Goal: Task Accomplishment & Management: Complete application form

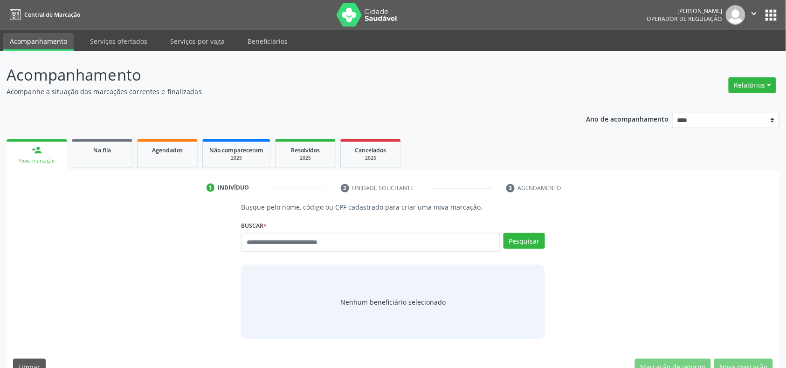
drag, startPoint x: 0, startPoint y: 0, endPoint x: 37, endPoint y: 40, distance: 54.4
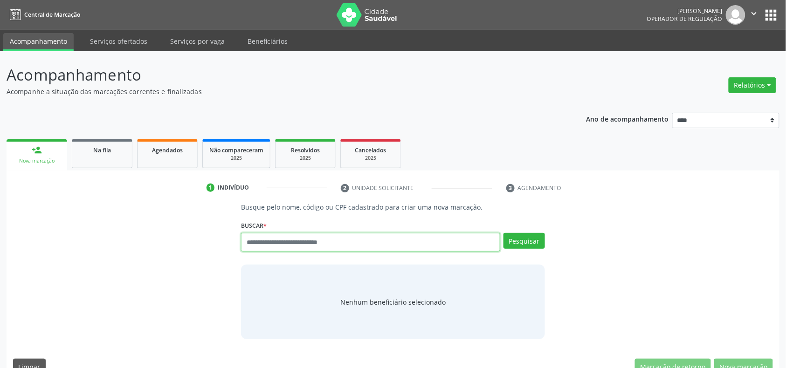
click at [284, 246] on input "text" at bounding box center [370, 242] width 259 height 19
type input "***"
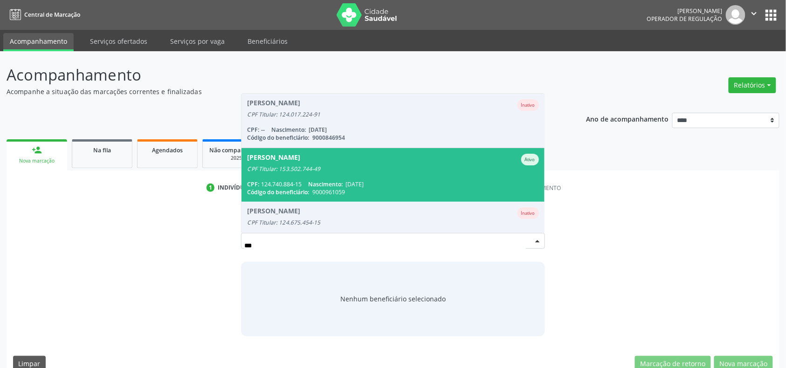
click at [312, 185] on span "Nascimento:" at bounding box center [325, 184] width 35 height 8
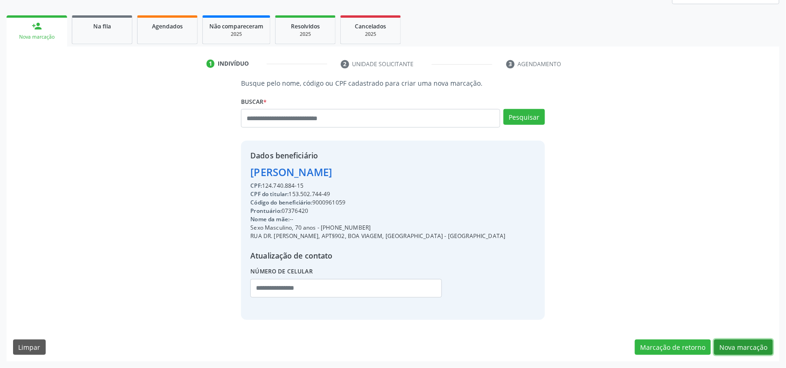
click at [735, 349] on button "Nova marcação" at bounding box center [743, 348] width 59 height 16
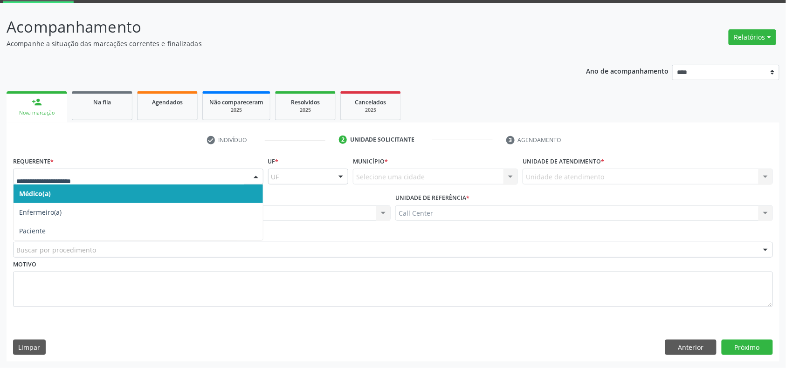
drag, startPoint x: 64, startPoint y: 170, endPoint x: 45, endPoint y: 191, distance: 29.0
click at [55, 169] on div at bounding box center [138, 177] width 250 height 16
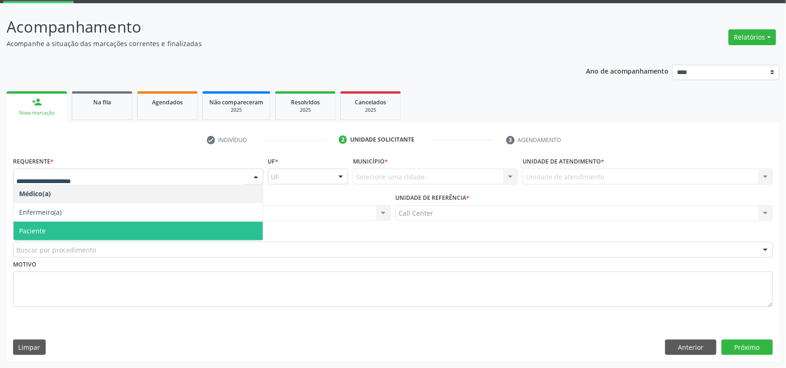
click at [43, 232] on span "Paciente" at bounding box center [32, 231] width 27 height 9
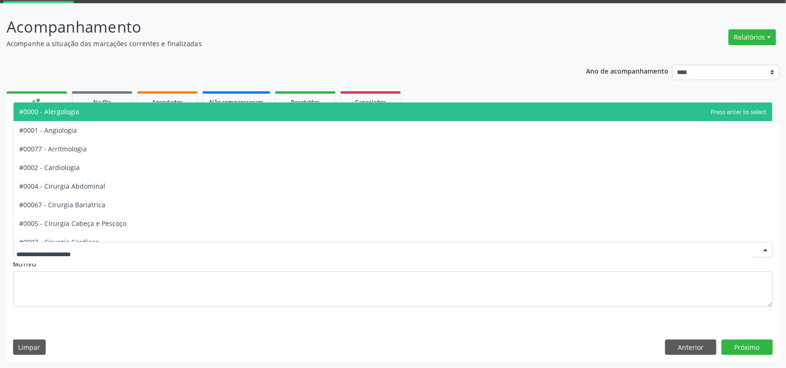
click at [167, 244] on div at bounding box center [393, 250] width 760 height 16
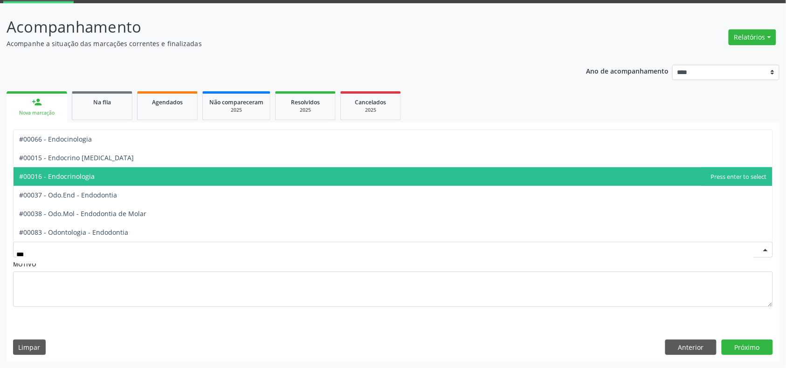
click at [142, 175] on span "#00016 - Endocrinologia" at bounding box center [393, 176] width 759 height 19
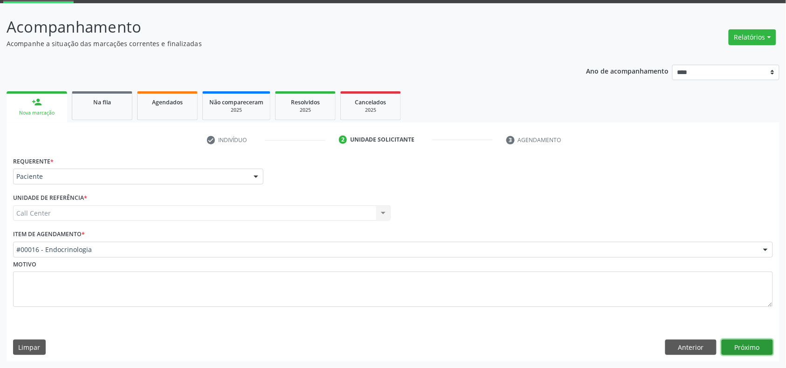
click at [739, 346] on button "Próximo" at bounding box center [747, 348] width 51 height 16
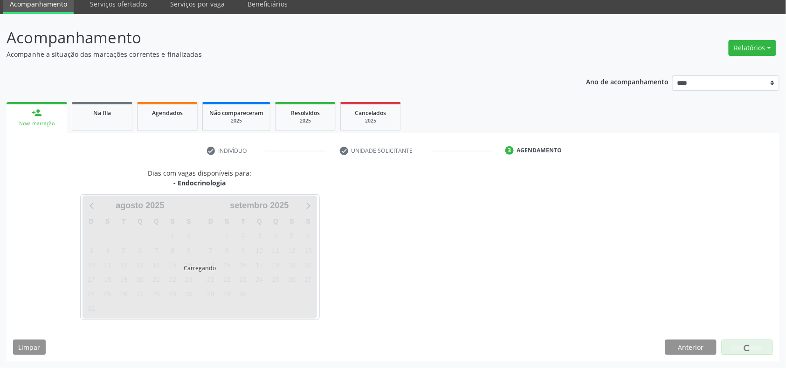
scroll to position [38, 0]
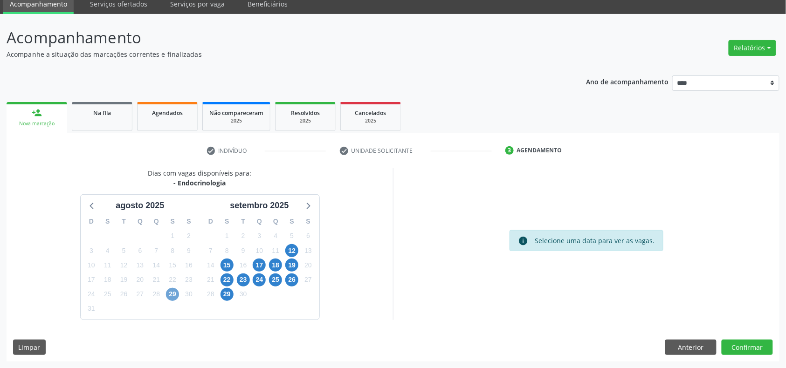
click at [173, 291] on span "29" at bounding box center [172, 294] width 13 height 13
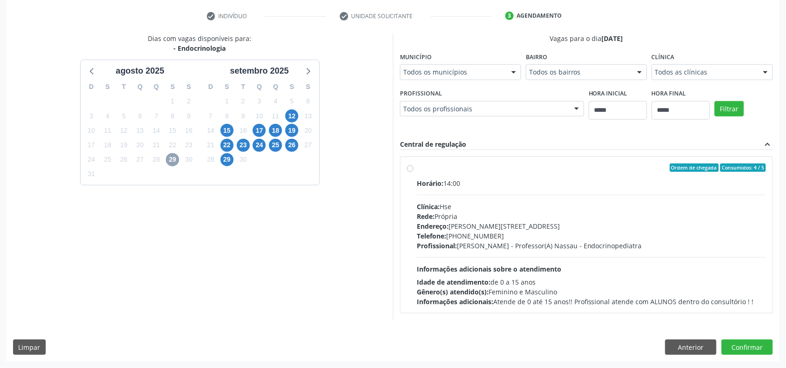
scroll to position [76, 0]
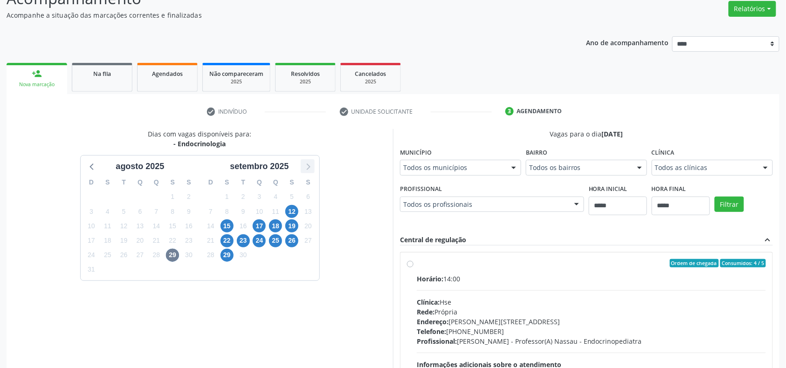
click at [307, 169] on icon at bounding box center [308, 166] width 12 height 12
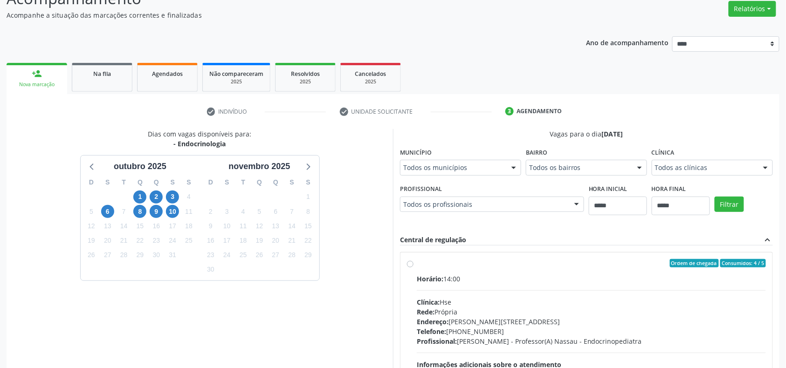
click at [180, 213] on div "10" at bounding box center [173, 212] width 16 height 14
click at [173, 210] on span "10" at bounding box center [172, 211] width 13 height 13
click at [89, 169] on icon at bounding box center [92, 166] width 12 height 12
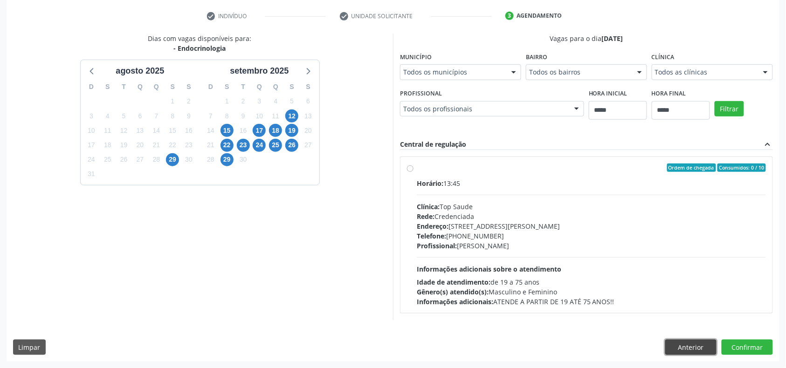
drag, startPoint x: 688, startPoint y: 351, endPoint x: 670, endPoint y: 356, distance: 19.0
click at [683, 354] on button "Anterior" at bounding box center [690, 348] width 51 height 16
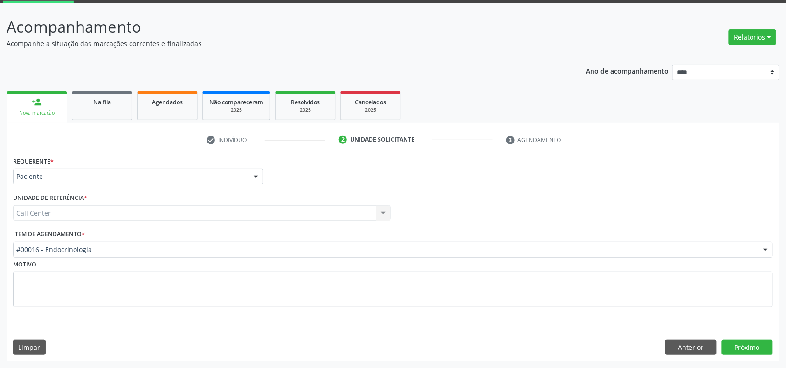
scroll to position [49, 0]
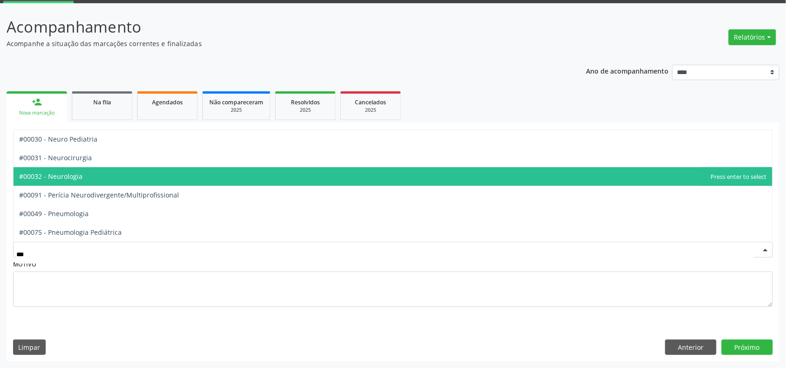
click at [90, 175] on span "#00032 - Neurologia" at bounding box center [393, 176] width 759 height 19
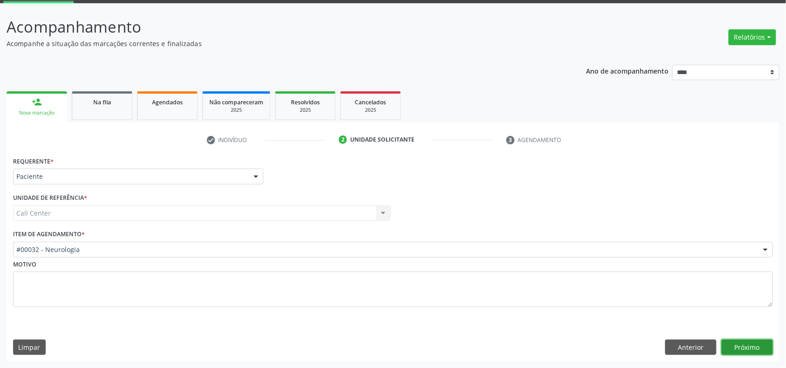
click at [748, 349] on button "Próximo" at bounding box center [747, 348] width 51 height 16
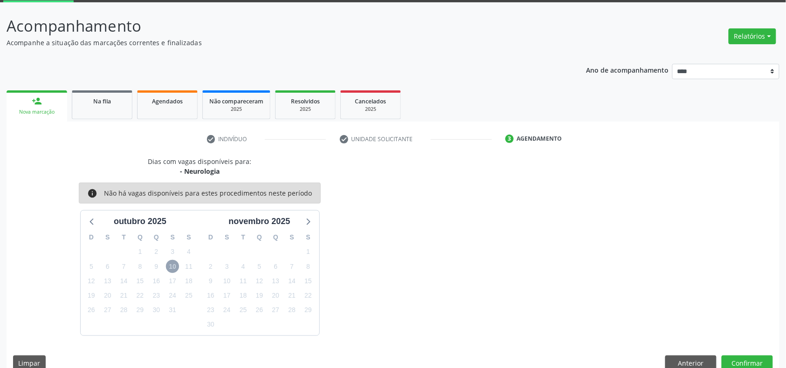
click at [168, 265] on span "10" at bounding box center [172, 266] width 13 height 13
click at [86, 221] on icon at bounding box center [92, 221] width 12 height 12
click at [690, 357] on button "Anterior" at bounding box center [690, 364] width 51 height 16
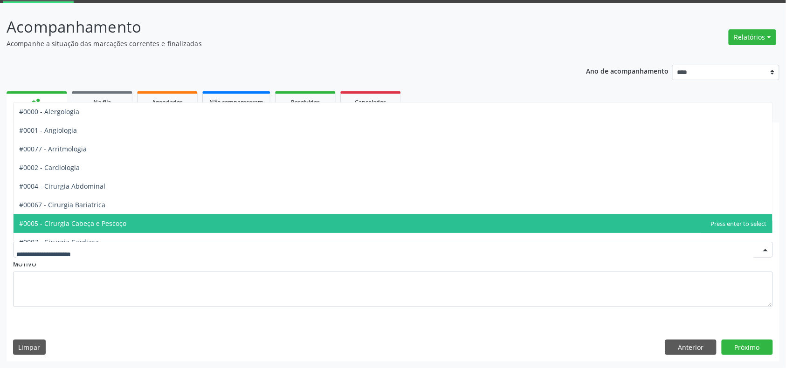
drag, startPoint x: 222, startPoint y: 247, endPoint x: 187, endPoint y: 137, distance: 116.1
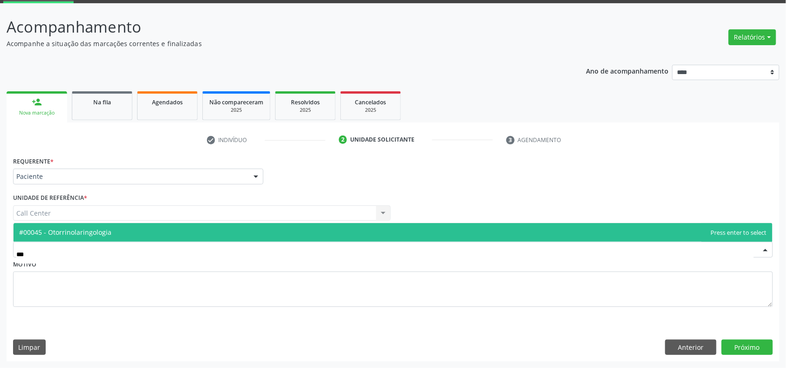
click at [313, 233] on span "#00045 - Otorrinolaringologia" at bounding box center [393, 232] width 759 height 19
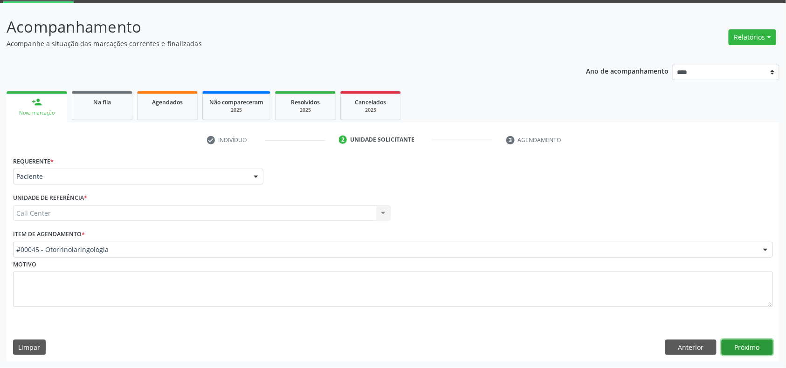
click at [746, 346] on button "Próximo" at bounding box center [747, 348] width 51 height 16
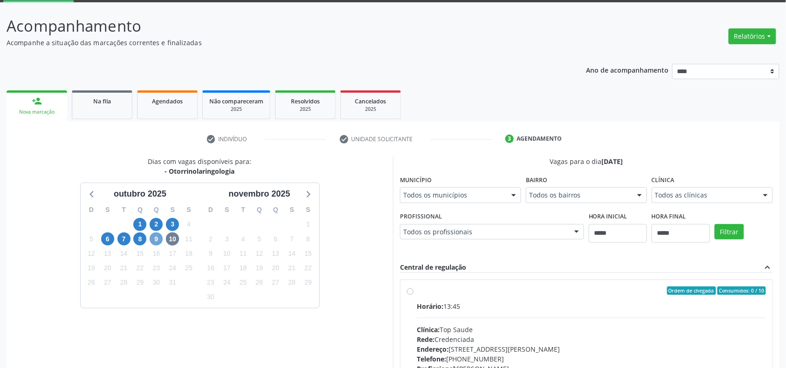
click at [162, 242] on span "9" at bounding box center [156, 239] width 13 height 13
click at [86, 191] on icon at bounding box center [92, 194] width 12 height 12
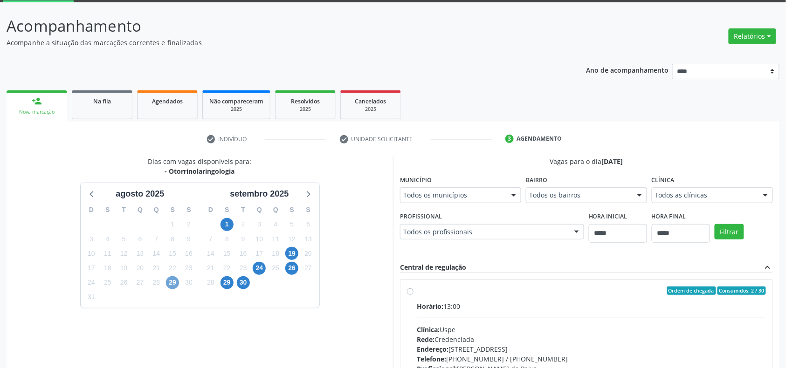
click at [168, 283] on span "29" at bounding box center [172, 283] width 13 height 13
click at [291, 253] on span "19" at bounding box center [291, 253] width 13 height 13
click at [226, 215] on div "S" at bounding box center [227, 210] width 16 height 14
click at [225, 221] on span "1" at bounding box center [227, 224] width 13 height 13
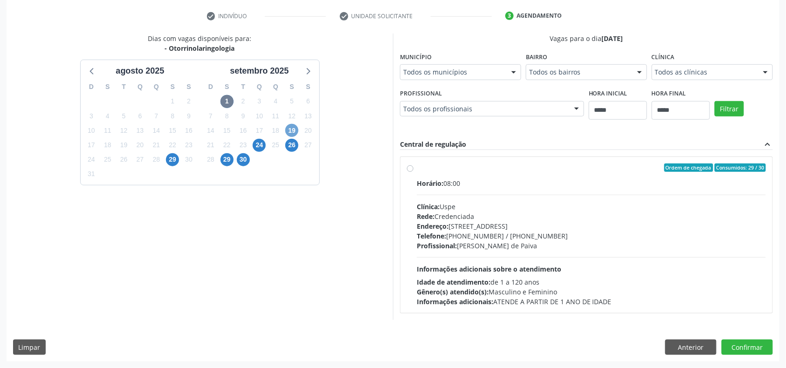
click at [298, 129] on span "19" at bounding box center [291, 130] width 13 height 13
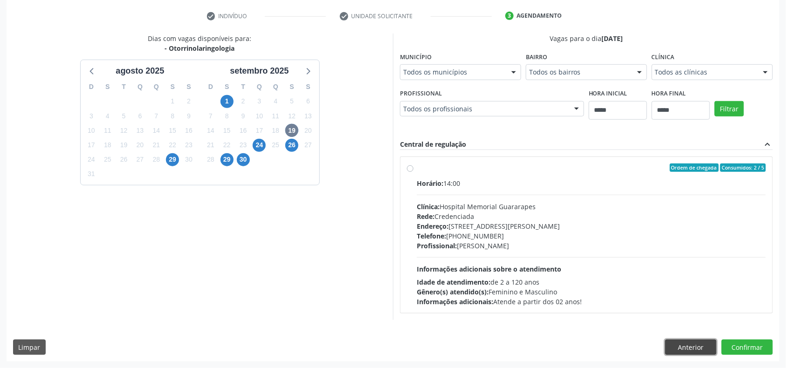
click at [703, 347] on button "Anterior" at bounding box center [690, 348] width 51 height 16
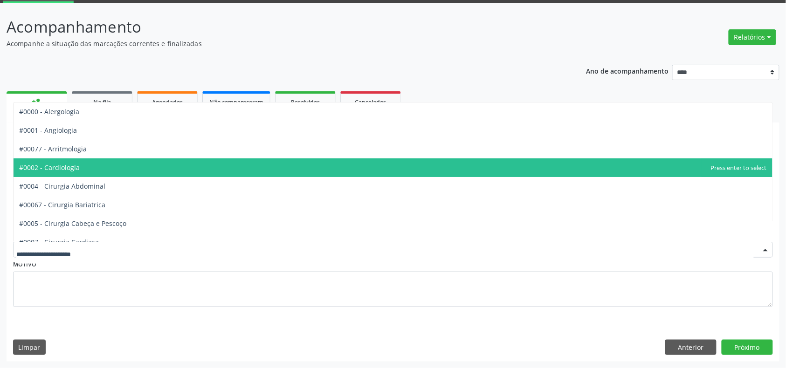
click at [152, 164] on span "#0002 - Cardiologia" at bounding box center [393, 168] width 759 height 19
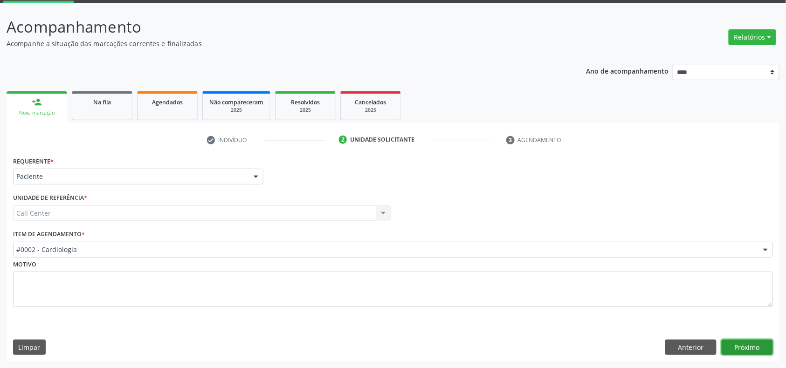
click at [750, 345] on button "Próximo" at bounding box center [747, 348] width 51 height 16
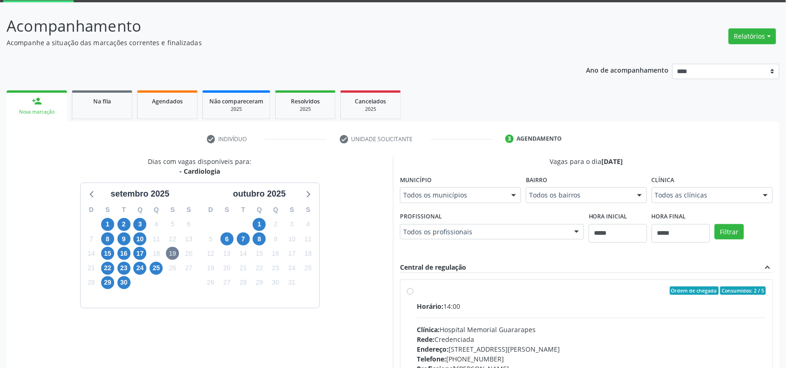
scroll to position [173, 0]
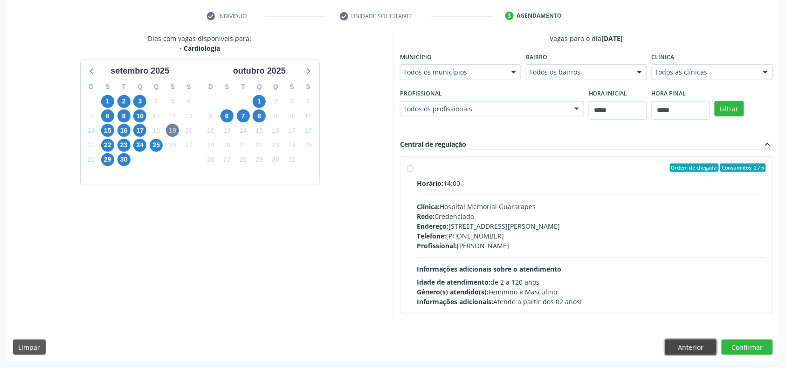
click at [695, 341] on button "Anterior" at bounding box center [690, 348] width 51 height 16
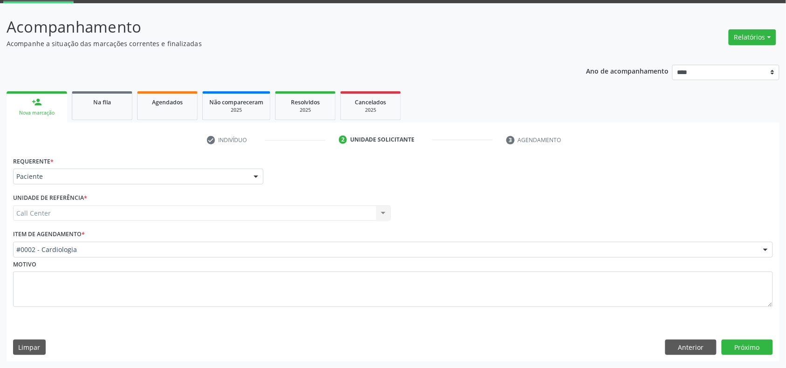
scroll to position [49, 0]
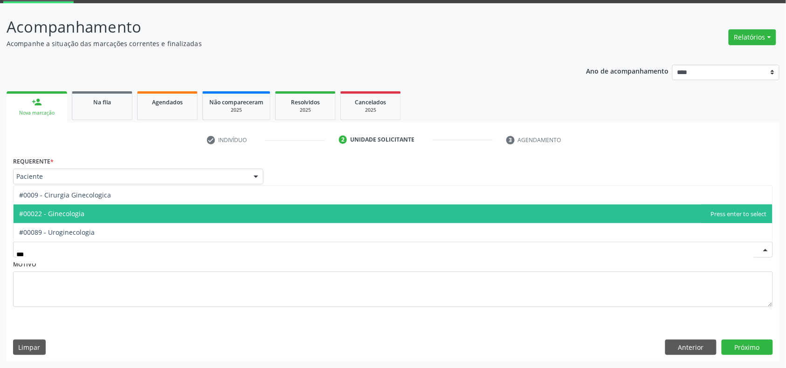
click at [125, 210] on span "#00022 - Ginecologia" at bounding box center [393, 214] width 759 height 19
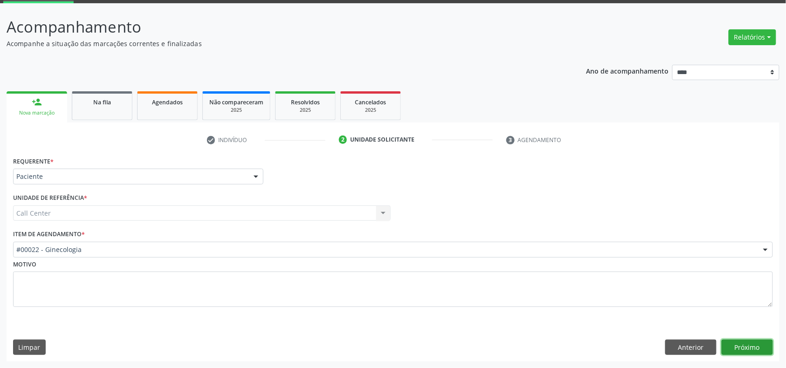
click at [747, 347] on button "Próximo" at bounding box center [747, 348] width 51 height 16
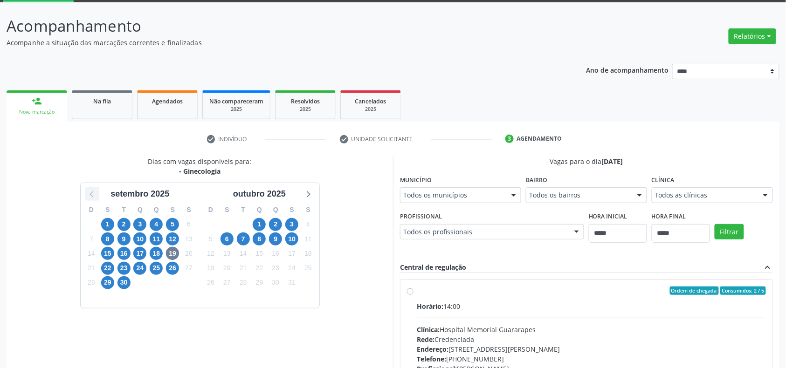
click at [91, 199] on icon at bounding box center [92, 194] width 12 height 12
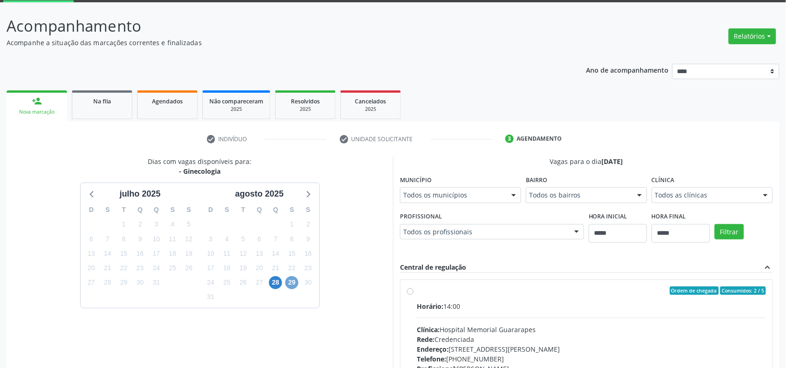
click at [286, 285] on span "29" at bounding box center [291, 283] width 13 height 13
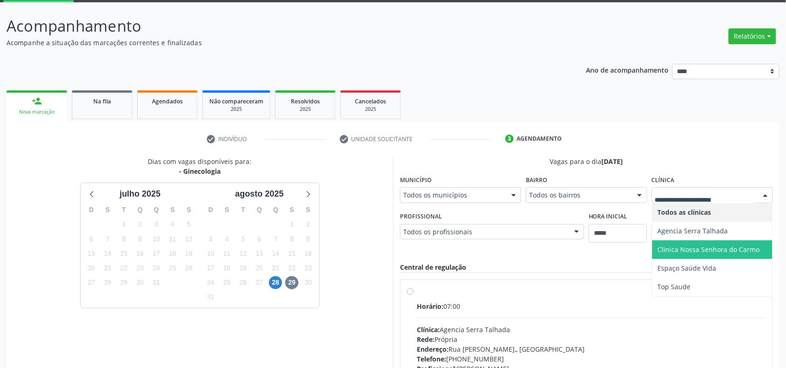
click at [361, 258] on div "Dias com vagas disponíveis para: - Ginecologia julho 2025 D S T Q Q S S 29 30 1…" at bounding box center [200, 308] width 387 height 303
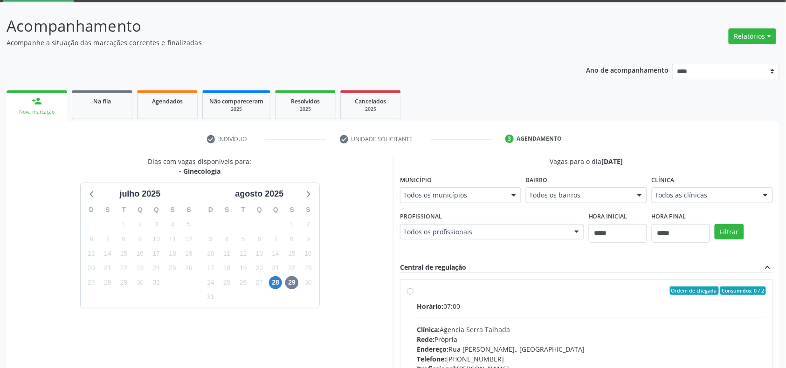
scroll to position [189, 0]
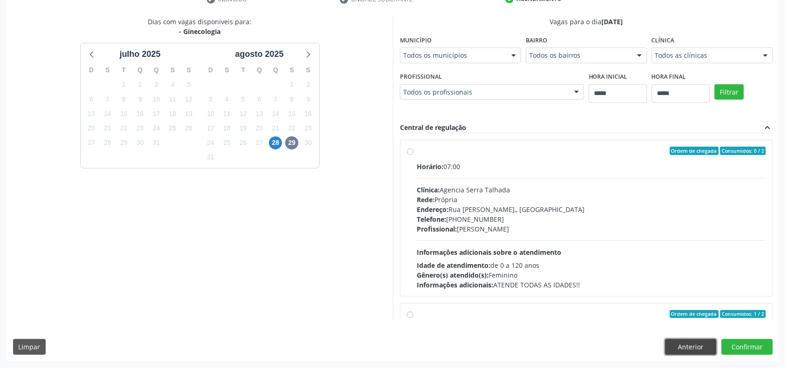
click at [699, 347] on button "Anterior" at bounding box center [690, 347] width 51 height 16
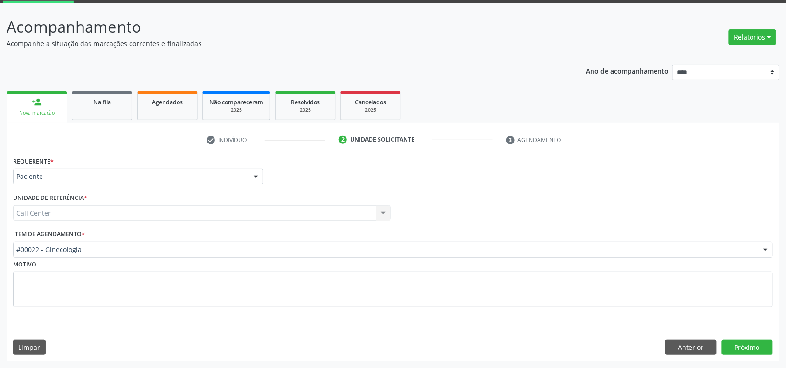
scroll to position [49, 0]
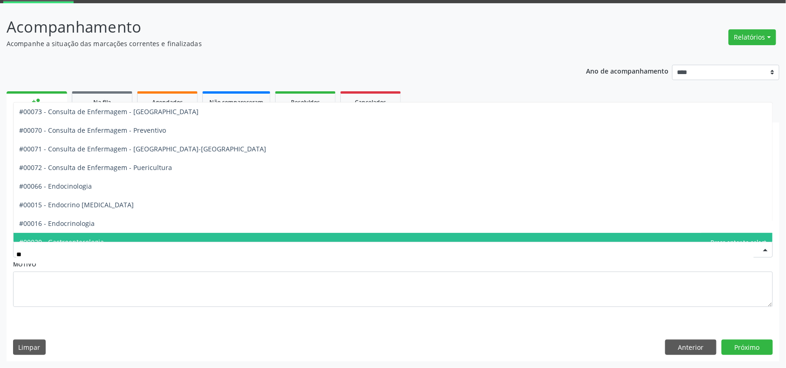
type input "***"
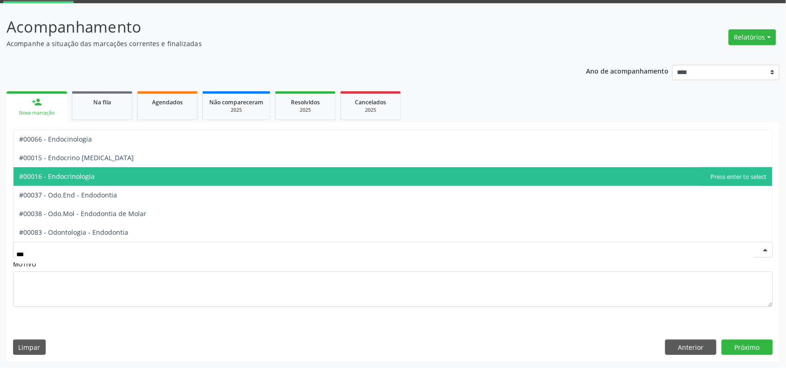
click at [145, 170] on span "#00016 - Endocrinologia" at bounding box center [393, 176] width 759 height 19
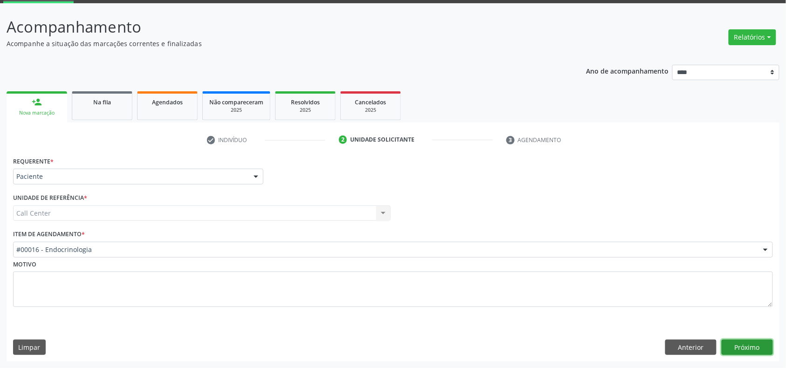
click at [744, 345] on button "Próximo" at bounding box center [747, 348] width 51 height 16
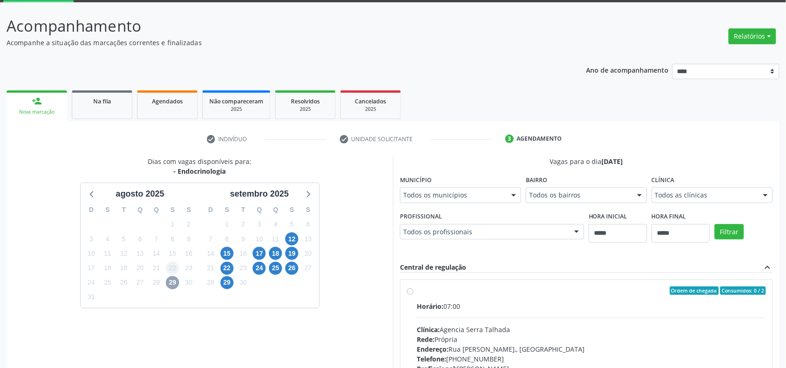
click at [175, 283] on span "29" at bounding box center [172, 283] width 13 height 13
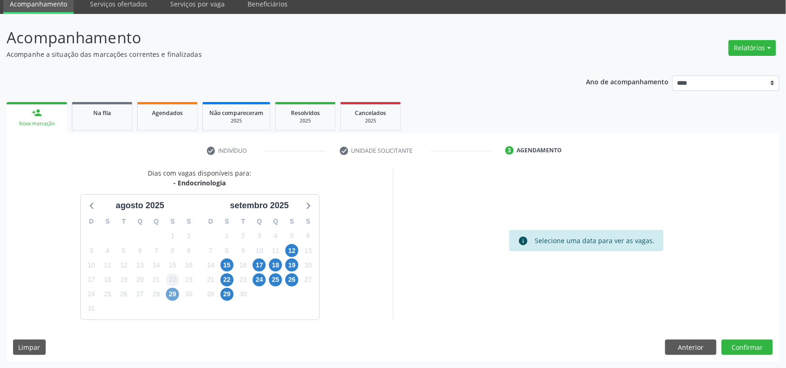
scroll to position [38, 0]
click at [173, 291] on span "29" at bounding box center [172, 294] width 13 height 13
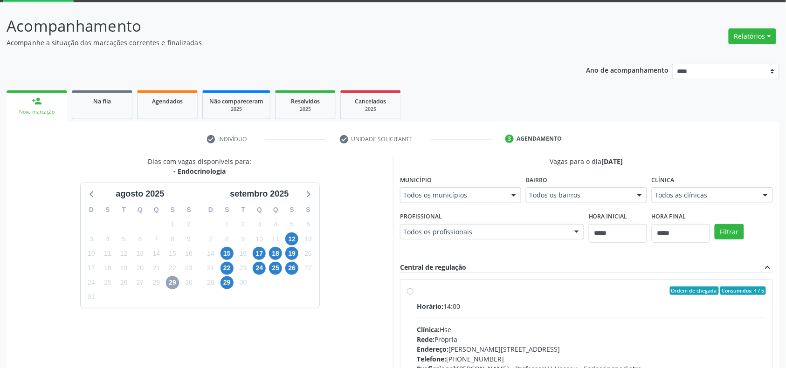
scroll to position [298, 0]
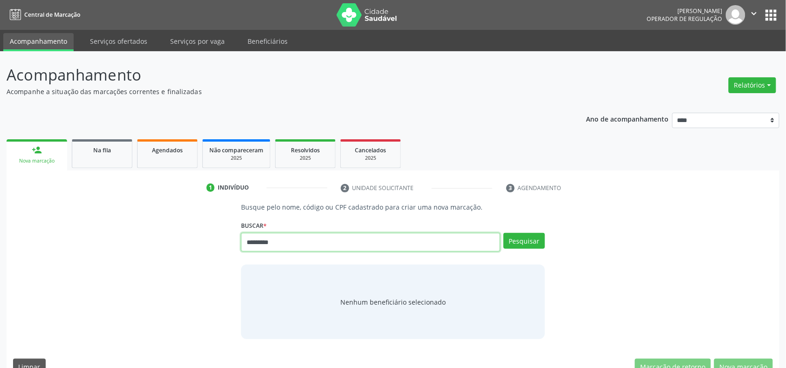
type input "*********"
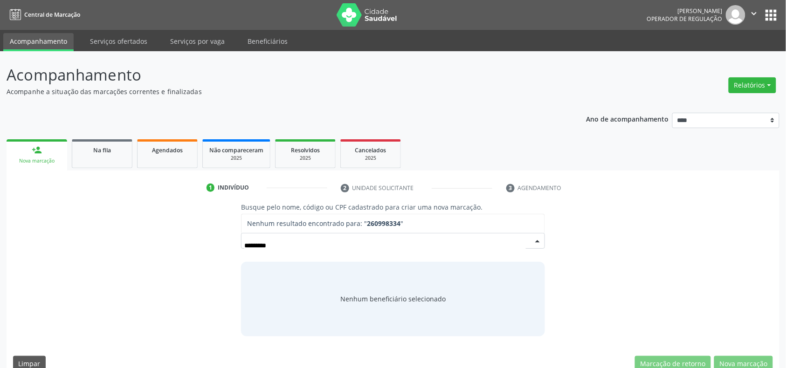
click at [277, 246] on input "*********" at bounding box center [384, 245] width 281 height 19
click at [295, 245] on input "*********" at bounding box center [384, 245] width 281 height 19
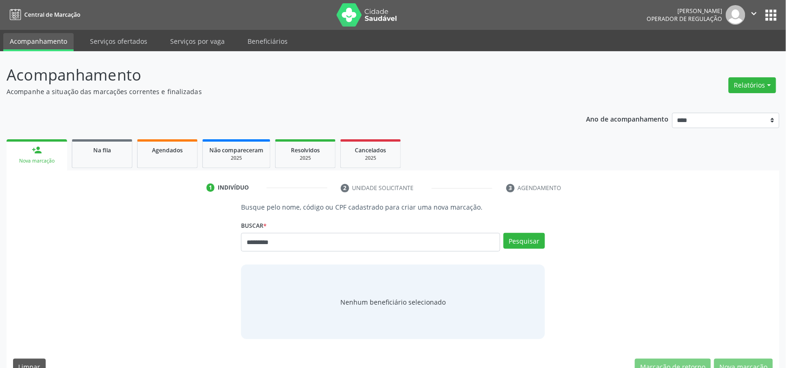
type input "*********"
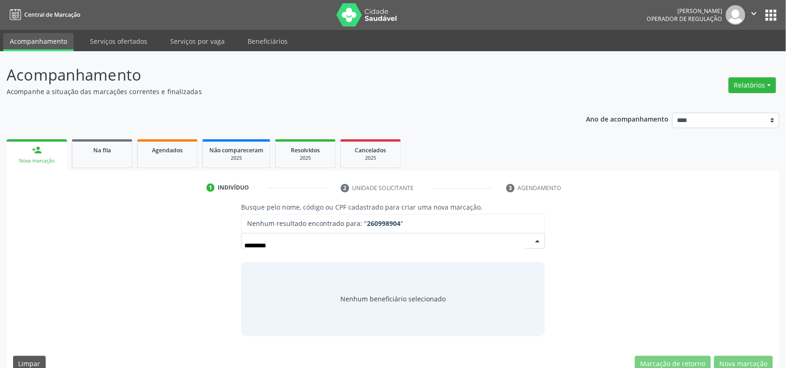
click at [254, 247] on input "*********" at bounding box center [384, 245] width 281 height 19
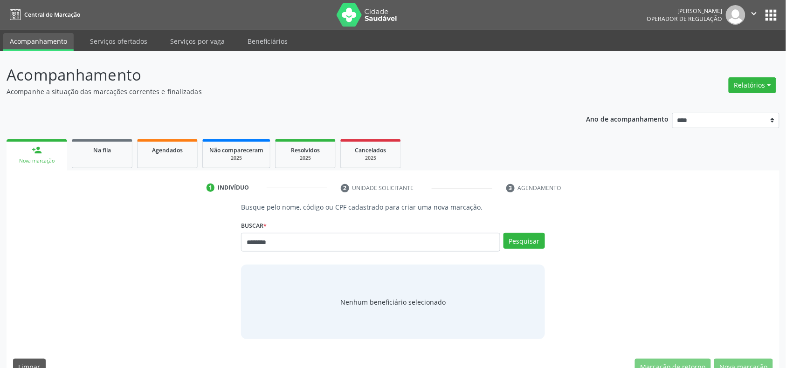
click at [256, 243] on input "********" at bounding box center [370, 242] width 259 height 19
type input "*********"
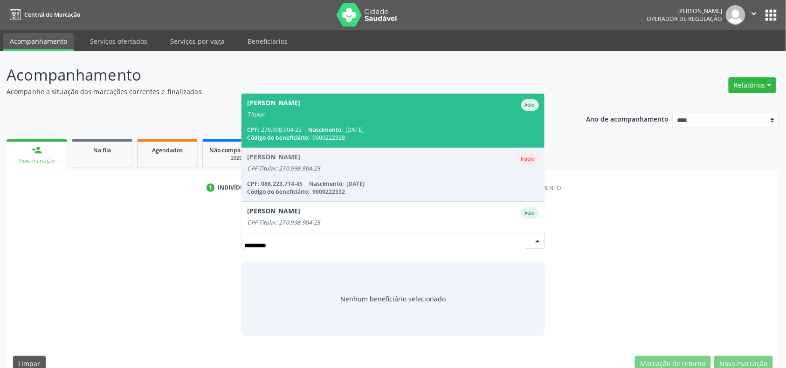
click at [384, 131] on div "CPF: 270.998.904-25 Nascimento: 04/04/1961" at bounding box center [392, 130] width 291 height 8
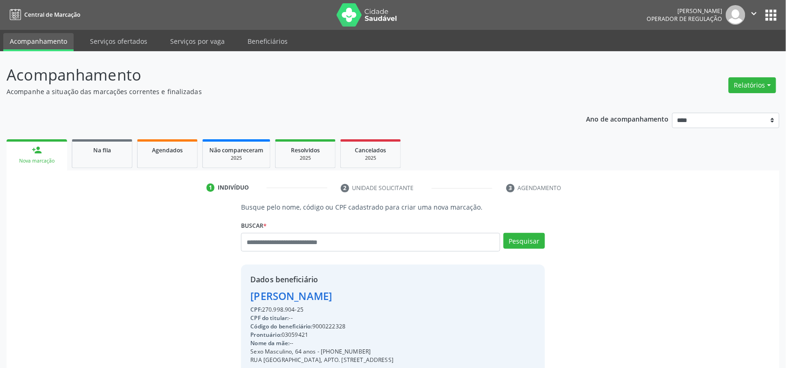
scroll to position [124, 0]
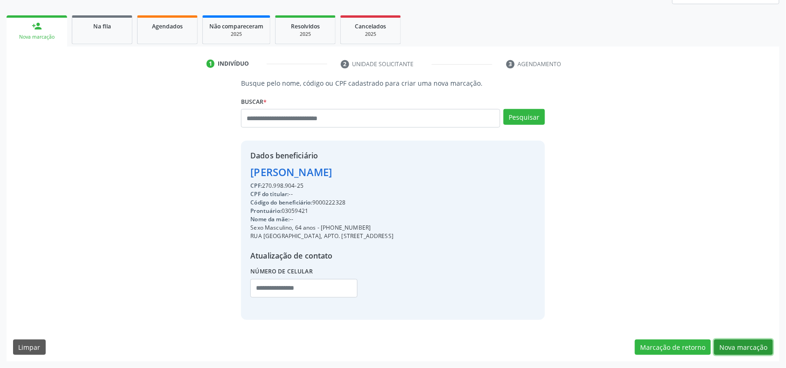
drag, startPoint x: 734, startPoint y: 350, endPoint x: 730, endPoint y: 353, distance: 5.3
click at [734, 353] on button "Nova marcação" at bounding box center [743, 348] width 59 height 16
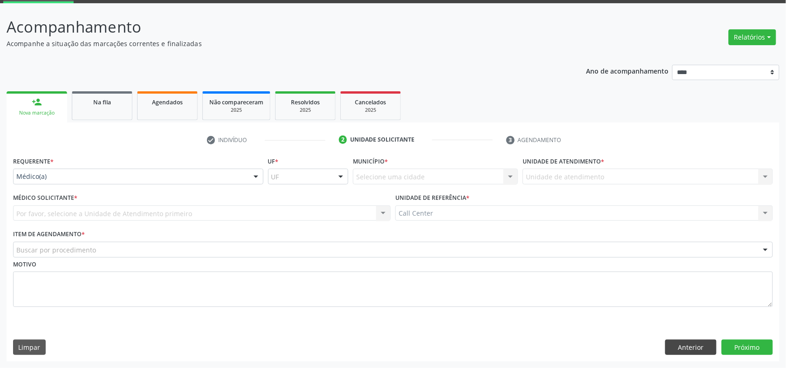
scroll to position [49, 0]
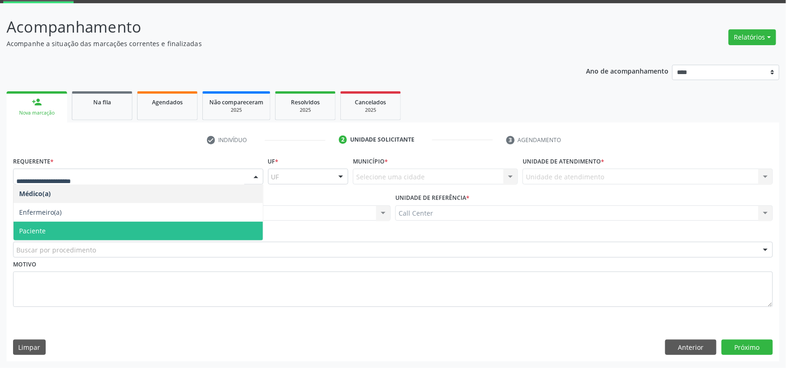
click at [116, 225] on span "Paciente" at bounding box center [138, 231] width 249 height 19
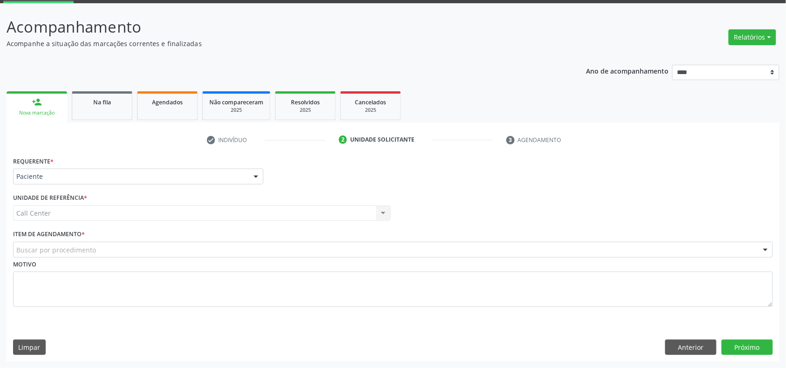
click at [112, 249] on div "Buscar por procedimento" at bounding box center [393, 250] width 760 height 16
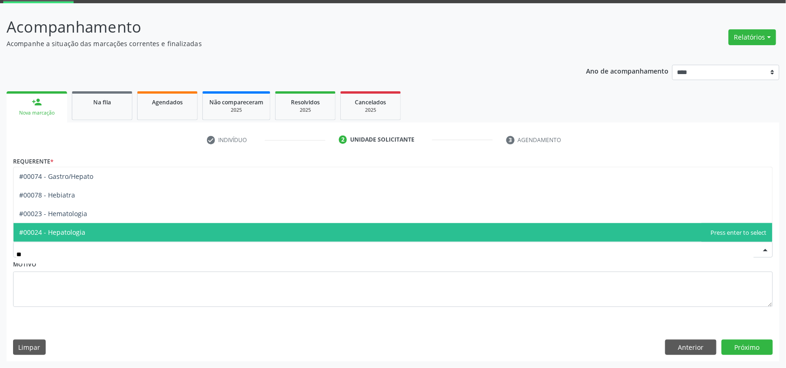
type input "***"
click at [109, 234] on span "#00023 - Hematologia" at bounding box center [393, 232] width 759 height 19
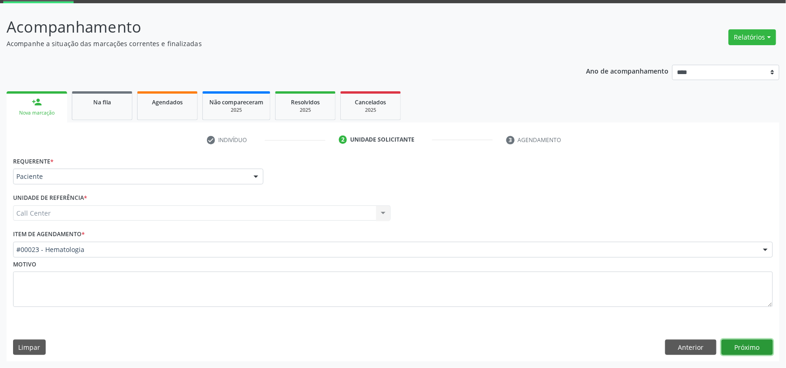
click at [745, 344] on button "Próximo" at bounding box center [747, 348] width 51 height 16
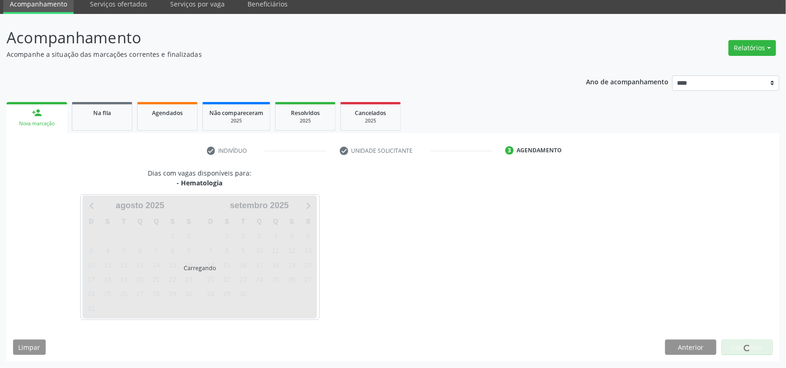
scroll to position [38, 0]
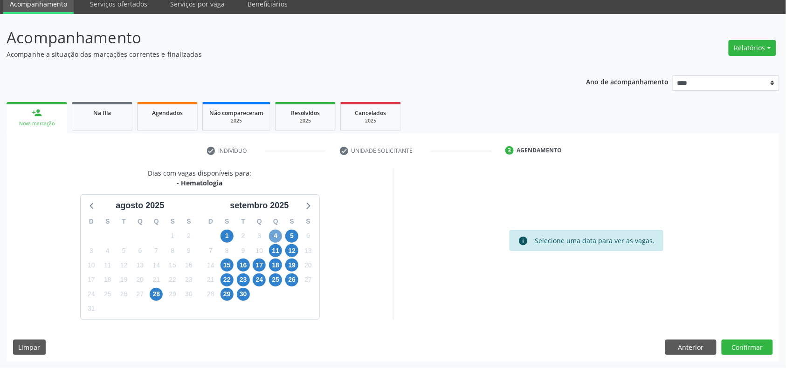
click at [270, 237] on span "4" at bounding box center [275, 236] width 13 height 13
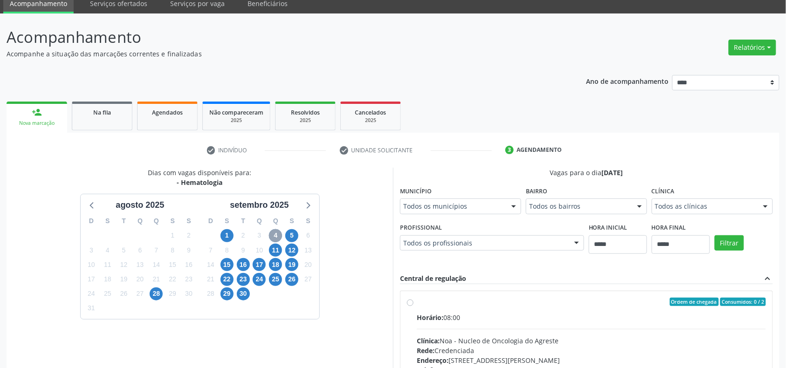
scroll to position [162, 0]
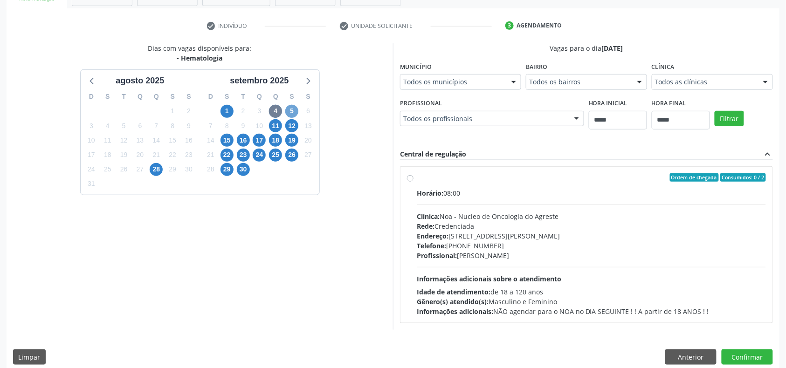
click at [291, 109] on span "5" at bounding box center [291, 111] width 13 height 13
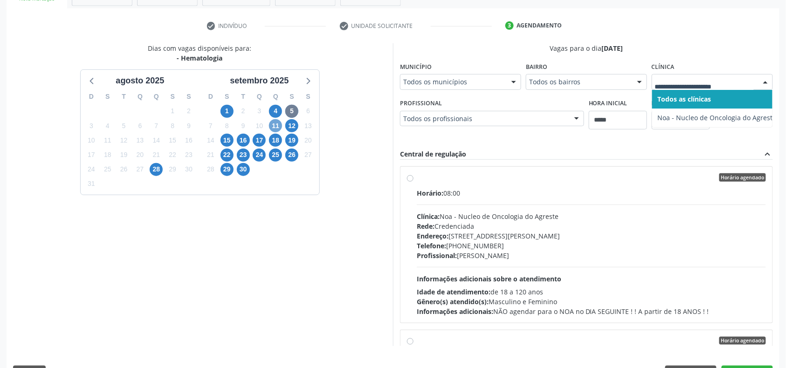
click at [276, 127] on span "11" at bounding box center [275, 125] width 13 height 13
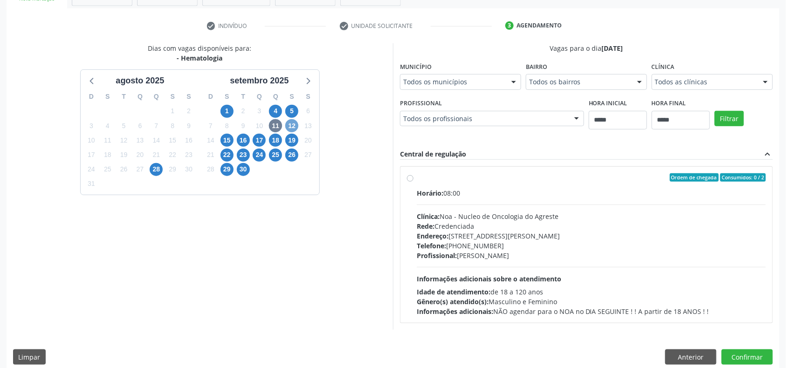
click at [293, 125] on span "12" at bounding box center [291, 125] width 13 height 13
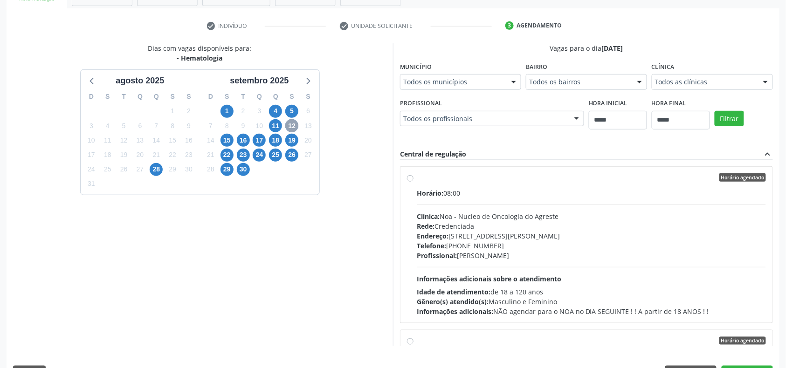
scroll to position [148, 0]
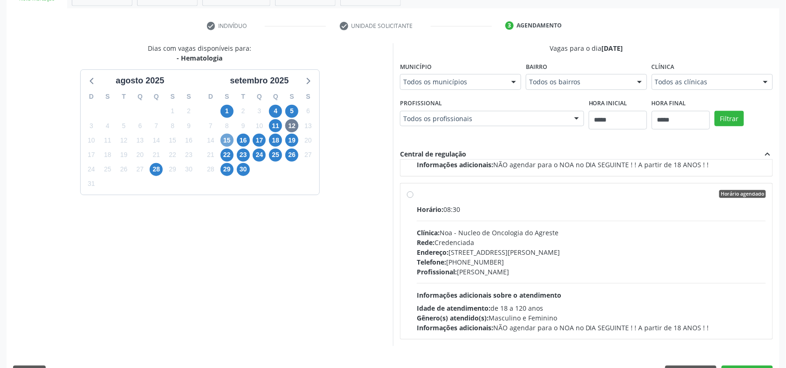
click at [222, 137] on span "15" at bounding box center [227, 140] width 13 height 13
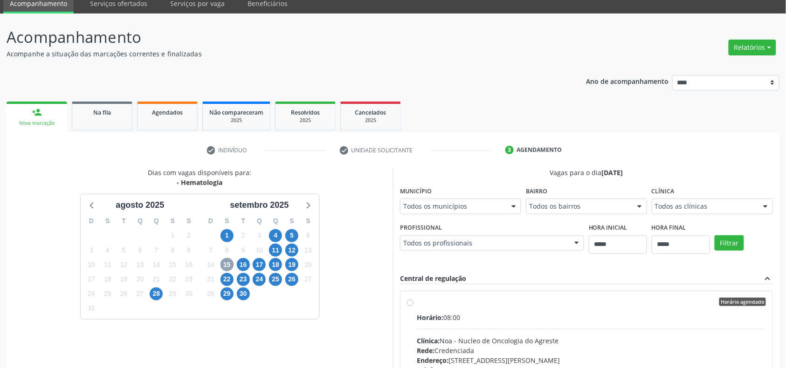
scroll to position [162, 0]
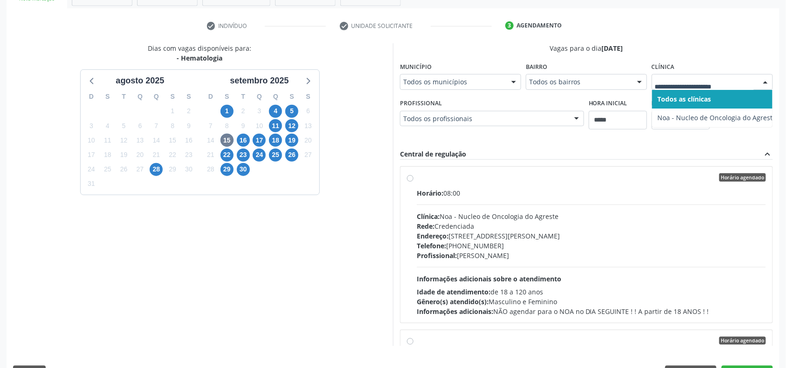
drag, startPoint x: 705, startPoint y: 83, endPoint x: 628, endPoint y: 93, distance: 78.2
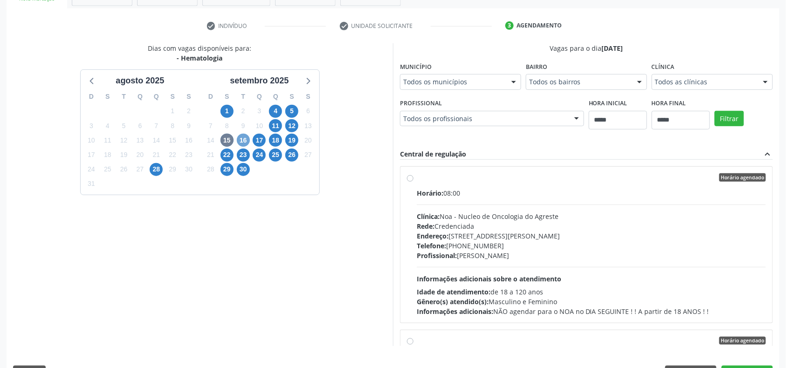
click at [248, 138] on span "16" at bounding box center [243, 140] width 13 height 13
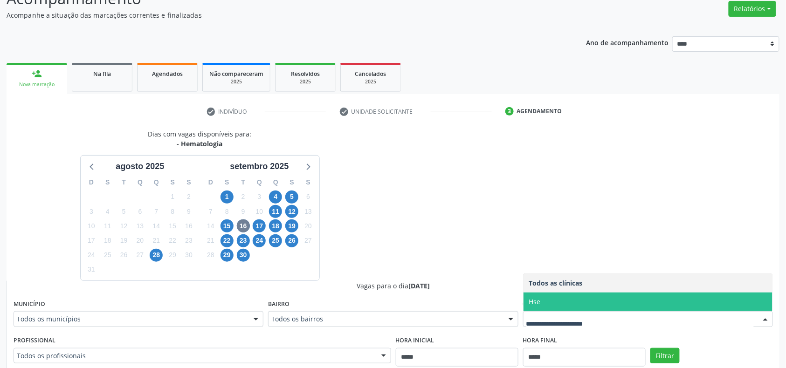
scroll to position [325, 0]
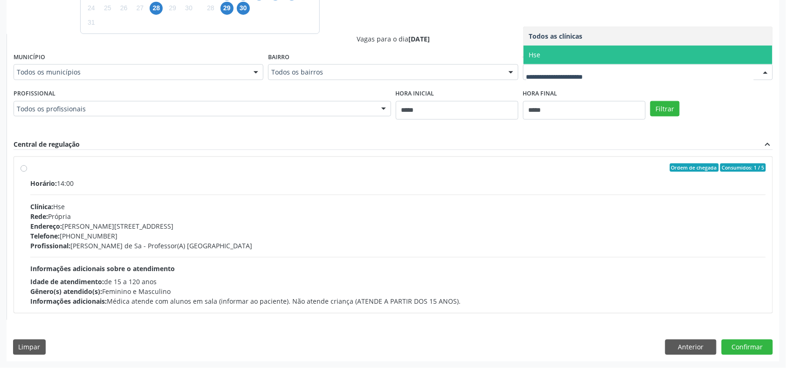
click at [122, 199] on div "Horário: 14:00 Clínica: Hse Rede: Própria Endereço: Av Rosa e Silva, nº 36, Esp…" at bounding box center [398, 243] width 736 height 128
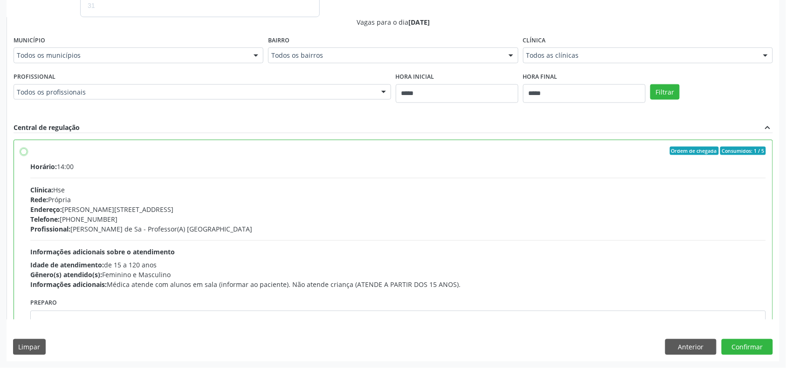
scroll to position [47, 0]
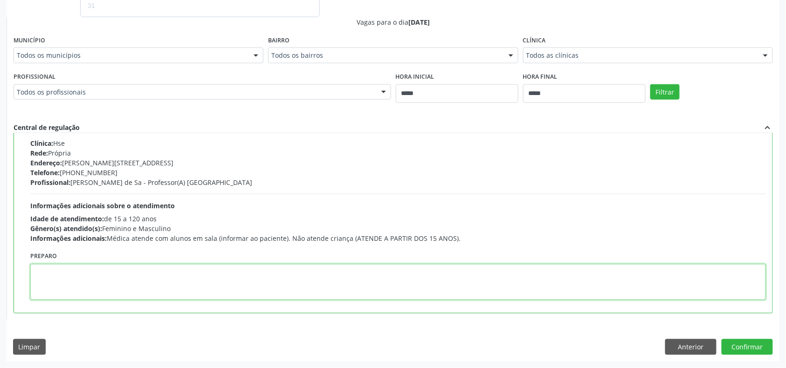
paste textarea "**********"
type textarea "**********"
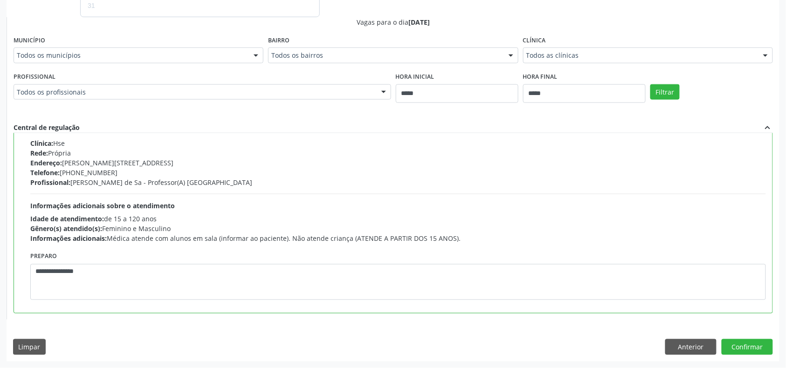
click at [728, 334] on div "Dias com vagas disponíveis para: - Hematologia agosto 2025 D S T Q Q S S 27 28 …" at bounding box center [393, 113] width 773 height 496
click at [732, 349] on button "Confirmar" at bounding box center [747, 347] width 51 height 16
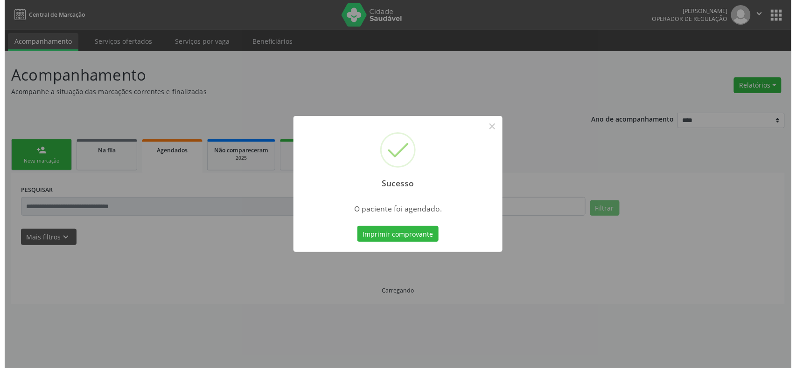
scroll to position [0, 0]
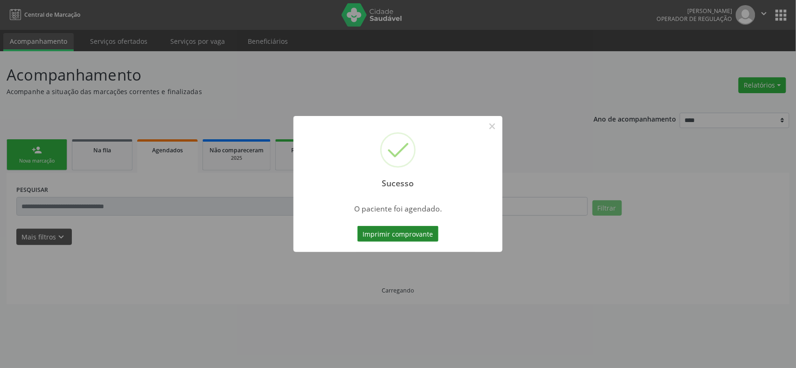
click at [407, 239] on button "Imprimir comprovante" at bounding box center [397, 234] width 81 height 16
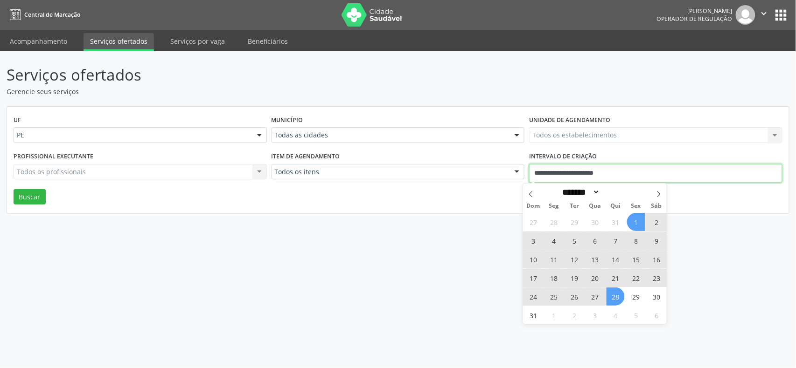
click at [594, 166] on input "**********" at bounding box center [655, 173] width 253 height 19
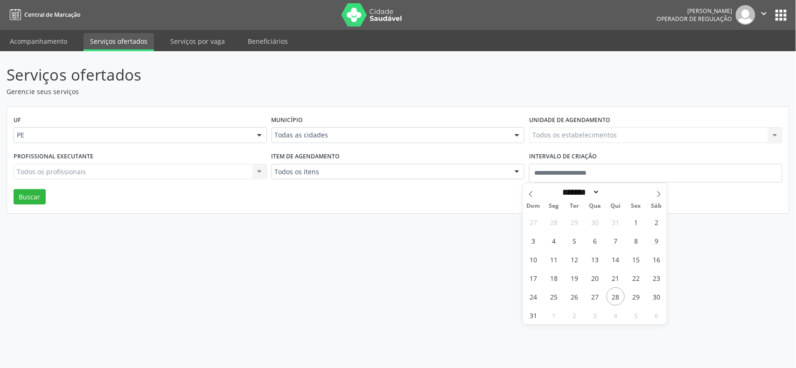
click at [457, 192] on div "UF PE PE Nenhum resultado encontrado para: " " Não há nenhuma opção para ser ex…" at bounding box center [398, 160] width 782 height 107
click at [397, 125] on div "Município Todas as cidades Todas as cidades Abreu e Lima Afogados da Ingazeira …" at bounding box center [398, 131] width 258 height 36
click at [373, 144] on div "Município Todas as cidades Todas as cidades Abreu e Lima Afogados da Ingazeira …" at bounding box center [398, 131] width 258 height 36
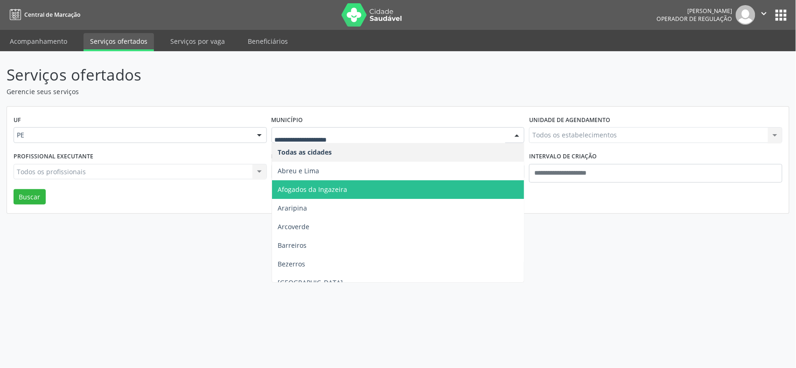
click at [327, 188] on span "Afogados da Ingazeira" at bounding box center [311, 189] width 69 height 9
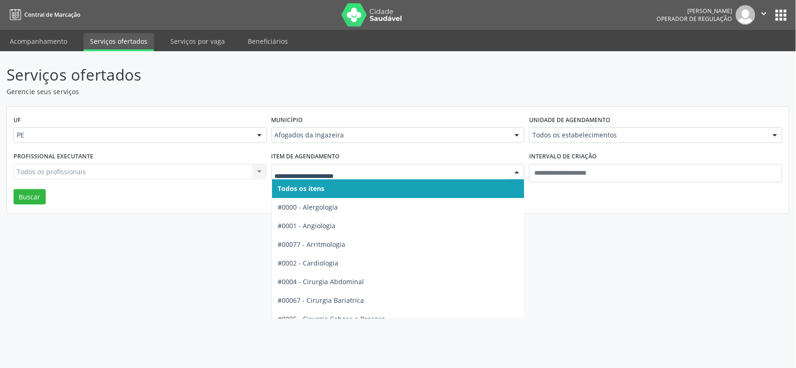
type input "*"
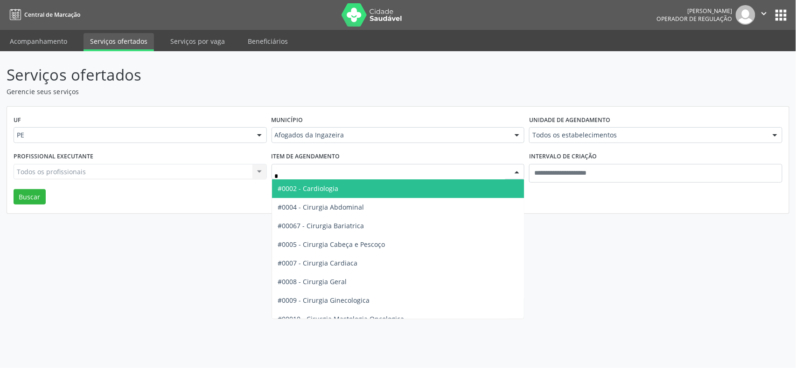
click at [319, 192] on span "#0002 - Cardiologia" at bounding box center [307, 188] width 61 height 9
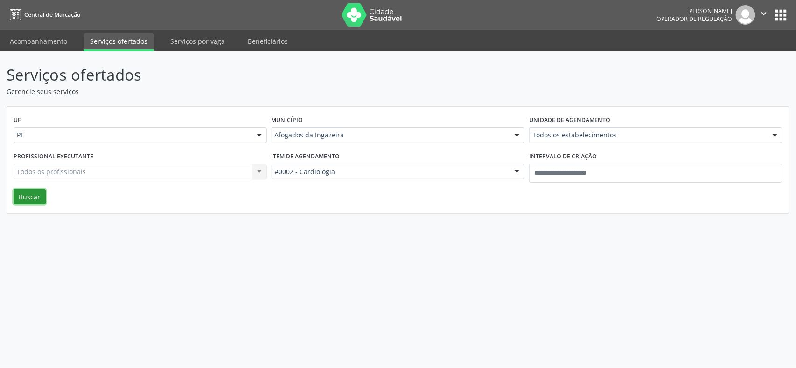
click at [24, 198] on button "Buscar" at bounding box center [30, 197] width 32 height 16
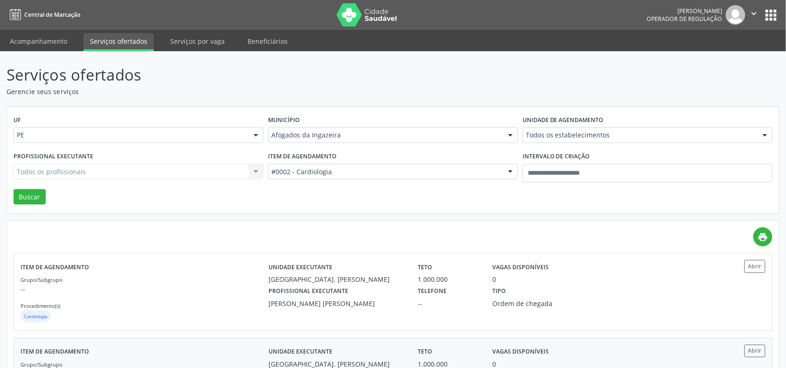
scroll to position [69, 0]
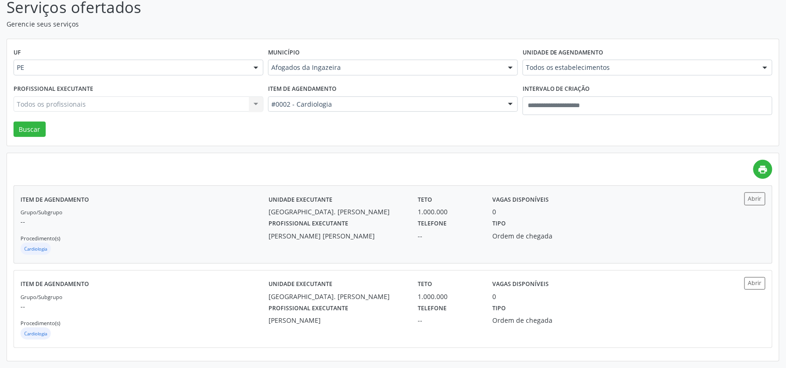
click at [292, 228] on label "Profissional executante" at bounding box center [309, 224] width 80 height 14
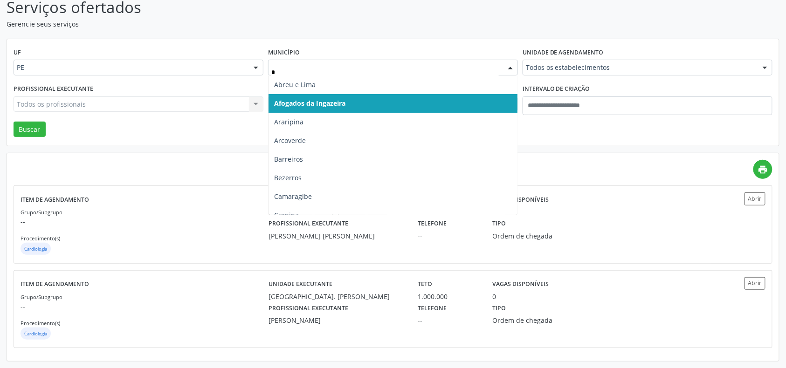
type input "**"
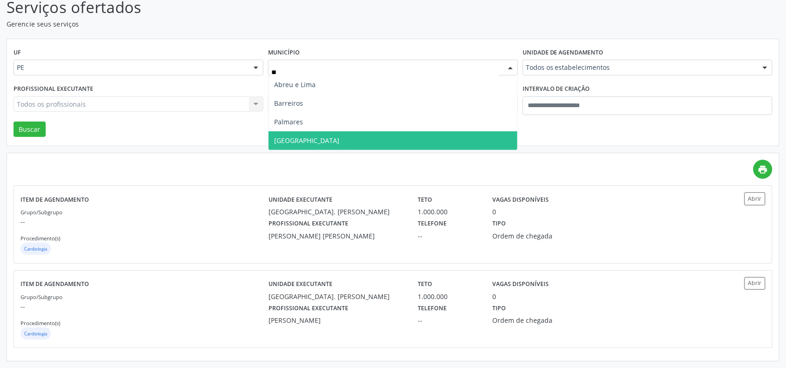
click at [290, 146] on span "Recife" at bounding box center [393, 141] width 249 height 19
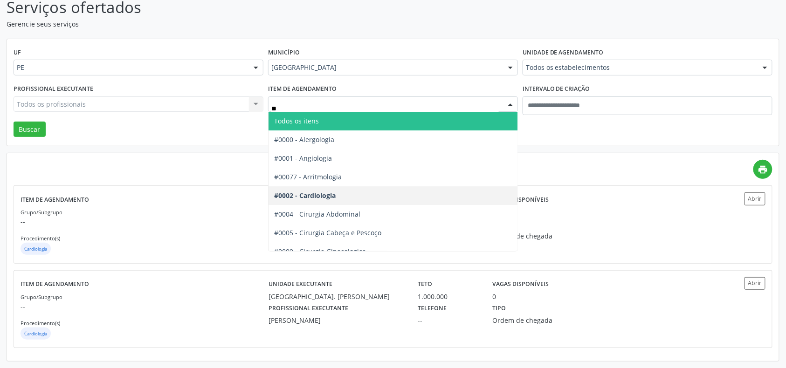
type input "***"
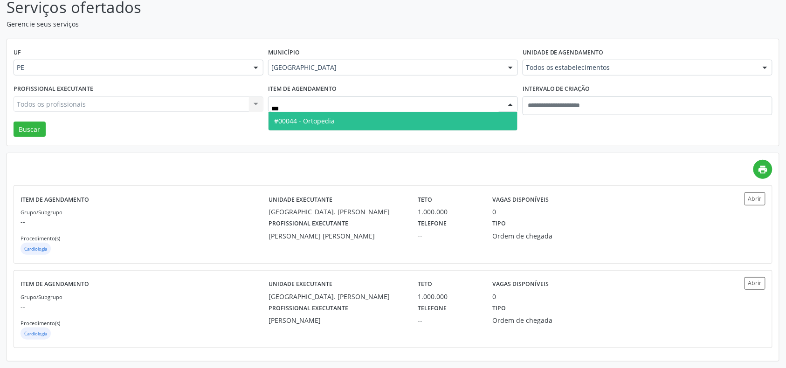
click at [317, 117] on span "#00044 - Ortopedia" at bounding box center [304, 121] width 61 height 9
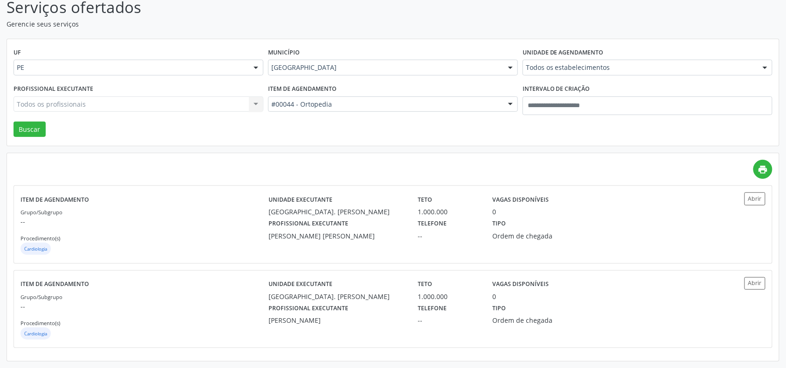
drag, startPoint x: 595, startPoint y: 68, endPoint x: 590, endPoint y: 69, distance: 4.9
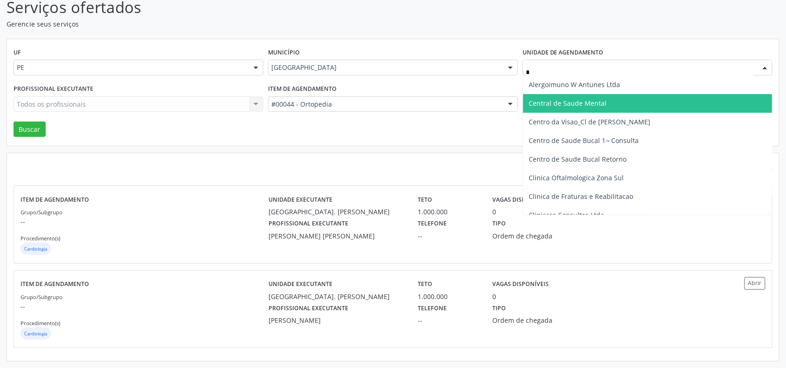
type input "**"
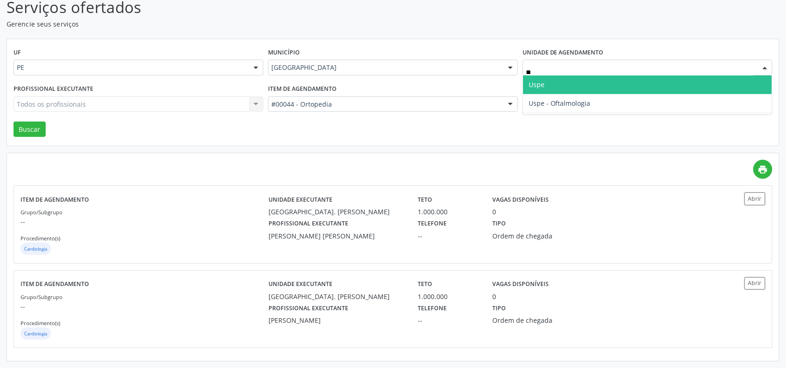
drag, startPoint x: 589, startPoint y: 90, endPoint x: 547, endPoint y: 98, distance: 42.6
click at [587, 94] on ul "Uspe Uspe - Oftalmologia Nenhum resultado encontrado para: " us " Não há nenhum…" at bounding box center [647, 94] width 249 height 37
click at [541, 90] on span "Uspe" at bounding box center [647, 85] width 249 height 19
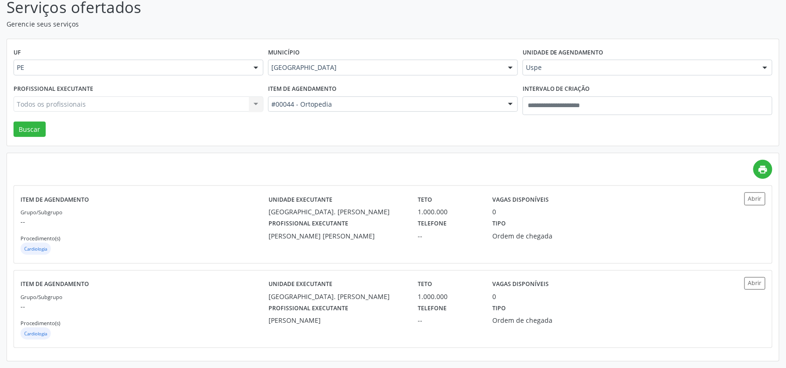
click at [195, 99] on div "Todos os profissionais Todos os profissionais Nenhum resultado encontrado para:…" at bounding box center [139, 105] width 250 height 16
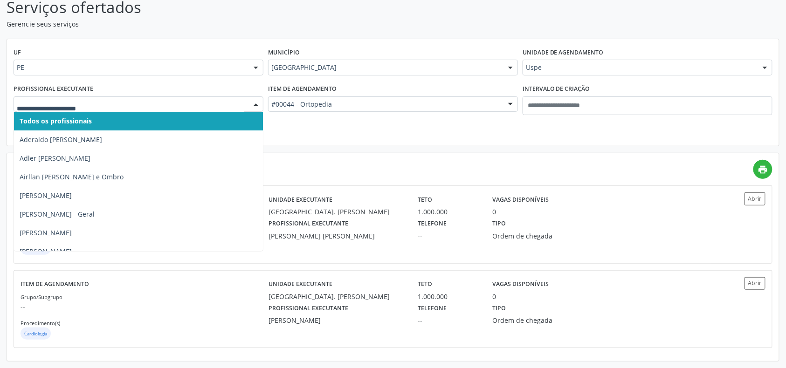
click at [195, 100] on input "text" at bounding box center [131, 109] width 228 height 19
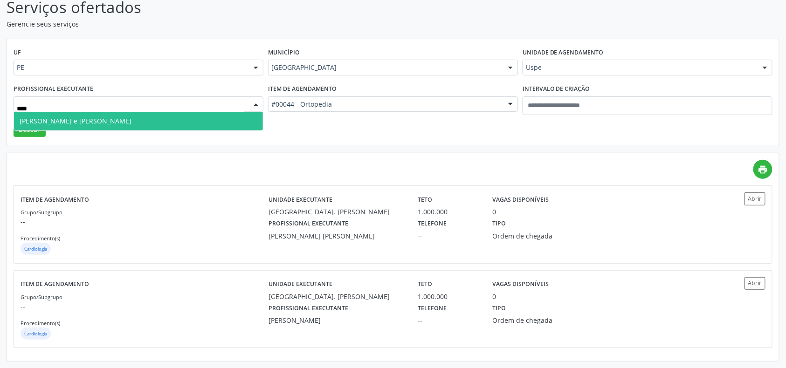
type input "*****"
click at [192, 123] on span "Julio Correa de Araujo Koury - Quadril e Joelho" at bounding box center [138, 121] width 249 height 19
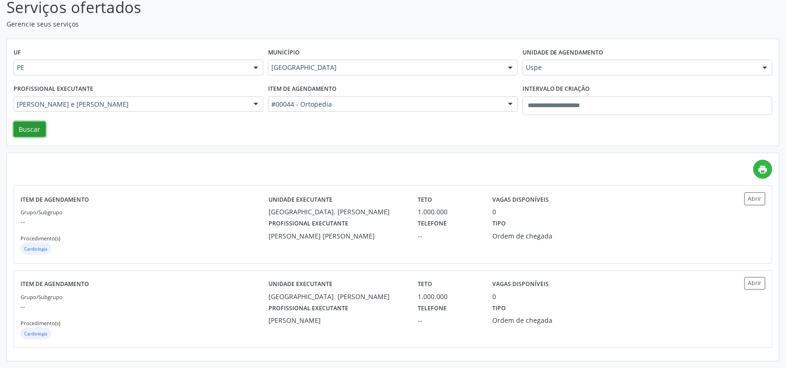
click at [37, 127] on button "Buscar" at bounding box center [30, 130] width 32 height 16
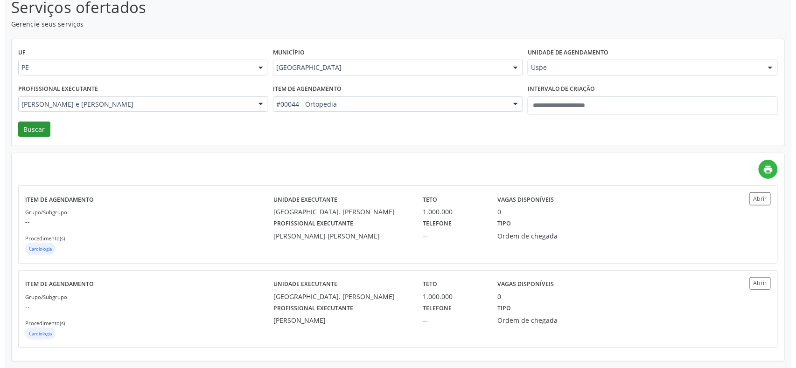
scroll to position [0, 0]
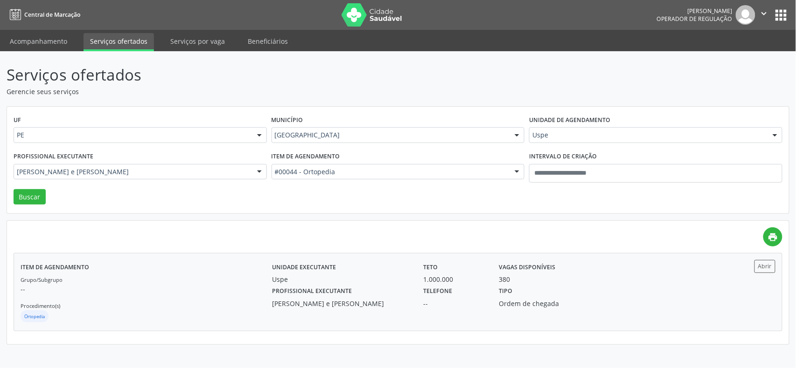
click at [172, 308] on div "Grupo/Subgrupo -- Procedimento(s) Ortopedia" at bounding box center [146, 300] width 251 height 50
click at [560, 123] on label "Unidade de agendamento" at bounding box center [569, 120] width 81 height 14
type input "**"
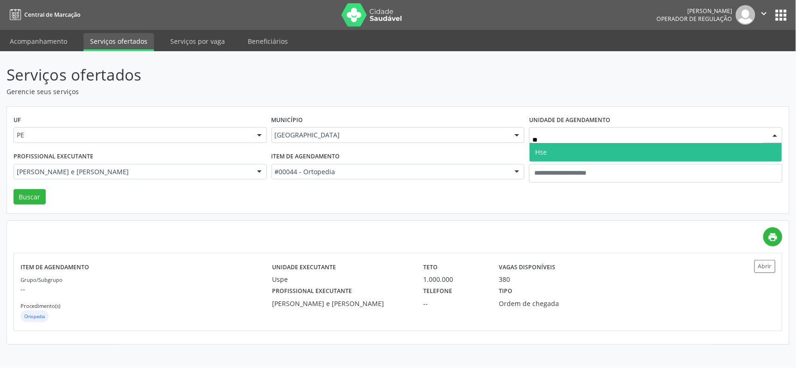
click at [553, 150] on span "Hse" at bounding box center [655, 152] width 252 height 19
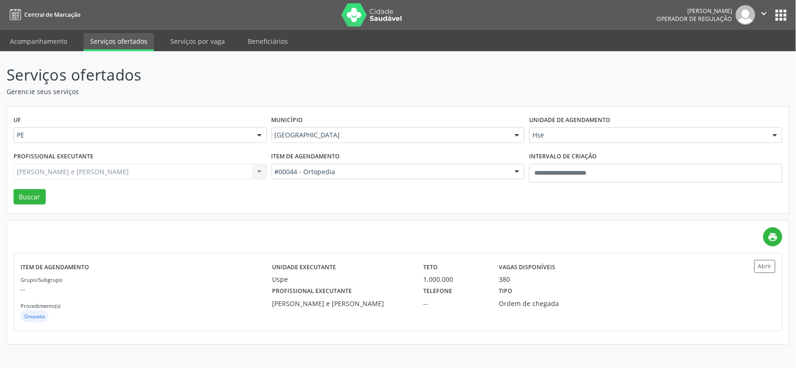
click at [349, 177] on div "#00044 - Ortopedia" at bounding box center [397, 172] width 253 height 16
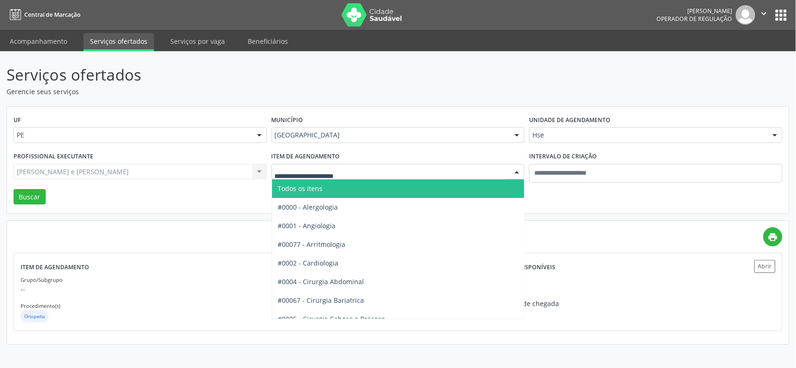
click at [327, 189] on span "Todos os itens" at bounding box center [401, 189] width 258 height 19
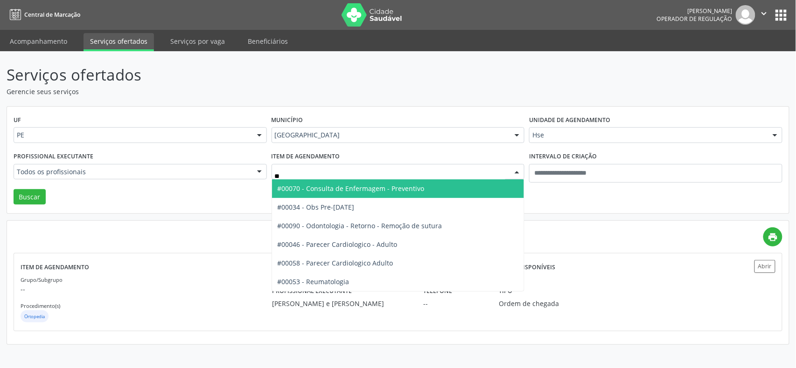
type input "***"
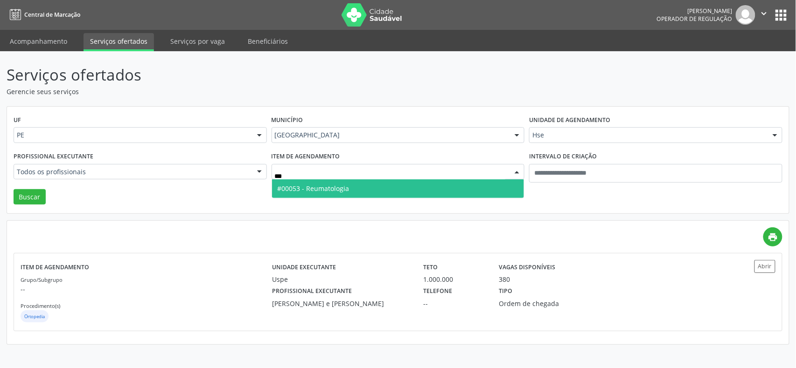
click at [310, 189] on span "#00053 - Reumatologia" at bounding box center [313, 188] width 72 height 9
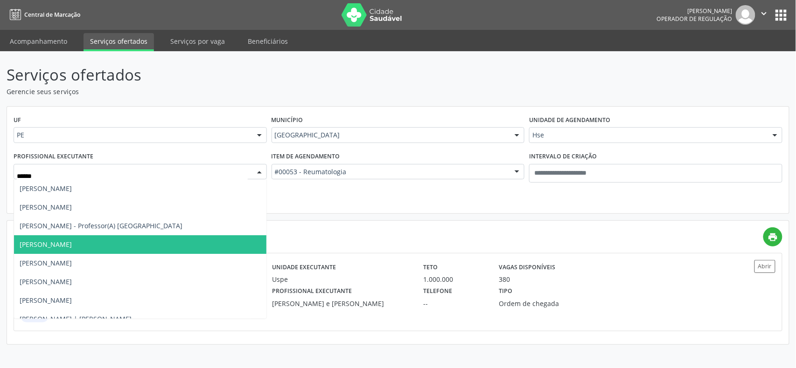
click at [155, 245] on span "Carlos Eduardo de Franca Albuquerque" at bounding box center [140, 244] width 252 height 19
type input "******"
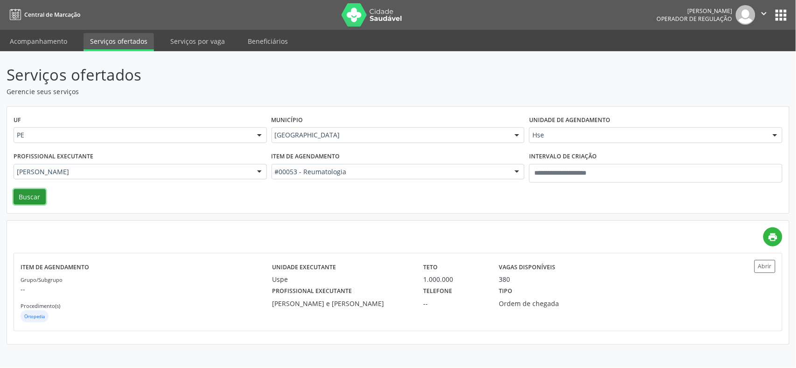
click at [26, 194] on button "Buscar" at bounding box center [30, 197] width 32 height 16
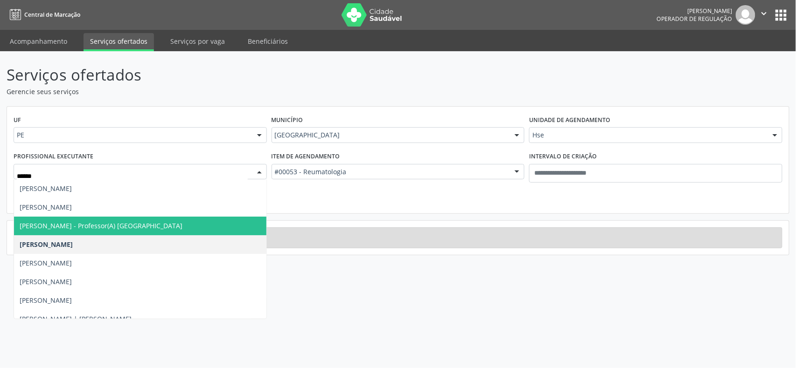
click at [149, 229] on span "Carlos Eduardo Lopes Tavares de Melo - Professor(A) Nassau" at bounding box center [101, 226] width 163 height 9
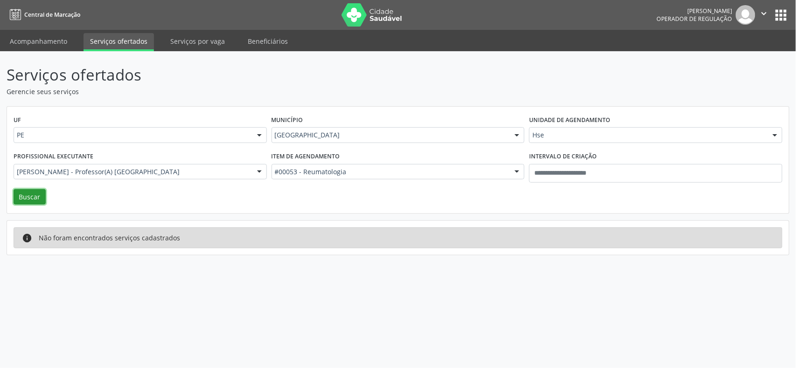
click at [31, 201] on button "Buscar" at bounding box center [30, 197] width 32 height 16
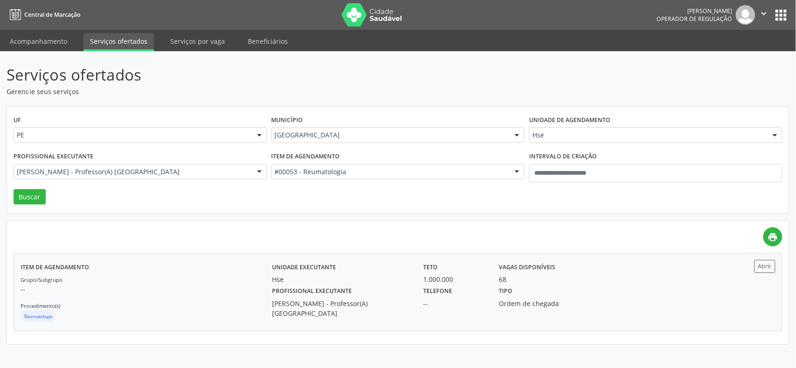
click at [159, 323] on div "Reumatologia" at bounding box center [146, 318] width 251 height 14
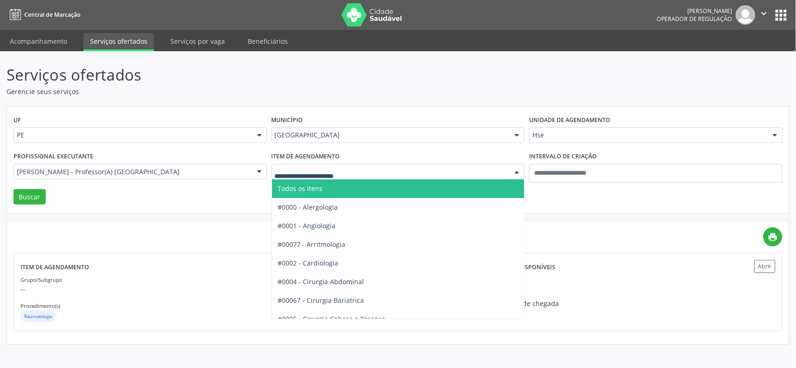
click at [331, 185] on span "Todos os itens" at bounding box center [401, 189] width 258 height 19
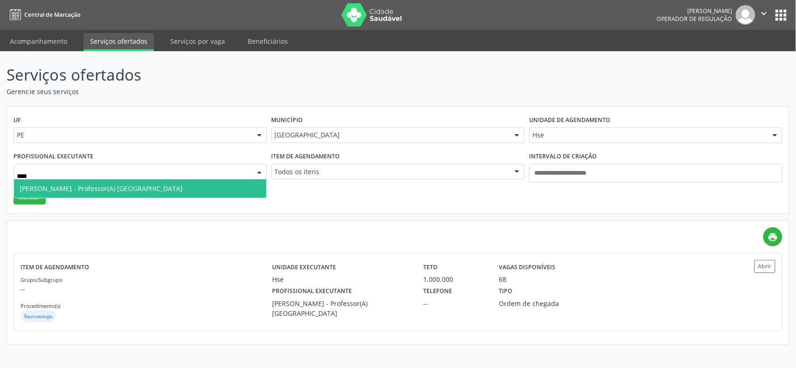
type input "*****"
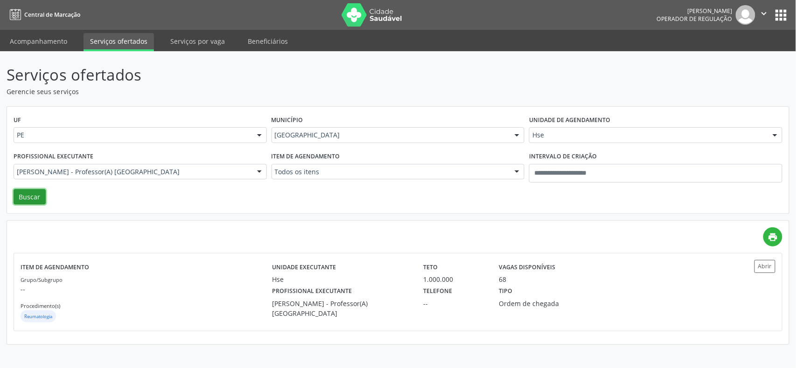
click at [35, 199] on button "Buscar" at bounding box center [30, 197] width 32 height 16
click at [200, 301] on div "Grupo/Subgrupo -- Procedimento(s) Ginecologia" at bounding box center [146, 300] width 251 height 50
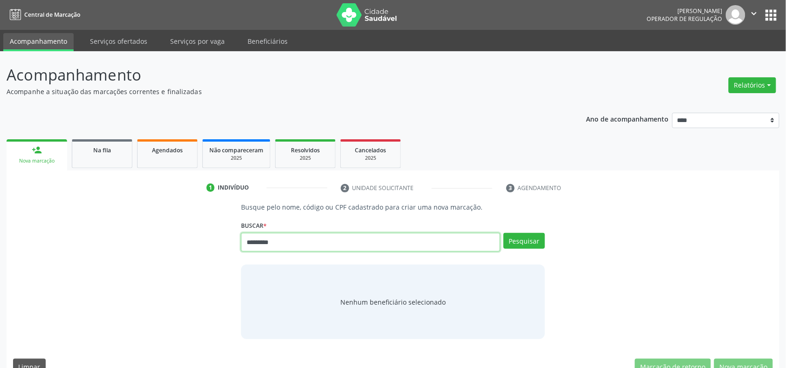
type input "*********"
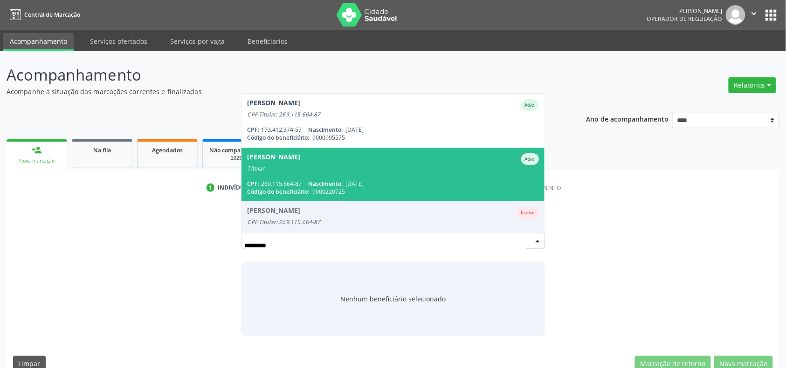
scroll to position [187, 0]
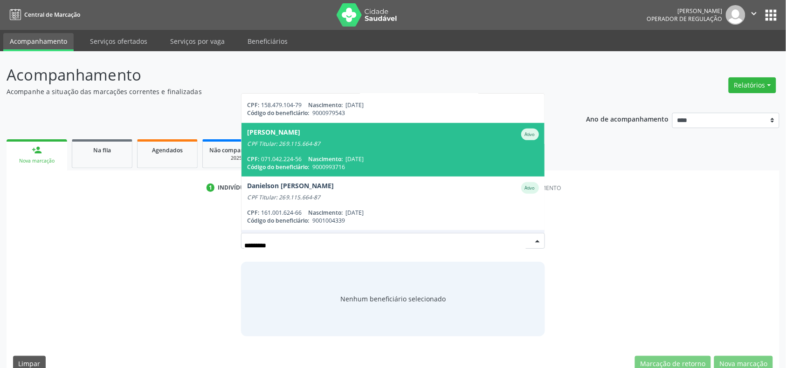
click at [360, 159] on span "25/04/1988" at bounding box center [355, 159] width 18 height 8
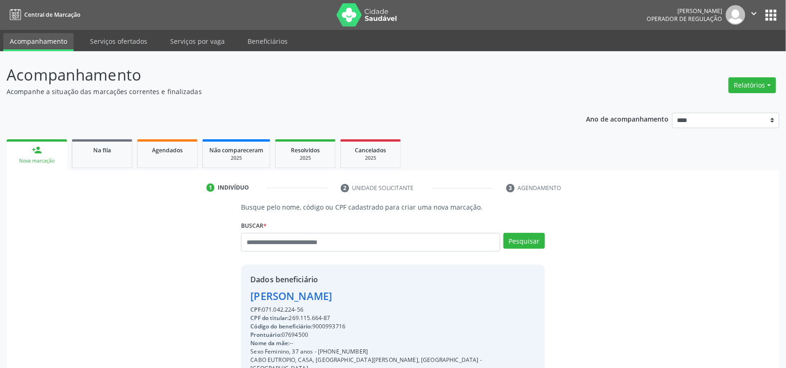
scroll to position [124, 0]
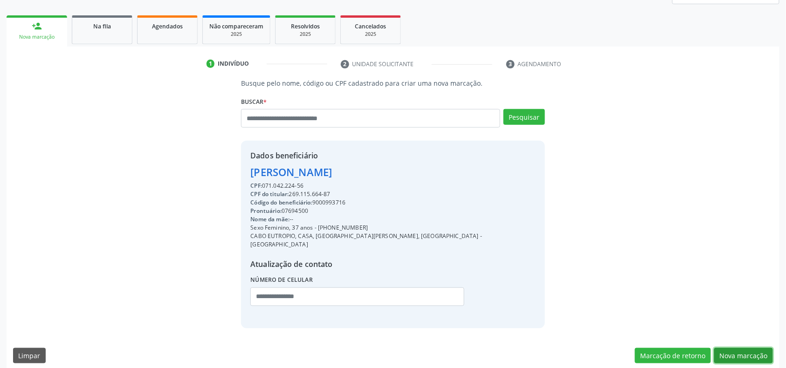
click at [737, 348] on button "Nova marcação" at bounding box center [743, 356] width 59 height 16
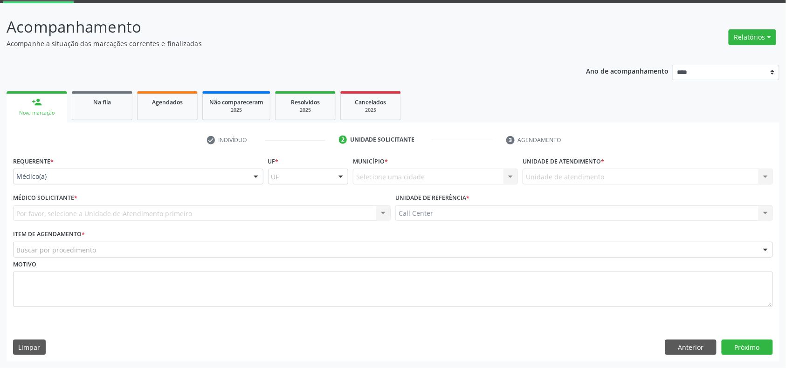
scroll to position [49, 0]
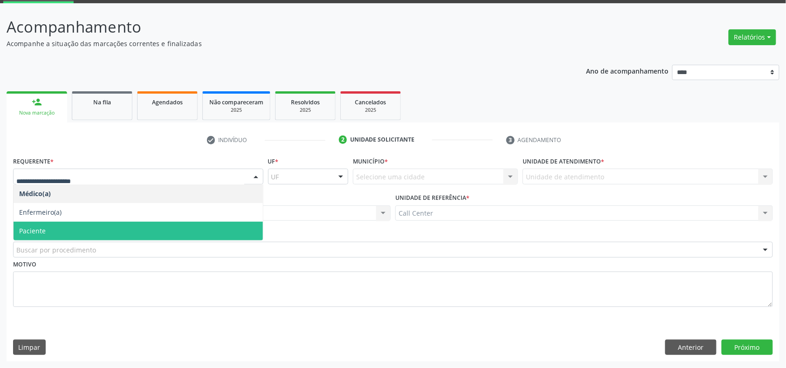
click at [45, 228] on span "Paciente" at bounding box center [32, 231] width 27 height 9
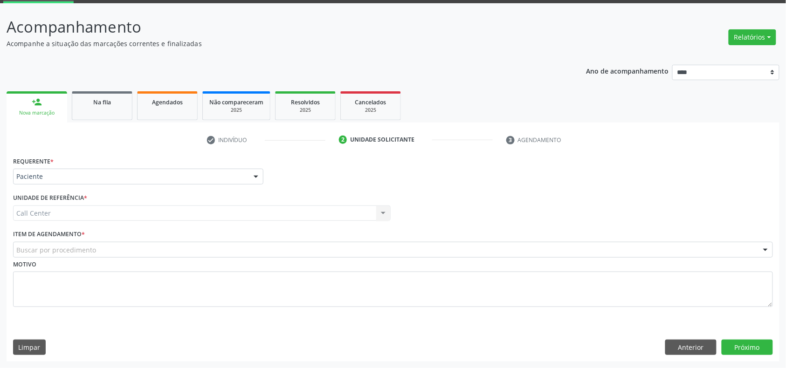
click at [47, 239] on label "Item de agendamento *" at bounding box center [49, 235] width 72 height 14
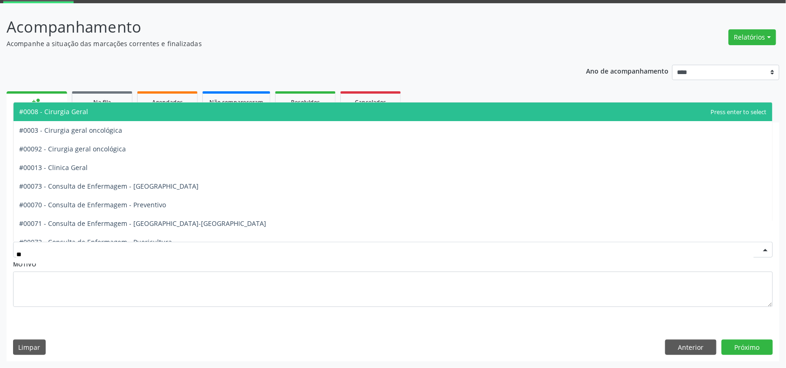
type input "***"
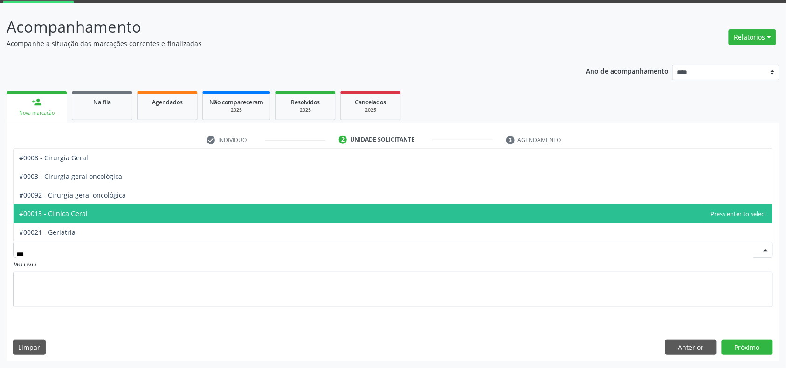
click at [83, 209] on span "#00013 - Clinica Geral" at bounding box center [53, 213] width 69 height 9
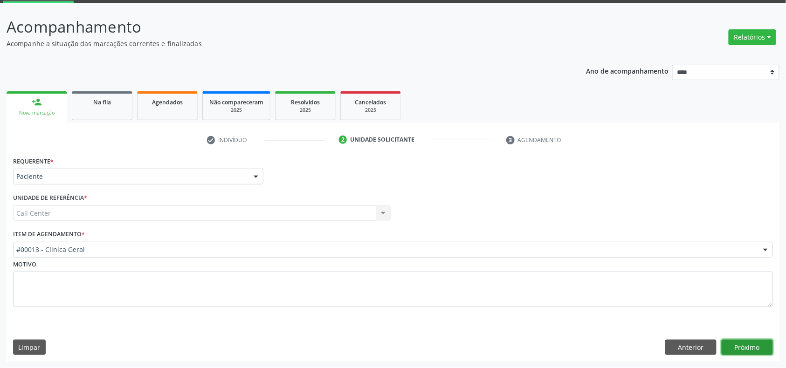
click at [763, 340] on button "Próximo" at bounding box center [747, 348] width 51 height 16
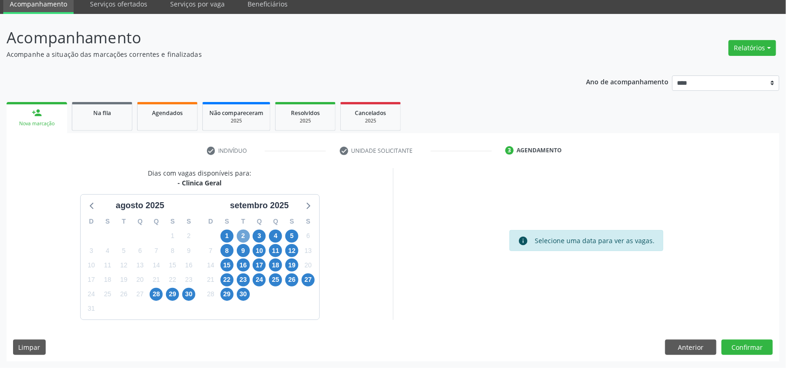
click at [245, 237] on span "2" at bounding box center [243, 236] width 13 height 13
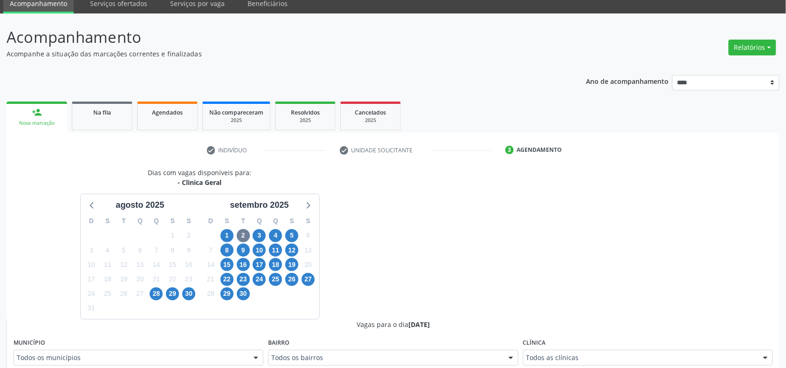
drag, startPoint x: 605, startPoint y: 348, endPoint x: 594, endPoint y: 361, distance: 16.9
click at [603, 352] on div "Clínica Todos as clínicas Todos as clínicas Agencia Arcoverde Agencia Palmares …" at bounding box center [648, 351] width 250 height 30
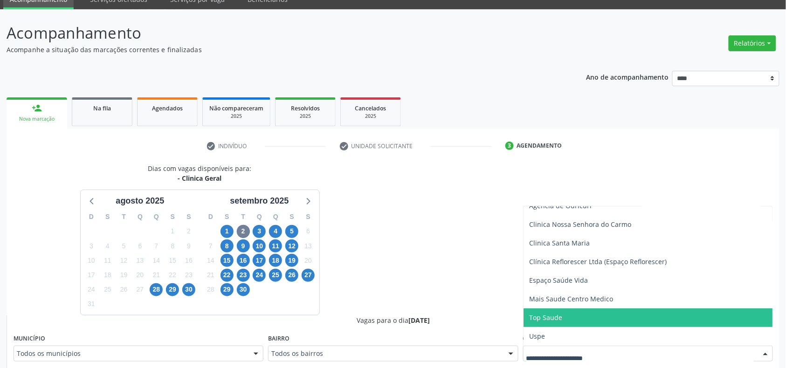
scroll to position [104, 0]
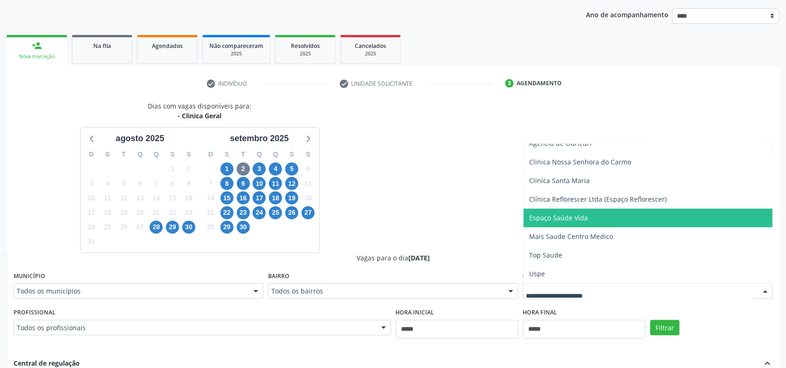
click at [571, 219] on span "Espaço Saúde Vida" at bounding box center [558, 218] width 59 height 9
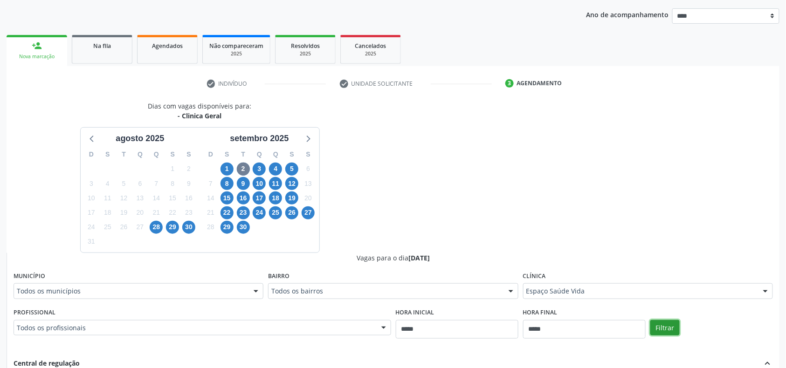
click at [657, 326] on button "Filtrar" at bounding box center [665, 328] width 29 height 16
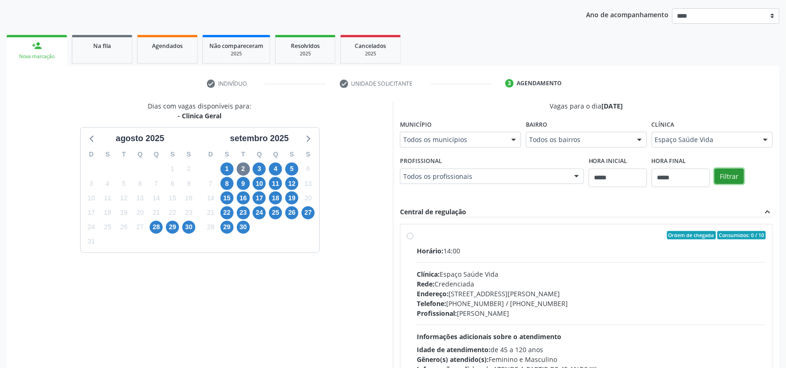
scroll to position [173, 0]
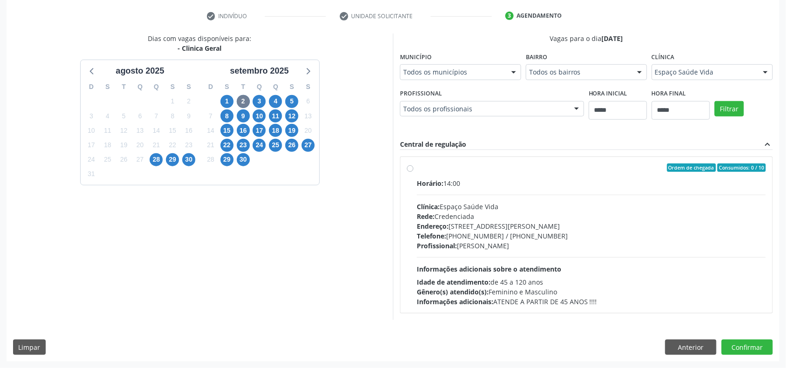
click at [457, 246] on span "Profissional:" at bounding box center [437, 246] width 40 height 9
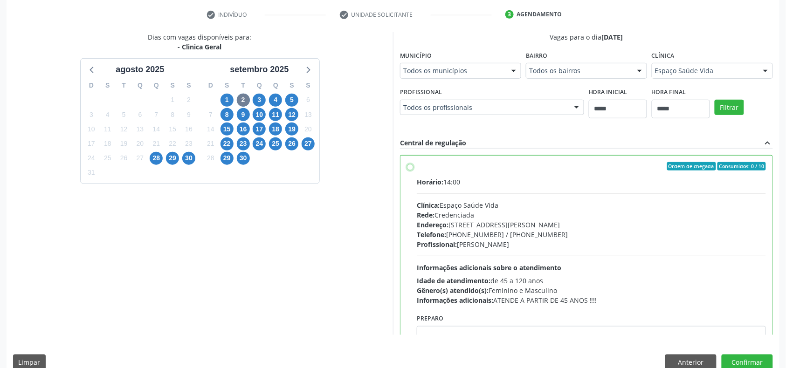
scroll to position [47, 0]
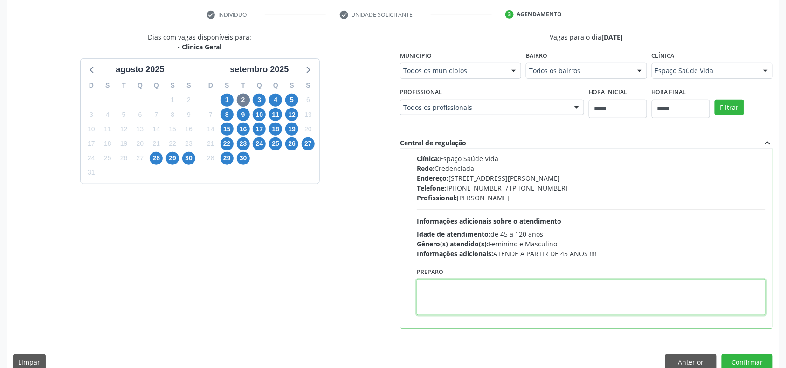
paste textarea "**********"
type textarea "**********"
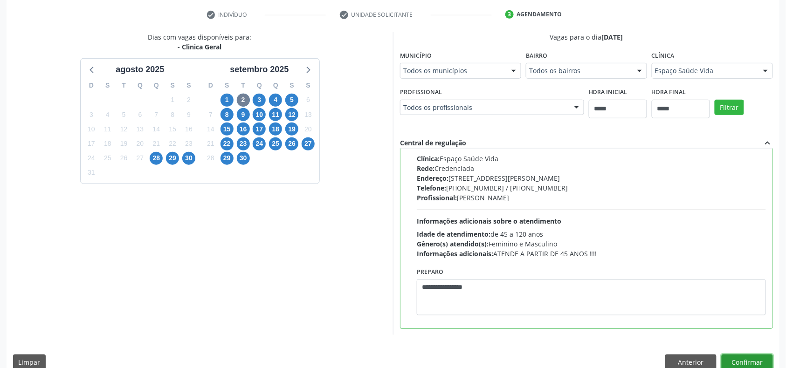
click at [753, 360] on button "Confirmar" at bounding box center [747, 363] width 51 height 16
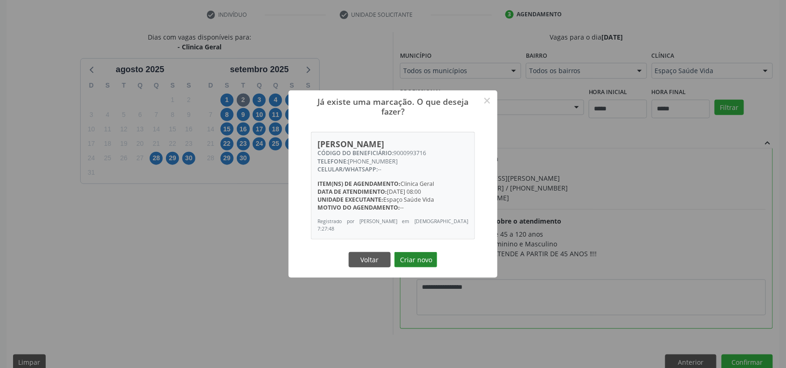
click at [411, 260] on button "Criar novo" at bounding box center [416, 260] width 43 height 16
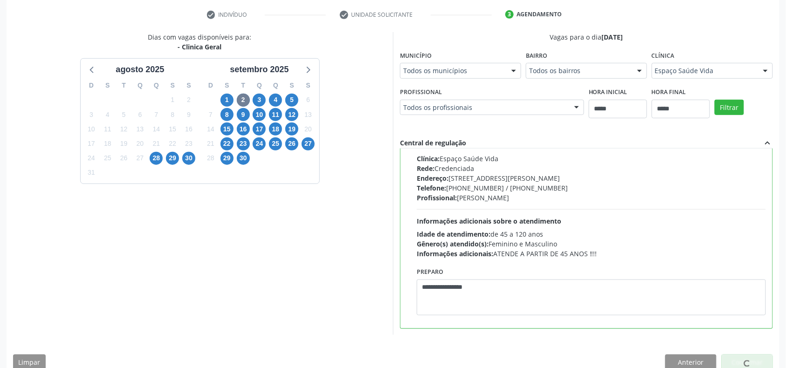
scroll to position [0, 0]
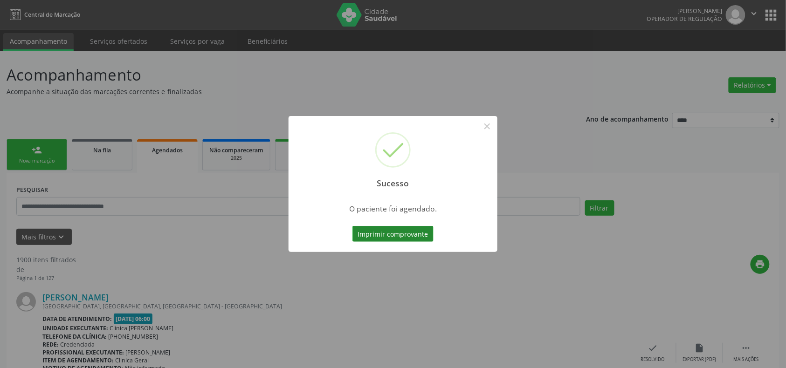
click at [409, 226] on button "Imprimir comprovante" at bounding box center [393, 234] width 81 height 16
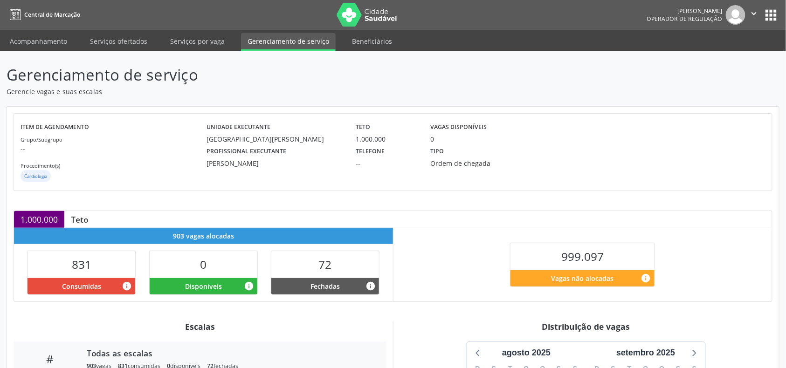
scroll to position [126, 0]
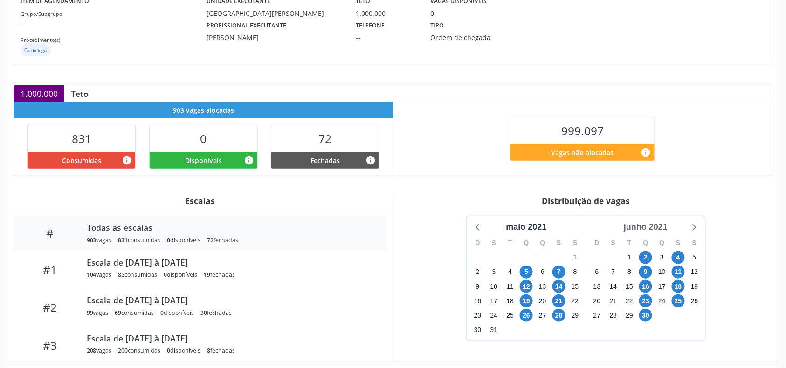
drag, startPoint x: 666, startPoint y: 229, endPoint x: 651, endPoint y: 231, distance: 15.2
click at [661, 229] on div "junho 2021" at bounding box center [645, 227] width 51 height 13
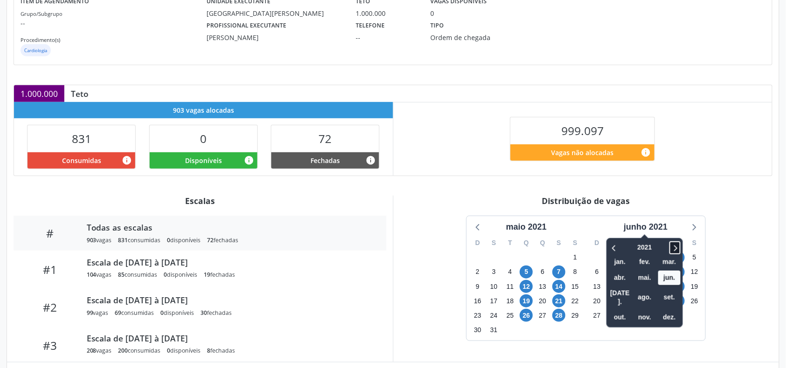
click at [676, 248] on icon at bounding box center [675, 248] width 3 height 6
click at [679, 244] on icon at bounding box center [675, 247] width 9 height 11
click at [668, 298] on span "set." at bounding box center [669, 298] width 22 height 14
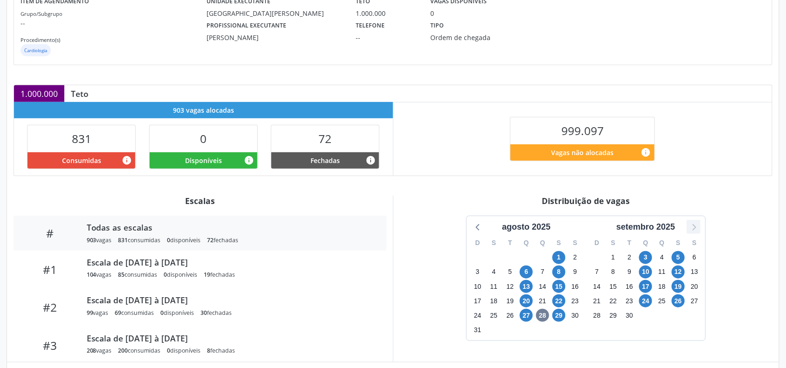
click at [691, 222] on icon at bounding box center [694, 227] width 12 height 12
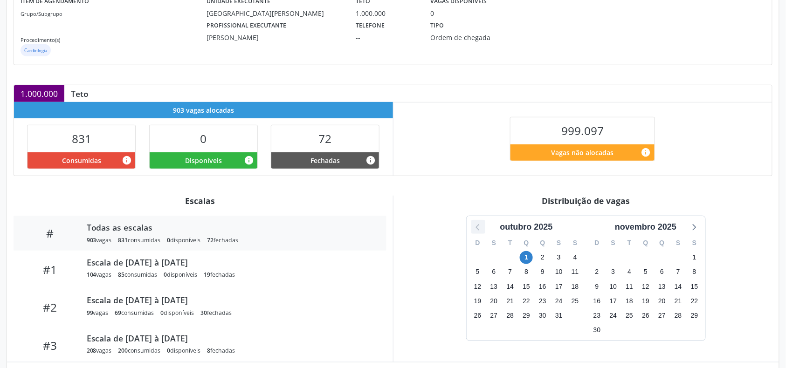
click at [473, 232] on icon at bounding box center [478, 227] width 12 height 12
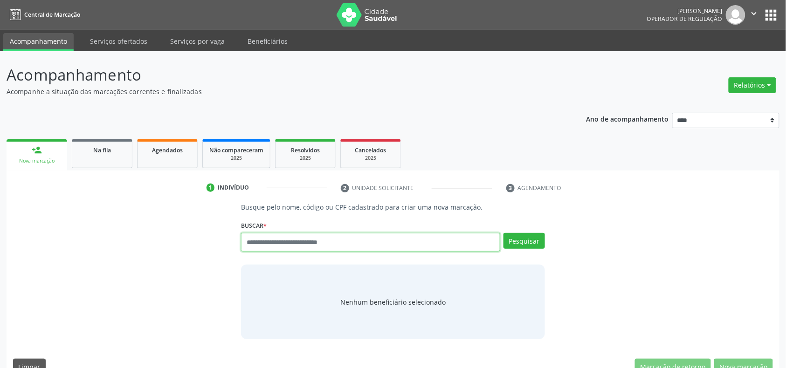
paste input "**********"
type input "**********"
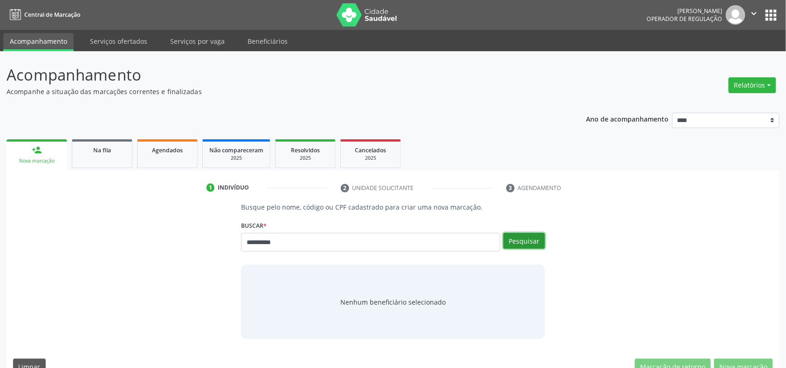
click at [519, 241] on button "Pesquisar" at bounding box center [525, 241] width 42 height 16
type input "**********"
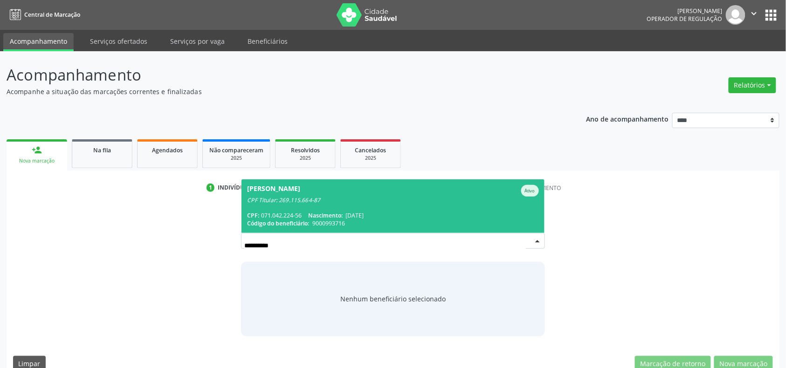
click at [356, 215] on span "[DATE]" at bounding box center [355, 216] width 18 height 8
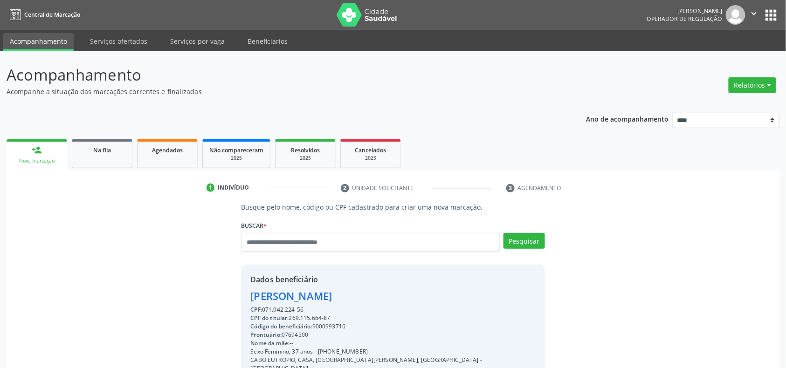
scroll to position [124, 0]
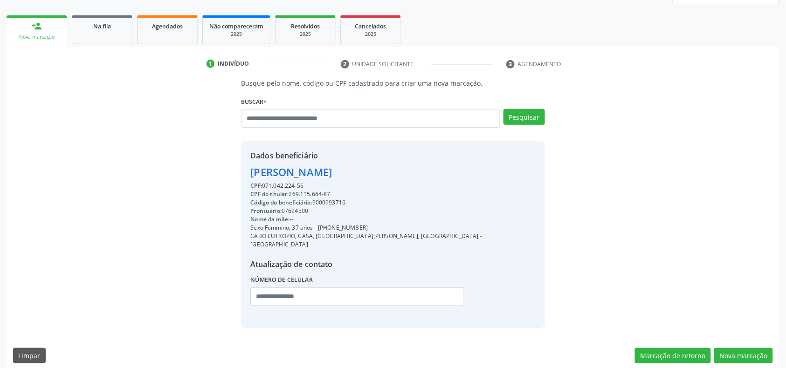
click at [288, 186] on div "CPF: 071.042.224-56" at bounding box center [392, 186] width 285 height 8
drag, startPoint x: 288, startPoint y: 186, endPoint x: 402, endPoint y: 173, distance: 115.0
click at [404, 170] on div "[PERSON_NAME]" at bounding box center [392, 172] width 285 height 15
click at [318, 194] on div "CPF do titular: 269.115.664-87" at bounding box center [392, 194] width 285 height 8
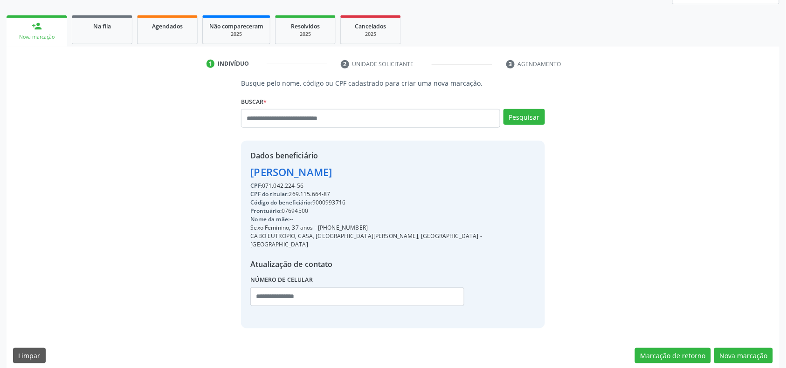
click at [318, 194] on div "CPF do titular: 269.115.664-87" at bounding box center [392, 194] width 285 height 8
drag, startPoint x: 318, startPoint y: 194, endPoint x: 310, endPoint y: 199, distance: 9.4
drag, startPoint x: 310, startPoint y: 199, endPoint x: 177, endPoint y: 248, distance: 141.4
click at [177, 248] on div "Busque pelo nome, código ou CPF cadastrado para criar uma nova marcação. [GEOGR…" at bounding box center [393, 203] width 760 height 250
click at [310, 193] on div "CPF do titular: 269.115.664-87" at bounding box center [392, 194] width 285 height 8
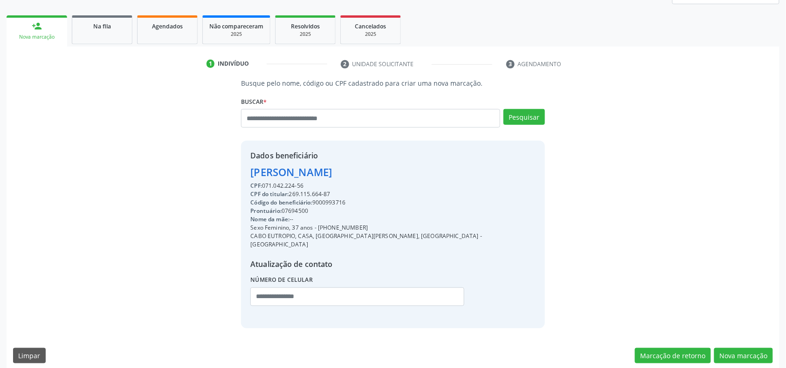
click at [310, 193] on div "CPF do titular: 269.115.664-87" at bounding box center [392, 194] width 285 height 8
copy div "269.115.664"
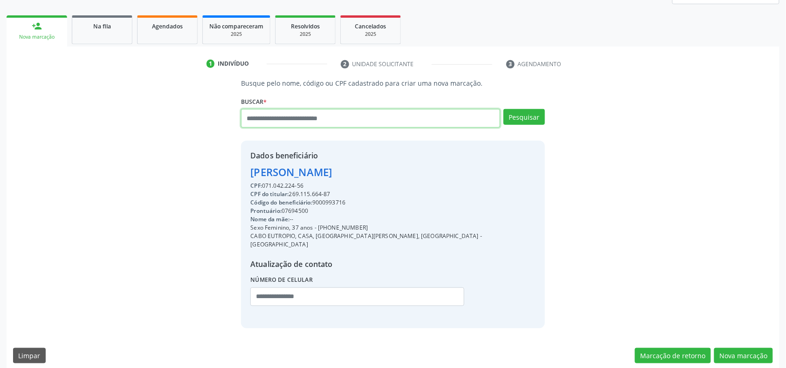
paste input "**********"
type input "**********"
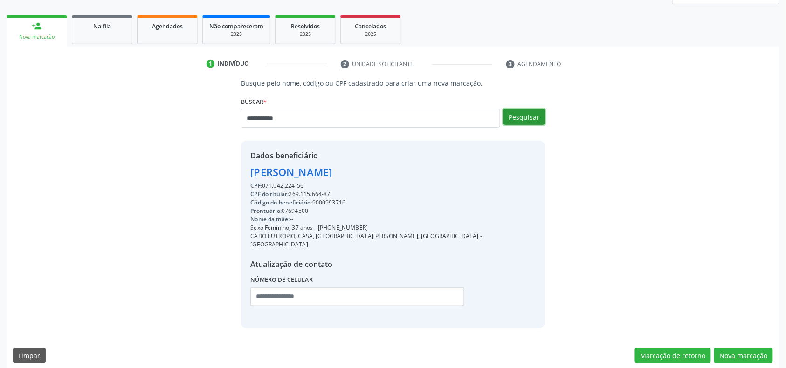
click at [537, 115] on button "Pesquisar" at bounding box center [525, 117] width 42 height 16
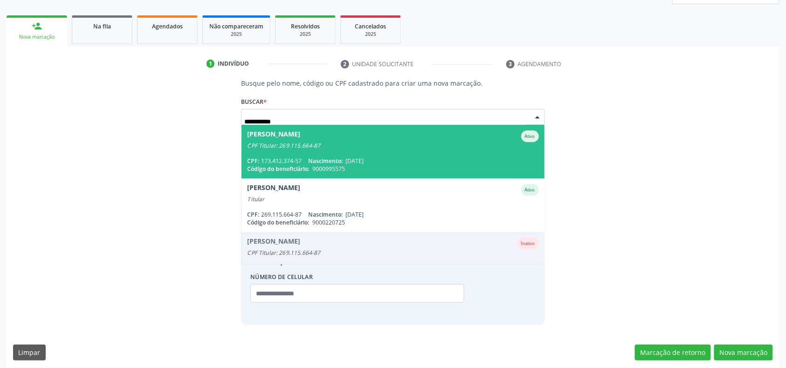
scroll to position [121, 0]
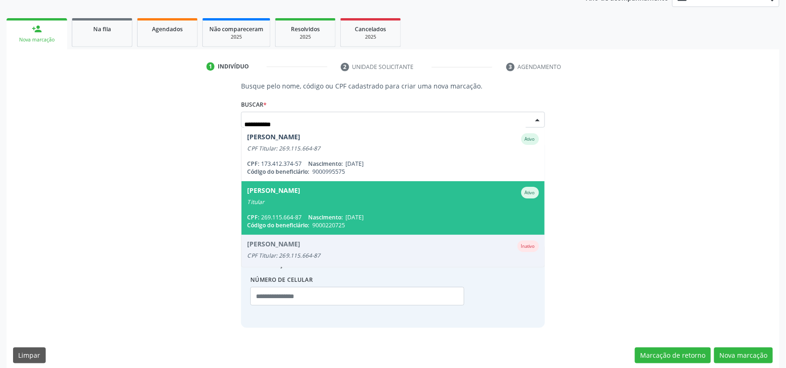
click at [401, 195] on div "Alcino Ferreira Arruda Ativo" at bounding box center [392, 193] width 291 height 12
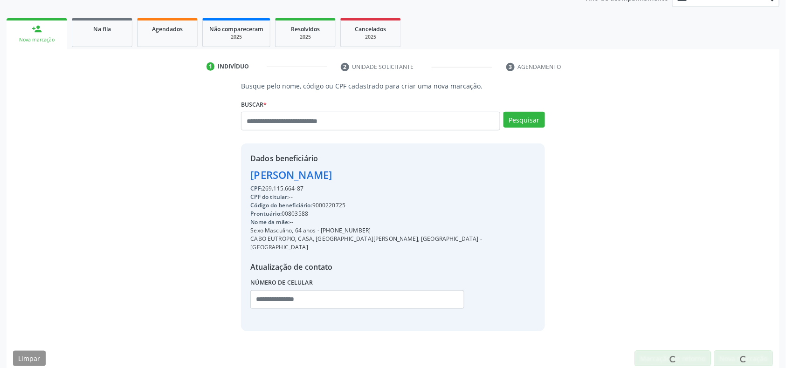
scroll to position [124, 0]
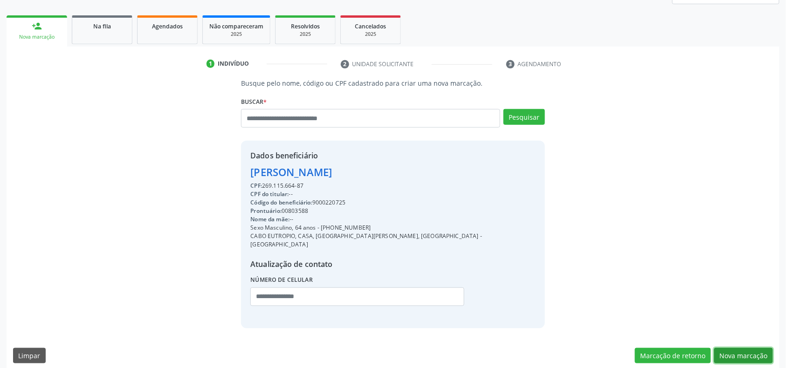
click at [737, 348] on button "Nova marcação" at bounding box center [743, 356] width 59 height 16
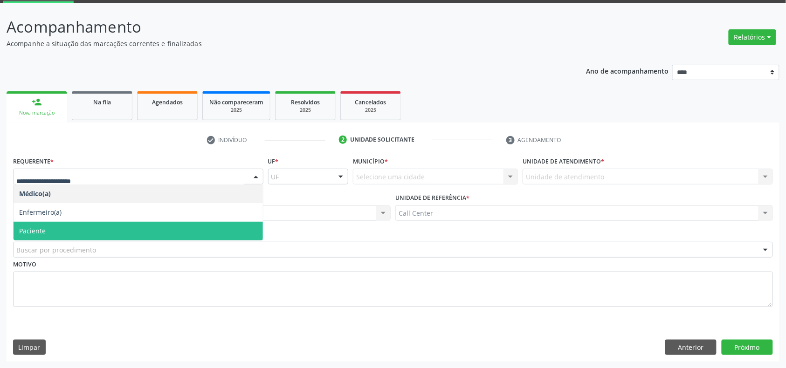
click at [55, 230] on span "Paciente" at bounding box center [138, 231] width 249 height 19
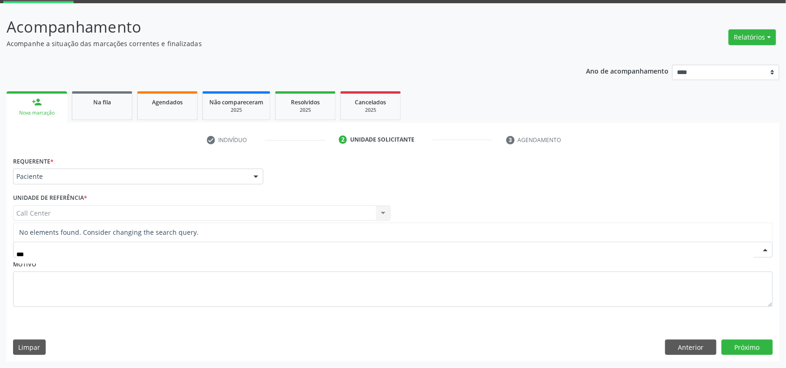
type input "**"
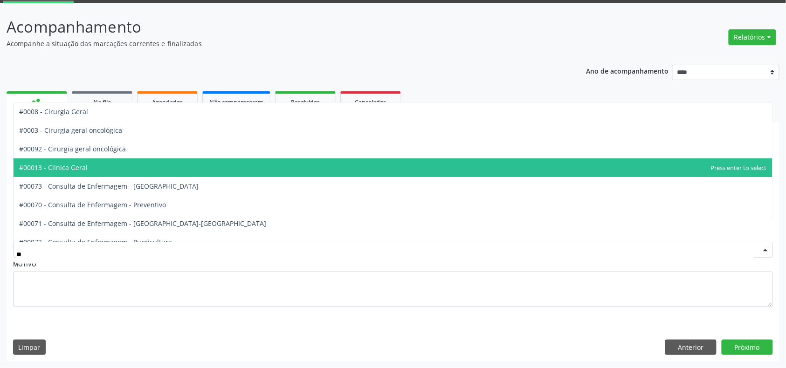
click at [85, 167] on span "#00013 - Clinica Geral" at bounding box center [53, 167] width 69 height 9
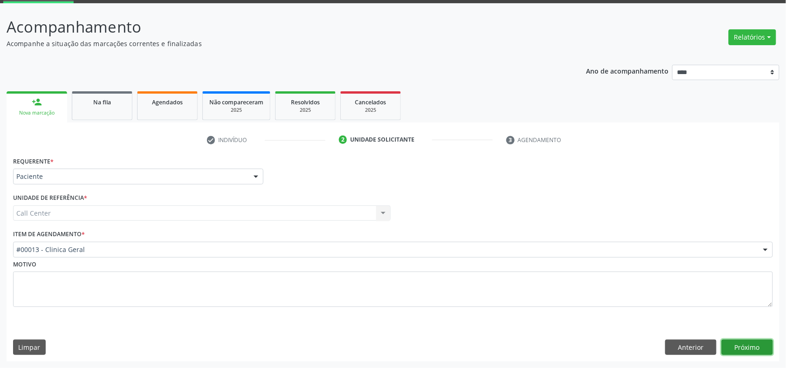
click at [758, 351] on button "Próximo" at bounding box center [747, 348] width 51 height 16
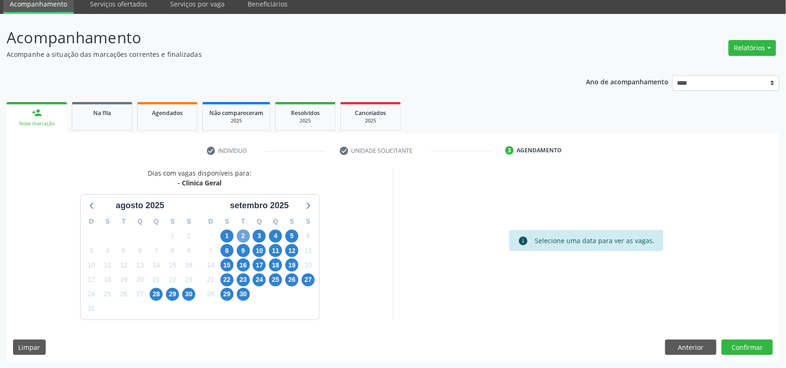
click at [249, 232] on span "2" at bounding box center [243, 236] width 13 height 13
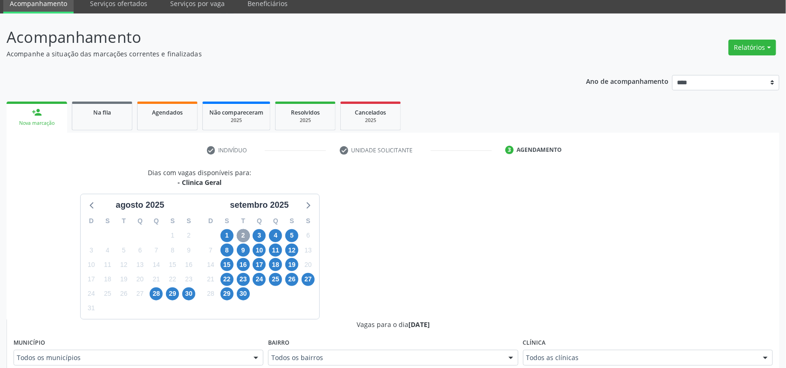
scroll to position [162, 0]
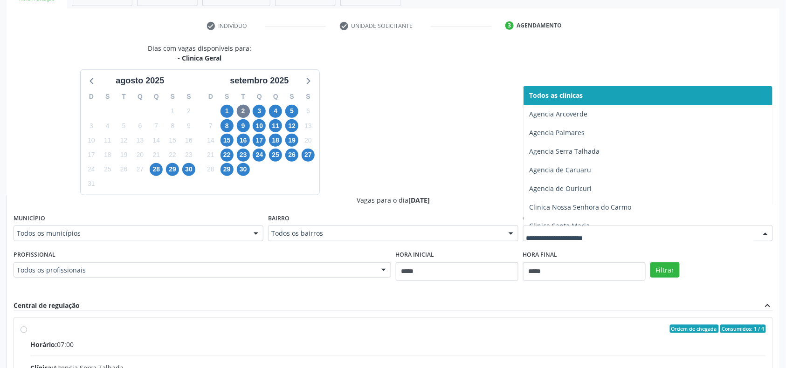
click at [596, 241] on div at bounding box center [648, 234] width 250 height 16
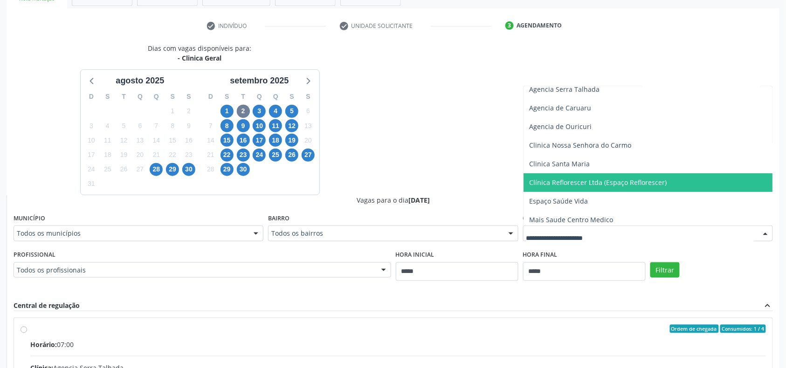
scroll to position [103, 0]
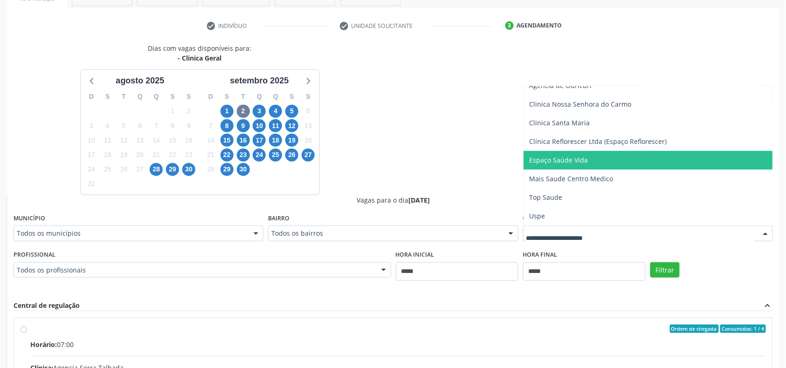
click at [588, 160] on span "Espaço Saúde Vida" at bounding box center [558, 160] width 59 height 9
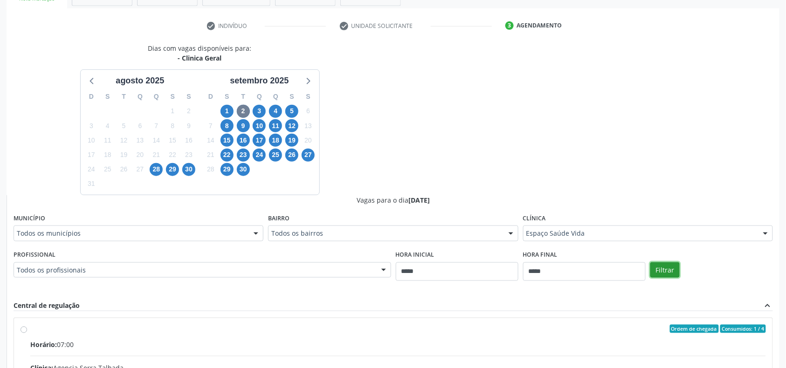
click at [668, 265] on button "Filtrar" at bounding box center [665, 271] width 29 height 16
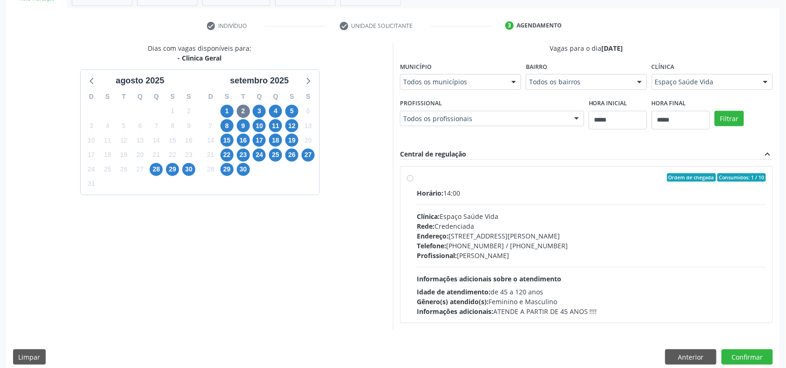
click at [506, 264] on div "Horário: 14:00 Clínica: Espaço Saúde Vida Rede: Credenciada Endereço: Rua Silvi…" at bounding box center [591, 252] width 349 height 128
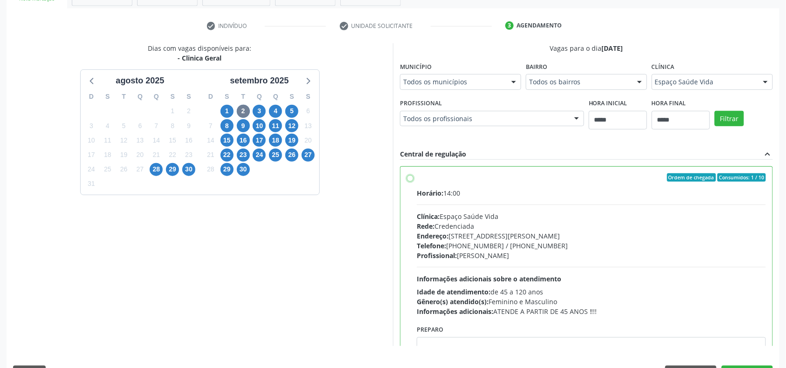
scroll to position [47, 0]
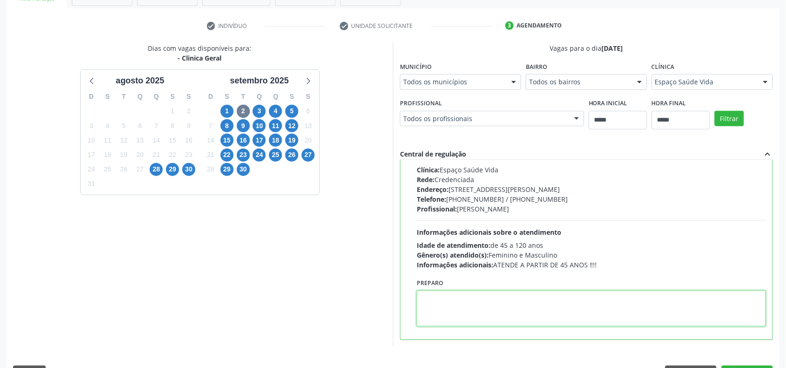
drag, startPoint x: 492, startPoint y: 318, endPoint x: 484, endPoint y: 326, distance: 11.9
paste textarea "**********"
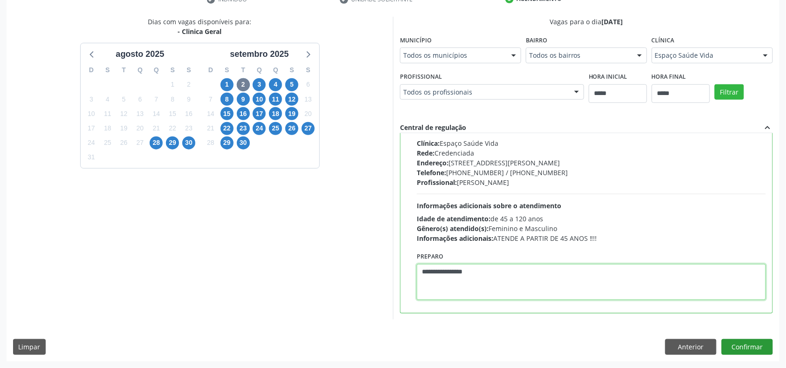
type textarea "**********"
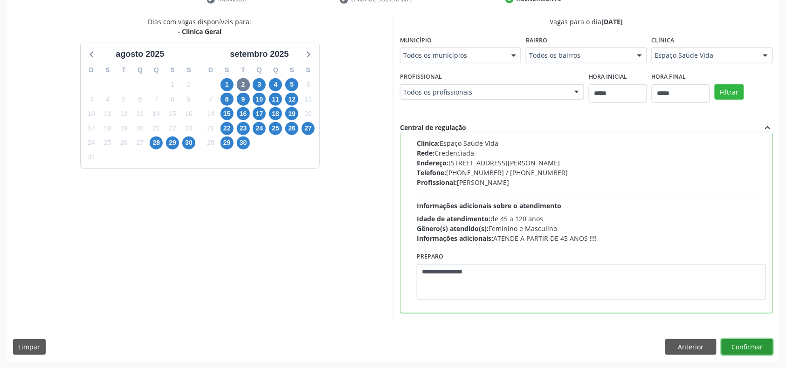
click at [759, 339] on div "Dias com vagas disponíveis para: - Clinica Geral agosto 2025 D S T Q Q S S 27 2…" at bounding box center [393, 189] width 773 height 345
click at [756, 340] on button "Confirmar" at bounding box center [747, 347] width 51 height 16
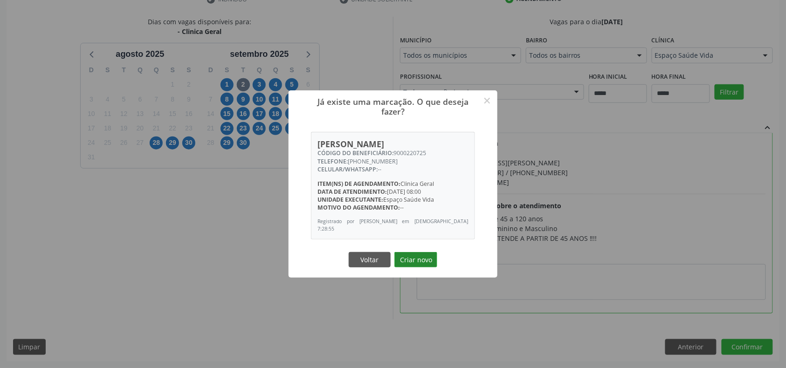
click at [422, 262] on button "Criar novo" at bounding box center [416, 260] width 43 height 16
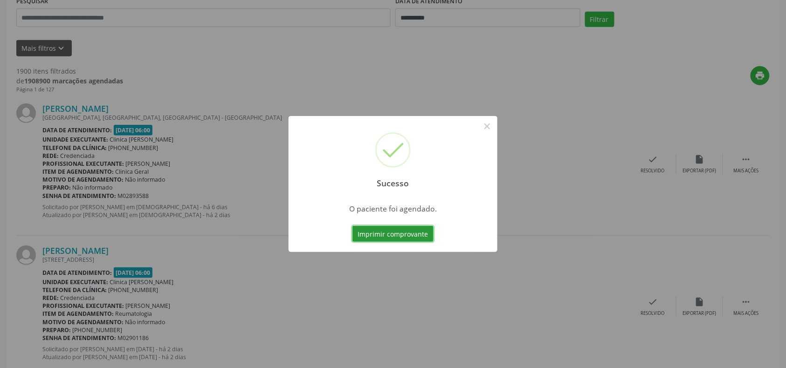
scroll to position [0, 0]
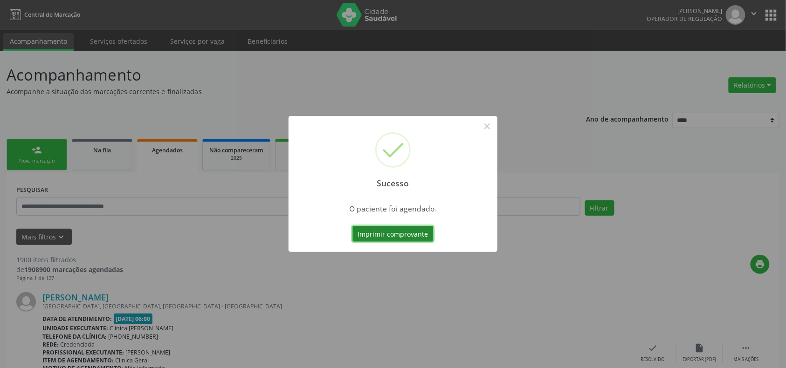
click at [381, 237] on button "Imprimir comprovante" at bounding box center [393, 234] width 81 height 16
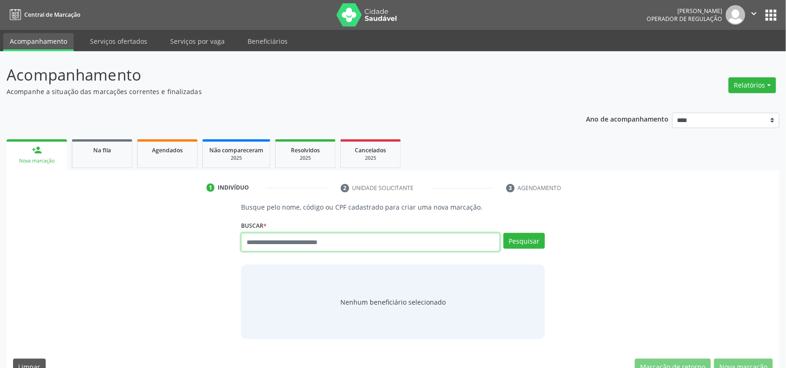
paste input "**********"
type input "**********"
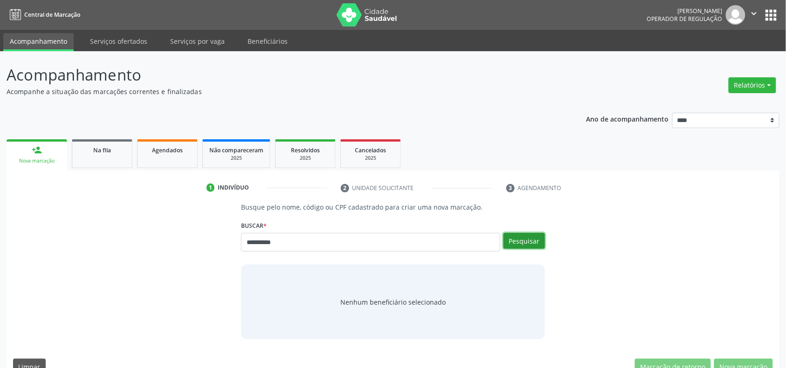
click at [532, 242] on button "Pesquisar" at bounding box center [525, 241] width 42 height 16
type input "**********"
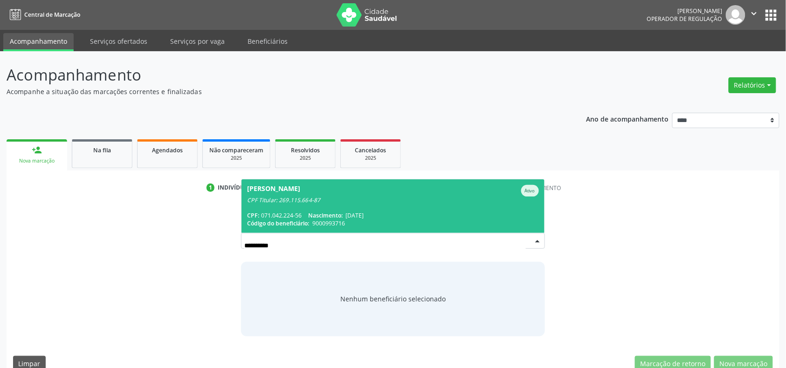
click at [329, 208] on span "[PERSON_NAME] Ativo CPF Titular: 269.115.664-87 CPF: 071.042.224-56 Nascimento:…" at bounding box center [393, 207] width 303 height 54
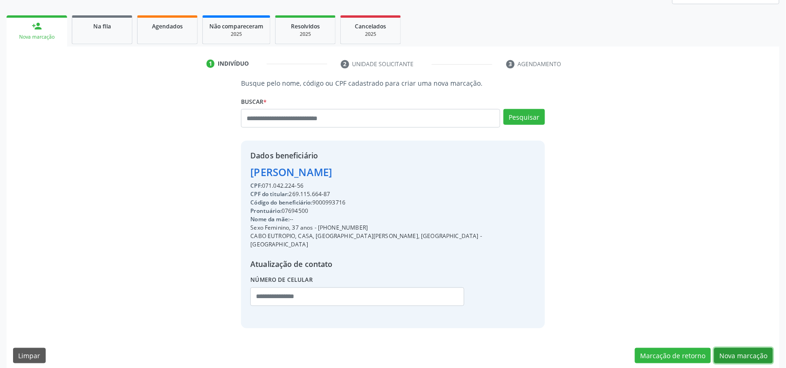
click at [756, 348] on button "Nova marcação" at bounding box center [743, 356] width 59 height 16
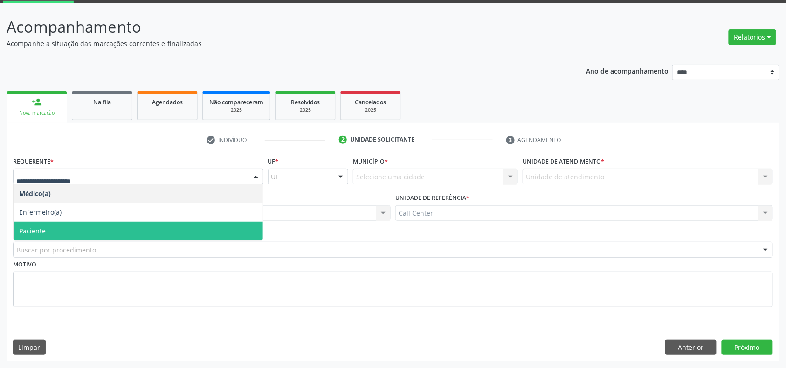
drag, startPoint x: 40, startPoint y: 232, endPoint x: 46, endPoint y: 239, distance: 9.3
click at [40, 232] on span "Paciente" at bounding box center [32, 231] width 27 height 9
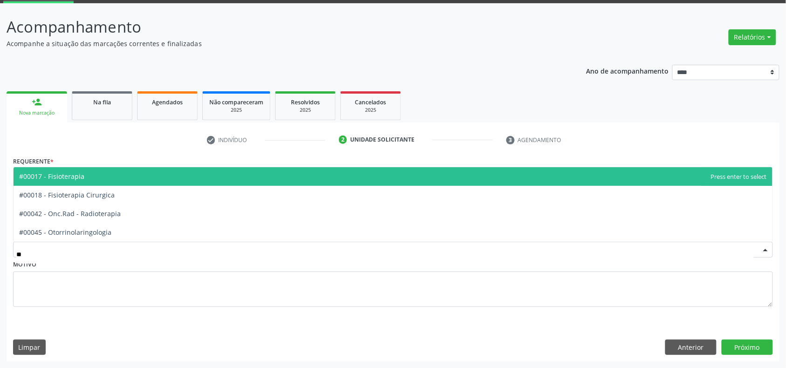
type input "***"
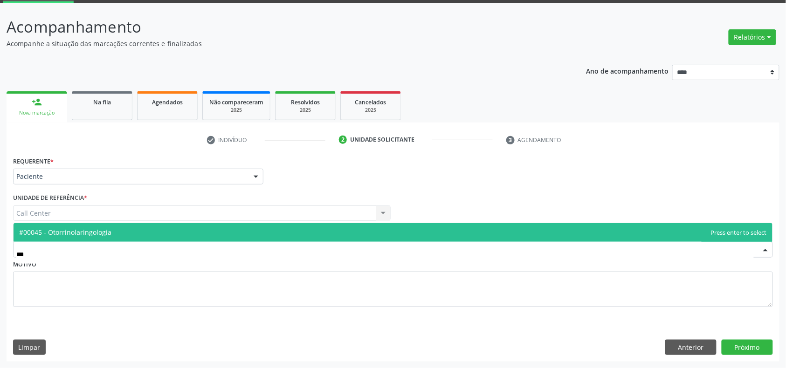
click at [55, 226] on span "#00045 - Otorrinolaringologia" at bounding box center [393, 232] width 759 height 19
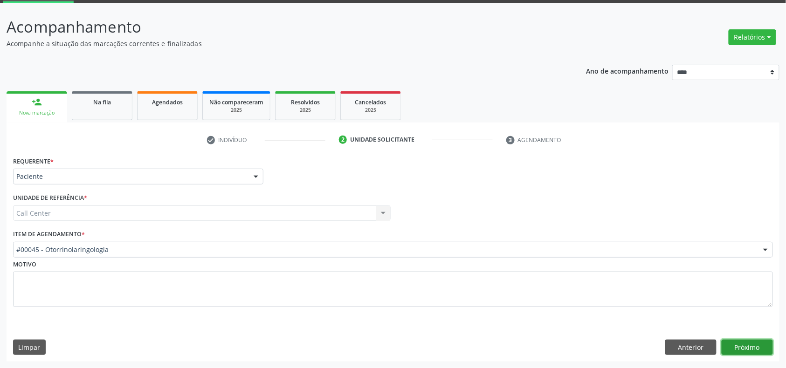
click at [729, 342] on button "Próximo" at bounding box center [747, 348] width 51 height 16
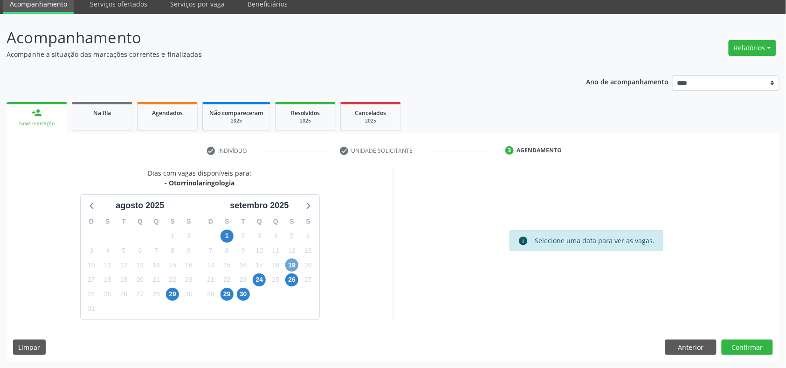
click at [288, 269] on span "19" at bounding box center [291, 265] width 13 height 13
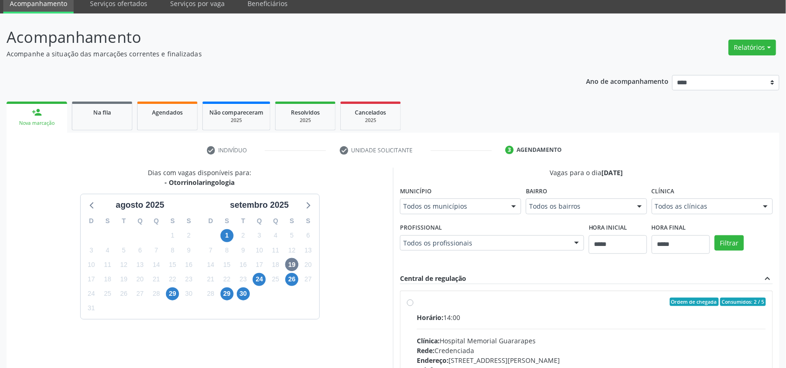
drag, startPoint x: 533, startPoint y: 327, endPoint x: 528, endPoint y: 297, distance: 30.6
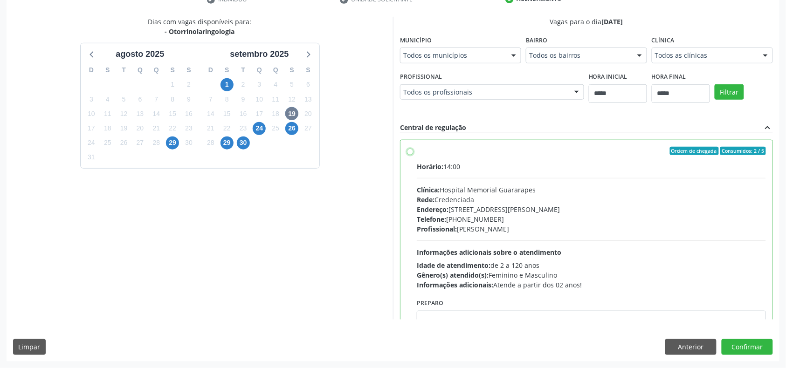
scroll to position [47, 0]
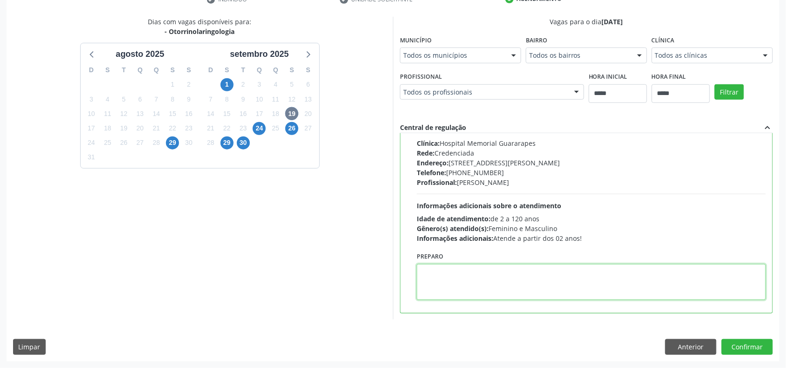
paste textarea "**********"
type textarea "**********"
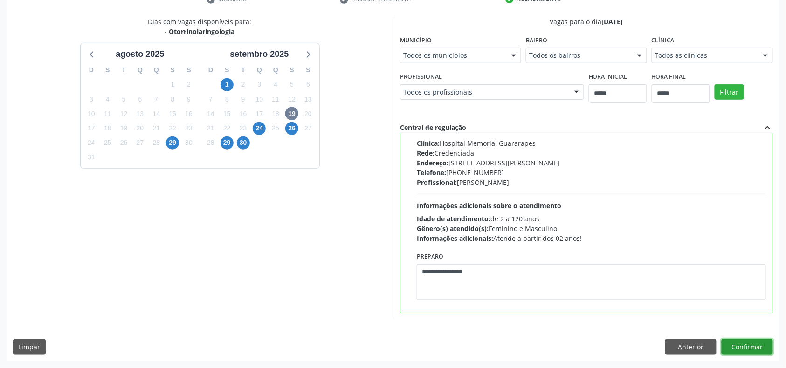
click at [738, 351] on button "Confirmar" at bounding box center [747, 347] width 51 height 16
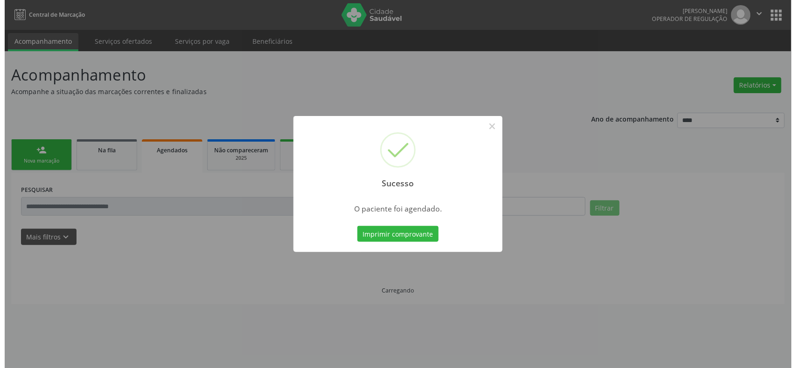
scroll to position [0, 0]
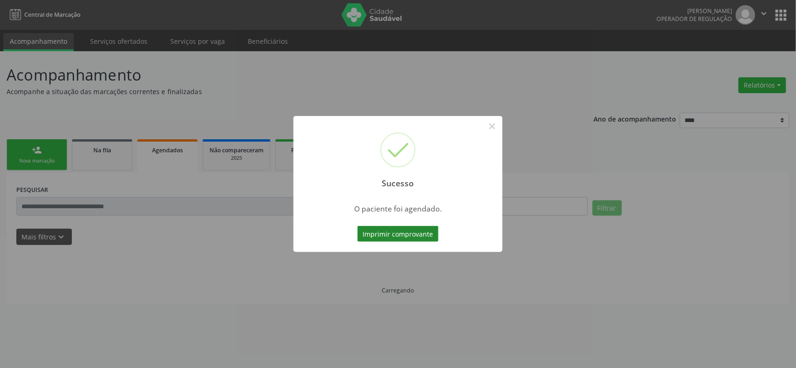
click at [381, 236] on button "Imprimir comprovante" at bounding box center [397, 234] width 81 height 16
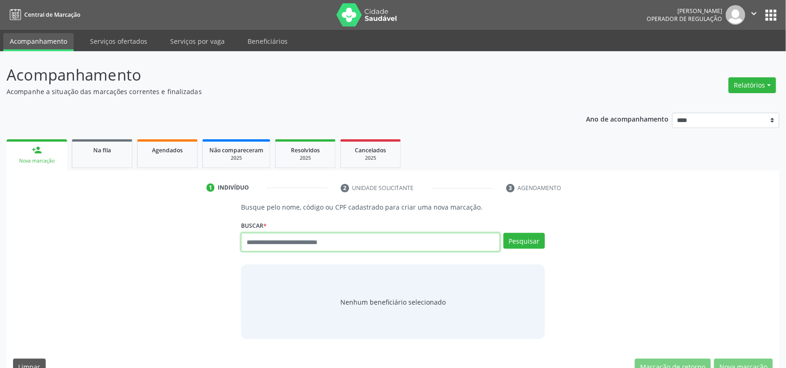
paste input "**********"
type input "**********"
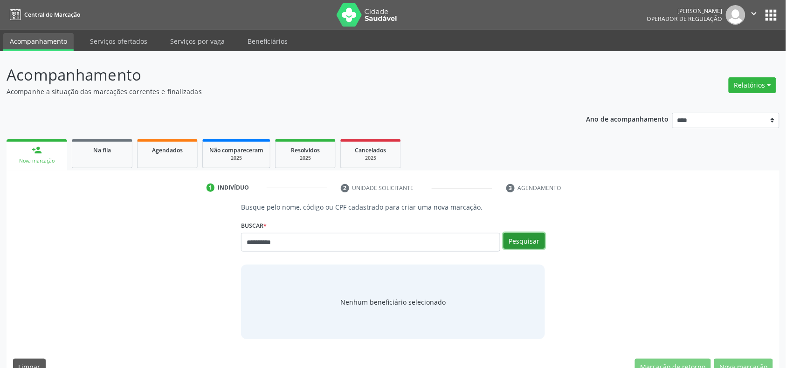
click at [531, 238] on button "Pesquisar" at bounding box center [525, 241] width 42 height 16
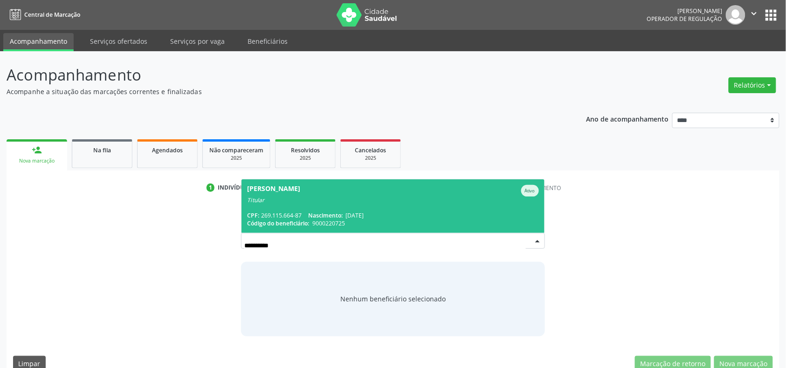
click at [341, 204] on span "[PERSON_NAME] Ativo Titular CPF: 269.115.664-87 Nascimento: [DATE] Código do be…" at bounding box center [393, 207] width 303 height 54
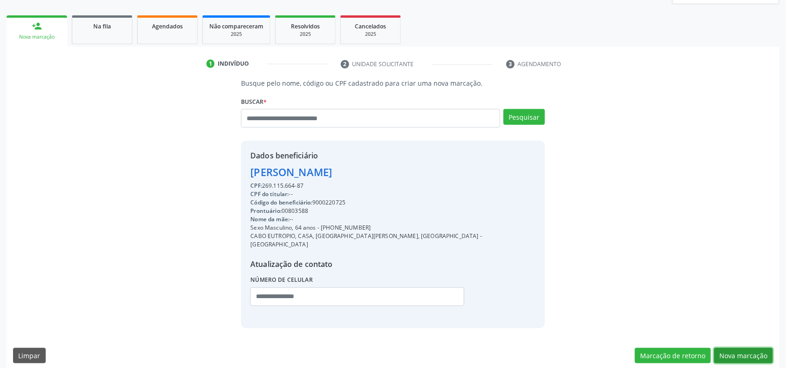
click at [760, 348] on button "Nova marcação" at bounding box center [743, 356] width 59 height 16
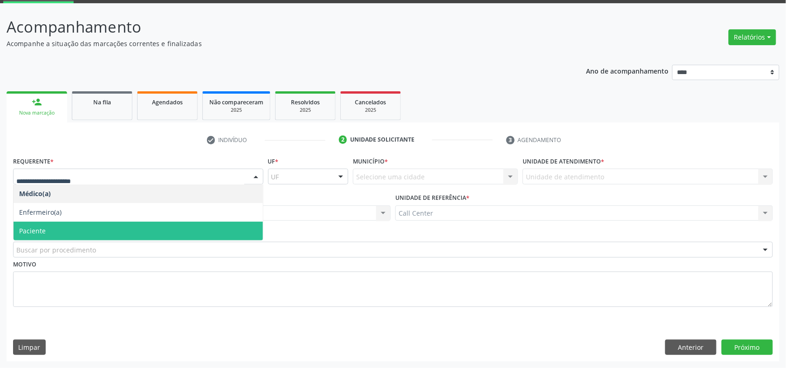
click at [69, 227] on span "Paciente" at bounding box center [138, 231] width 249 height 19
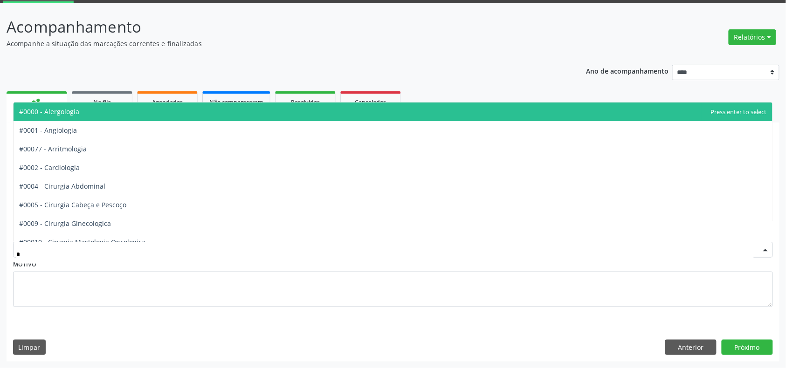
type input "**"
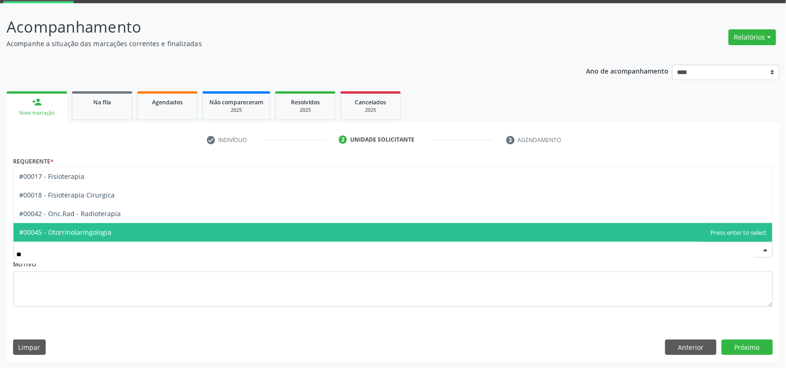
click at [64, 223] on span "#00045 - Otorrinolaringologia" at bounding box center [393, 232] width 759 height 19
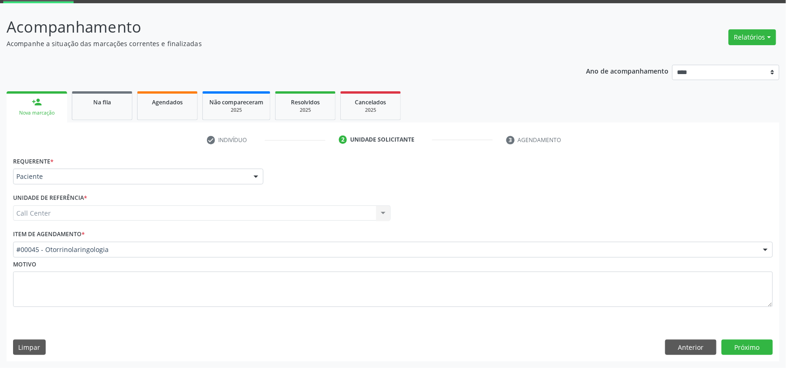
click at [762, 336] on div "Requerente * Paciente Médico(a) Enfermeiro(a) Paciente Nenhum resultado encontr…" at bounding box center [393, 258] width 773 height 208
click at [745, 342] on button "Próximo" at bounding box center [747, 348] width 51 height 16
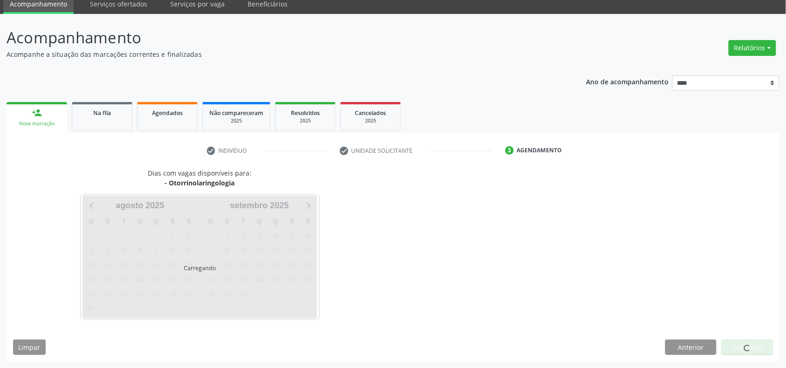
scroll to position [38, 0]
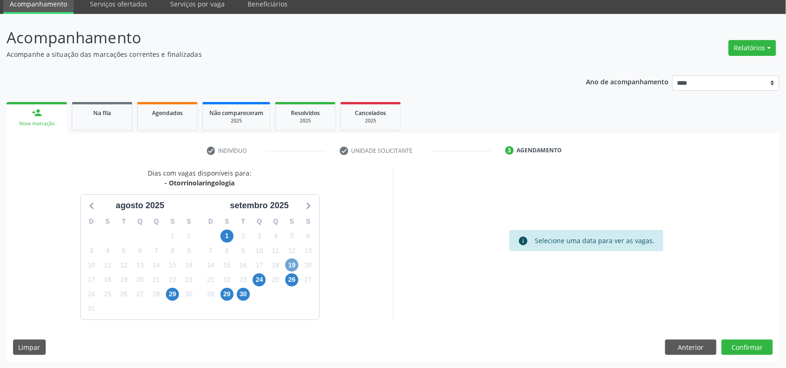
click at [298, 265] on span "19" at bounding box center [291, 265] width 13 height 13
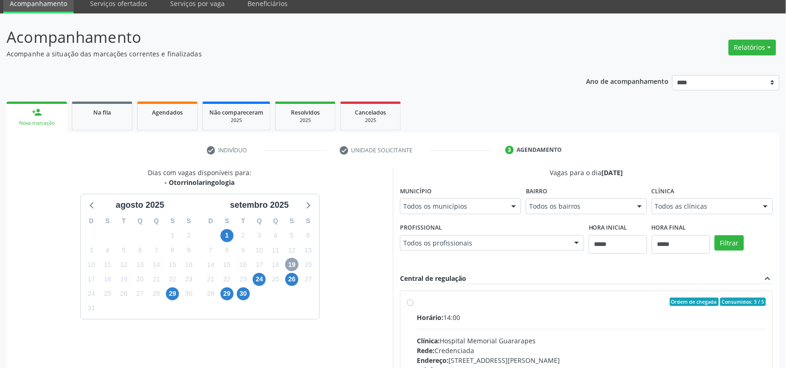
scroll to position [162, 0]
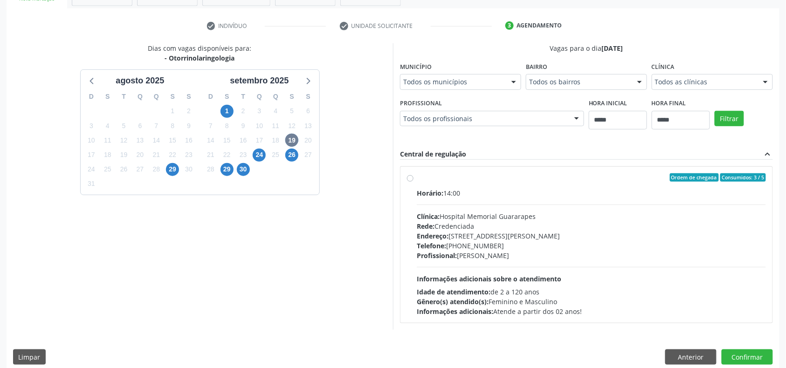
click at [495, 246] on div "Telefone: [PHONE_NUMBER]" at bounding box center [591, 246] width 349 height 10
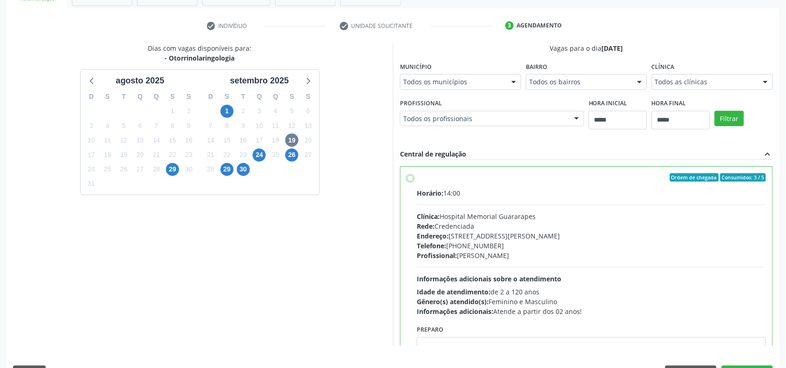
scroll to position [47, 0]
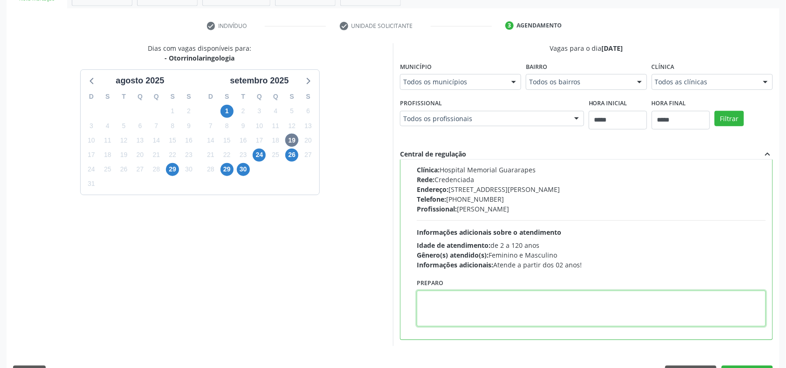
paste textarea "**********"
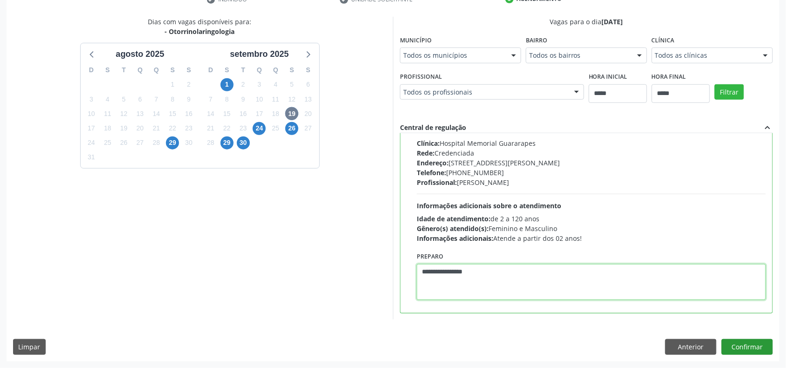
type textarea "**********"
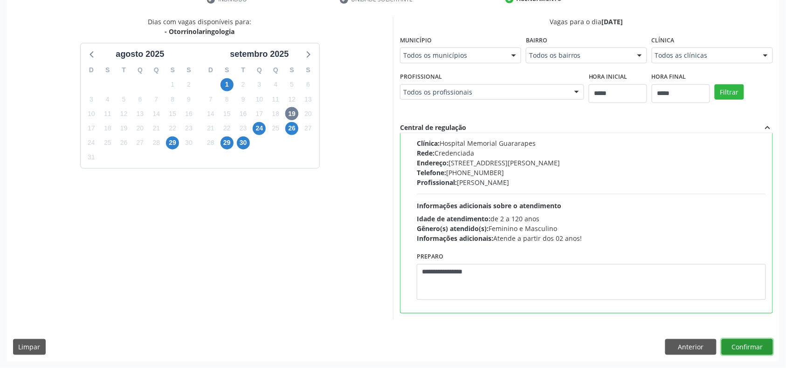
click at [756, 340] on button "Confirmar" at bounding box center [747, 347] width 51 height 16
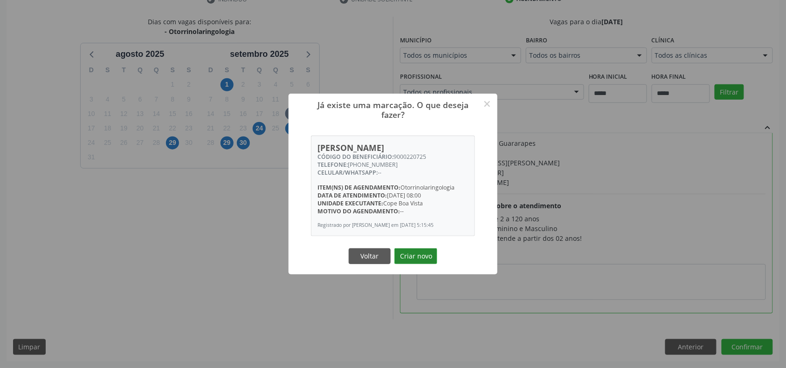
click at [428, 261] on button "Criar novo" at bounding box center [416, 257] width 43 height 16
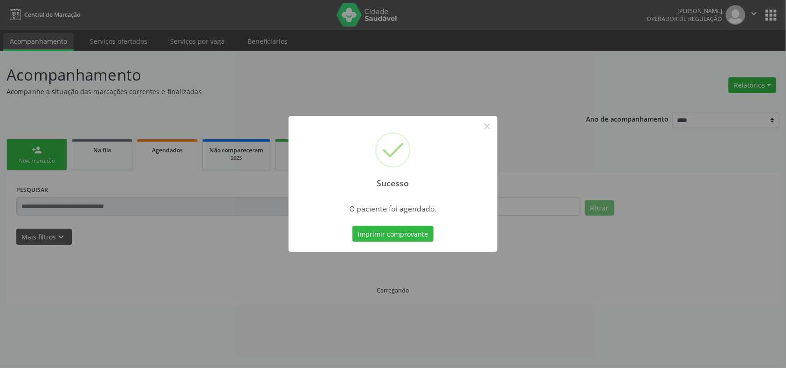
scroll to position [0, 0]
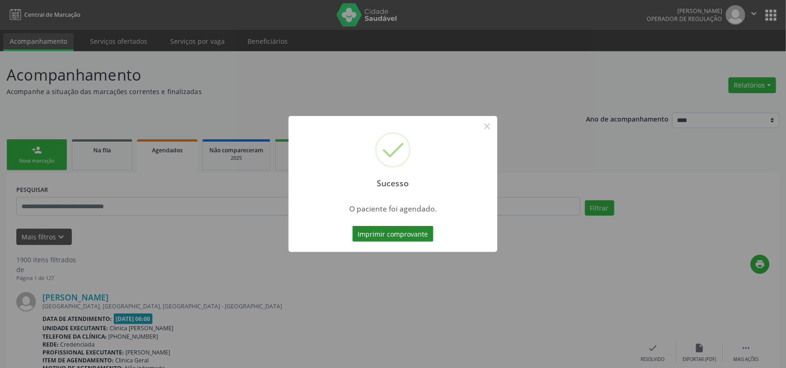
click at [420, 230] on button "Imprimir comprovante" at bounding box center [393, 234] width 81 height 16
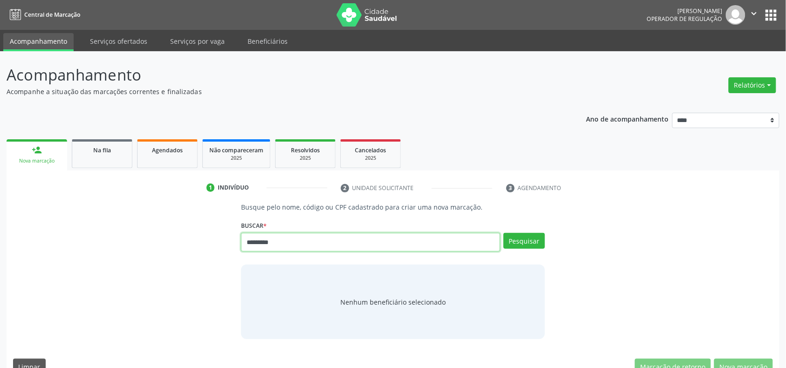
type input "*********"
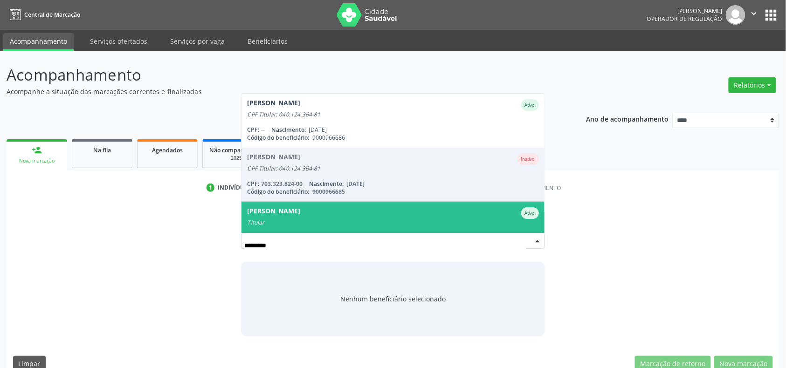
scroll to position [75, 0]
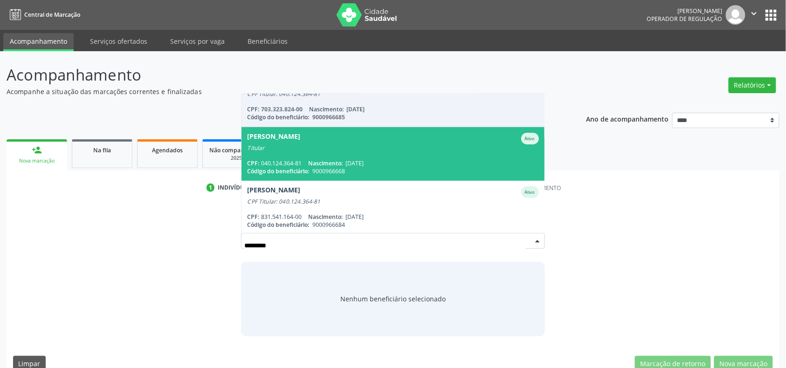
click at [378, 163] on div "CPF: 040.124.364-81 Nascimento: [DATE]" at bounding box center [392, 163] width 291 height 8
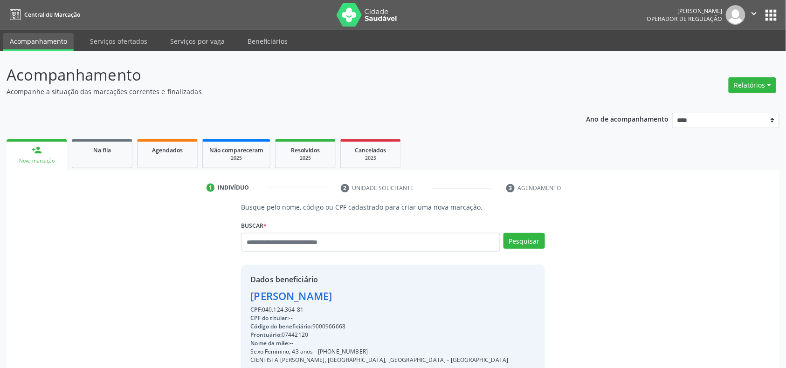
scroll to position [124, 0]
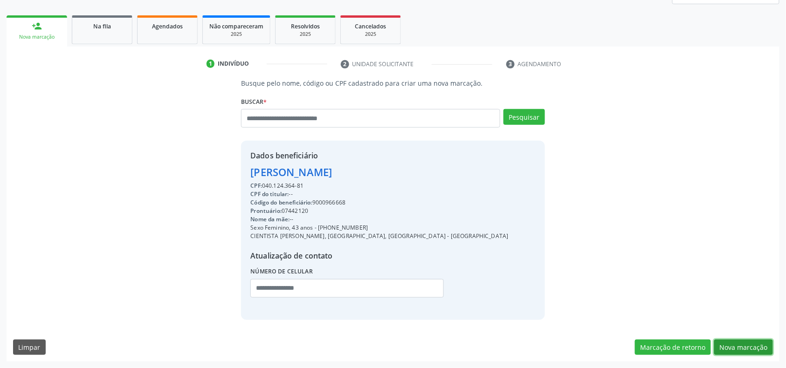
click at [747, 344] on button "Nova marcação" at bounding box center [743, 348] width 59 height 16
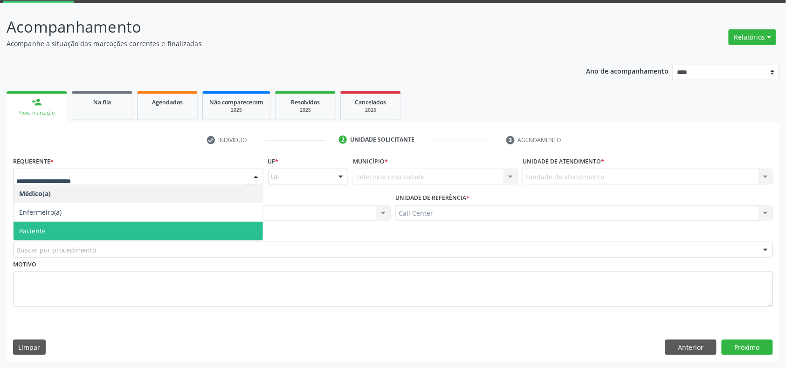
click at [82, 229] on span "Paciente" at bounding box center [138, 231] width 249 height 19
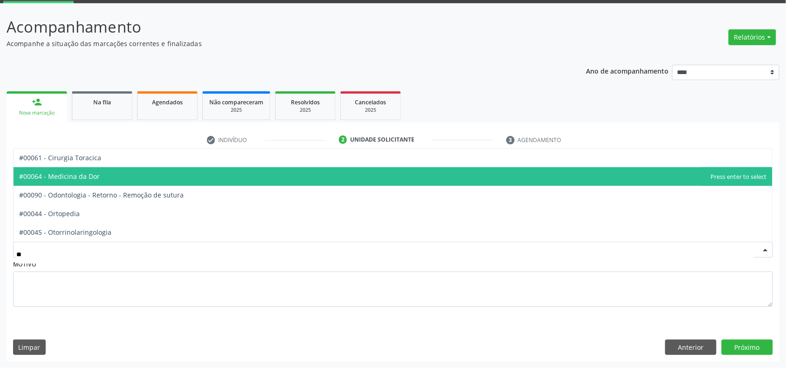
type input "***"
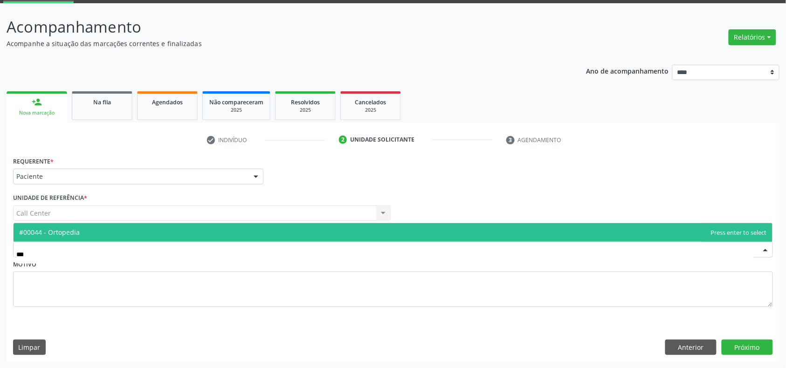
click at [109, 230] on span "#00044 - Ortopedia" at bounding box center [393, 232] width 759 height 19
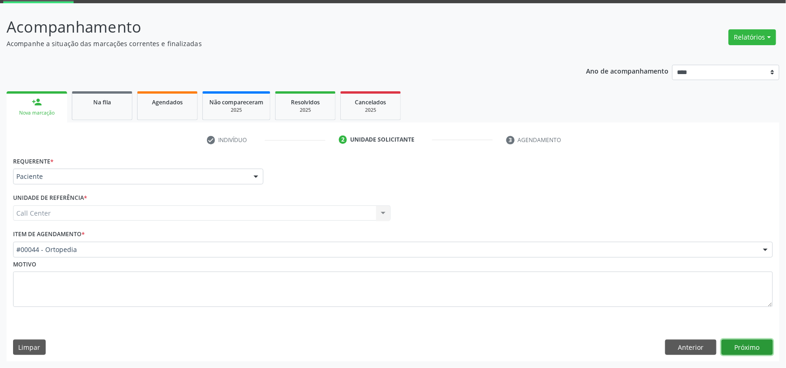
click at [745, 347] on button "Próximo" at bounding box center [747, 348] width 51 height 16
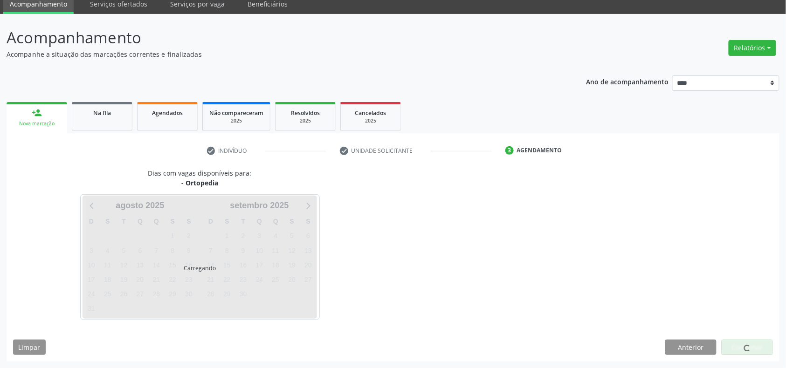
scroll to position [38, 0]
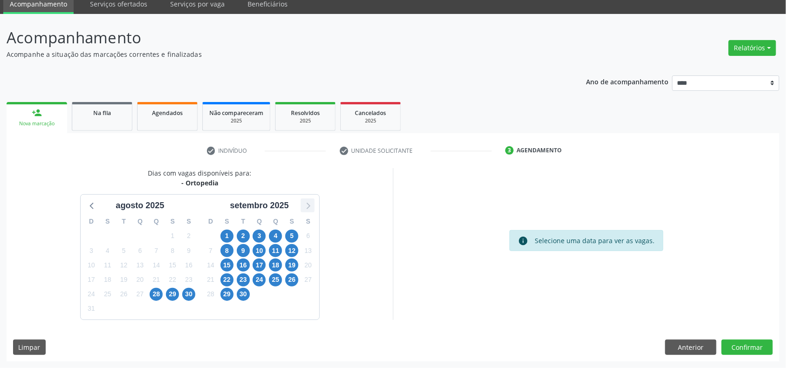
click at [305, 198] on div "setembro 2025" at bounding box center [259, 203] width 119 height 17
click at [307, 206] on icon at bounding box center [308, 206] width 12 height 12
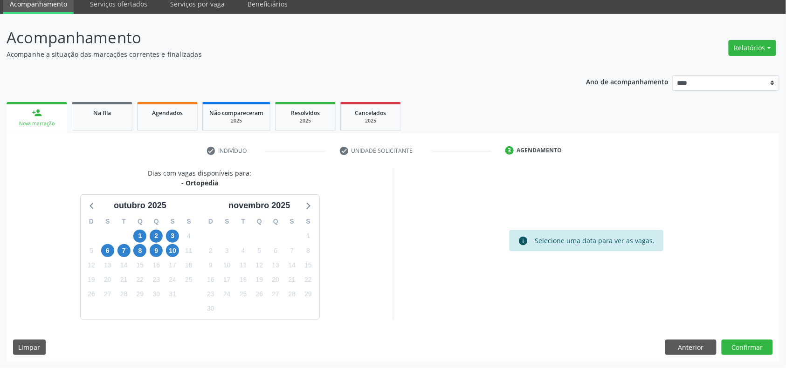
click at [150, 241] on div "2" at bounding box center [156, 236] width 13 height 14
click at [154, 231] on span "2" at bounding box center [156, 236] width 13 height 13
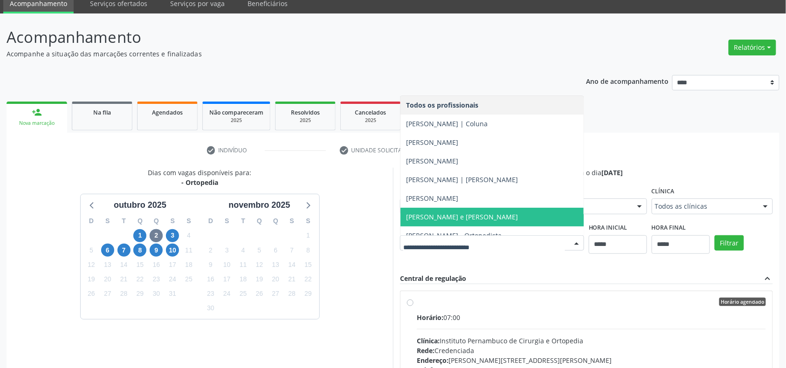
click at [504, 219] on span "[PERSON_NAME] de [PERSON_NAME] - Quadril e [PERSON_NAME]" at bounding box center [462, 217] width 112 height 9
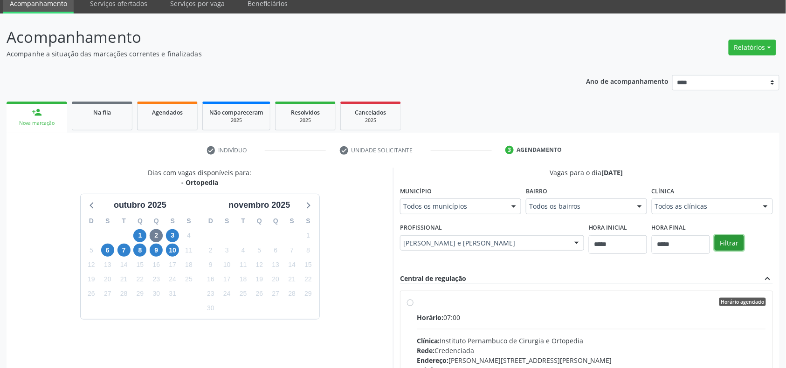
click at [739, 247] on button "Filtrar" at bounding box center [729, 243] width 29 height 16
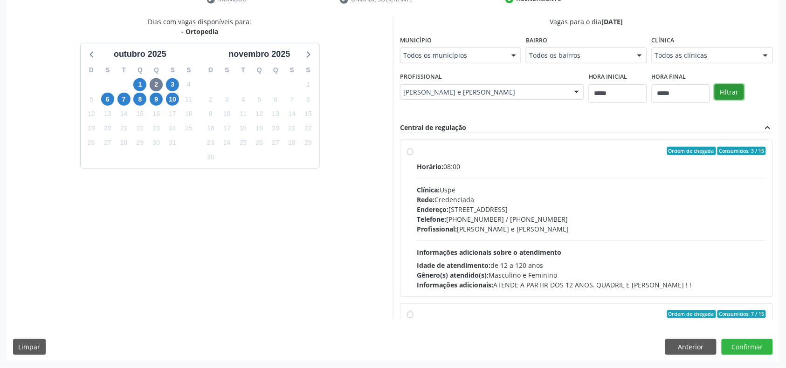
scroll to position [148, 0]
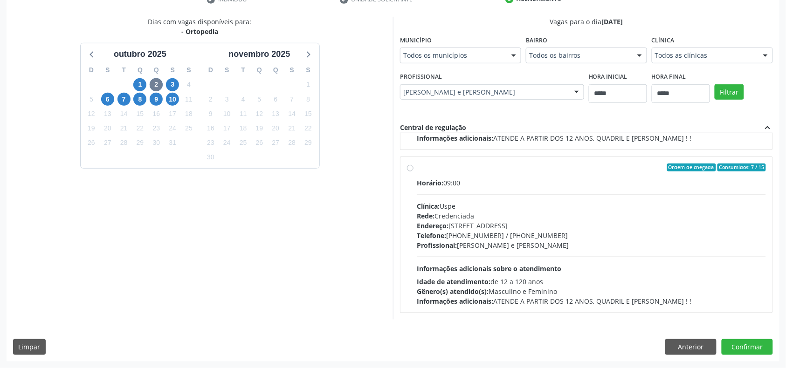
click at [457, 252] on div "Horário: 09:00 Clínica: Uspe Rede: Credenciada Endereço: Rua do Espinheiro, nº …" at bounding box center [591, 242] width 349 height 128
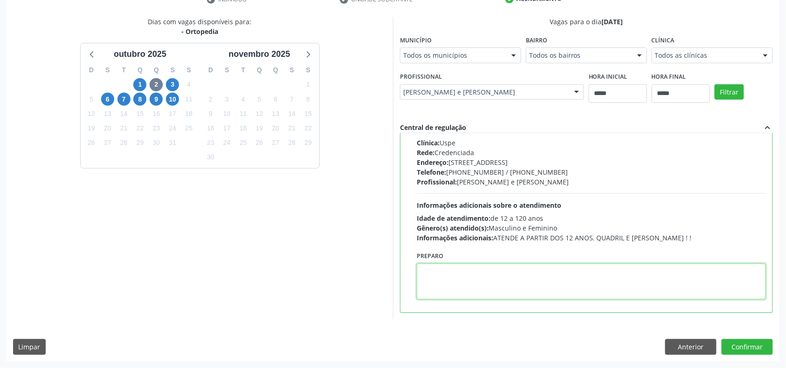
paste textarea "**********"
type textarea "**********"
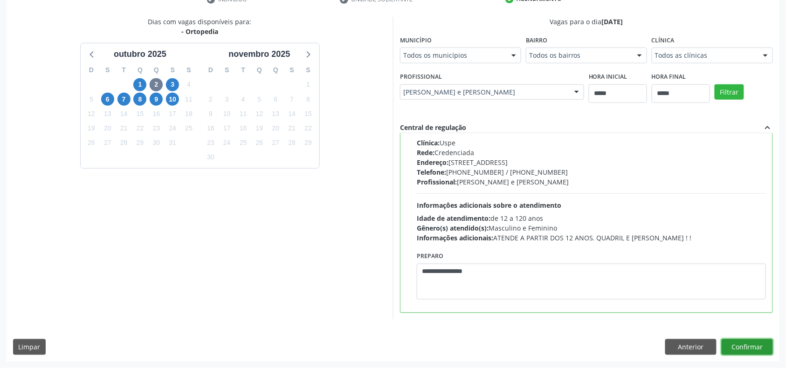
click at [748, 344] on button "Confirmar" at bounding box center [747, 347] width 51 height 16
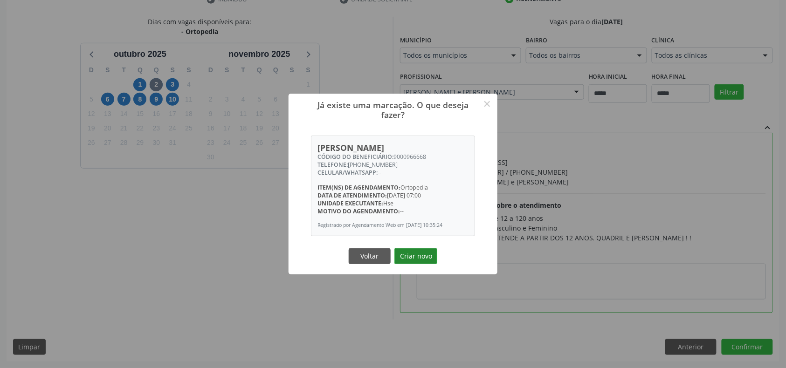
click at [421, 250] on button "Criar novo" at bounding box center [416, 257] width 43 height 16
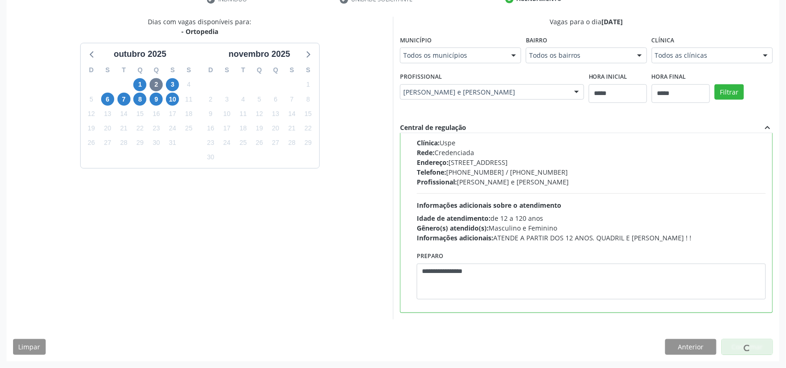
scroll to position [0, 0]
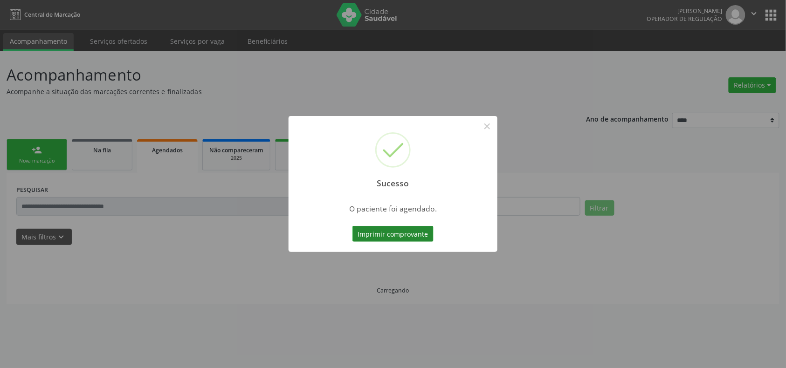
click at [431, 226] on button "Imprimir comprovante" at bounding box center [393, 234] width 81 height 16
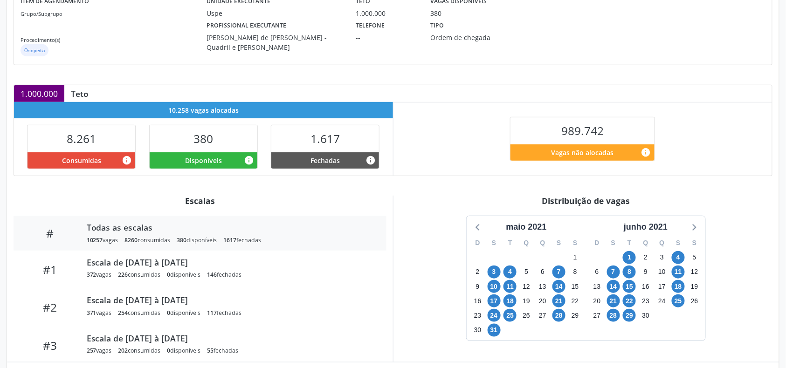
scroll to position [224, 0]
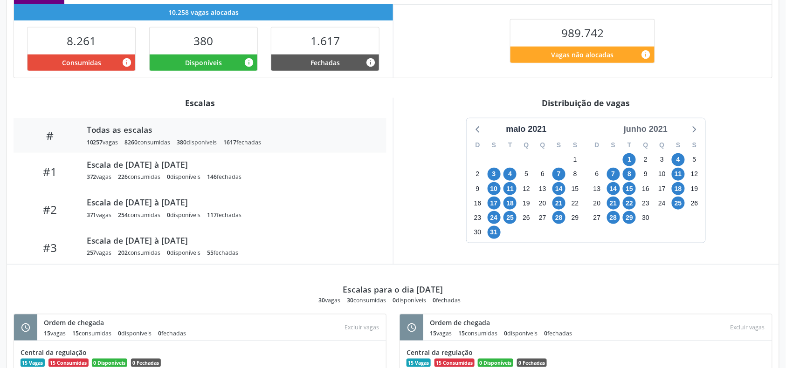
click at [643, 127] on div "junho 2021" at bounding box center [645, 129] width 51 height 13
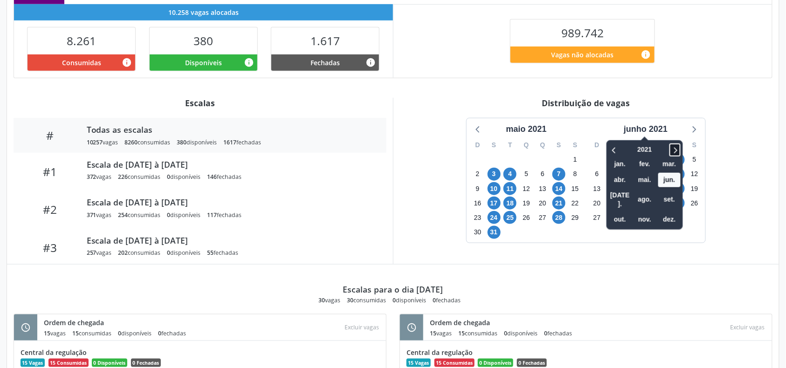
click at [680, 156] on icon at bounding box center [675, 150] width 9 height 11
click at [666, 195] on span "set." at bounding box center [669, 200] width 22 height 14
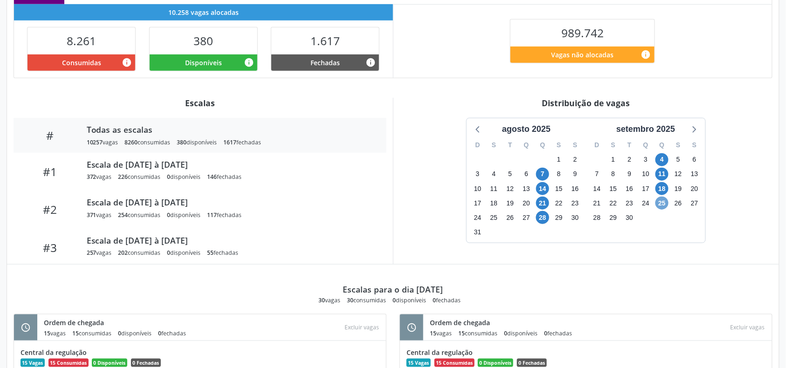
click at [659, 202] on span "25" at bounding box center [662, 203] width 13 height 13
click at [694, 129] on icon at bounding box center [695, 129] width 4 height 7
click at [543, 157] on span "2" at bounding box center [542, 159] width 13 height 13
click at [543, 176] on span "9" at bounding box center [542, 174] width 13 height 13
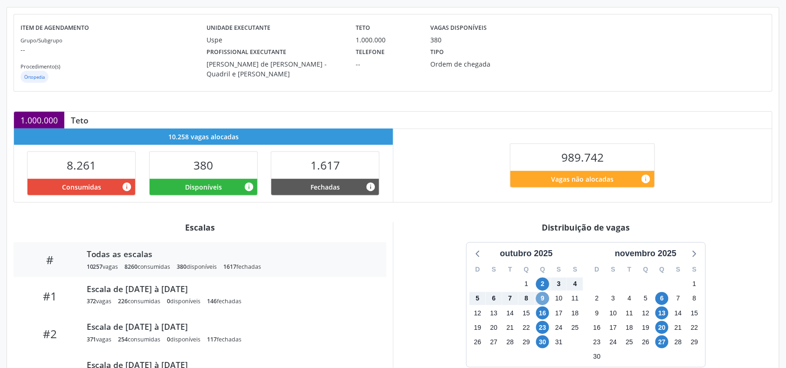
scroll to position [0, 0]
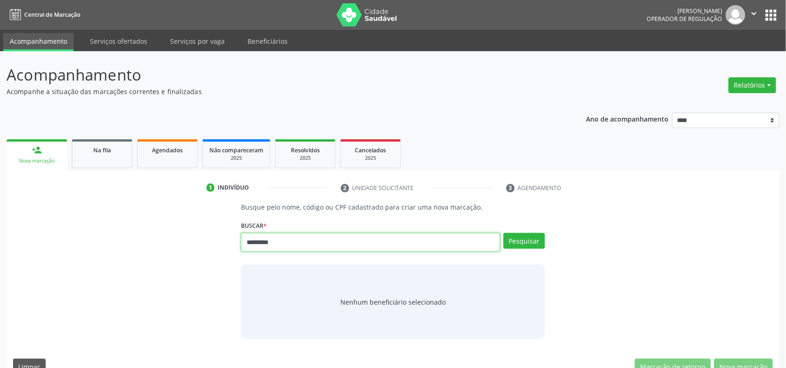
type input "*********"
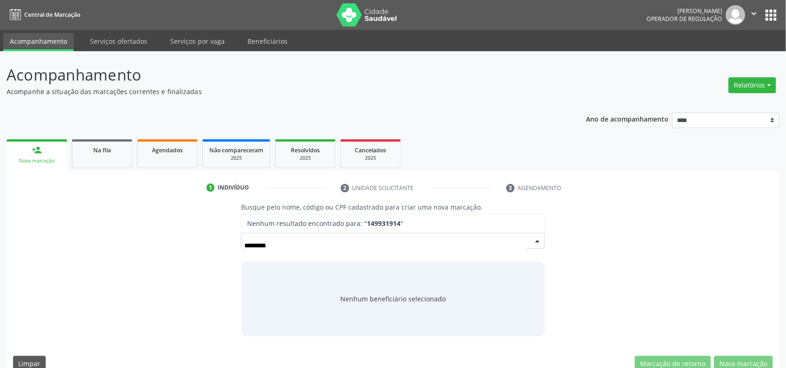
click at [258, 247] on input "*********" at bounding box center [384, 245] width 281 height 19
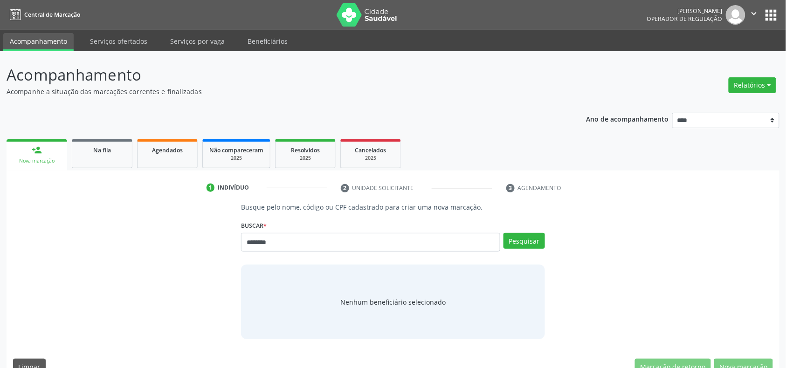
click at [254, 245] on input "********" at bounding box center [370, 242] width 259 height 19
type input "*********"
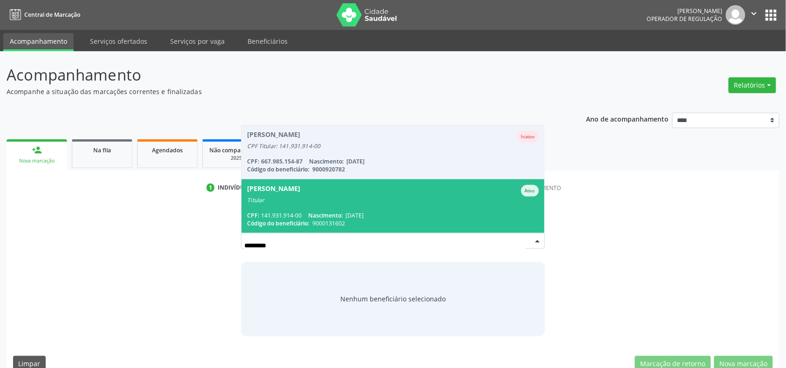
click at [405, 215] on div "CPF: 141.931.914-00 Nascimento: 20/03/1952" at bounding box center [392, 216] width 291 height 8
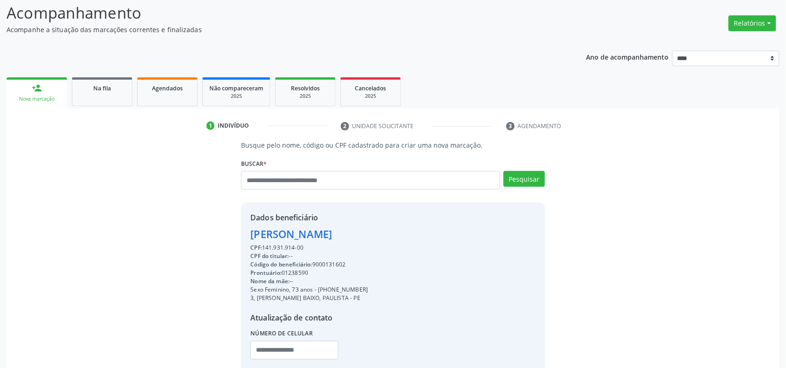
scroll to position [124, 0]
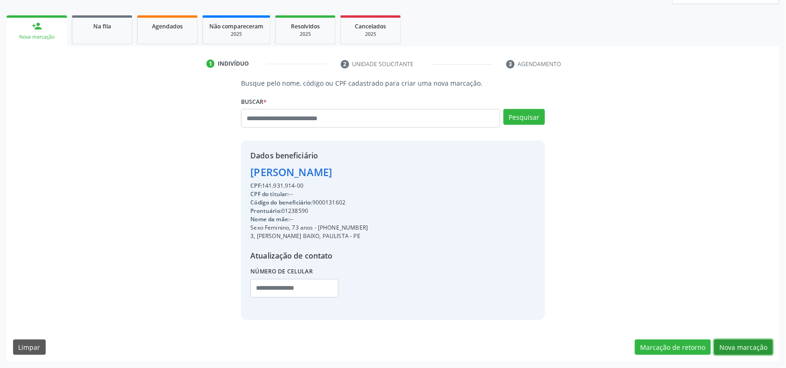
click at [752, 346] on button "Nova marcação" at bounding box center [743, 348] width 59 height 16
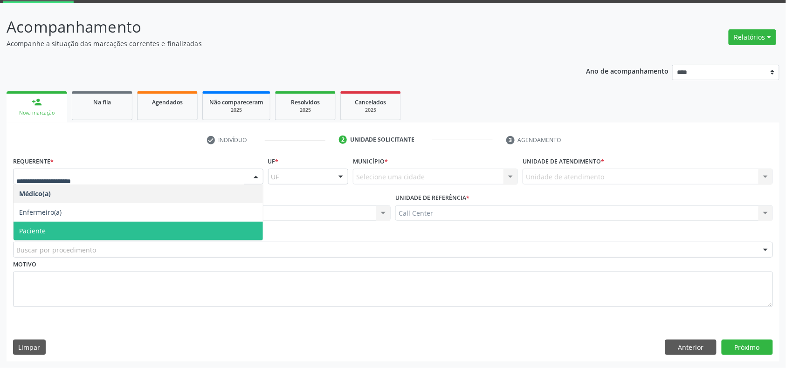
drag, startPoint x: 68, startPoint y: 228, endPoint x: 71, endPoint y: 231, distance: 5.3
click at [69, 229] on span "Paciente" at bounding box center [138, 231] width 249 height 19
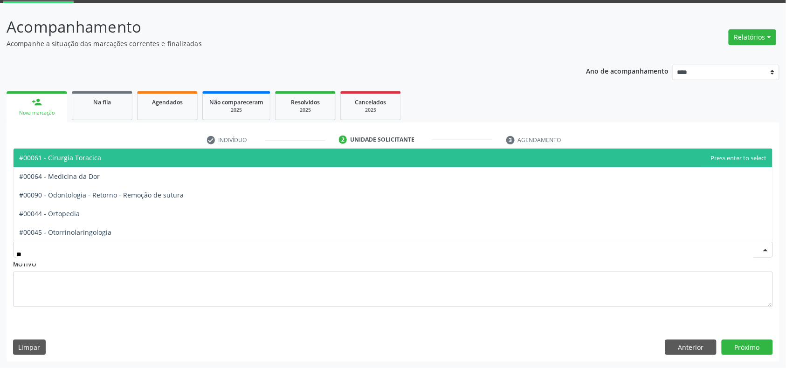
type input "***"
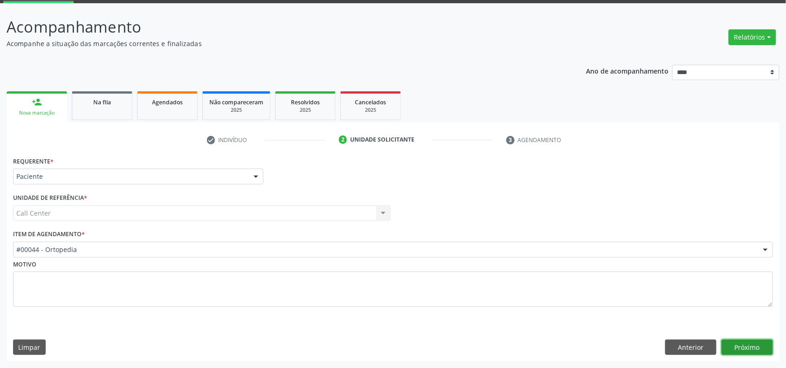
click at [736, 351] on button "Próximo" at bounding box center [747, 348] width 51 height 16
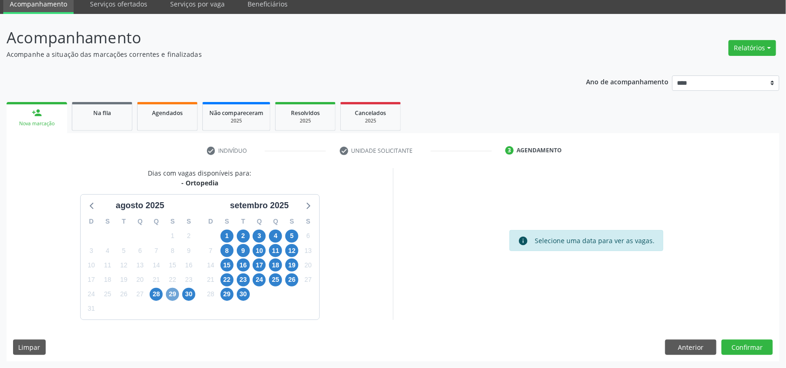
click at [173, 295] on span "29" at bounding box center [172, 294] width 13 height 13
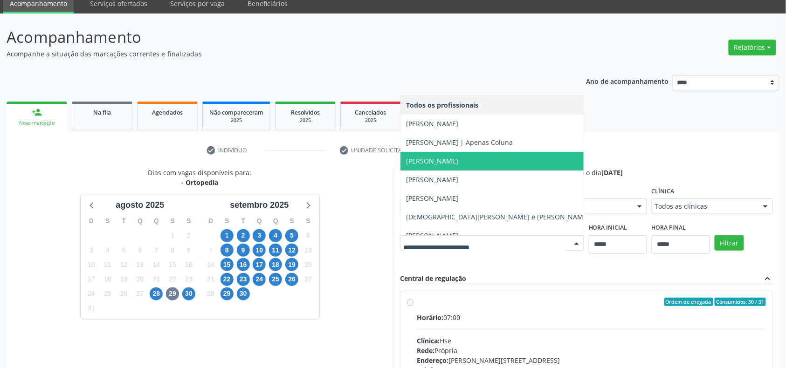
click at [439, 160] on span "Daniel Soares" at bounding box center [432, 161] width 52 height 9
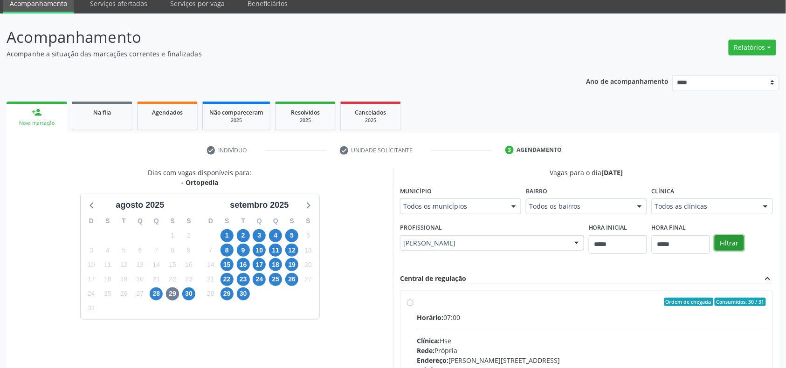
drag, startPoint x: 733, startPoint y: 247, endPoint x: 732, endPoint y: 252, distance: 5.2
click at [735, 253] on div "Filtrar" at bounding box center [744, 242] width 63 height 43
click at [740, 238] on button "Filtrar" at bounding box center [729, 243] width 29 height 16
click at [229, 230] on span "1" at bounding box center [227, 235] width 13 height 13
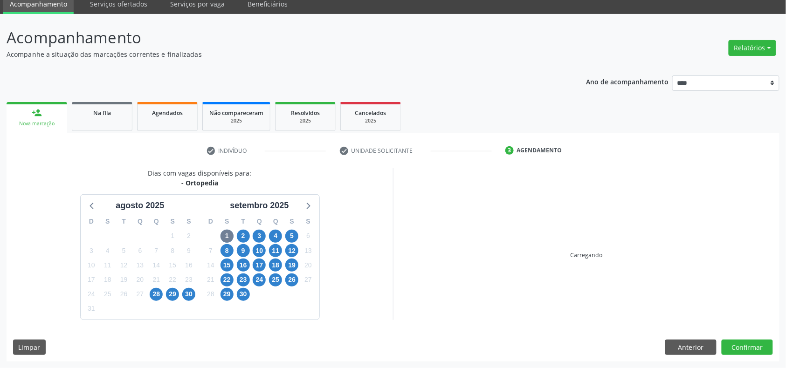
click at [379, 239] on div "Dias com vagas disponíveis para: - Ortopedia agosto 2025 D S T Q Q S S 27 28 29…" at bounding box center [200, 244] width 387 height 152
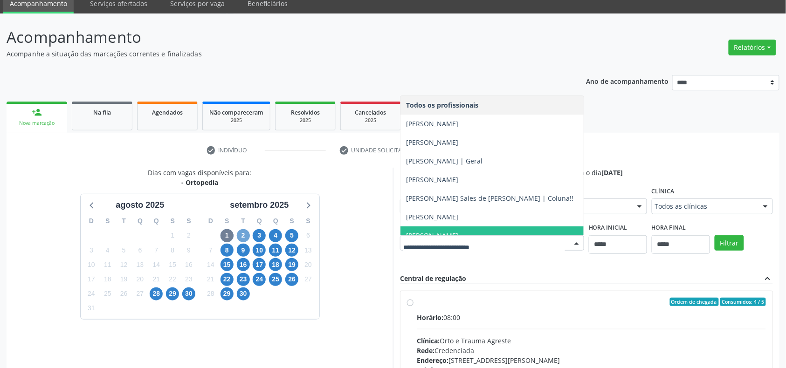
click at [243, 237] on span "2" at bounding box center [243, 235] width 13 height 13
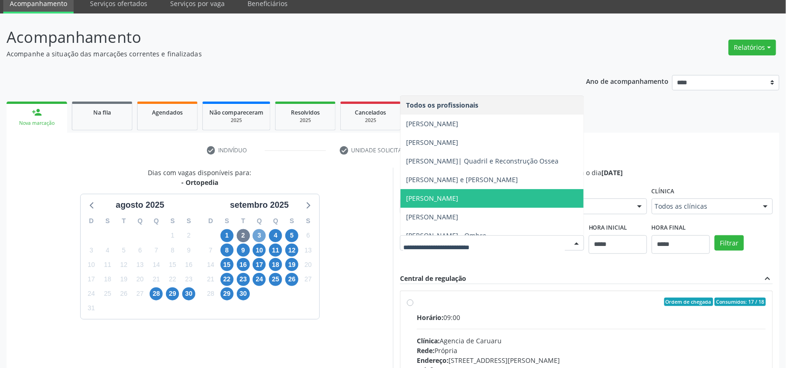
click at [262, 229] on span "3" at bounding box center [259, 235] width 13 height 13
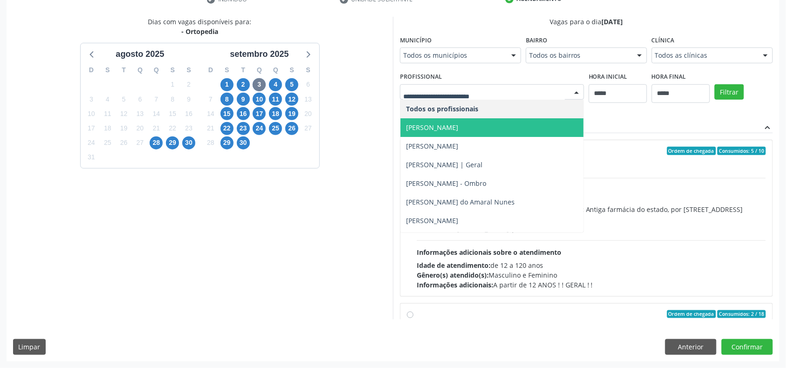
scroll to position [92, 0]
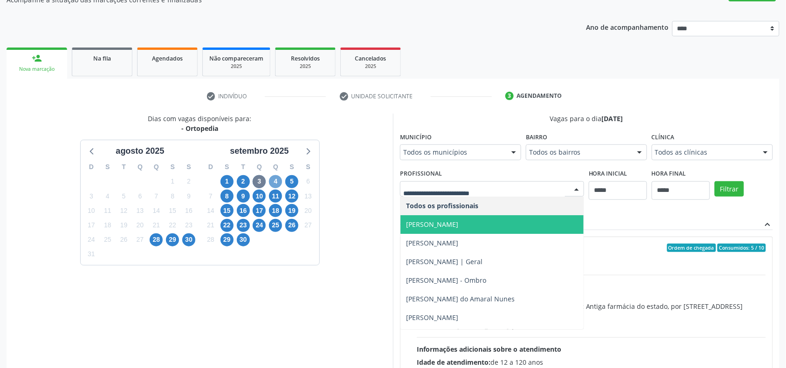
click at [273, 183] on span "4" at bounding box center [275, 181] width 13 height 13
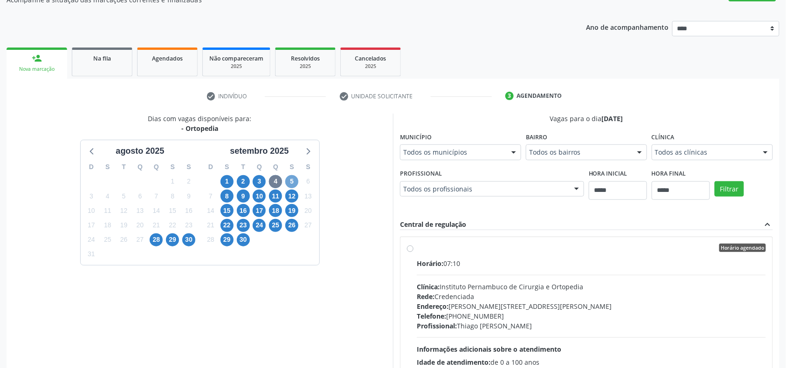
click at [291, 178] on span "5" at bounding box center [291, 181] width 13 height 13
click at [228, 209] on span "15" at bounding box center [227, 210] width 13 height 13
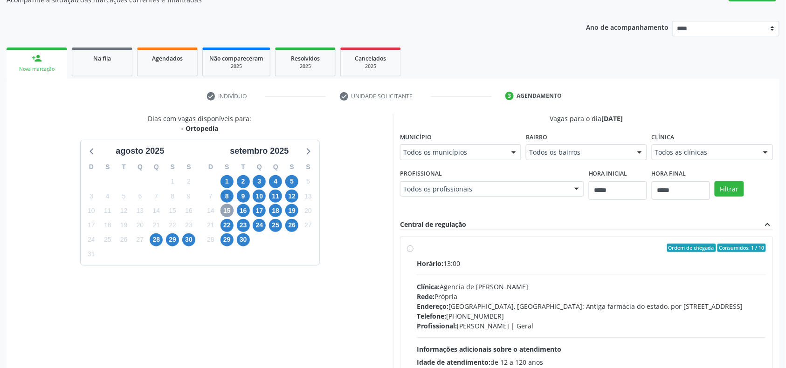
scroll to position [154, 0]
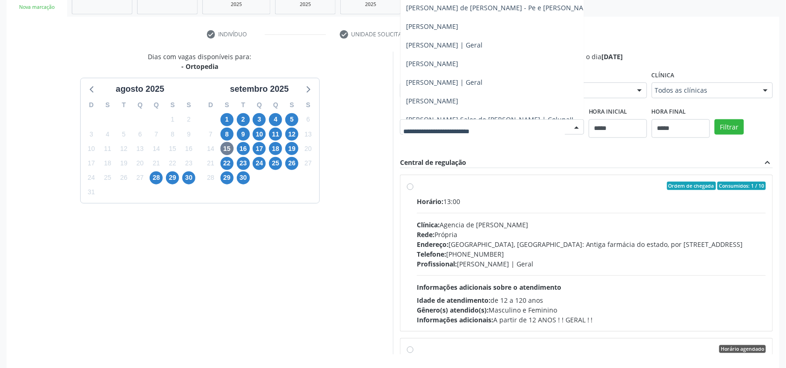
click at [437, 122] on div "Dias com vagas disponíveis para: - Ortopedia agosto 2025 D S T Q Q S S 27 28 29…" at bounding box center [393, 203] width 773 height 303
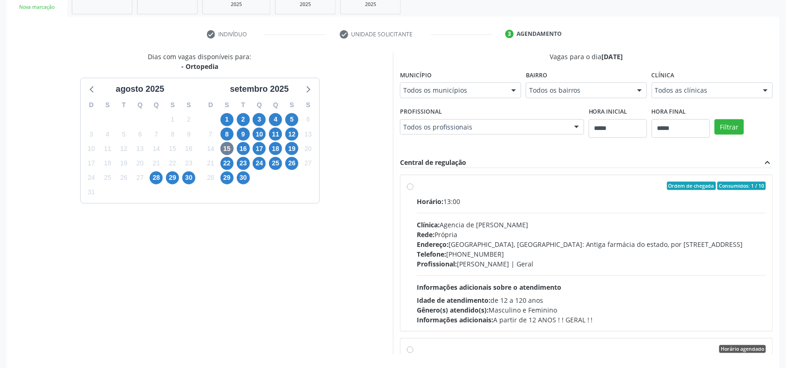
click at [237, 152] on div "16" at bounding box center [243, 149] width 13 height 14
click at [239, 149] on span "16" at bounding box center [243, 148] width 13 height 13
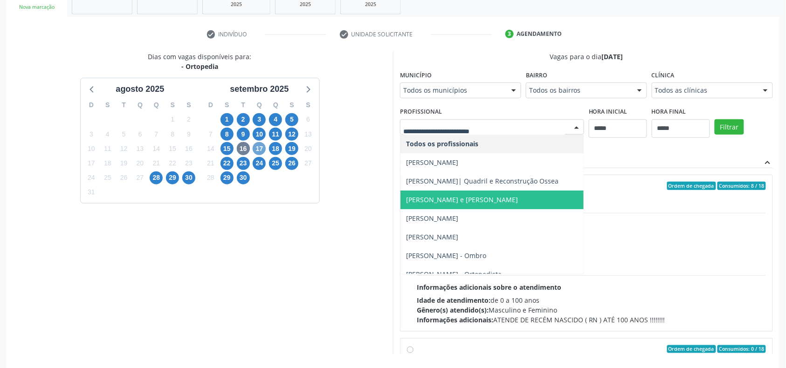
click at [258, 146] on span "17" at bounding box center [259, 148] width 13 height 13
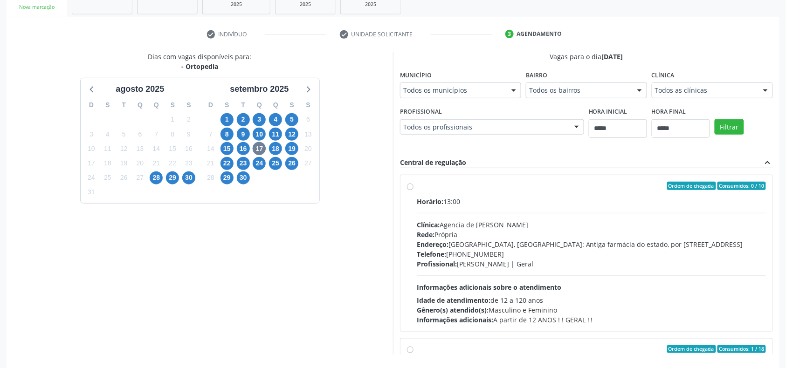
click at [428, 161] on div "Dias com vagas disponíveis para: - Ortopedia agosto 2025 D S T Q Q S S 27 28 29…" at bounding box center [393, 203] width 773 height 303
click at [275, 149] on span "18" at bounding box center [275, 148] width 13 height 13
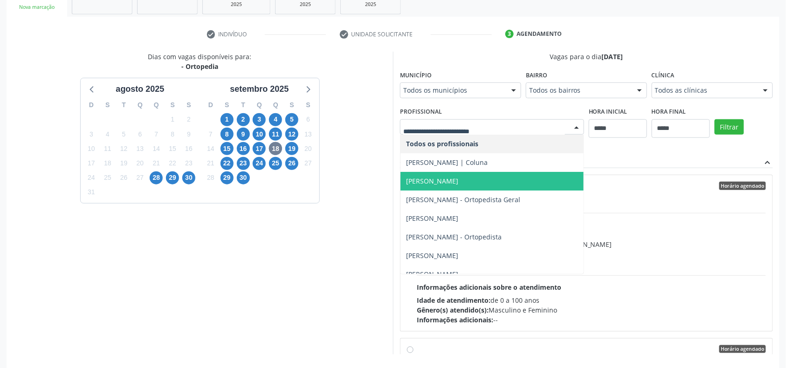
click at [458, 180] on span "Daniel Ricardo Pereira Cabral - Joelho" at bounding box center [432, 181] width 52 height 9
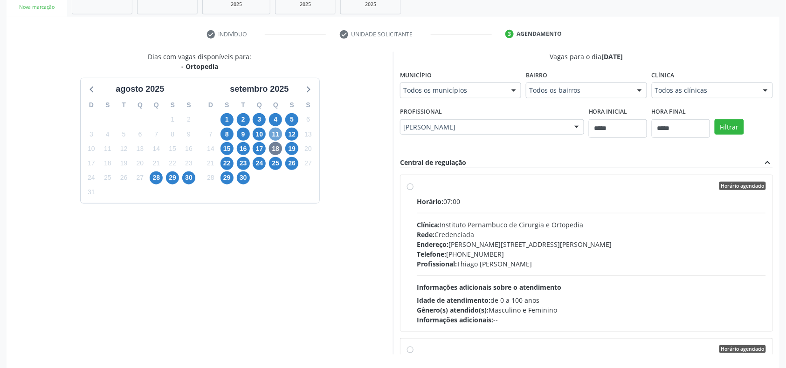
click at [275, 136] on span "11" at bounding box center [275, 134] width 13 height 13
click at [275, 147] on span "18" at bounding box center [275, 148] width 13 height 13
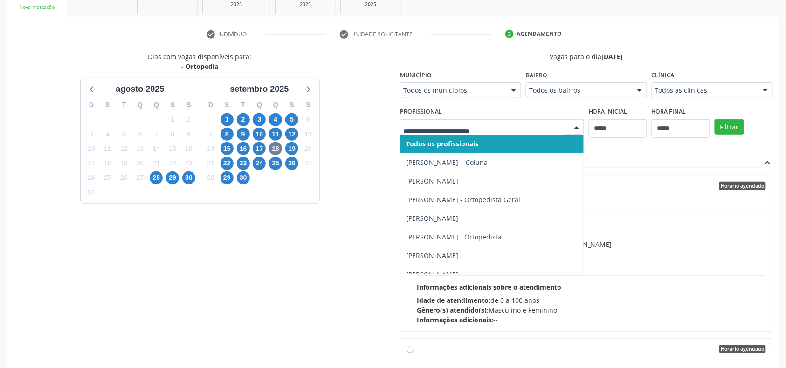
click at [497, 121] on div at bounding box center [492, 127] width 184 height 16
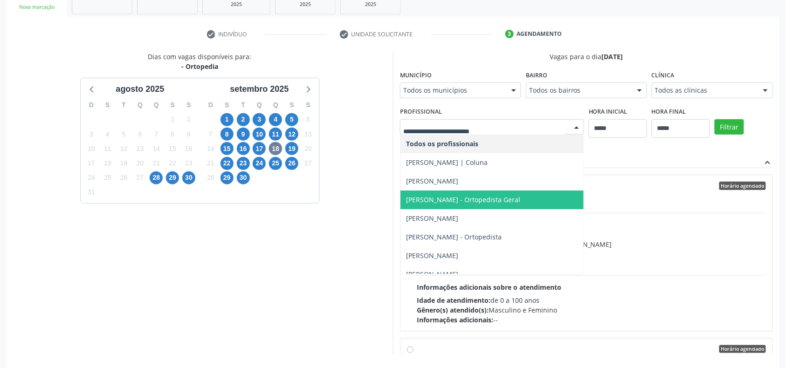
click at [478, 198] on span "Daniel Soares - Ortopedista Geral" at bounding box center [463, 199] width 114 height 9
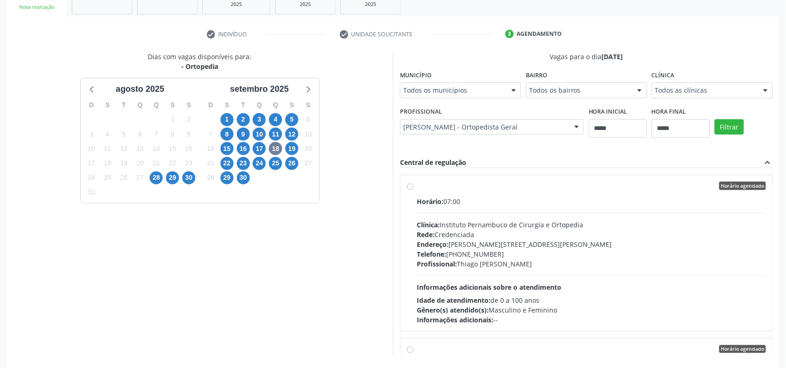
click at [511, 122] on div "Daniel Soares - Ortopedista Geral" at bounding box center [492, 127] width 184 height 16
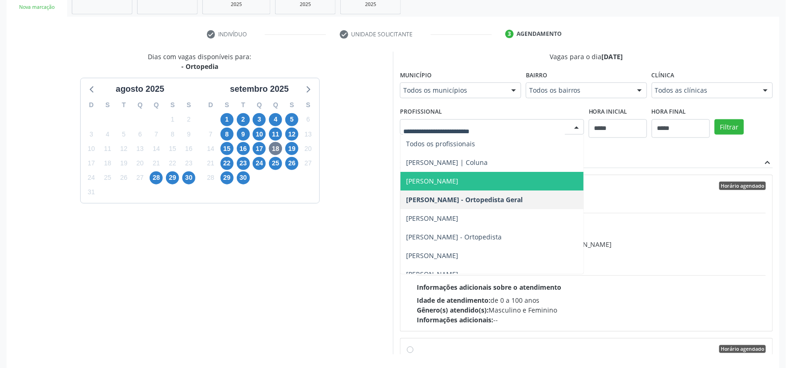
click at [458, 180] on span "Daniel Ricardo Pereira Cabral - Joelho" at bounding box center [432, 181] width 52 height 9
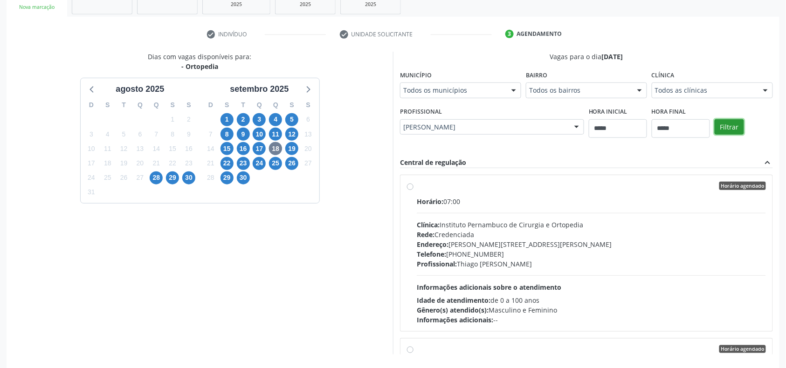
click at [733, 124] on button "Filtrar" at bounding box center [729, 127] width 29 height 16
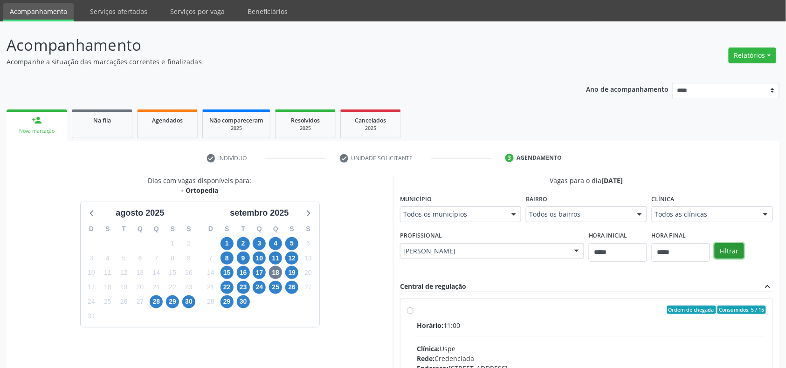
scroll to position [189, 0]
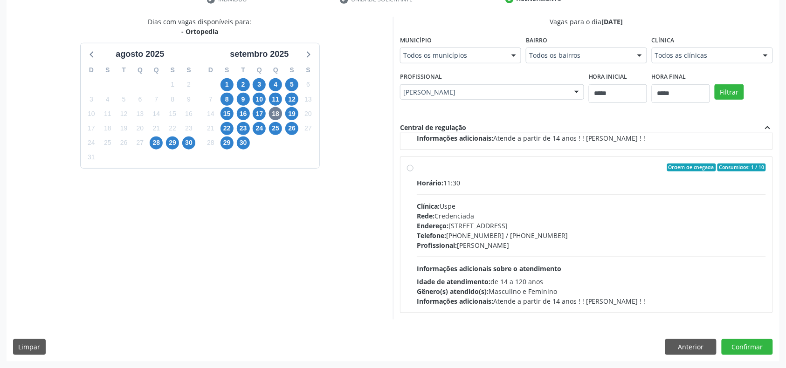
click at [529, 249] on div "Profissional: Daniel Ricardo Pereira Cabral - Joelho" at bounding box center [591, 246] width 349 height 10
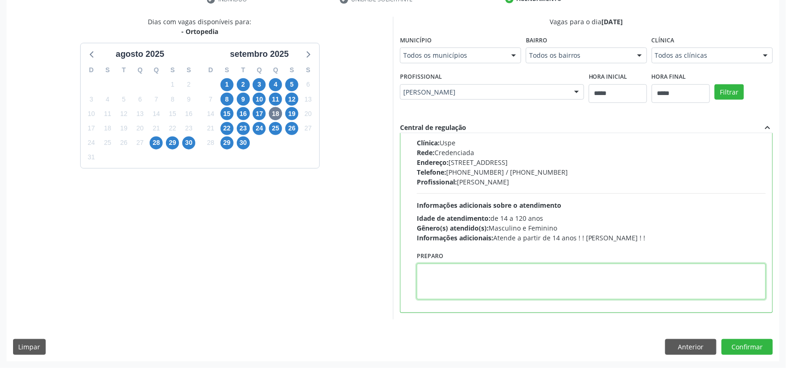
paste textarea "**********"
type textarea "**********"
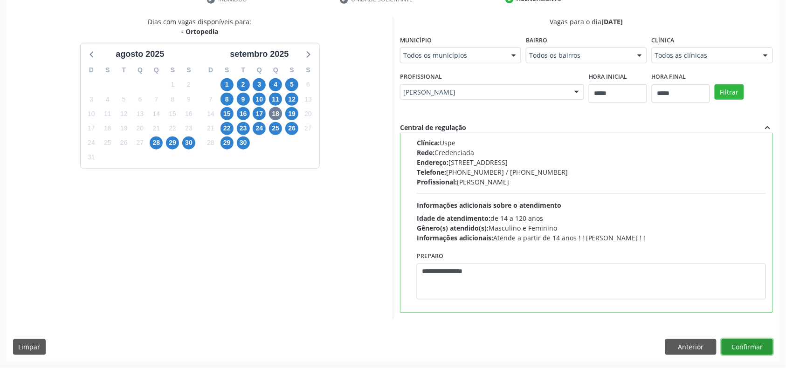
click at [751, 347] on button "Confirmar" at bounding box center [747, 347] width 51 height 16
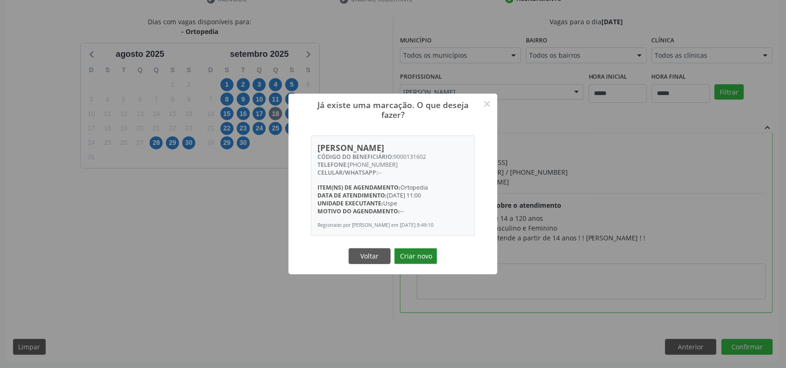
click at [416, 263] on button "Criar novo" at bounding box center [416, 257] width 43 height 16
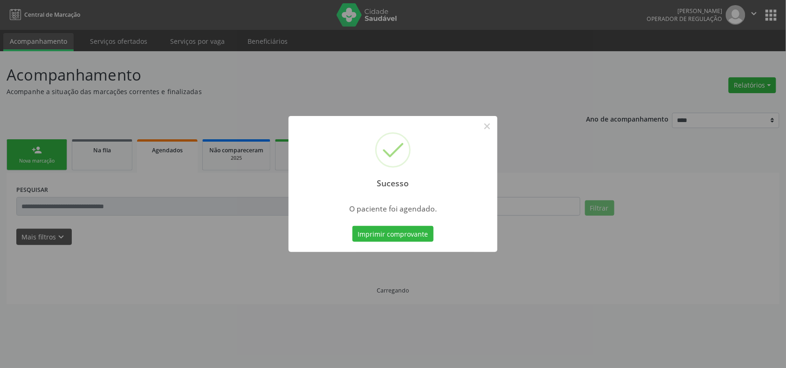
scroll to position [0, 0]
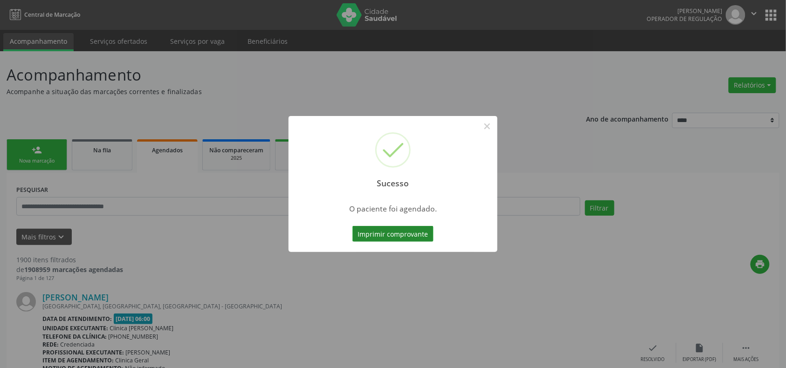
click at [404, 233] on button "Imprimir comprovante" at bounding box center [393, 234] width 81 height 16
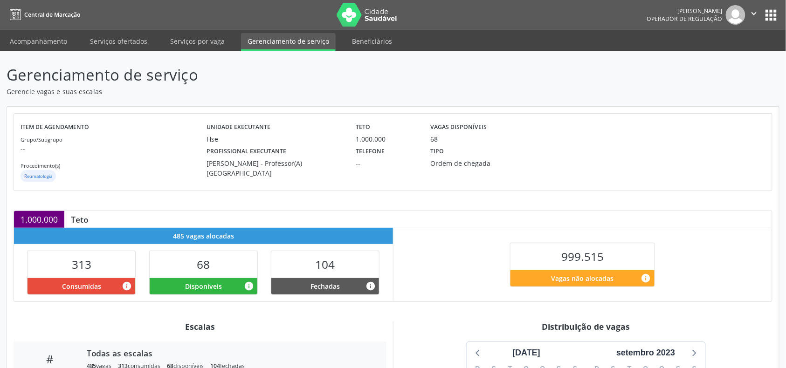
scroll to position [176, 0]
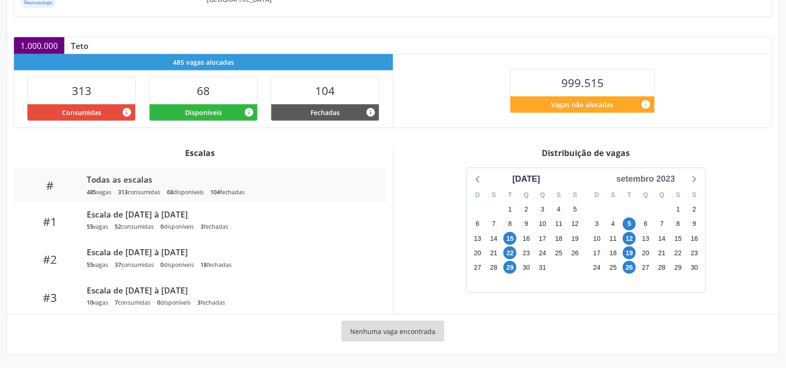
drag, startPoint x: 661, startPoint y: 176, endPoint x: 668, endPoint y: 184, distance: 10.6
click at [661, 175] on div "setembro 2023" at bounding box center [646, 179] width 66 height 13
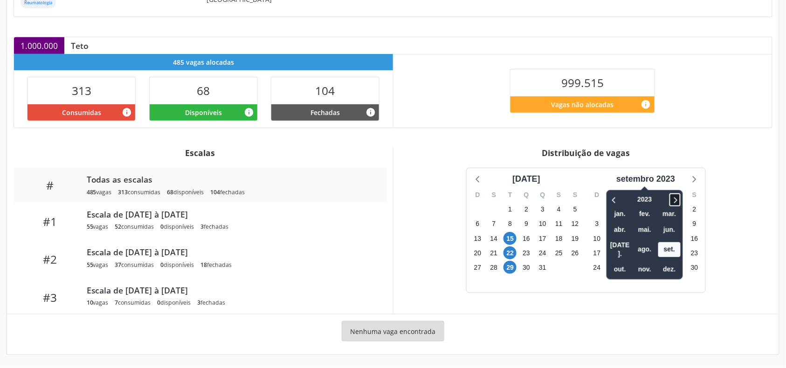
click at [680, 201] on icon at bounding box center [675, 199] width 9 height 11
click at [683, 201] on div "2024 jan. fev. mar. abr. mai. jun. jul. ago. set. out. nov. dez." at bounding box center [645, 235] width 76 height 90
click at [674, 198] on icon at bounding box center [675, 199] width 9 height 11
click at [618, 263] on span "out." at bounding box center [620, 270] width 22 height 14
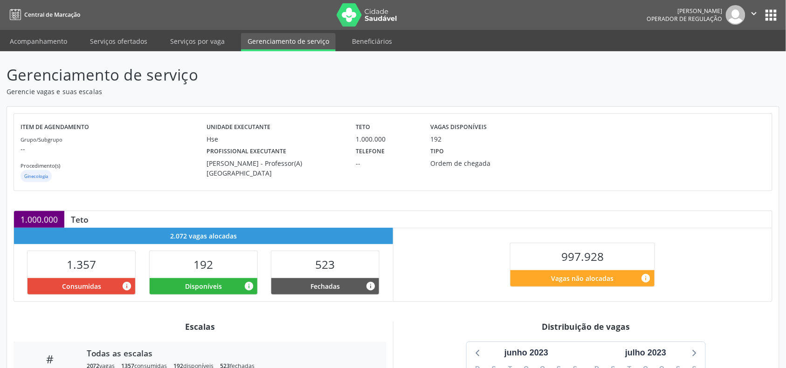
scroll to position [176, 0]
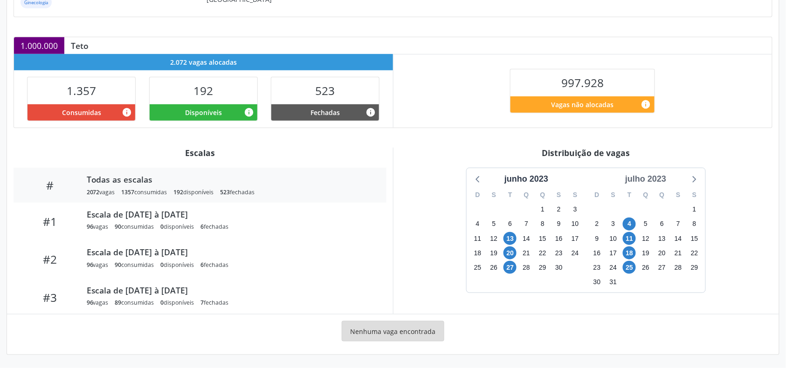
click at [652, 174] on div "julho 2023" at bounding box center [646, 179] width 48 height 13
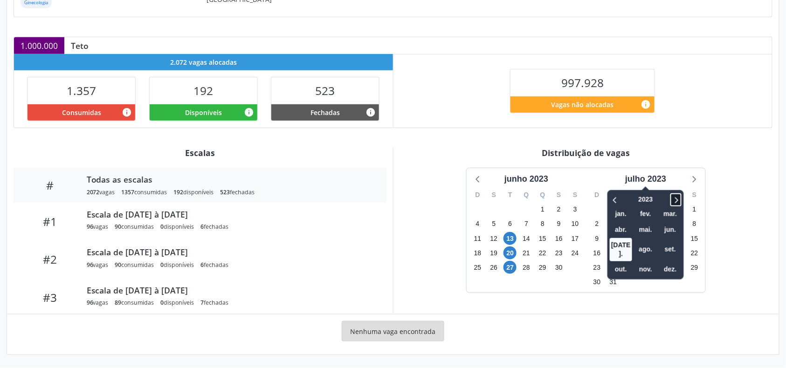
click at [678, 202] on icon at bounding box center [676, 199] width 9 height 11
click at [606, 199] on div "S" at bounding box center [613, 195] width 16 height 14
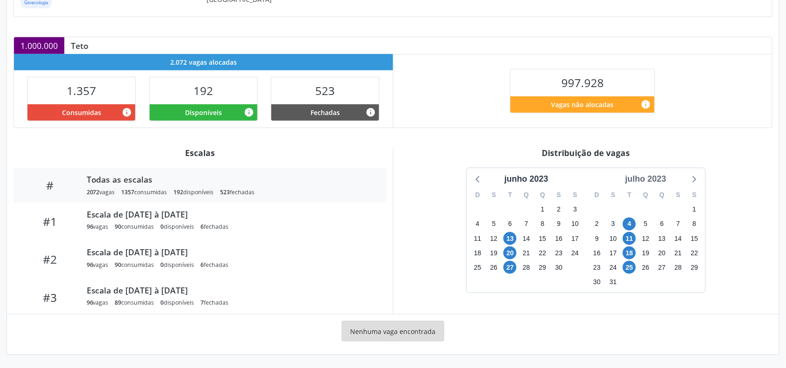
click at [665, 178] on div "julho 2023" at bounding box center [646, 179] width 48 height 13
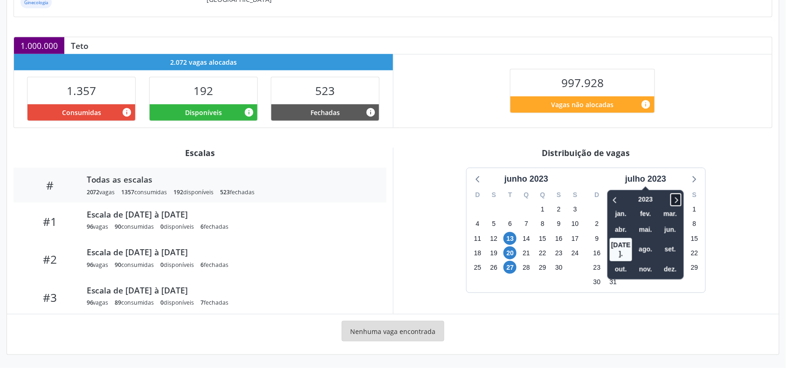
click at [679, 199] on icon at bounding box center [676, 199] width 9 height 11
click at [614, 263] on span "out." at bounding box center [621, 270] width 22 height 14
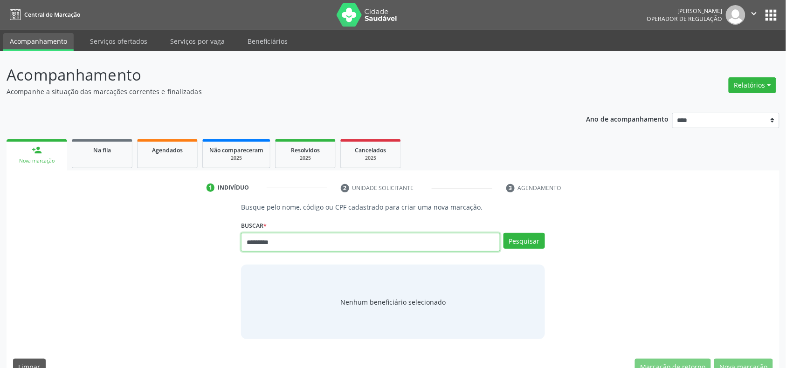
type input "*********"
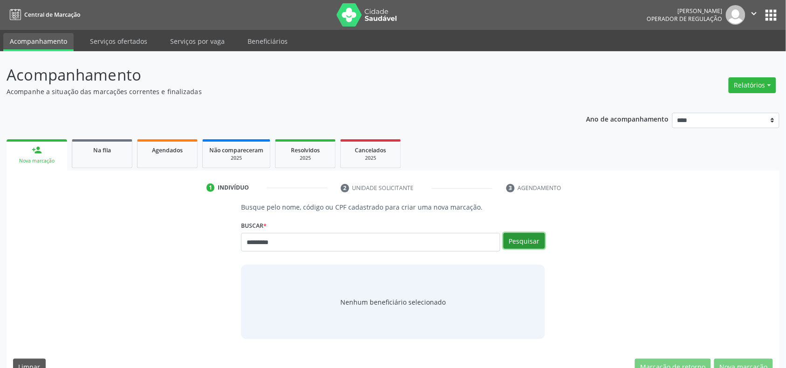
click at [534, 242] on button "Pesquisar" at bounding box center [525, 241] width 42 height 16
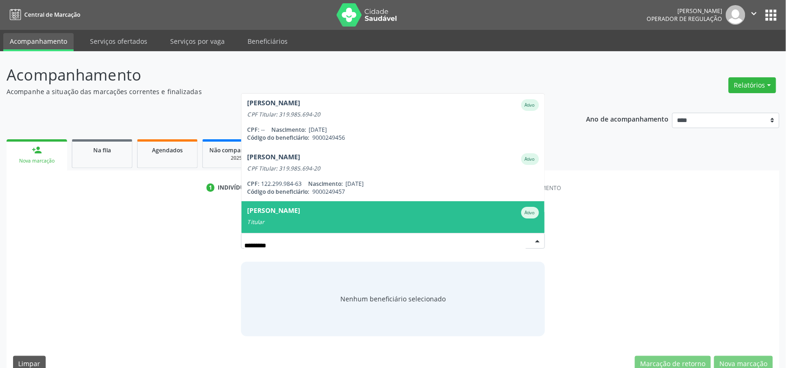
click at [399, 219] on div "[PERSON_NAME] Ativo Titular" at bounding box center [392, 216] width 291 height 19
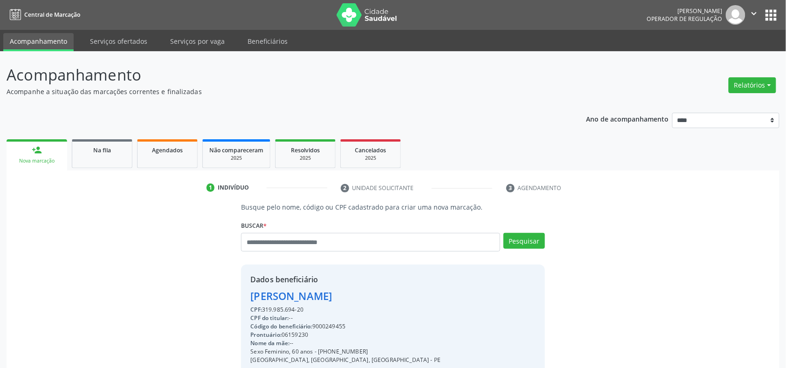
scroll to position [124, 0]
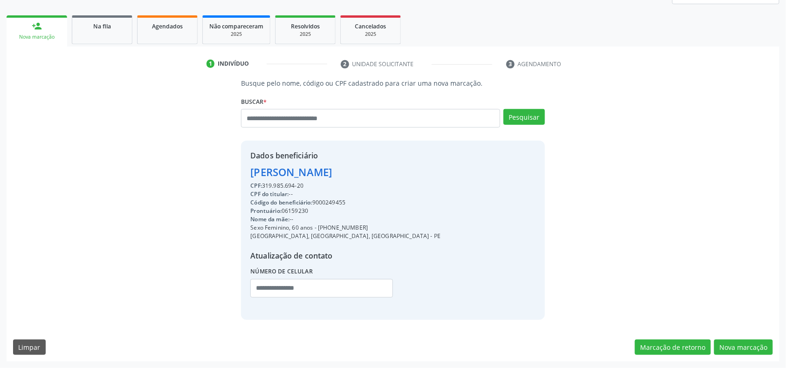
click at [337, 204] on div "Código do beneficiário: 9000249455" at bounding box center [345, 203] width 190 height 8
click at [337, 203] on div "Código do beneficiário: 9000249455" at bounding box center [345, 203] width 190 height 8
copy div "9000249455"
click at [149, 17] on link "Agendados" at bounding box center [167, 29] width 61 height 29
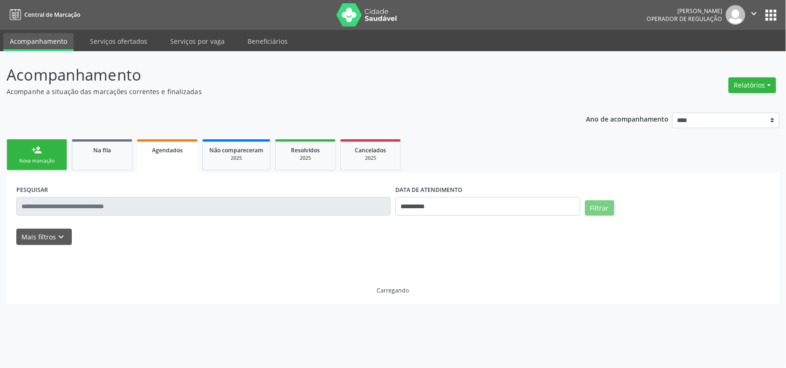
scroll to position [0, 0]
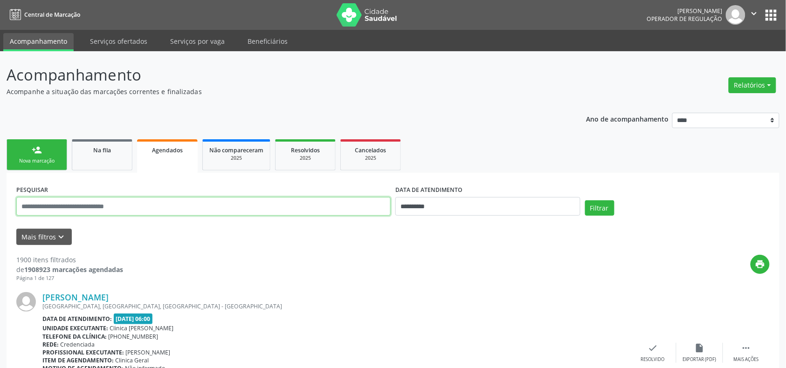
paste input "**********"
type input "**********"
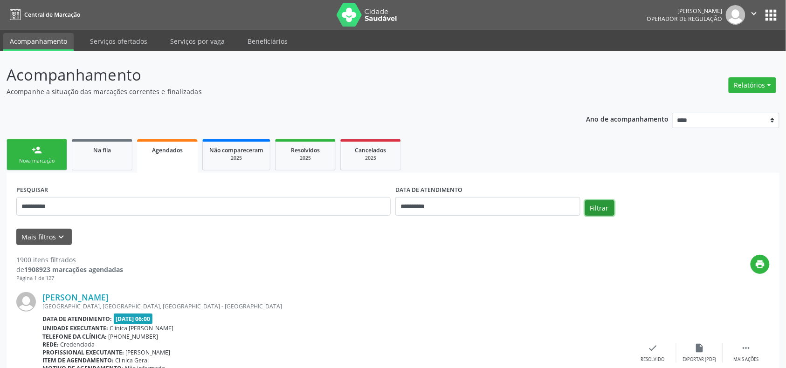
click at [612, 209] on button "Filtrar" at bounding box center [599, 209] width 29 height 16
click at [38, 156] on link "person_add Nova marcação" at bounding box center [37, 154] width 61 height 31
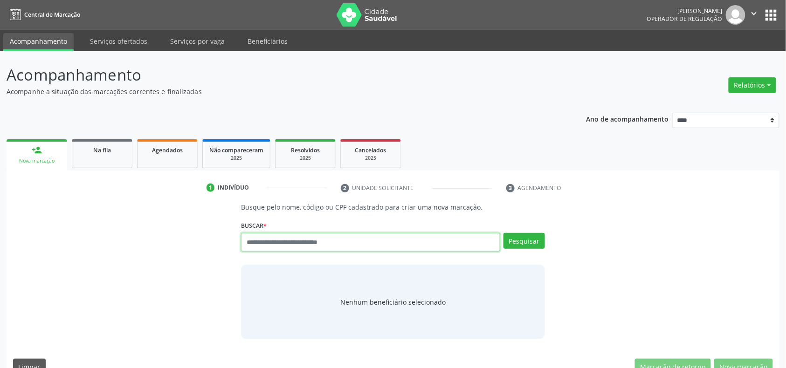
paste input "**********"
type input "**********"
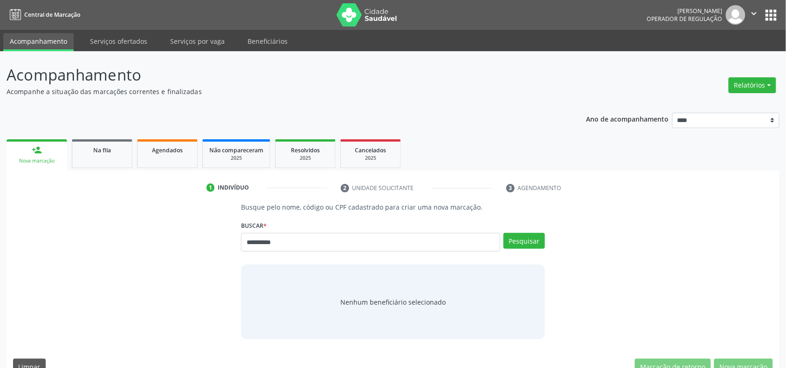
click at [533, 229] on div "**********" at bounding box center [393, 239] width 304 height 40
click at [538, 240] on button "Pesquisar" at bounding box center [525, 241] width 42 height 16
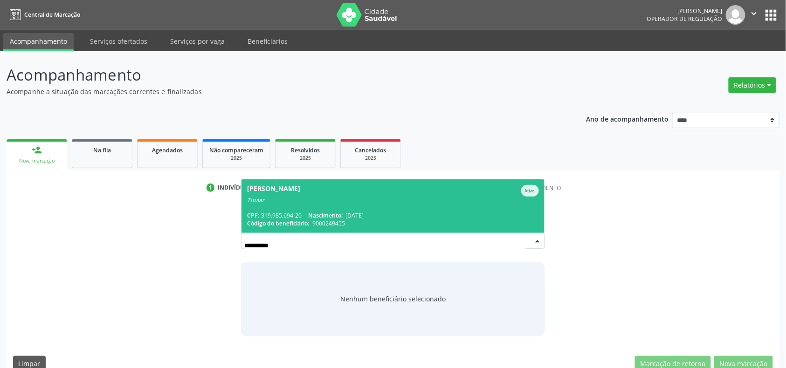
click at [287, 212] on div "CPF: 319.985.694-20 Nascimento: [DATE]" at bounding box center [392, 216] width 291 height 8
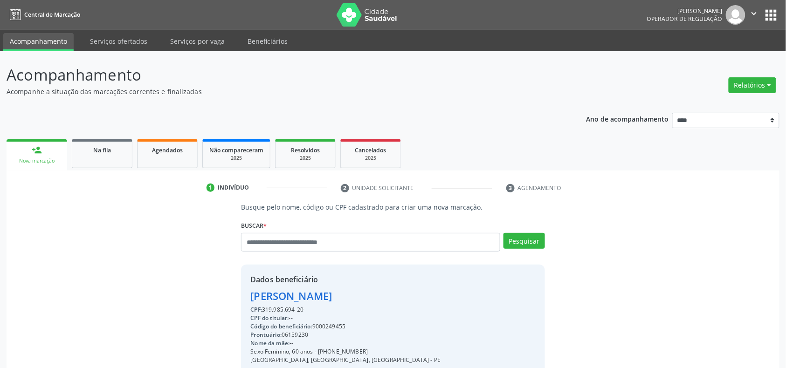
scroll to position [124, 0]
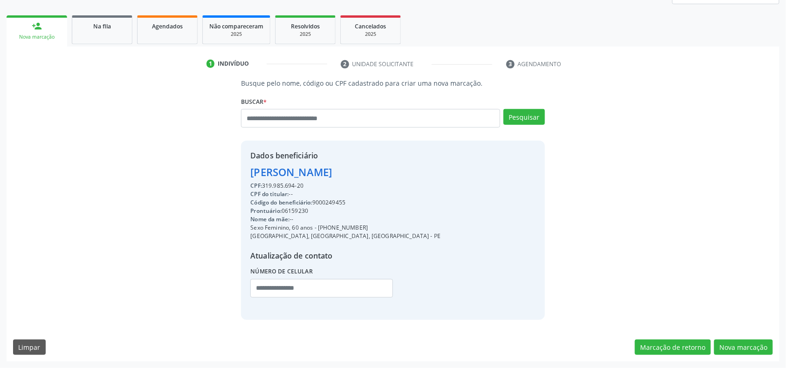
click at [283, 182] on div "CPF: 319.985.694-20" at bounding box center [345, 186] width 190 height 8
copy div "319.985.694"
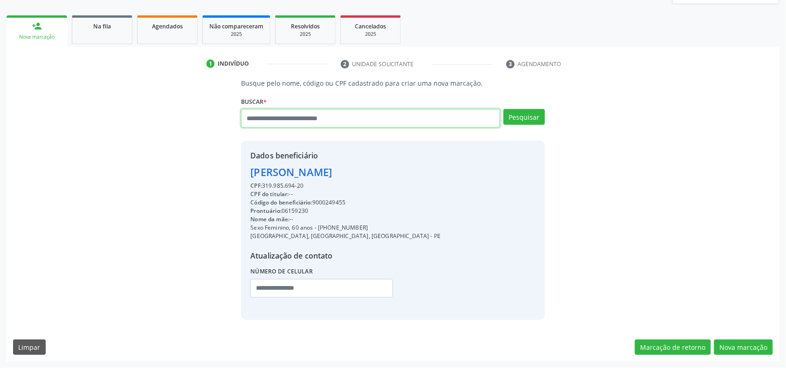
paste input "**********"
type input "**********"
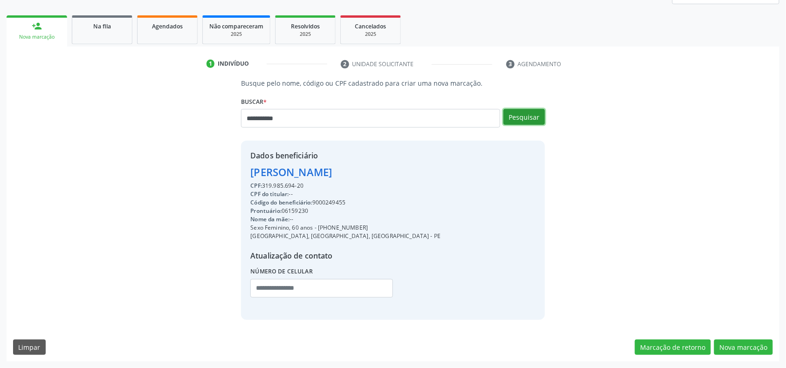
click at [530, 117] on button "Pesquisar" at bounding box center [525, 117] width 42 height 16
type input "**********"
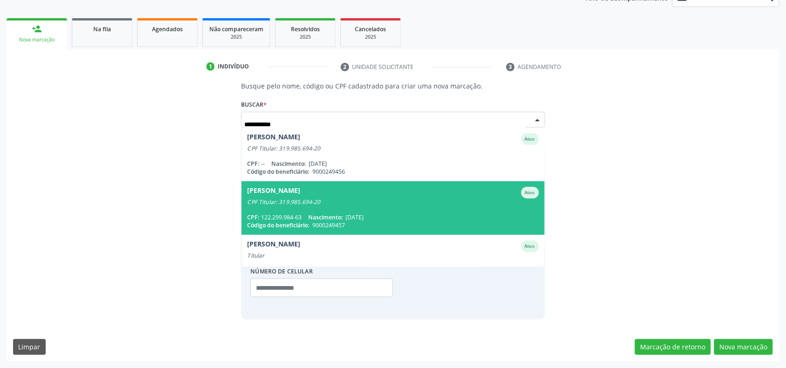
scroll to position [121, 0]
click at [394, 209] on span "[PERSON_NAME] de Santana Ativo CPF Titular: 319.985.694-20 CPF: 122.299.984-63 …" at bounding box center [393, 208] width 303 height 54
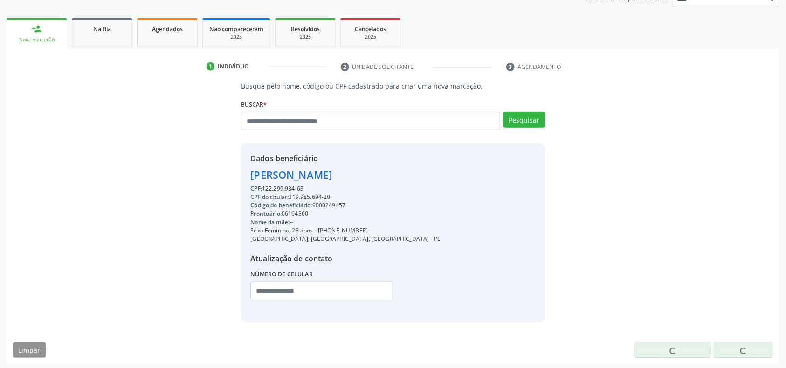
scroll to position [124, 0]
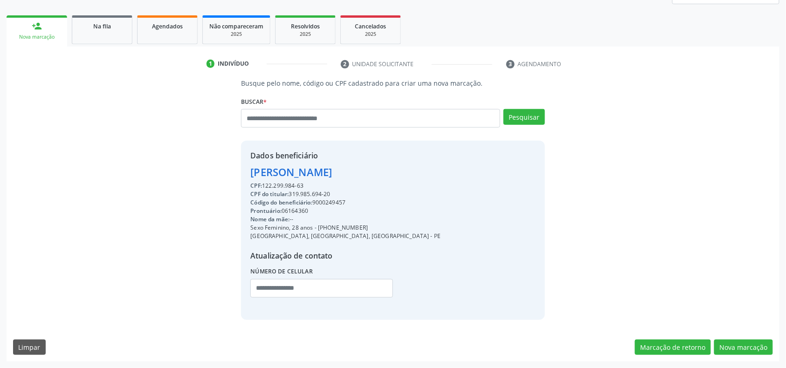
click at [329, 202] on div "Código do beneficiário: 9000249457" at bounding box center [345, 203] width 190 height 8
copy div "9000249457"
click at [168, 32] on link "Agendados" at bounding box center [167, 29] width 61 height 29
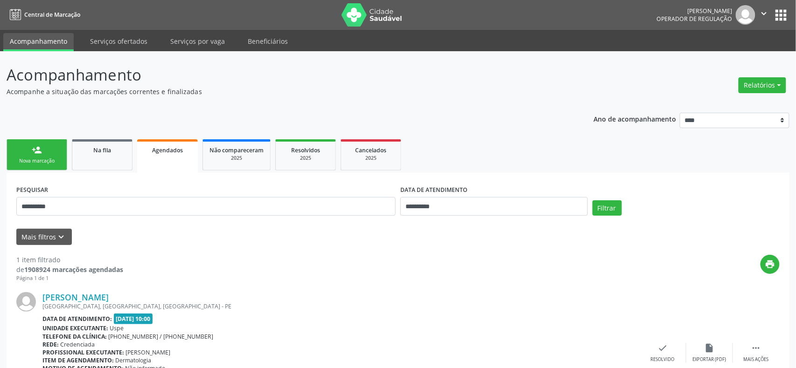
click at [295, 202] on input "**********" at bounding box center [205, 206] width 379 height 19
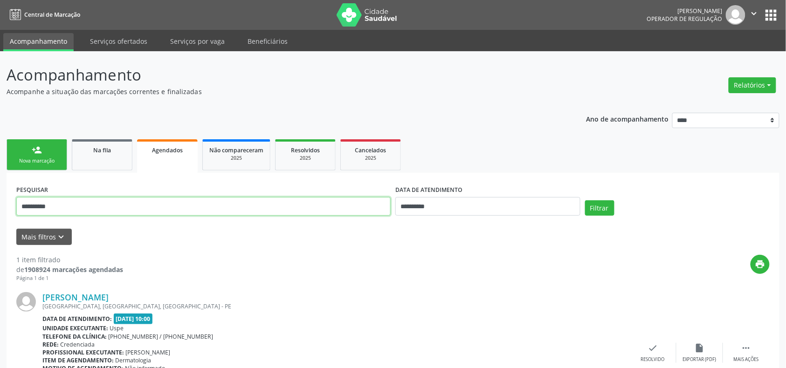
click at [295, 202] on input "**********" at bounding box center [203, 206] width 374 height 19
paste input "text"
type input "**********"
click at [599, 212] on button "Filtrar" at bounding box center [599, 209] width 29 height 16
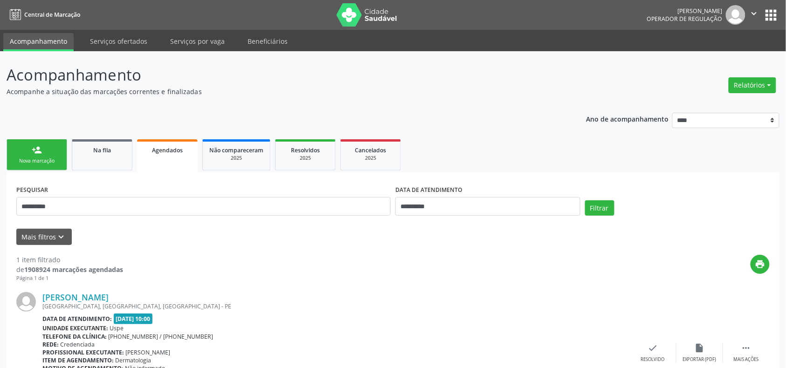
scroll to position [72, 0]
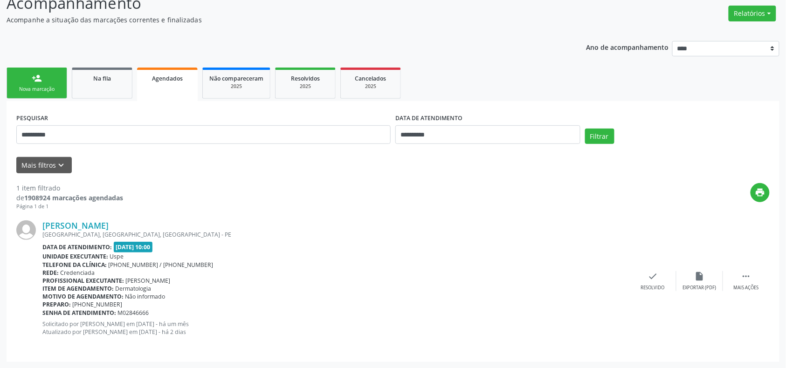
click at [46, 78] on link "person_add Nova marcação" at bounding box center [37, 83] width 61 height 31
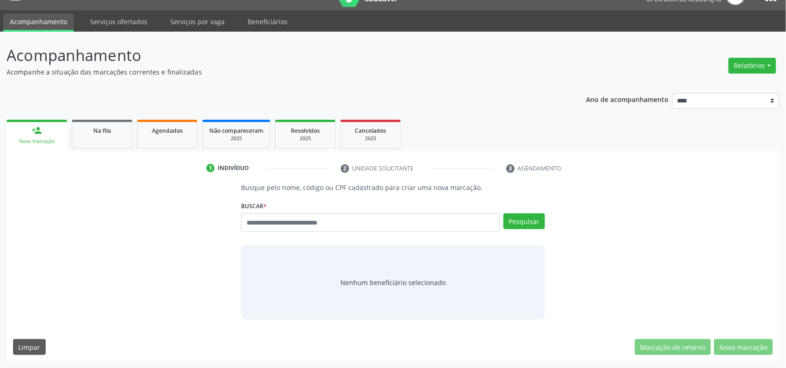
scroll to position [20, 0]
click at [398, 215] on input "text" at bounding box center [370, 223] width 259 height 19
type input "*********"
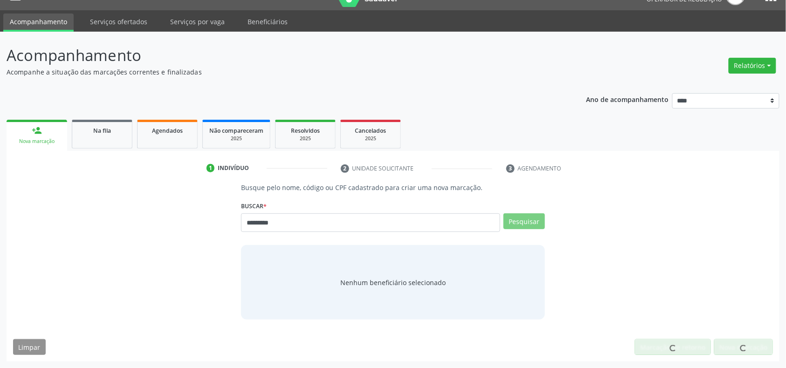
scroll to position [17, 0]
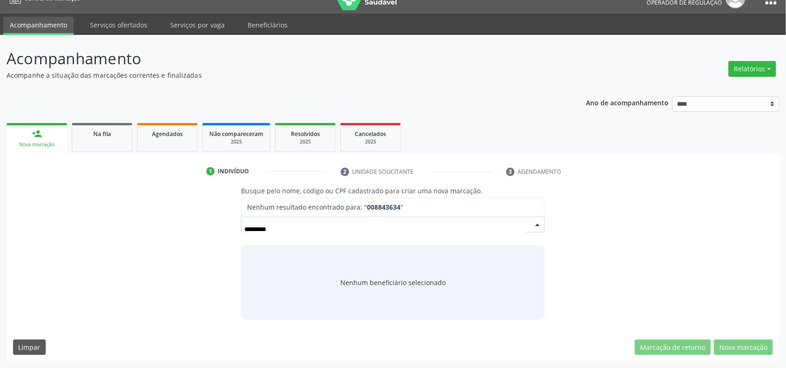
click at [268, 232] on input "*********" at bounding box center [384, 229] width 281 height 19
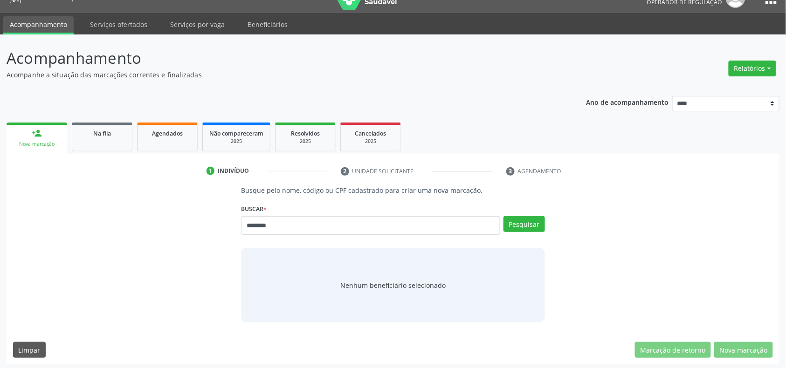
click at [268, 228] on input "********" at bounding box center [370, 225] width 259 height 19
click at [268, 225] on input "********" at bounding box center [370, 225] width 259 height 19
click at [266, 224] on input "********" at bounding box center [370, 225] width 259 height 19
type input "*********"
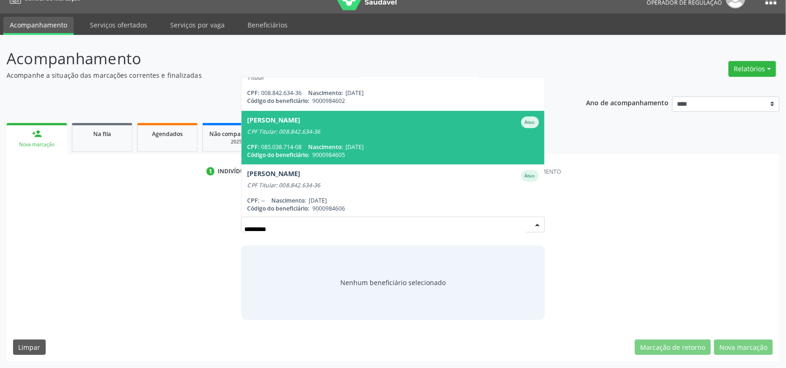
scroll to position [0, 0]
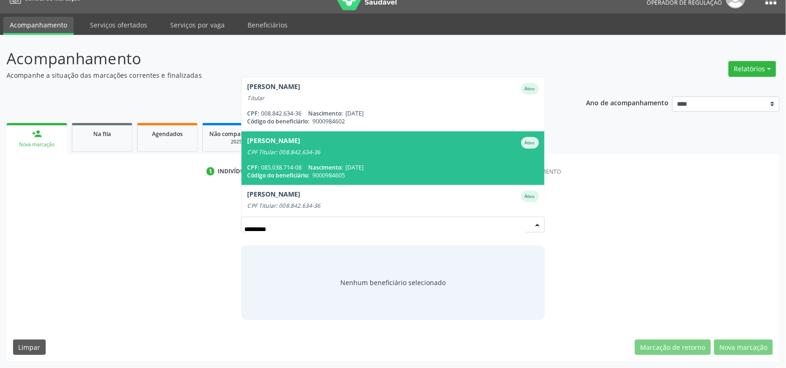
click at [344, 161] on span "Leidiane Silva Farias Ativo CPF Titular: 008.842.634-36 CPF: 085.038.714-08 Nas…" at bounding box center [393, 159] width 303 height 54
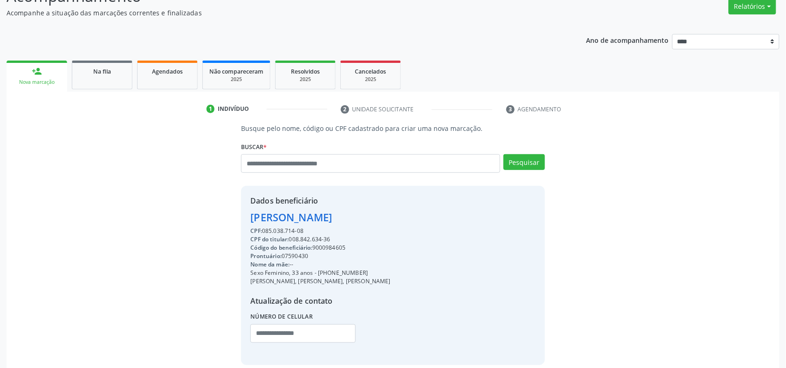
scroll to position [124, 0]
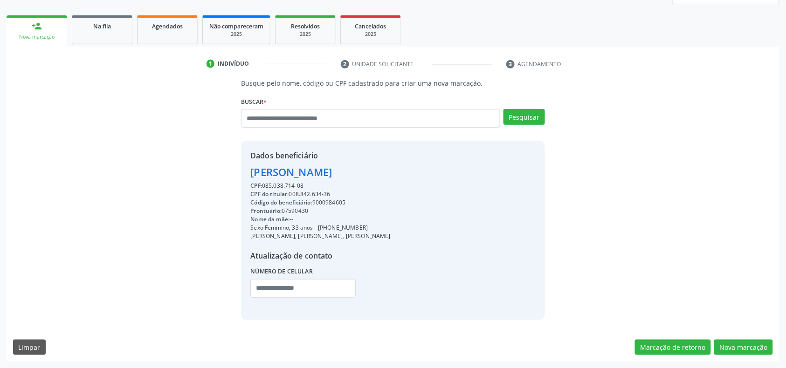
click at [725, 339] on div "Busque pelo nome, código ou CPF cadastrado para criar uma nova marcação. Buscar…" at bounding box center [393, 220] width 773 height 284
click at [734, 352] on button "Nova marcação" at bounding box center [743, 348] width 59 height 16
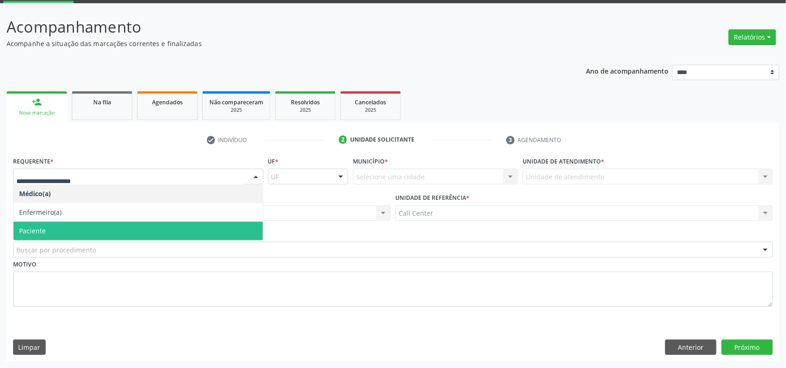
click at [90, 229] on span "Paciente" at bounding box center [138, 231] width 249 height 19
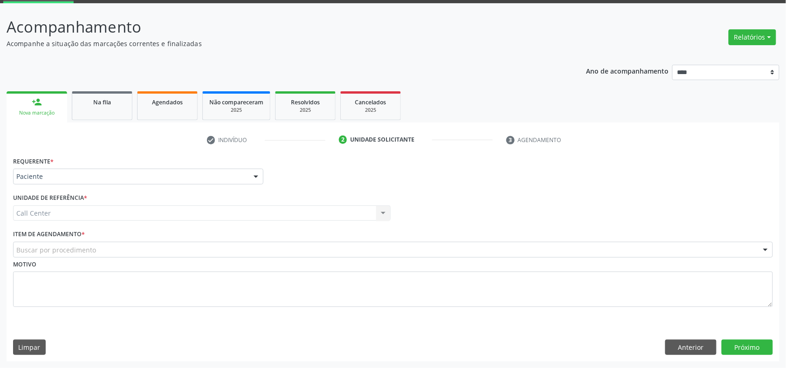
click at [101, 243] on div "Buscar por procedimento" at bounding box center [393, 250] width 760 height 16
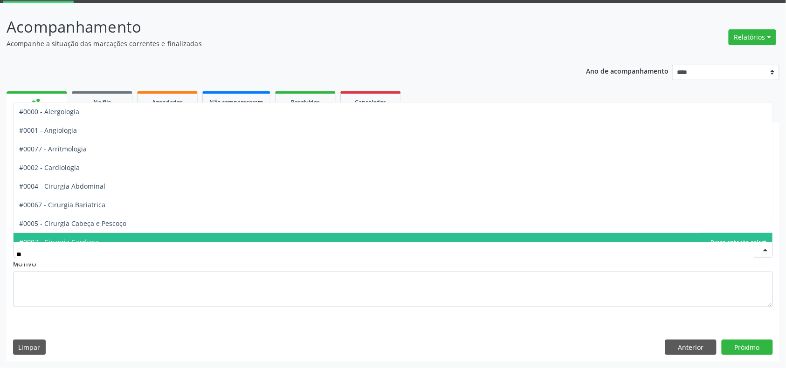
type input "***"
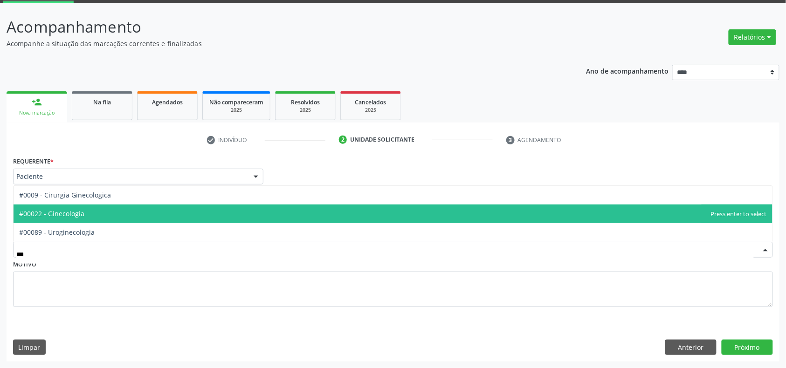
click at [110, 213] on span "#00022 - Ginecologia" at bounding box center [393, 214] width 759 height 19
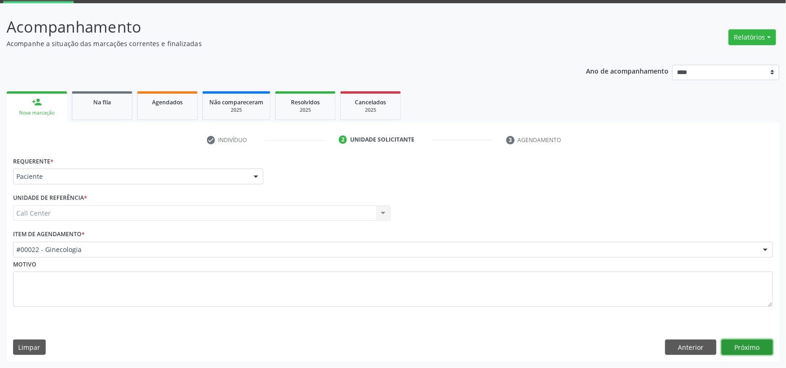
click at [754, 349] on button "Próximo" at bounding box center [747, 348] width 51 height 16
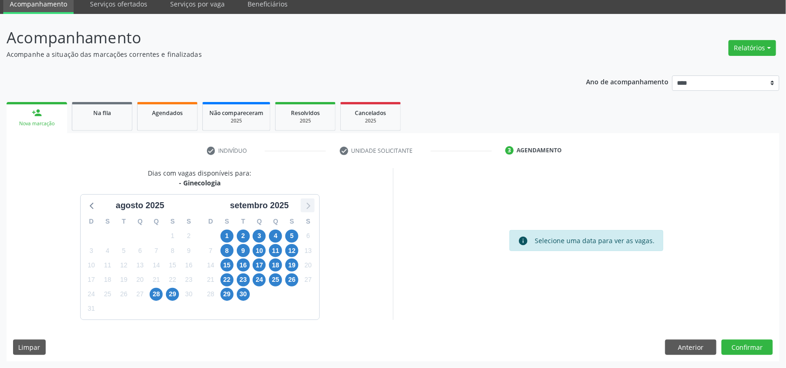
click at [310, 208] on icon at bounding box center [308, 206] width 12 height 12
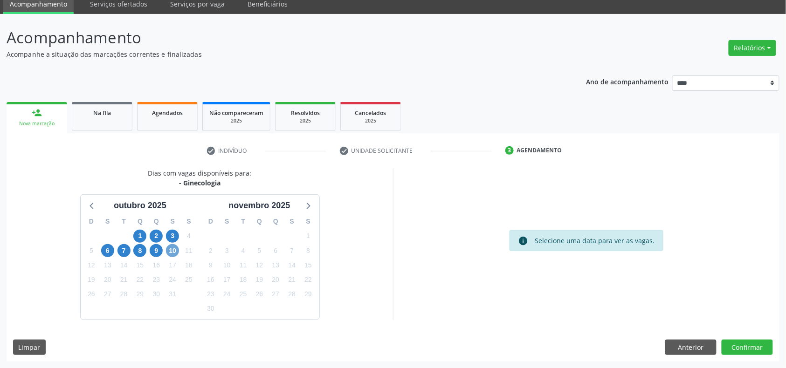
click at [178, 251] on span "10" at bounding box center [172, 250] width 13 height 13
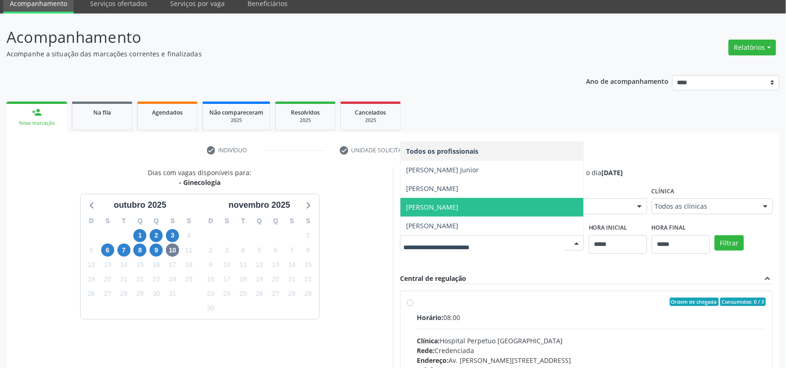
click at [444, 207] on span "[PERSON_NAME]" at bounding box center [432, 207] width 52 height 9
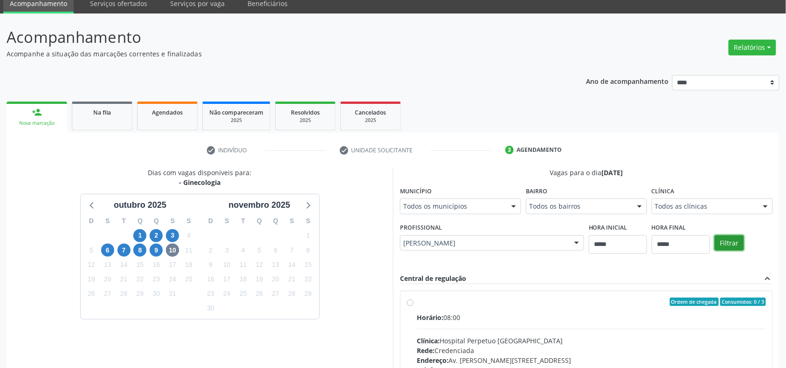
click at [723, 249] on button "Filtrar" at bounding box center [729, 243] width 29 height 16
click at [435, 313] on span "Horário:" at bounding box center [430, 317] width 27 height 9
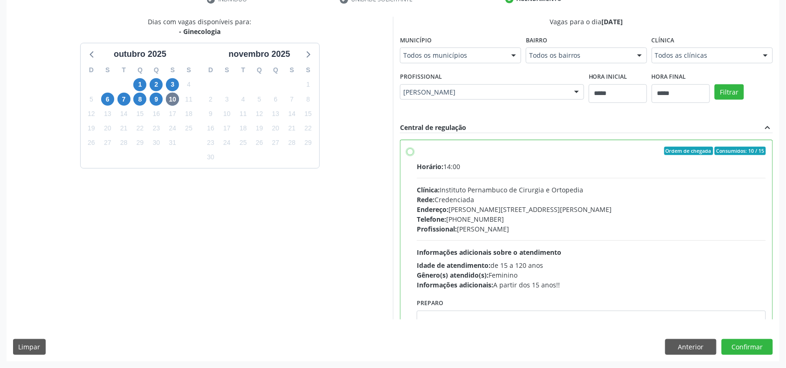
scroll to position [47, 0]
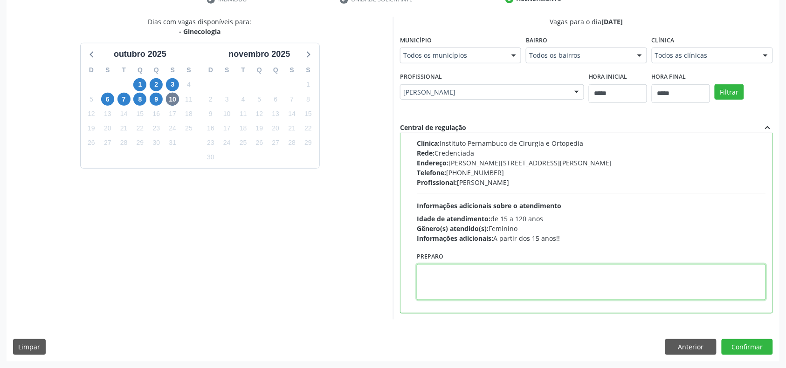
paste textarea "**********"
type textarea "**********"
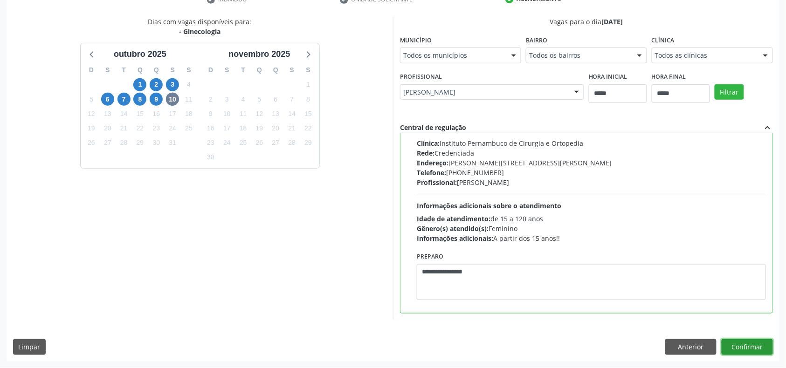
click at [737, 345] on button "Confirmar" at bounding box center [747, 347] width 51 height 16
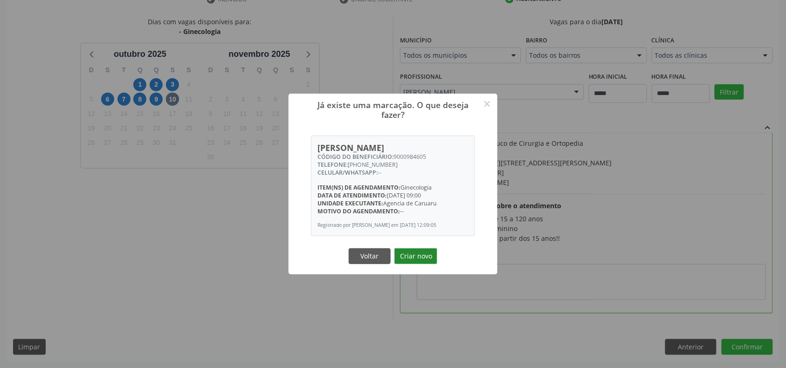
click at [421, 258] on button "Criar novo" at bounding box center [416, 257] width 43 height 16
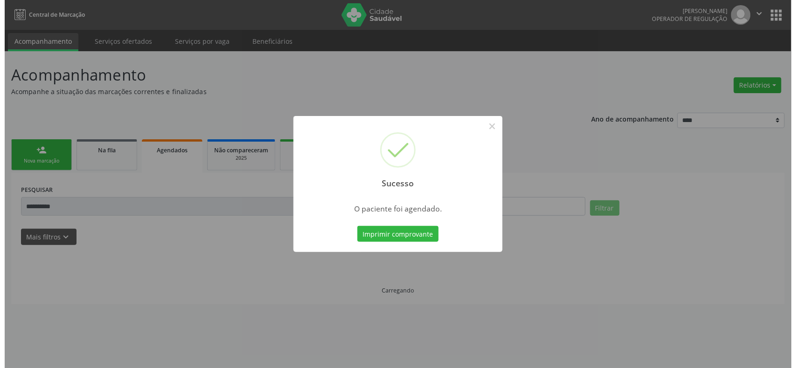
scroll to position [0, 0]
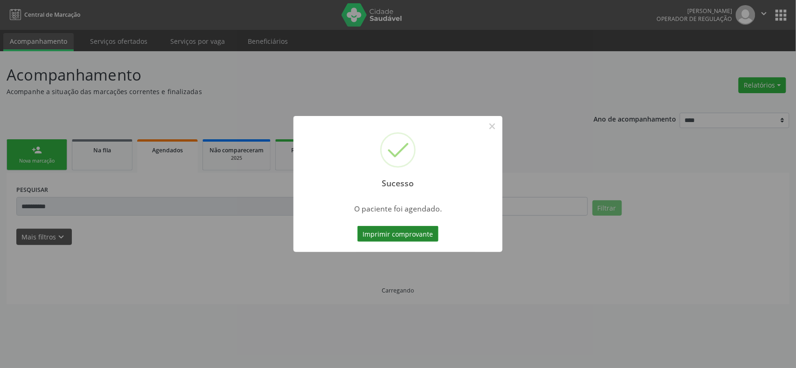
click at [411, 232] on button "Imprimir comprovante" at bounding box center [397, 234] width 81 height 16
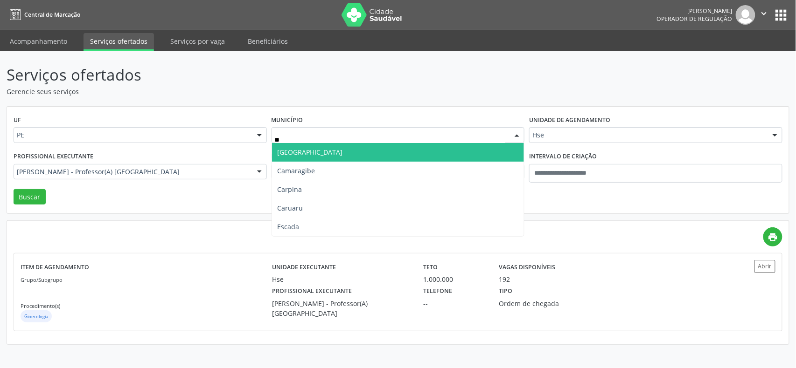
type input "***"
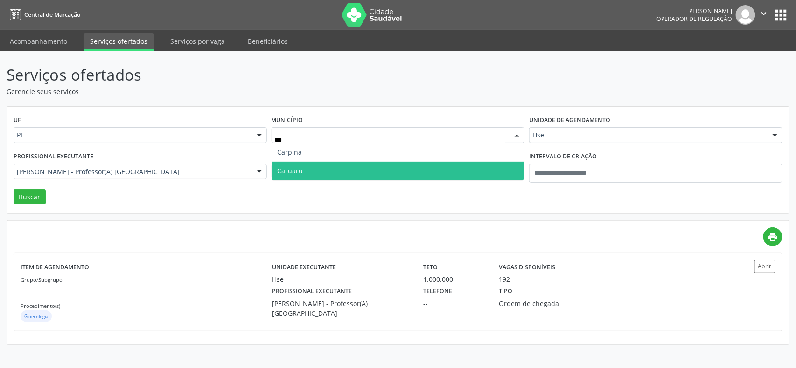
click at [409, 171] on span "Caruaru" at bounding box center [398, 171] width 252 height 19
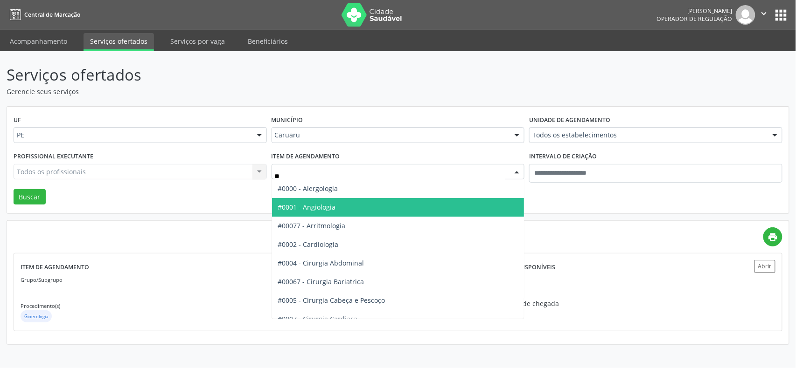
type input "***"
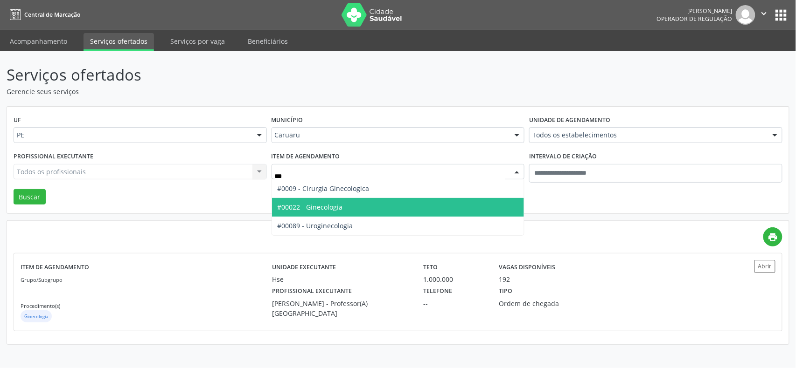
click at [353, 206] on span "#00022 - Ginecologia" at bounding box center [398, 207] width 252 height 19
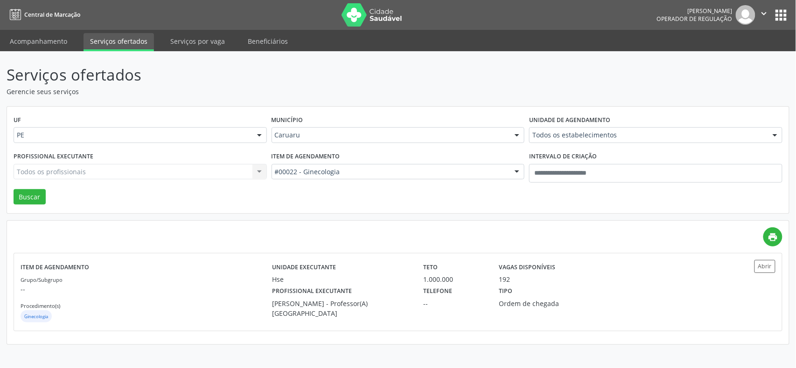
click at [13, 194] on div "UF PE PE Nenhum resultado encontrado para: " " Não há nenhuma opção para ser ex…" at bounding box center [398, 160] width 782 height 107
click at [21, 191] on button "Buscar" at bounding box center [30, 197] width 32 height 16
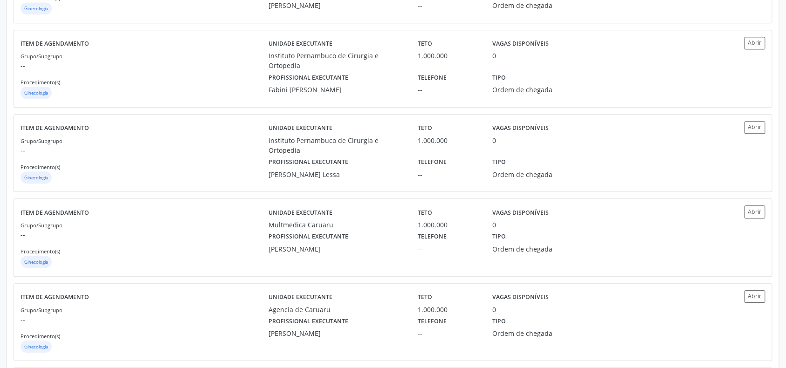
scroll to position [669, 0]
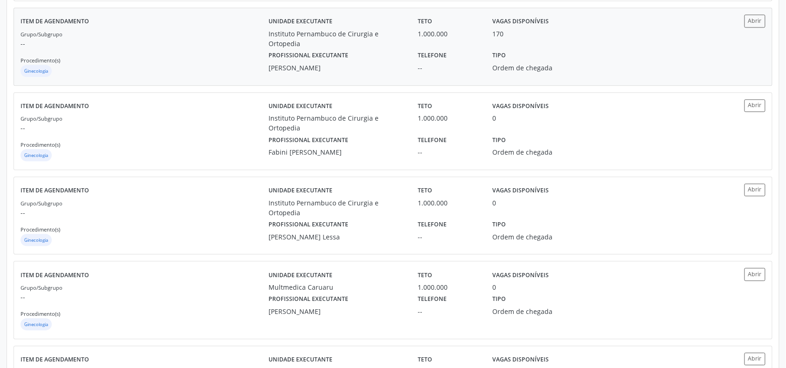
click at [213, 60] on div "Grupo/Subgrupo -- Procedimento(s) Ginecologia" at bounding box center [145, 54] width 249 height 50
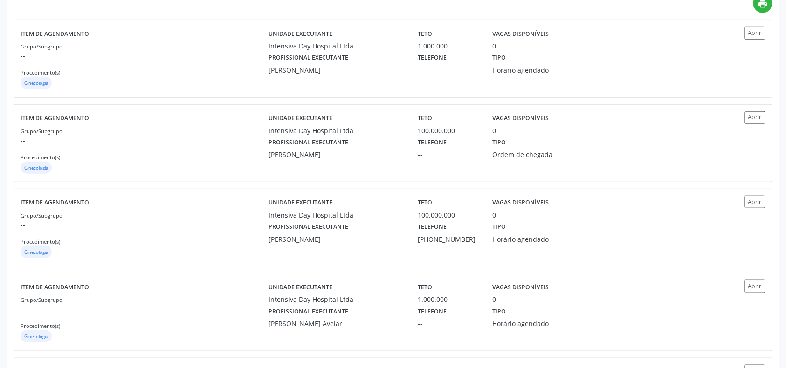
scroll to position [0, 0]
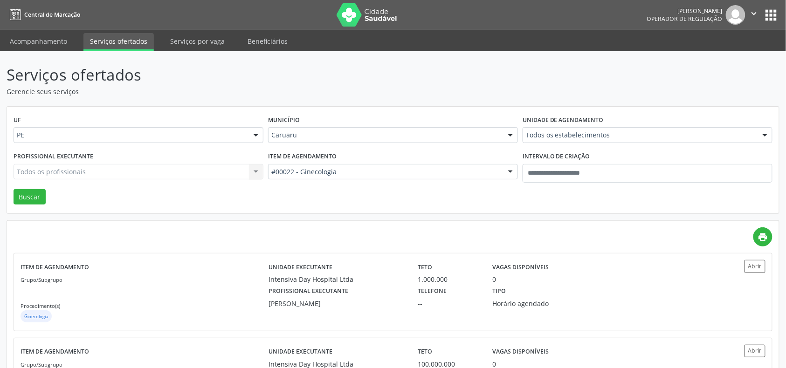
click at [379, 128] on div "Caruaru" at bounding box center [393, 135] width 250 height 16
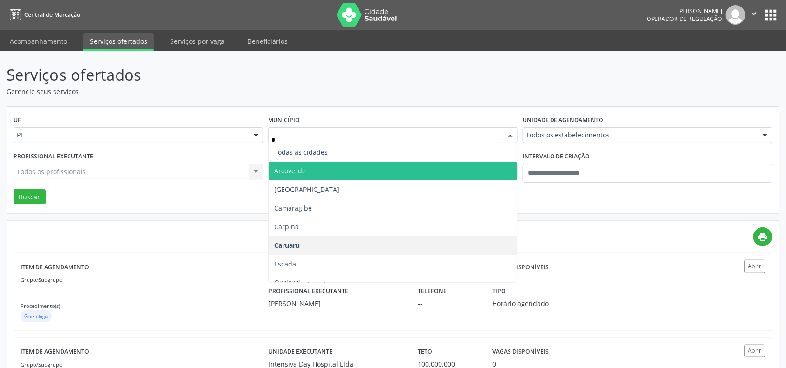
type input "**"
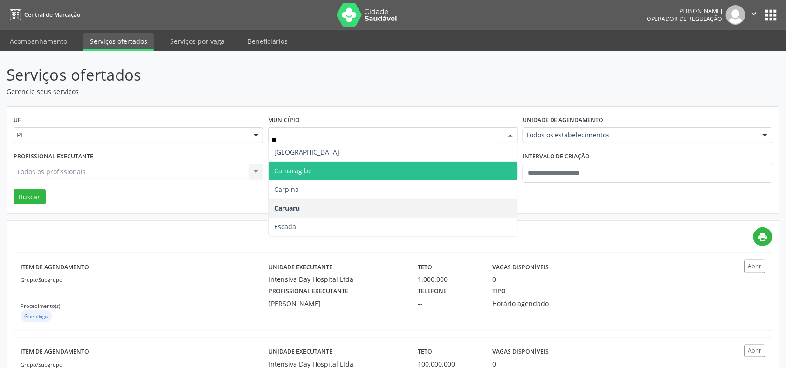
click at [331, 174] on span "Camaragibe" at bounding box center [393, 171] width 249 height 19
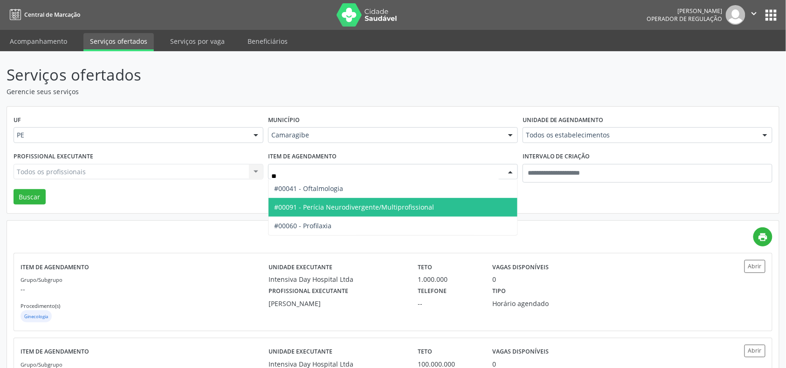
type input "***"
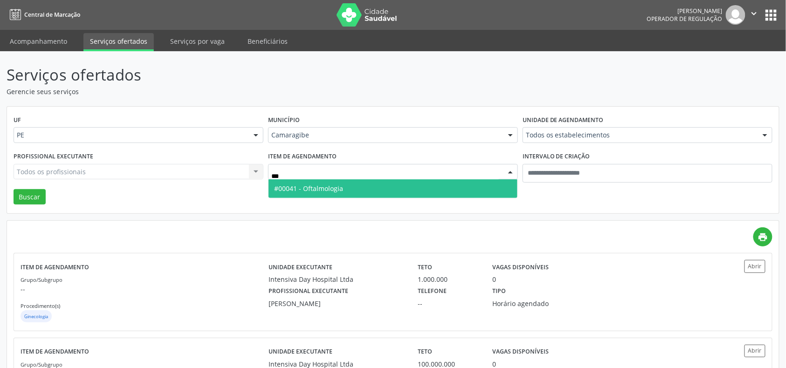
click at [331, 191] on span "#00041 - Oftalmologia" at bounding box center [308, 188] width 69 height 9
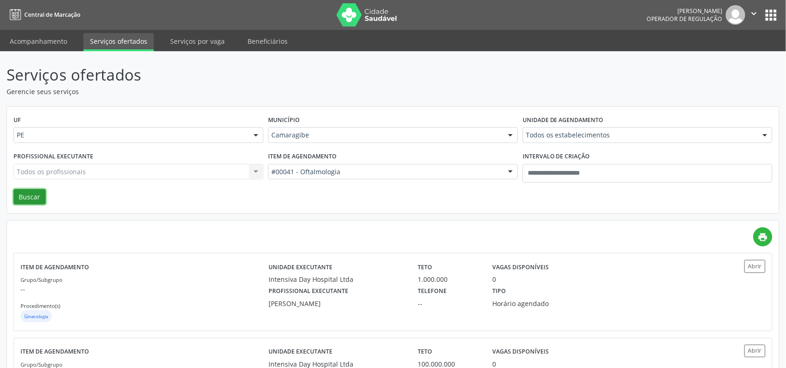
click at [28, 198] on button "Buscar" at bounding box center [30, 197] width 32 height 16
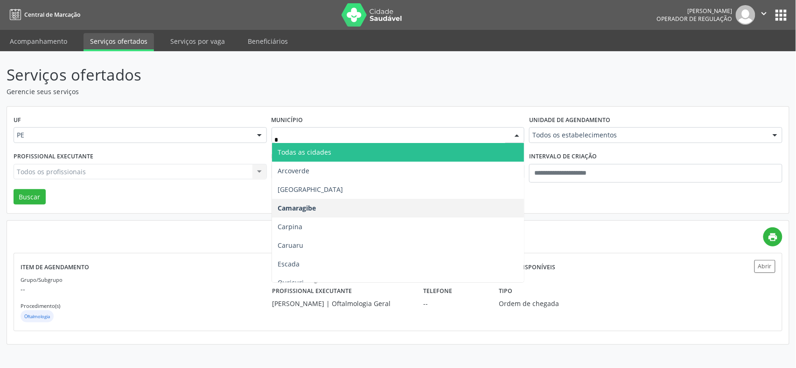
type input "**"
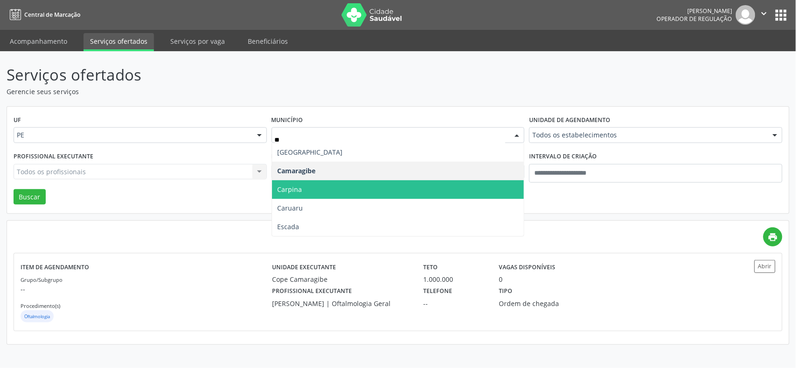
click at [339, 184] on span "Carpina" at bounding box center [398, 189] width 252 height 19
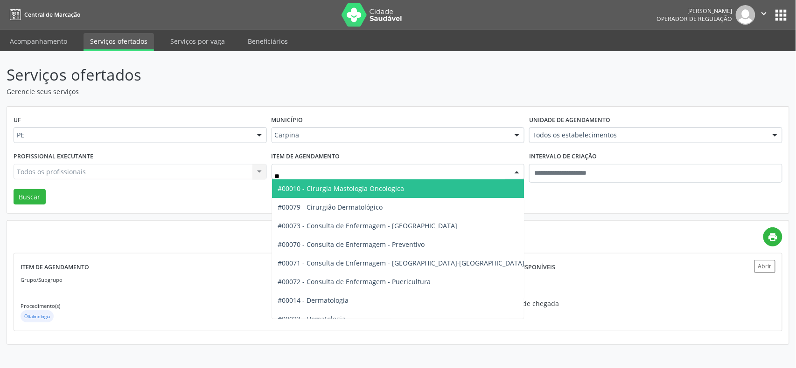
type input "***"
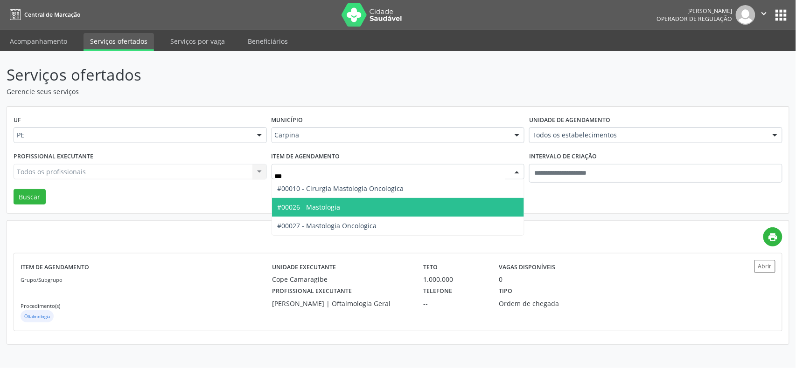
drag, startPoint x: 363, startPoint y: 207, endPoint x: 353, endPoint y: 213, distance: 11.9
click at [363, 208] on span "#00026 - Mastologia" at bounding box center [398, 207] width 252 height 19
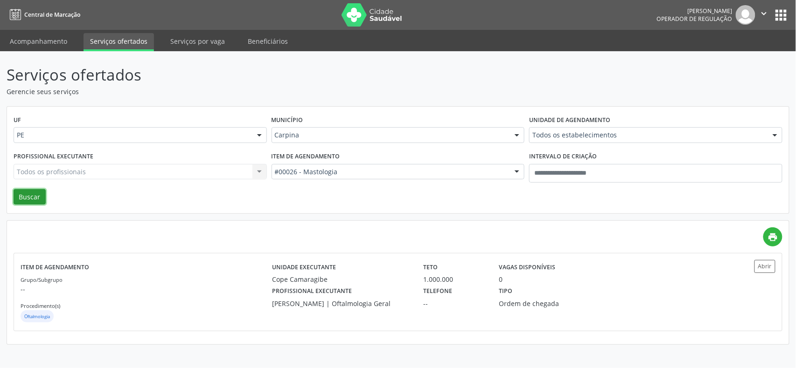
click at [14, 192] on button "Buscar" at bounding box center [30, 197] width 32 height 16
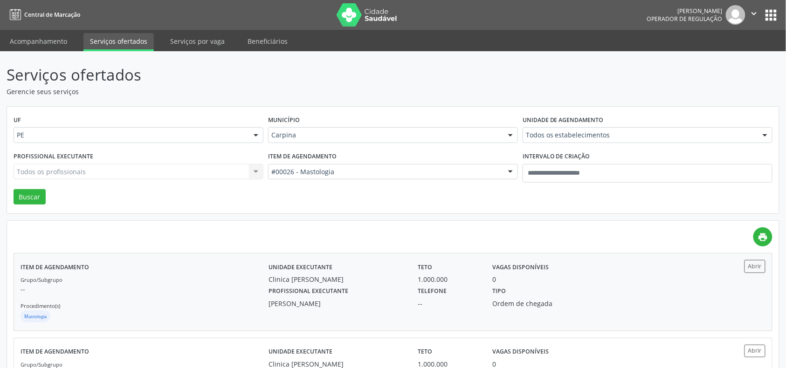
scroll to position [69, 0]
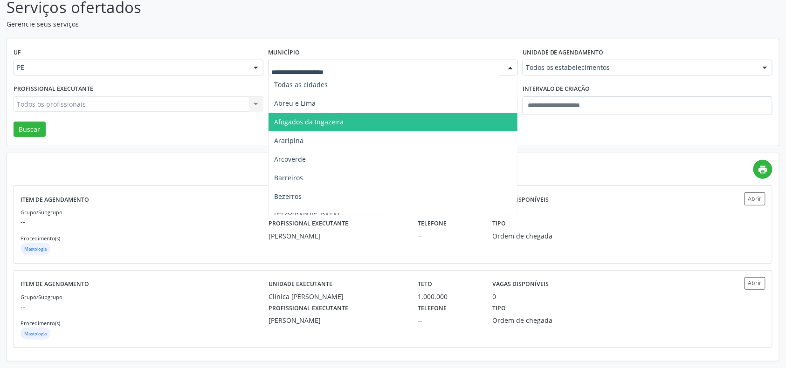
type input "*"
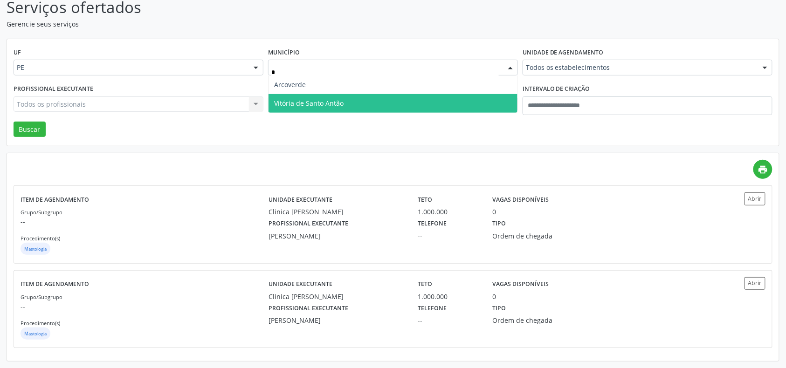
click at [359, 98] on span "Vitória de Santo Antão" at bounding box center [393, 103] width 249 height 19
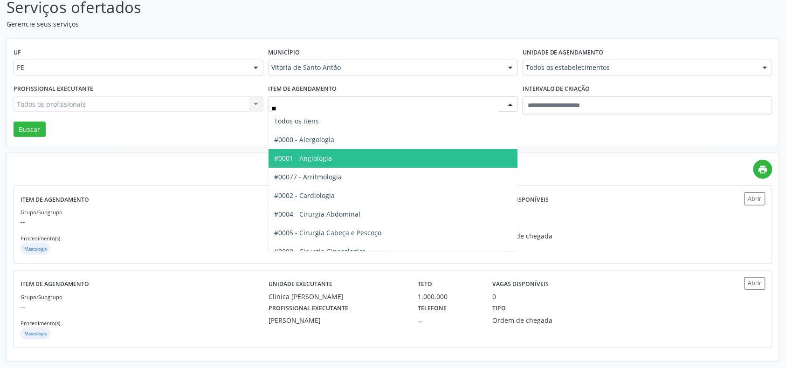
type input "***"
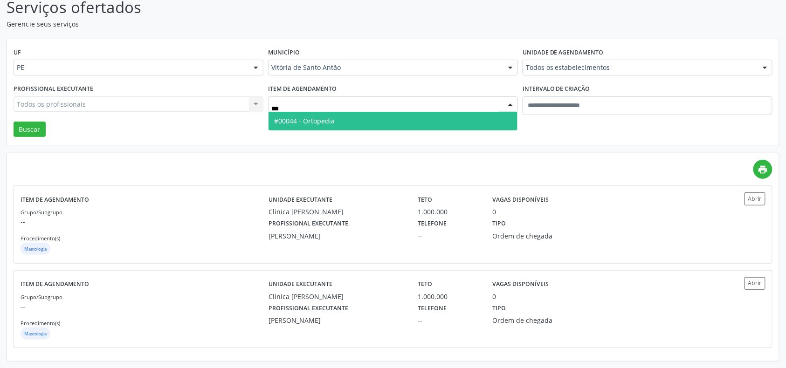
drag, startPoint x: 340, startPoint y: 118, endPoint x: 318, endPoint y: 121, distance: 22.6
click at [341, 118] on span "#00044 - Ortopedia" at bounding box center [393, 121] width 249 height 19
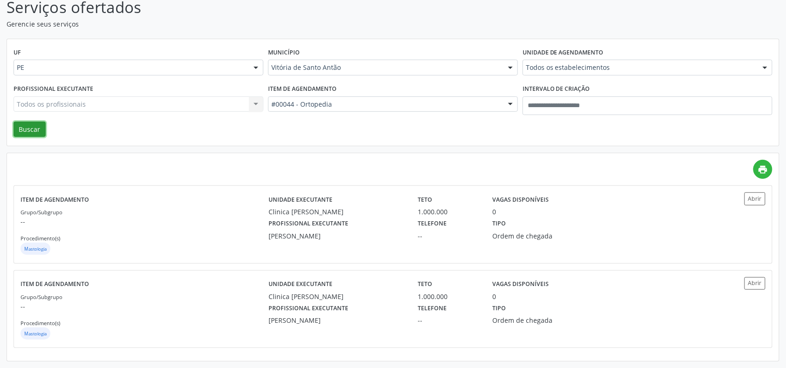
click at [33, 131] on button "Buscar" at bounding box center [30, 130] width 32 height 16
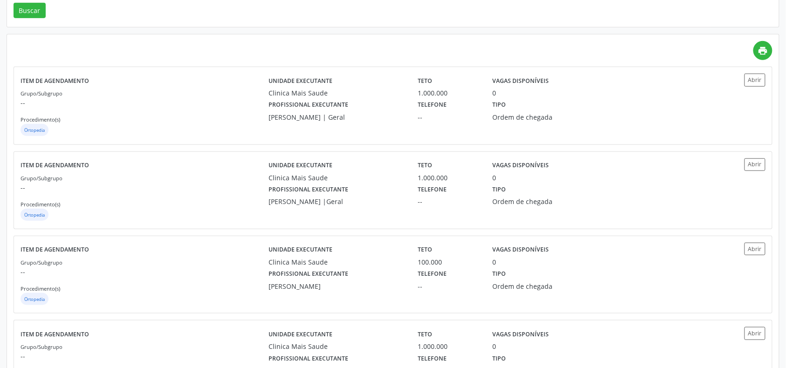
scroll to position [239, 0]
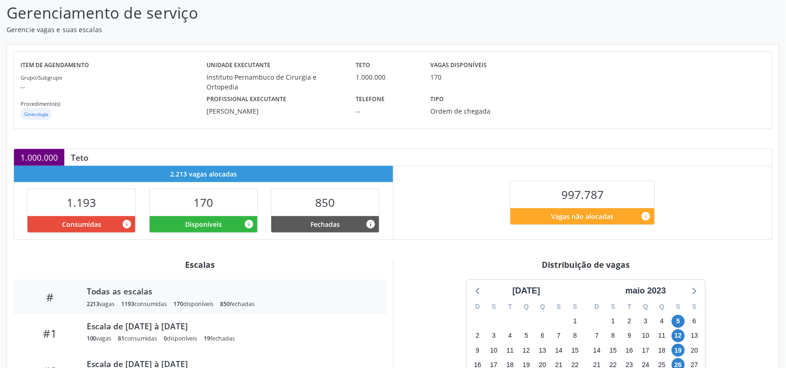
scroll to position [176, 0]
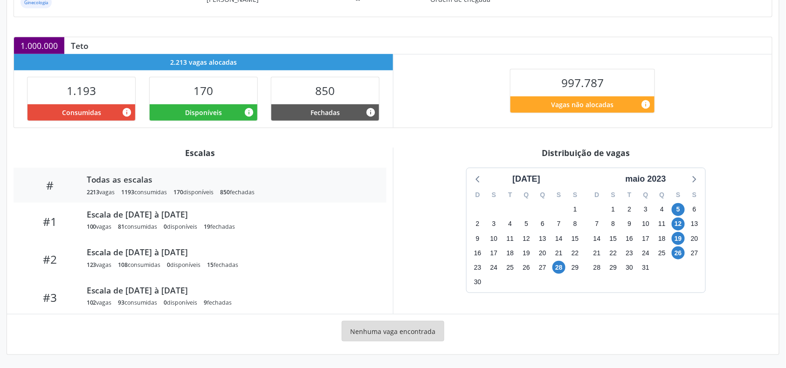
drag, startPoint x: 651, startPoint y: 177, endPoint x: 660, endPoint y: 187, distance: 13.2
click at [651, 176] on div "maio 2023" at bounding box center [646, 179] width 48 height 13
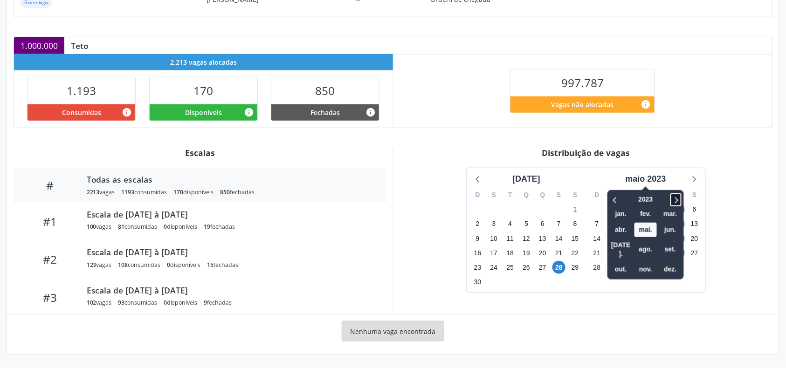
click at [672, 200] on span at bounding box center [676, 200] width 11 height 13
click at [672, 200] on icon at bounding box center [676, 199] width 9 height 11
click at [619, 197] on icon at bounding box center [615, 199] width 9 height 11
click at [670, 242] on span "set." at bounding box center [670, 249] width 22 height 14
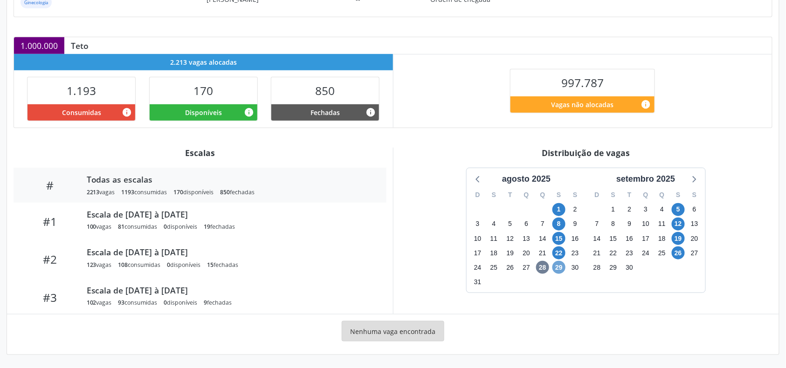
click at [556, 266] on span "29" at bounding box center [559, 267] width 13 height 13
click at [694, 178] on icon at bounding box center [694, 179] width 12 height 12
click at [562, 226] on span "10" at bounding box center [559, 224] width 13 height 13
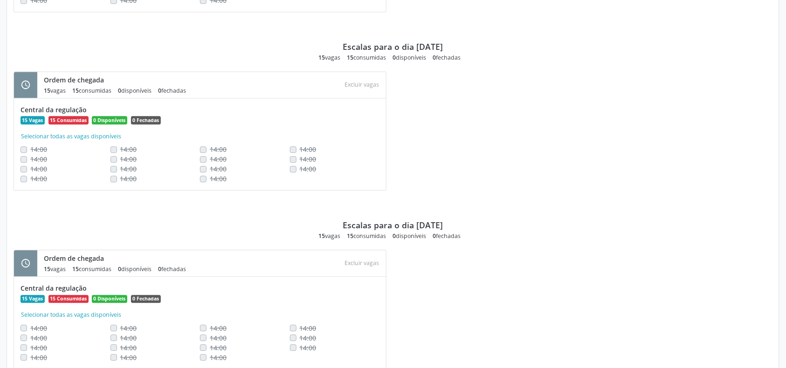
scroll to position [459, 0]
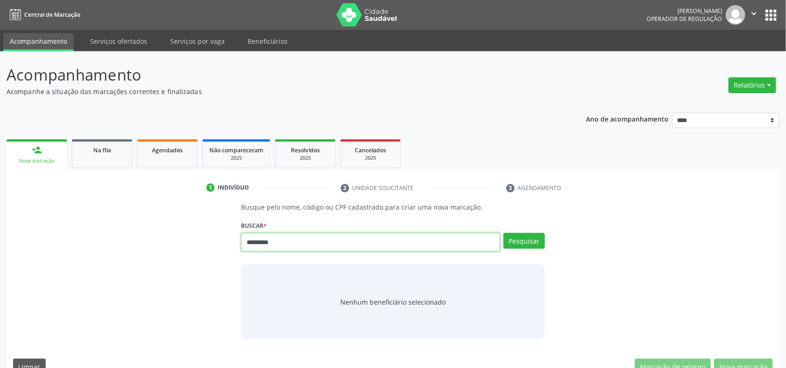
type input "*********"
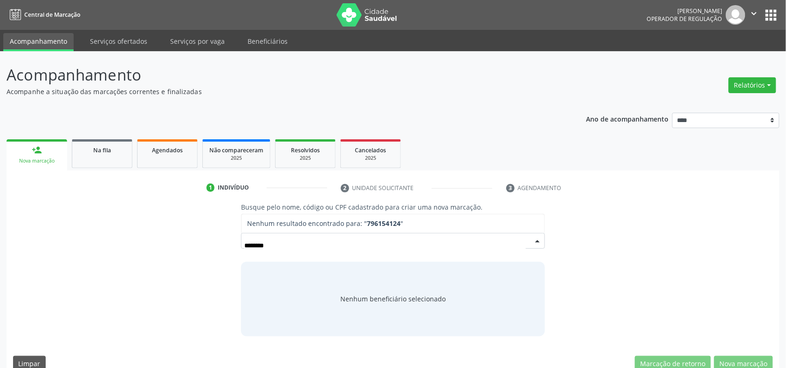
type input "********"
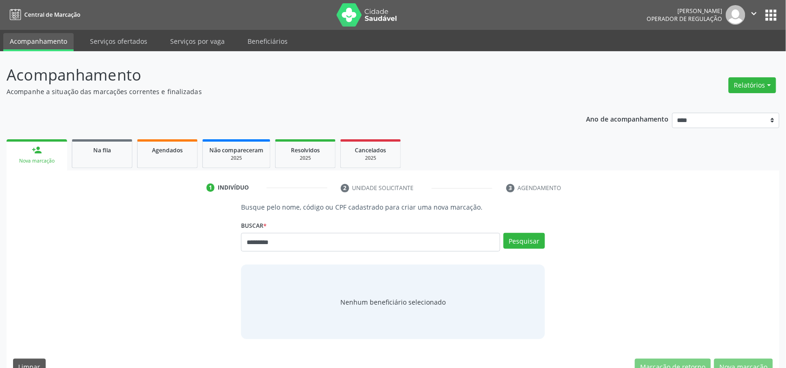
type input "*********"
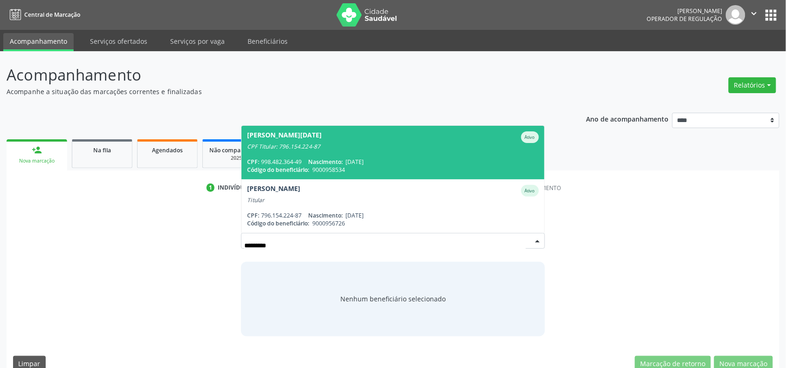
click at [353, 164] on span "27/07/1975" at bounding box center [355, 162] width 18 height 8
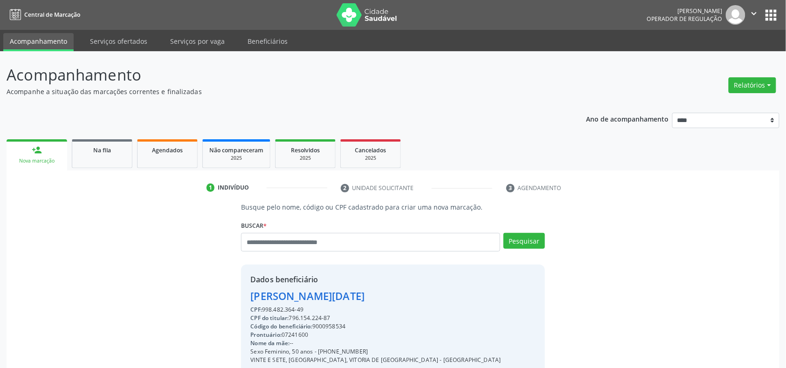
scroll to position [124, 0]
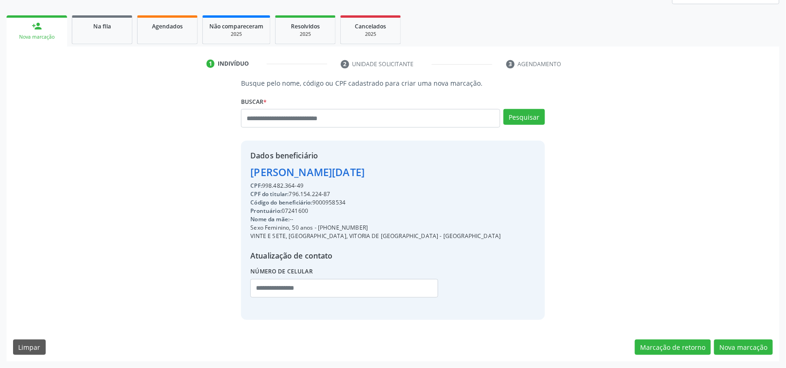
click at [339, 202] on div "Código do beneficiário: 9000958534" at bounding box center [375, 203] width 250 height 8
drag, startPoint x: 339, startPoint y: 202, endPoint x: 337, endPoint y: 198, distance: 5.4
copy div "9000958534"
click at [158, 35] on link "Agendados" at bounding box center [167, 29] width 61 height 29
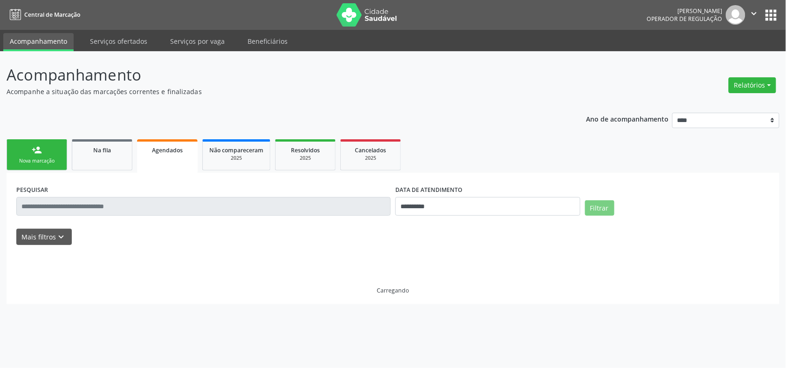
scroll to position [0, 0]
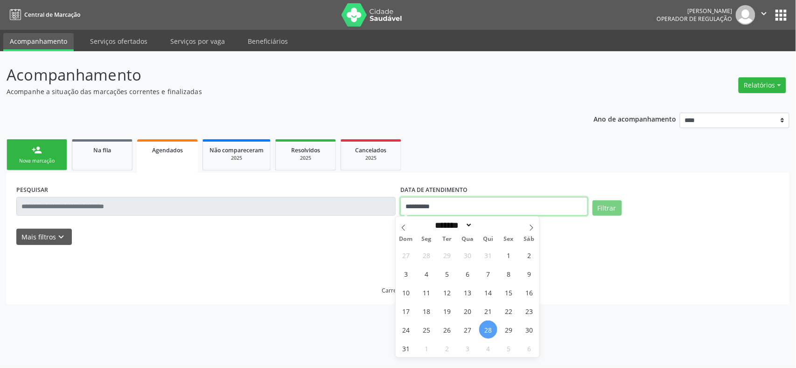
drag, startPoint x: 452, startPoint y: 206, endPoint x: 472, endPoint y: 207, distance: 20.5
click at [454, 206] on input "**********" at bounding box center [493, 206] width 187 height 19
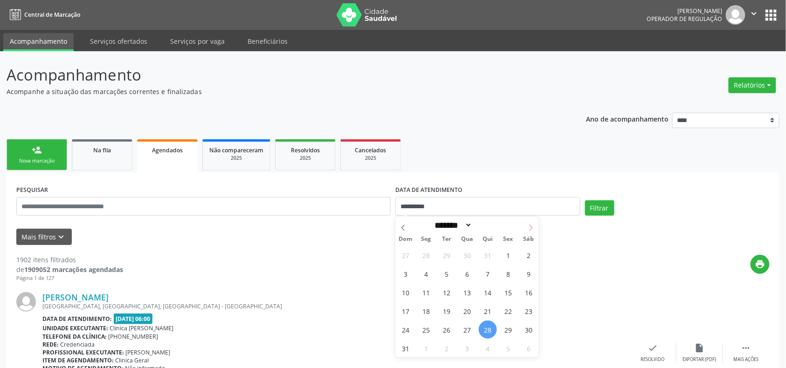
click at [530, 226] on icon at bounding box center [531, 228] width 7 height 7
select select "*"
click at [424, 277] on span "8" at bounding box center [426, 274] width 18 height 18
type input "**********"
click at [487, 277] on span "11" at bounding box center [488, 274] width 18 height 18
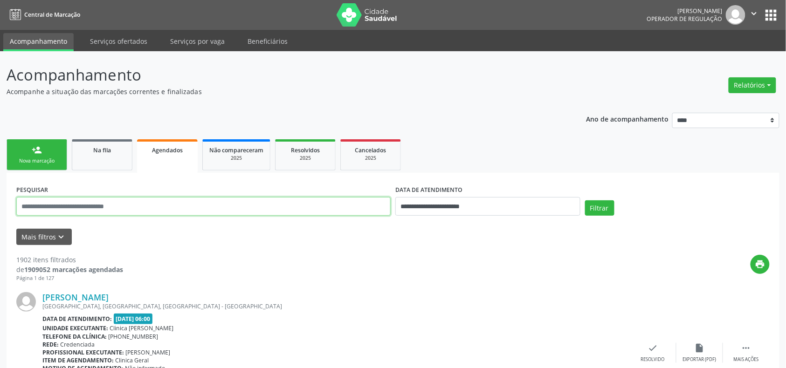
paste input "**********"
type input "**********"
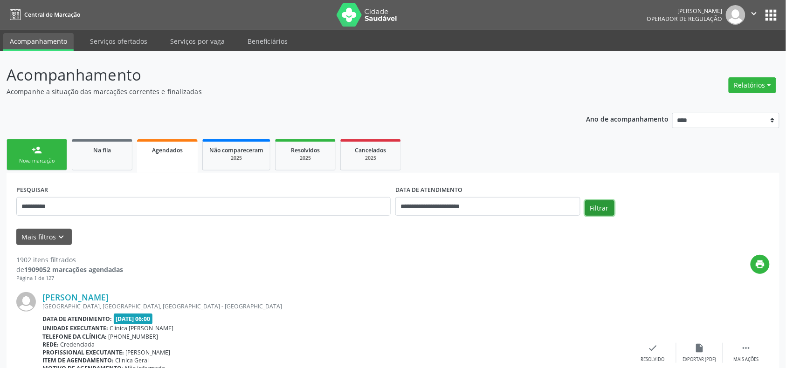
click at [599, 204] on button "Filtrar" at bounding box center [599, 209] width 29 height 16
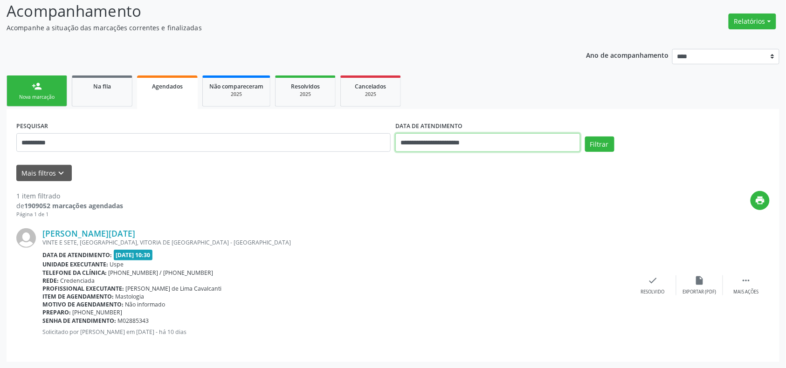
click at [483, 144] on input "**********" at bounding box center [487, 142] width 185 height 19
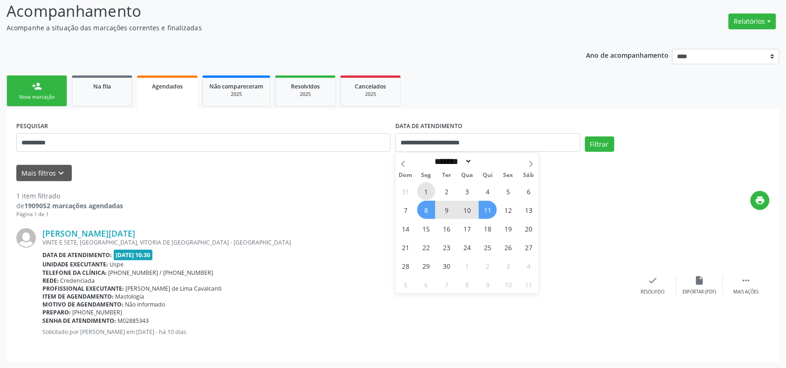
click at [426, 194] on span "1" at bounding box center [426, 191] width 18 height 18
type input "**********"
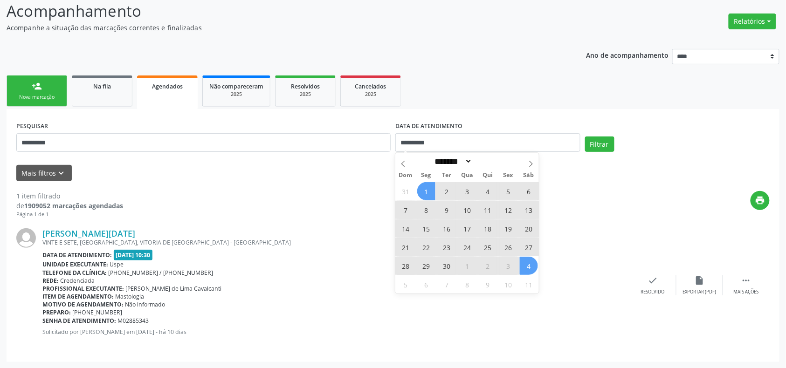
click at [528, 269] on span "4" at bounding box center [529, 266] width 18 height 18
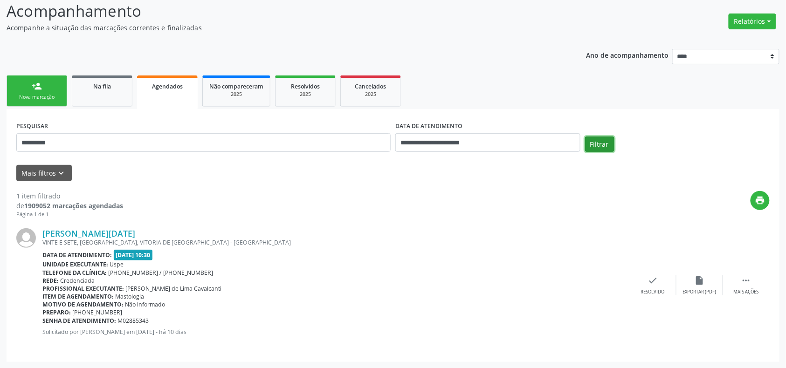
click at [610, 140] on button "Filtrar" at bounding box center [599, 145] width 29 height 16
click at [21, 90] on link "person_add Nova marcação" at bounding box center [37, 91] width 61 height 31
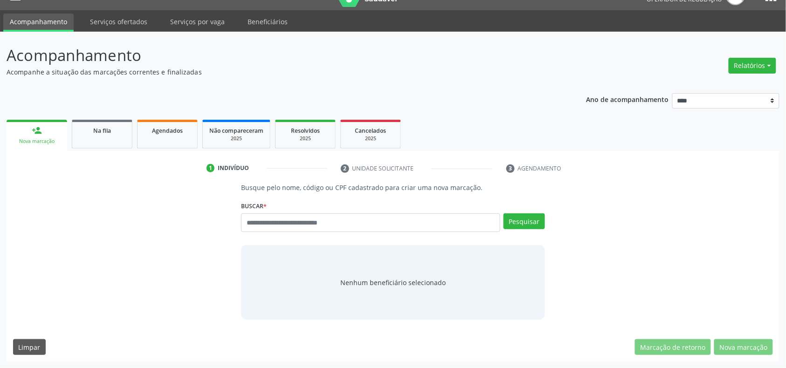
scroll to position [20, 0]
click at [312, 224] on input "text" at bounding box center [370, 223] width 259 height 19
type input "******"
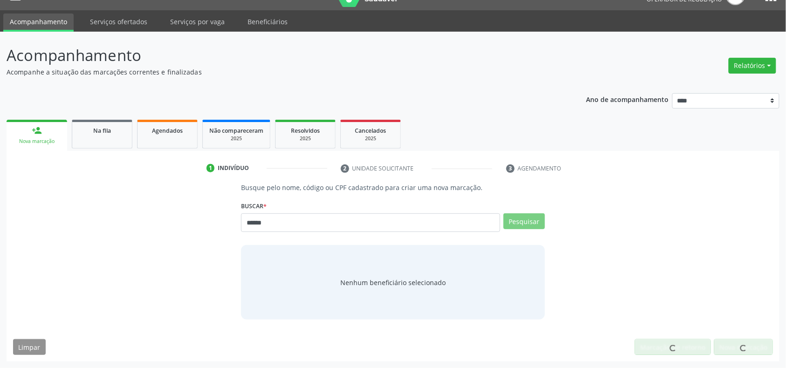
scroll to position [17, 0]
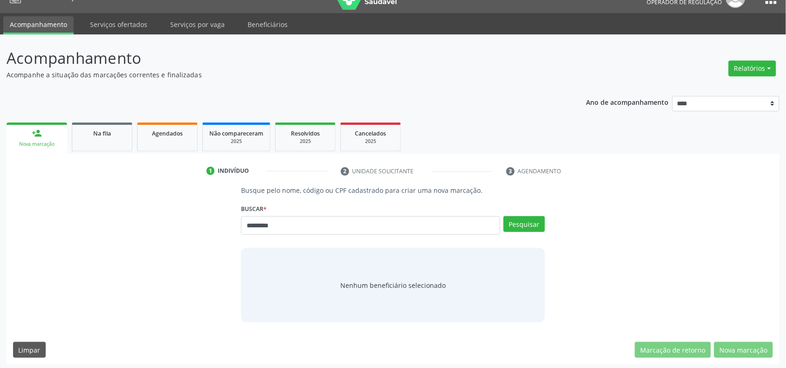
type input "*********"
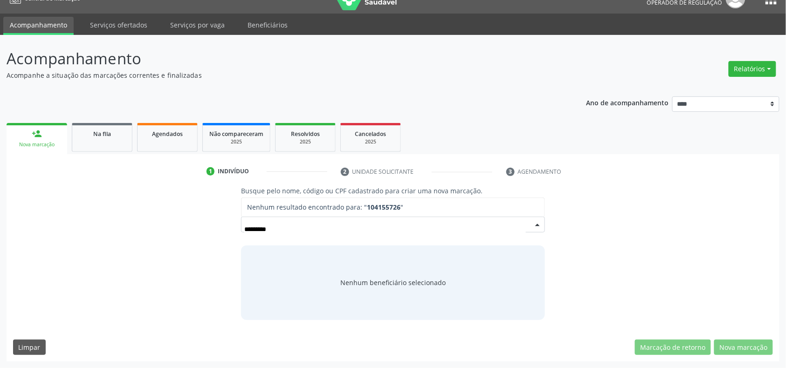
click at [248, 229] on input "*********" at bounding box center [384, 229] width 281 height 19
click at [245, 228] on input "*********" at bounding box center [384, 229] width 281 height 19
click at [271, 232] on input "*********" at bounding box center [384, 229] width 281 height 19
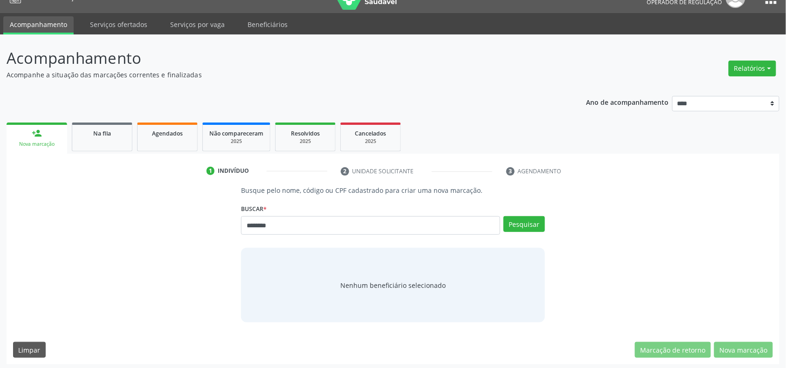
click at [271, 224] on input "********" at bounding box center [370, 225] width 259 height 19
click at [270, 226] on input "********" at bounding box center [370, 225] width 259 height 19
type input "*********"
click at [295, 219] on div "********* Busque por nome, código ou CPF Nenhum resultado encontrado para: " 10…" at bounding box center [393, 228] width 304 height 25
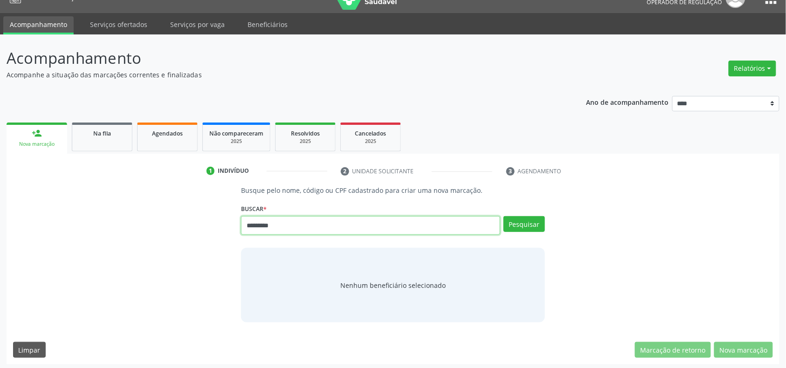
drag, startPoint x: 299, startPoint y: 232, endPoint x: 97, endPoint y: 226, distance: 201.5
click at [102, 235] on div "Busque pelo nome, código ou CPF cadastrado para criar uma nova marcação. Buscar…" at bounding box center [393, 254] width 760 height 137
type input "**********"
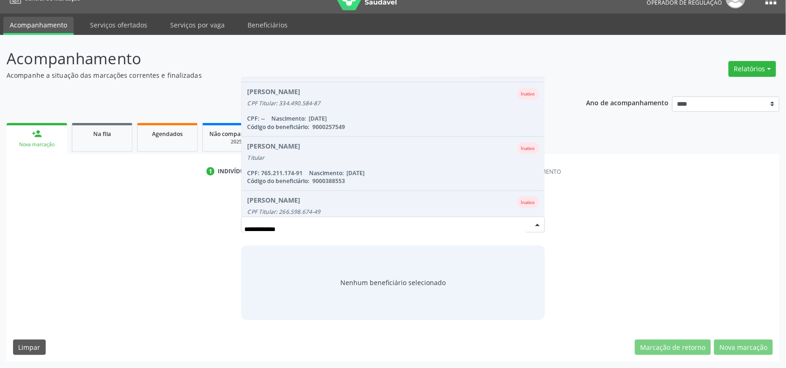
scroll to position [398, 0]
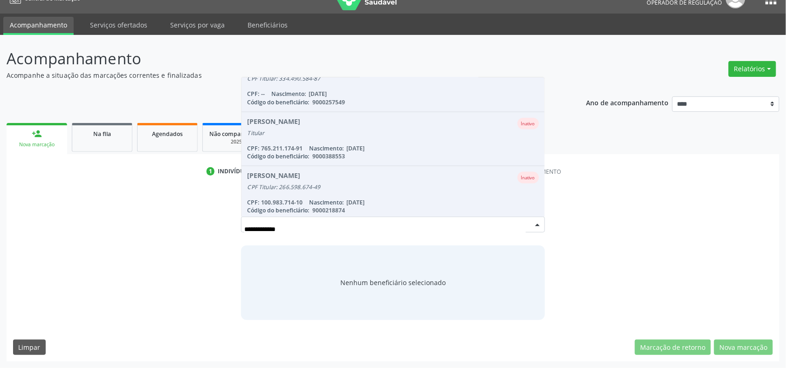
click at [324, 230] on input "**********" at bounding box center [384, 229] width 281 height 19
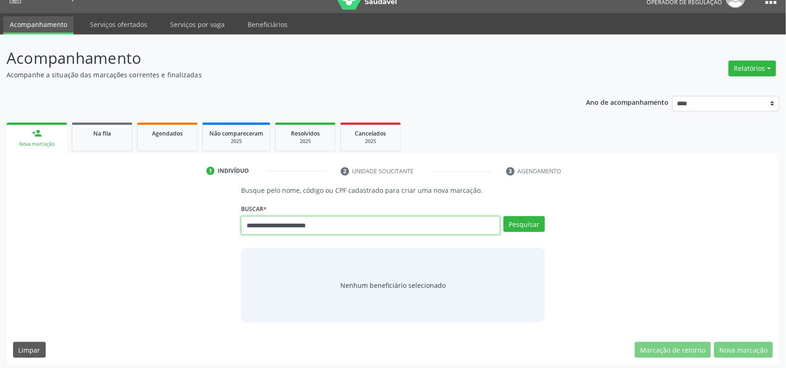
type input "**********"
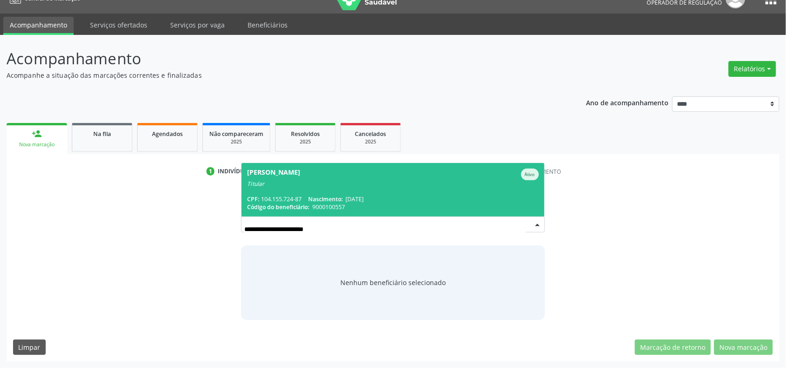
scroll to position [0, 0]
click at [417, 194] on span "Otilia Maria da Conceicao Ativo Titular CPF: 104.155.724-87 Nascimento: 21/04/1…" at bounding box center [393, 190] width 303 height 54
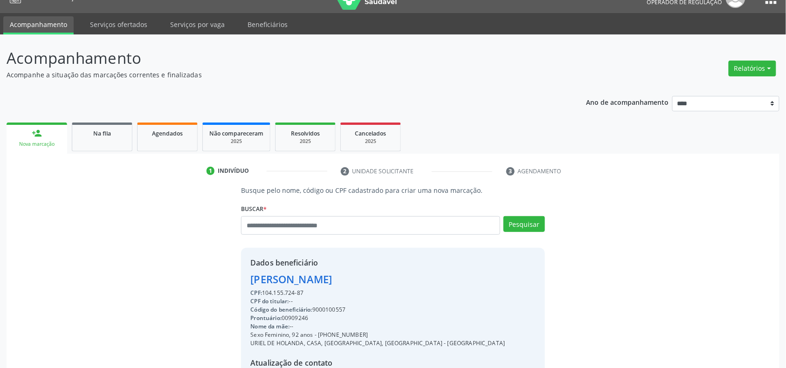
scroll to position [124, 0]
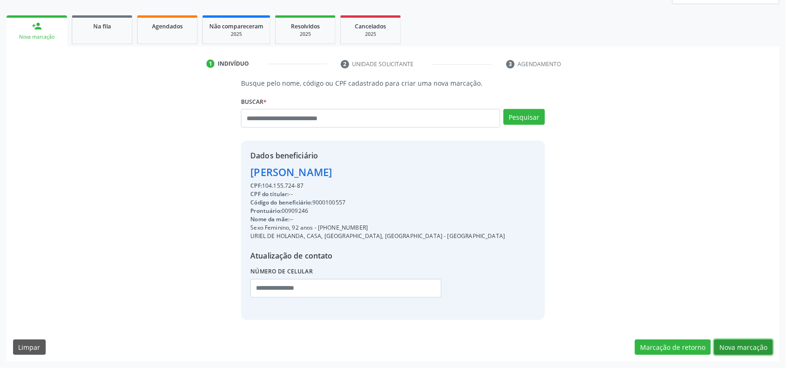
click at [755, 341] on button "Nova marcação" at bounding box center [743, 348] width 59 height 16
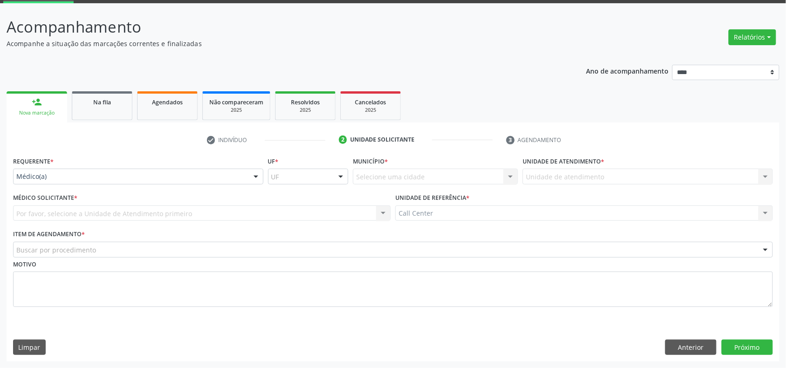
drag, startPoint x: 71, startPoint y: 172, endPoint x: 73, endPoint y: 204, distance: 32.2
click at [71, 172] on div "Médico(a)" at bounding box center [138, 177] width 250 height 16
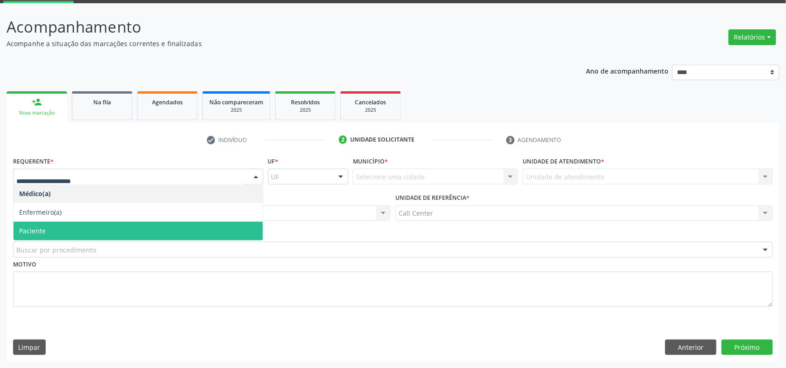
click at [58, 231] on span "Paciente" at bounding box center [138, 231] width 249 height 19
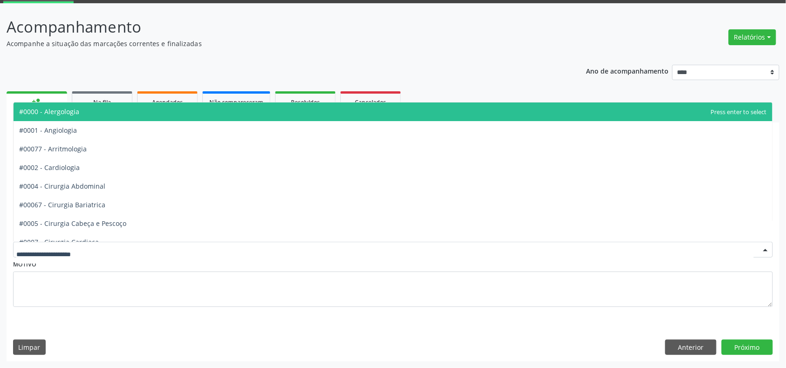
type input "*"
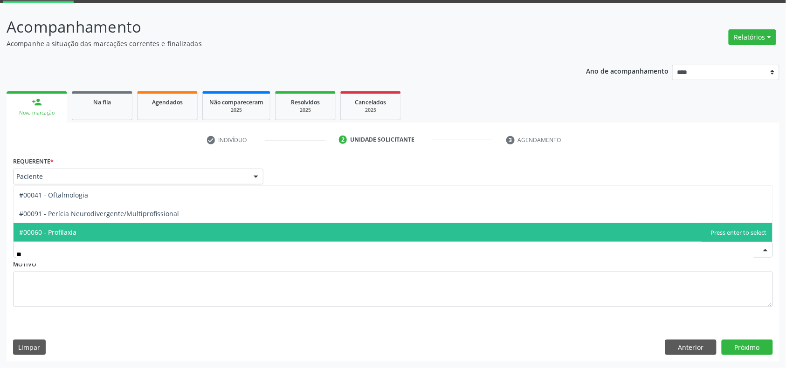
type input "***"
click at [94, 235] on span "#00041 - Oftalmologia" at bounding box center [393, 232] width 759 height 19
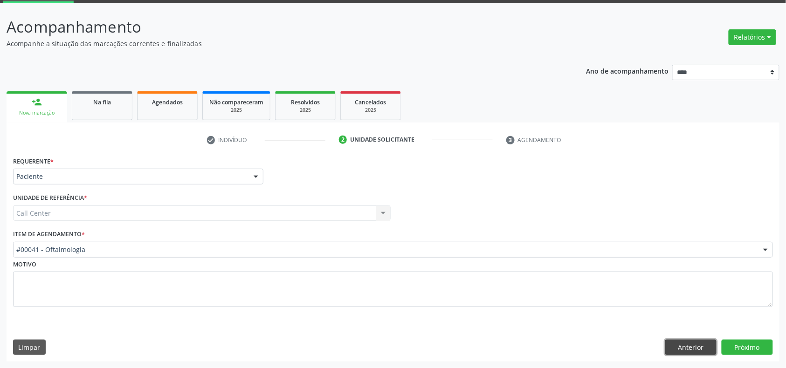
click at [679, 347] on button "Anterior" at bounding box center [690, 348] width 51 height 16
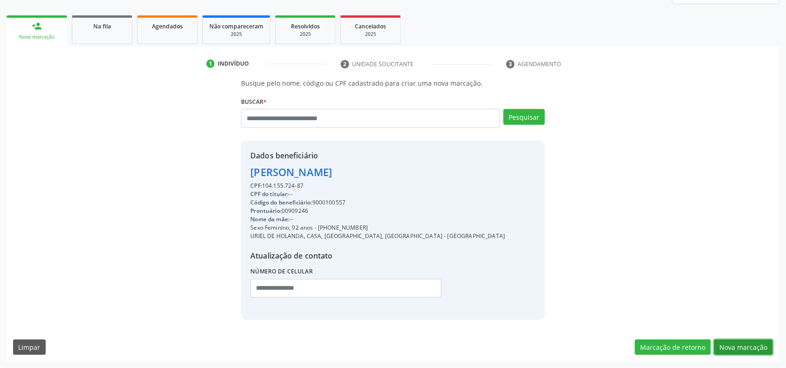
click at [741, 340] on button "Nova marcação" at bounding box center [743, 348] width 59 height 16
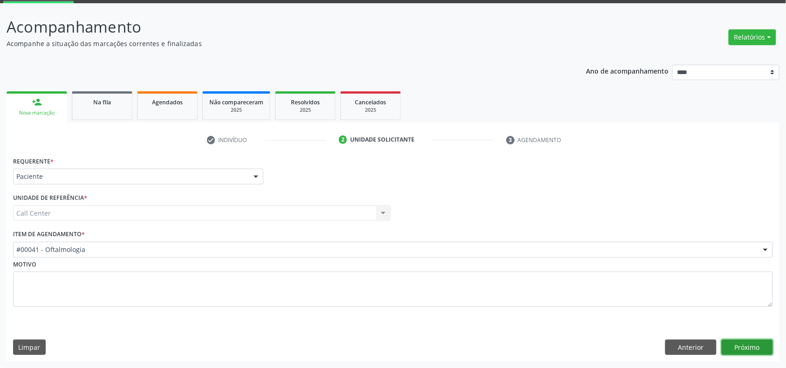
drag, startPoint x: 757, startPoint y: 344, endPoint x: 757, endPoint y: 351, distance: 7.5
click at [757, 351] on button "Próximo" at bounding box center [747, 348] width 51 height 16
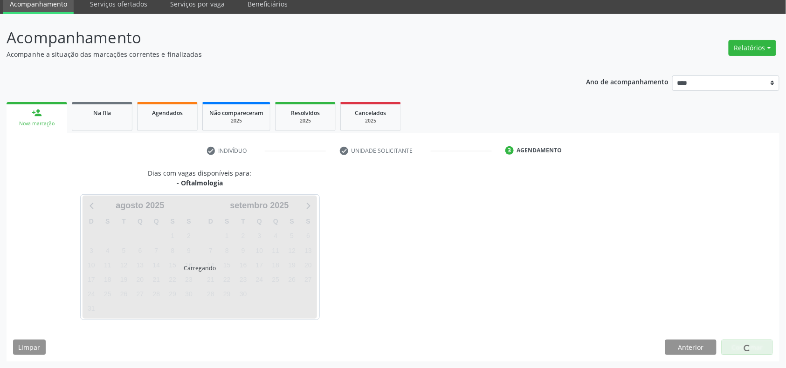
scroll to position [38, 0]
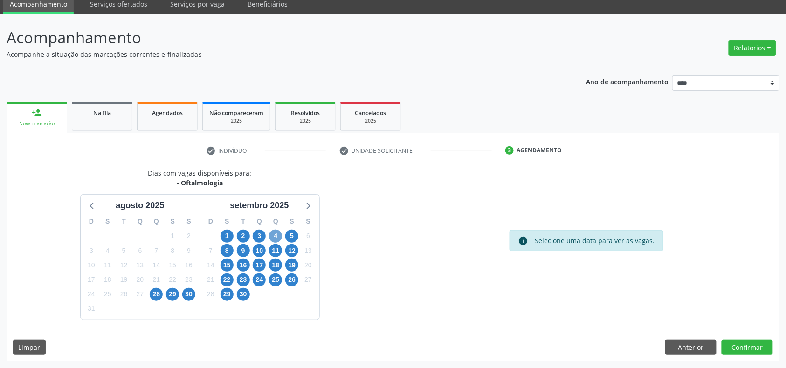
click at [273, 236] on span "4" at bounding box center [275, 236] width 13 height 13
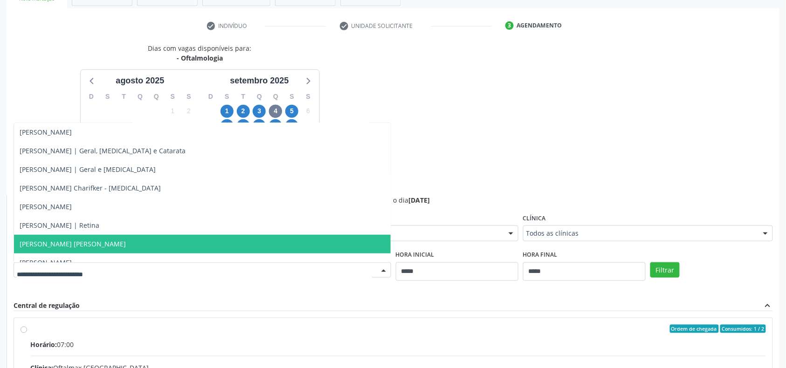
scroll to position [234, 0]
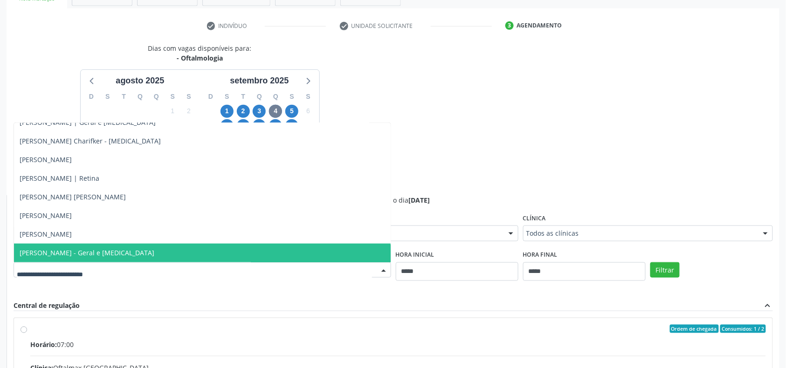
click at [154, 251] on span "Valdemiro Ferreira de Souza Neto - Geral e Glaucoma" at bounding box center [87, 253] width 135 height 9
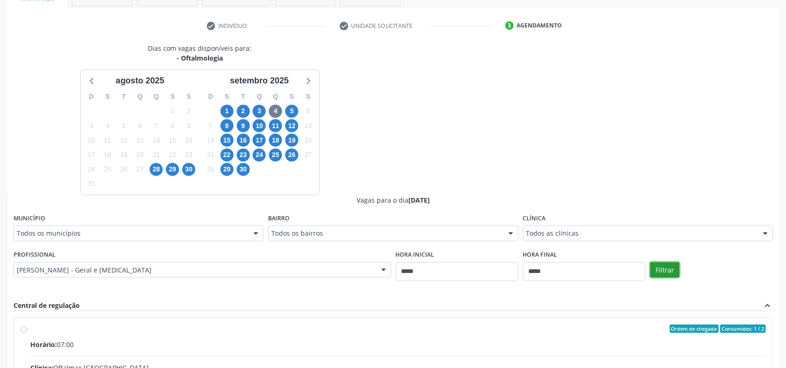
click at [678, 269] on button "Filtrar" at bounding box center [665, 271] width 29 height 16
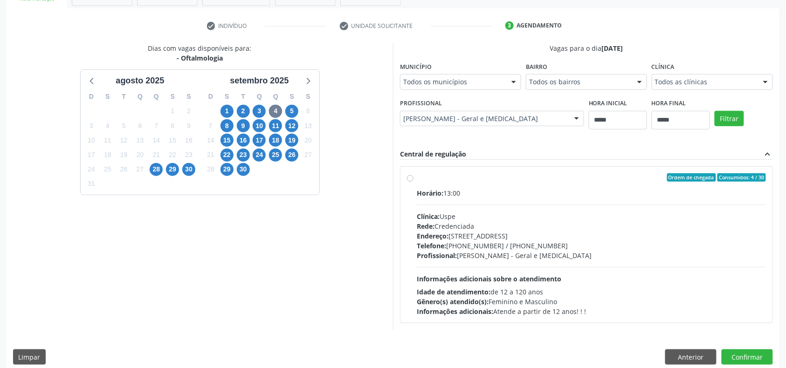
click at [433, 223] on span "Rede:" at bounding box center [426, 226] width 18 height 9
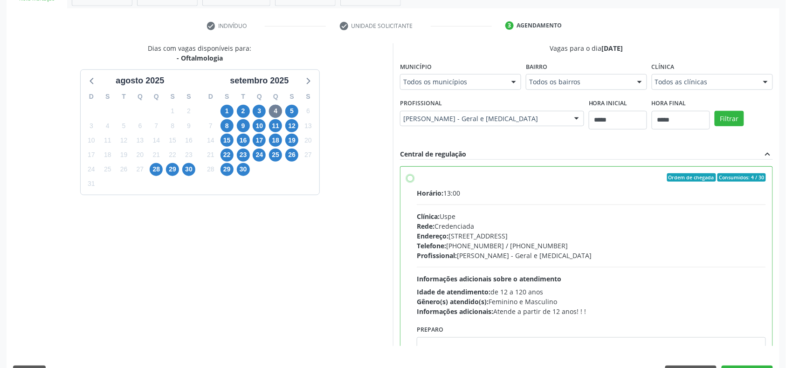
scroll to position [47, 0]
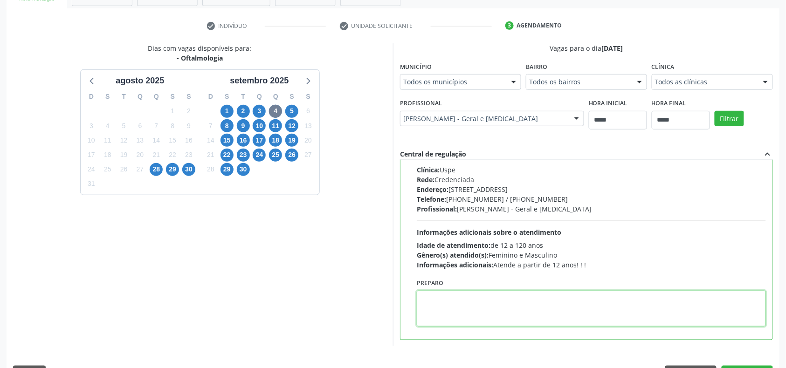
paste textarea "**********"
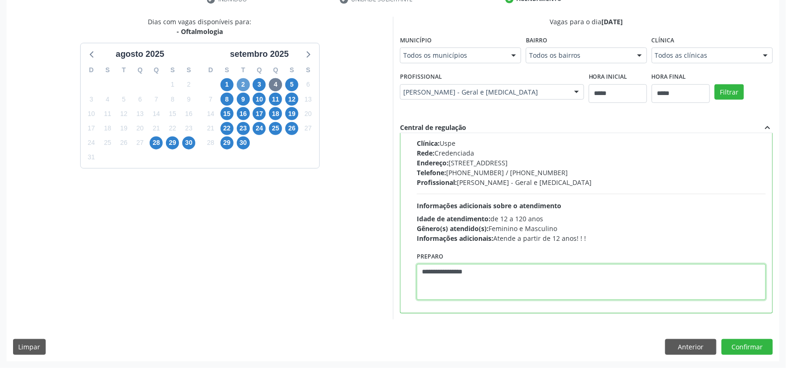
type textarea "**********"
drag, startPoint x: 241, startPoint y: 84, endPoint x: 248, endPoint y: 86, distance: 7.2
click at [244, 86] on span "2" at bounding box center [243, 84] width 13 height 13
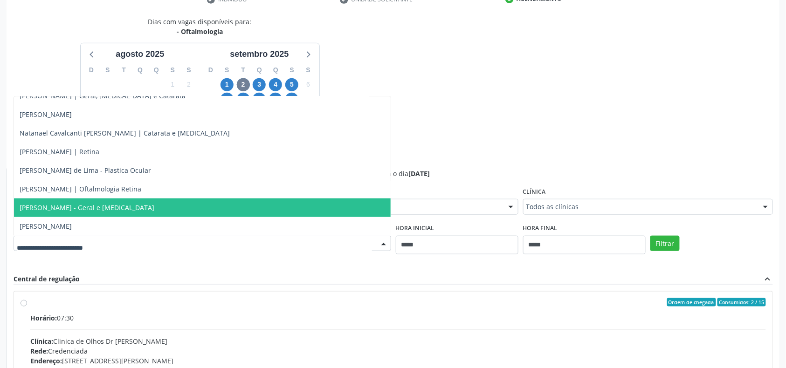
scroll to position [340, 0]
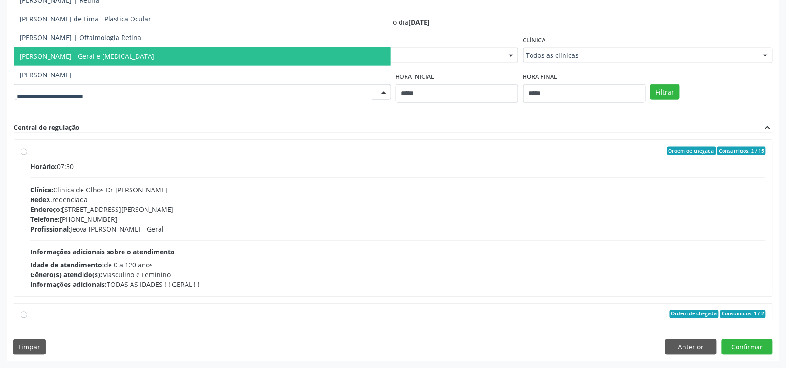
click at [148, 60] on span "Valdemiro Ferreira de Souza Neto - Geral e Glaucoma" at bounding box center [87, 56] width 135 height 9
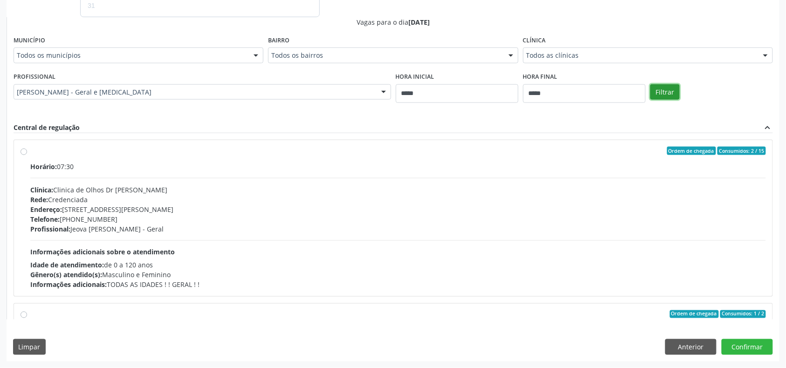
click at [665, 92] on button "Filtrar" at bounding box center [665, 92] width 29 height 16
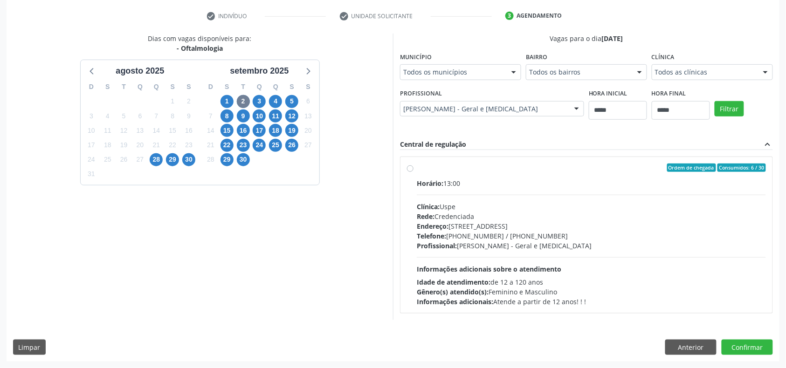
drag, startPoint x: 482, startPoint y: 197, endPoint x: 485, endPoint y: 210, distance: 13.5
click at [482, 208] on div "Horário: 13:00 Clínica: Uspe Rede: Credenciada Endereço: Rua do Espinheiro, nº …" at bounding box center [591, 243] width 349 height 128
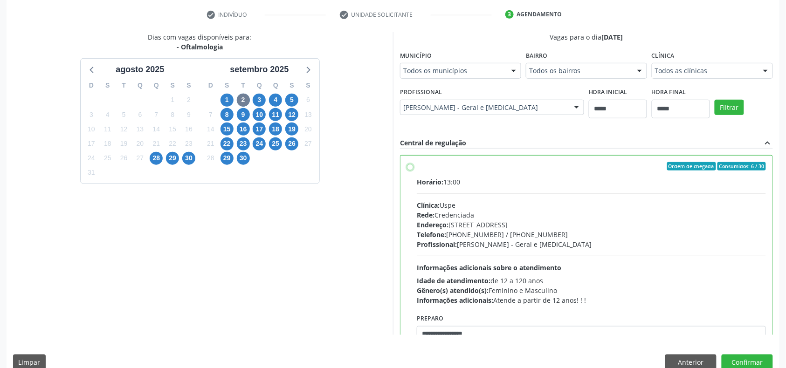
scroll to position [47, 0]
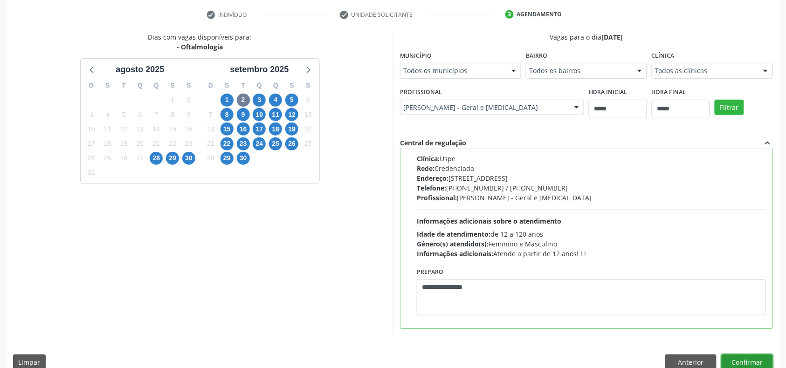
click at [741, 362] on button "Confirmar" at bounding box center [747, 363] width 51 height 16
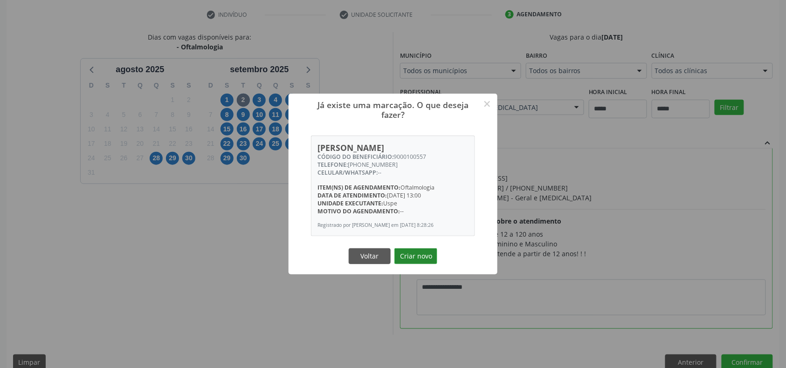
click at [424, 259] on button "Criar novo" at bounding box center [416, 257] width 43 height 16
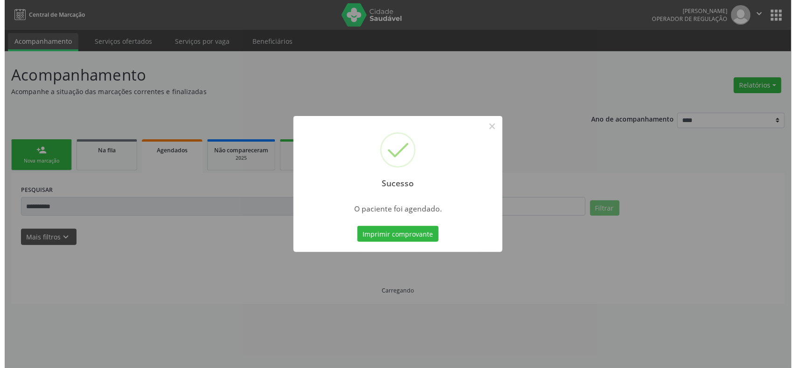
scroll to position [0, 0]
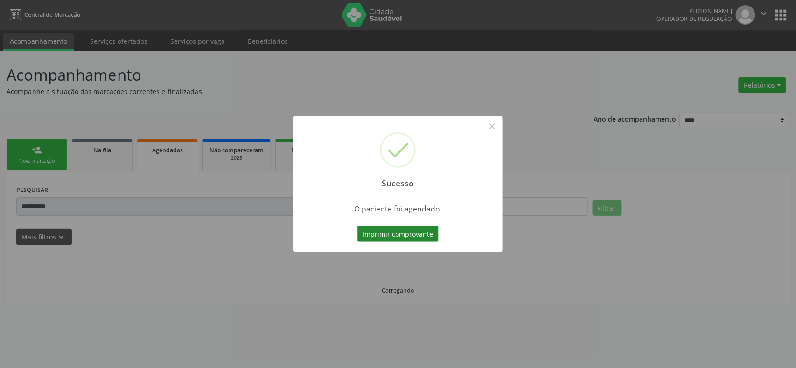
click at [415, 232] on button "Imprimir comprovante" at bounding box center [397, 234] width 81 height 16
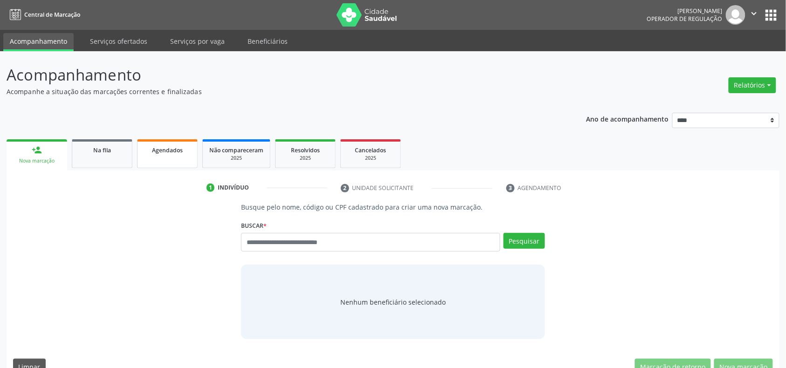
click at [162, 149] on span "Agendados" at bounding box center [167, 150] width 31 height 8
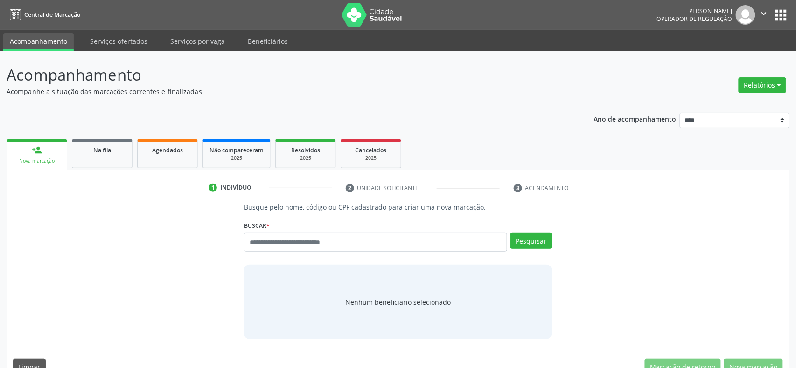
select select "*"
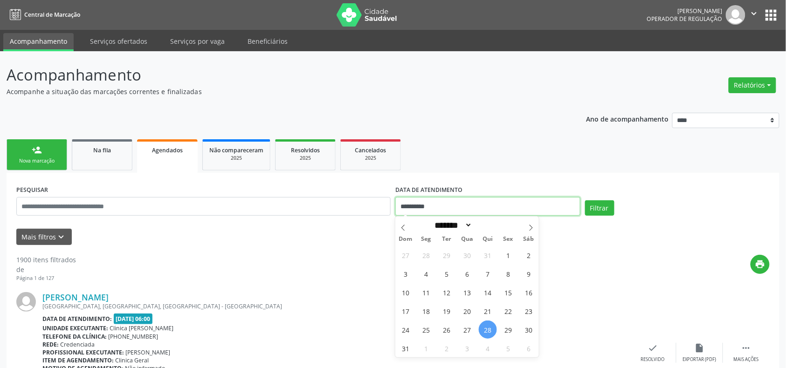
click at [452, 207] on input "**********" at bounding box center [487, 206] width 185 height 19
click at [413, 349] on span "31" at bounding box center [406, 348] width 18 height 18
type input "**********"
click at [423, 349] on span "1" at bounding box center [426, 348] width 18 height 18
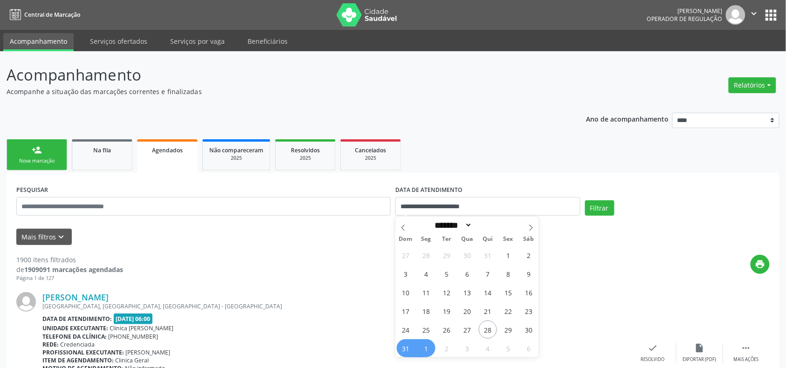
click at [423, 349] on div "Profissional executante: [PERSON_NAME]" at bounding box center [336, 353] width 588 height 8
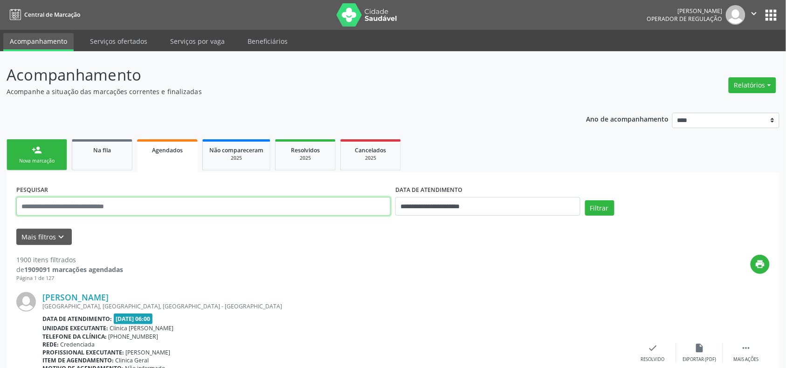
drag, startPoint x: 277, startPoint y: 208, endPoint x: 271, endPoint y: 208, distance: 5.2
paste input "**********"
type input "**********"
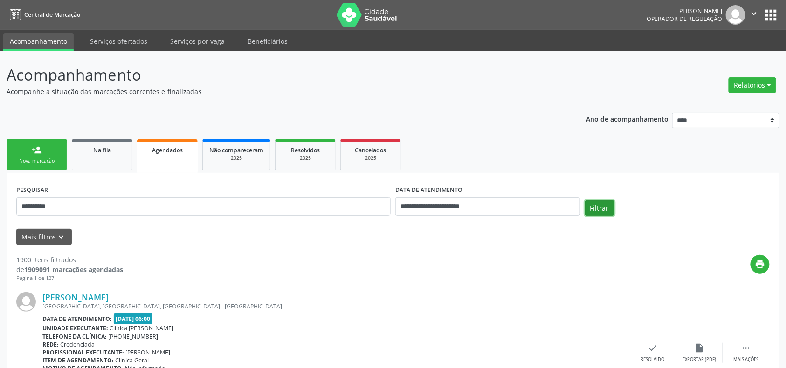
click at [599, 208] on button "Filtrar" at bounding box center [599, 209] width 29 height 16
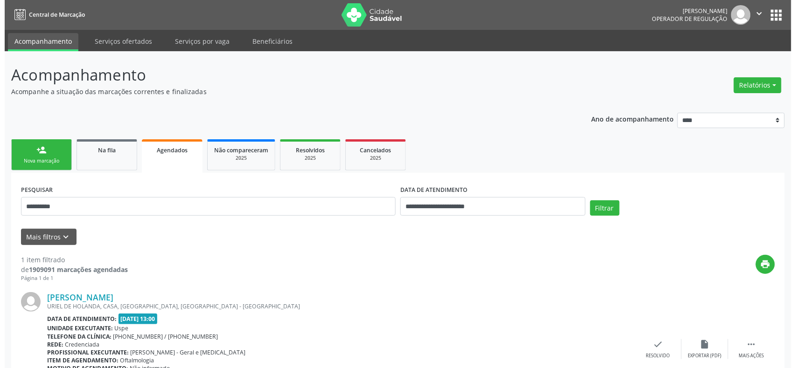
scroll to position [64, 0]
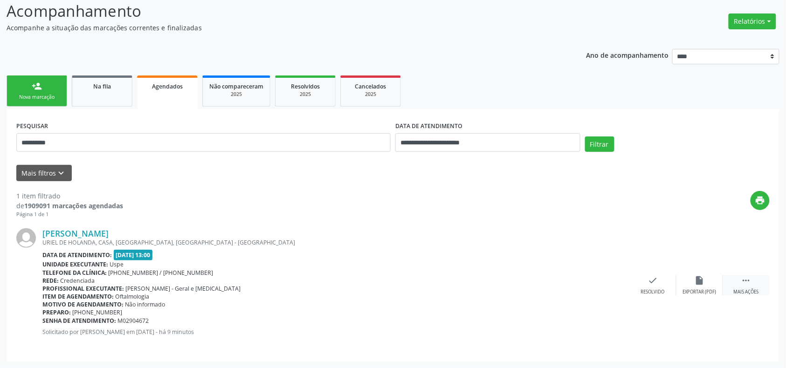
click at [750, 277] on icon "" at bounding box center [746, 281] width 10 height 10
click at [609, 276] on icon "cancel" at bounding box center [607, 281] width 10 height 10
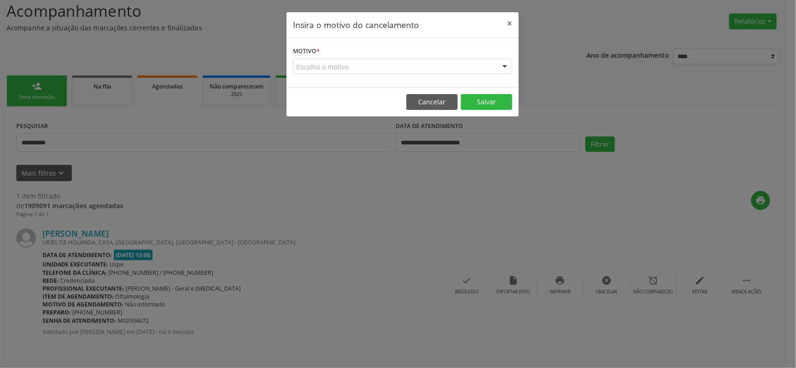
click at [437, 66] on div "Escolha o motivo" at bounding box center [402, 67] width 219 height 16
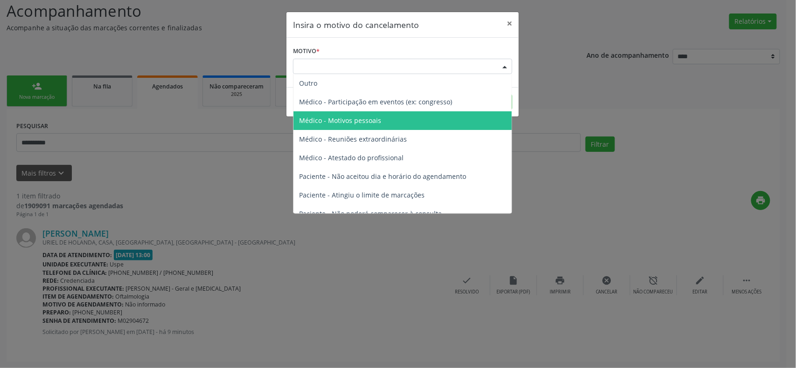
scroll to position [47, 0]
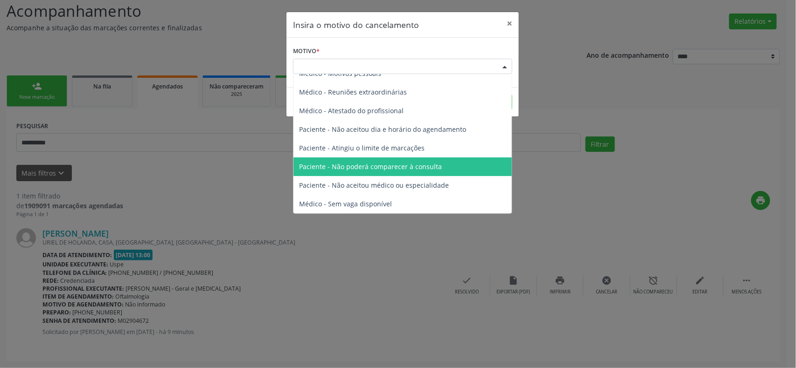
click at [420, 169] on span "Paciente - Não poderá comparecer à consulta" at bounding box center [370, 166] width 143 height 9
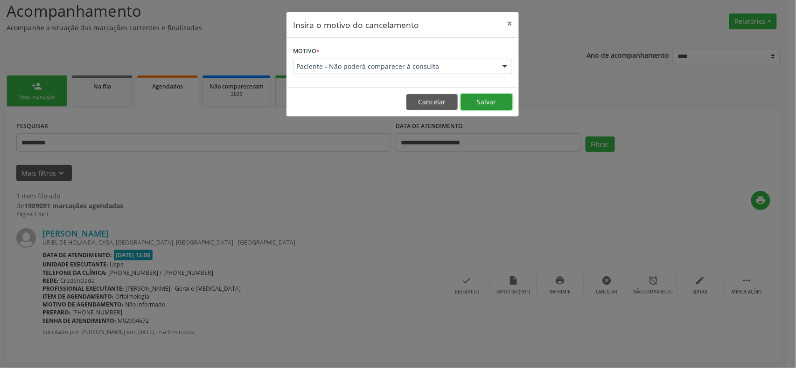
click at [501, 99] on button "Salvar" at bounding box center [486, 102] width 51 height 16
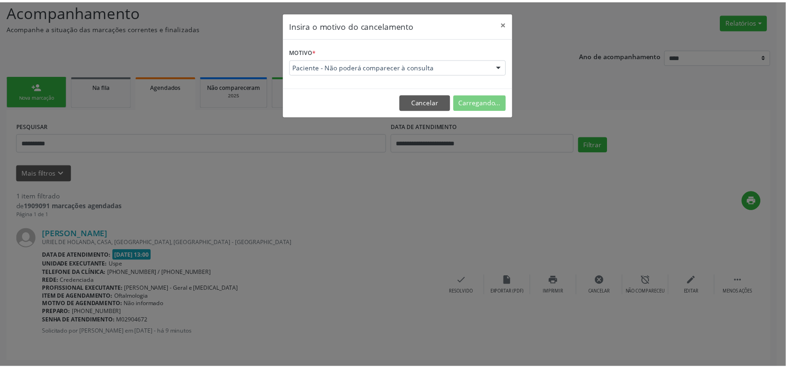
scroll to position [0, 0]
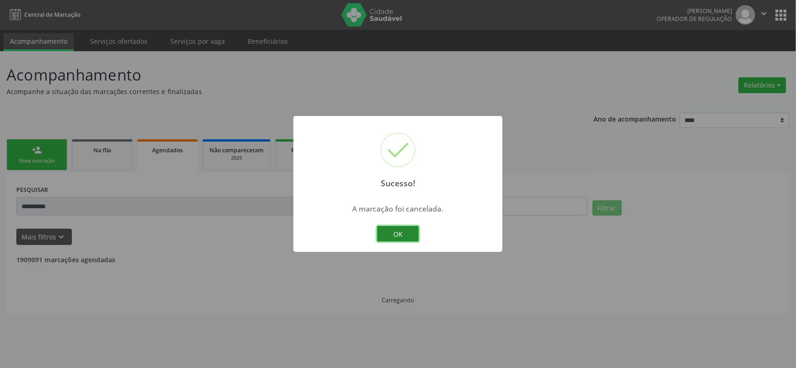
click at [398, 230] on button "OK" at bounding box center [398, 234] width 42 height 16
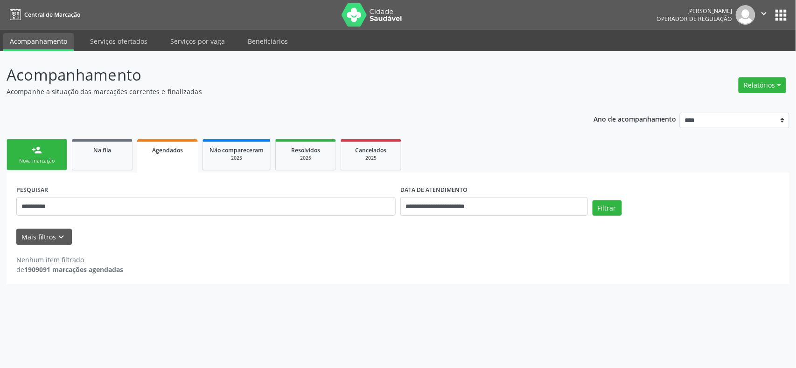
click at [42, 155] on link "person_add Nova marcação" at bounding box center [37, 154] width 61 height 31
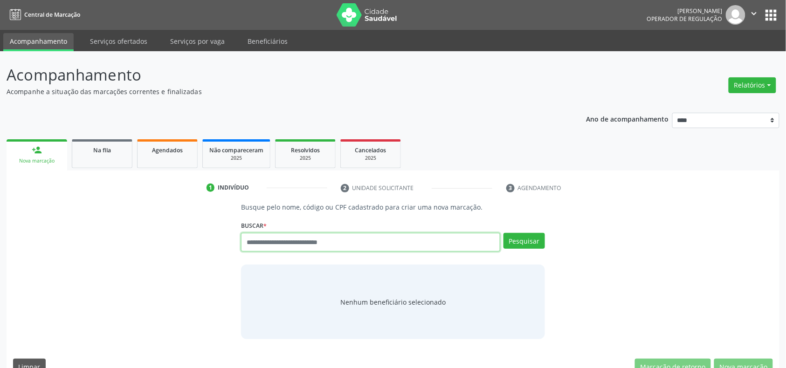
click at [372, 245] on input "text" at bounding box center [370, 242] width 259 height 19
type input "*********"
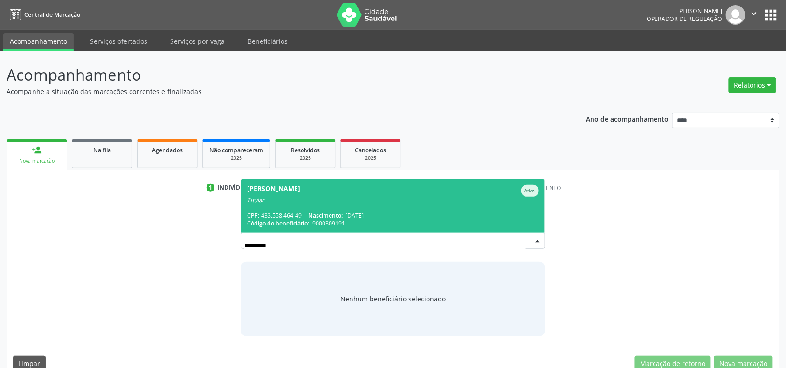
click at [342, 229] on span "Telma Marques Santos Ativo Titular CPF: 433.558.464-49 Nascimento: 02/03/1964 C…" at bounding box center [393, 207] width 303 height 54
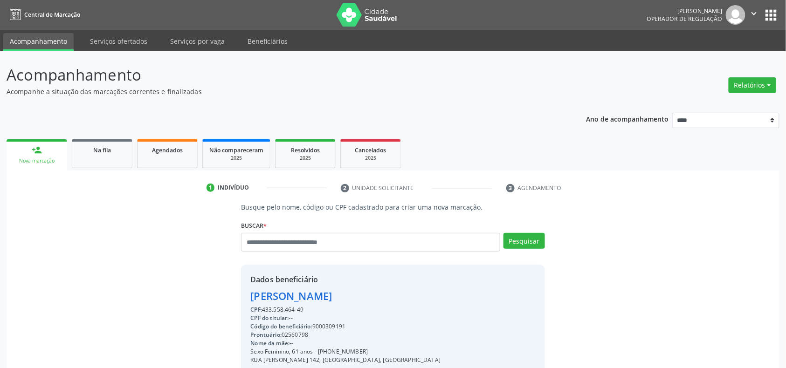
scroll to position [124, 0]
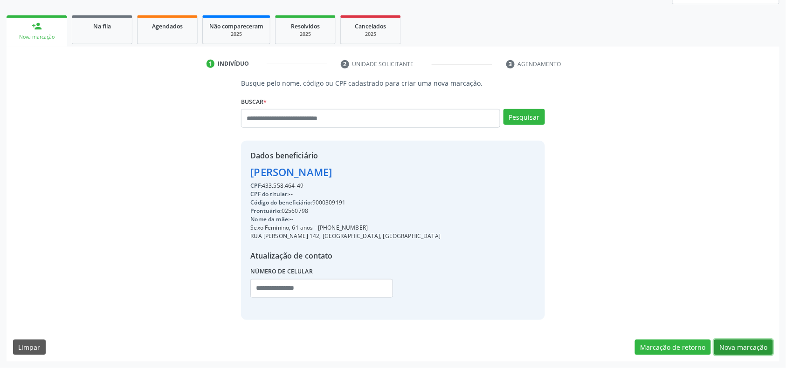
click at [751, 347] on button "Nova marcação" at bounding box center [743, 348] width 59 height 16
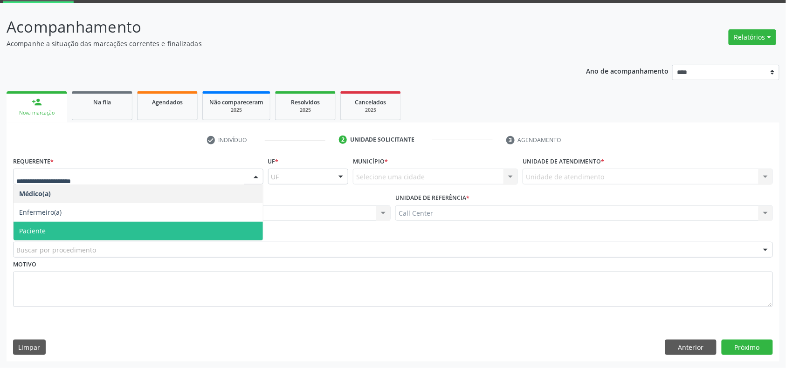
click at [66, 230] on span "Paciente" at bounding box center [138, 231] width 249 height 19
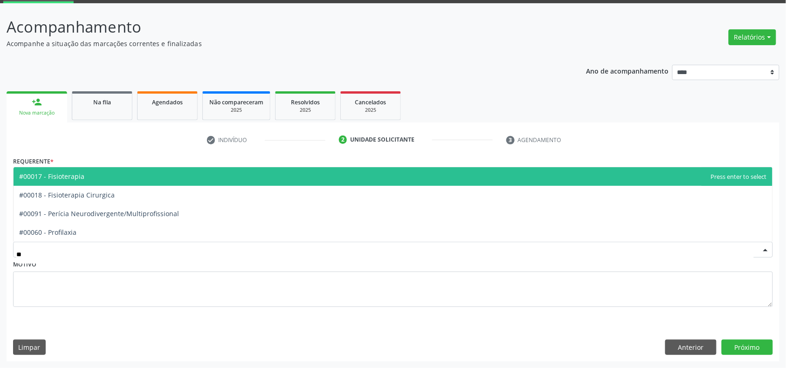
type input "***"
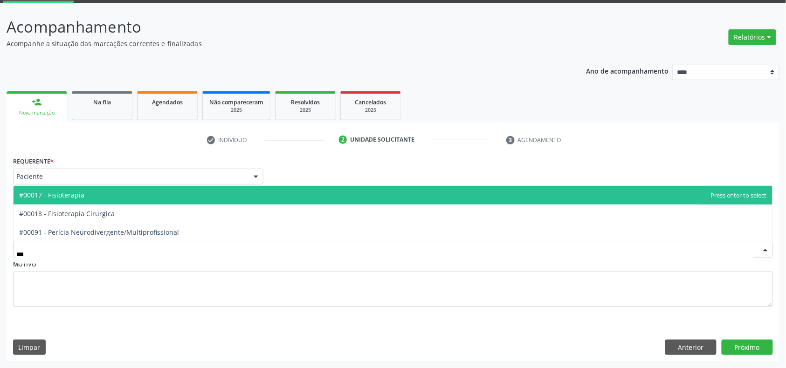
click at [76, 197] on span "#00017 - Fisioterapia" at bounding box center [51, 195] width 65 height 9
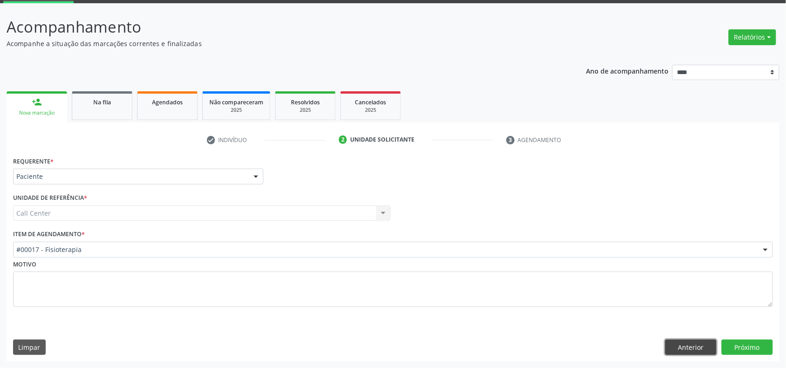
click at [686, 340] on button "Anterior" at bounding box center [690, 348] width 51 height 16
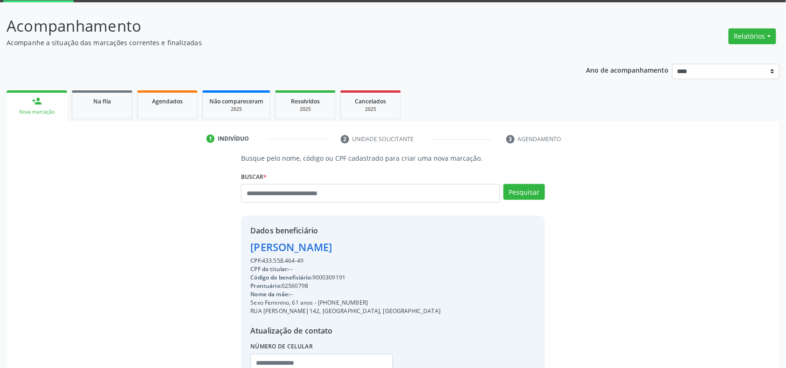
scroll to position [124, 0]
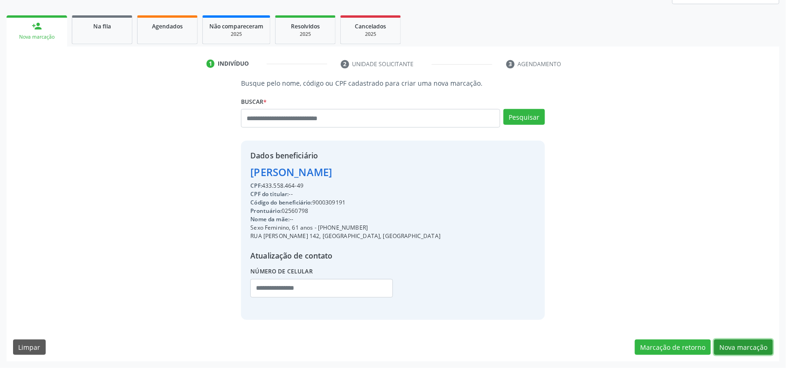
click at [732, 343] on button "Nova marcação" at bounding box center [743, 348] width 59 height 16
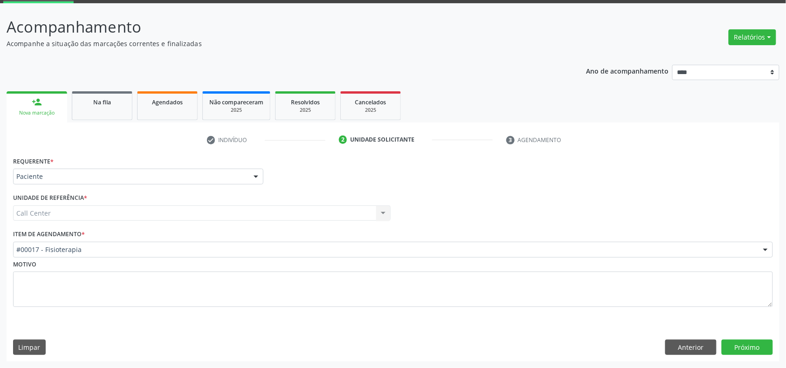
scroll to position [49, 0]
click at [735, 342] on button "Próximo" at bounding box center [747, 348] width 51 height 16
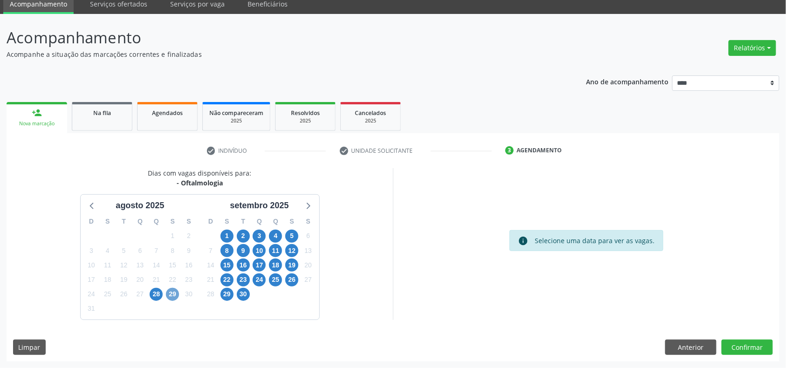
click at [170, 298] on span "29" at bounding box center [172, 294] width 13 height 13
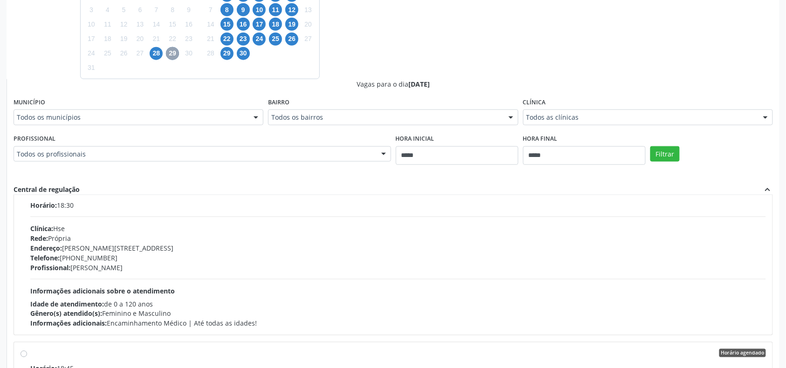
scroll to position [154, 0]
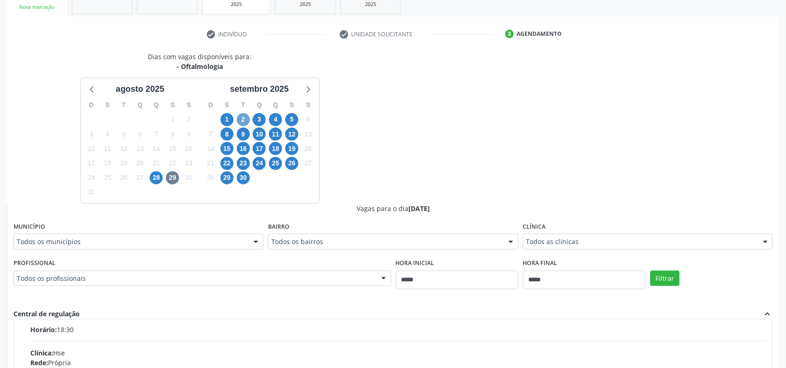
click at [243, 120] on span "2" at bounding box center [243, 119] width 13 height 13
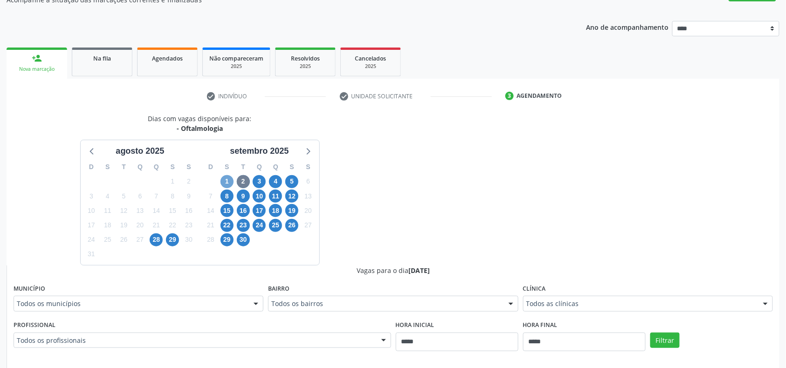
click at [226, 178] on span "1" at bounding box center [227, 181] width 13 height 13
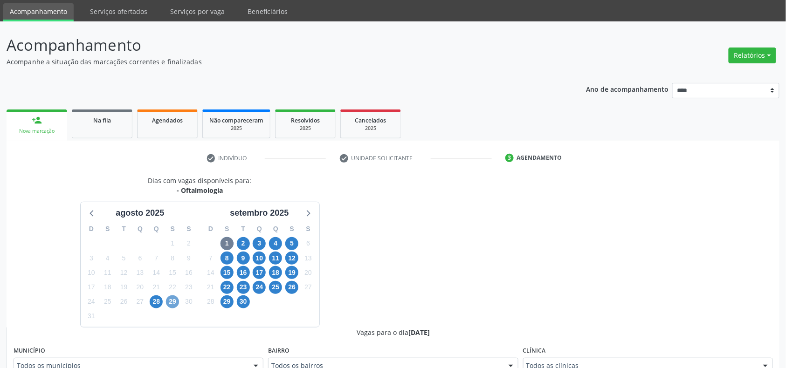
click at [171, 304] on span "29" at bounding box center [172, 302] width 13 height 13
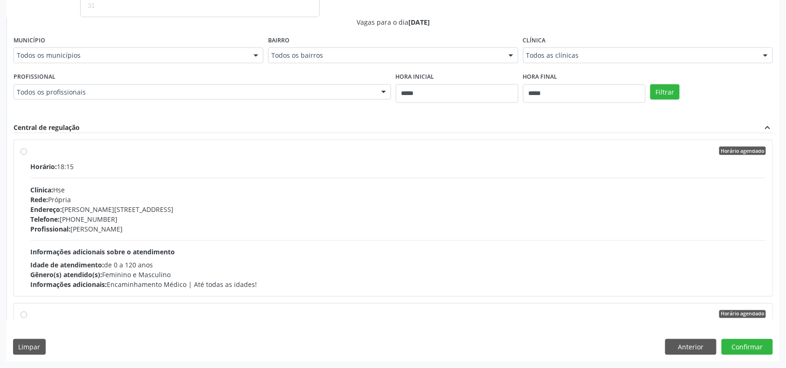
scroll to position [154, 0]
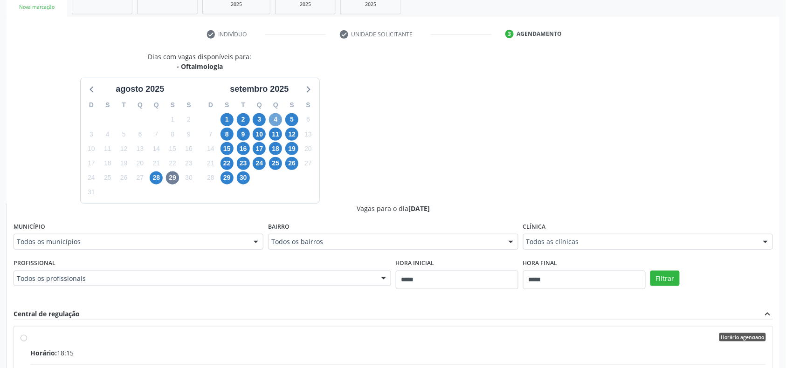
click at [275, 120] on span "4" at bounding box center [275, 119] width 13 height 13
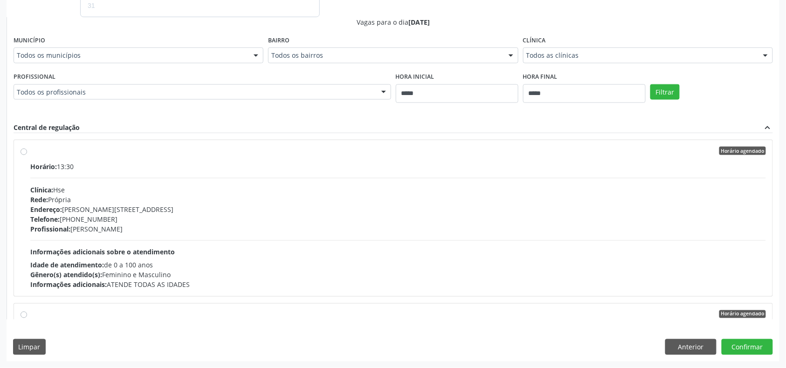
scroll to position [92, 0]
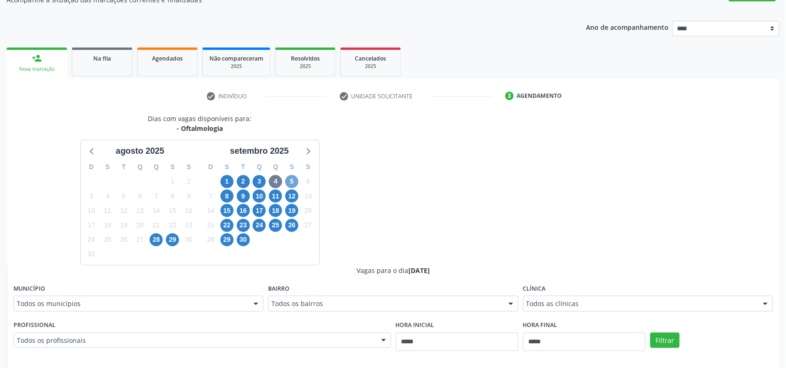
click at [292, 180] on span "5" at bounding box center [291, 181] width 13 height 13
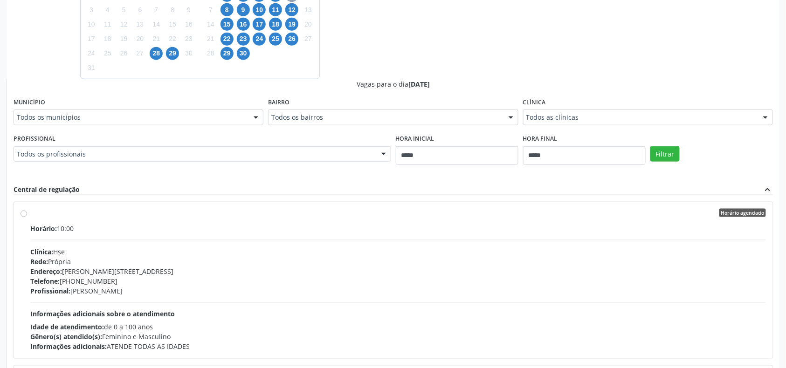
scroll to position [154, 0]
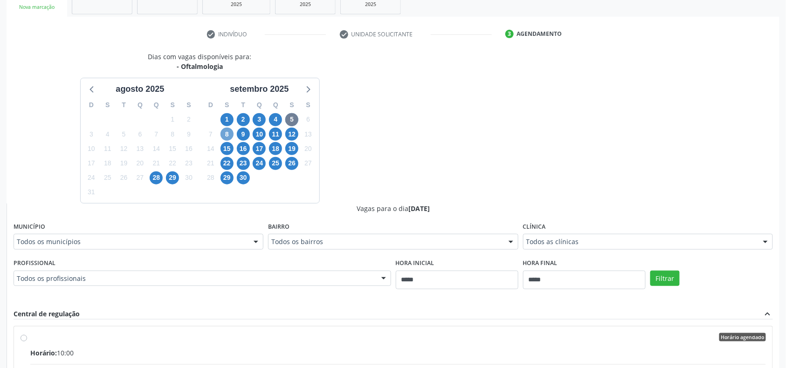
click at [228, 134] on span "8" at bounding box center [227, 134] width 13 height 13
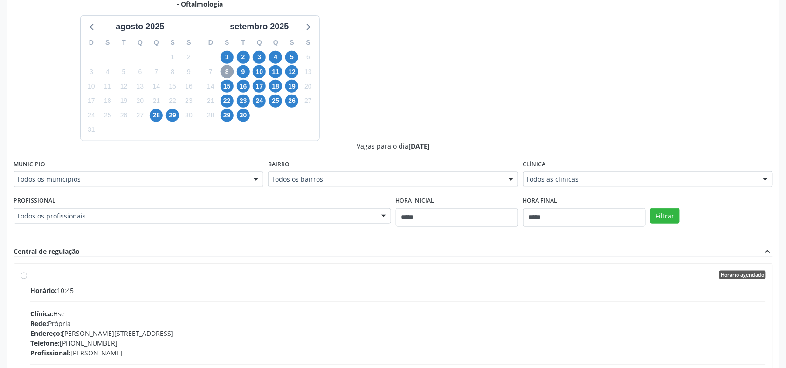
scroll to position [278, 0]
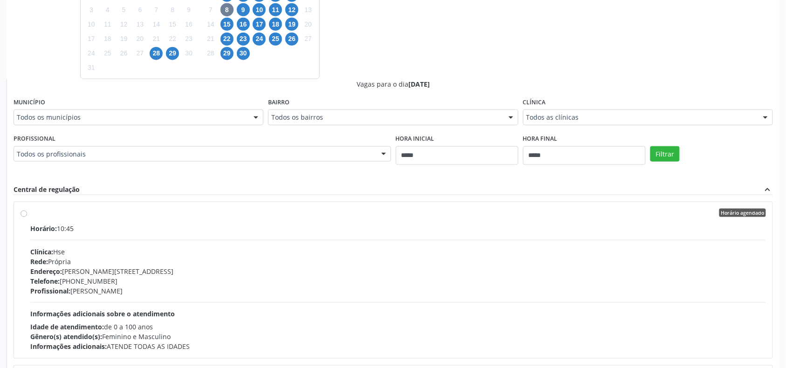
click at [77, 239] on div "Horário: 10:45 Clínica: Hse Rede: Própria Endereço: Av Rosa e Silva, nº 36, Esp…" at bounding box center [398, 288] width 736 height 128
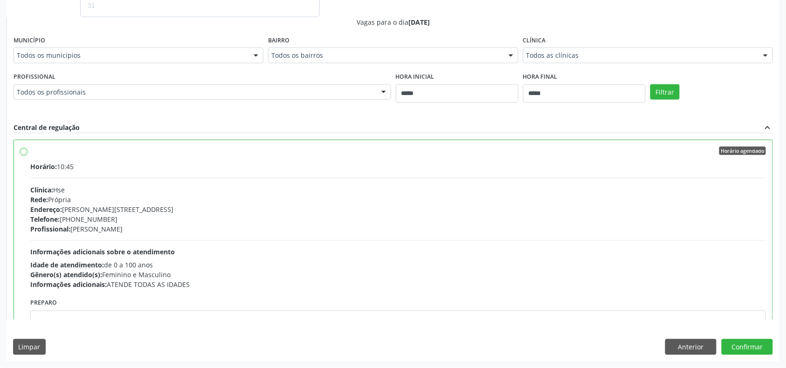
scroll to position [62, 0]
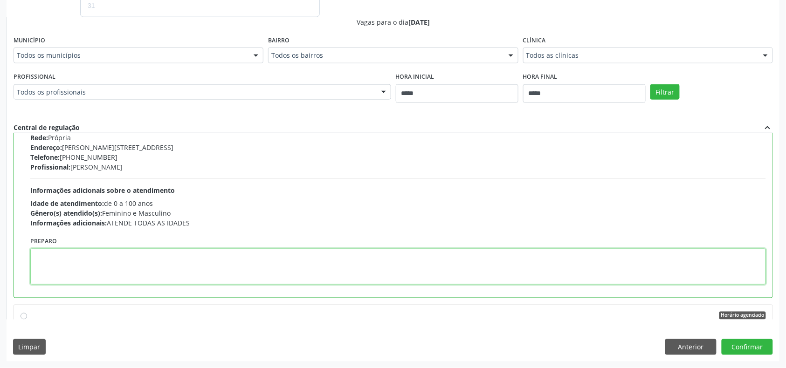
paste textarea "**********"
type textarea "**********"
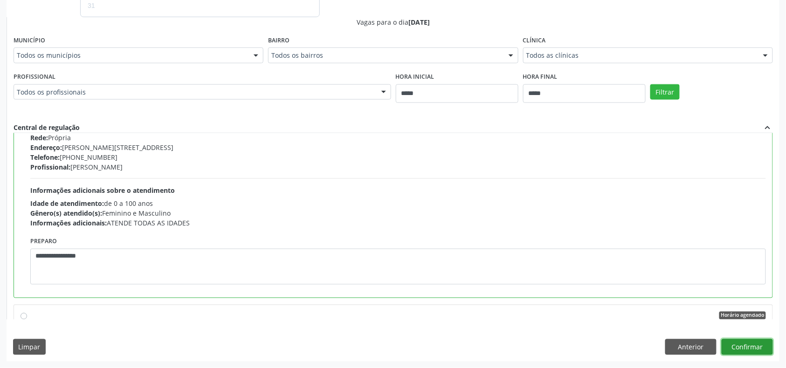
click at [752, 347] on button "Confirmar" at bounding box center [747, 347] width 51 height 16
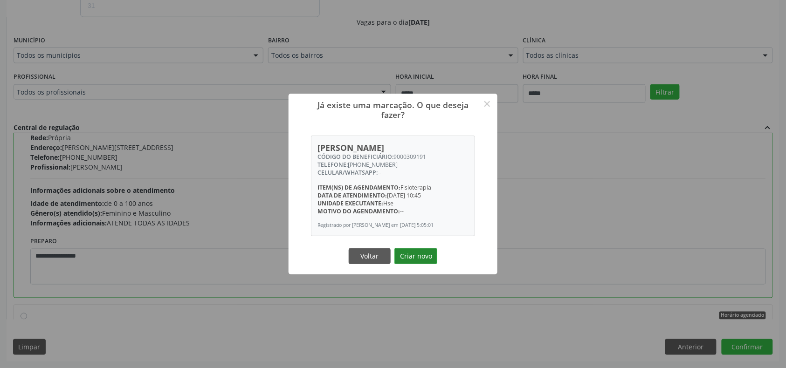
click at [418, 252] on button "Criar novo" at bounding box center [416, 257] width 43 height 16
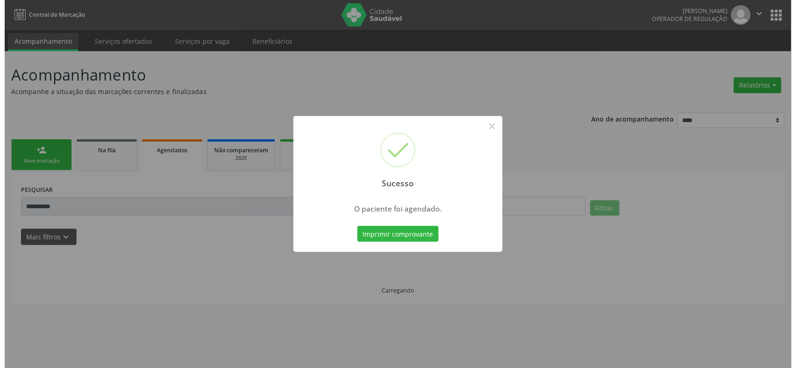
scroll to position [0, 0]
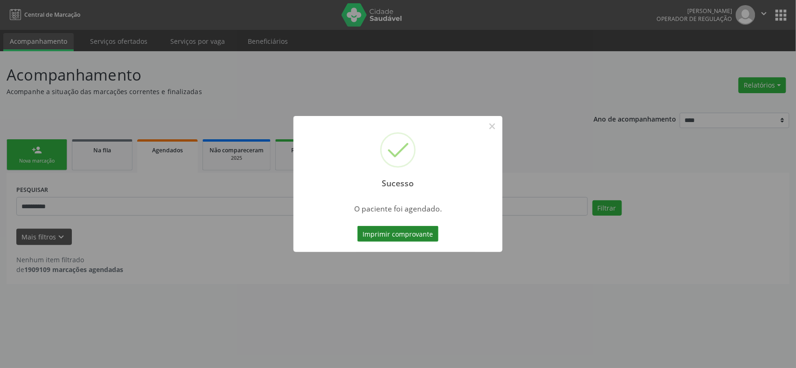
click at [377, 231] on button "Imprimir comprovante" at bounding box center [397, 234] width 81 height 16
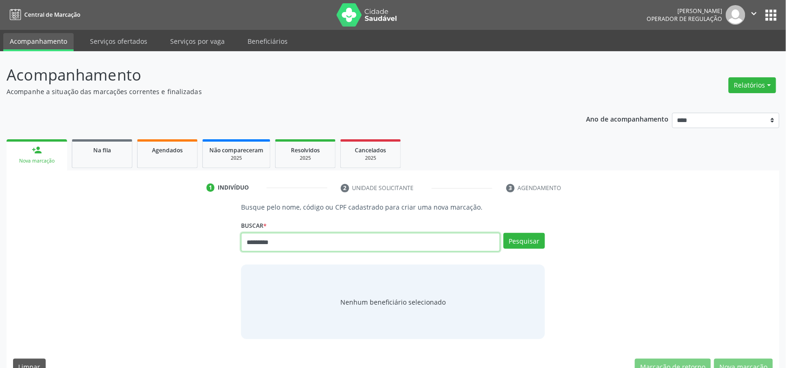
type input "*********"
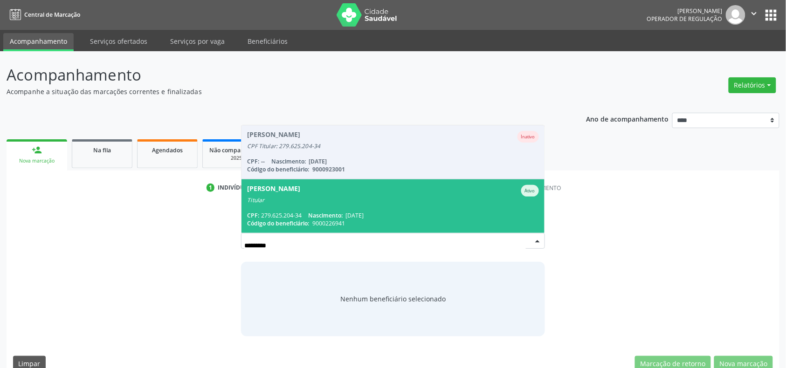
click at [368, 210] on span "[PERSON_NAME] Titular CPF: 279.625.204-34 Nascimento: [DATE] Código do benefici…" at bounding box center [393, 207] width 303 height 54
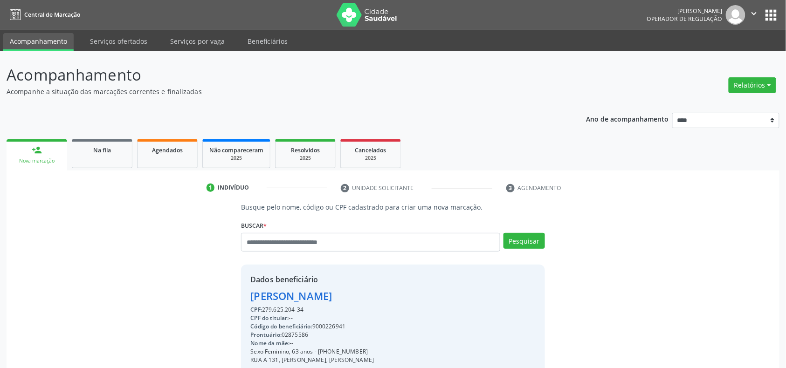
scroll to position [124, 0]
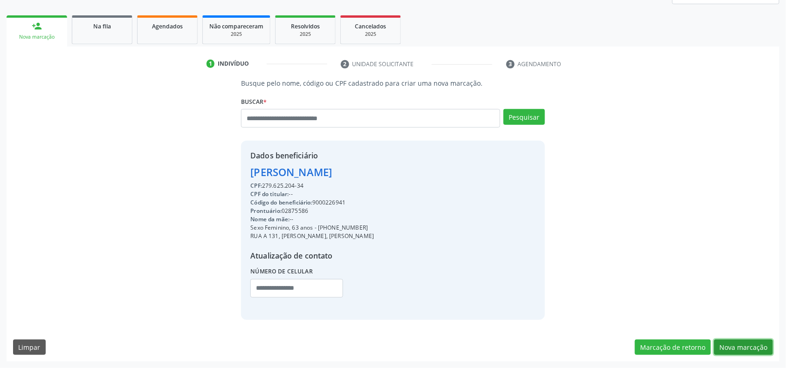
click at [753, 347] on button "Nova marcação" at bounding box center [743, 348] width 59 height 16
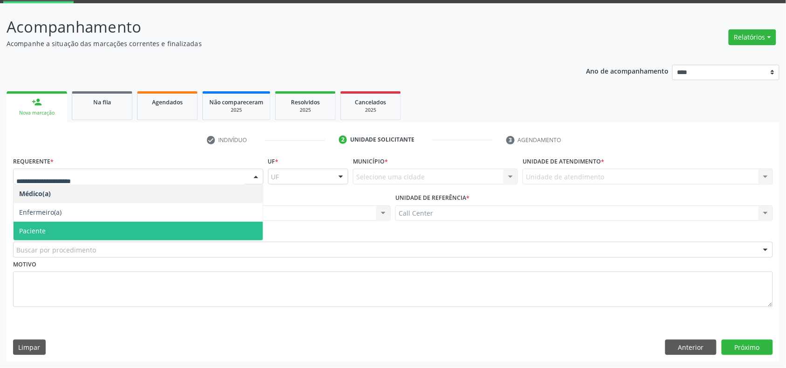
click at [60, 225] on span "Paciente" at bounding box center [138, 231] width 249 height 19
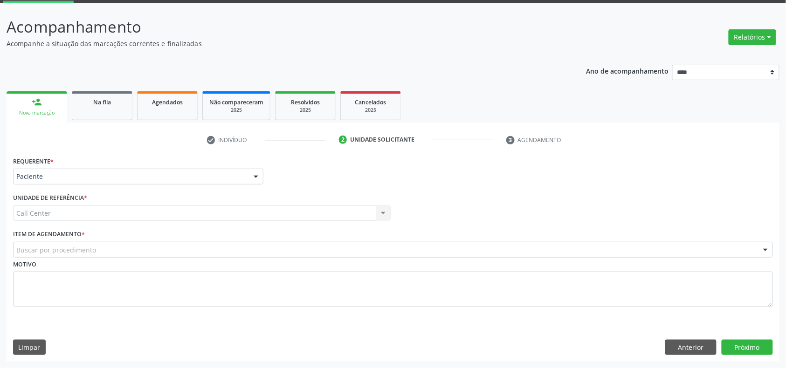
click at [62, 242] on div "Buscar por procedimento" at bounding box center [393, 250] width 760 height 16
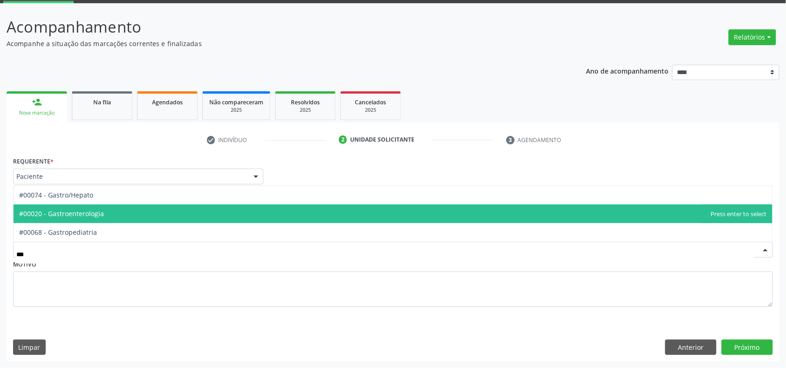
click at [84, 213] on span "#00020 - Gastroenterologia" at bounding box center [61, 213] width 85 height 9
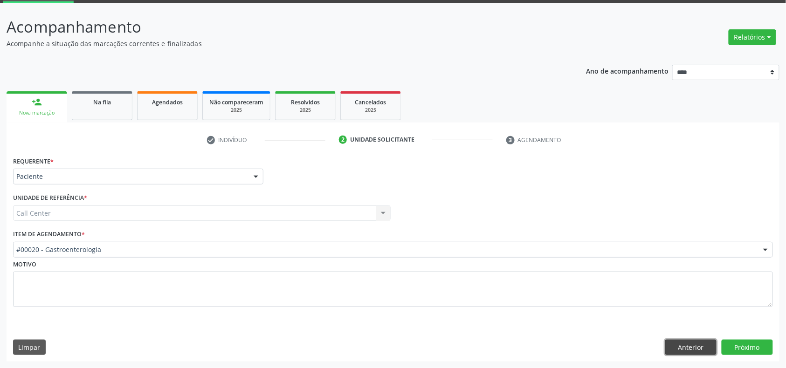
drag, startPoint x: 713, startPoint y: 347, endPoint x: 695, endPoint y: 347, distance: 17.7
click at [709, 347] on button "Anterior" at bounding box center [690, 348] width 51 height 16
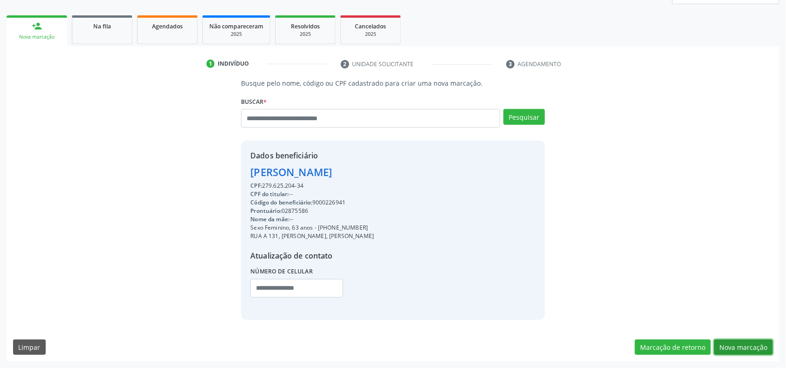
click at [732, 349] on button "Nova marcação" at bounding box center [743, 348] width 59 height 16
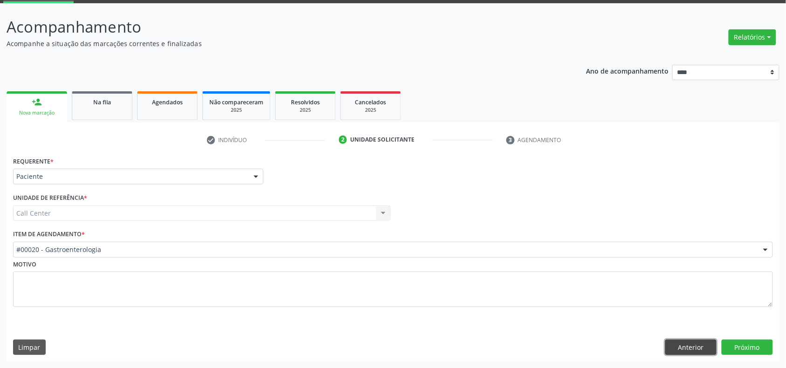
click at [678, 348] on button "Anterior" at bounding box center [690, 348] width 51 height 16
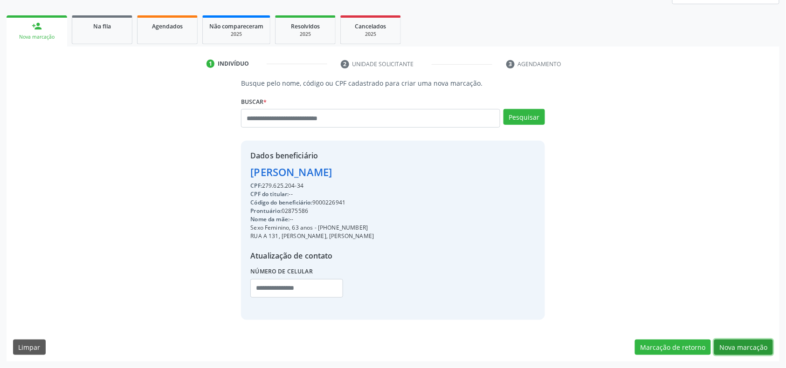
click at [747, 346] on button "Nova marcação" at bounding box center [743, 348] width 59 height 16
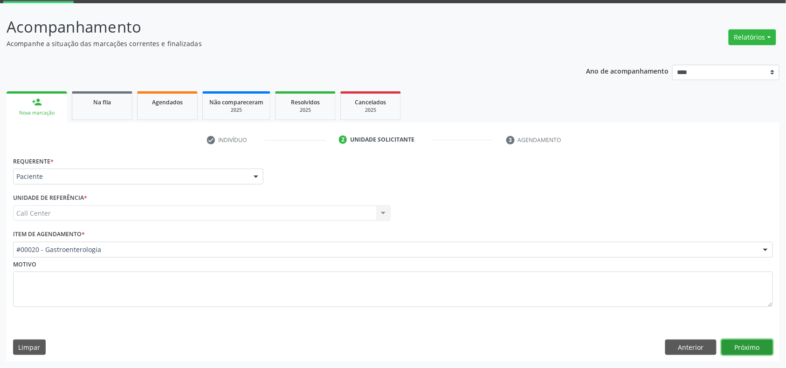
click at [746, 346] on button "Próximo" at bounding box center [747, 348] width 51 height 16
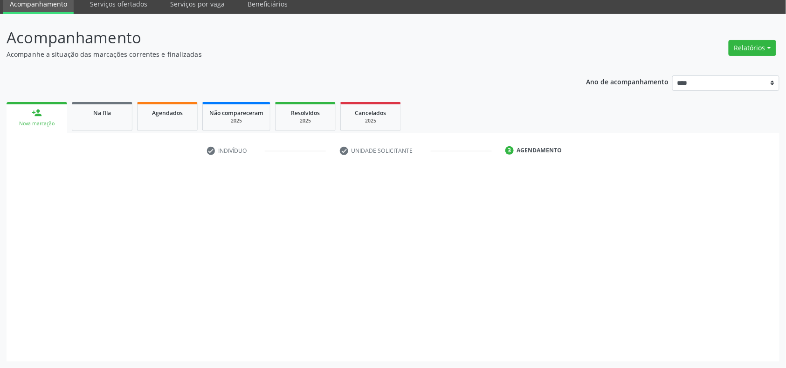
scroll to position [38, 0]
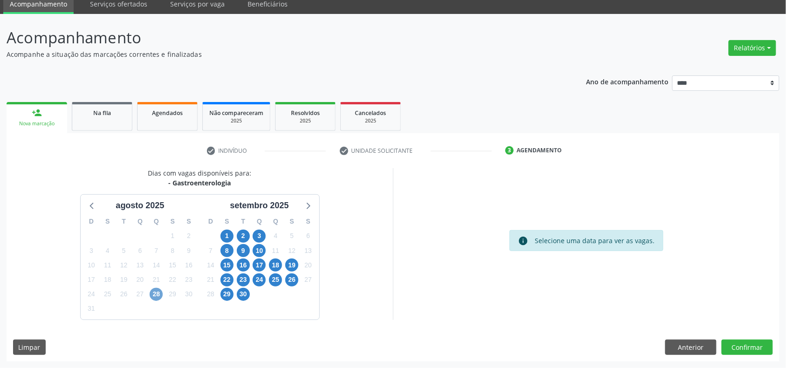
click at [157, 294] on span "28" at bounding box center [156, 294] width 13 height 13
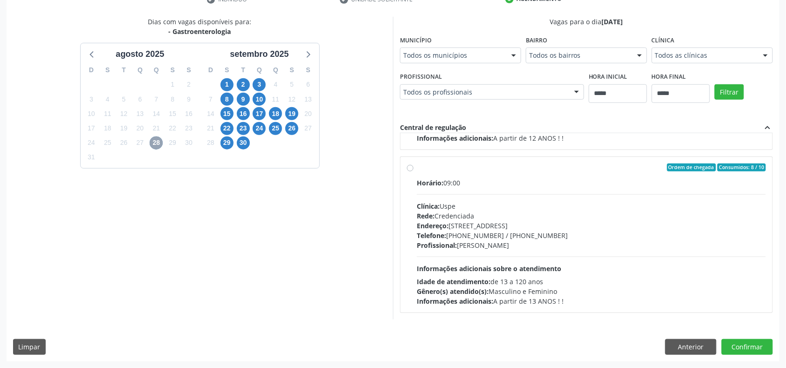
scroll to position [0, 0]
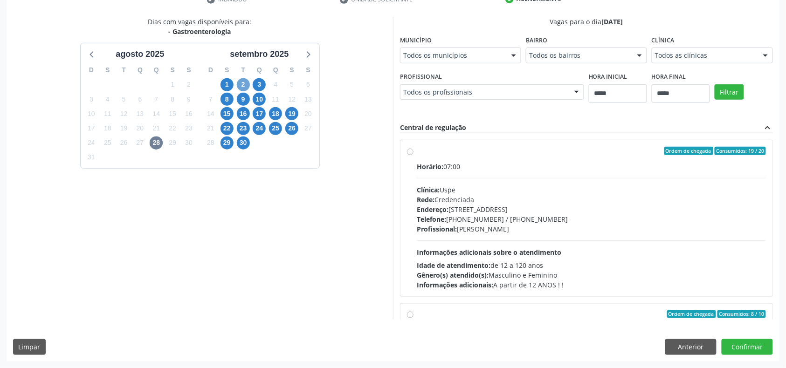
click at [241, 87] on span "2" at bounding box center [243, 84] width 13 height 13
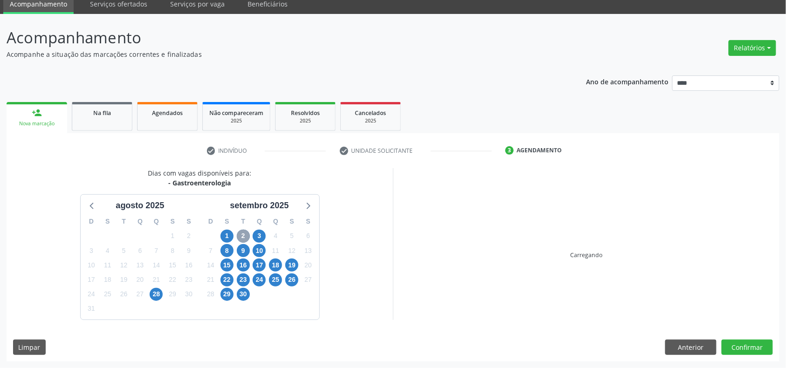
scroll to position [173, 0]
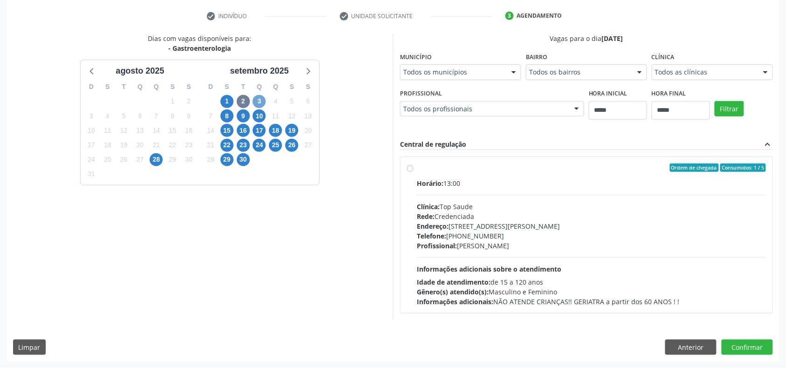
click at [258, 100] on span "3" at bounding box center [259, 101] width 13 height 13
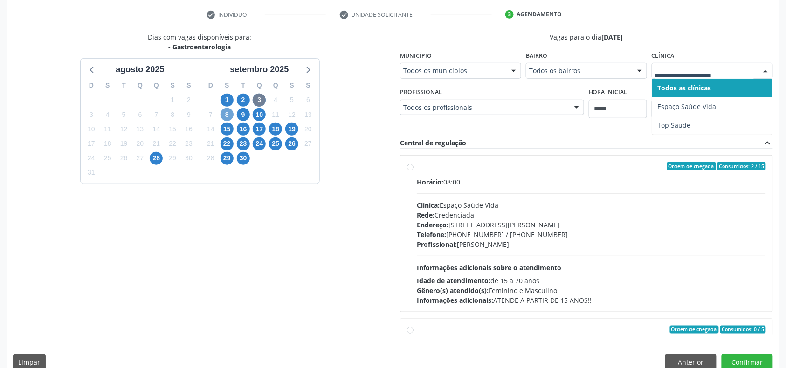
click at [229, 114] on span "8" at bounding box center [227, 114] width 13 height 13
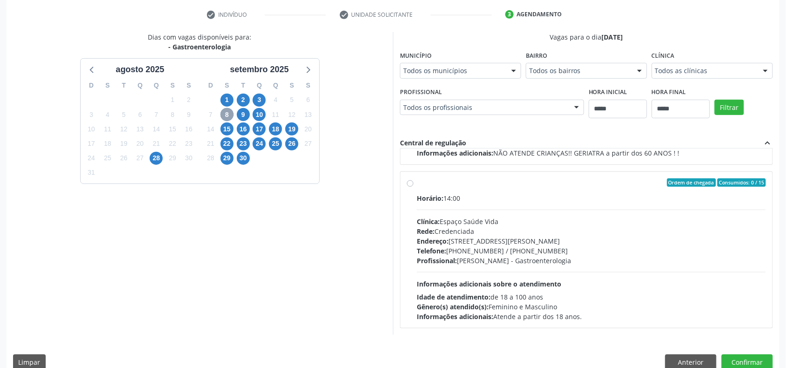
scroll to position [312, 0]
click at [242, 114] on span "9" at bounding box center [243, 114] width 13 height 13
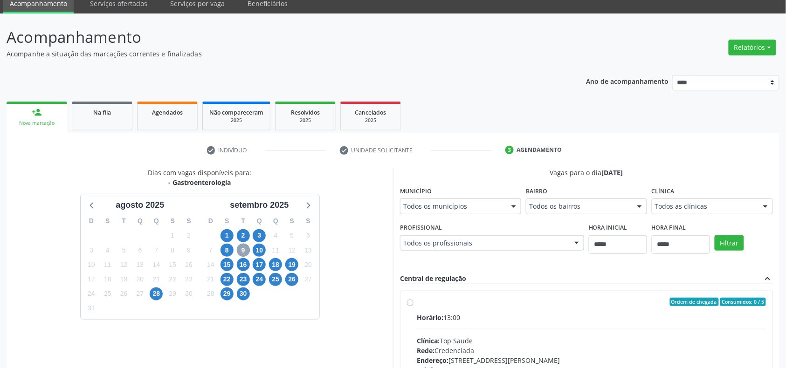
scroll to position [173, 0]
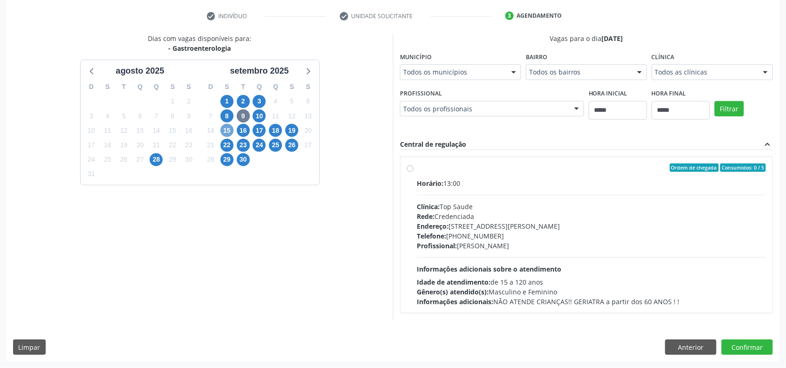
click at [227, 129] on span "15" at bounding box center [227, 130] width 13 height 13
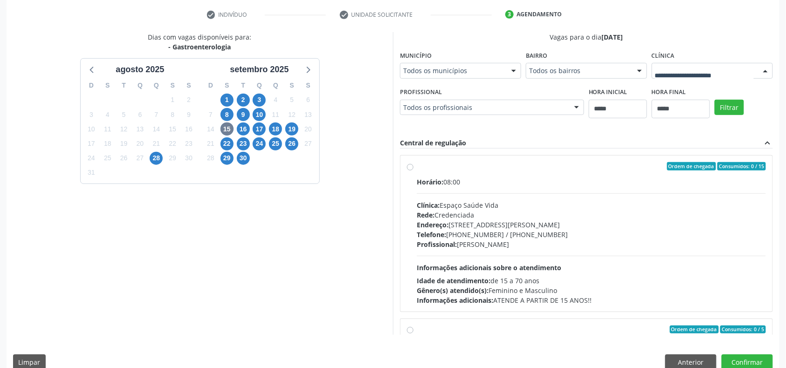
drag, startPoint x: 714, startPoint y: 74, endPoint x: 710, endPoint y: 77, distance: 5.7
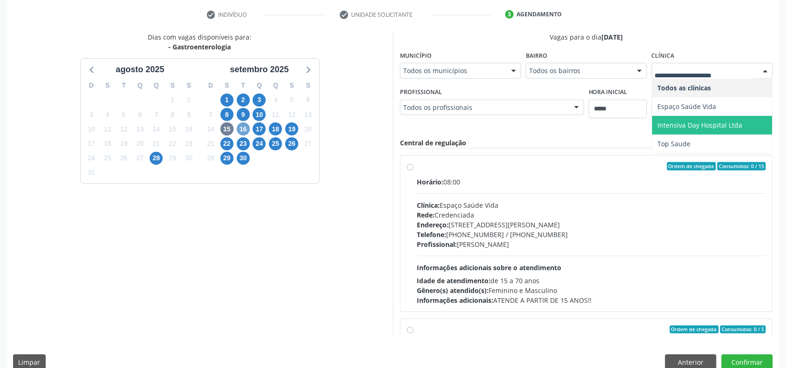
click at [247, 131] on span "16" at bounding box center [243, 129] width 13 height 13
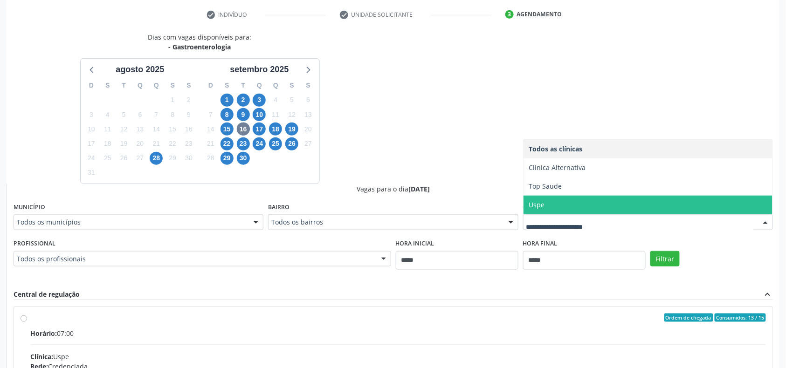
click at [542, 208] on span "Uspe" at bounding box center [537, 205] width 16 height 9
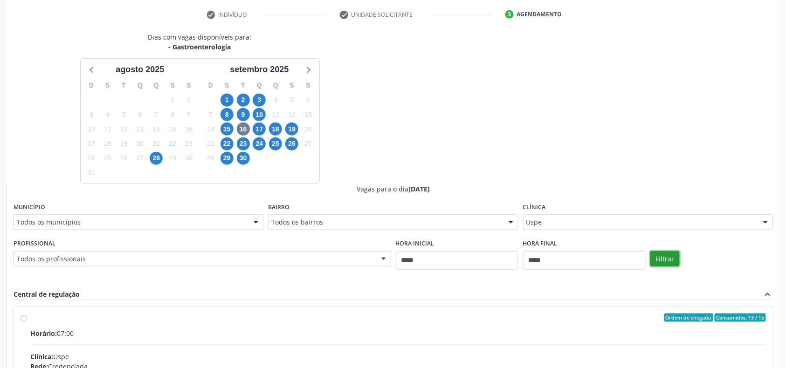
click at [658, 256] on button "Filtrar" at bounding box center [665, 259] width 29 height 16
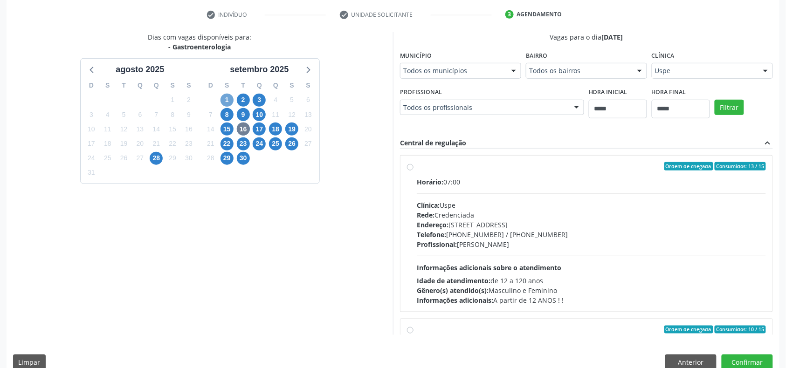
click at [227, 101] on span "1" at bounding box center [227, 100] width 13 height 13
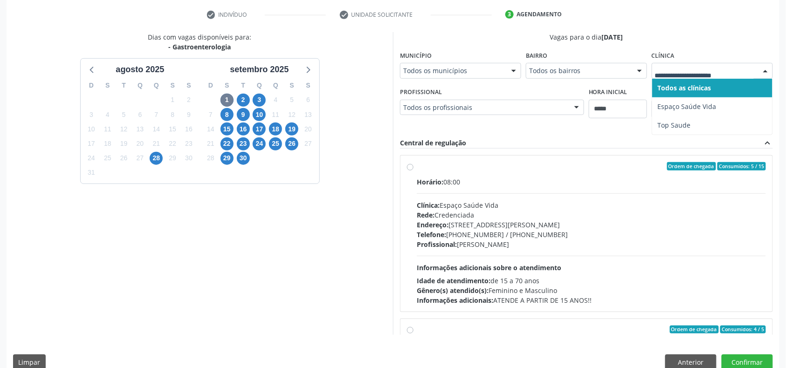
drag, startPoint x: 724, startPoint y: 68, endPoint x: 722, endPoint y: 83, distance: 14.6
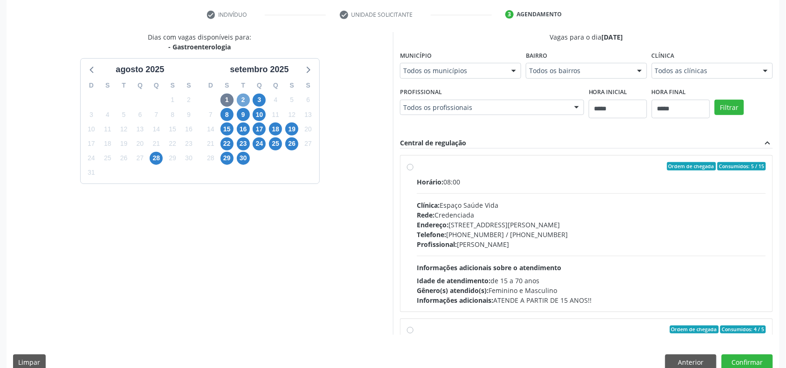
click at [247, 98] on span "2" at bounding box center [243, 100] width 13 height 13
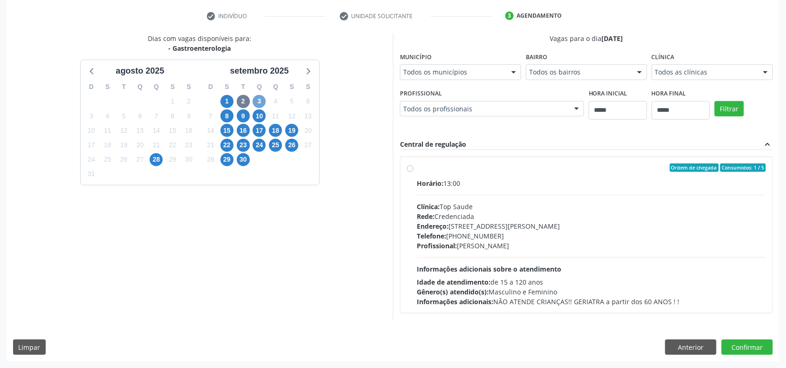
click at [257, 97] on span "3" at bounding box center [259, 101] width 13 height 13
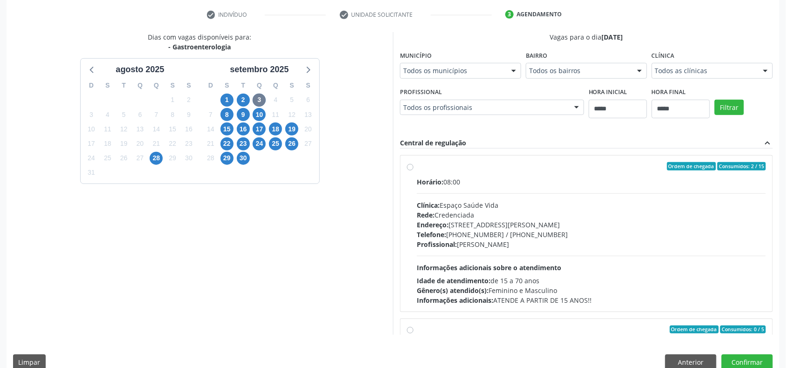
click at [700, 66] on div "Todos as clínicas" at bounding box center [712, 71] width 121 height 16
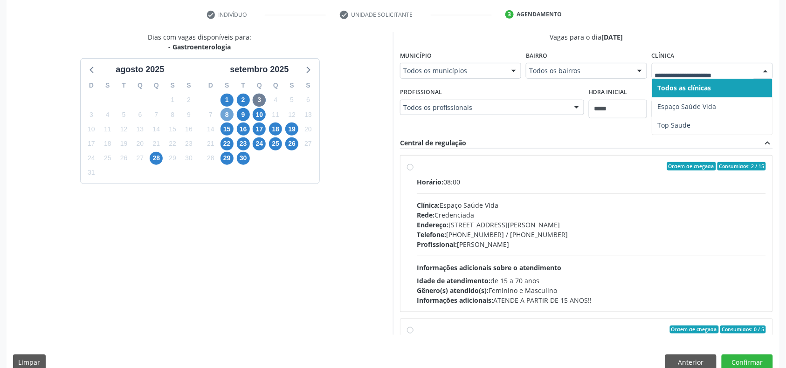
click at [227, 112] on span "8" at bounding box center [227, 114] width 13 height 13
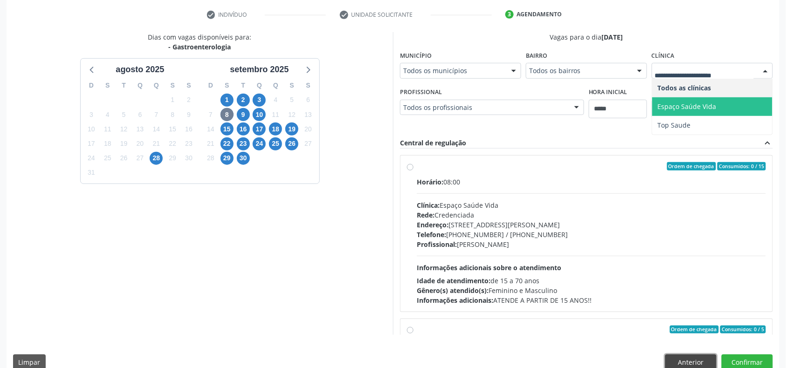
click at [693, 367] on button "Anterior" at bounding box center [690, 363] width 51 height 16
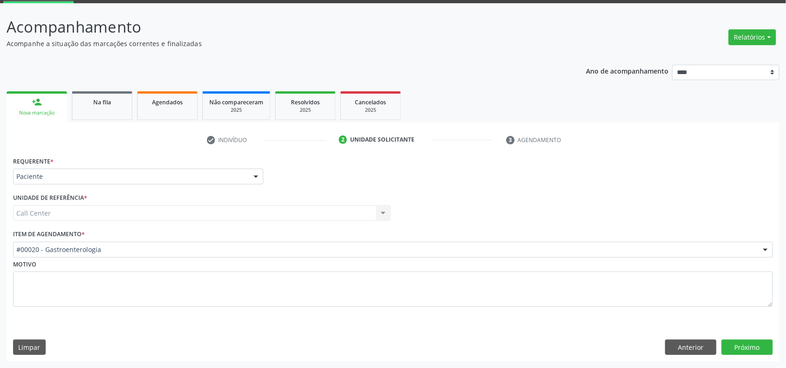
click at [203, 242] on div "#00020 - Gastroenterologia" at bounding box center [393, 250] width 760 height 16
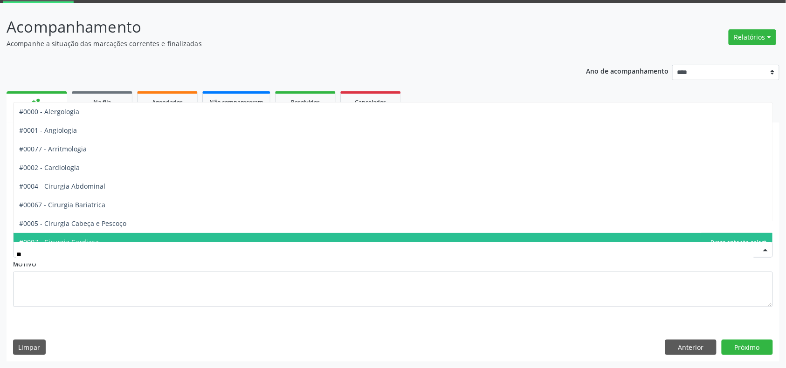
type input "***"
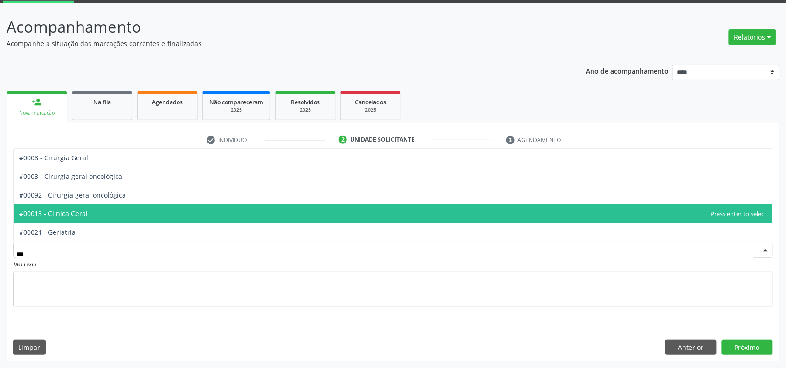
click at [153, 210] on span "#00013 - Clinica Geral" at bounding box center [393, 214] width 759 height 19
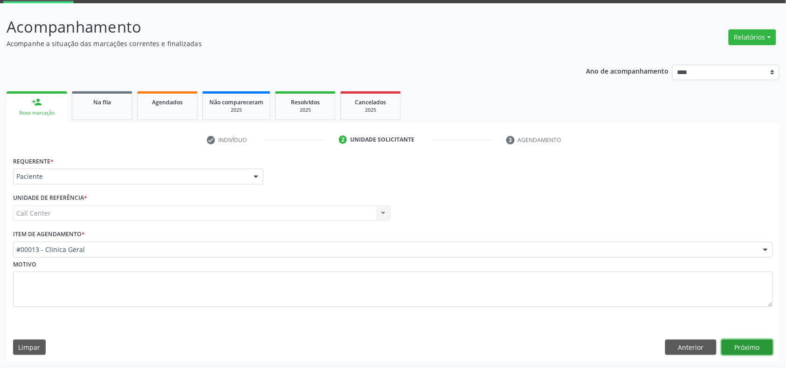
click at [756, 340] on button "Próximo" at bounding box center [747, 348] width 51 height 16
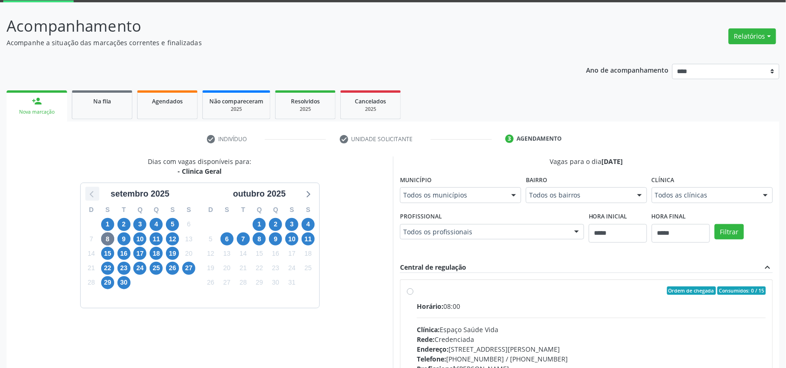
click at [90, 196] on icon at bounding box center [92, 194] width 12 height 12
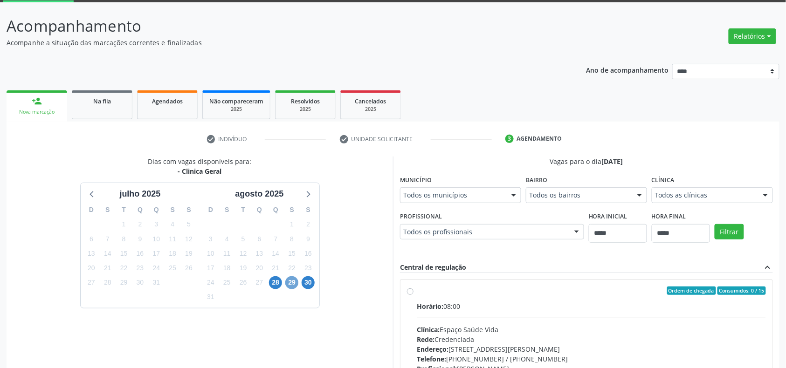
click at [292, 281] on span "29" at bounding box center [291, 283] width 13 height 13
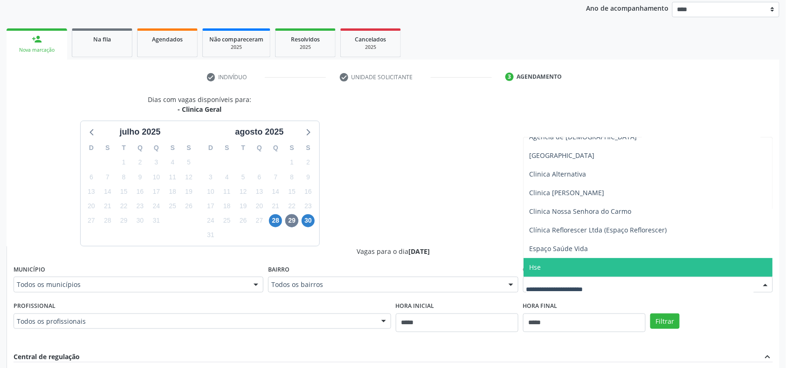
scroll to position [173, 0]
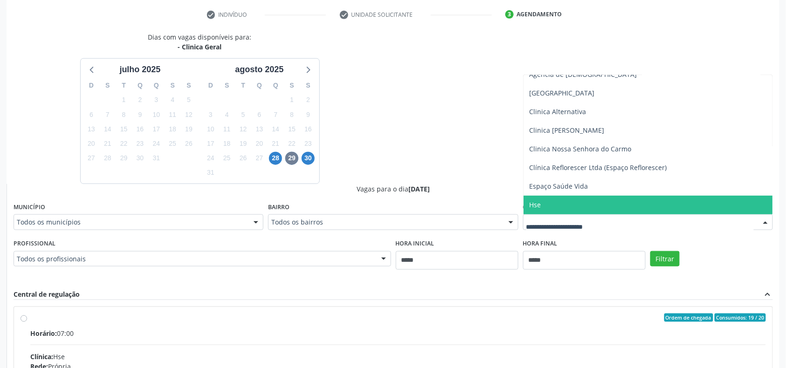
click at [567, 205] on span "Hse" at bounding box center [648, 205] width 249 height 19
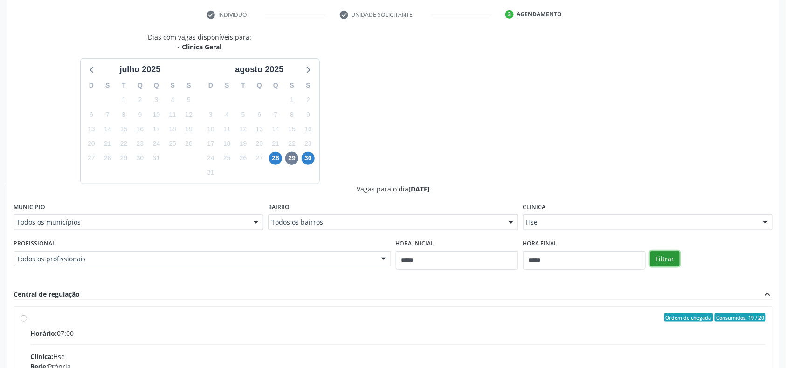
click at [666, 261] on button "Filtrar" at bounding box center [665, 259] width 29 height 16
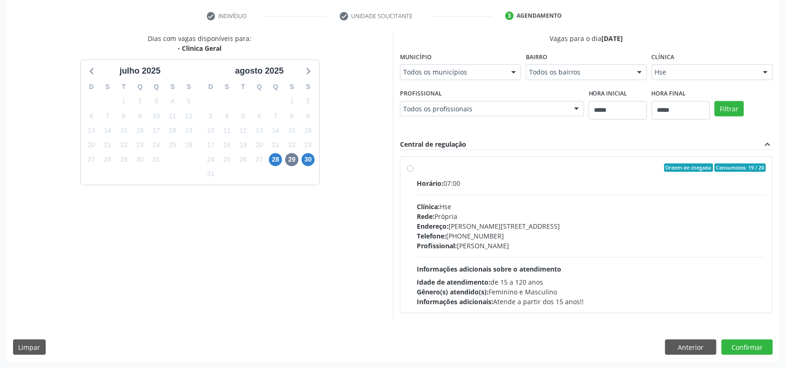
click at [548, 226] on div "Endereço: [PERSON_NAME][STREET_ADDRESS]" at bounding box center [591, 227] width 349 height 10
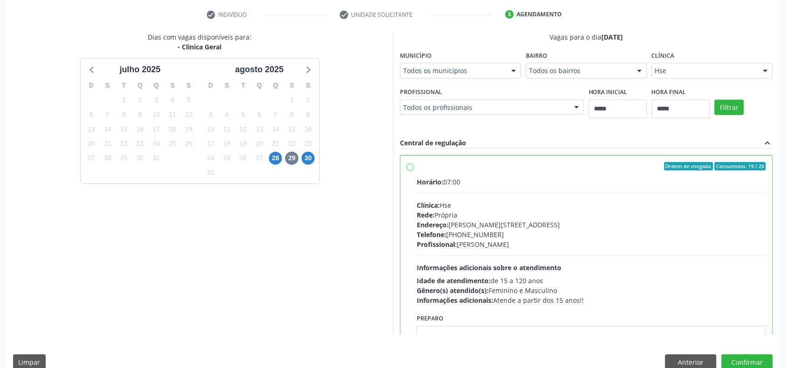
scroll to position [47, 0]
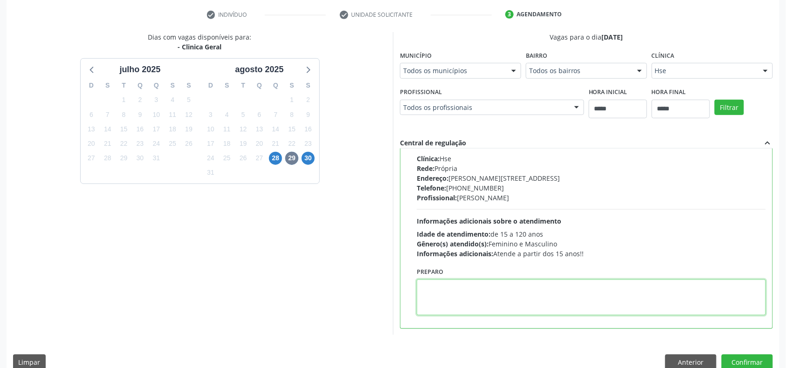
paste textarea "**********"
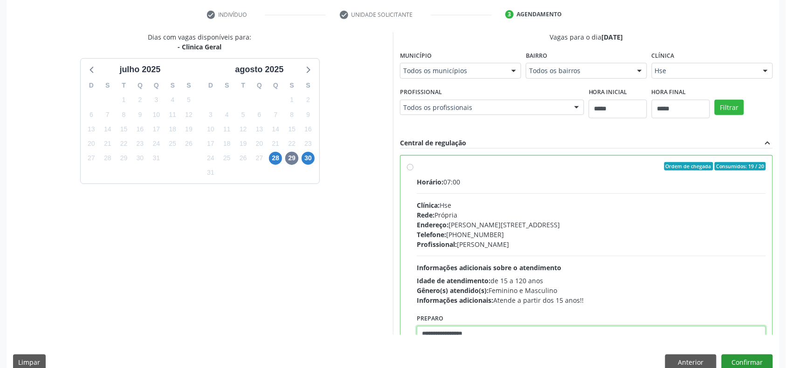
type textarea "**********"
click at [748, 361] on button "Confirmar" at bounding box center [747, 363] width 51 height 16
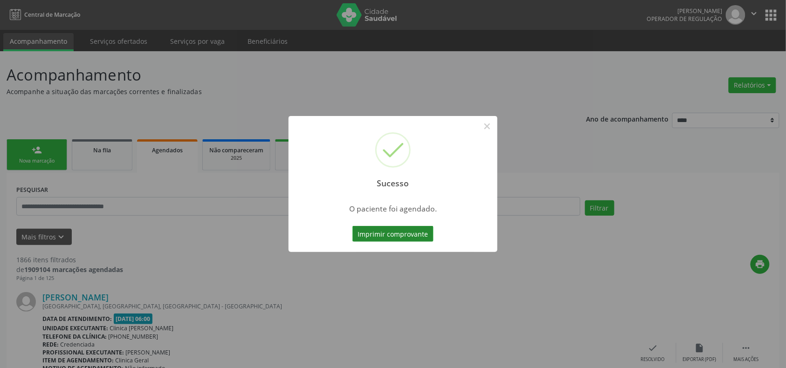
click at [415, 234] on button "Imprimir comprovante" at bounding box center [393, 234] width 81 height 16
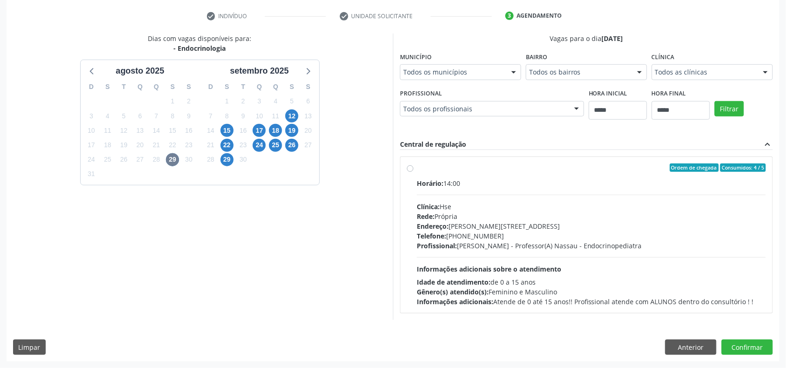
scroll to position [173, 0]
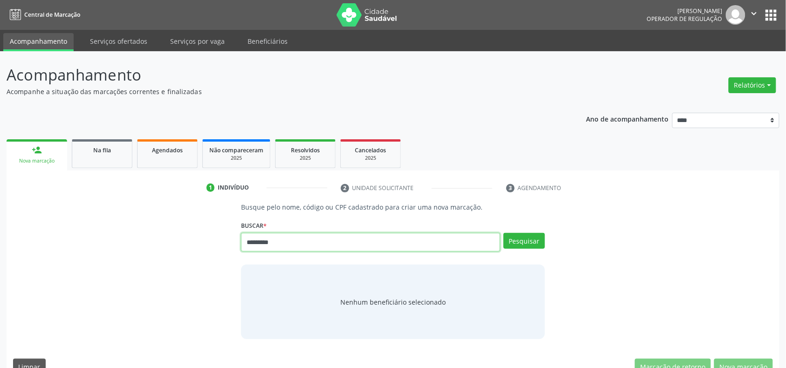
type input "*********"
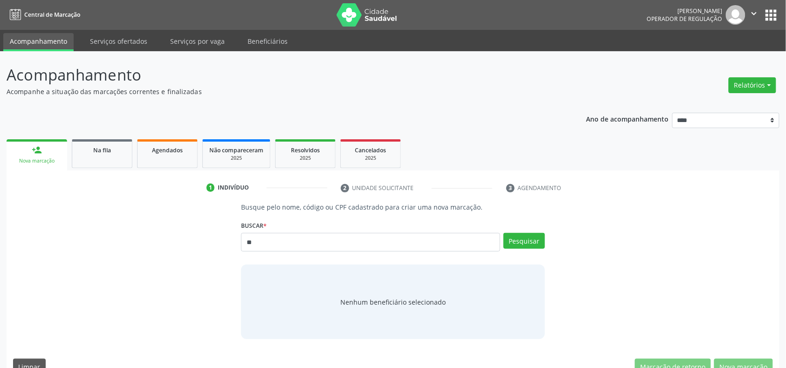
type input "*"
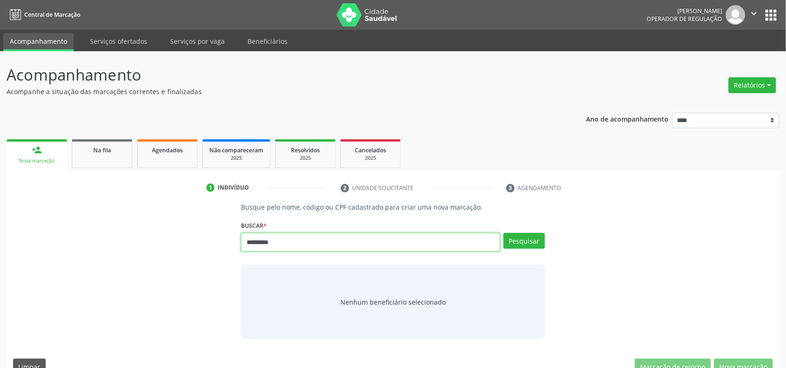
type input "*********"
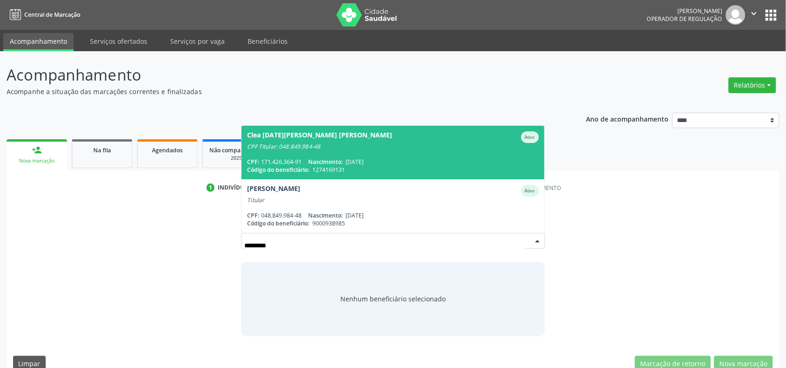
click at [339, 168] on span "1274169131" at bounding box center [328, 170] width 33 height 8
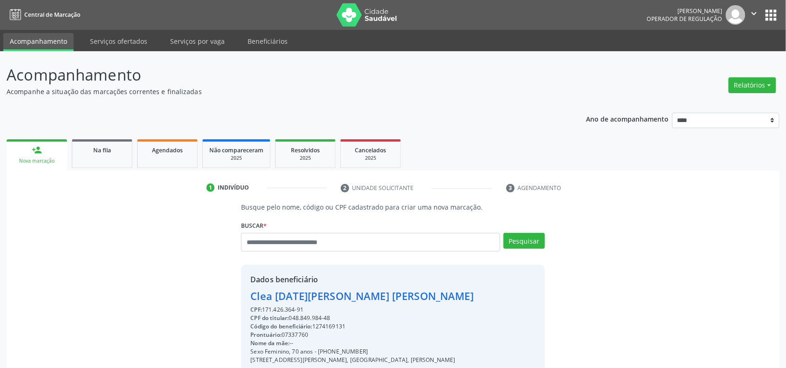
scroll to position [124, 0]
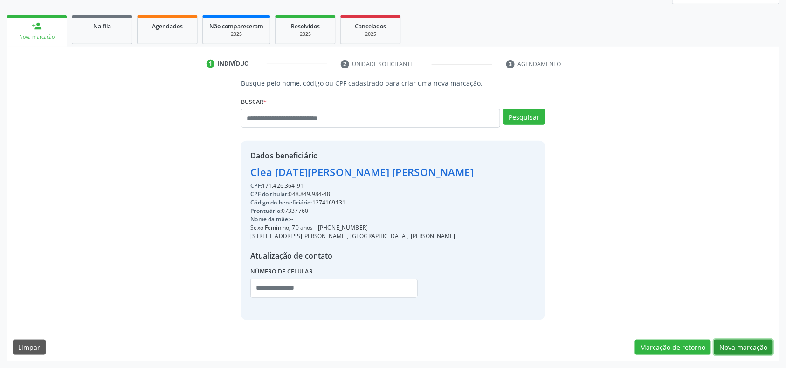
click at [730, 347] on button "Nova marcação" at bounding box center [743, 348] width 59 height 16
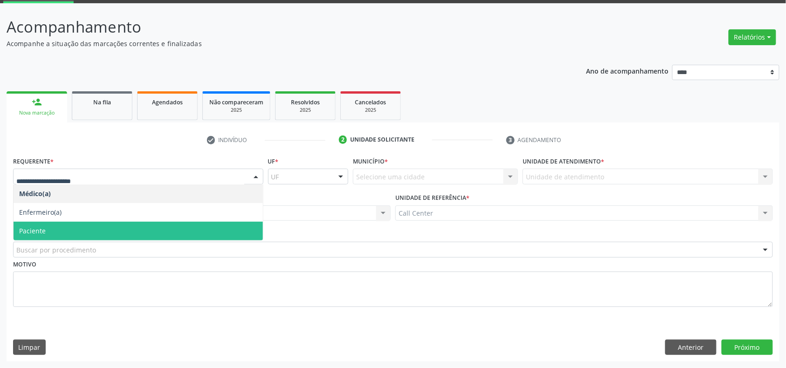
click at [60, 234] on span "Paciente" at bounding box center [138, 231] width 249 height 19
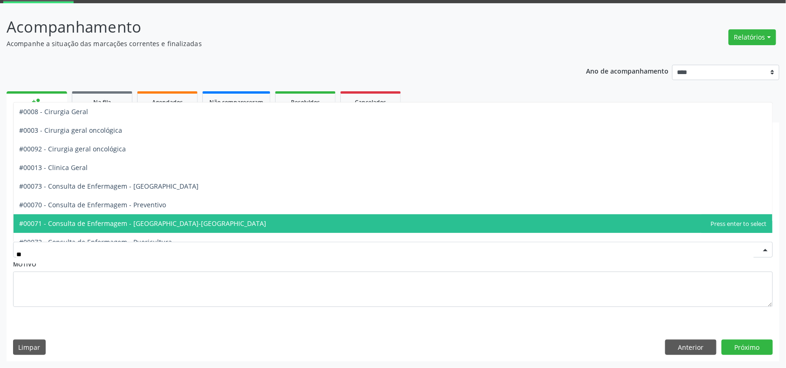
type input "***"
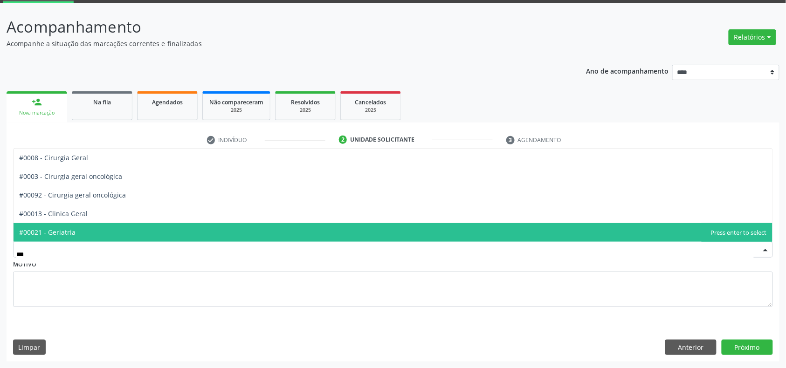
click at [99, 223] on span "#00021 - Geriatria" at bounding box center [393, 232] width 759 height 19
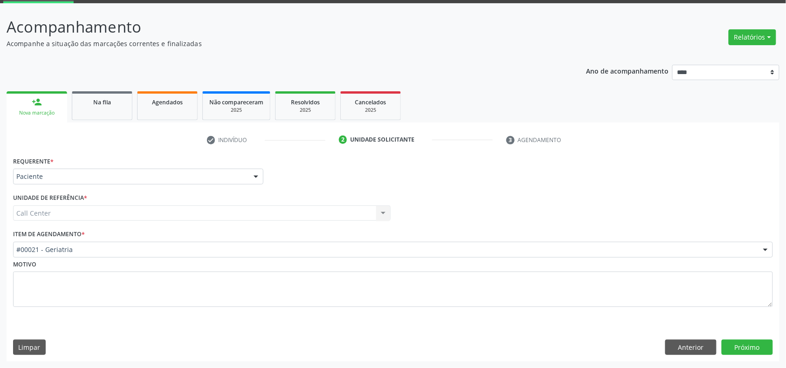
click at [475, 351] on div "Limpar Anterior Próximo" at bounding box center [393, 348] width 760 height 16
click at [767, 344] on button "Próximo" at bounding box center [747, 348] width 51 height 16
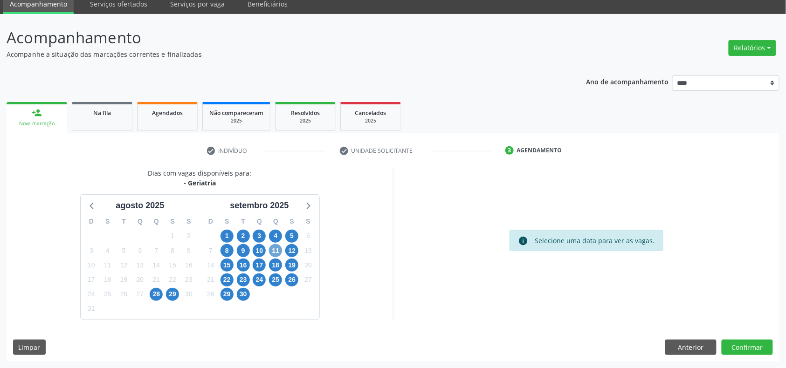
click at [270, 250] on span "11" at bounding box center [275, 250] width 13 height 13
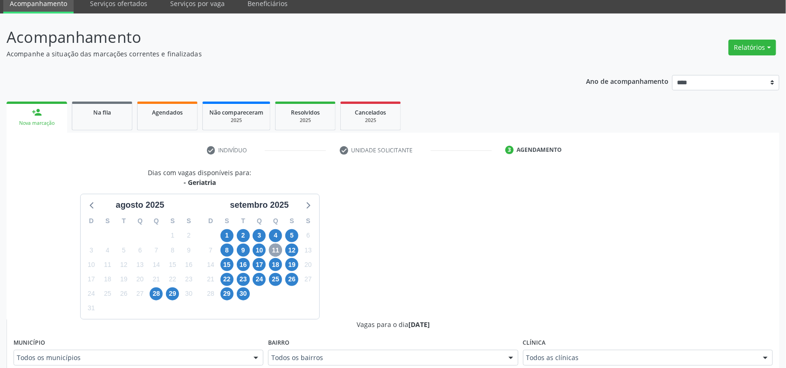
scroll to position [162, 0]
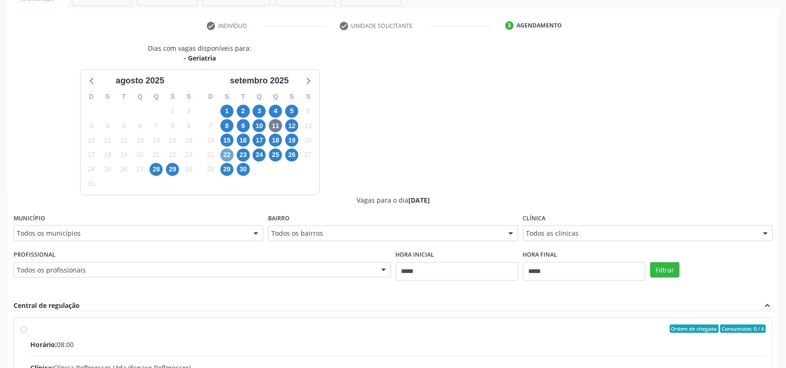
click at [222, 156] on span "22" at bounding box center [227, 155] width 13 height 13
click at [384, 128] on div "Dias com vagas disponíveis para: - Geriatria agosto 2025 D S T Q Q S S 27 28 29…" at bounding box center [200, 119] width 387 height 152
click at [243, 155] on span "23" at bounding box center [243, 155] width 13 height 13
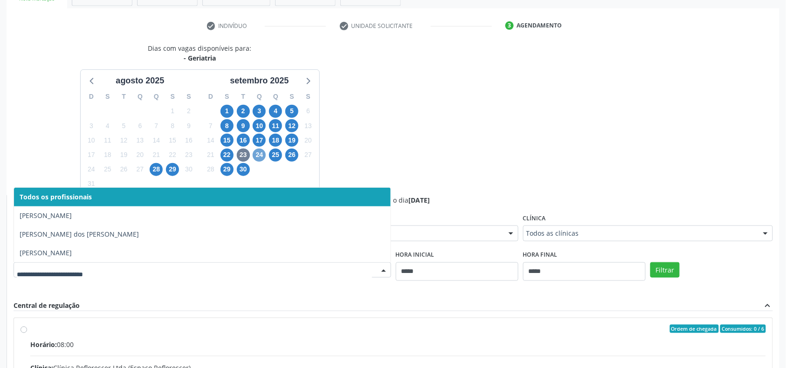
click at [254, 154] on span "24" at bounding box center [259, 155] width 13 height 13
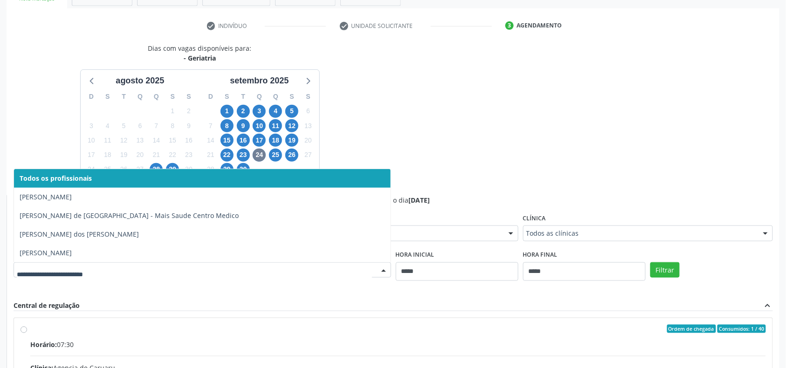
click at [392, 150] on div "Dias com vagas disponíveis para: - Geriatria agosto 2025 D S T Q Q S S 27 28 29…" at bounding box center [200, 119] width 387 height 152
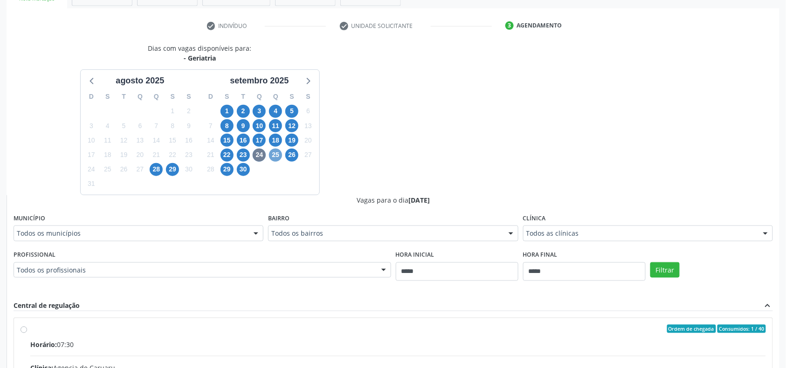
click at [274, 154] on span "25" at bounding box center [275, 155] width 13 height 13
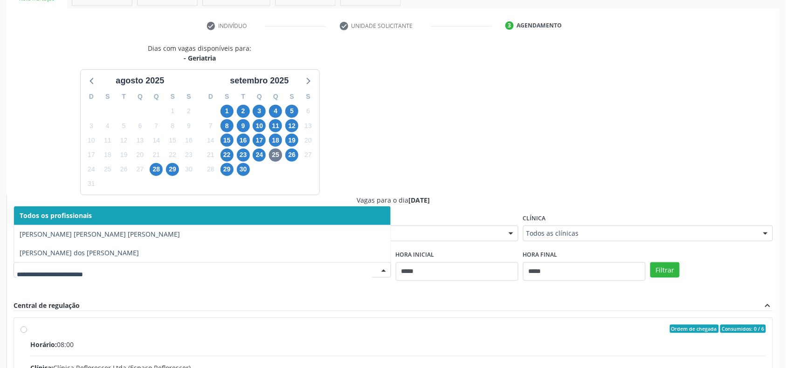
click at [405, 153] on div "Dias com vagas disponíveis para: - Geriatria agosto 2025 D S T Q Q S S 27 28 29…" at bounding box center [393, 270] width 773 height 455
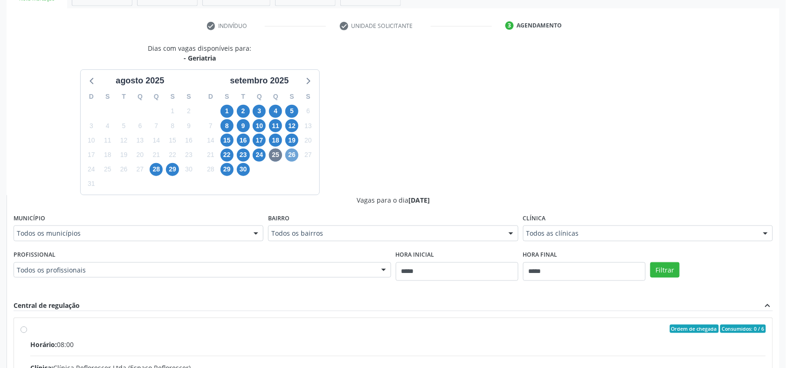
click at [295, 157] on span "26" at bounding box center [291, 155] width 13 height 13
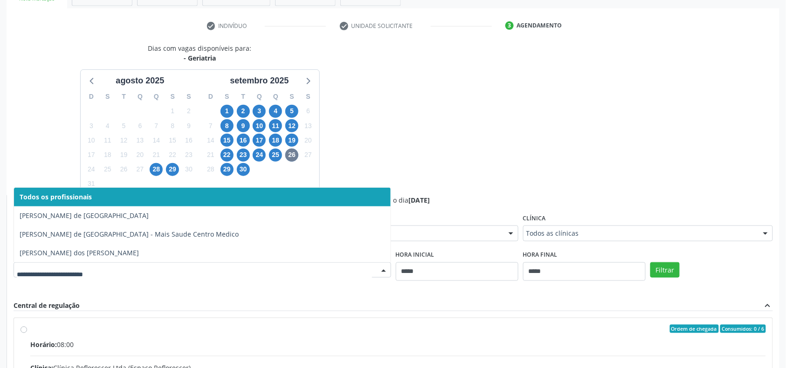
click at [446, 169] on div "Dias com vagas disponíveis para: - Geriatria agosto 2025 D S T Q Q S S 27 28 29…" at bounding box center [393, 270] width 773 height 455
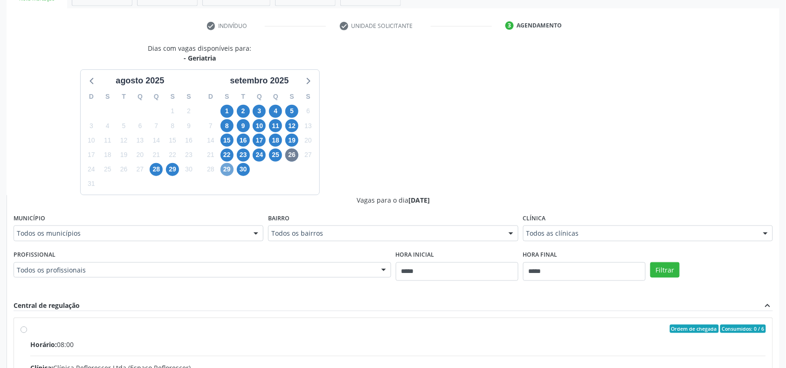
click at [223, 172] on span "29" at bounding box center [227, 169] width 13 height 13
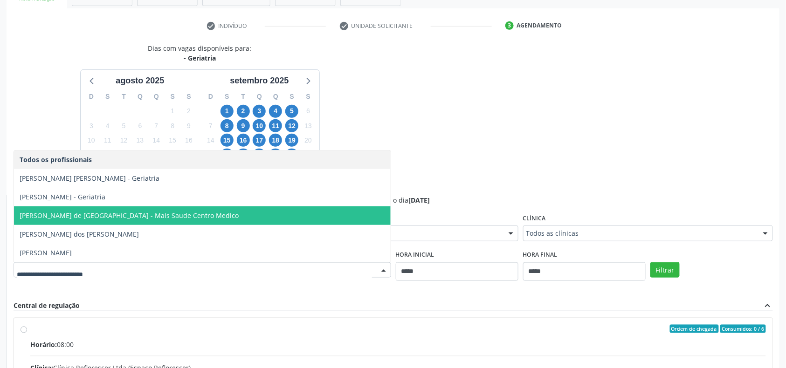
click at [492, 144] on div "Dias com vagas disponíveis para: - Geriatria agosto 2025 D S T Q Q S S 27 28 29…" at bounding box center [393, 270] width 773 height 455
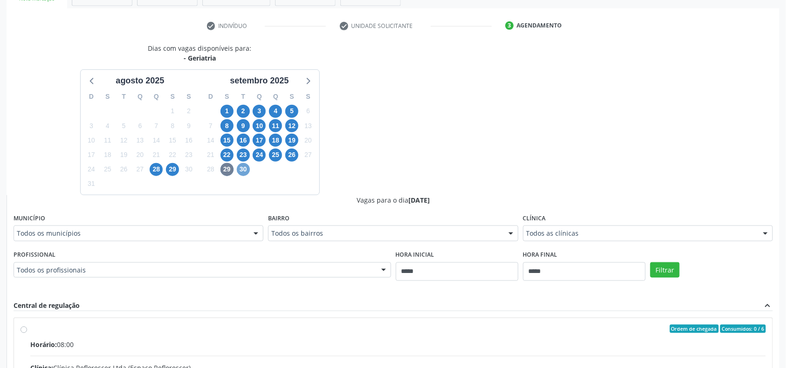
click at [238, 171] on span "30" at bounding box center [243, 169] width 13 height 13
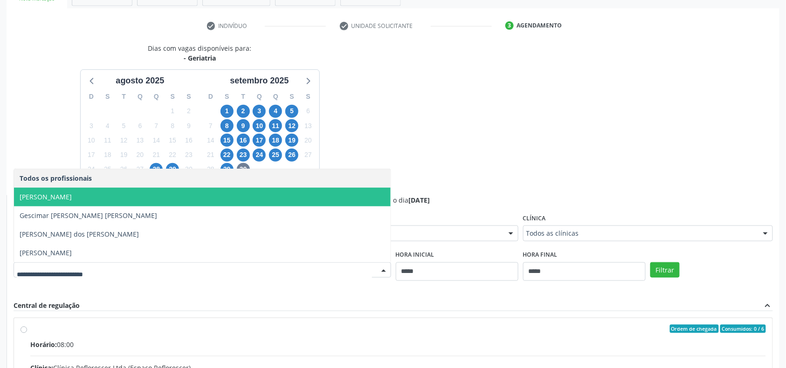
click at [533, 94] on div "Dias com vagas disponíveis para: - Geriatria agosto 2025 D S T Q Q S S 27 28 29…" at bounding box center [393, 270] width 773 height 455
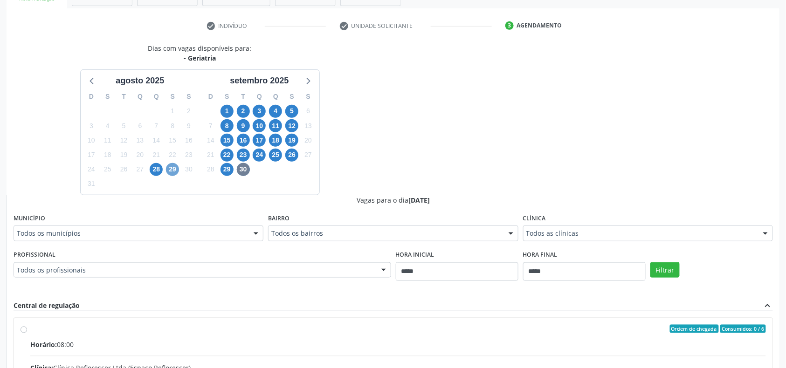
click at [167, 169] on span "29" at bounding box center [172, 169] width 13 height 13
click at [360, 259] on div "Profissional Todos os profissionais Todos os profissionais Carolina Medina Duar…" at bounding box center [203, 263] width 378 height 30
click at [341, 265] on div "Todos os profissionais" at bounding box center [203, 271] width 378 height 16
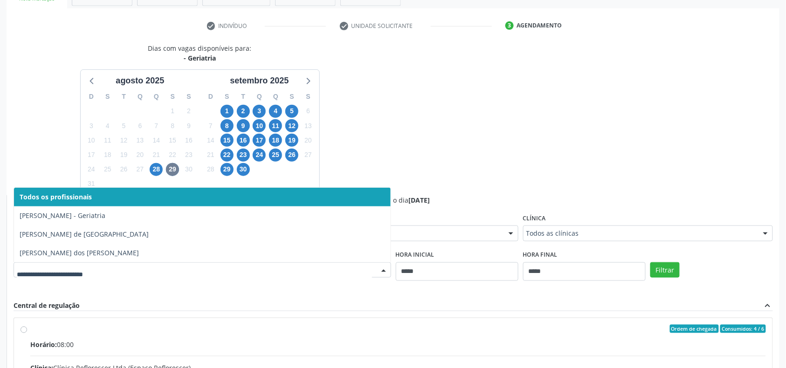
click at [397, 152] on div "Dias com vagas disponíveis para: - Geriatria agosto 2025 D S T Q Q S S 27 28 29…" at bounding box center [393, 270] width 773 height 455
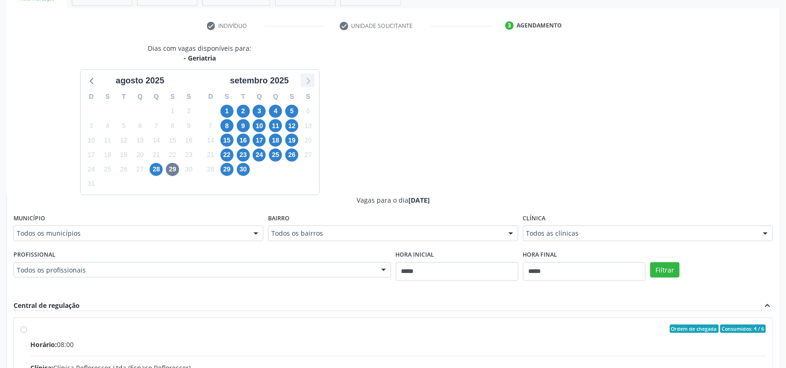
click at [305, 77] on icon at bounding box center [308, 81] width 12 height 12
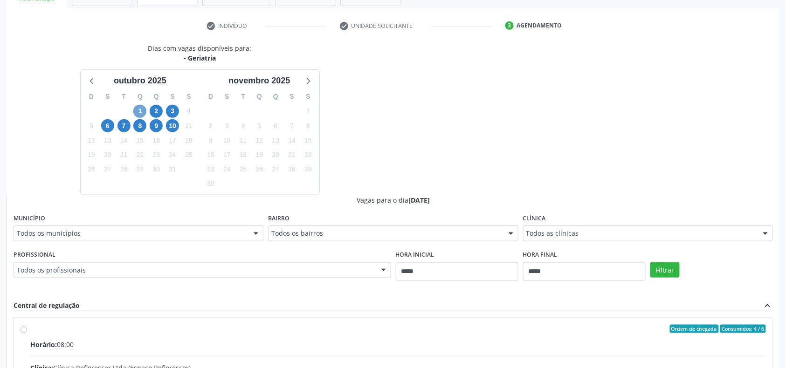
drag, startPoint x: 136, startPoint y: 107, endPoint x: 140, endPoint y: 109, distance: 4.8
click at [137, 107] on span "1" at bounding box center [139, 111] width 13 height 13
click at [154, 112] on span "2" at bounding box center [156, 111] width 13 height 13
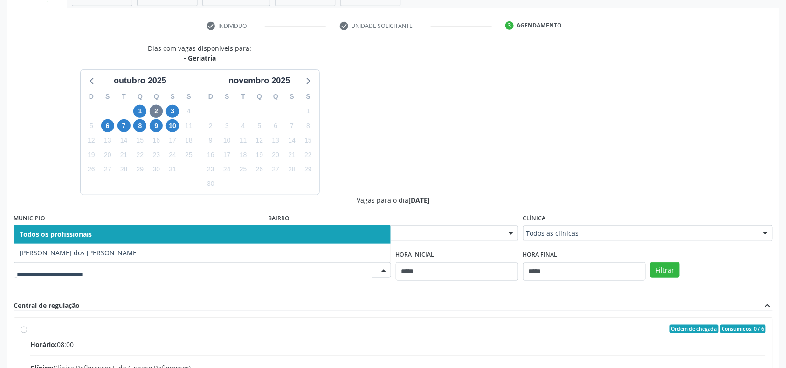
click at [84, 77] on div "outubro 2025" at bounding box center [140, 78] width 119 height 17
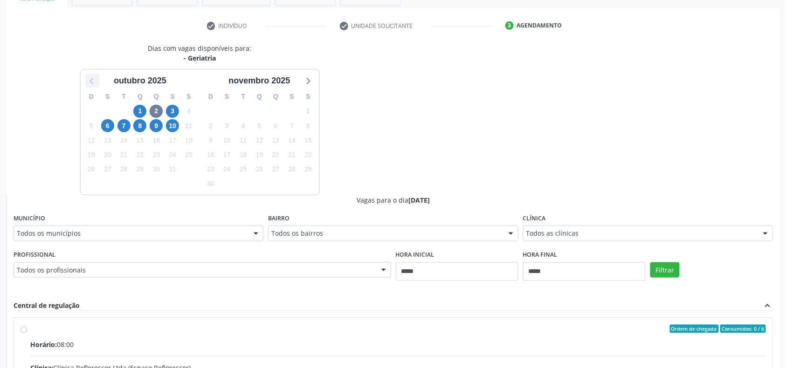
click at [92, 81] on icon at bounding box center [92, 81] width 12 height 12
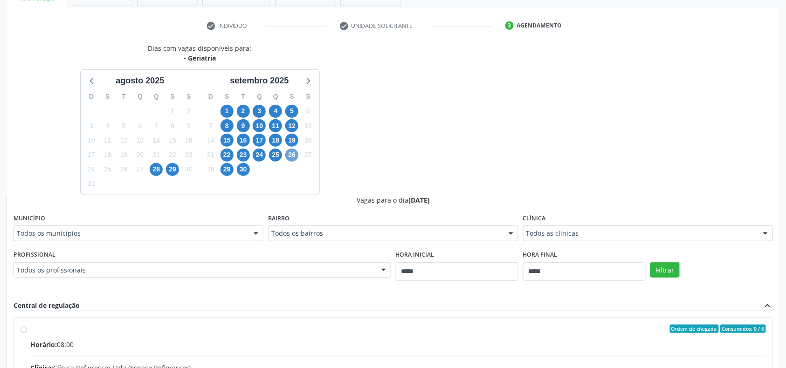
click at [288, 152] on span "26" at bounding box center [291, 155] width 13 height 13
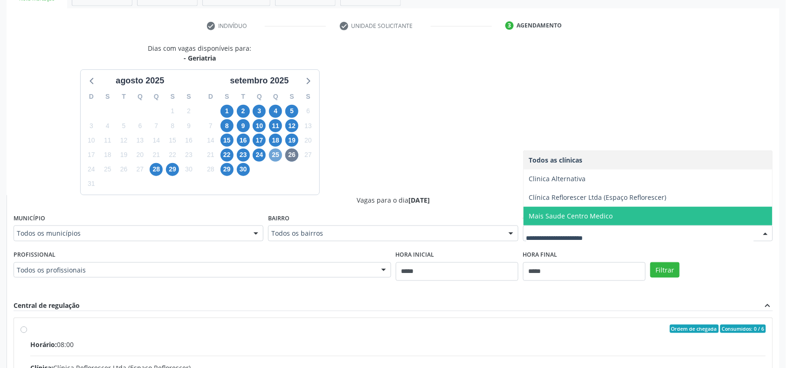
click at [275, 155] on span "25" at bounding box center [275, 155] width 13 height 13
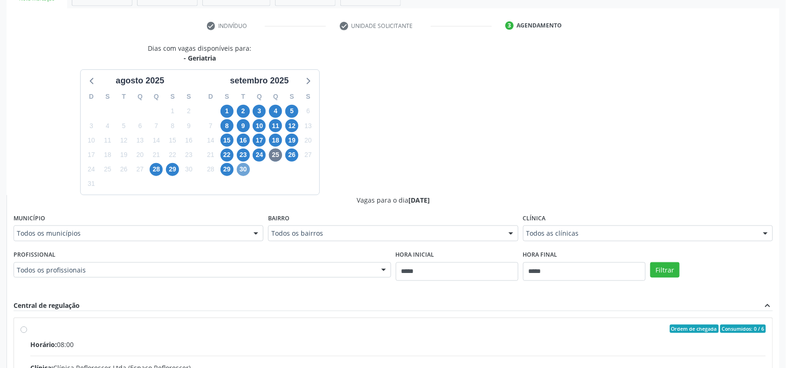
click at [248, 171] on span "30" at bounding box center [243, 169] width 13 height 13
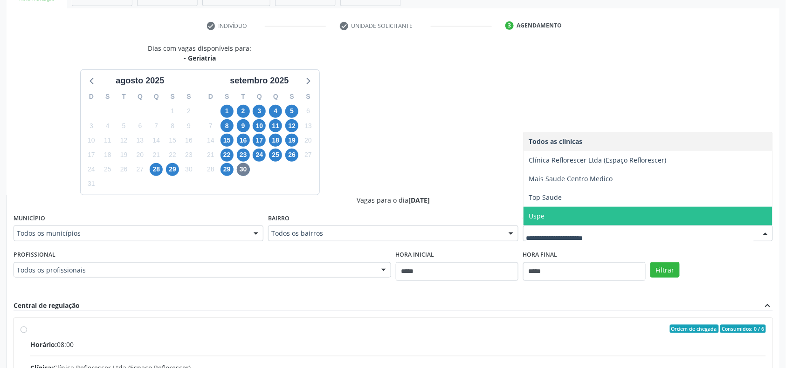
click at [219, 166] on div "29" at bounding box center [227, 169] width 16 height 14
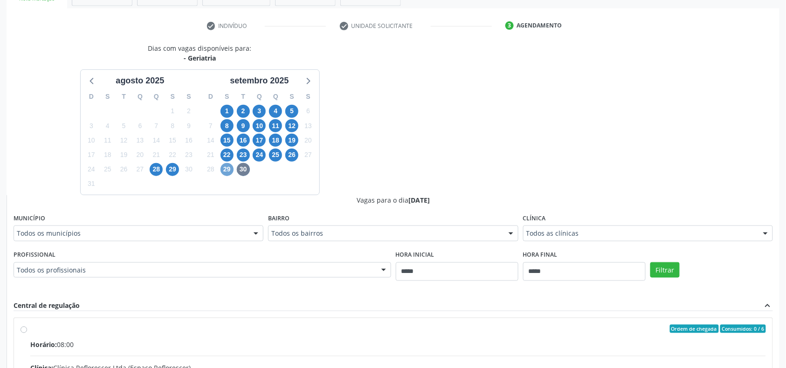
click at [225, 169] on span "29" at bounding box center [227, 169] width 13 height 13
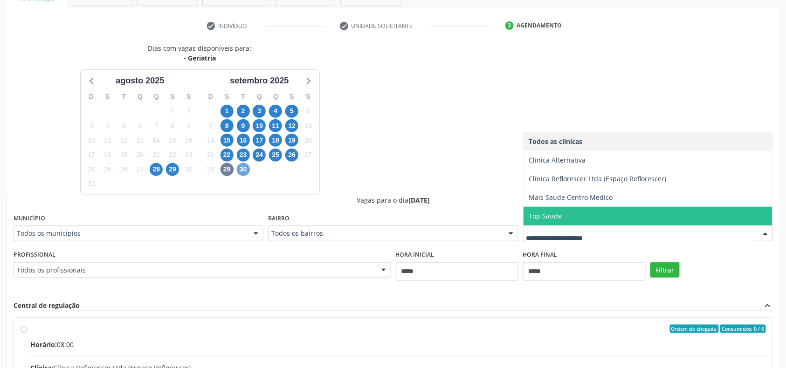
click at [237, 173] on span "30" at bounding box center [243, 169] width 13 height 13
click at [596, 220] on span "Uspe" at bounding box center [648, 216] width 249 height 19
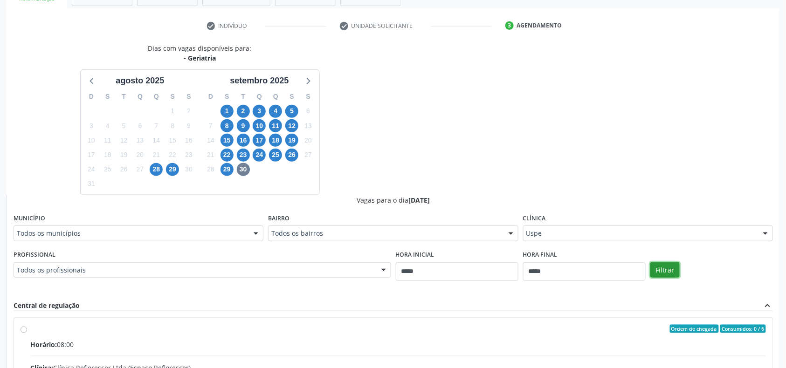
click at [672, 263] on button "Filtrar" at bounding box center [665, 271] width 29 height 16
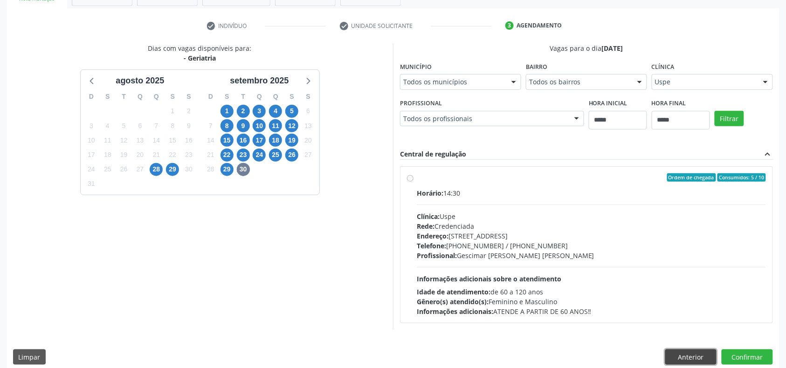
click at [679, 354] on button "Anterior" at bounding box center [690, 358] width 51 height 16
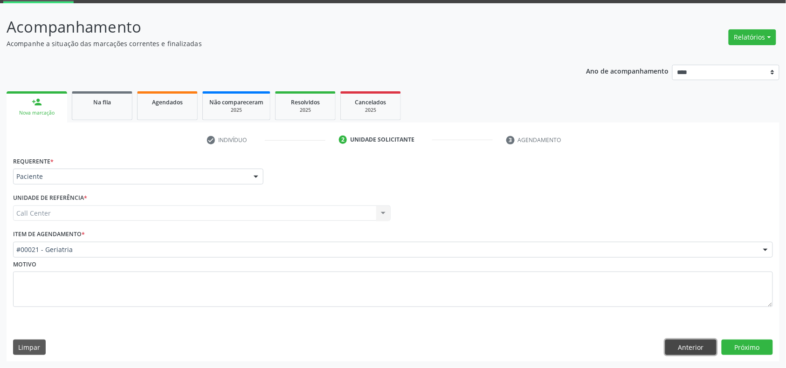
click at [689, 346] on button "Anterior" at bounding box center [690, 348] width 51 height 16
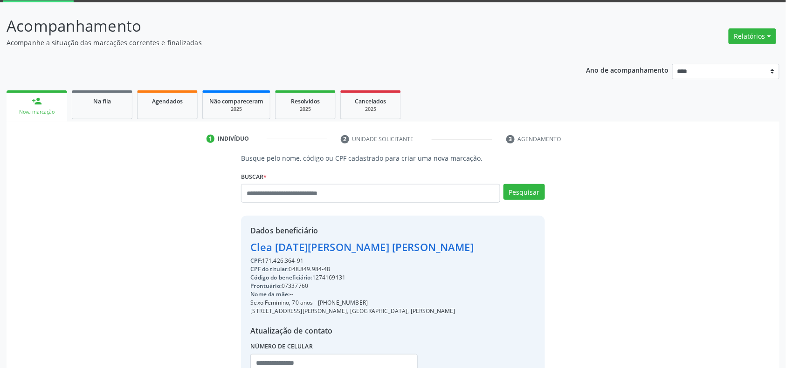
scroll to position [124, 0]
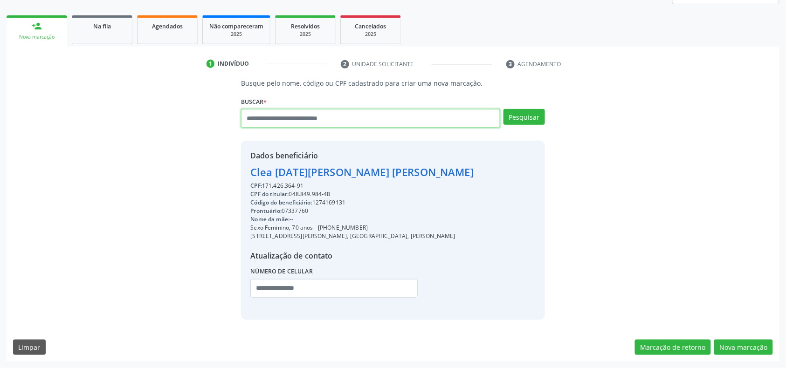
drag, startPoint x: 303, startPoint y: 124, endPoint x: 312, endPoint y: 119, distance: 9.8
click at [306, 122] on input "text" at bounding box center [370, 118] width 259 height 19
type input "*********"
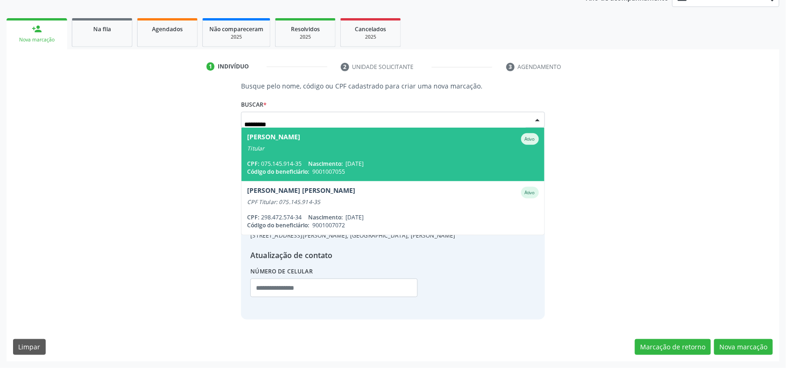
scroll to position [121, 0]
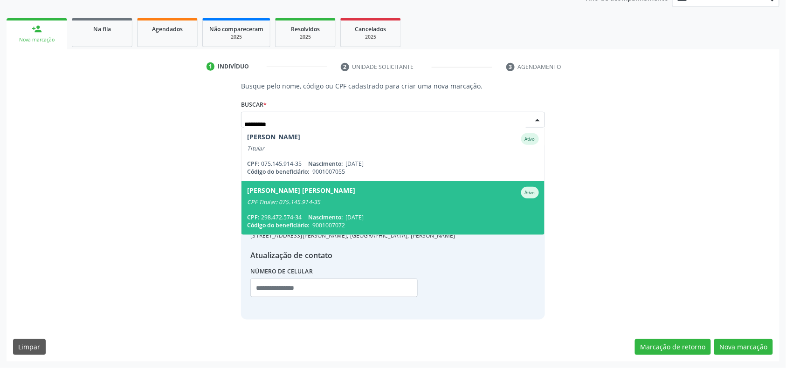
click at [325, 206] on span "Isabel Cristina de Araujo Geraldo Ativo CPF Titular: 075.145.914-35 CPF: 298.47…" at bounding box center [393, 208] width 303 height 54
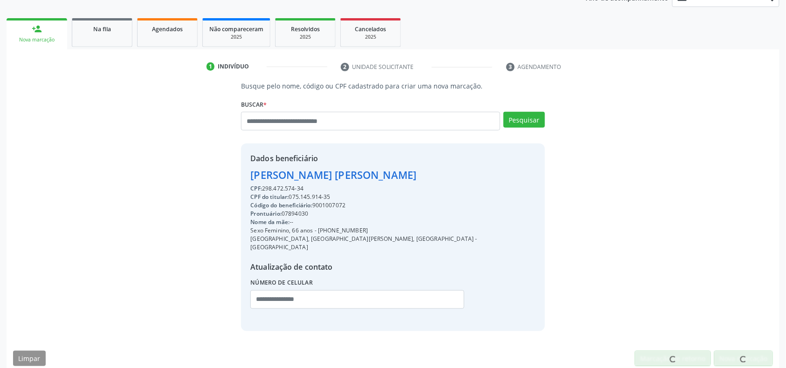
scroll to position [124, 0]
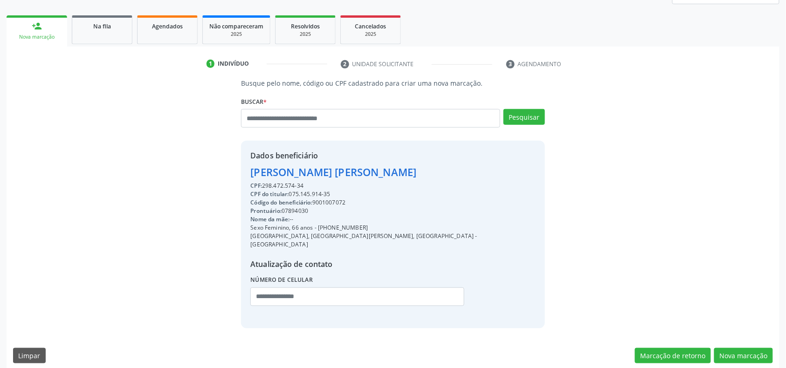
click at [325, 206] on div "Código do beneficiário: 9001007072" at bounding box center [392, 203] width 285 height 8
click at [326, 204] on div "Código do beneficiário: 9001007072" at bounding box center [392, 203] width 285 height 8
copy div "9001007072"
click at [181, 19] on link "Agendados" at bounding box center [167, 29] width 61 height 29
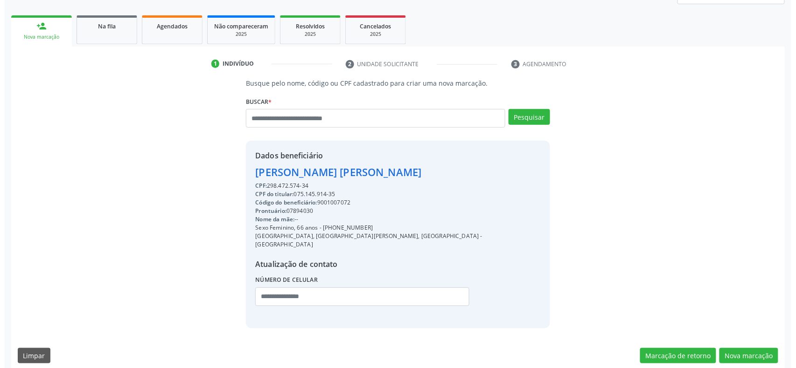
scroll to position [0, 0]
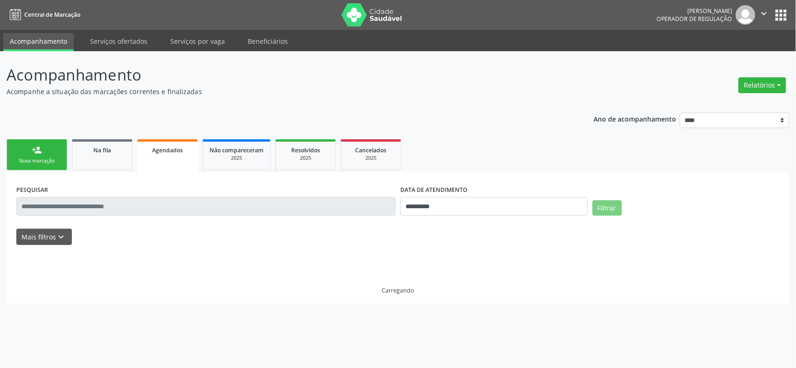
click at [477, 190] on div "DATA DE ATENDIMENTO" at bounding box center [493, 190] width 187 height 14
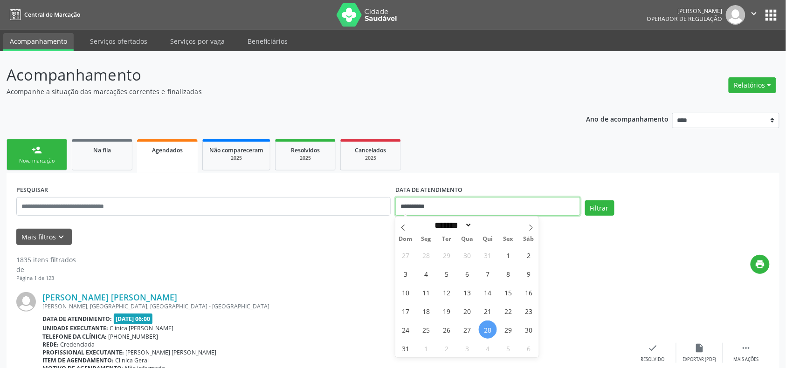
click at [478, 197] on input "**********" at bounding box center [487, 206] width 185 height 19
click at [531, 229] on icon at bounding box center [531, 228] width 7 height 7
select select "*"
click at [504, 309] on span "26" at bounding box center [508, 311] width 18 height 18
type input "**********"
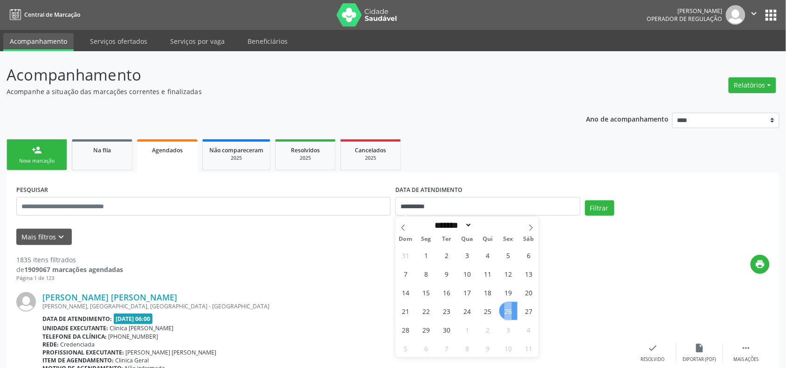
drag, startPoint x: 504, startPoint y: 309, endPoint x: 510, endPoint y: 312, distance: 7.3
click at [508, 311] on span "26" at bounding box center [508, 311] width 18 height 18
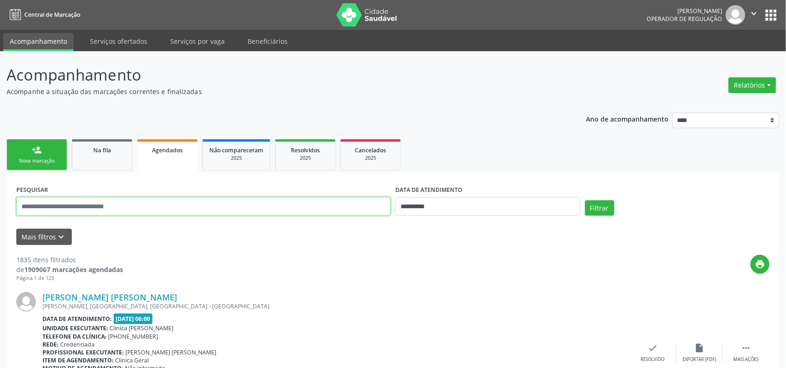
paste input "**********"
type input "**********"
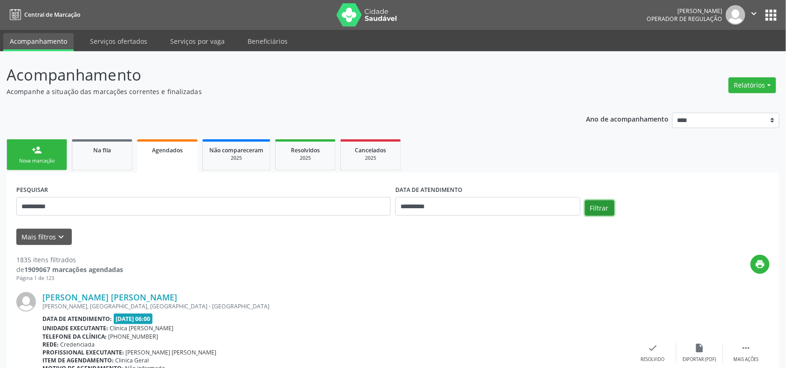
click at [601, 214] on button "Filtrar" at bounding box center [599, 209] width 29 height 16
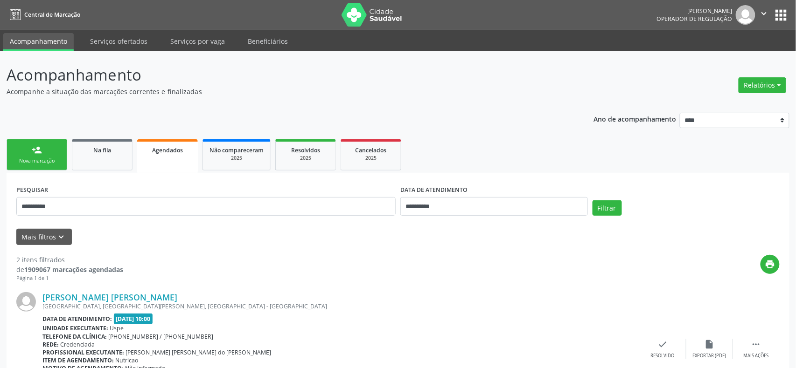
scroll to position [199, 0]
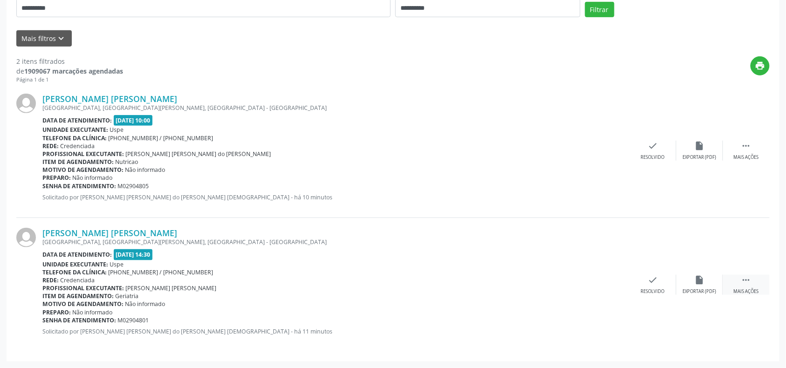
click at [754, 283] on div " Mais ações" at bounding box center [746, 285] width 47 height 20
click at [605, 282] on icon "cancel" at bounding box center [607, 280] width 10 height 10
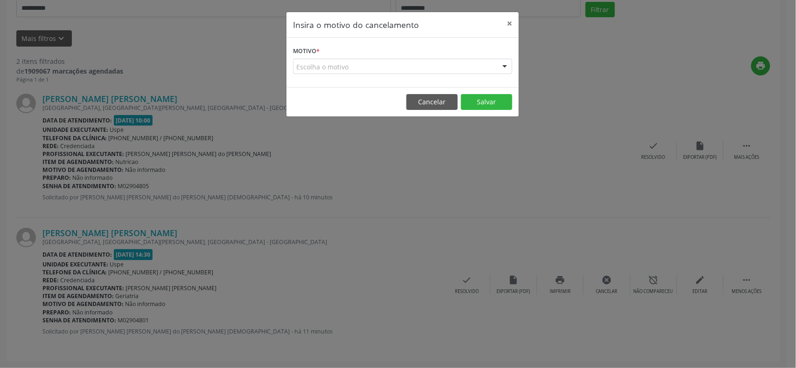
click at [448, 68] on div "Escolha o motivo" at bounding box center [402, 67] width 219 height 16
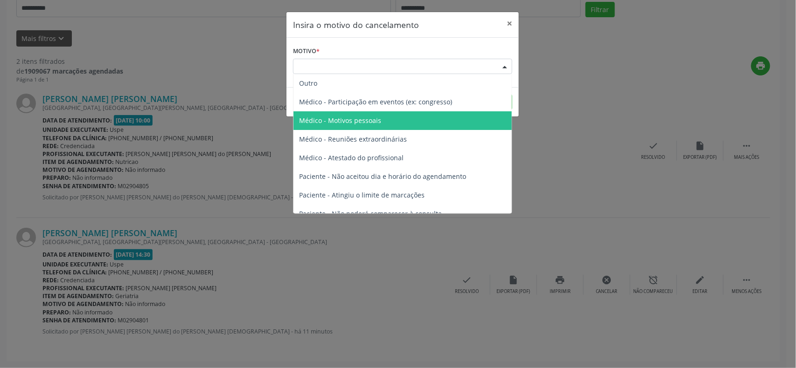
scroll to position [47, 0]
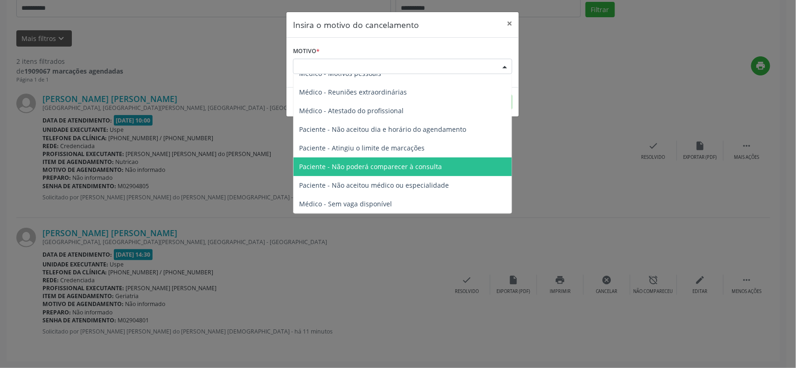
click at [358, 170] on span "Paciente - Não poderá comparecer à consulta" at bounding box center [370, 166] width 143 height 9
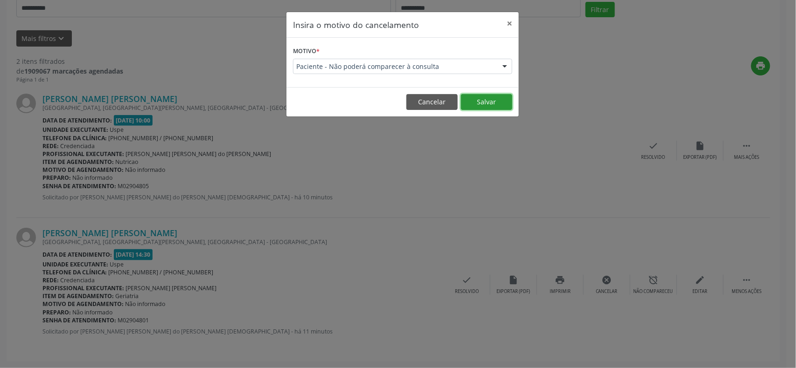
click at [504, 104] on button "Salvar" at bounding box center [486, 102] width 51 height 16
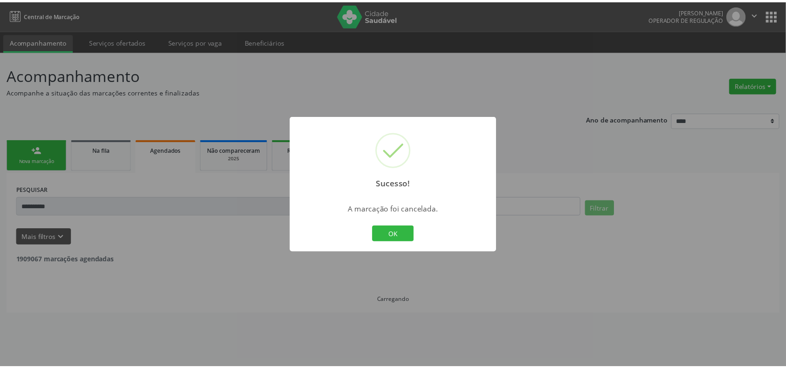
scroll to position [0, 0]
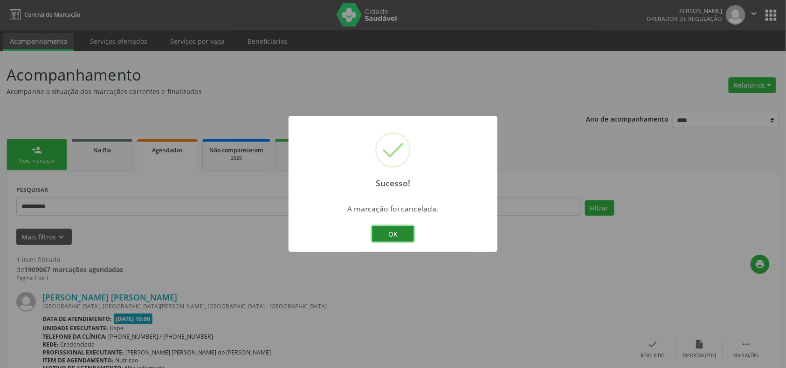
click at [388, 233] on button "OK" at bounding box center [393, 234] width 42 height 16
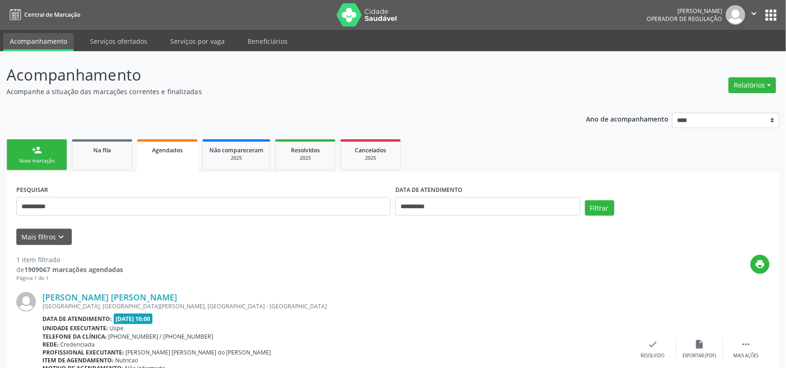
click at [14, 151] on link "person_add Nova marcação" at bounding box center [37, 154] width 61 height 31
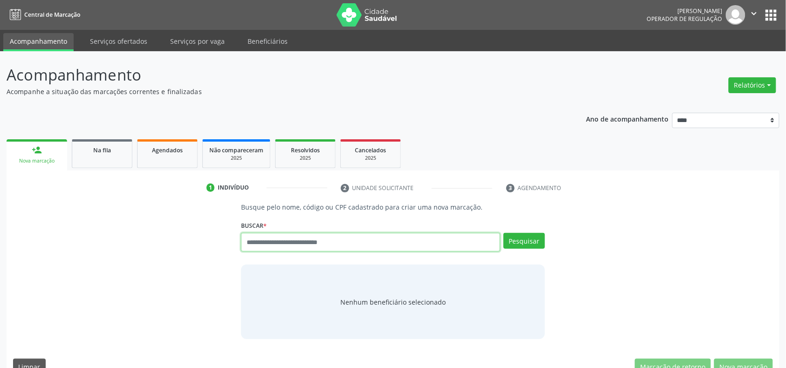
click at [310, 241] on input "text" at bounding box center [370, 242] width 259 height 19
type input "*********"
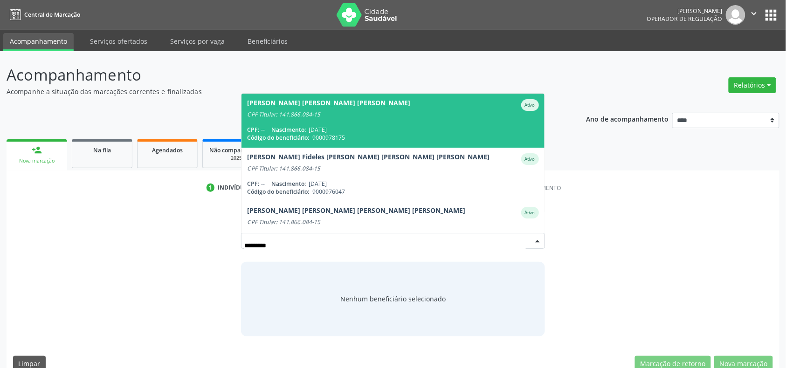
click at [388, 132] on div "CPF: -- Nascimento: 26/04/2011" at bounding box center [392, 130] width 291 height 8
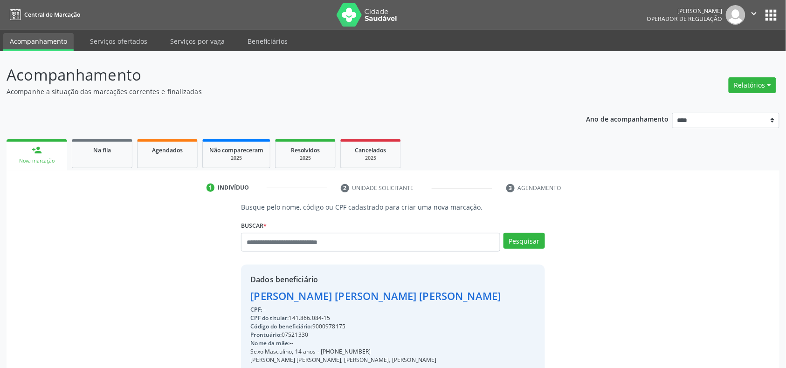
scroll to position [124, 0]
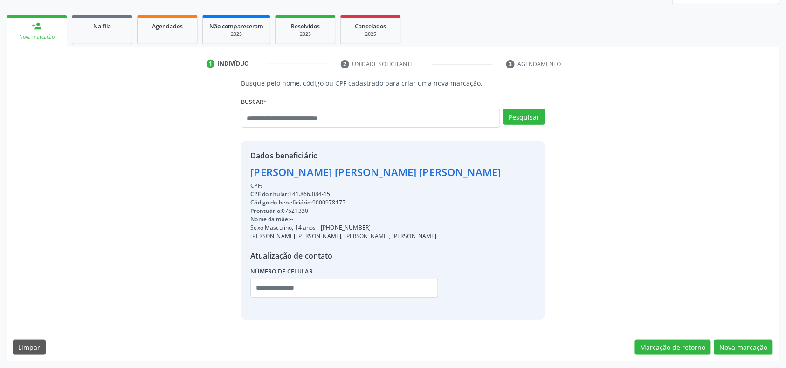
click at [748, 336] on div "Busque pelo nome, código ou CPF cadastrado para criar uma nova marcação. Buscar…" at bounding box center [393, 220] width 773 height 284
click at [744, 347] on button "Nova marcação" at bounding box center [743, 348] width 59 height 16
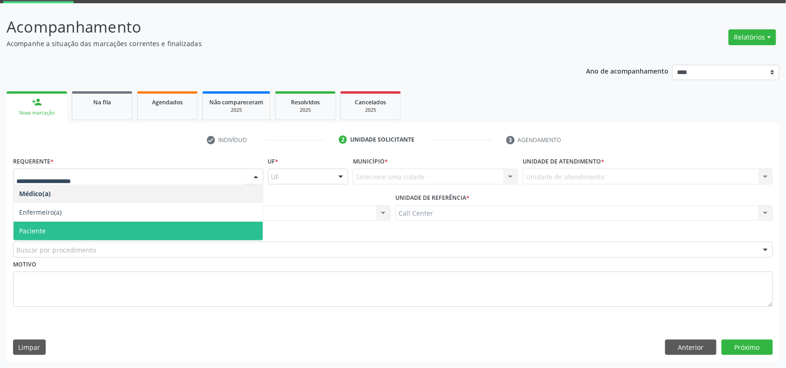
click at [122, 230] on span "Paciente" at bounding box center [138, 231] width 249 height 19
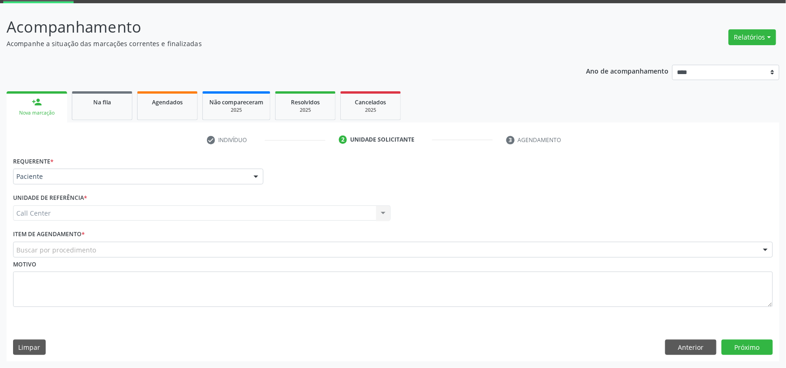
click at [127, 254] on div "Buscar por procedimento" at bounding box center [393, 250] width 760 height 16
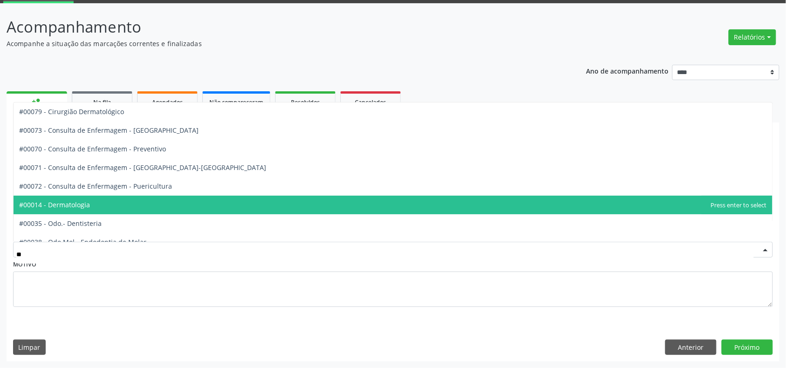
type input "***"
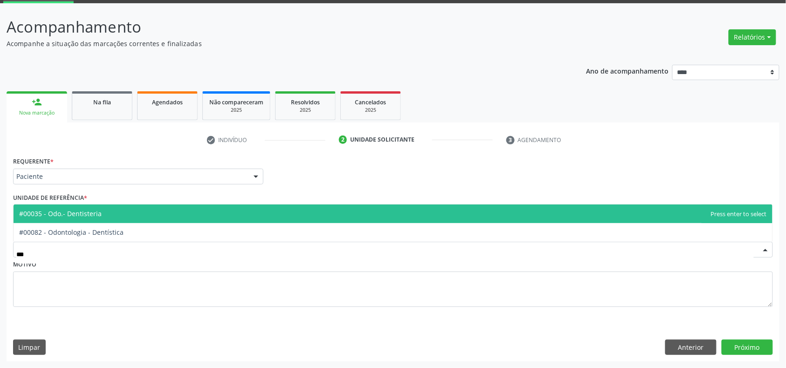
click at [110, 211] on span "#00035 - Odo.- Dentisteria" at bounding box center [393, 214] width 759 height 19
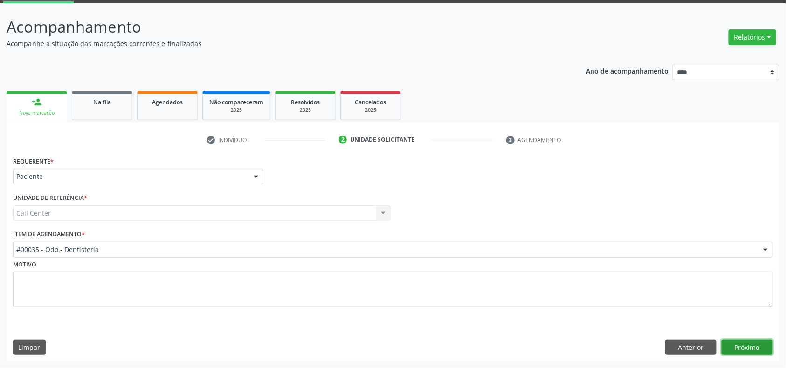
click at [737, 344] on button "Próximo" at bounding box center [747, 348] width 51 height 16
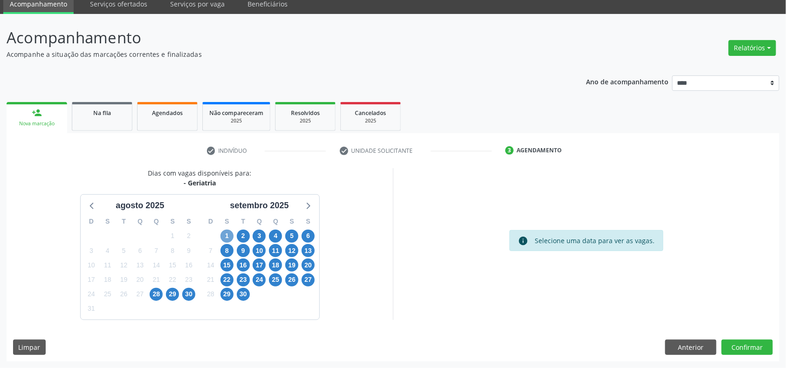
click at [232, 234] on span "1" at bounding box center [227, 236] width 13 height 13
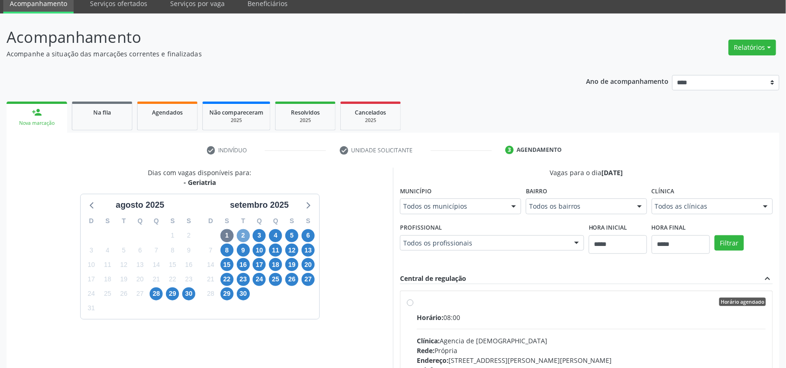
click at [249, 235] on span "2" at bounding box center [243, 235] width 13 height 13
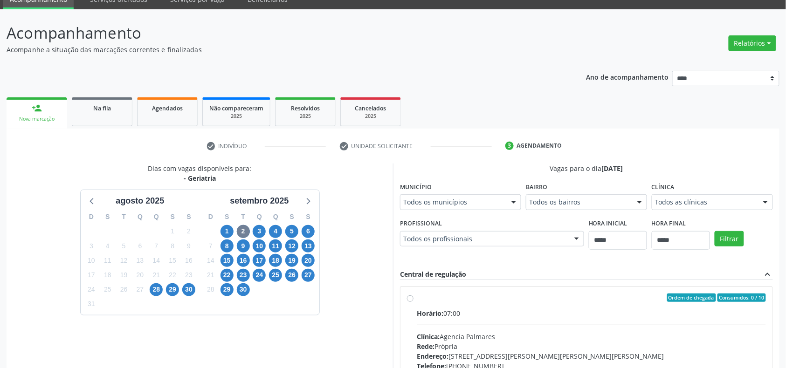
click at [652, 210] on div "Todos as clínicas" at bounding box center [712, 202] width 121 height 16
drag, startPoint x: 259, startPoint y: 228, endPoint x: 269, endPoint y: 235, distance: 12.3
click at [256, 229] on span "3" at bounding box center [259, 231] width 13 height 13
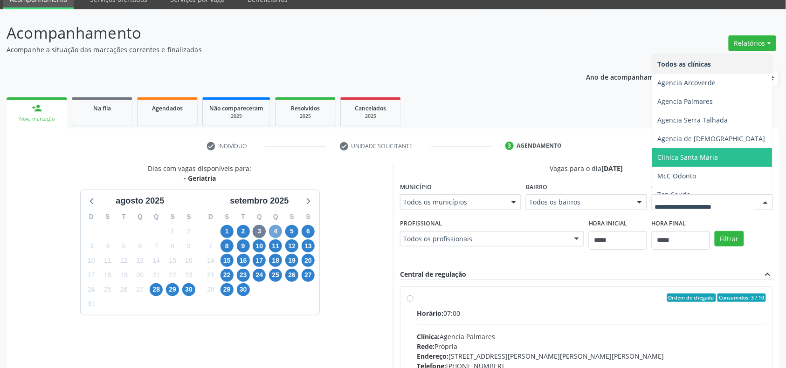
click at [275, 227] on span "4" at bounding box center [275, 231] width 13 height 13
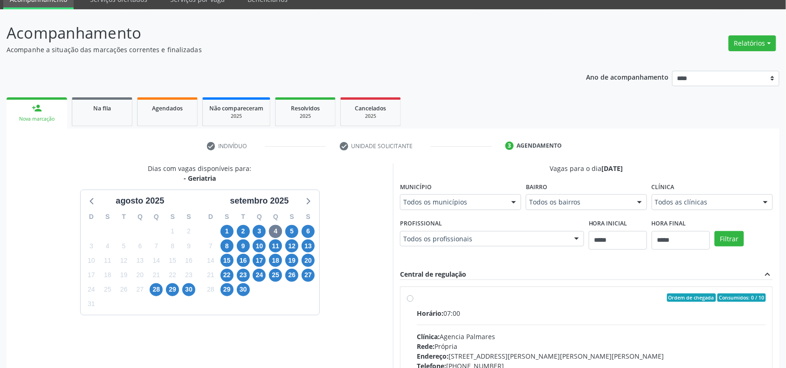
drag, startPoint x: 627, startPoint y: 352, endPoint x: 616, endPoint y: 349, distance: 11.1
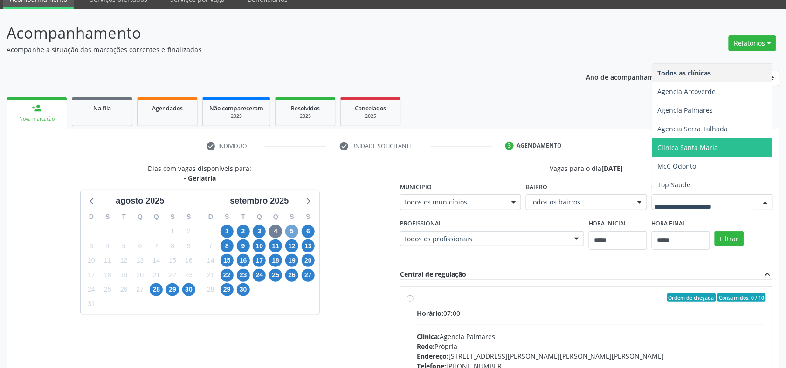
click at [293, 232] on span "5" at bounding box center [291, 231] width 13 height 13
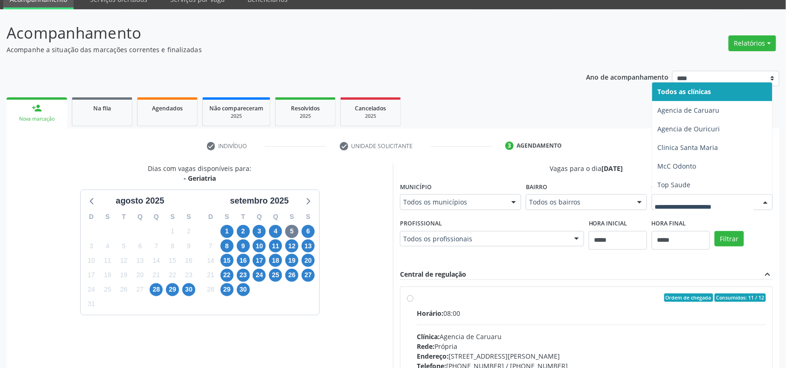
drag, startPoint x: 646, startPoint y: 351, endPoint x: 638, endPoint y: 347, distance: 8.6
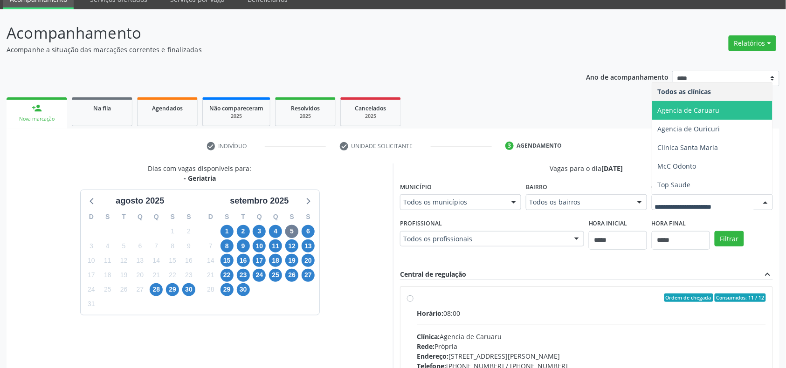
click at [652, 120] on span "Agencia de Caruaru" at bounding box center [712, 110] width 120 height 19
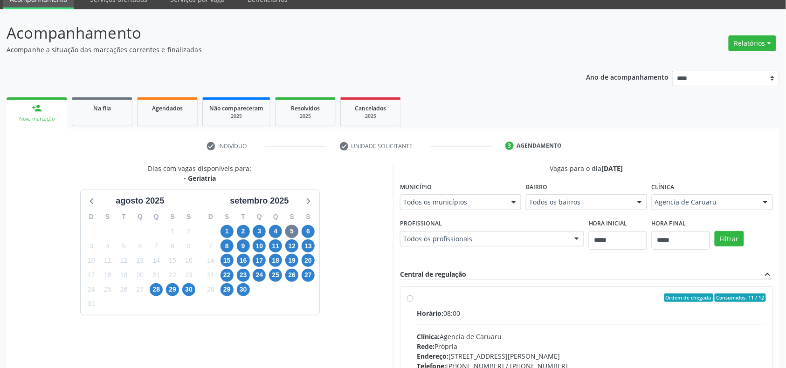
scroll to position [291, 0]
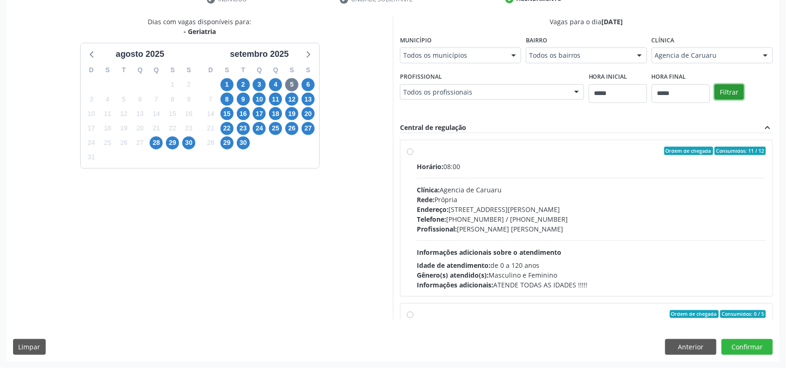
click at [715, 100] on button "Filtrar" at bounding box center [729, 92] width 29 height 16
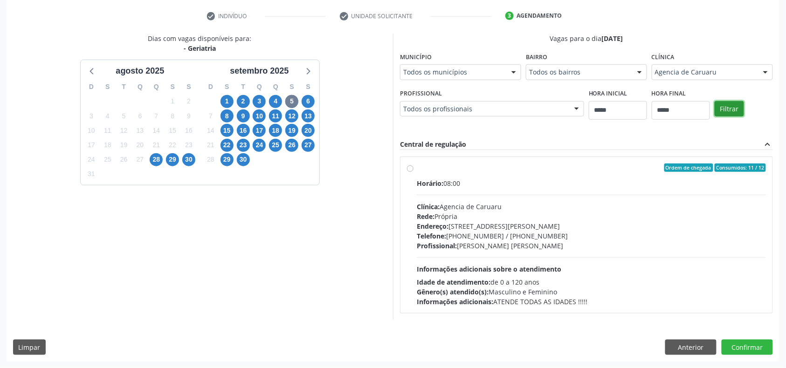
scroll to position [173, 0]
click at [501, 209] on div "Clínica: Agencia de Caruaru" at bounding box center [591, 207] width 349 height 10
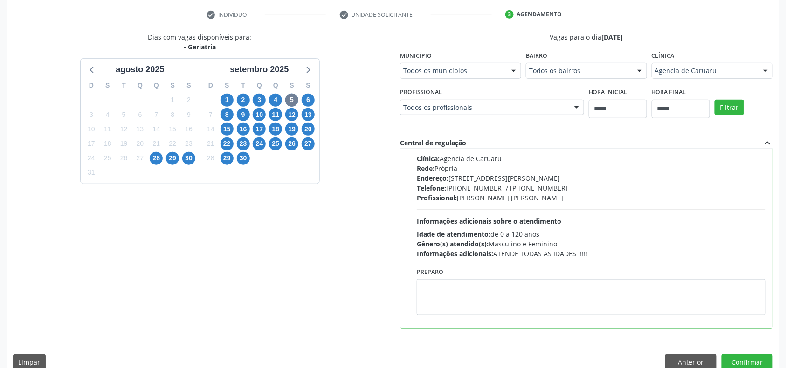
scroll to position [189, 0]
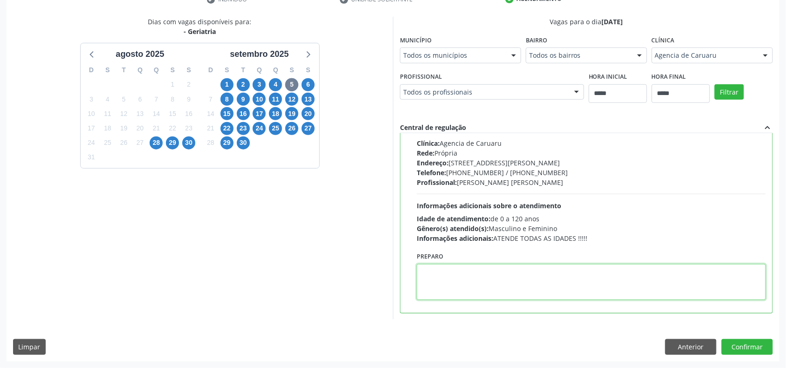
paste textarea "**********"
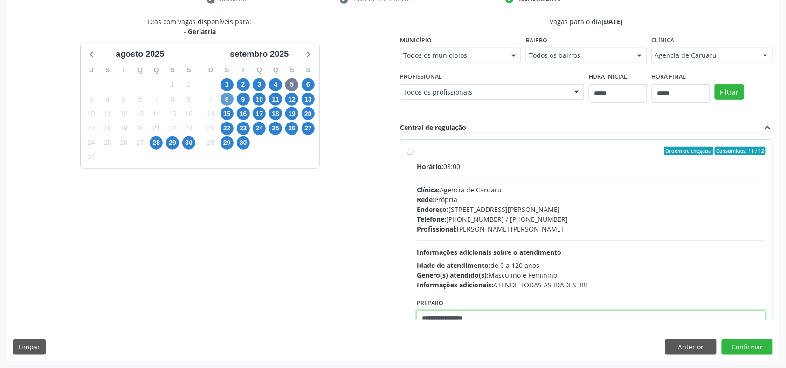
type textarea "**********"
click at [224, 99] on span "8" at bounding box center [227, 99] width 13 height 13
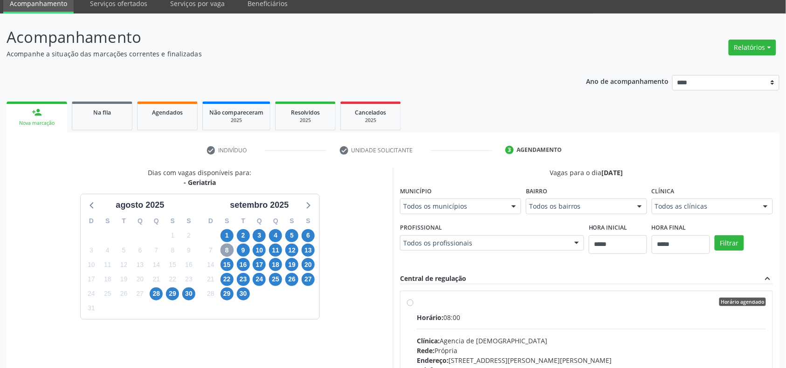
scroll to position [189, 0]
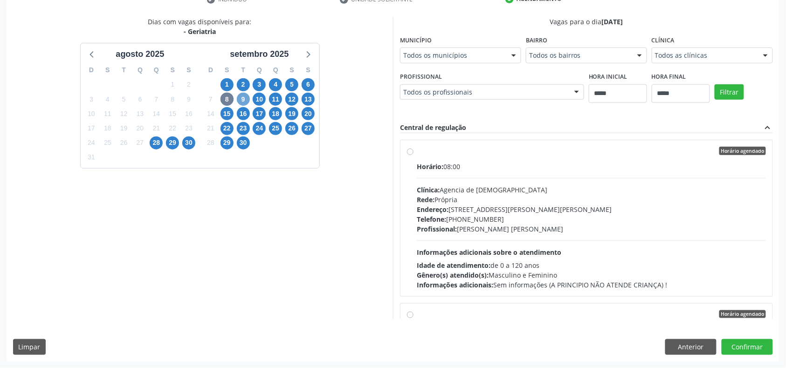
drag, startPoint x: 247, startPoint y: 97, endPoint x: 269, endPoint y: 105, distance: 22.9
click at [249, 98] on span "9" at bounding box center [243, 99] width 13 height 13
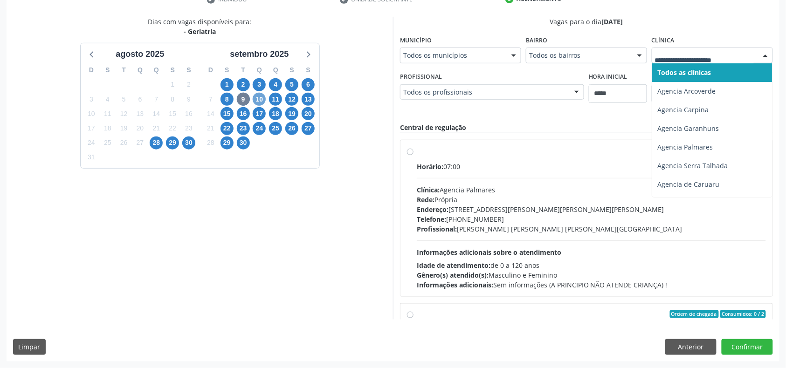
click at [257, 99] on span "10" at bounding box center [259, 99] width 13 height 13
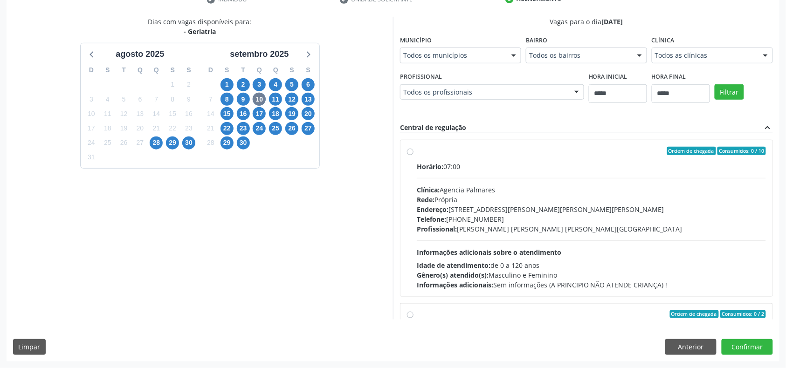
click at [652, 63] on div "Todos as clínicas" at bounding box center [712, 56] width 121 height 16
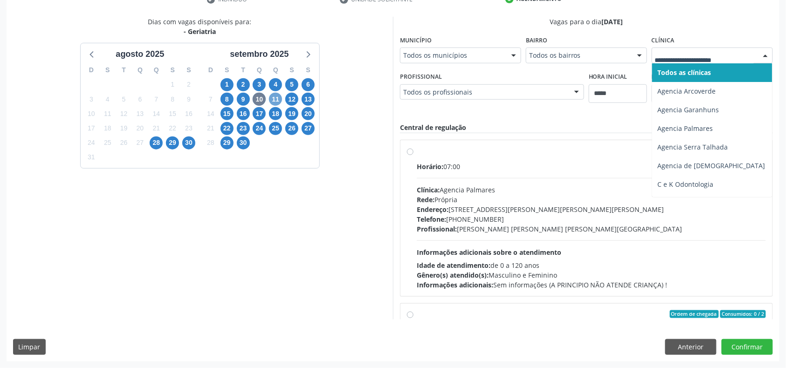
click at [279, 101] on span "11" at bounding box center [275, 99] width 13 height 13
click at [652, 63] on div at bounding box center [712, 56] width 121 height 16
click at [297, 96] on span "12" at bounding box center [291, 99] width 13 height 13
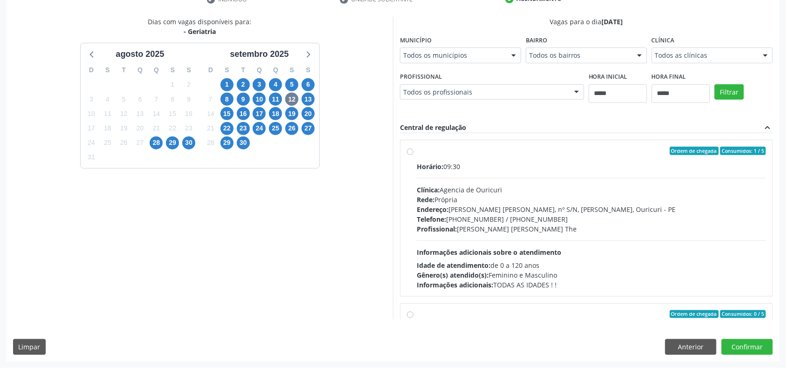
click at [652, 63] on div "Clínica Todos as clínicas Todos as clínicas Agencia de Ouricuri Clinica Santa M…" at bounding box center [712, 48] width 121 height 30
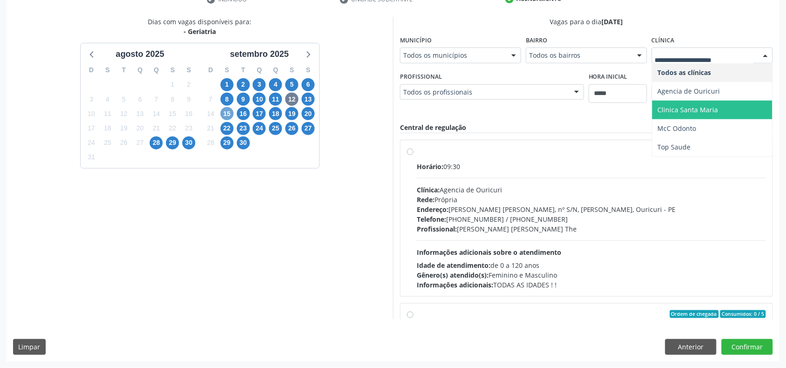
click at [228, 113] on span "15" at bounding box center [227, 113] width 13 height 13
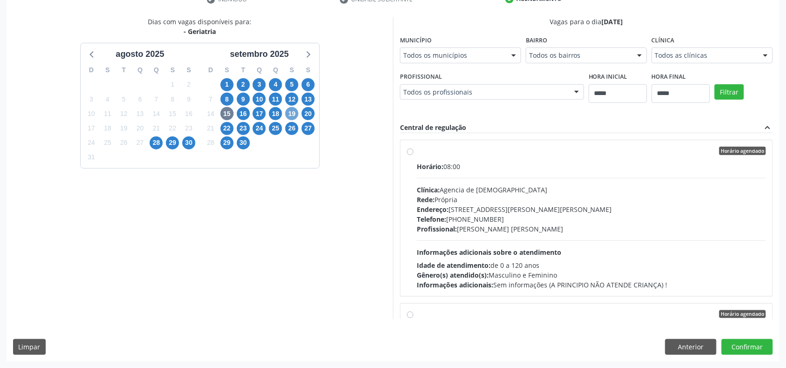
click at [293, 118] on span "19" at bounding box center [291, 113] width 13 height 13
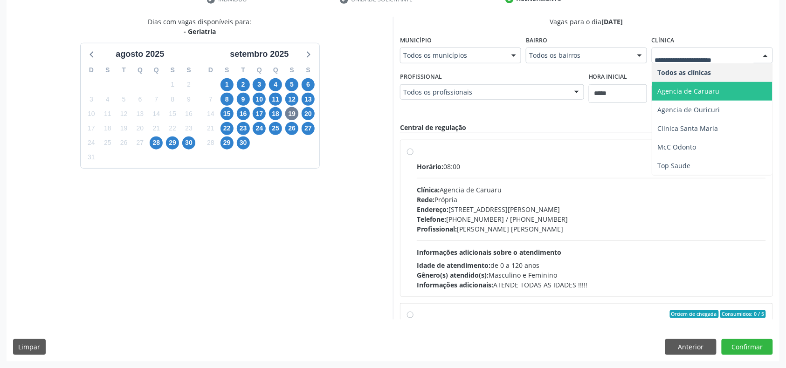
click at [652, 101] on span "Agencia de Caruaru" at bounding box center [712, 91] width 120 height 19
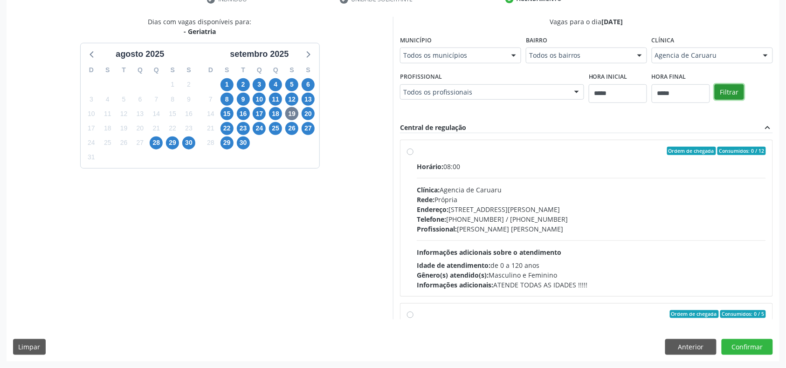
click at [715, 100] on button "Filtrar" at bounding box center [729, 92] width 29 height 16
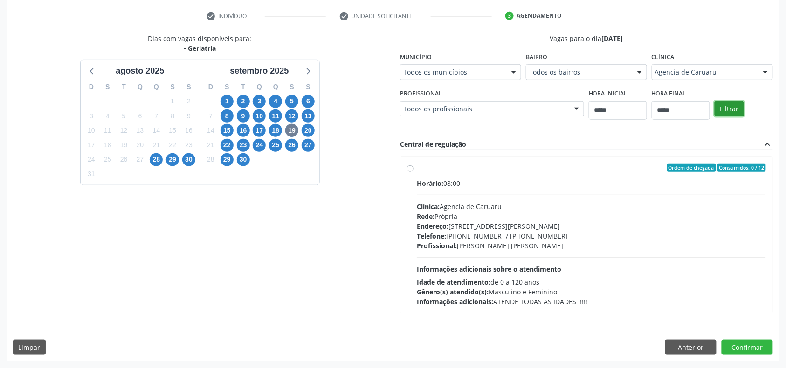
scroll to position [173, 0]
click at [439, 189] on div "Horário: 08:00 Clínica: Agencia de Caruaru Rede: Própria Endereço: Rua João Col…" at bounding box center [591, 243] width 349 height 128
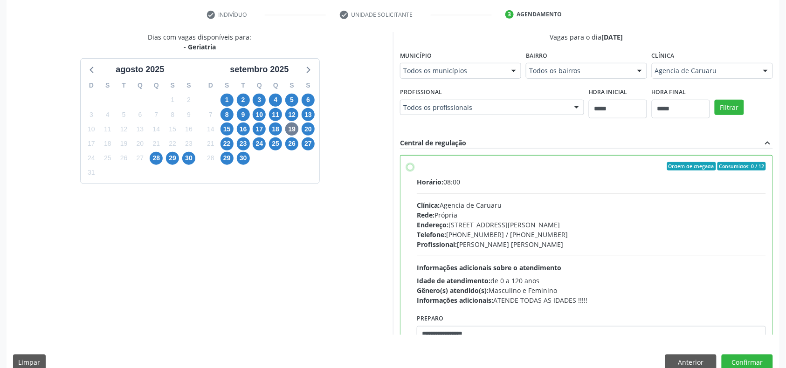
scroll to position [47, 0]
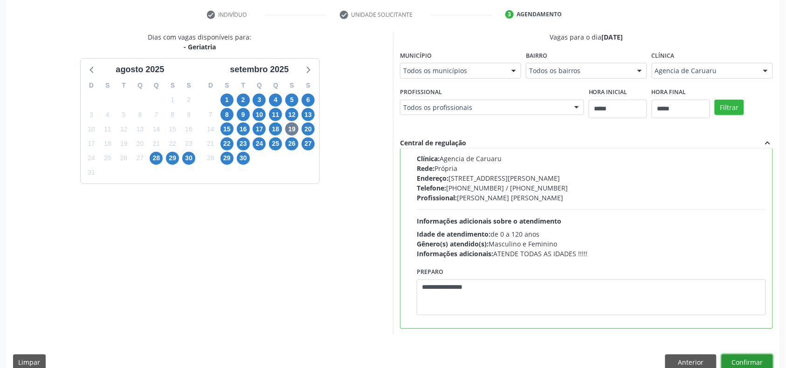
drag, startPoint x: 769, startPoint y: 366, endPoint x: 755, endPoint y: 364, distance: 14.1
click at [755, 364] on button "Confirmar" at bounding box center [747, 363] width 51 height 16
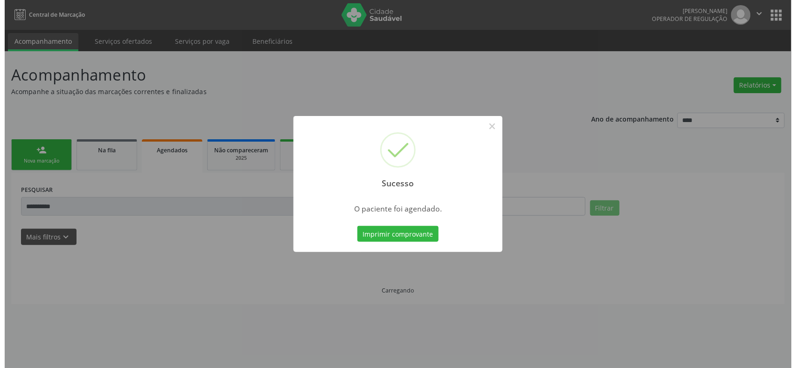
scroll to position [0, 0]
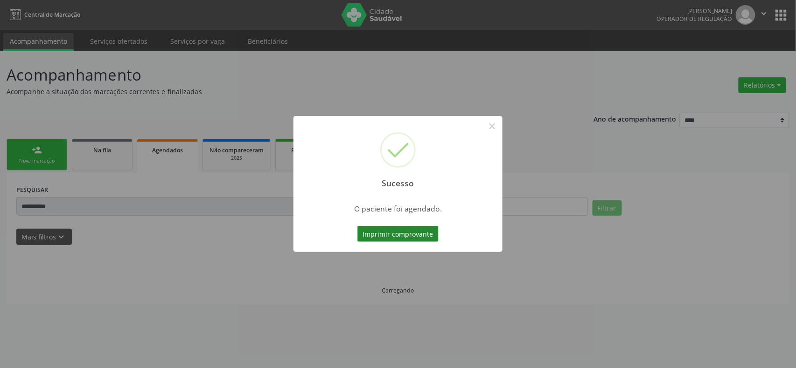
click at [382, 230] on button "Imprimir comprovante" at bounding box center [397, 234] width 81 height 16
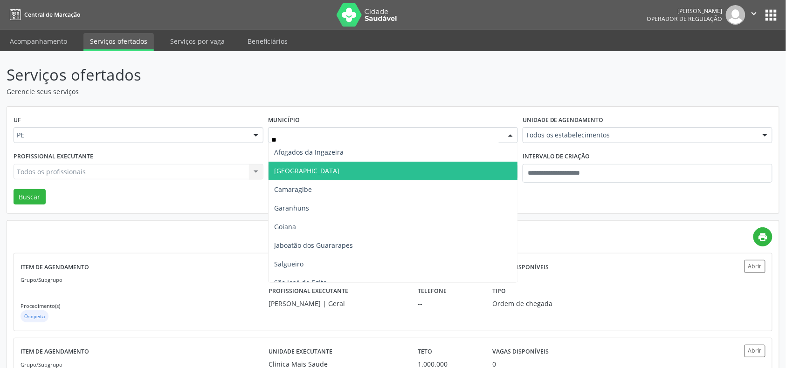
type input "***"
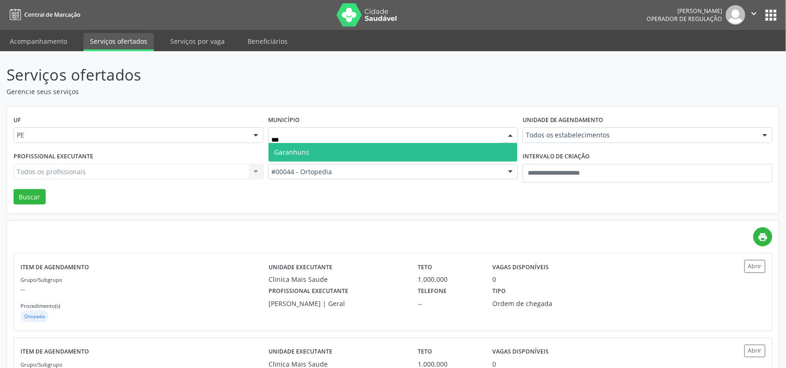
click at [371, 150] on span "Garanhuns" at bounding box center [393, 152] width 249 height 19
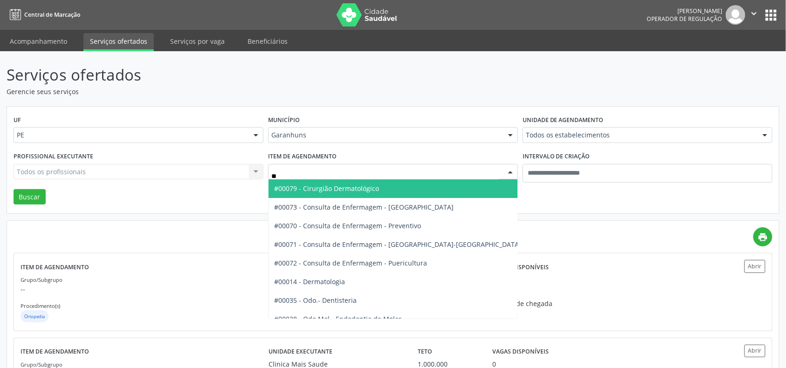
type input "***"
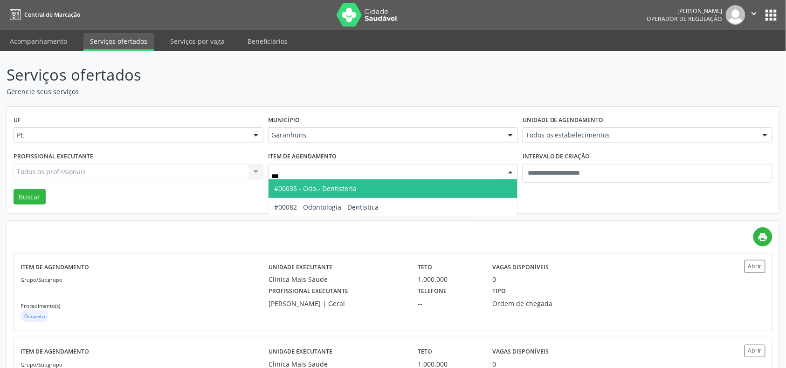
click at [344, 194] on span "#00035 - Odo.- Dentisteria" at bounding box center [393, 189] width 249 height 19
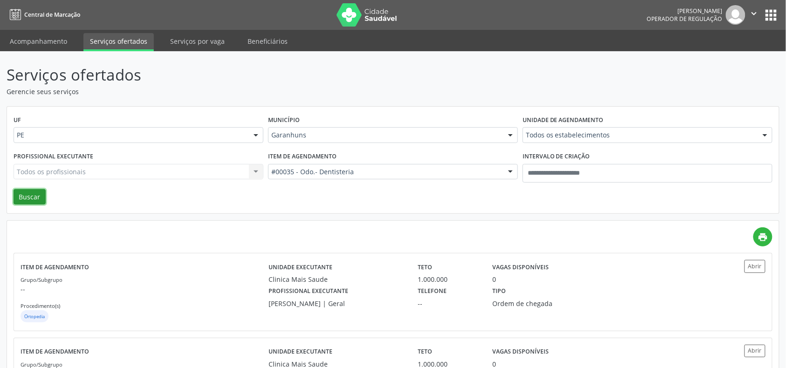
click at [29, 191] on button "Buscar" at bounding box center [30, 197] width 32 height 16
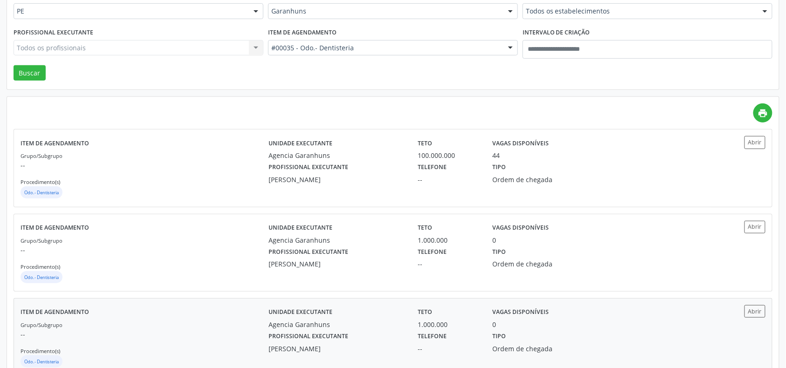
scroll to position [187, 0]
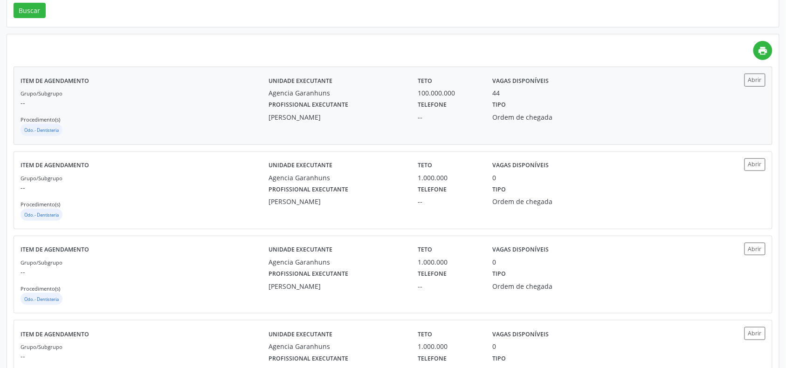
click at [247, 104] on p "--" at bounding box center [145, 103] width 249 height 10
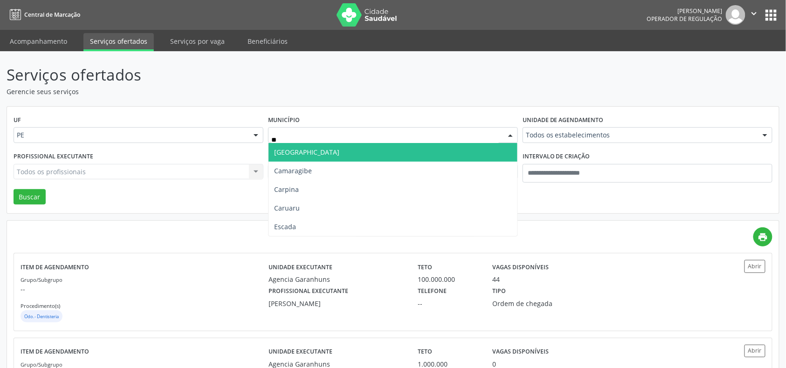
type input "***"
click at [308, 157] on span "Carpina" at bounding box center [393, 152] width 249 height 19
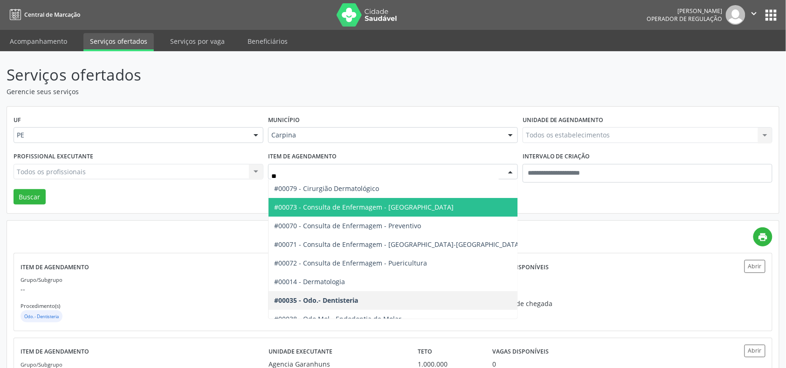
type input "***"
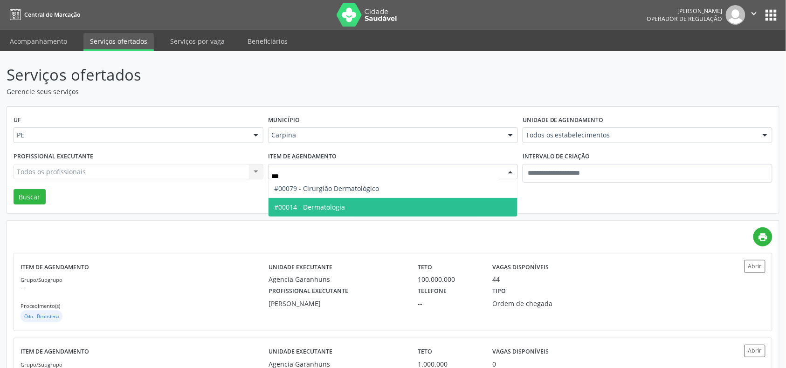
drag, startPoint x: 365, startPoint y: 211, endPoint x: 339, endPoint y: 216, distance: 26.6
click at [365, 211] on span "#00014 - Dermatologia" at bounding box center [393, 207] width 249 height 19
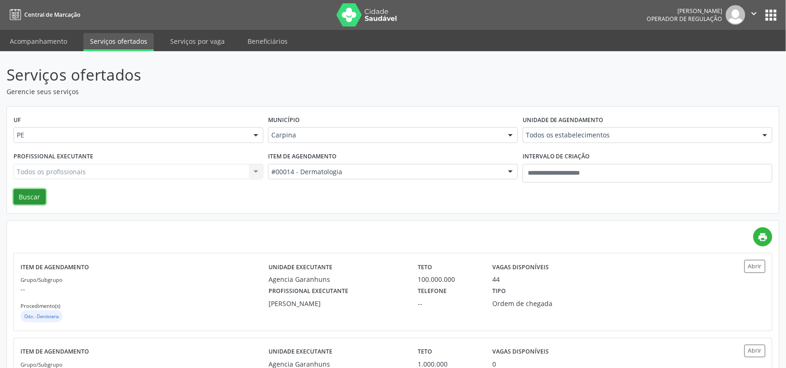
click at [17, 194] on button "Buscar" at bounding box center [30, 197] width 32 height 16
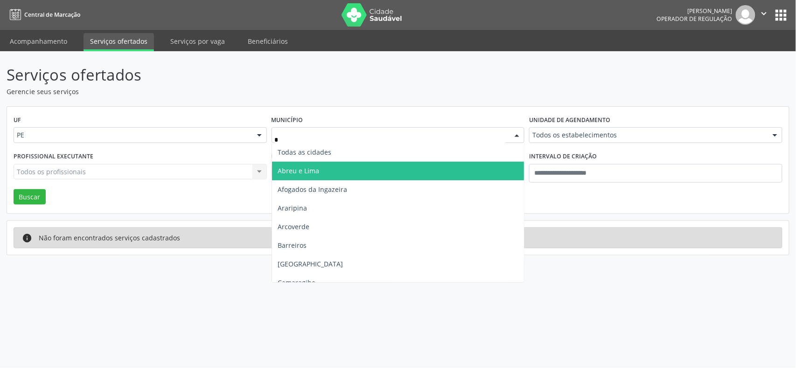
type input "**"
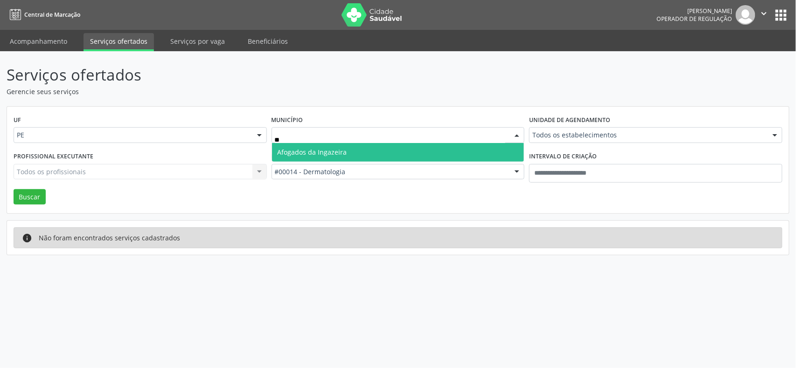
click at [345, 152] on span "Afogados da Ingazeira" at bounding box center [311, 152] width 69 height 9
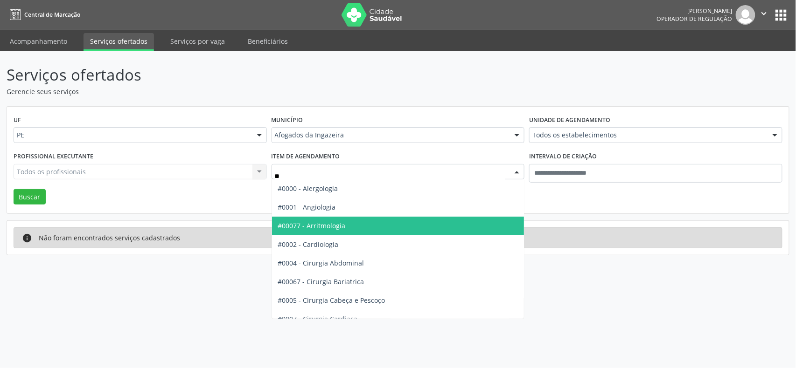
type input "***"
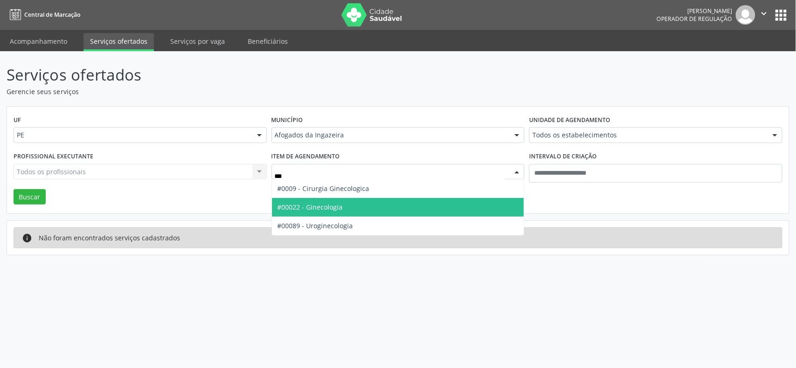
click at [345, 211] on span "#00022 - Ginecologia" at bounding box center [398, 207] width 252 height 19
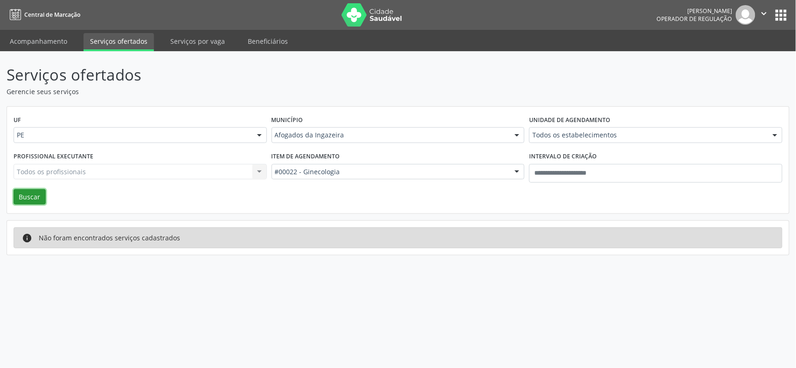
click at [30, 204] on button "Buscar" at bounding box center [30, 197] width 32 height 16
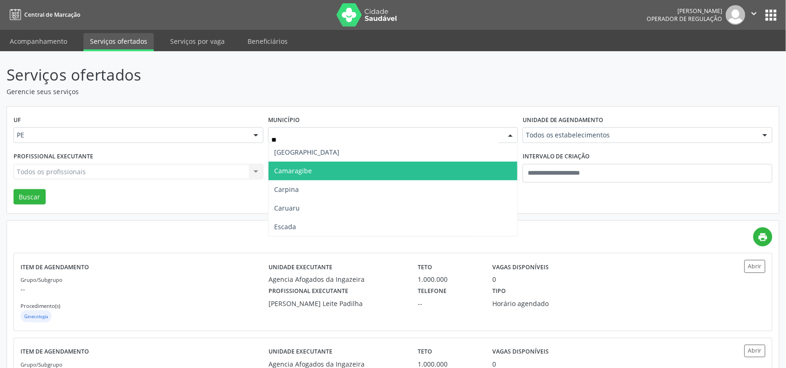
type input "***"
click at [347, 165] on span "Caruaru" at bounding box center [393, 171] width 249 height 19
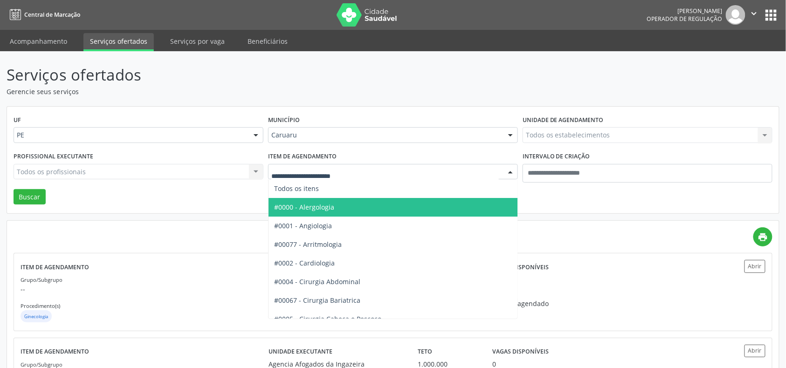
click at [371, 177] on div at bounding box center [393, 172] width 250 height 16
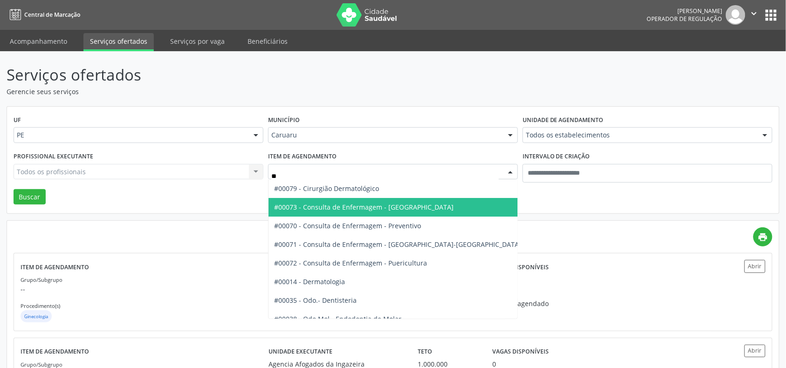
type input "***"
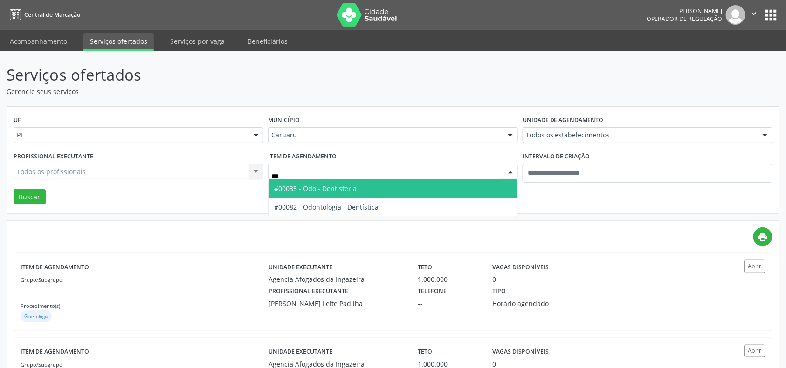
click at [370, 194] on span "#00035 - Odo.- Dentisteria" at bounding box center [393, 189] width 249 height 19
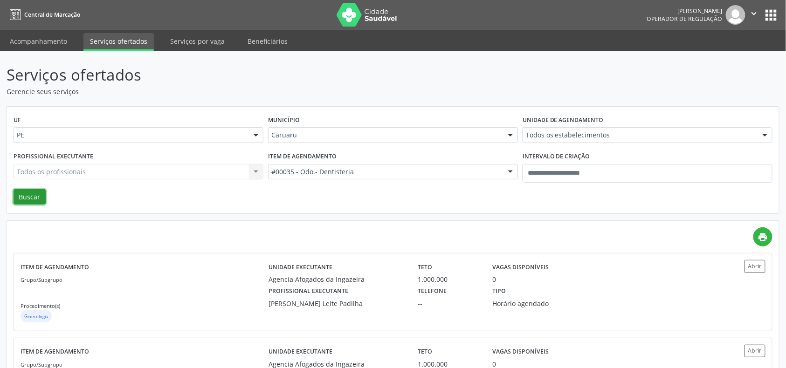
click at [21, 190] on button "Buscar" at bounding box center [30, 197] width 32 height 16
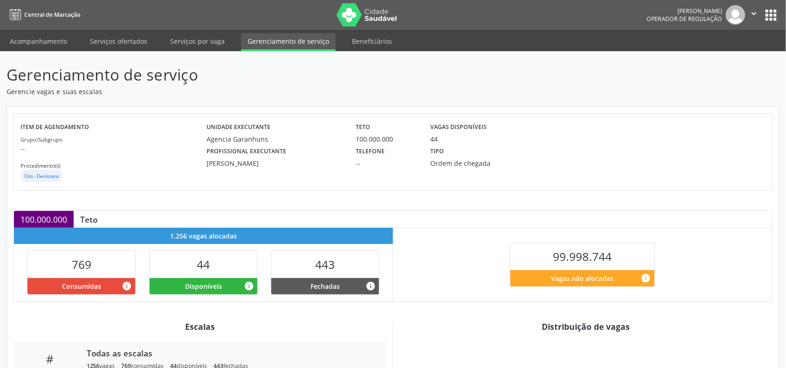
scroll to position [126, 0]
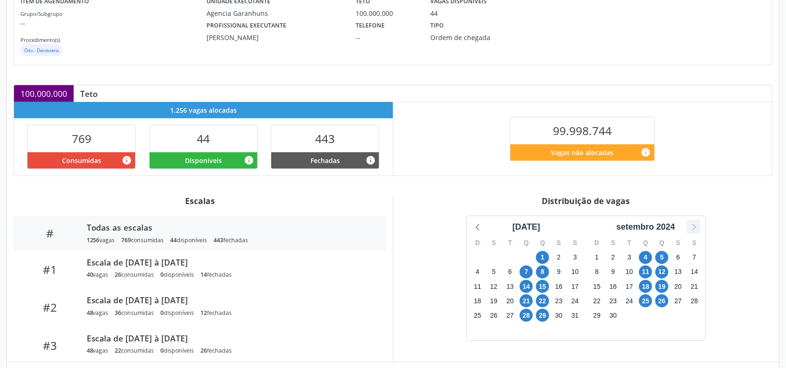
click at [699, 231] on icon at bounding box center [694, 227] width 12 height 12
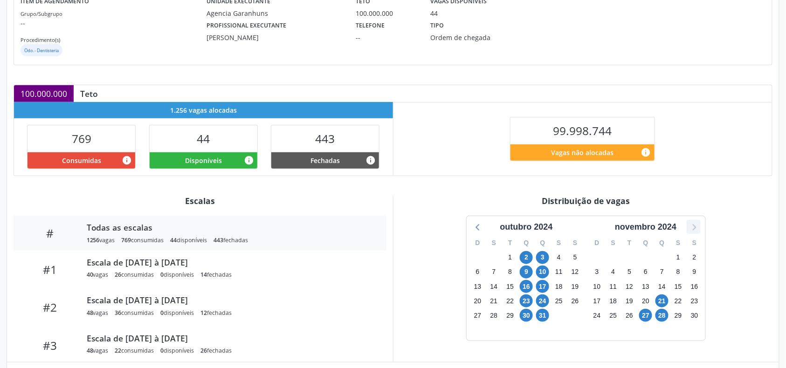
click at [698, 231] on icon at bounding box center [694, 227] width 12 height 12
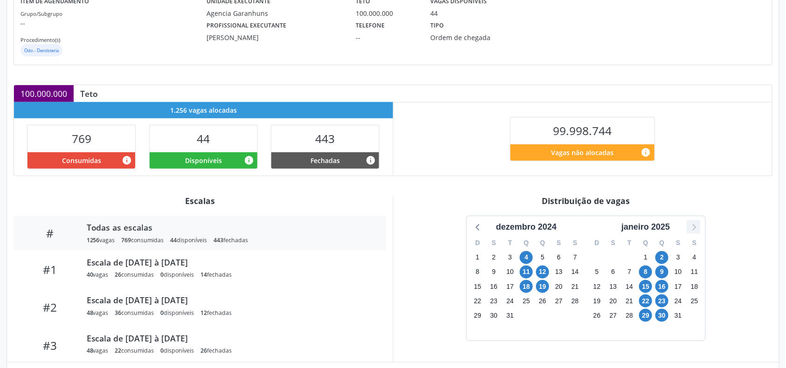
click at [698, 230] on icon at bounding box center [694, 227] width 12 height 12
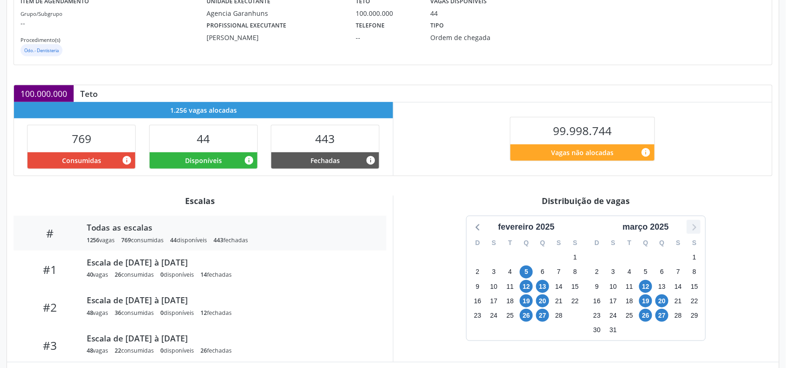
click at [698, 230] on icon at bounding box center [694, 227] width 12 height 12
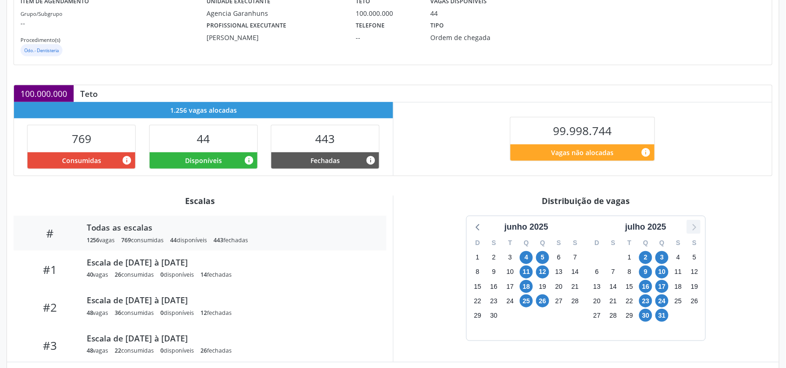
click at [698, 230] on icon at bounding box center [694, 227] width 12 height 12
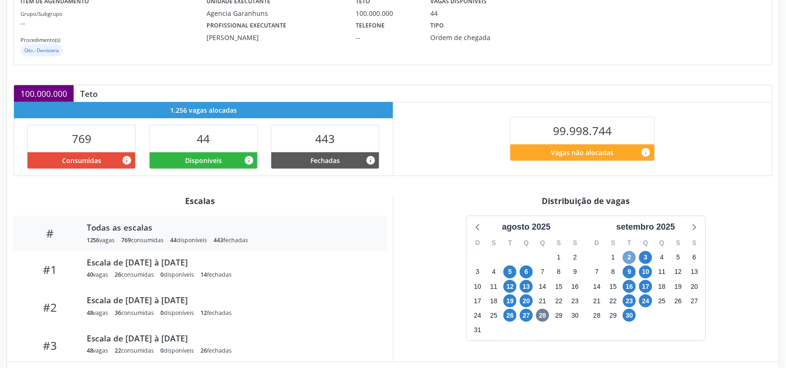
click at [628, 257] on span "2" at bounding box center [629, 257] width 13 height 13
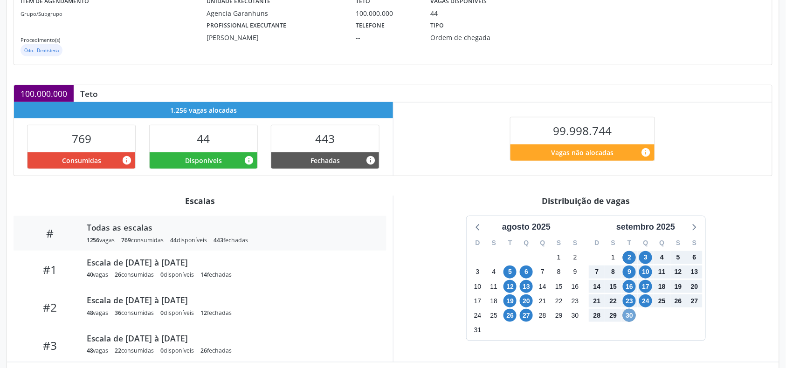
click at [635, 313] on span "30" at bounding box center [629, 315] width 13 height 13
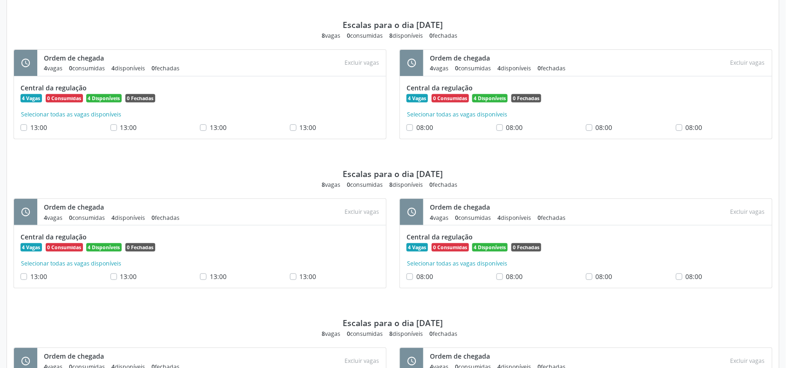
scroll to position [924, 0]
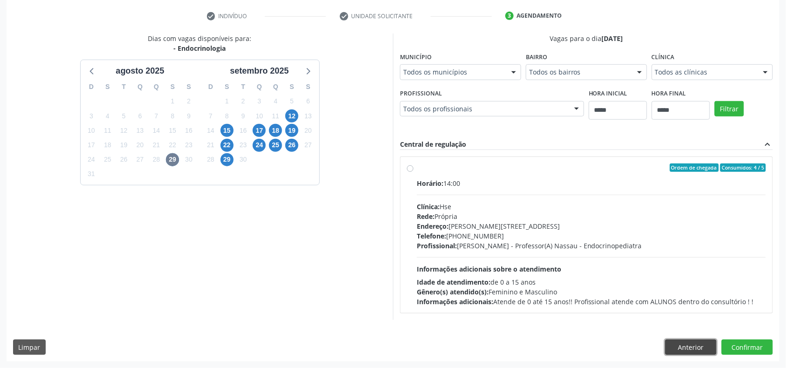
click at [704, 344] on button "Anterior" at bounding box center [690, 348] width 51 height 16
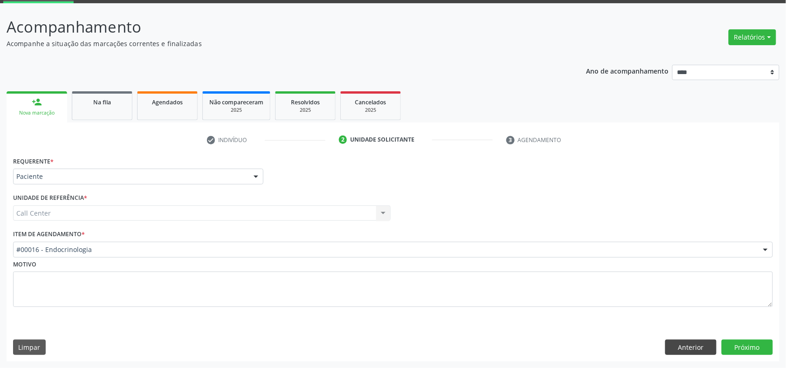
scroll to position [49, 0]
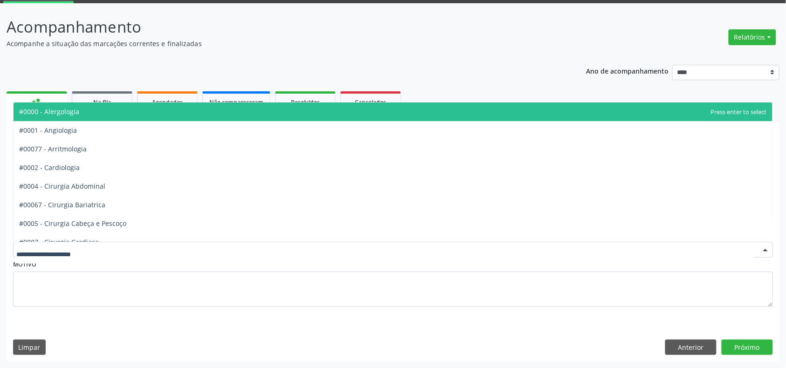
click at [530, 70] on div "Ano de acompanhamento **** **** **** **** **** person_add Nova marcação Na fila…" at bounding box center [393, 210] width 773 height 304
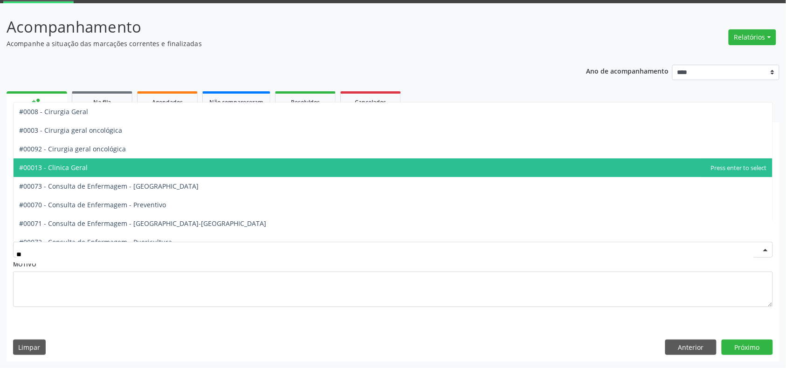
click at [66, 165] on span "#00013 - Clinica Geral" at bounding box center [53, 167] width 69 height 9
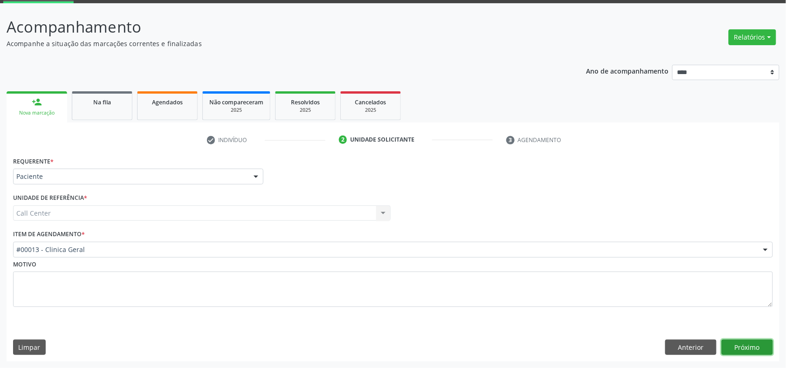
click at [734, 340] on button "Próximo" at bounding box center [747, 348] width 51 height 16
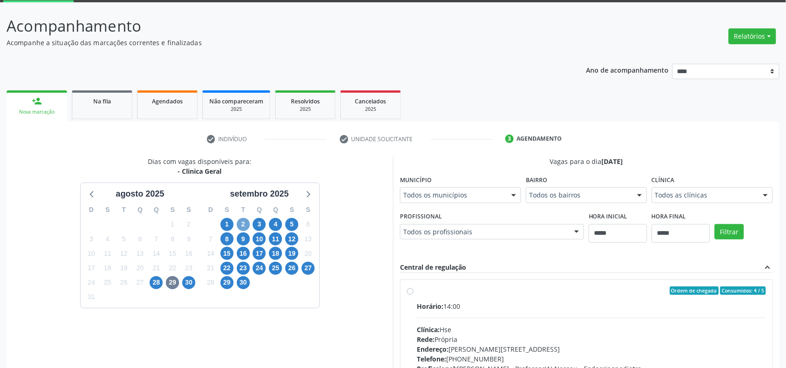
click at [245, 222] on span "2" at bounding box center [243, 224] width 13 height 13
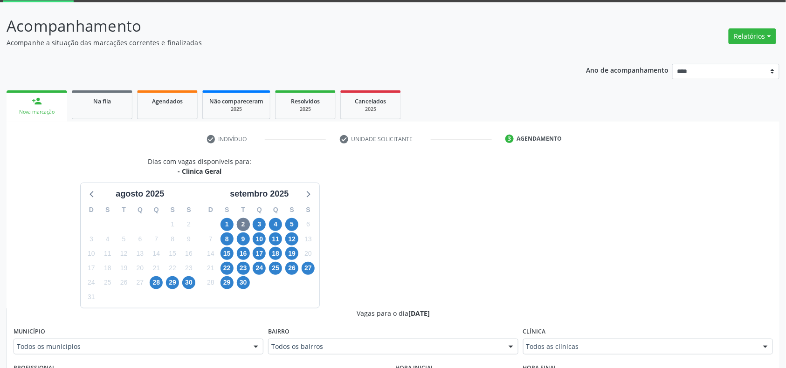
click at [615, 335] on div "Clínica Todos as clínicas Todos as clínicas Agencia Arcoverde Agencia Palmares …" at bounding box center [648, 340] width 250 height 30
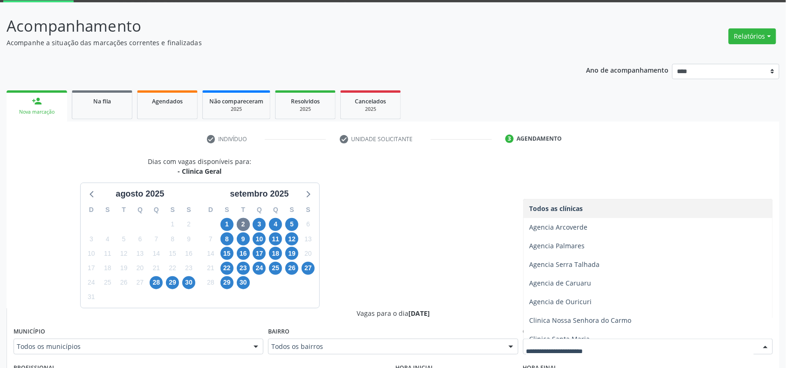
scroll to position [103, 0]
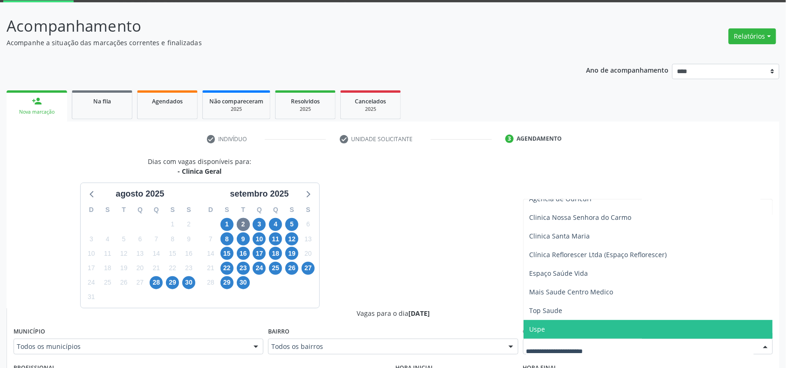
click at [588, 332] on span "Uspe" at bounding box center [648, 329] width 249 height 19
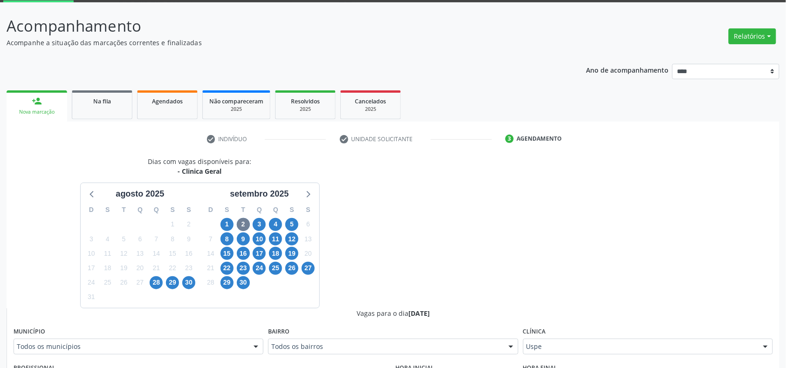
scroll to position [173, 0]
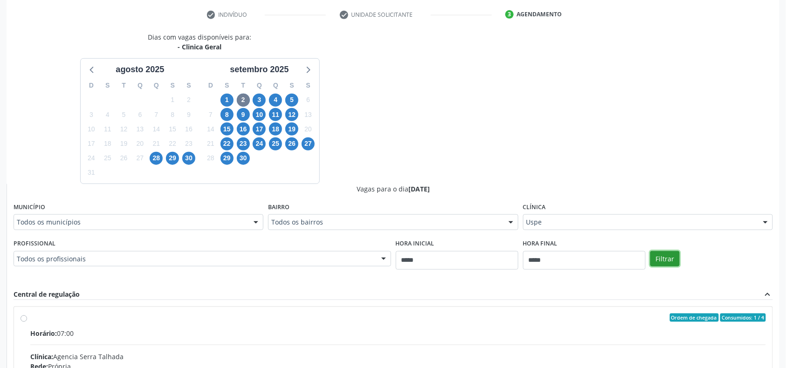
click at [663, 263] on button "Filtrar" at bounding box center [665, 259] width 29 height 16
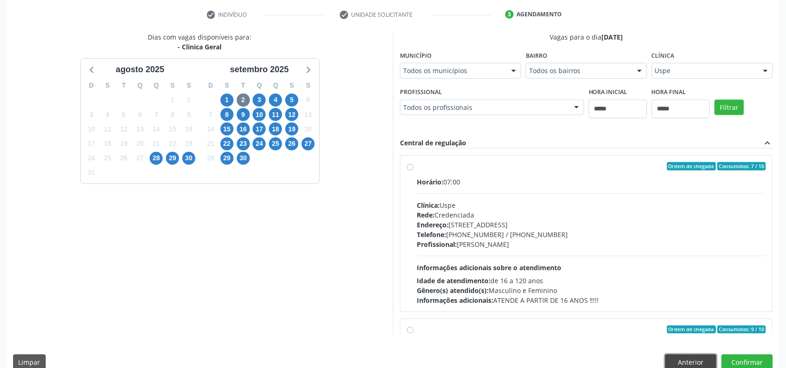
click at [686, 361] on button "Anterior" at bounding box center [690, 363] width 51 height 16
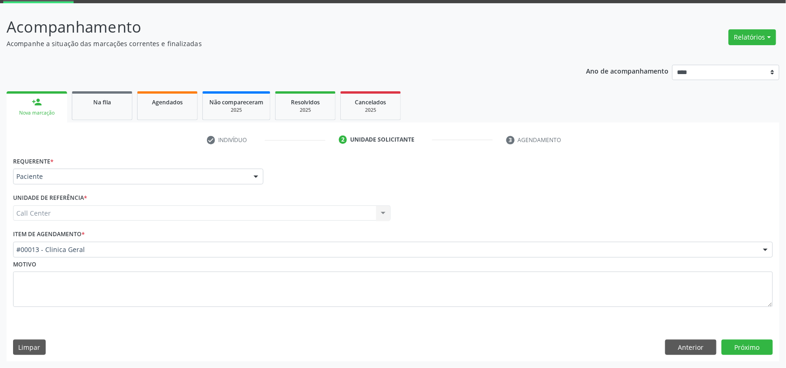
scroll to position [49, 0]
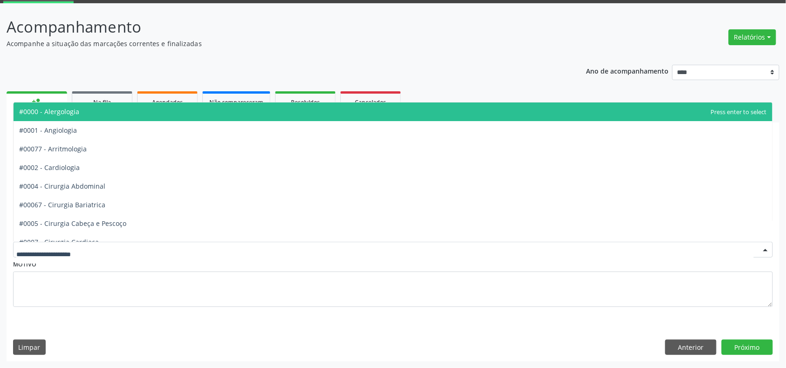
click at [83, 108] on span "#0000 - Alergologia" at bounding box center [393, 112] width 759 height 19
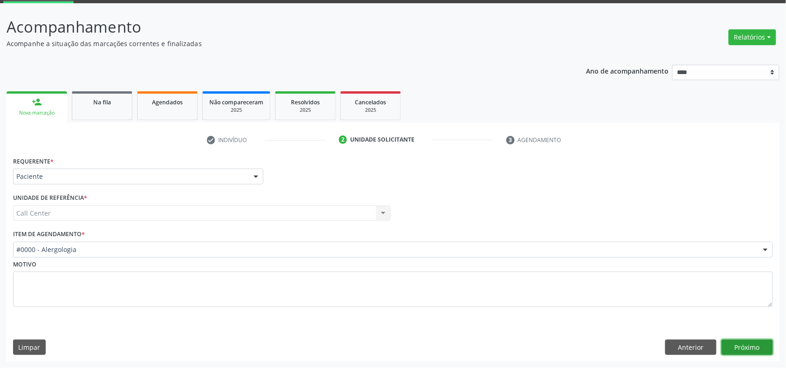
click at [762, 347] on button "Próximo" at bounding box center [747, 348] width 51 height 16
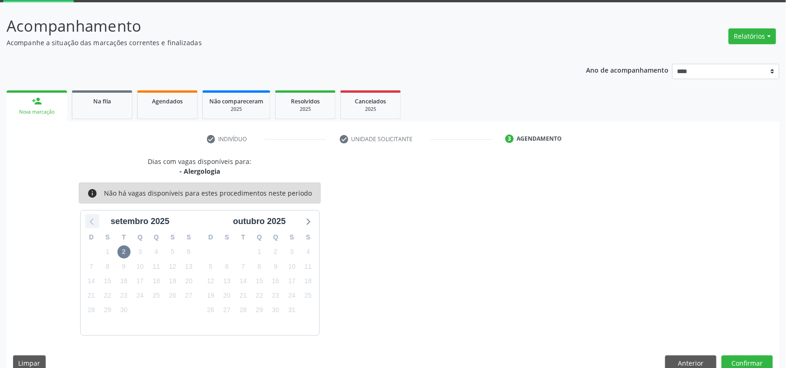
click at [85, 221] on div at bounding box center [92, 222] width 14 height 14
drag, startPoint x: 686, startPoint y: 361, endPoint x: 680, endPoint y: 356, distance: 8.0
click at [696, 319] on html "Central de Marcação Ericka Patricia Teofilo Operador de regulação  Configuraçõ…" at bounding box center [393, 135] width 786 height 368
click at [691, 364] on button "Anterior" at bounding box center [690, 364] width 51 height 16
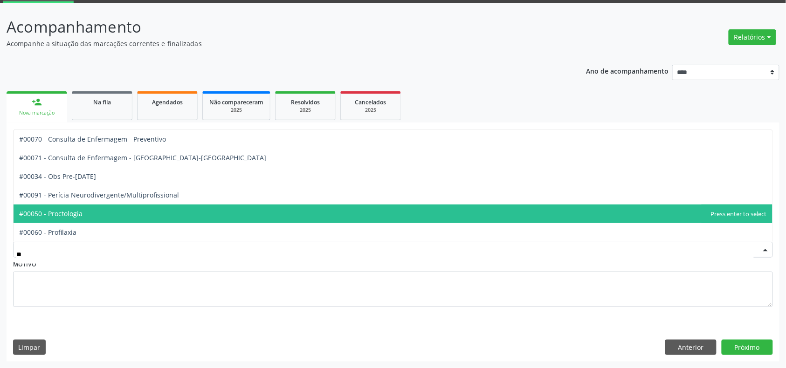
click at [112, 211] on span "#00050 - Proctologia" at bounding box center [393, 214] width 759 height 19
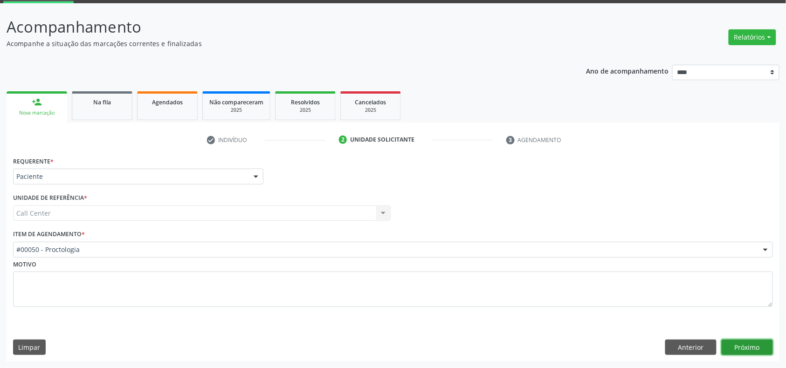
click at [758, 346] on button "Próximo" at bounding box center [747, 348] width 51 height 16
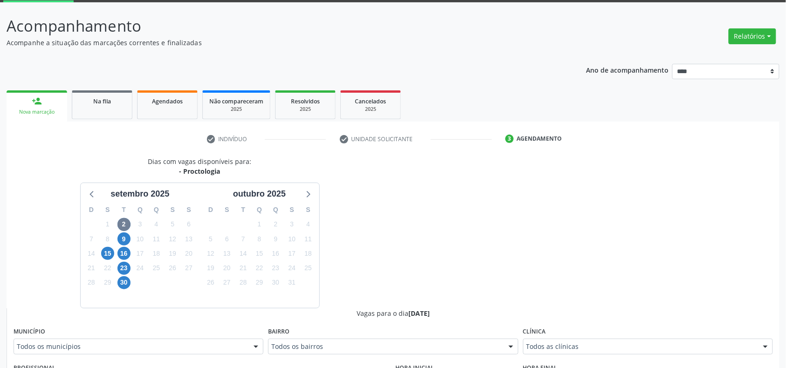
click at [130, 236] on div "9" at bounding box center [124, 239] width 13 height 14
click at [131, 237] on div "9" at bounding box center [124, 239] width 16 height 14
click at [123, 238] on span "9" at bounding box center [124, 239] width 13 height 13
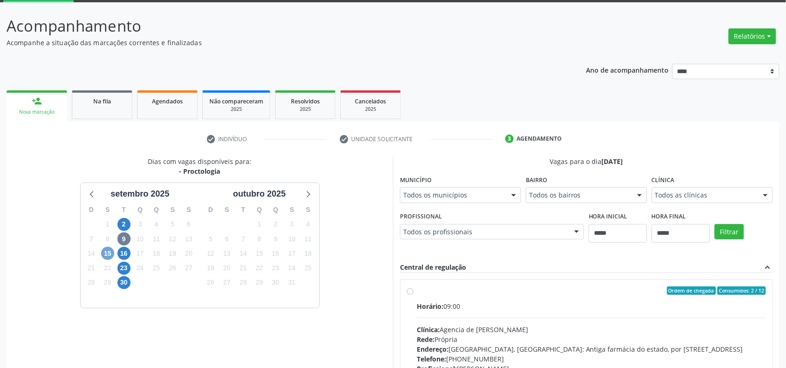
click at [107, 251] on span "15" at bounding box center [107, 253] width 13 height 13
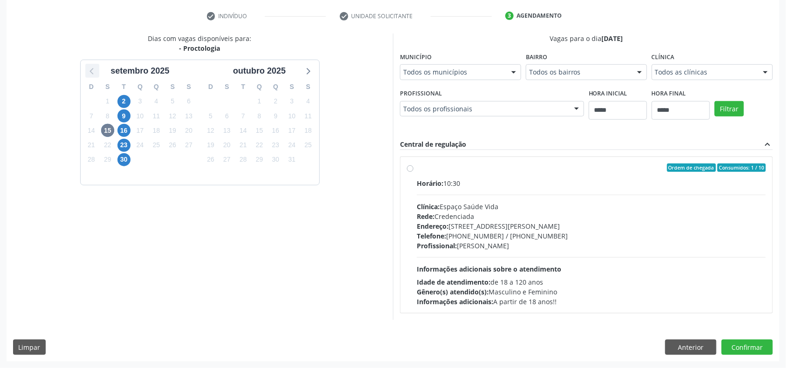
click at [88, 65] on icon at bounding box center [92, 71] width 12 height 12
click at [288, 156] on span "29" at bounding box center [291, 159] width 13 height 13
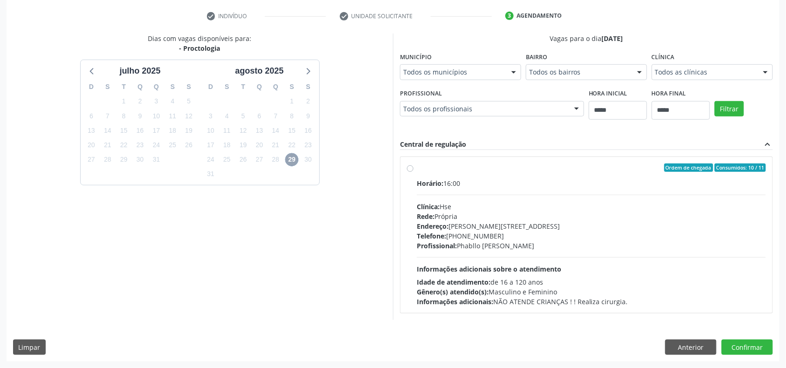
click at [293, 159] on span "29" at bounding box center [291, 159] width 13 height 13
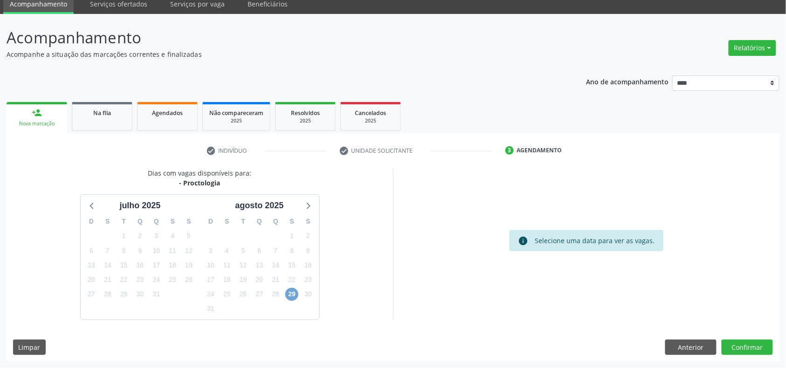
scroll to position [38, 0]
drag, startPoint x: 293, startPoint y: 291, endPoint x: 295, endPoint y: 298, distance: 6.3
click at [295, 297] on span "29" at bounding box center [291, 294] width 13 height 13
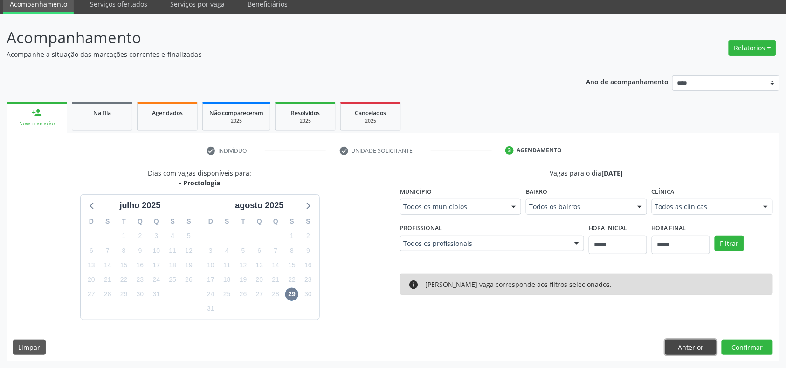
click at [686, 340] on button "Anterior" at bounding box center [690, 348] width 51 height 16
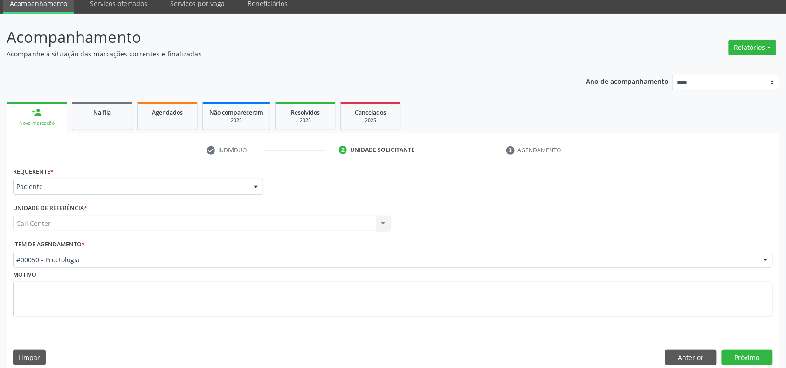
click at [126, 254] on div "#00050 - Proctologia" at bounding box center [393, 260] width 760 height 16
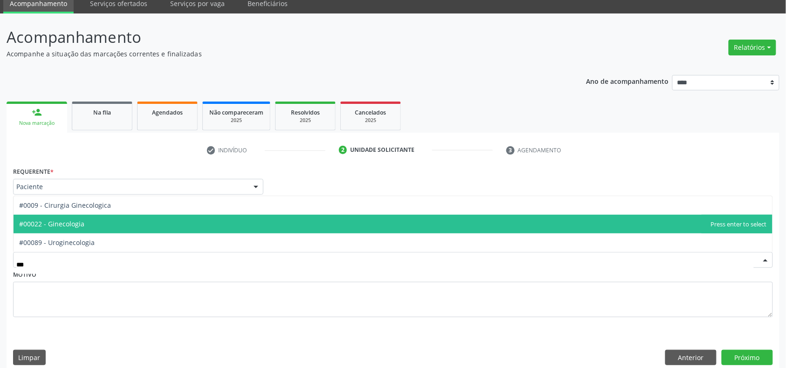
click at [98, 230] on span "#00022 - Ginecologia" at bounding box center [393, 224] width 759 height 19
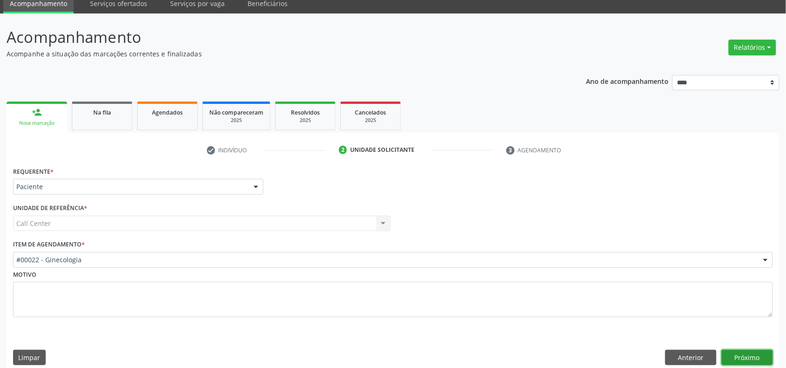
click at [746, 356] on button "Próximo" at bounding box center [747, 358] width 51 height 16
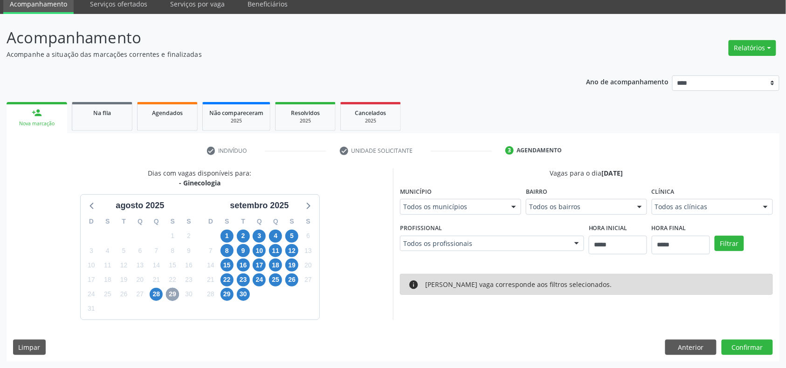
click at [175, 290] on span "29" at bounding box center [172, 294] width 13 height 13
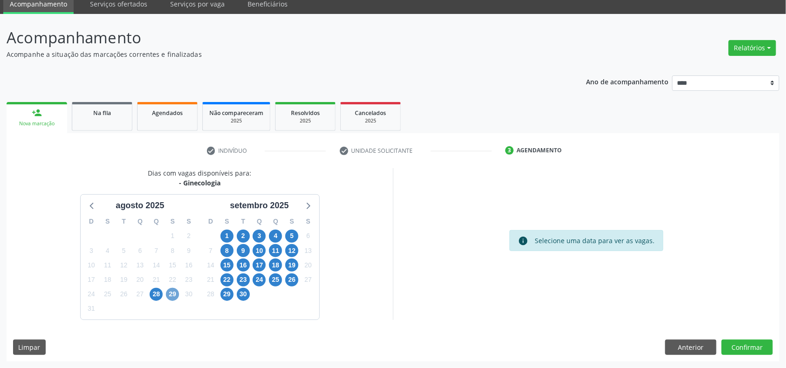
click at [176, 295] on span "29" at bounding box center [172, 294] width 13 height 13
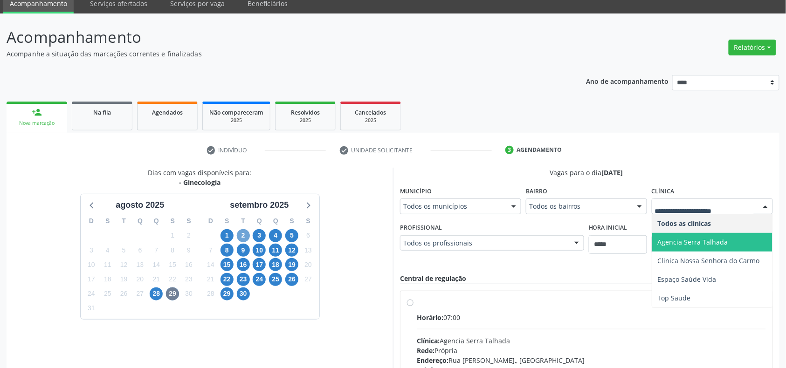
click at [239, 237] on span "2" at bounding box center [243, 235] width 13 height 13
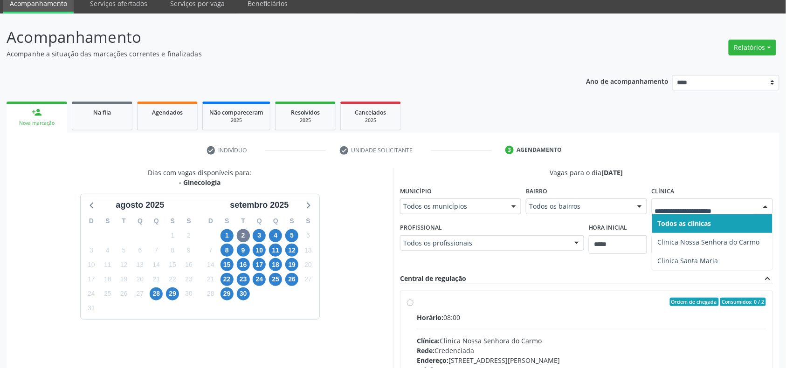
click at [252, 234] on div "3" at bounding box center [259, 236] width 16 height 14
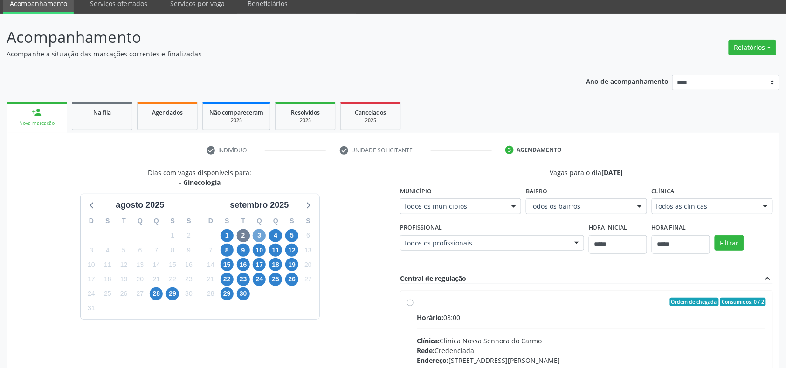
click at [257, 230] on span "3" at bounding box center [259, 235] width 13 height 13
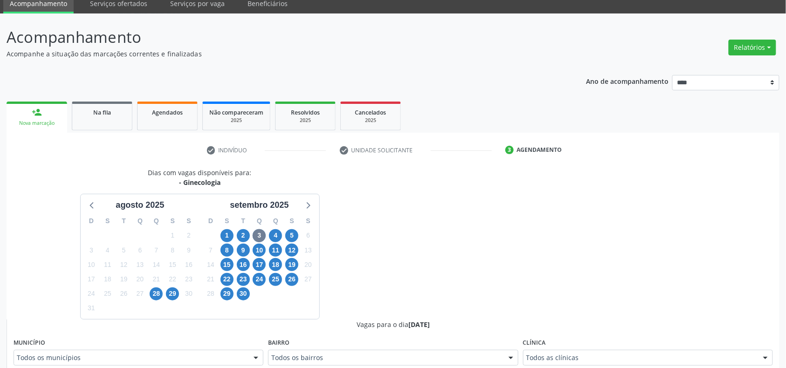
scroll to position [42, 0]
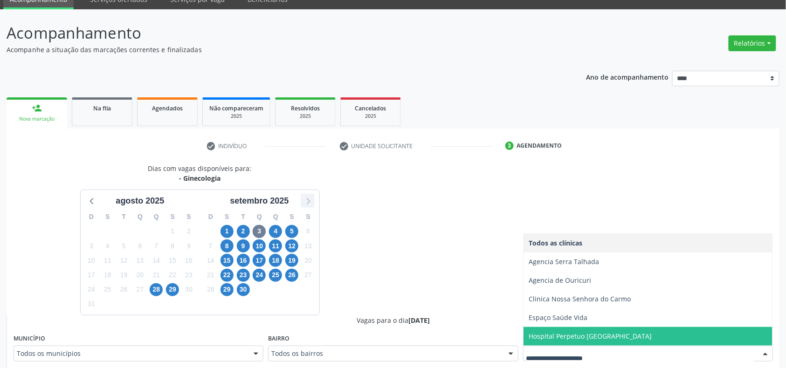
click at [310, 202] on icon at bounding box center [308, 201] width 12 height 12
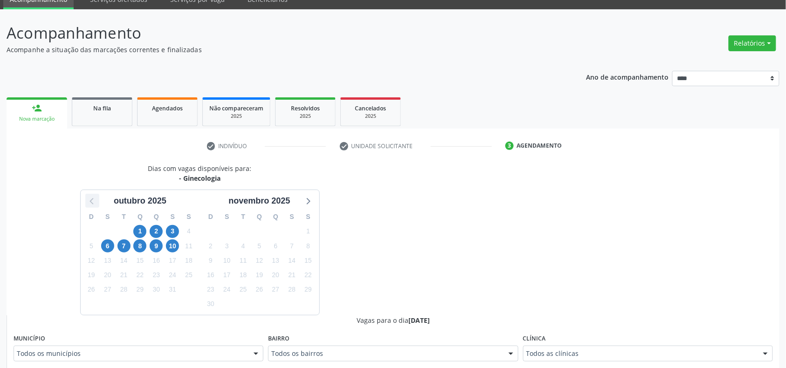
click at [88, 201] on icon at bounding box center [92, 201] width 12 height 12
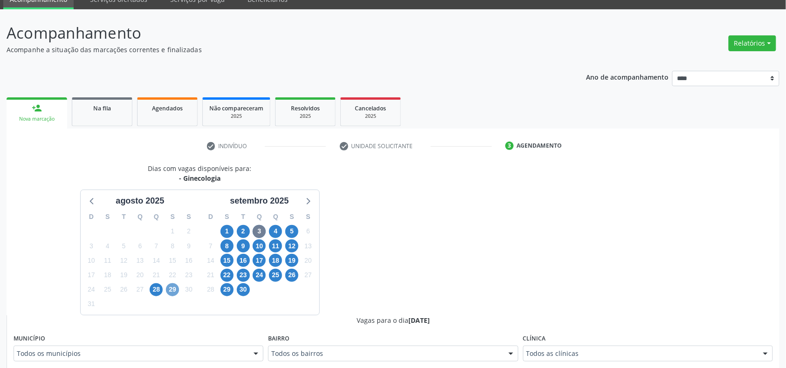
click at [177, 290] on span "29" at bounding box center [172, 290] width 13 height 13
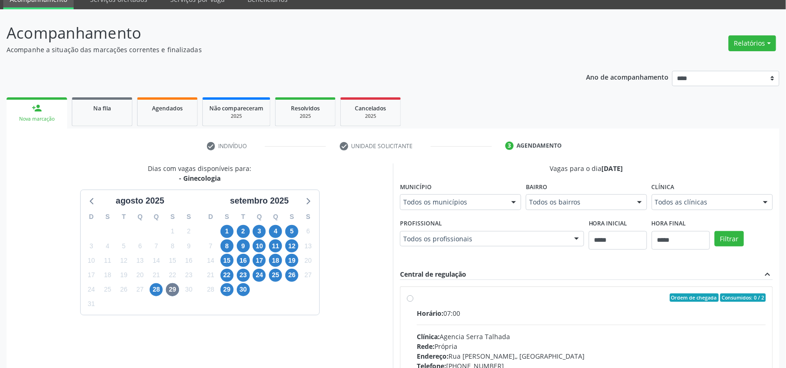
click at [518, 230] on div "Profissional Todos os profissionais Todos os profissionais Ana Lúcia Vilanova d…" at bounding box center [492, 232] width 184 height 30
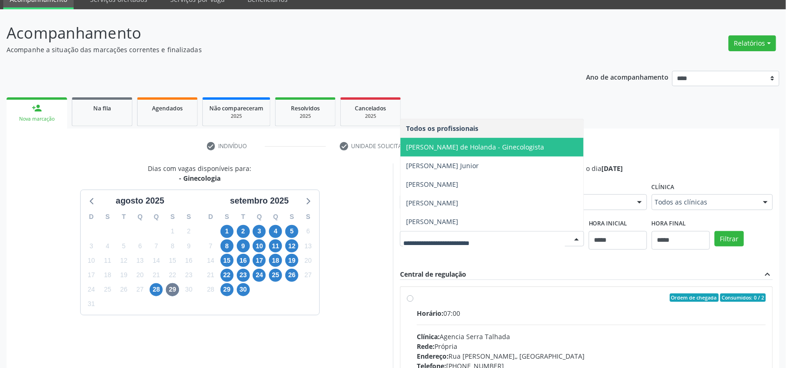
click at [487, 150] on span "Ana Lúcia Vilanova de Holanda - Ginecologista" at bounding box center [475, 147] width 138 height 9
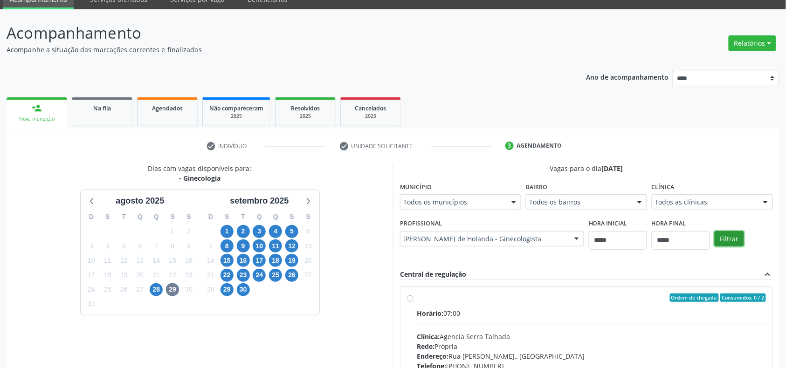
click at [730, 238] on button "Filtrar" at bounding box center [729, 239] width 29 height 16
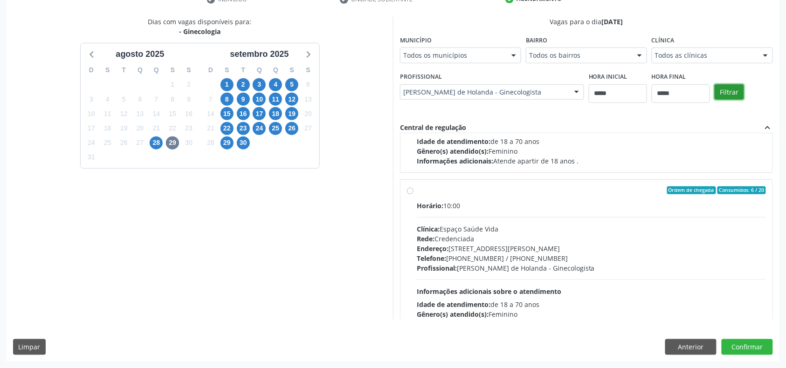
scroll to position [148, 0]
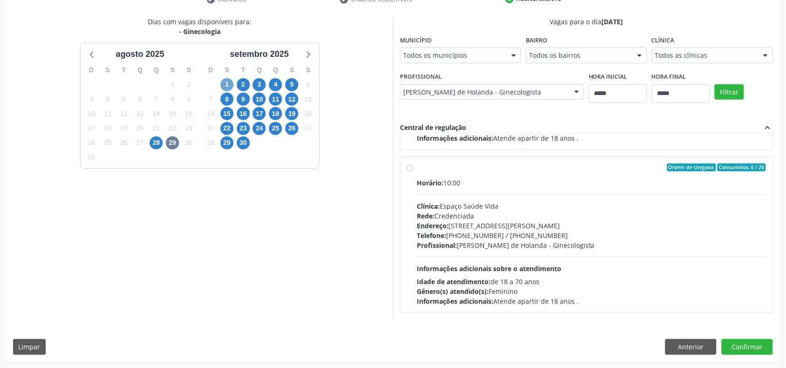
click at [222, 83] on span "1" at bounding box center [227, 84] width 13 height 13
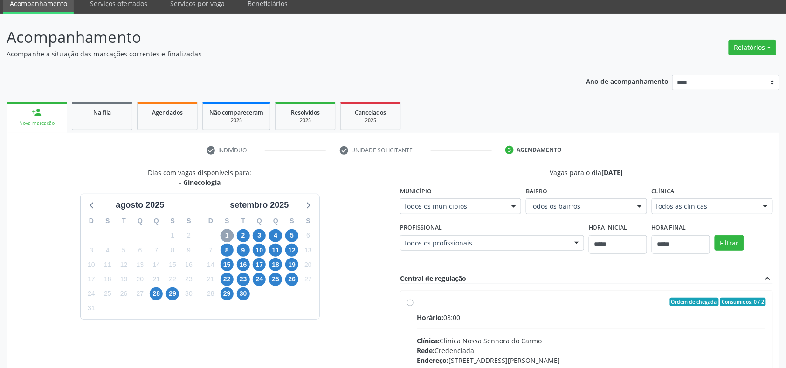
scroll to position [189, 0]
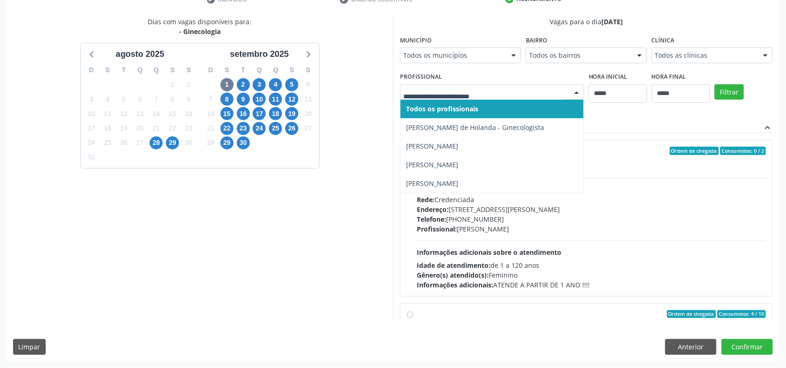
drag, startPoint x: 467, startPoint y: 91, endPoint x: 473, endPoint y: 101, distance: 10.9
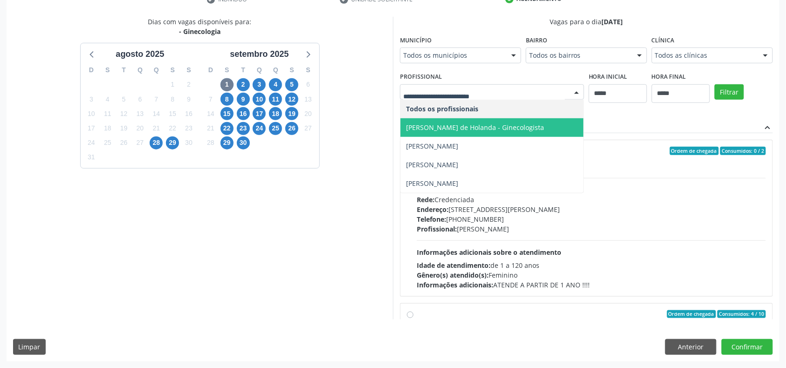
click at [463, 119] on span "Ana Lúcia Vilanova de Holanda - Ginecologista" at bounding box center [492, 127] width 183 height 19
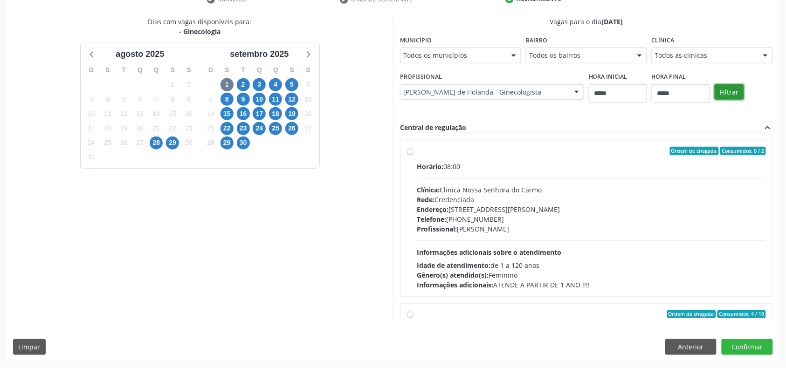
click at [726, 87] on button "Filtrar" at bounding box center [729, 92] width 29 height 16
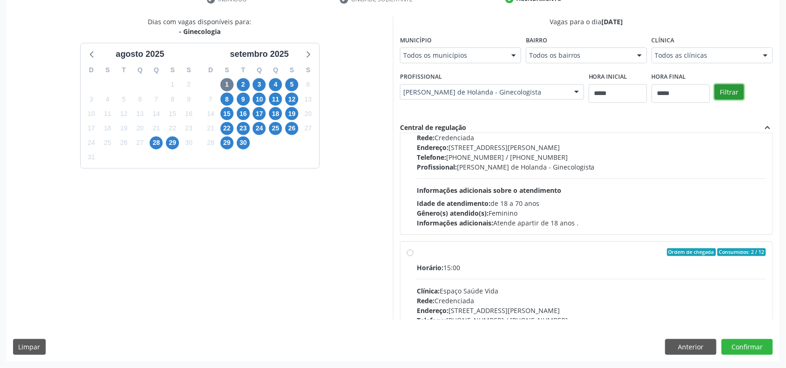
scroll to position [148, 0]
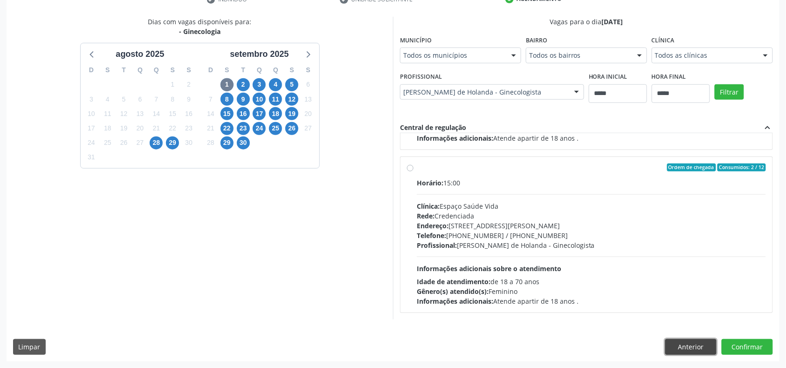
click at [694, 351] on button "Anterior" at bounding box center [690, 347] width 51 height 16
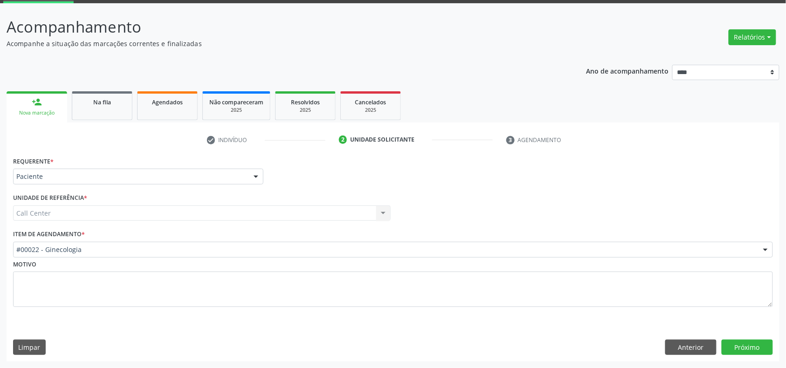
scroll to position [49, 0]
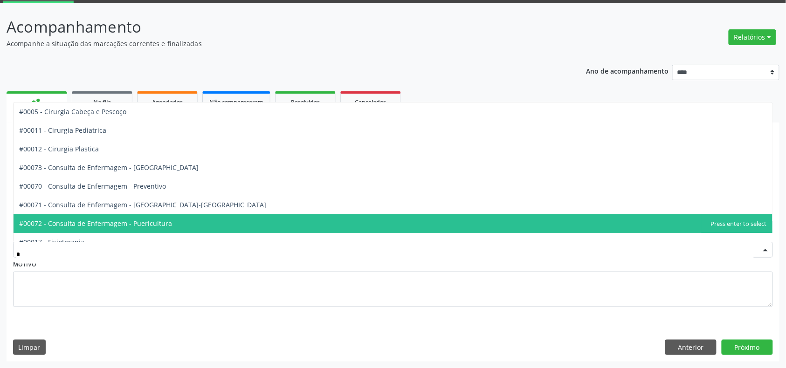
type input "**"
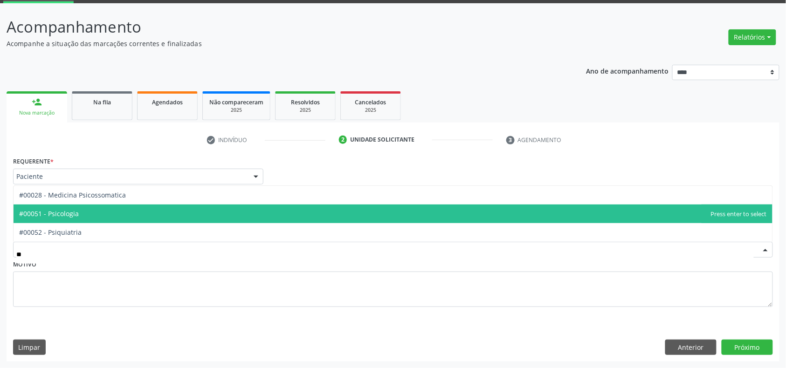
click at [153, 219] on span "#00051 - Psicologia" at bounding box center [393, 214] width 759 height 19
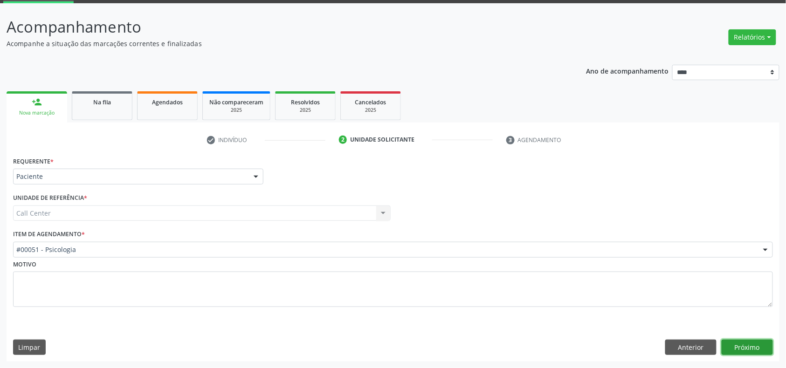
click at [734, 344] on button "Próximo" at bounding box center [747, 348] width 51 height 16
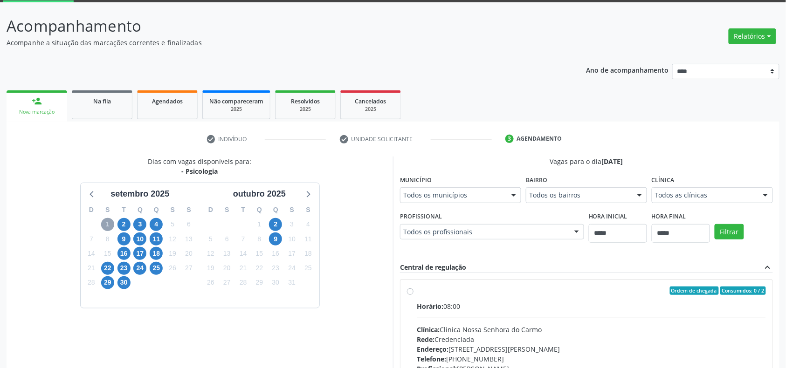
click at [107, 223] on span "1" at bounding box center [107, 224] width 13 height 13
click at [114, 228] on div "1" at bounding box center [107, 224] width 13 height 14
click at [124, 222] on span "2" at bounding box center [124, 224] width 13 height 13
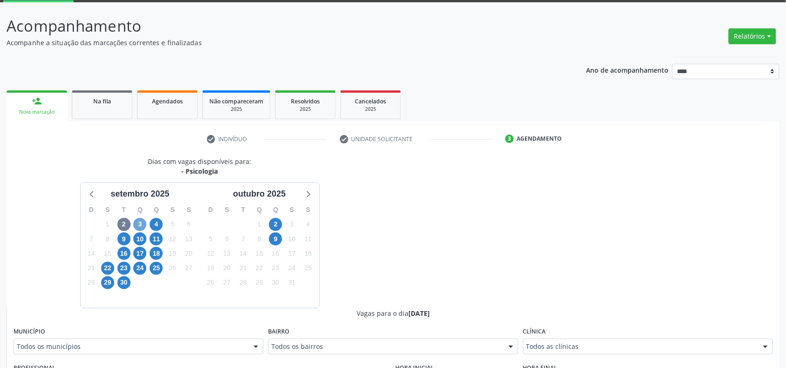
click at [145, 222] on span "3" at bounding box center [139, 224] width 13 height 13
click at [563, 352] on div "Todos as clínicas" at bounding box center [648, 347] width 250 height 16
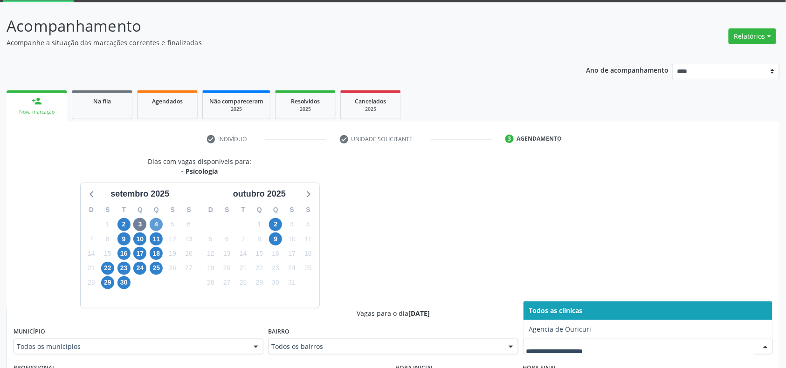
click at [154, 218] on div "4" at bounding box center [156, 224] width 13 height 14
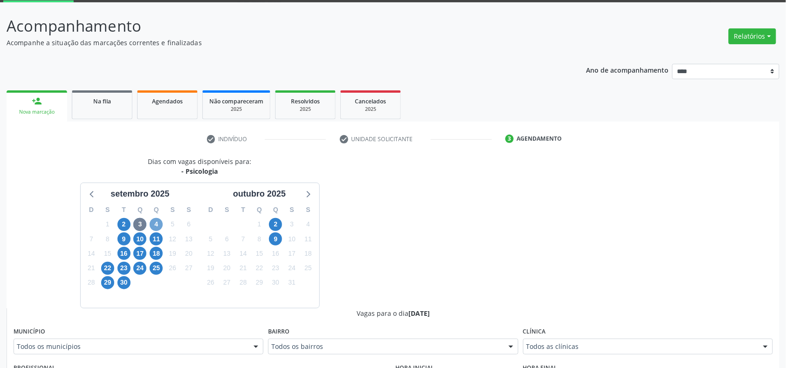
click at [155, 219] on span "4" at bounding box center [156, 224] width 13 height 13
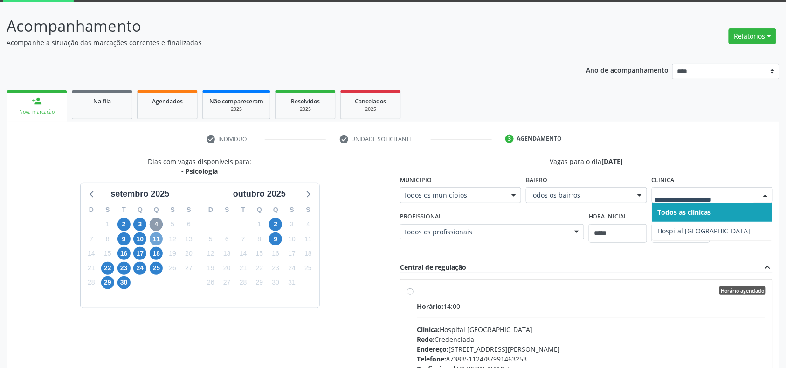
click at [161, 237] on span "11" at bounding box center [156, 239] width 13 height 13
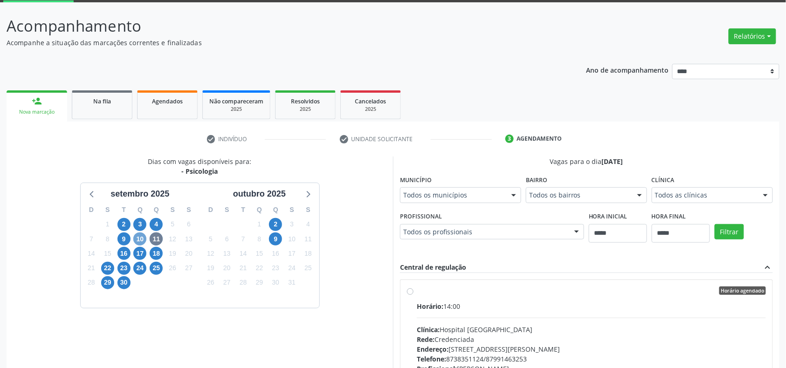
click at [141, 239] on span "10" at bounding box center [139, 239] width 13 height 13
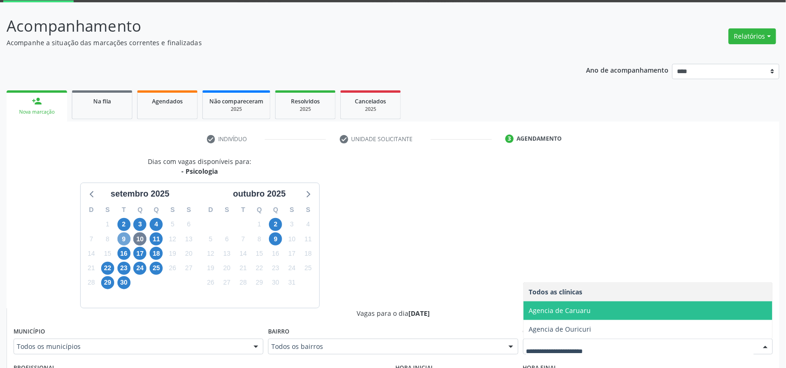
click at [122, 238] on span "9" at bounding box center [124, 239] width 13 height 13
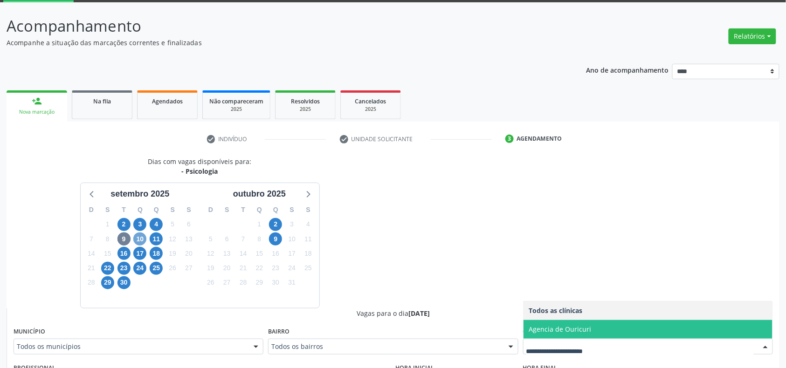
click at [136, 236] on span "10" at bounding box center [139, 239] width 13 height 13
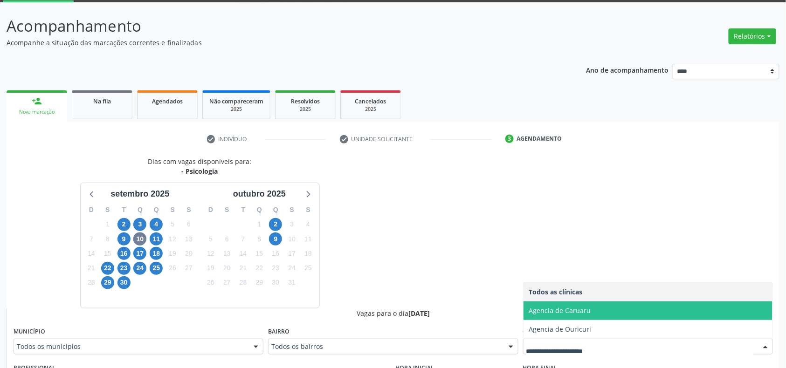
click at [578, 316] on span "Agencia de Caruaru" at bounding box center [648, 311] width 249 height 19
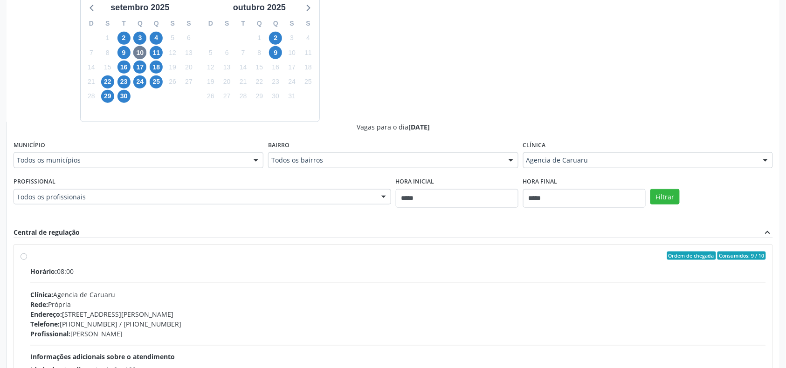
scroll to position [298, 0]
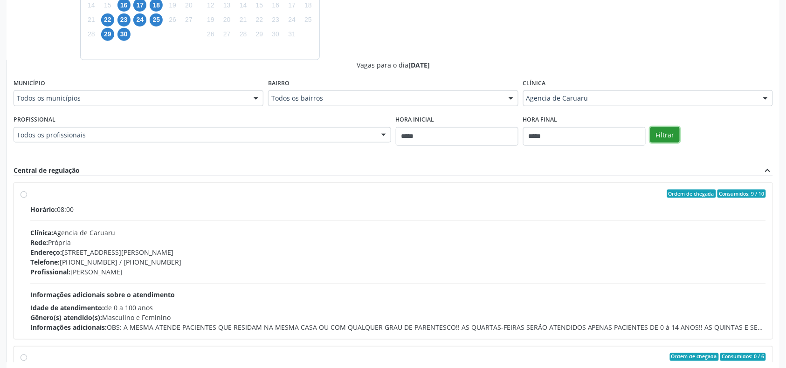
click at [673, 133] on button "Filtrar" at bounding box center [665, 135] width 29 height 16
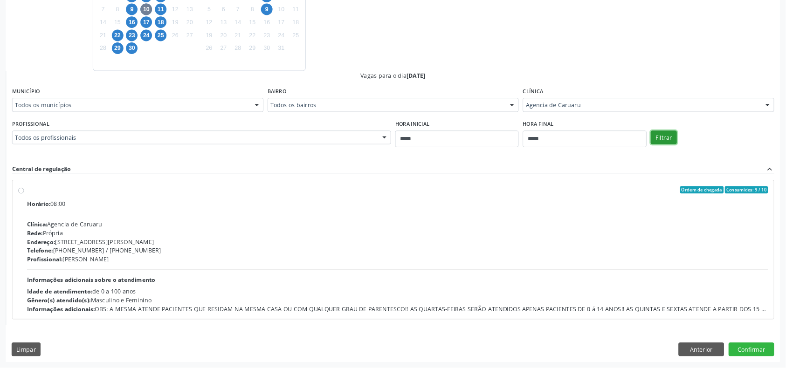
scroll to position [279, 0]
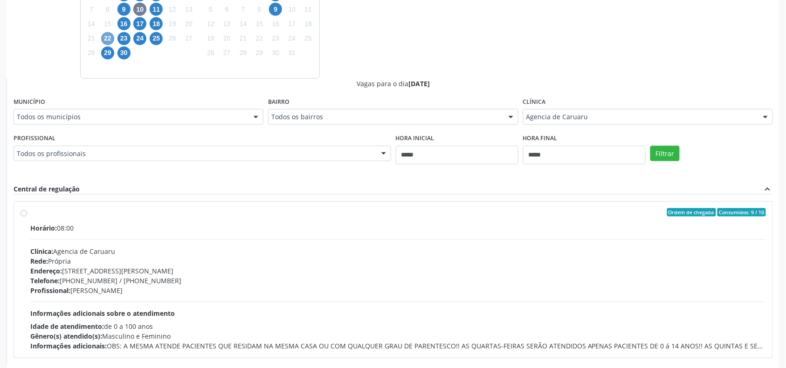
click at [104, 34] on span "22" at bounding box center [107, 38] width 13 height 13
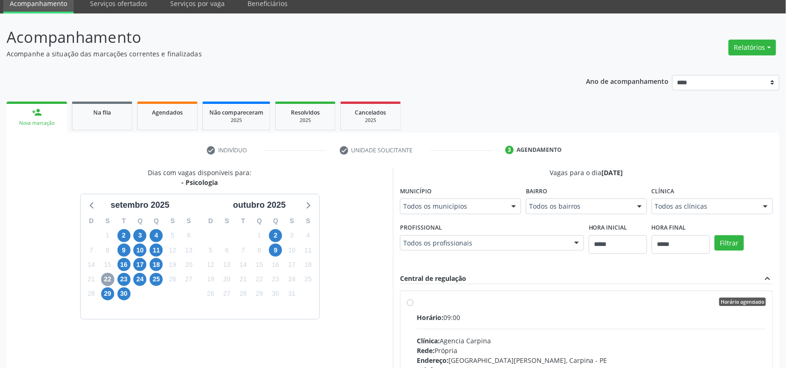
scroll to position [189, 0]
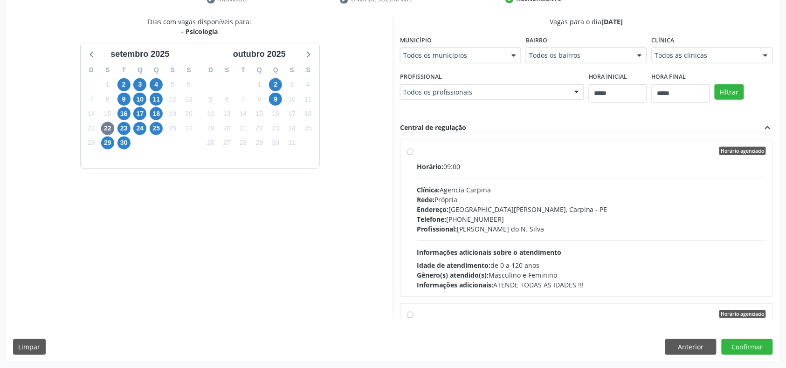
click at [693, 62] on div "Todos as clínicas" at bounding box center [712, 56] width 121 height 16
click at [122, 130] on span "23" at bounding box center [124, 128] width 13 height 13
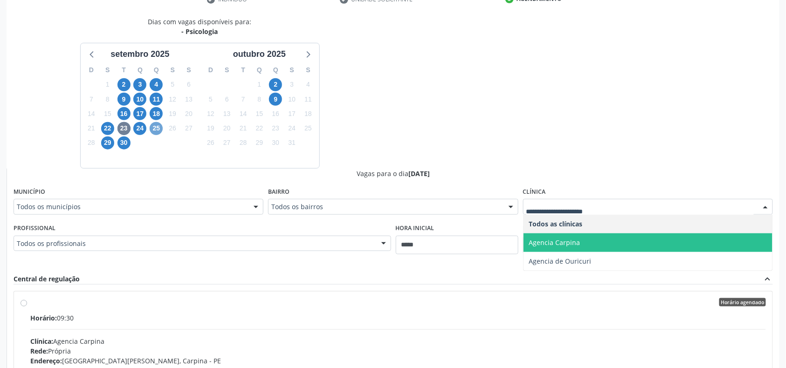
click at [159, 125] on span "25" at bounding box center [156, 128] width 13 height 13
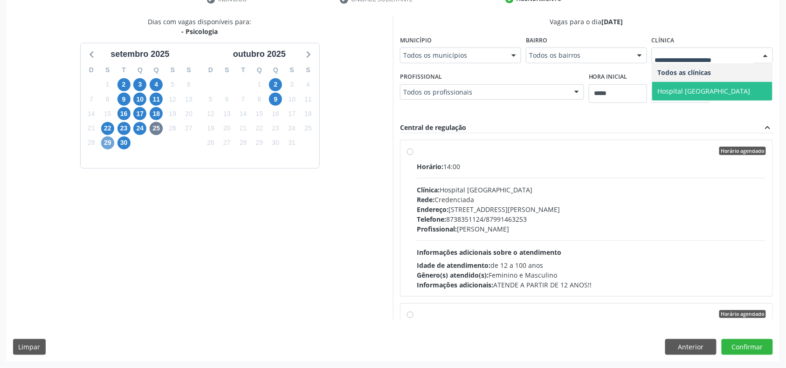
click at [109, 140] on span "29" at bounding box center [107, 143] width 13 height 13
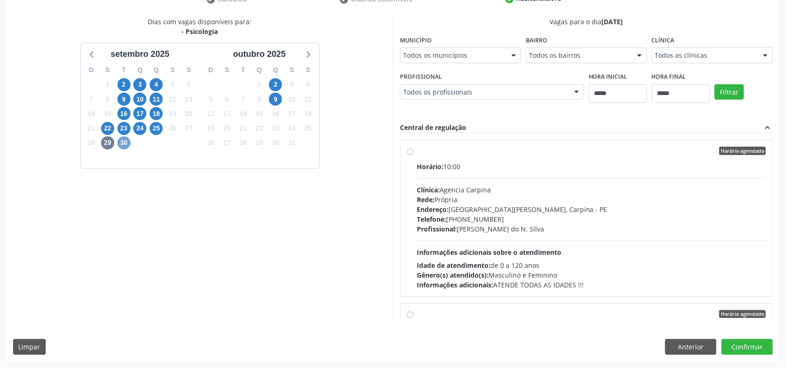
click at [125, 142] on span "30" at bounding box center [124, 143] width 13 height 13
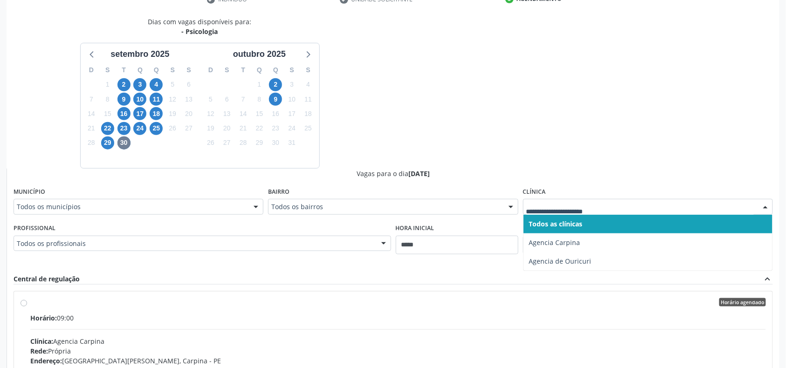
click at [405, 119] on div "Dias com vagas disponíveis para: - Psicologia setembro 2025 D S T Q Q S S 31 1 …" at bounding box center [393, 244] width 773 height 455
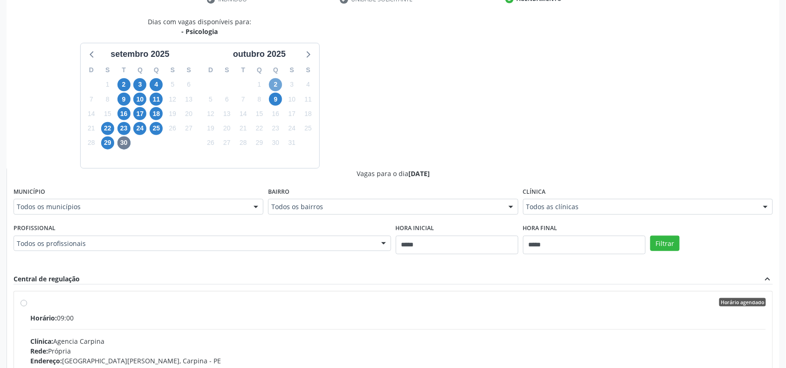
click at [272, 87] on span "2" at bounding box center [275, 84] width 13 height 13
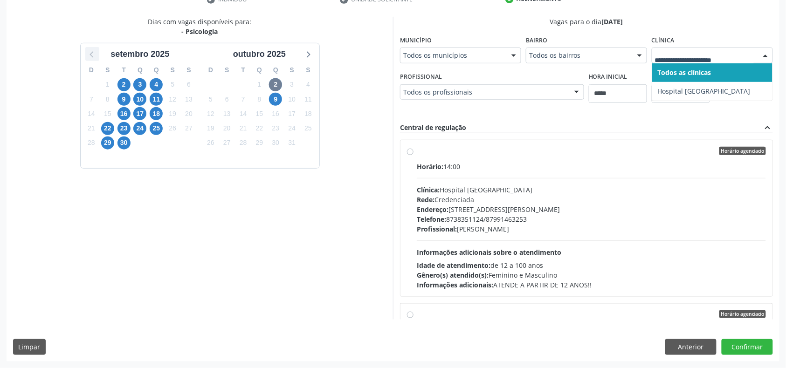
click at [90, 59] on icon at bounding box center [92, 54] width 12 height 12
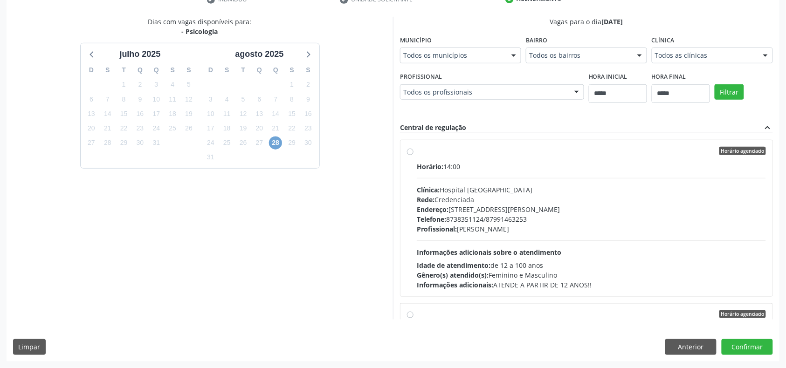
click at [274, 146] on span "28" at bounding box center [275, 143] width 13 height 13
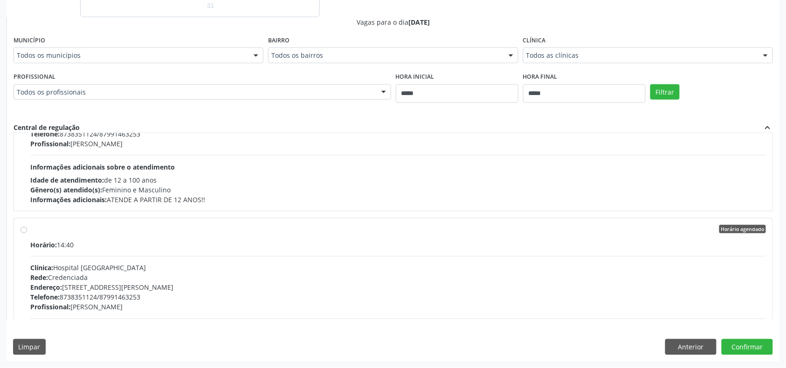
scroll to position [312, 0]
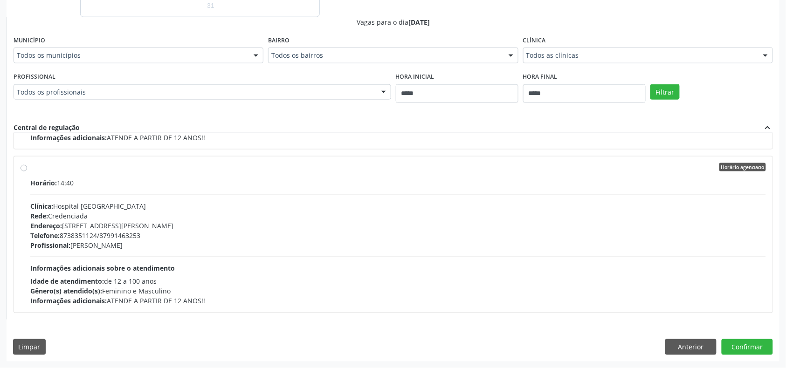
click at [622, 126] on div "Central de regulação expand_less" at bounding box center [394, 128] width 760 height 11
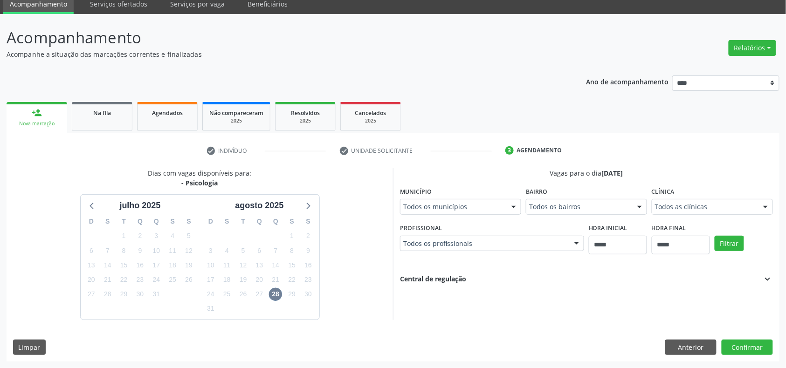
click at [768, 278] on icon "expand_more" at bounding box center [768, 279] width 10 height 10
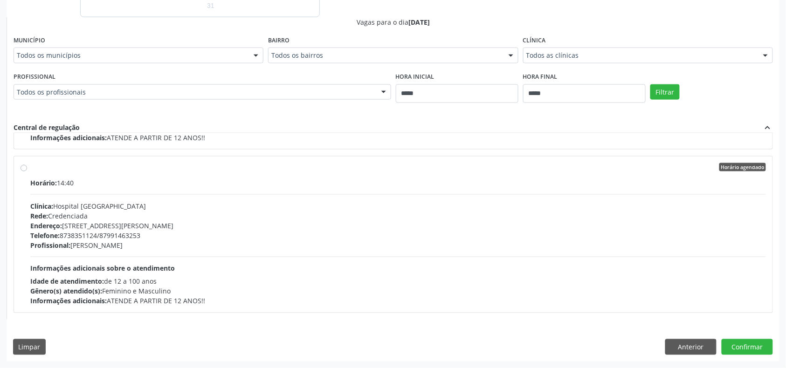
scroll to position [92, 0]
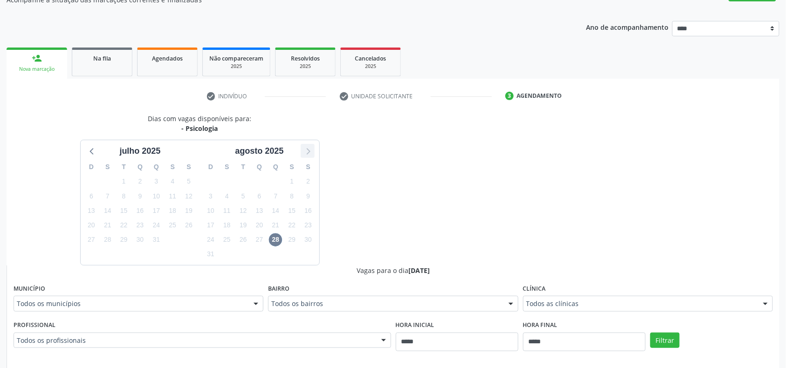
click at [310, 147] on icon at bounding box center [308, 151] width 12 height 12
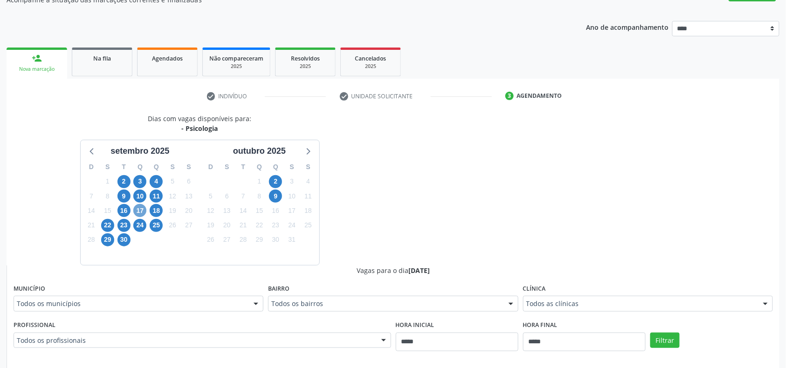
click at [143, 213] on span "17" at bounding box center [139, 210] width 13 height 13
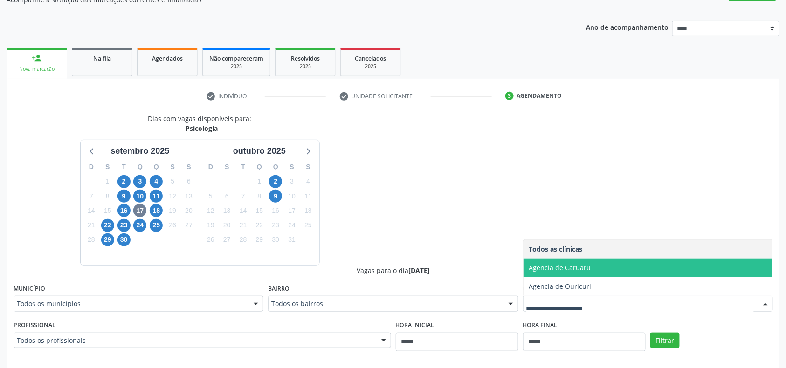
click at [562, 268] on span "Agencia de Caruaru" at bounding box center [560, 267] width 62 height 9
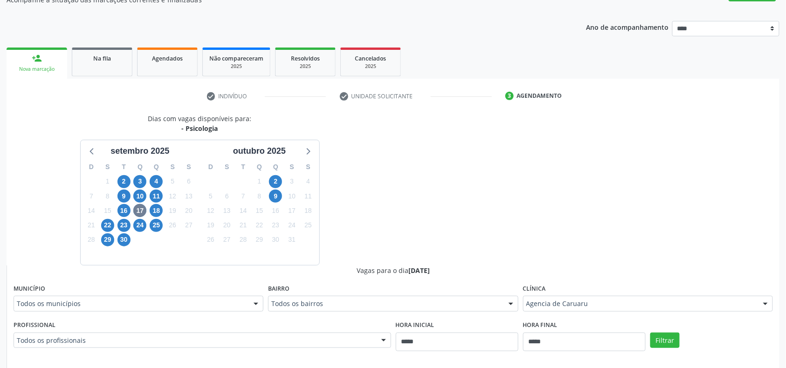
scroll to position [278, 0]
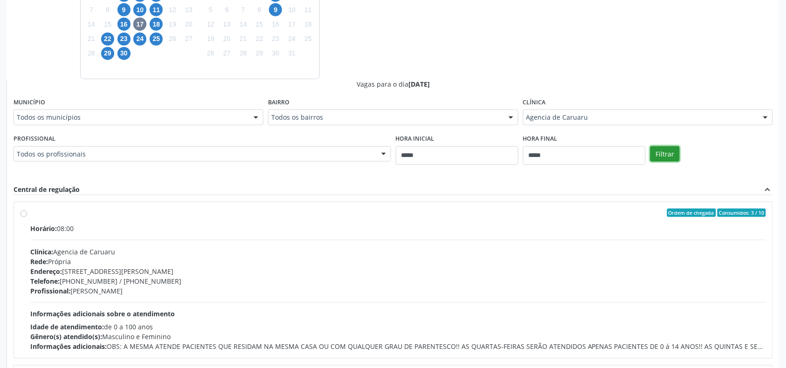
click at [674, 158] on button "Filtrar" at bounding box center [665, 154] width 29 height 16
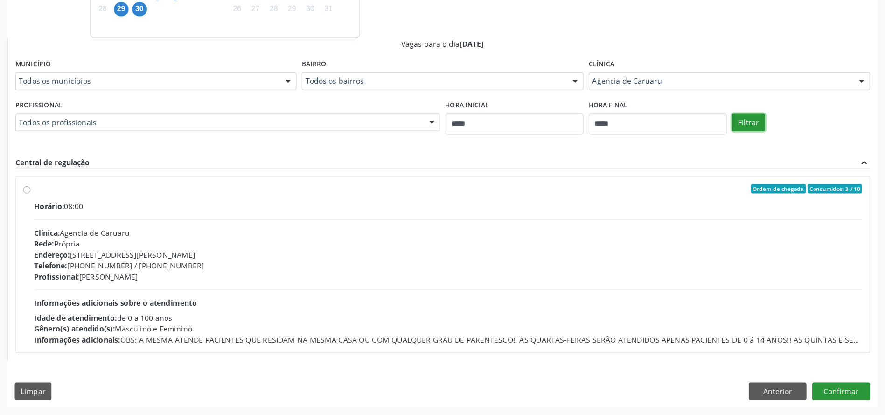
scroll to position [279, 0]
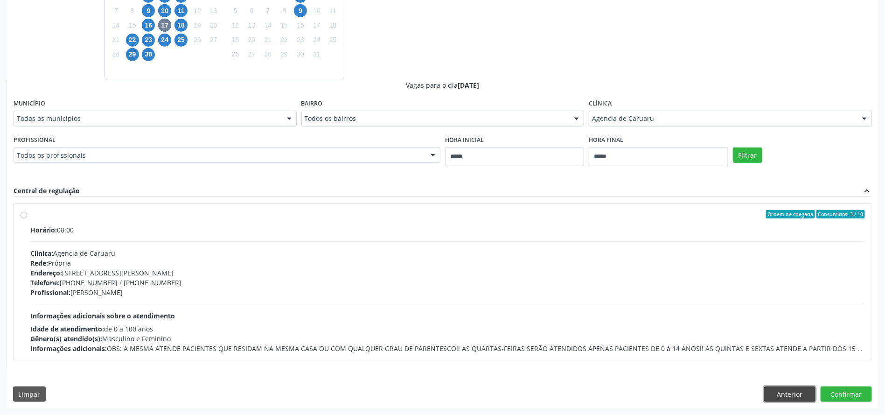
click at [786, 368] on button "Anterior" at bounding box center [789, 394] width 51 height 16
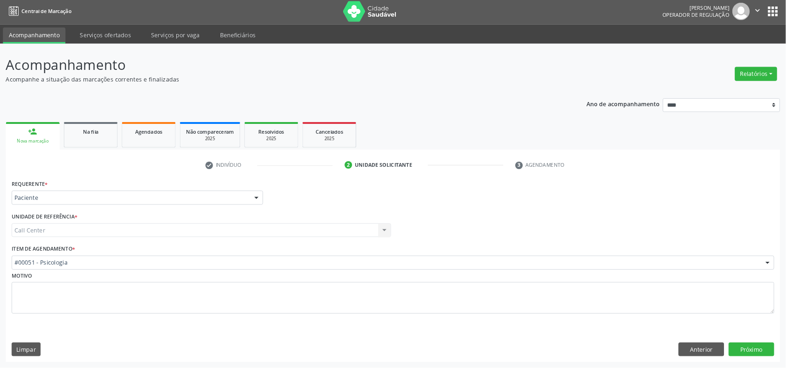
scroll to position [3, 0]
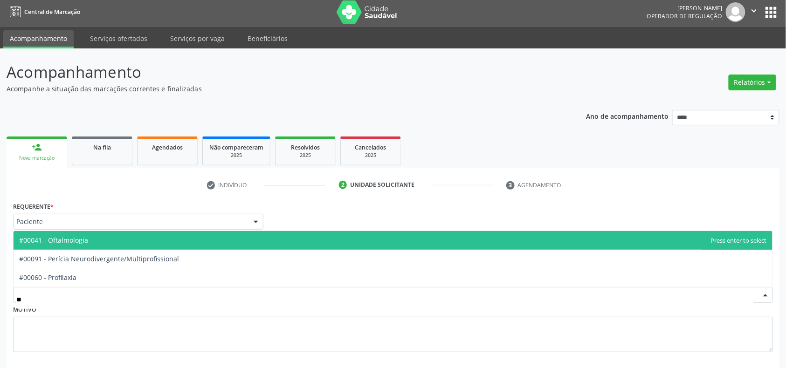
click at [116, 238] on span "#00041 - Oftalmologia" at bounding box center [393, 240] width 759 height 19
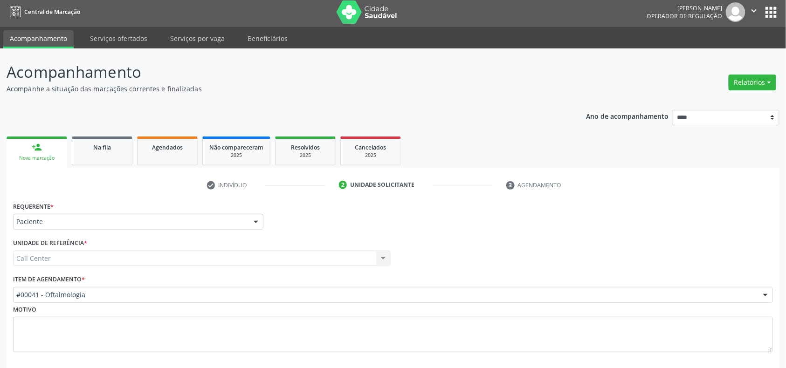
scroll to position [49, 0]
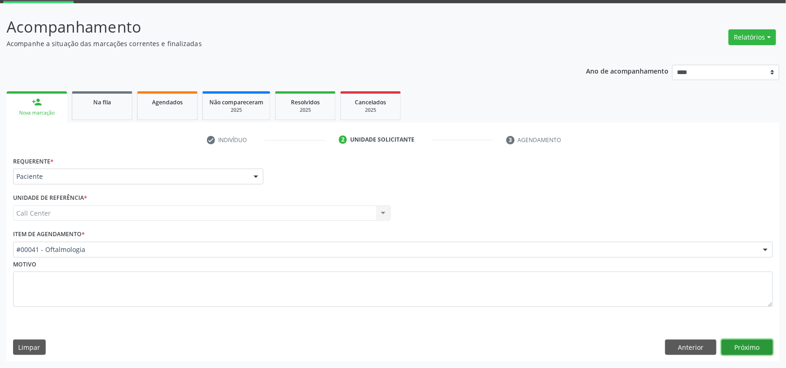
click at [761, 345] on button "Próximo" at bounding box center [747, 348] width 51 height 16
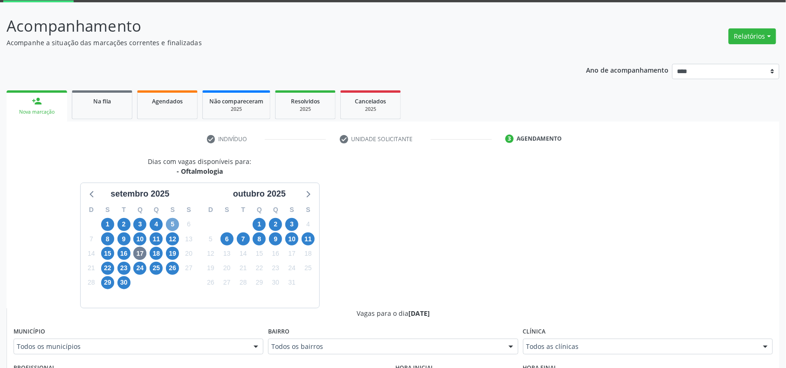
click at [171, 224] on span "5" at bounding box center [172, 224] width 13 height 13
click at [587, 355] on div "Todos as clínicas" at bounding box center [648, 347] width 250 height 16
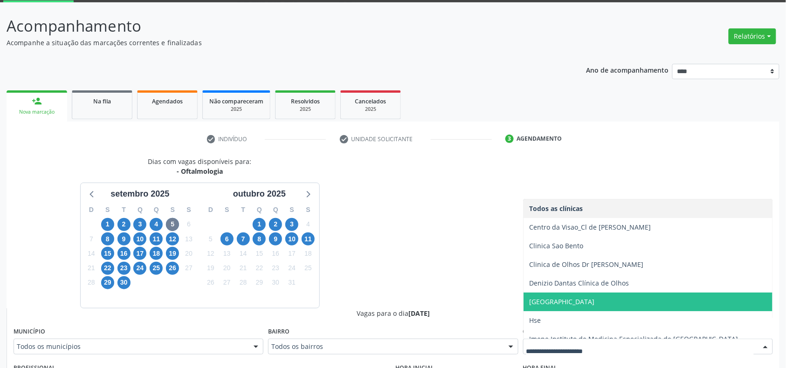
scroll to position [62, 0]
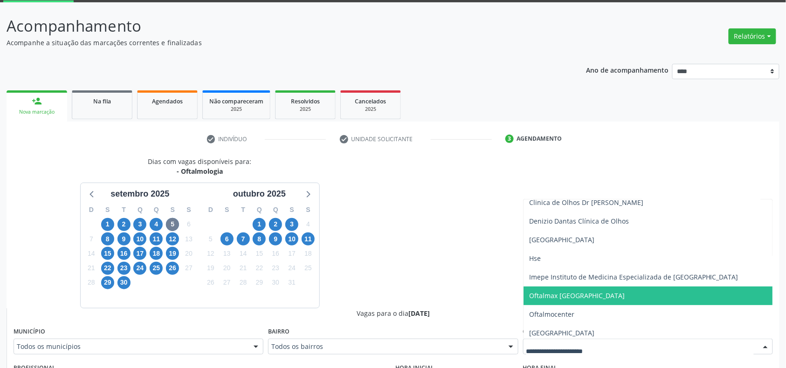
click at [588, 298] on span "Oftalmax [GEOGRAPHIC_DATA]" at bounding box center [577, 295] width 96 height 9
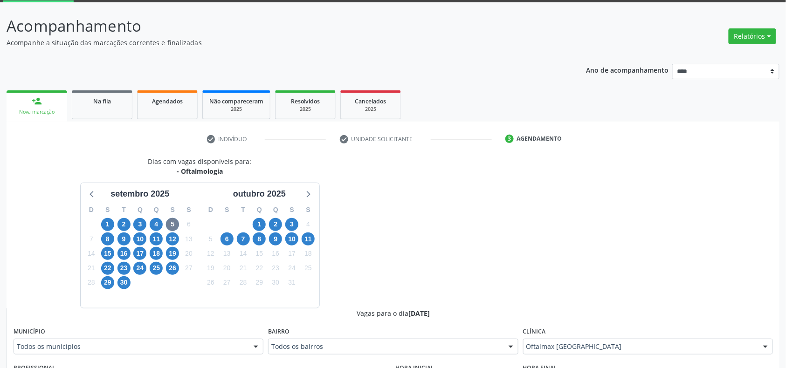
scroll to position [173, 0]
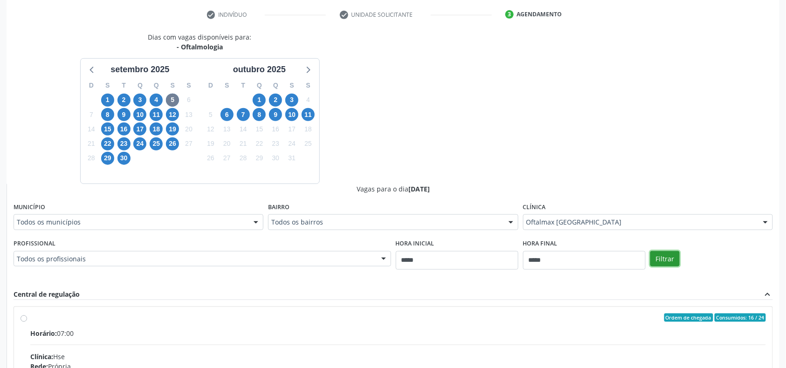
click at [672, 262] on button "Filtrar" at bounding box center [665, 259] width 29 height 16
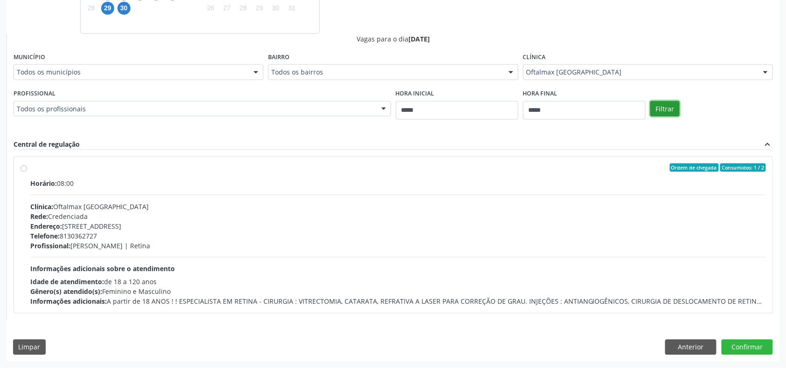
scroll to position [201, 0]
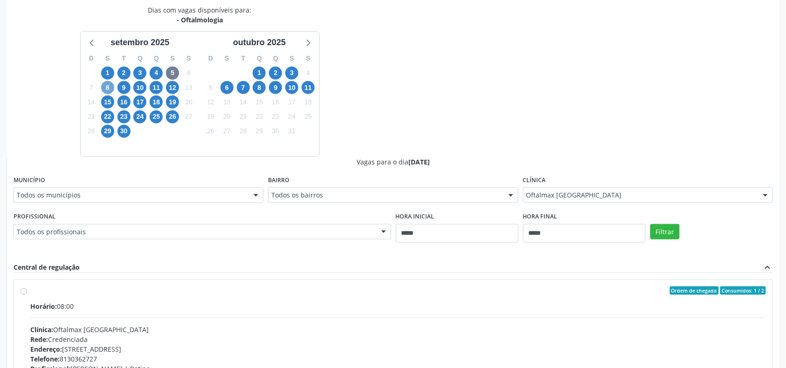
click at [109, 90] on span "8" at bounding box center [107, 87] width 13 height 13
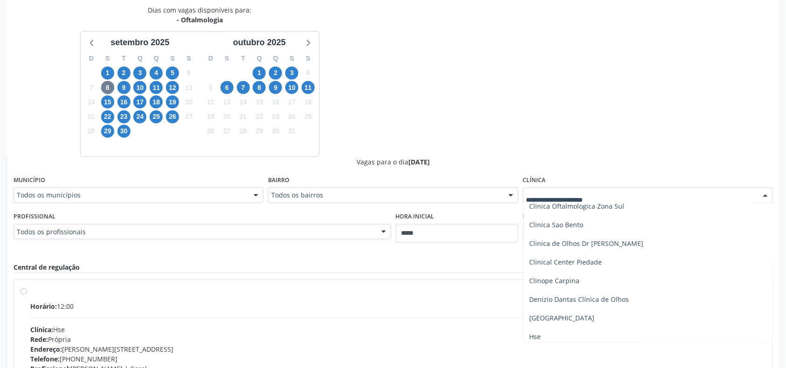
scroll to position [124, 0]
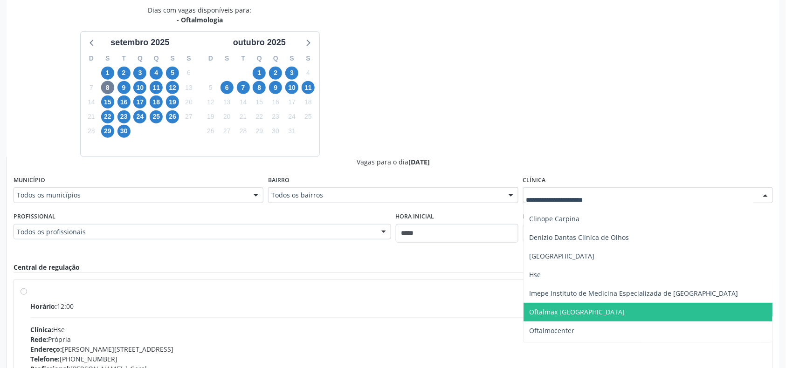
drag, startPoint x: 599, startPoint y: 309, endPoint x: 605, endPoint y: 293, distance: 16.5
click at [600, 309] on span "Oftalmax [GEOGRAPHIC_DATA]" at bounding box center [577, 312] width 96 height 9
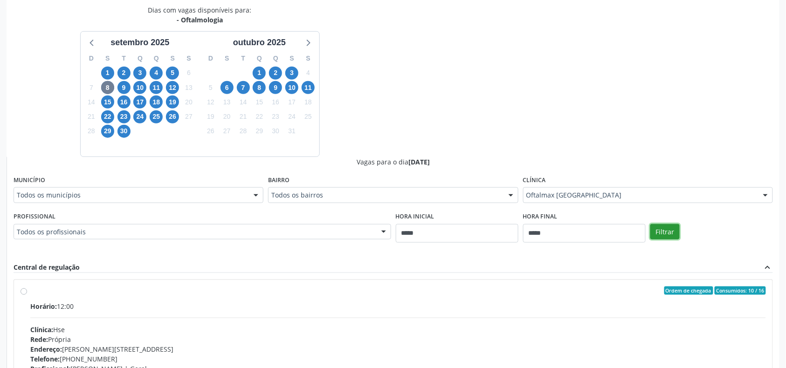
click at [667, 232] on button "Filtrar" at bounding box center [665, 232] width 29 height 16
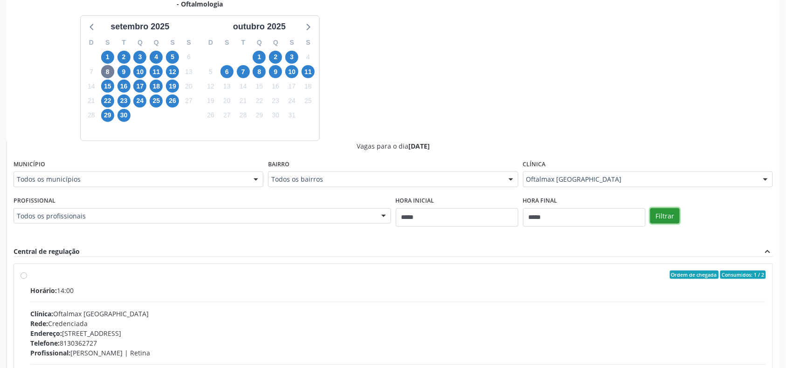
scroll to position [154, 0]
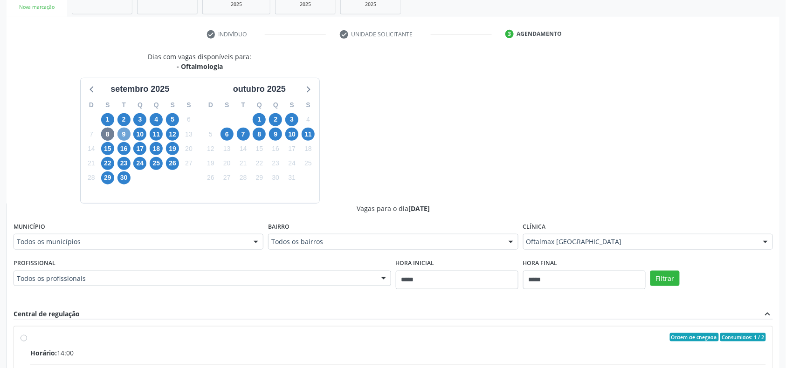
click at [122, 135] on span "9" at bounding box center [124, 134] width 13 height 13
click at [548, 233] on div "Clínica Todos as clínicas Todos as clínicas Centro da Visao_Cl de Olhos Guilher…" at bounding box center [648, 235] width 250 height 30
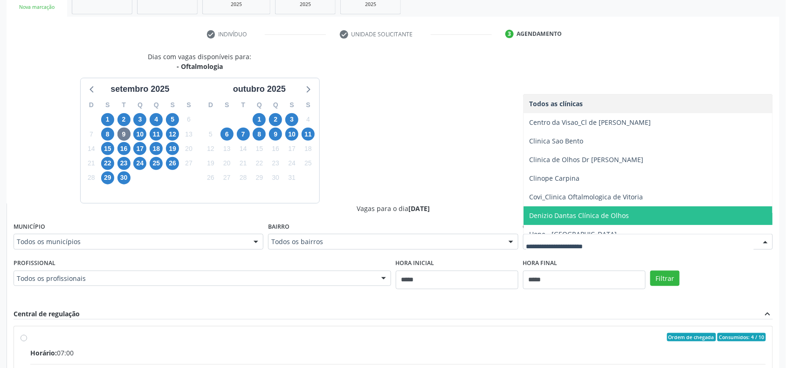
scroll to position [124, 0]
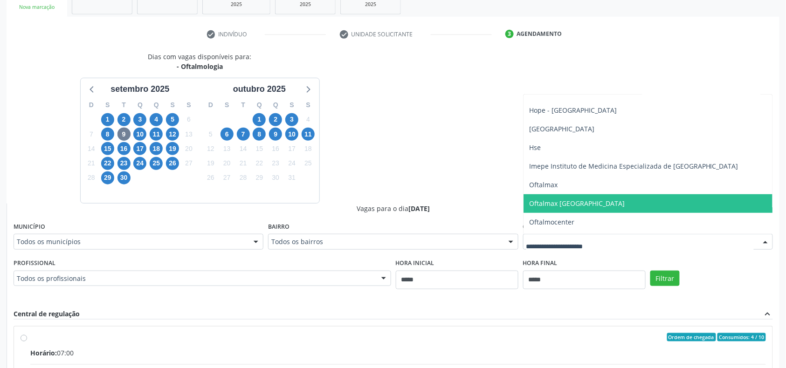
click at [578, 201] on span "Oftalmax [GEOGRAPHIC_DATA]" at bounding box center [577, 203] width 96 height 9
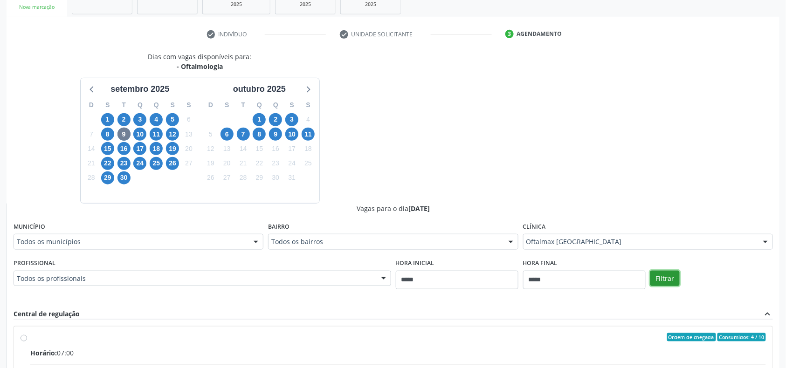
click at [663, 277] on button "Filtrar" at bounding box center [665, 279] width 29 height 16
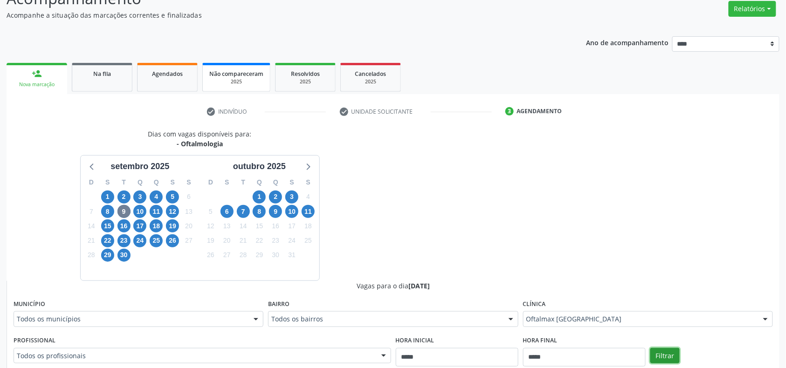
scroll to position [14, 0]
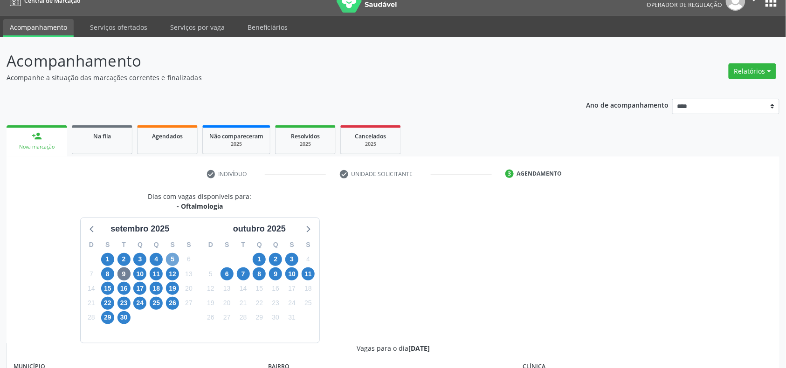
click at [178, 257] on span "5" at bounding box center [172, 259] width 13 height 13
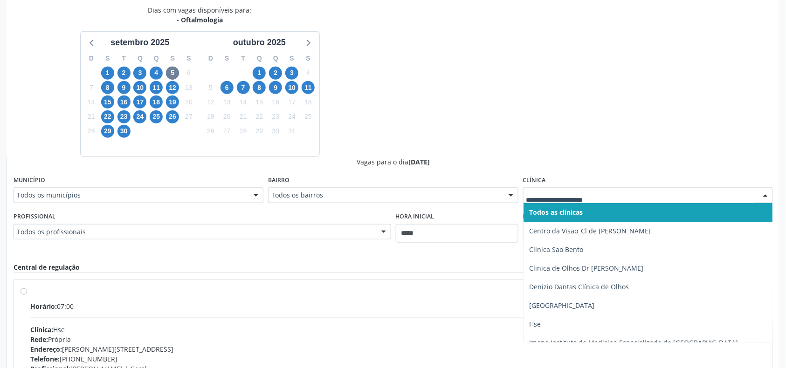
scroll to position [66, 0]
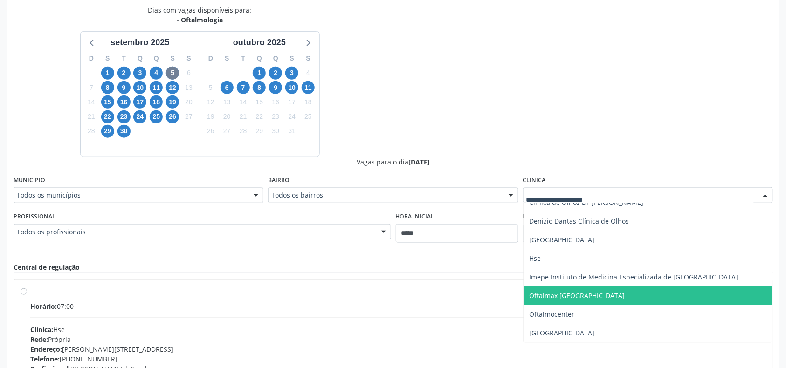
click at [557, 296] on span "Oftalmax [GEOGRAPHIC_DATA]" at bounding box center [577, 295] width 96 height 9
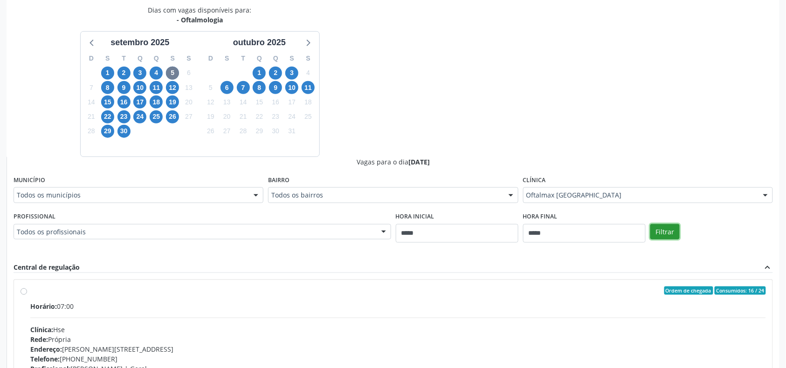
click at [651, 227] on button "Filtrar" at bounding box center [665, 232] width 29 height 16
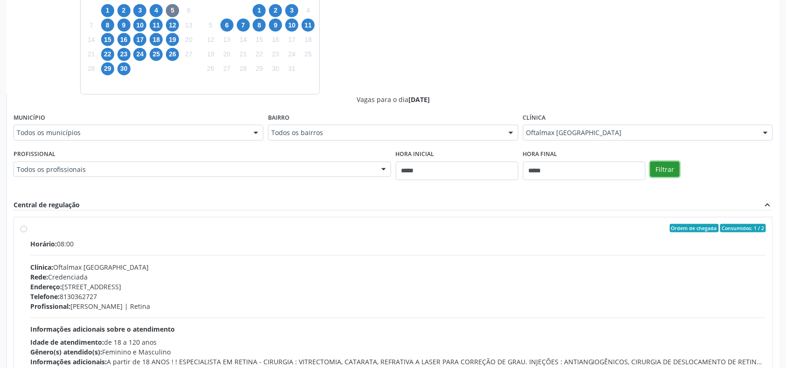
scroll to position [201, 0]
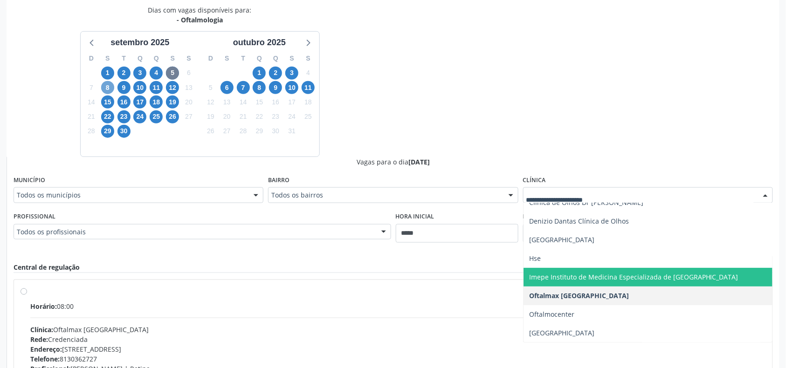
click at [106, 86] on span "8" at bounding box center [107, 87] width 13 height 13
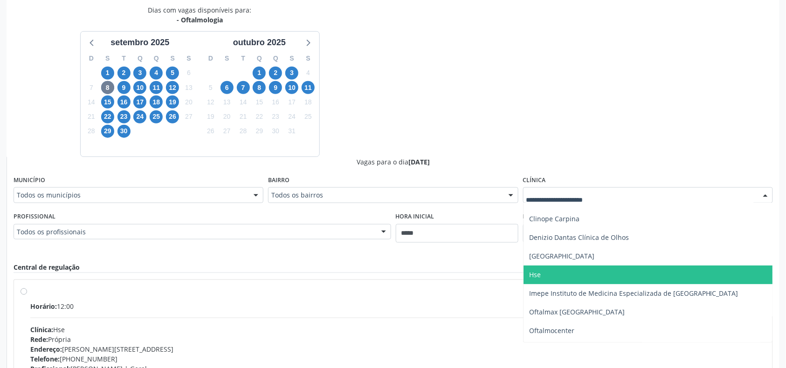
scroll to position [159, 0]
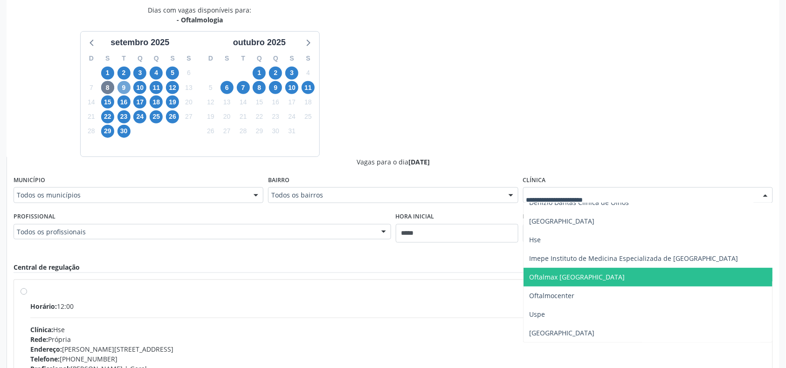
click at [123, 88] on span "9" at bounding box center [124, 87] width 13 height 13
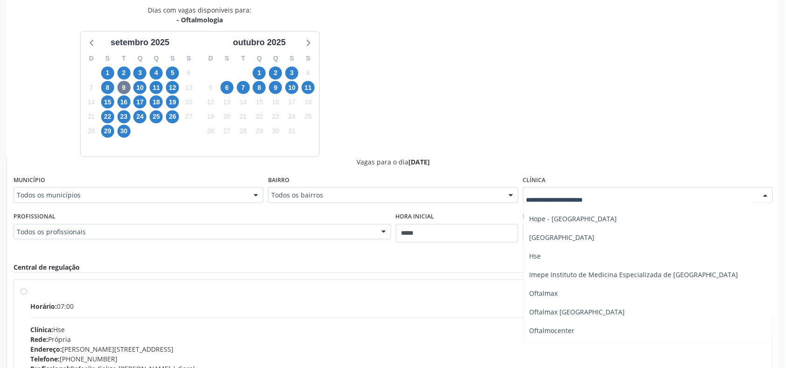
scroll to position [178, 0]
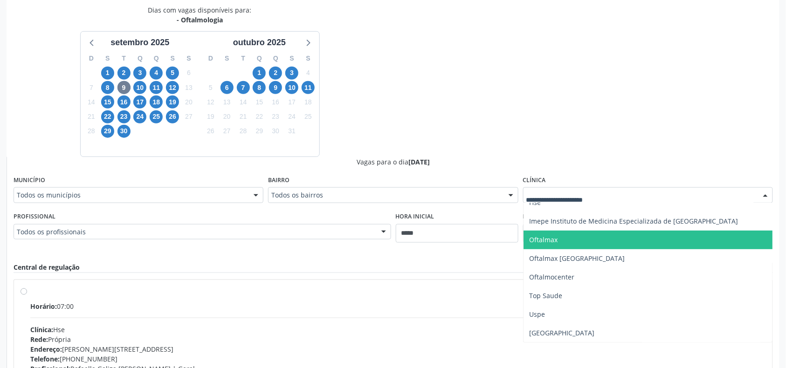
click at [583, 235] on span "Oftalmax" at bounding box center [648, 240] width 249 height 19
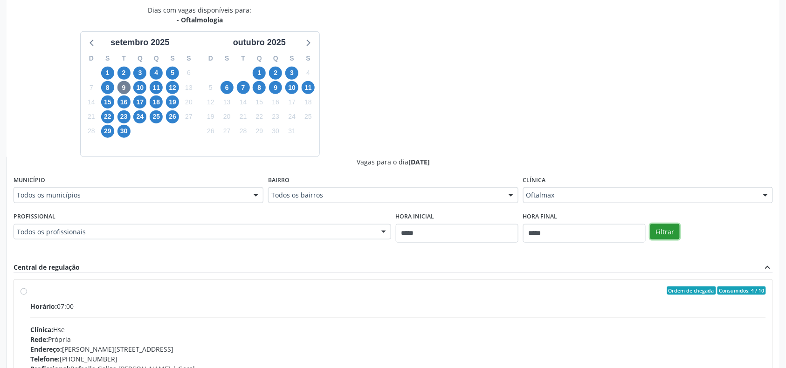
click at [661, 230] on button "Filtrar" at bounding box center [665, 232] width 29 height 16
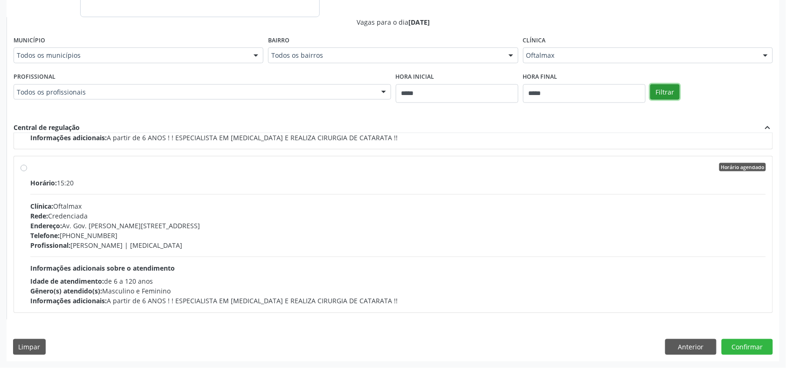
scroll to position [454, 0]
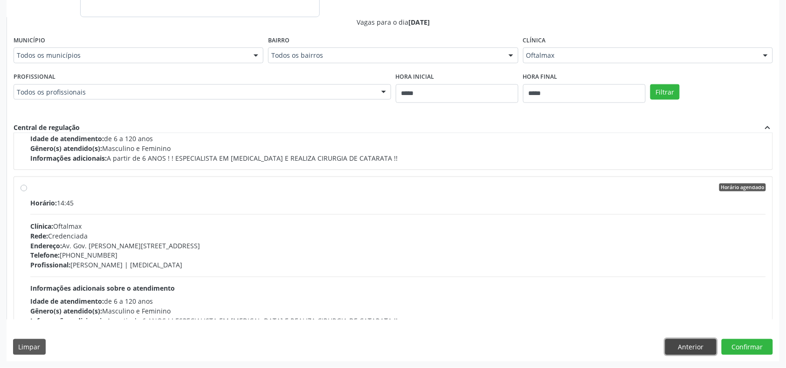
click at [685, 349] on button "Anterior" at bounding box center [690, 347] width 51 height 16
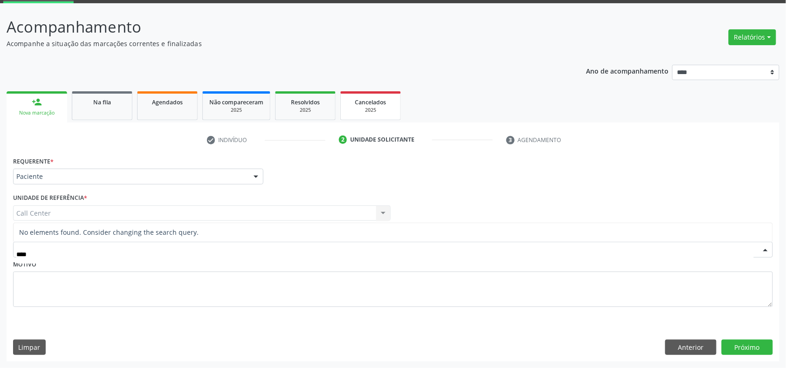
type input "***"
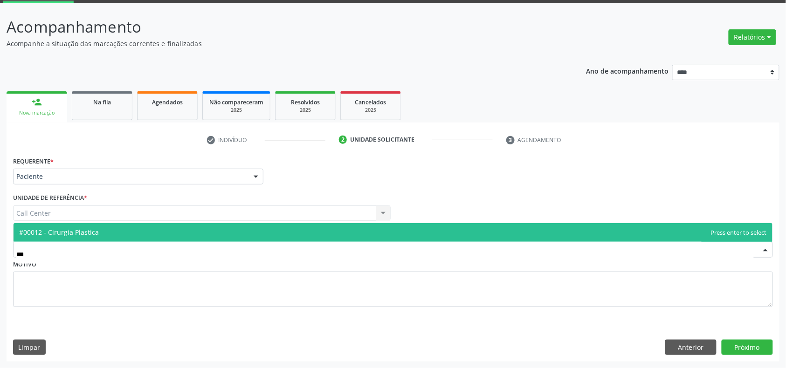
click at [402, 238] on span "#00012 - Cirurgia Plastica" at bounding box center [393, 232] width 759 height 19
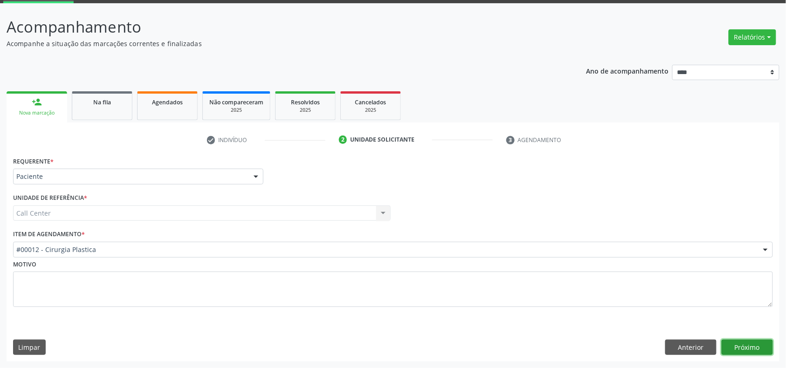
click at [728, 345] on button "Próximo" at bounding box center [747, 348] width 51 height 16
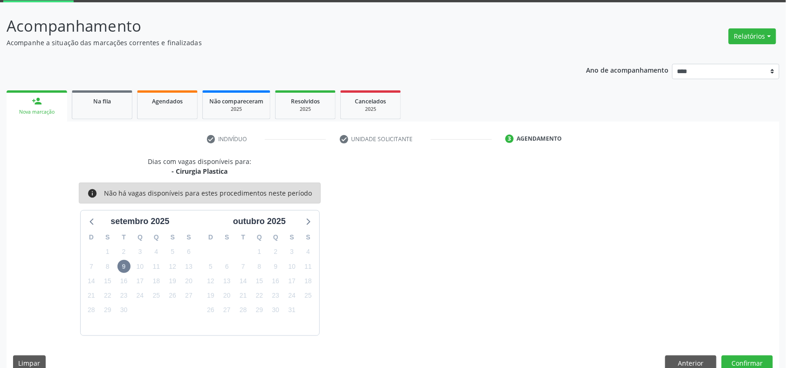
click at [99, 222] on div "setembro 2025" at bounding box center [140, 221] width 110 height 13
click at [89, 219] on icon at bounding box center [92, 221] width 12 height 12
click at [306, 221] on icon at bounding box center [308, 221] width 12 height 12
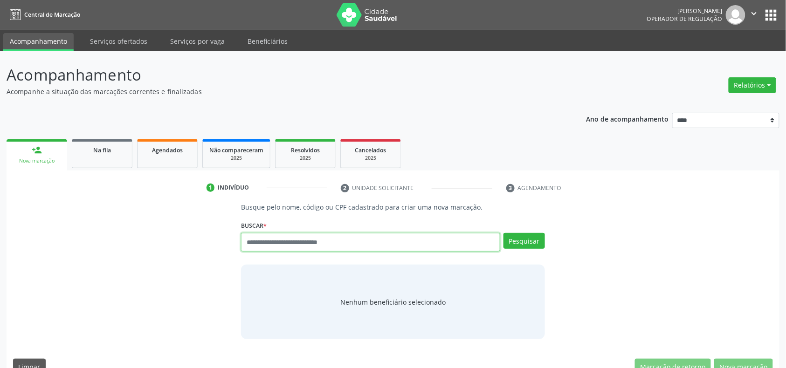
paste input "**********"
type input "**********"
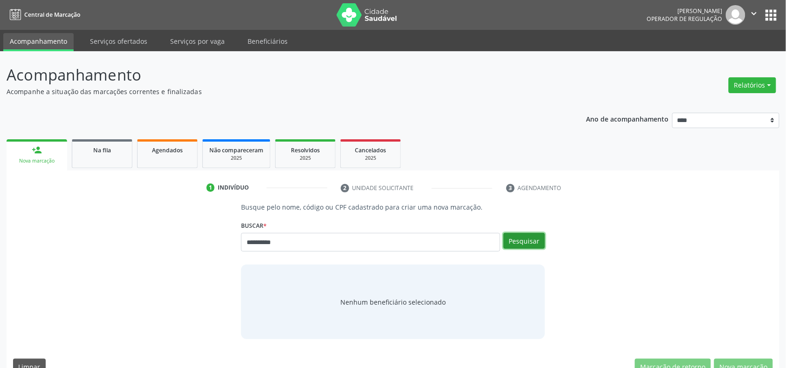
click at [545, 241] on button "Pesquisar" at bounding box center [525, 241] width 42 height 16
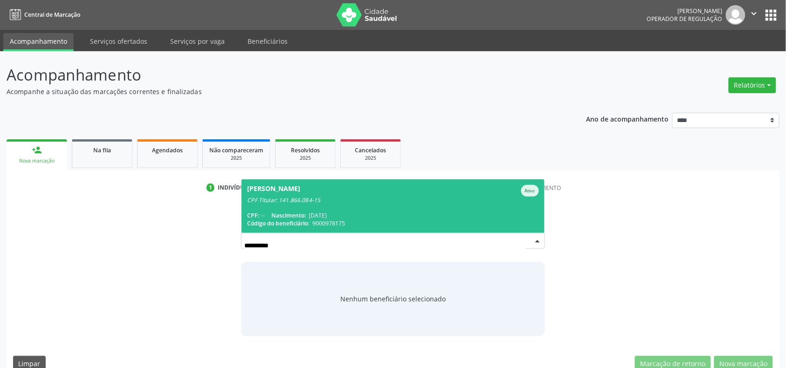
click at [387, 221] on div "Código do beneficiário: 9000978175" at bounding box center [392, 224] width 291 height 8
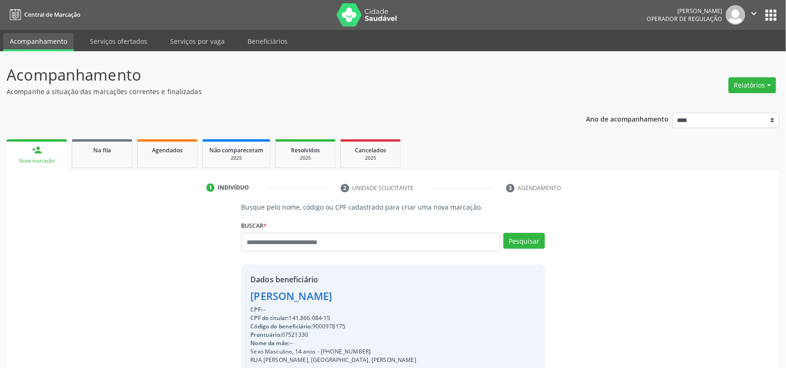
scroll to position [124, 0]
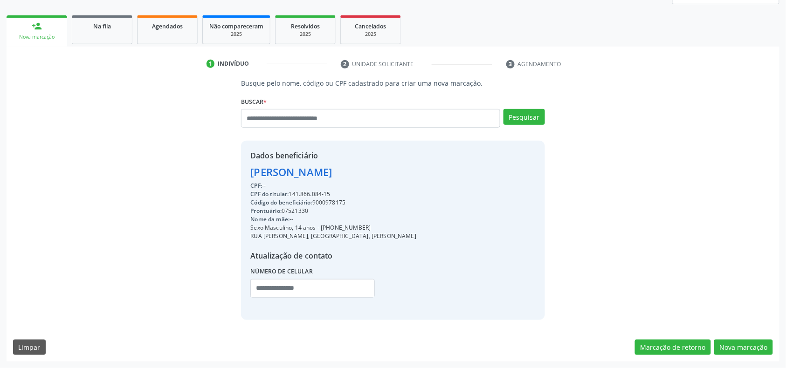
click at [308, 193] on div "CPF do titular: 141.866.084-15" at bounding box center [333, 194] width 166 height 8
copy div "141.866.084"
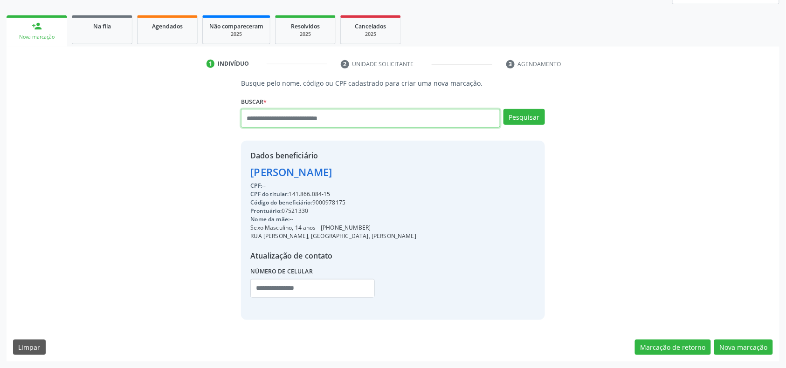
paste input "**********"
type input "**********"
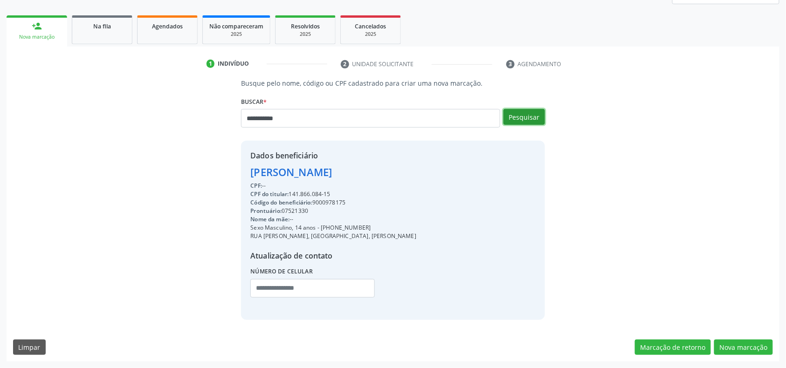
click at [543, 118] on button "Pesquisar" at bounding box center [525, 117] width 42 height 16
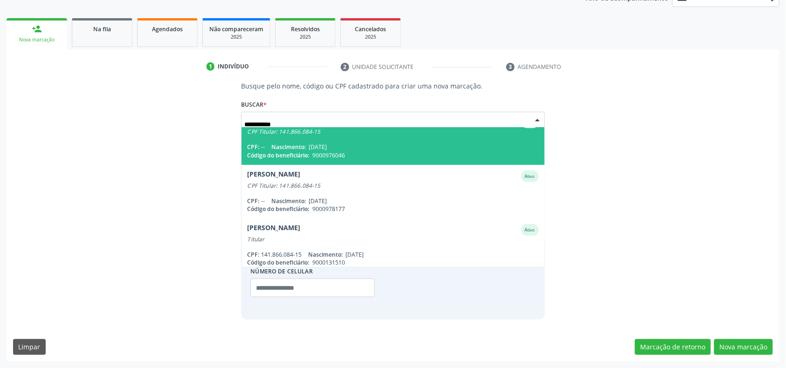
scroll to position [127, 0]
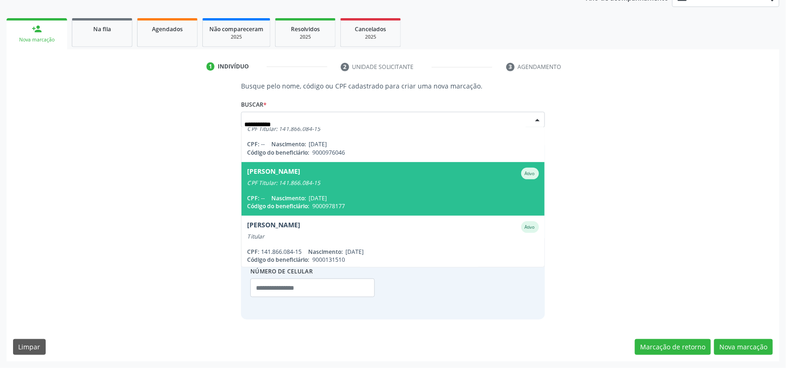
click at [368, 188] on span "[PERSON_NAME] CPF Titular: 141.866.084-15 CPF: -- Nascimento: [DATE] Código do …" at bounding box center [393, 189] width 303 height 54
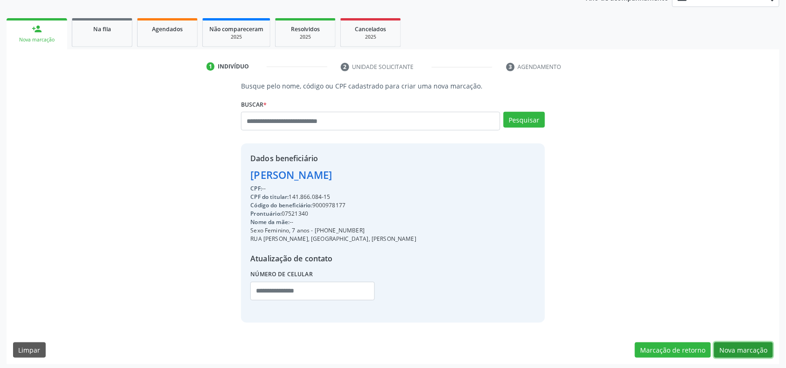
click at [735, 355] on button "Nova marcação" at bounding box center [743, 351] width 59 height 16
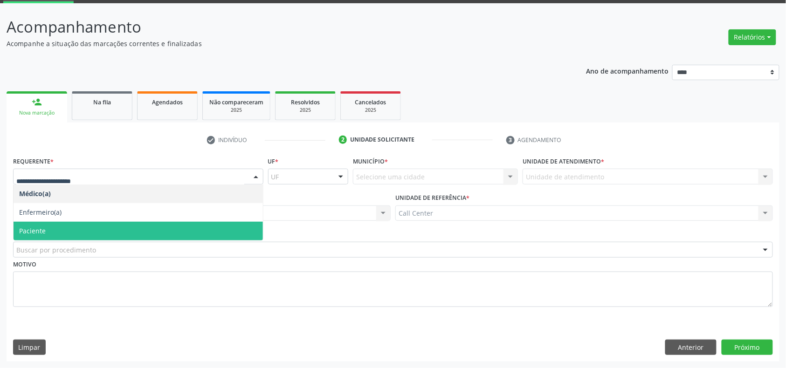
click at [76, 228] on span "Paciente" at bounding box center [138, 231] width 249 height 19
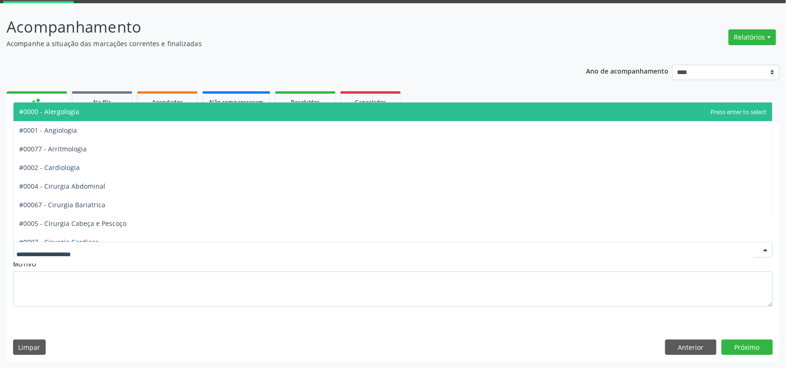
click at [91, 255] on div at bounding box center [393, 250] width 760 height 16
type input "**"
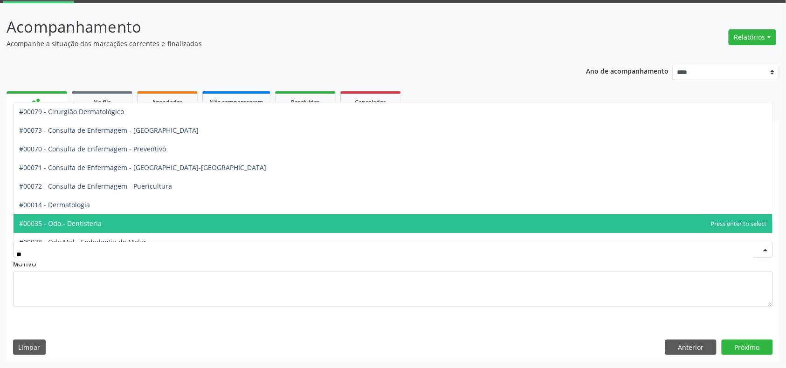
click at [128, 217] on span "#00035 - Odo.- Dentisteria" at bounding box center [393, 224] width 759 height 19
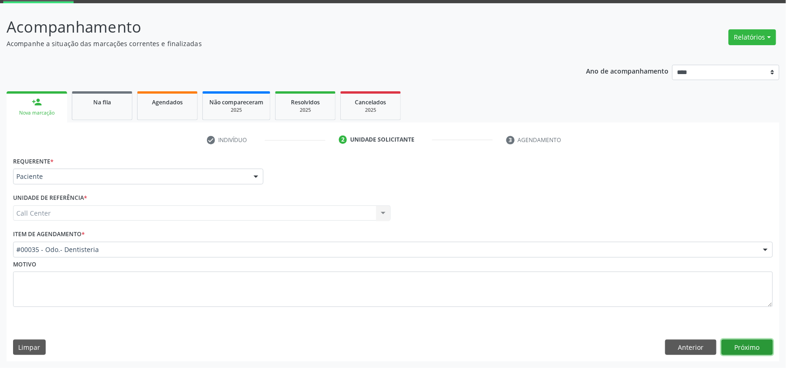
click at [741, 349] on button "Próximo" at bounding box center [747, 348] width 51 height 16
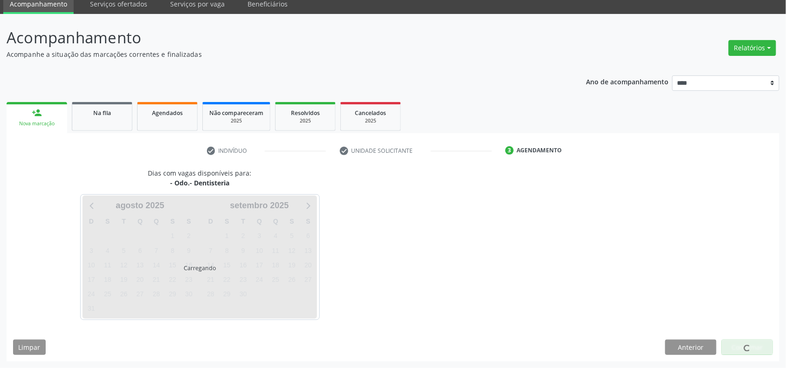
scroll to position [38, 0]
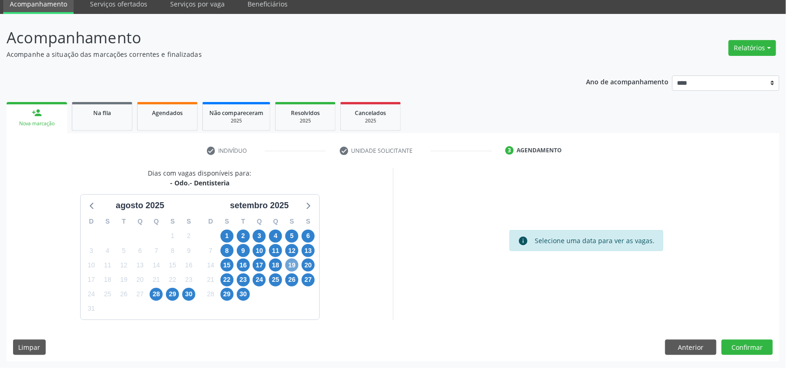
click at [290, 260] on span "19" at bounding box center [291, 265] width 13 height 13
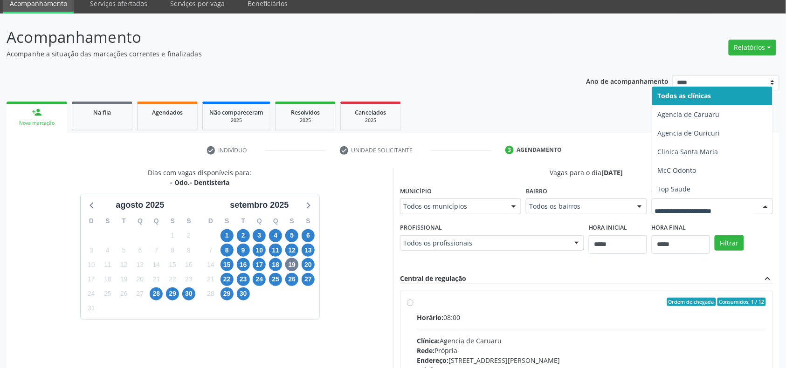
scroll to position [42, 0]
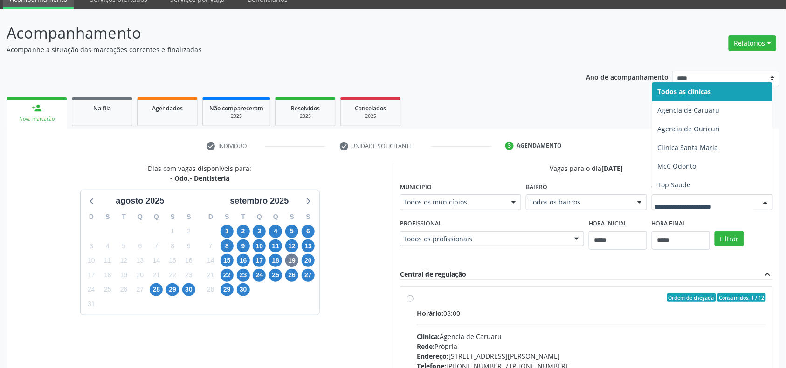
click at [652, 210] on div at bounding box center [712, 202] width 121 height 16
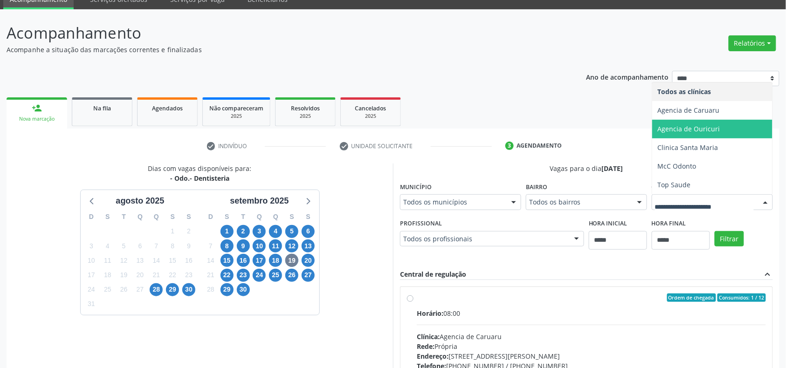
click at [652, 139] on span "Agencia de Ouricuri" at bounding box center [712, 129] width 120 height 19
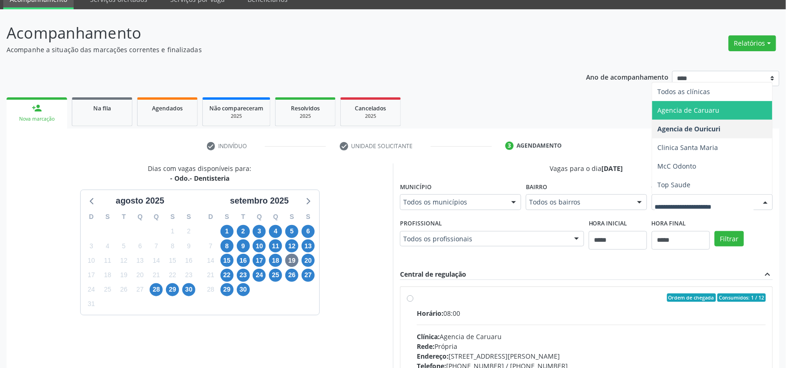
click at [652, 120] on span "Agencia de Caruaru" at bounding box center [712, 110] width 120 height 19
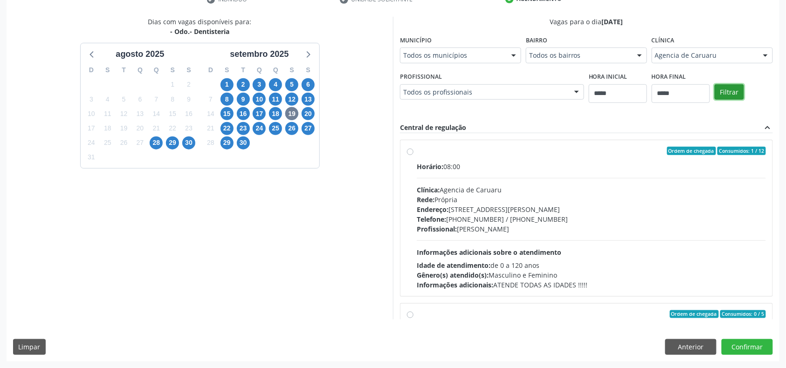
click at [715, 100] on button "Filtrar" at bounding box center [729, 92] width 29 height 16
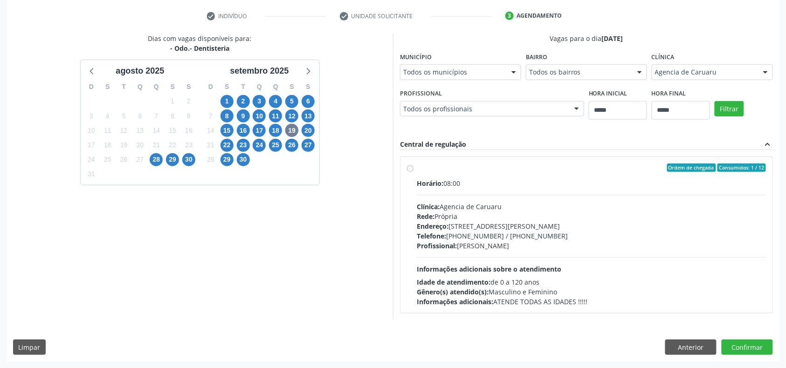
click at [560, 246] on div "Profissional: [PERSON_NAME]" at bounding box center [591, 246] width 349 height 10
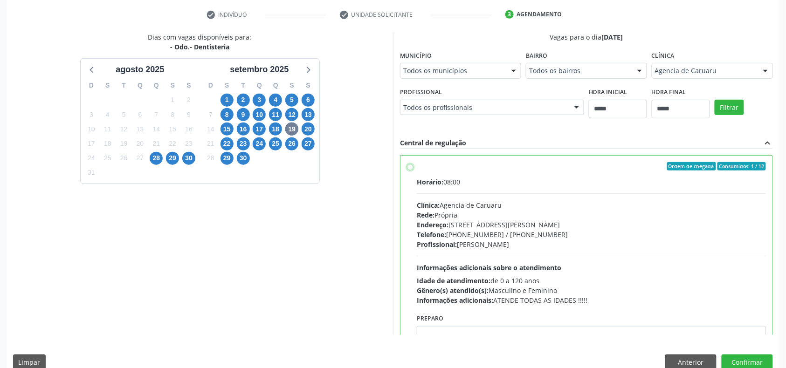
scroll to position [47, 0]
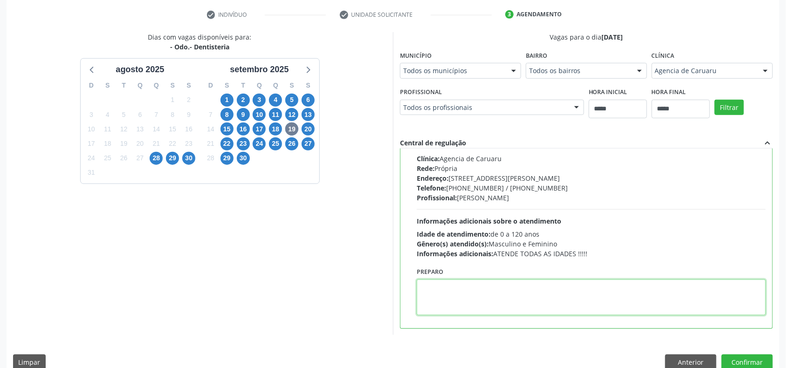
paste textarea "**********"
type textarea "**********"
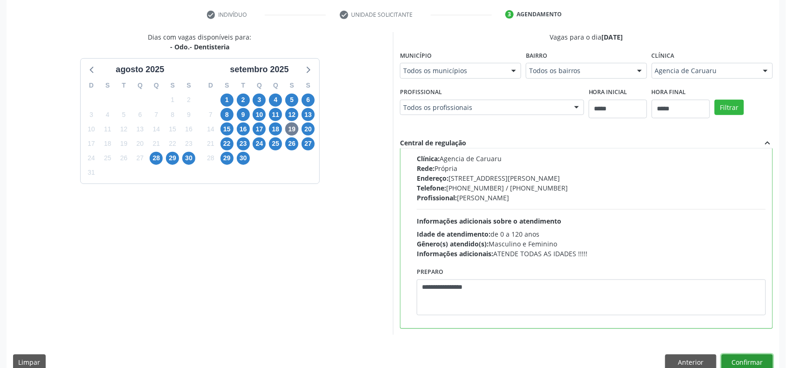
click at [760, 362] on button "Confirmar" at bounding box center [747, 363] width 51 height 16
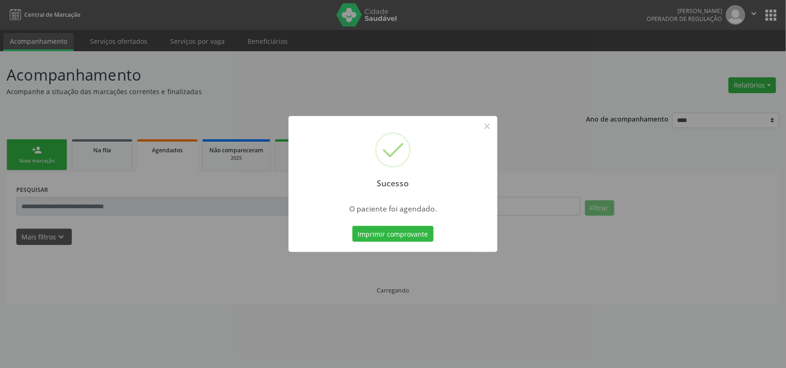
scroll to position [0, 0]
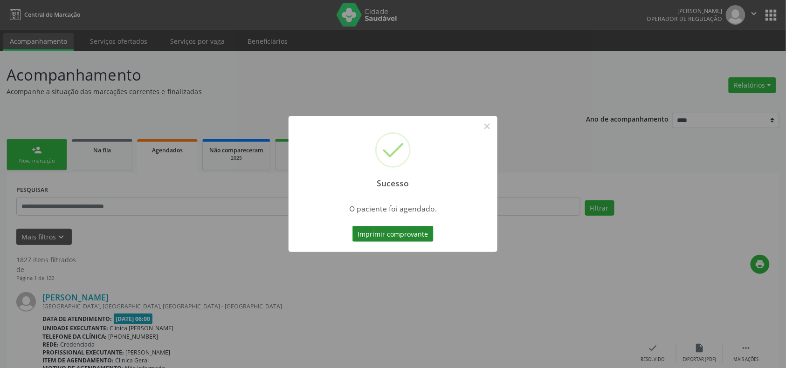
click at [415, 238] on button "Imprimir comprovante" at bounding box center [393, 234] width 81 height 16
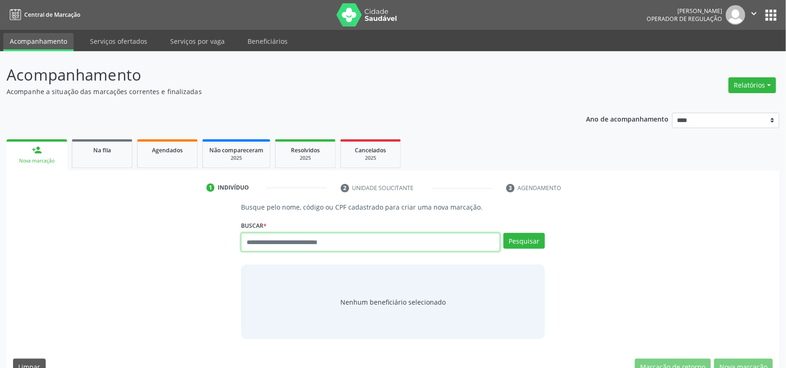
paste input "**********"
type input "**********"
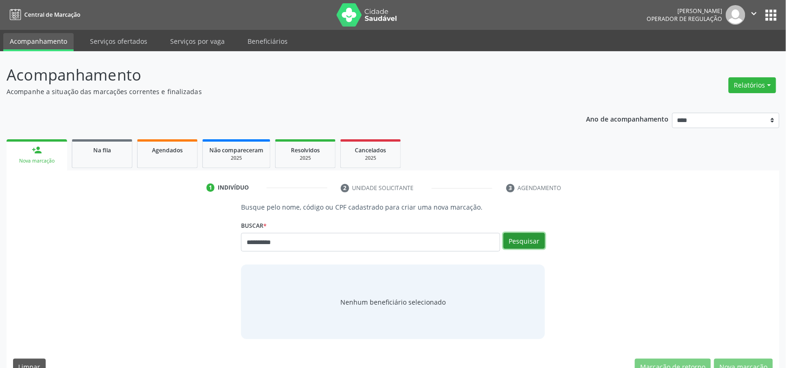
click at [513, 237] on button "Pesquisar" at bounding box center [525, 241] width 42 height 16
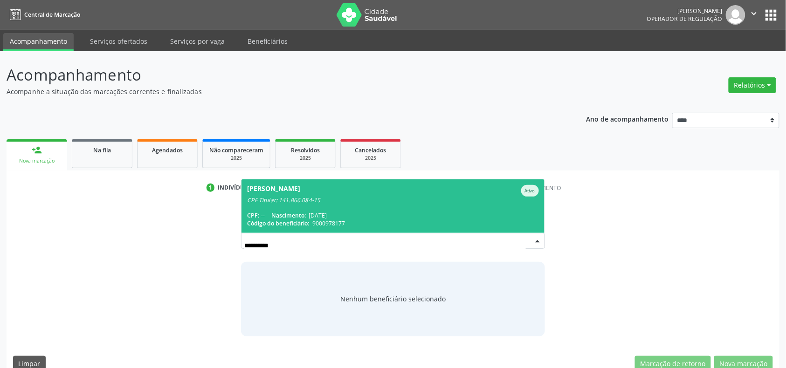
click at [315, 197] on div "CPF Titular: 141.866.084-15" at bounding box center [392, 200] width 291 height 7
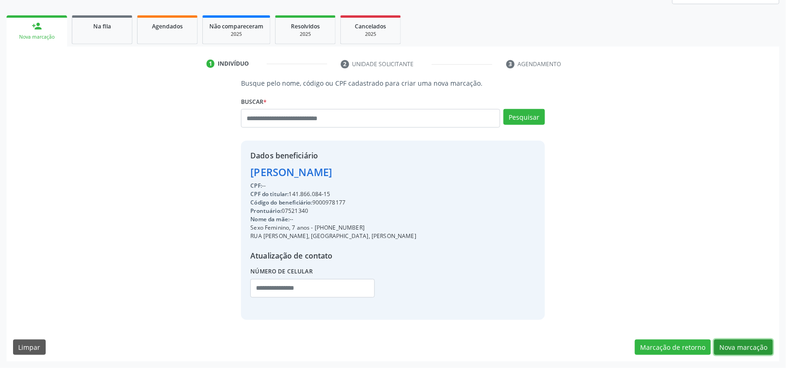
click at [758, 344] on button "Nova marcação" at bounding box center [743, 348] width 59 height 16
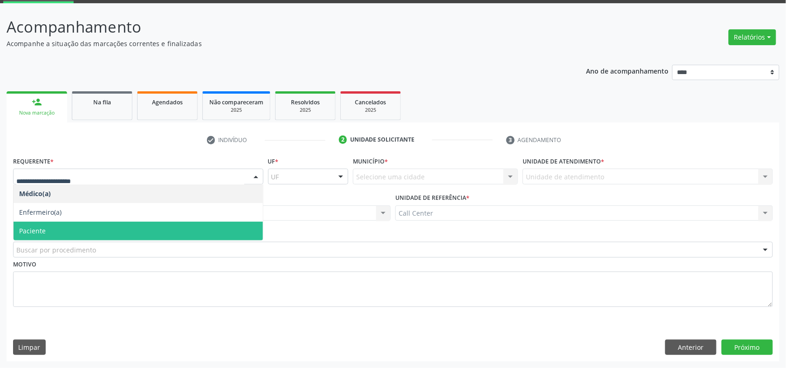
click at [77, 224] on span "Paciente" at bounding box center [138, 231] width 249 height 19
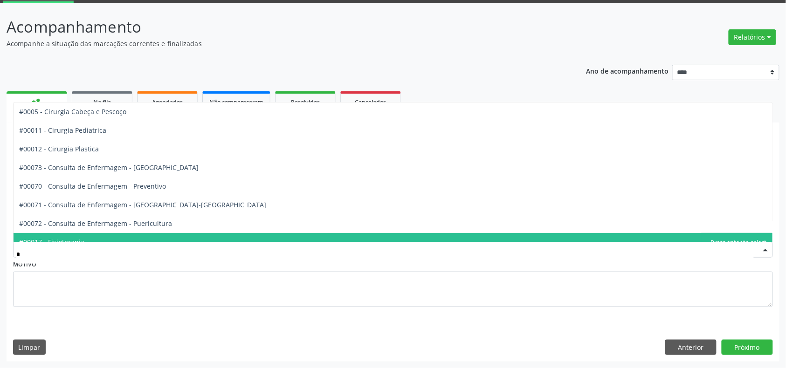
type input "**"
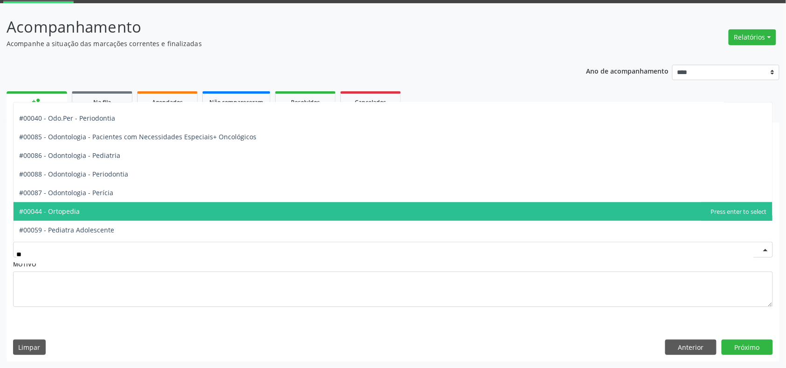
scroll to position [249, 0]
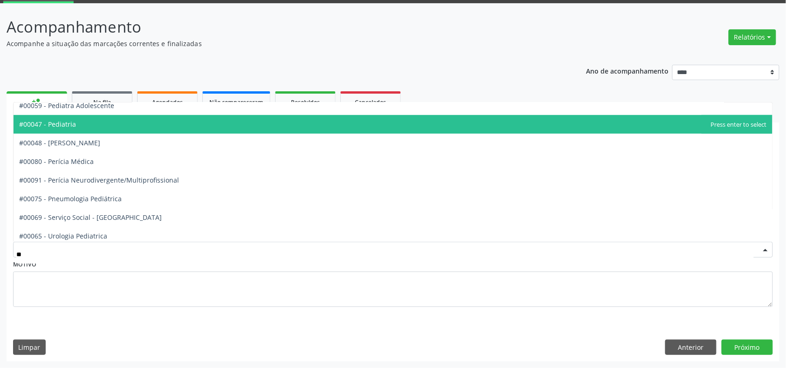
click at [109, 129] on span "#00047 - Pediatria" at bounding box center [393, 124] width 759 height 19
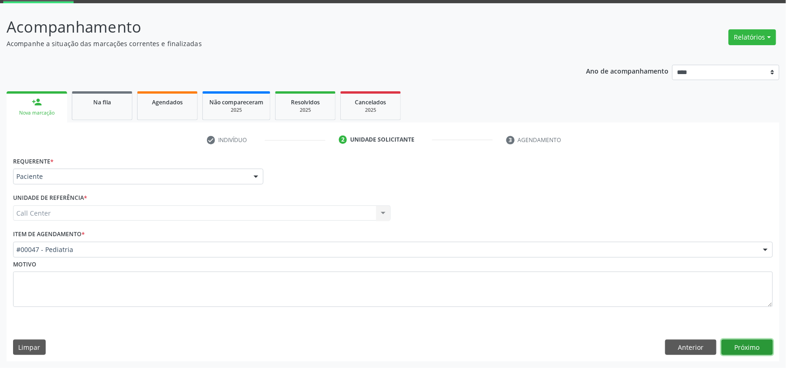
click at [748, 340] on button "Próximo" at bounding box center [747, 348] width 51 height 16
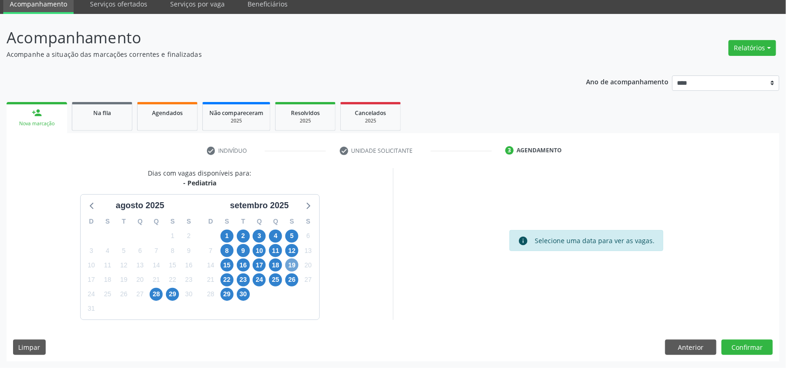
click at [293, 265] on span "19" at bounding box center [291, 265] width 13 height 13
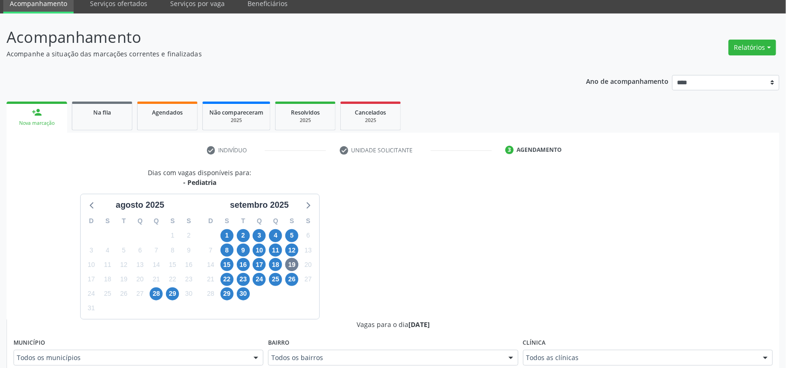
click at [614, 346] on div "Clínica Todos as clínicas Todos as clínicas Agencia Arcoverde Agencia de [GEOGR…" at bounding box center [648, 351] width 250 height 30
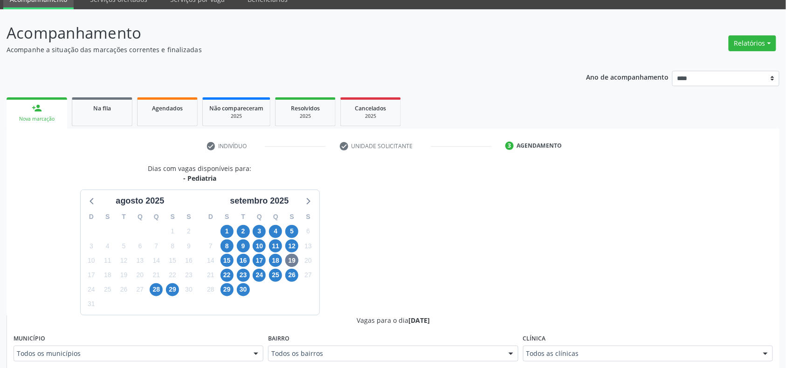
click at [615, 351] on div "Todos as clínicas" at bounding box center [648, 354] width 250 height 16
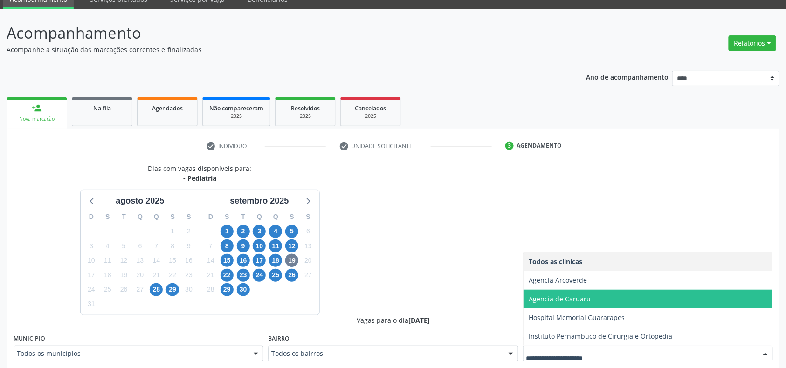
click at [571, 297] on span "Agencia de Caruaru" at bounding box center [560, 299] width 62 height 9
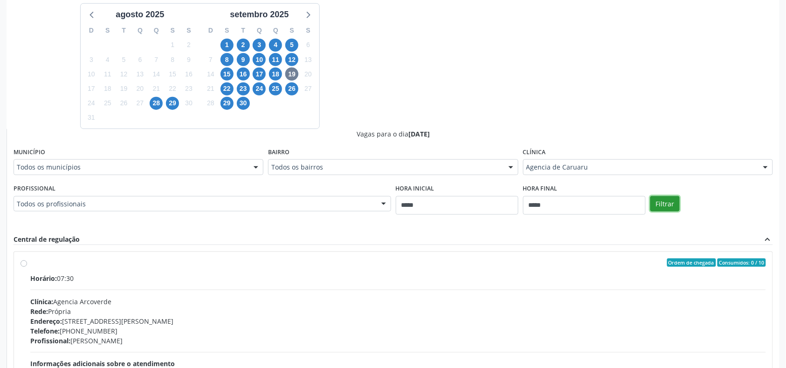
click at [670, 202] on button "Filtrar" at bounding box center [665, 204] width 29 height 16
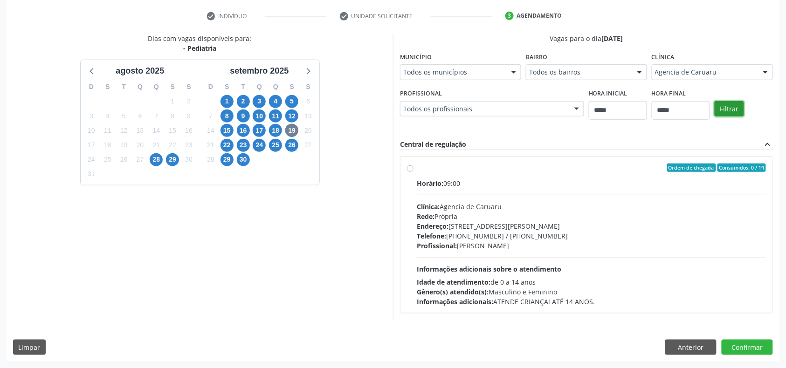
scroll to position [173, 0]
click at [488, 231] on div "Telefone: [PHONE_NUMBER] / [PHONE_NUMBER]" at bounding box center [591, 236] width 349 height 10
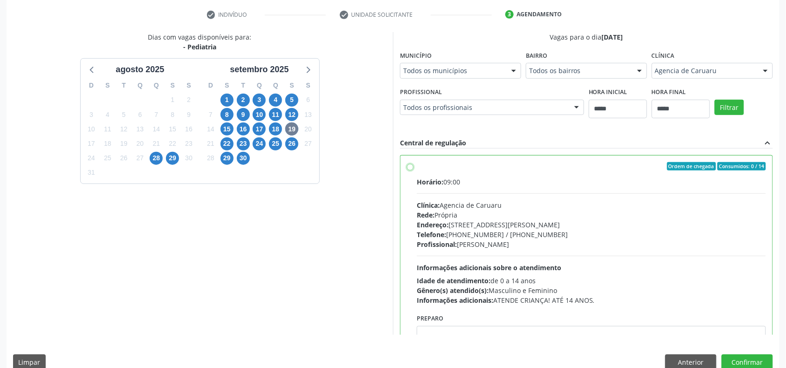
scroll to position [47, 0]
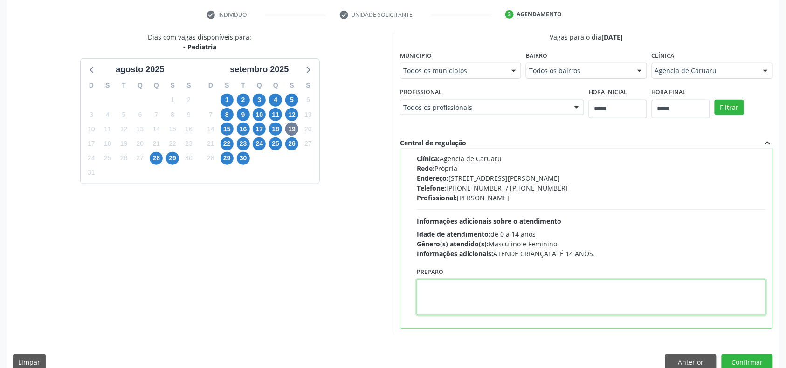
paste textarea "**********"
type textarea "**********"
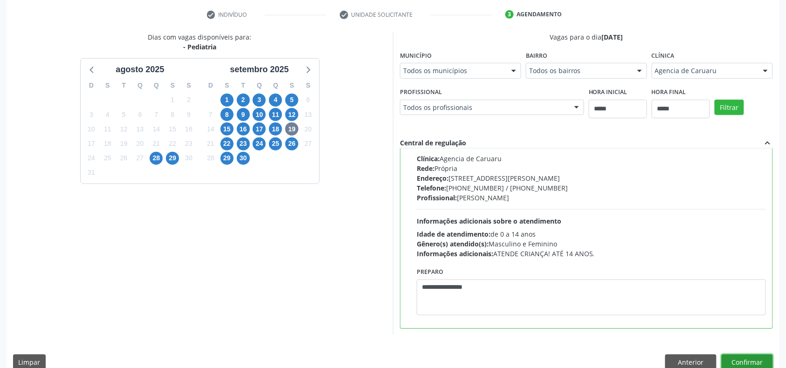
click at [744, 360] on button "Confirmar" at bounding box center [747, 363] width 51 height 16
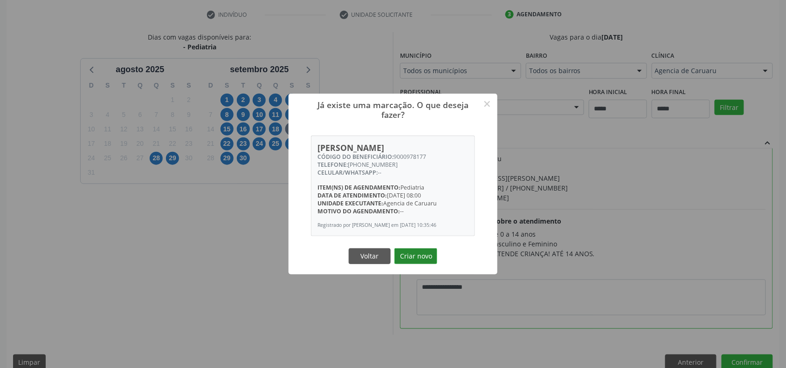
click at [420, 256] on button "Criar novo" at bounding box center [416, 257] width 43 height 16
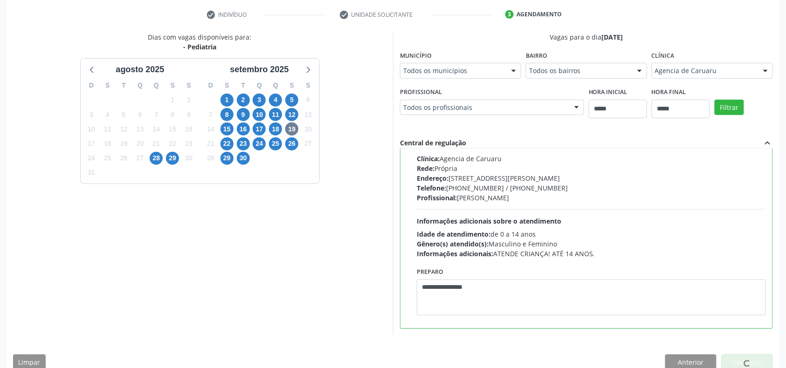
scroll to position [0, 0]
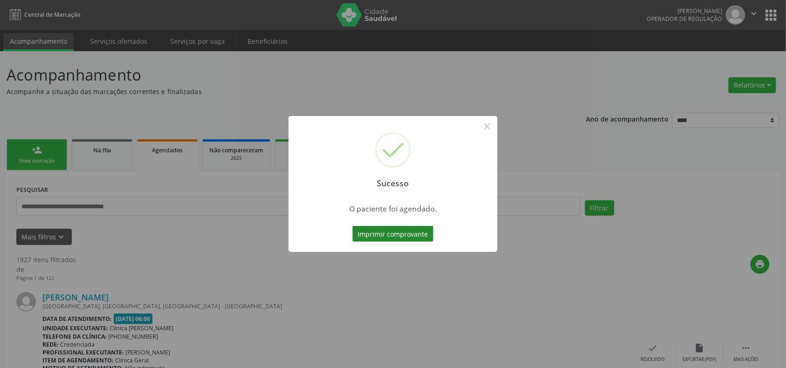
click at [405, 235] on button "Imprimir comprovante" at bounding box center [393, 234] width 81 height 16
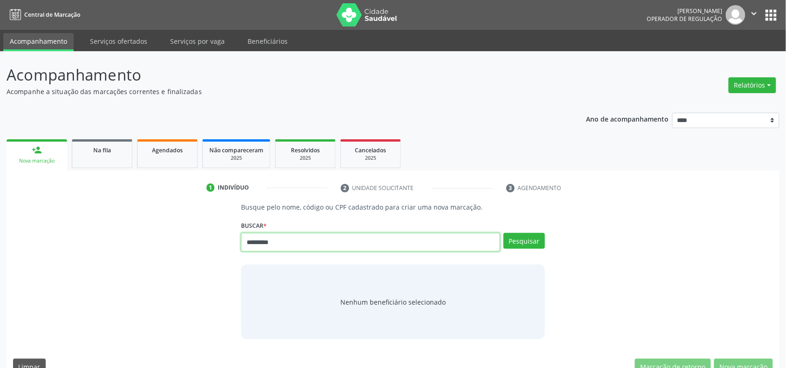
type input "*********"
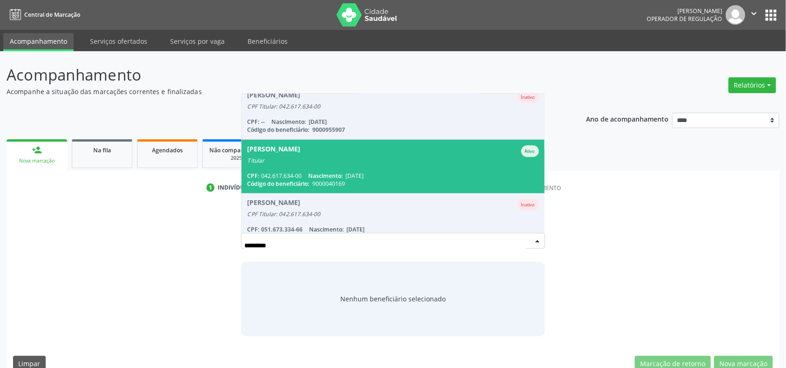
scroll to position [75, 0]
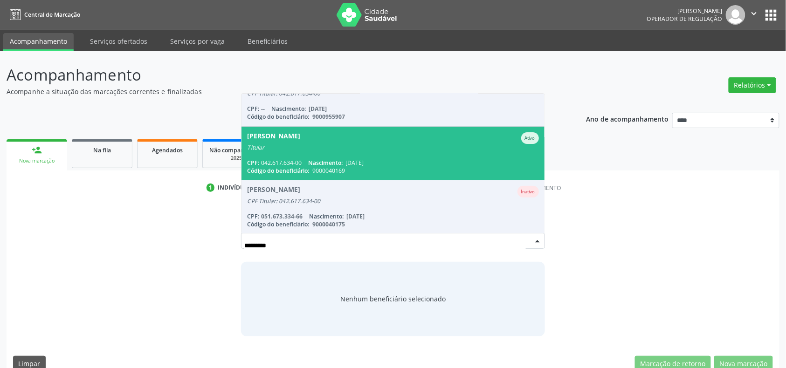
click at [450, 160] on div "CPF: 042.617.634-00 Nascimento: [DATE]" at bounding box center [392, 163] width 291 height 8
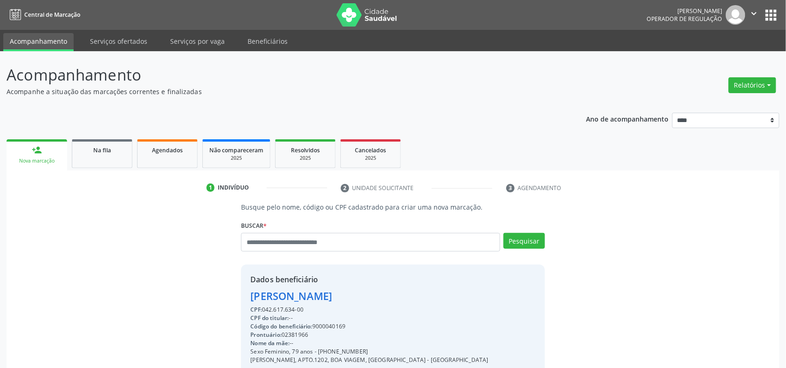
scroll to position [124, 0]
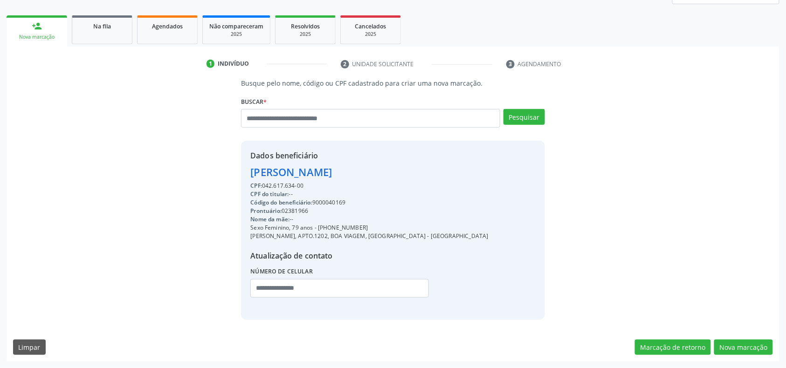
click at [327, 201] on div "Código do beneficiário: 9000040169" at bounding box center [369, 203] width 238 height 8
click at [328, 201] on div "Código do beneficiário: 9000040169" at bounding box center [369, 203] width 238 height 8
copy div "9000040169"
click at [175, 25] on span "Agendados" at bounding box center [167, 26] width 31 height 8
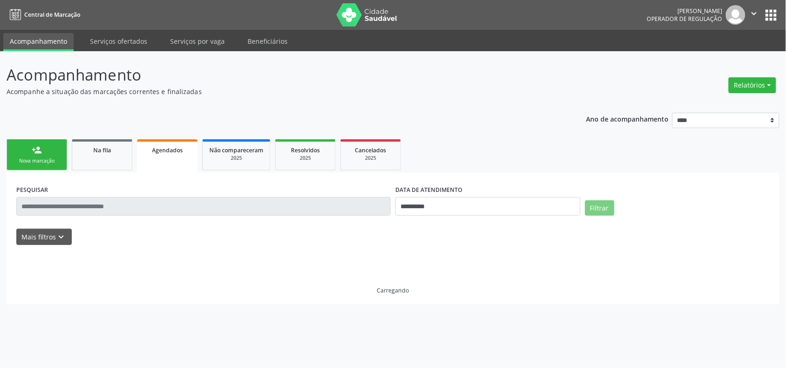
scroll to position [0, 0]
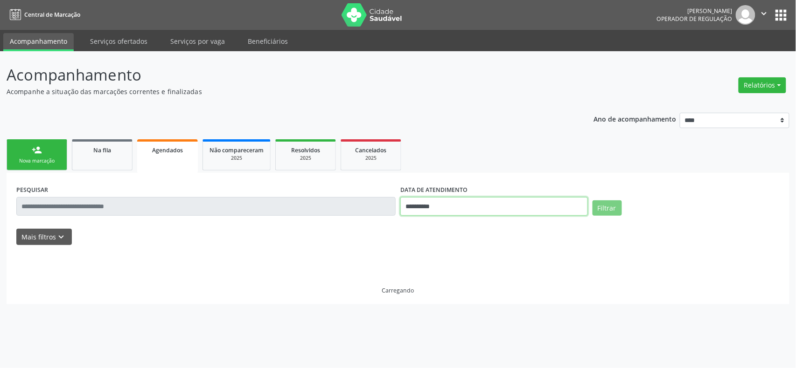
click at [444, 206] on input "**********" at bounding box center [493, 206] width 187 height 19
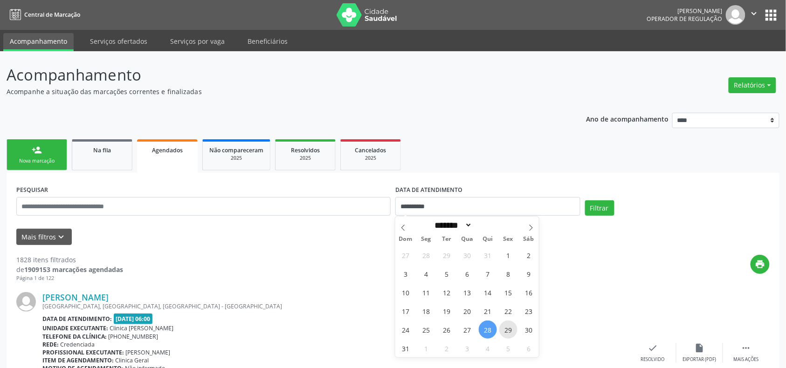
click at [508, 336] on span "29" at bounding box center [508, 330] width 18 height 18
type input "**********"
click at [508, 336] on span "29" at bounding box center [508, 330] width 18 height 18
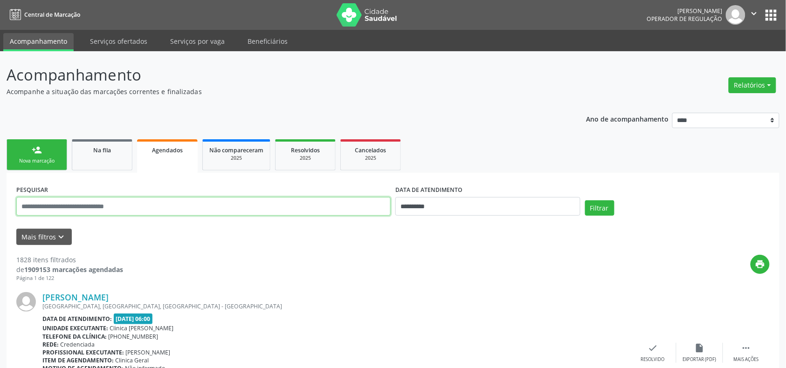
paste input "**********"
type input "**********"
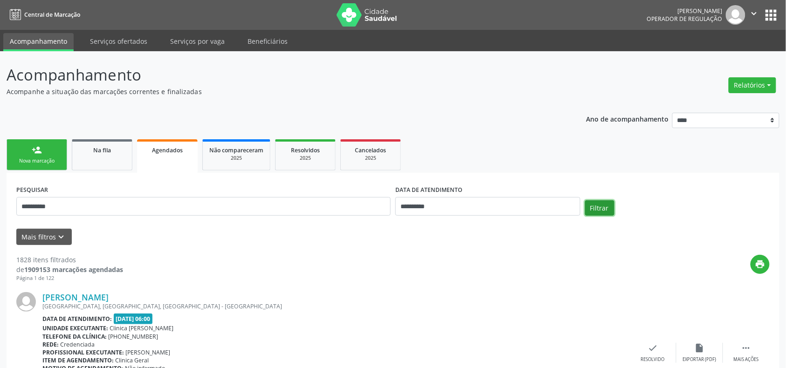
click at [603, 206] on button "Filtrar" at bounding box center [599, 209] width 29 height 16
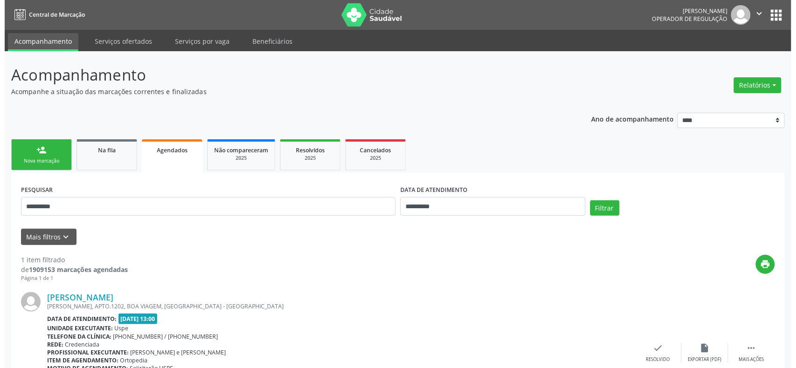
scroll to position [72, 0]
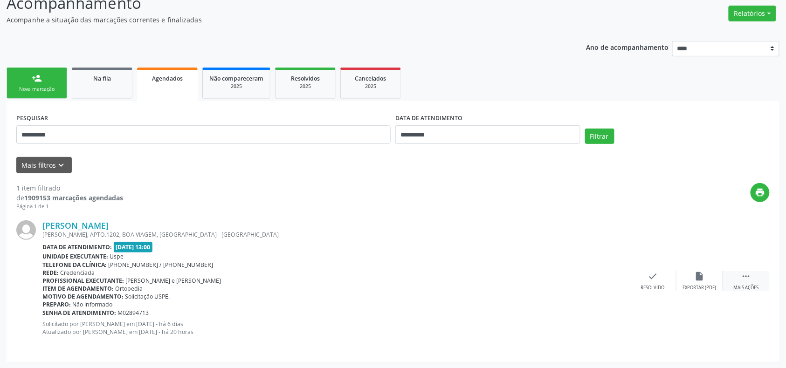
click at [748, 273] on icon "" at bounding box center [746, 276] width 10 height 10
click at [595, 270] on div "[PERSON_NAME] [PERSON_NAME], APTO.1202, BOA VIAGEM, [GEOGRAPHIC_DATA] - [GEOGRA…" at bounding box center [393, 282] width 754 height 142
click at [610, 276] on icon "cancel" at bounding box center [607, 276] width 10 height 10
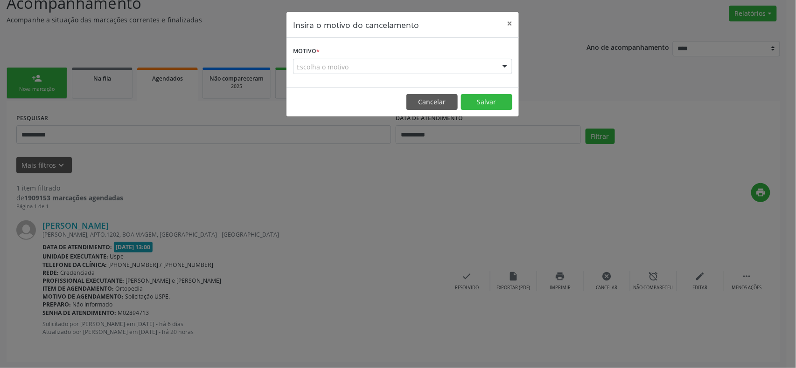
click at [450, 64] on div "Escolha o motivo" at bounding box center [402, 67] width 219 height 16
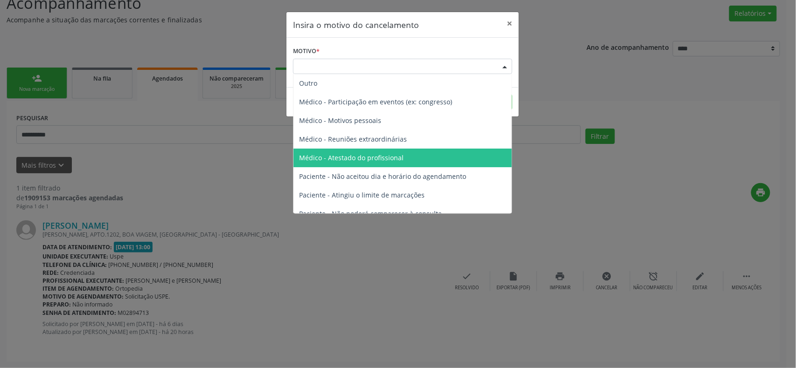
scroll to position [47, 0]
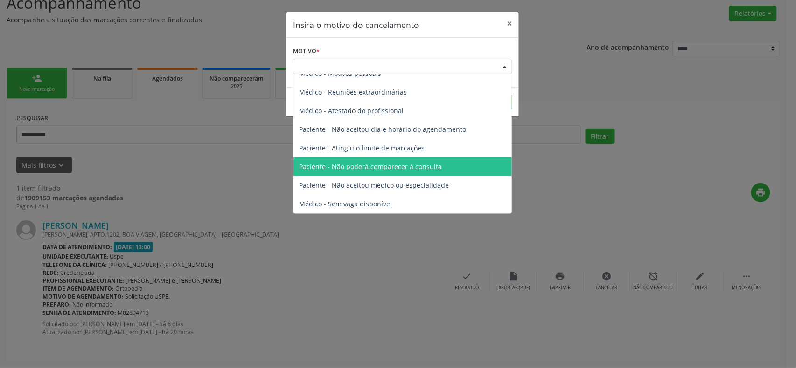
click at [404, 167] on span "Paciente - Não poderá comparecer à consulta" at bounding box center [370, 166] width 143 height 9
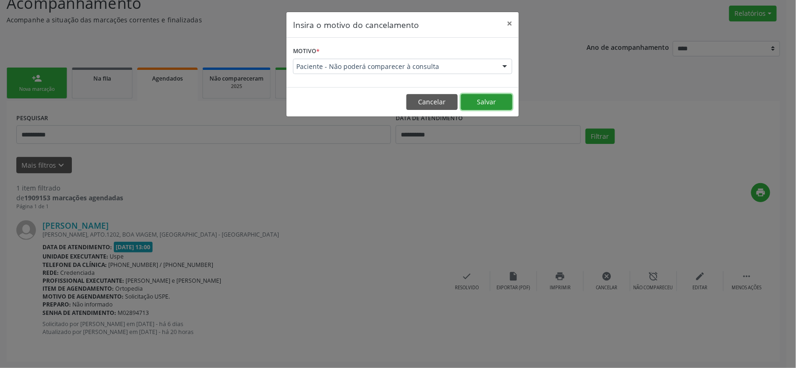
click at [480, 105] on button "Salvar" at bounding box center [486, 102] width 51 height 16
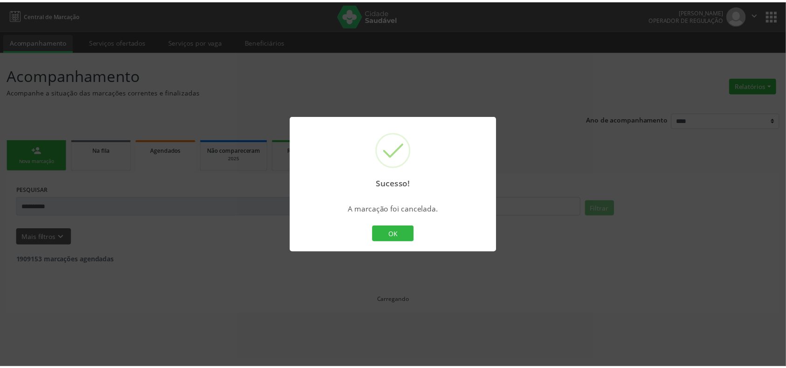
scroll to position [0, 0]
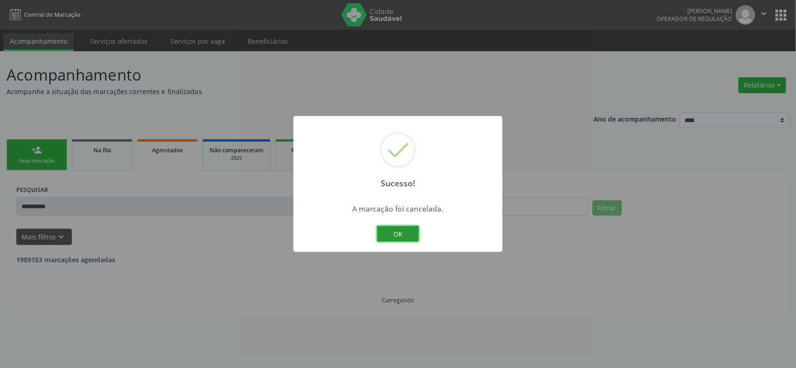
click at [404, 229] on button "OK" at bounding box center [398, 234] width 42 height 16
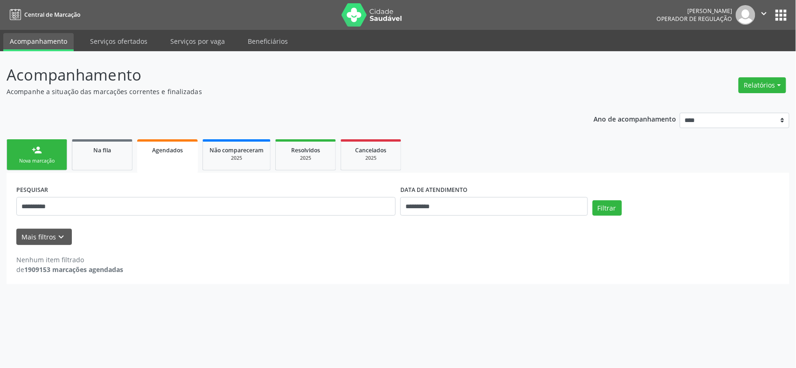
click at [43, 152] on link "person_add Nova marcação" at bounding box center [37, 154] width 61 height 31
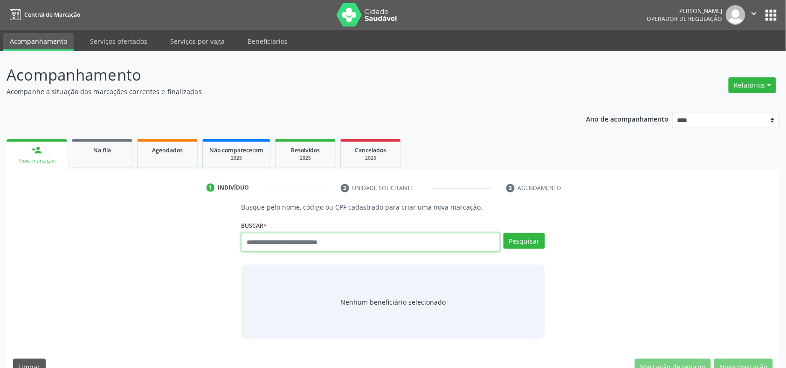
click at [387, 242] on input "text" at bounding box center [370, 242] width 259 height 19
type input "*********"
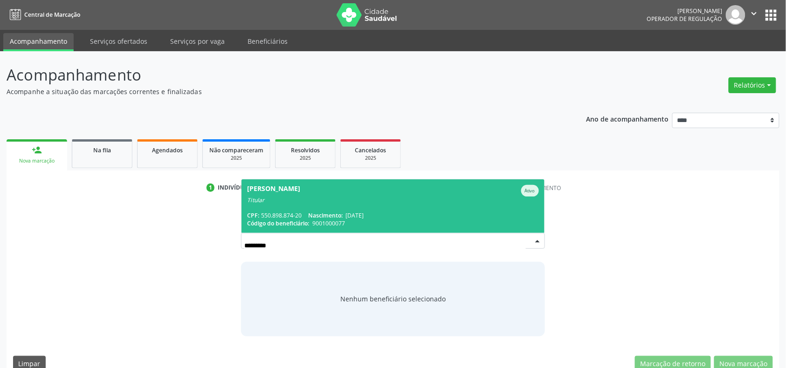
click at [399, 216] on div "CPF: 550.898.874-20 Nascimento: [DATE]" at bounding box center [392, 216] width 291 height 8
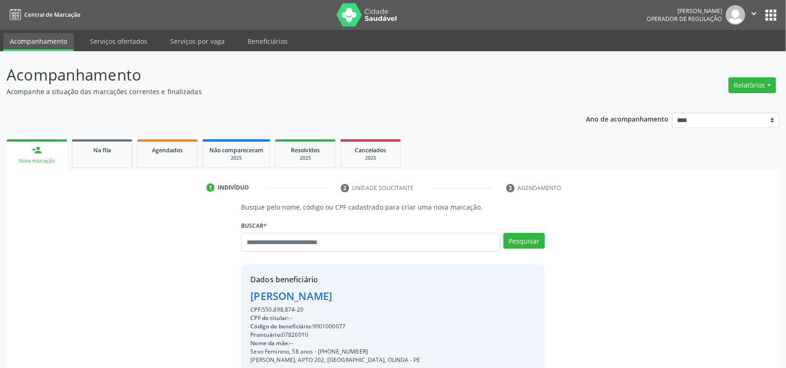
scroll to position [124, 0]
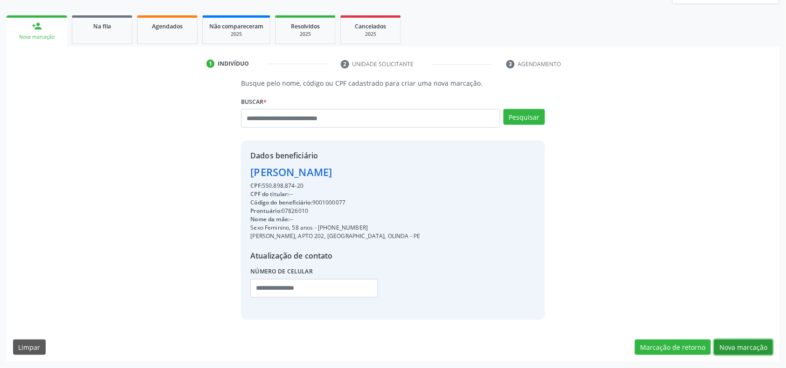
drag, startPoint x: 744, startPoint y: 345, endPoint x: 749, endPoint y: 346, distance: 4.7
click at [744, 344] on button "Nova marcação" at bounding box center [743, 348] width 59 height 16
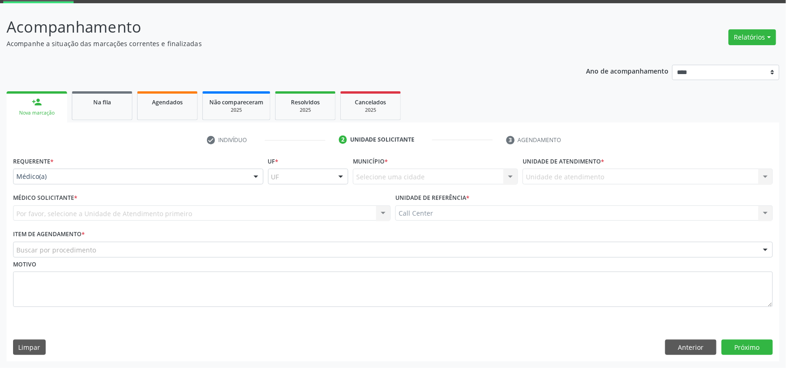
click at [122, 169] on div "Médico(a)" at bounding box center [138, 177] width 250 height 16
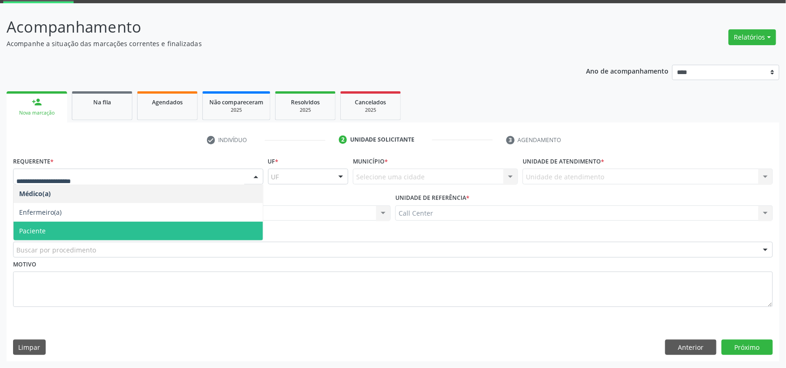
click at [93, 231] on span "Paciente" at bounding box center [138, 231] width 249 height 19
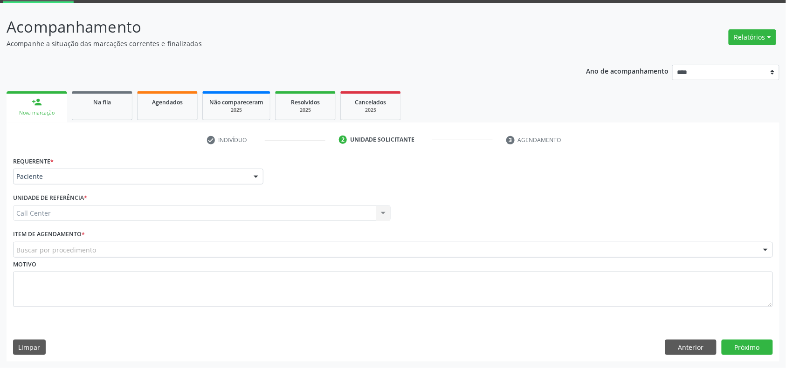
drag, startPoint x: 97, startPoint y: 252, endPoint x: 112, endPoint y: 269, distance: 22.2
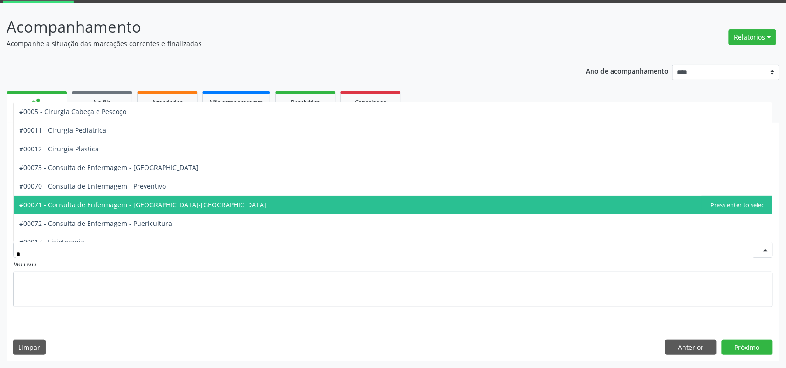
type input "**"
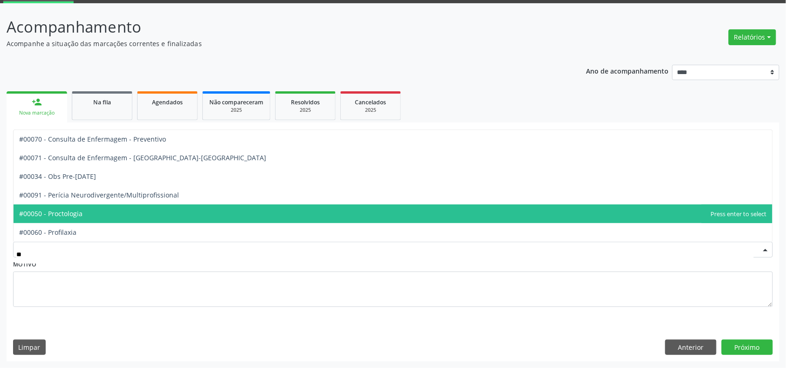
click at [127, 211] on span "#00050 - Proctologia" at bounding box center [393, 214] width 759 height 19
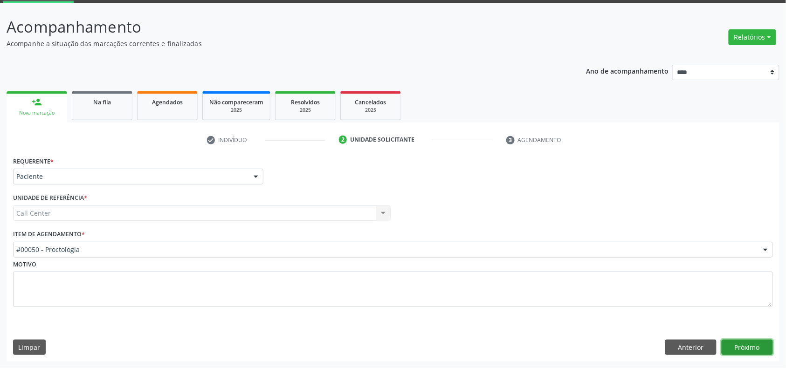
click at [762, 353] on button "Próximo" at bounding box center [747, 348] width 51 height 16
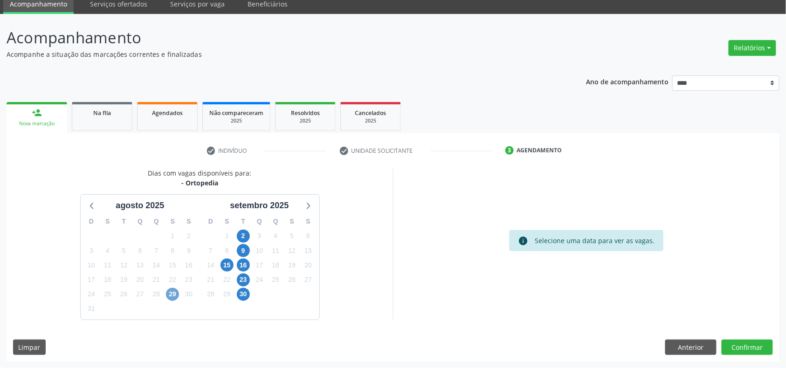
click at [175, 291] on span "29" at bounding box center [172, 294] width 13 height 13
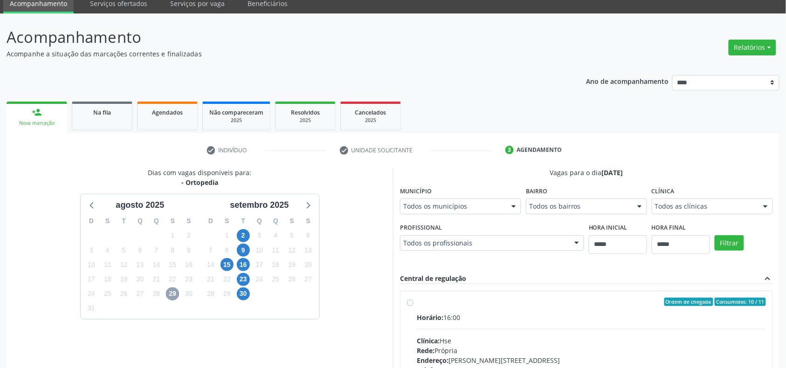
scroll to position [173, 0]
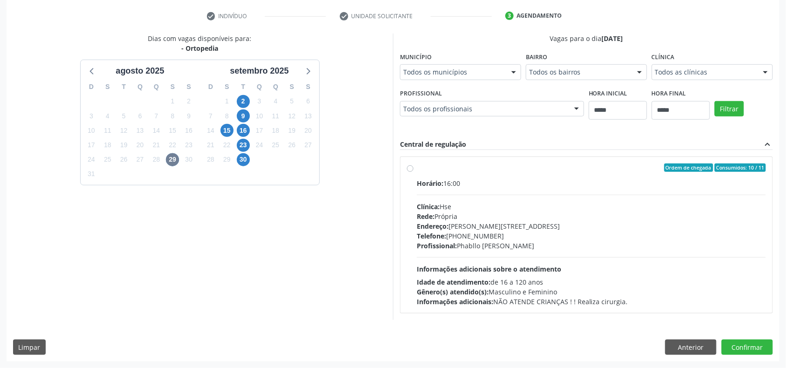
click at [472, 233] on div "Telefone: [PHONE_NUMBER]" at bounding box center [591, 236] width 349 height 10
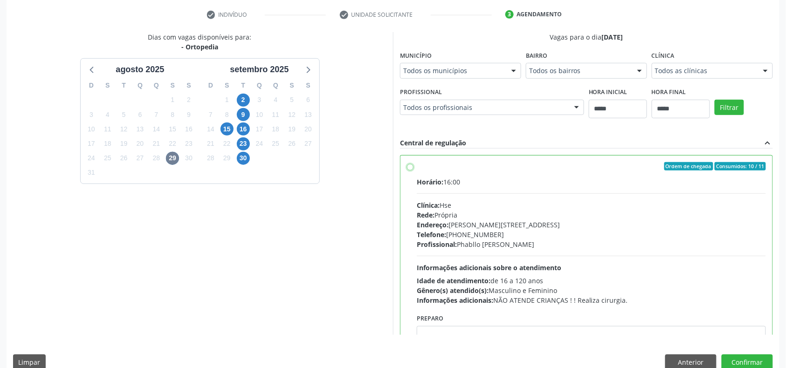
scroll to position [47, 0]
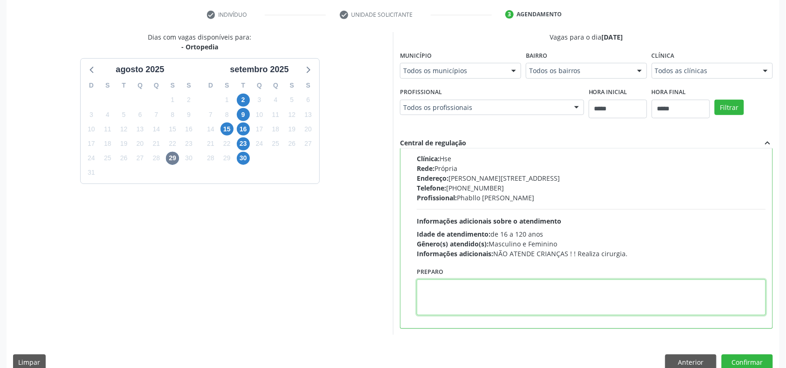
paste textarea "**********"
type textarea "**********"
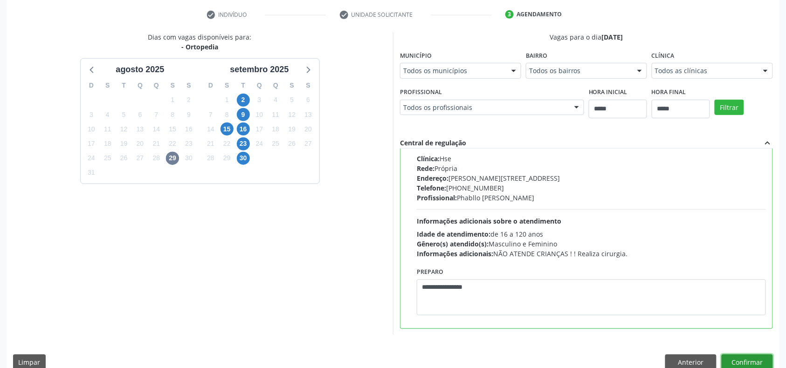
click at [748, 355] on button "Confirmar" at bounding box center [747, 363] width 51 height 16
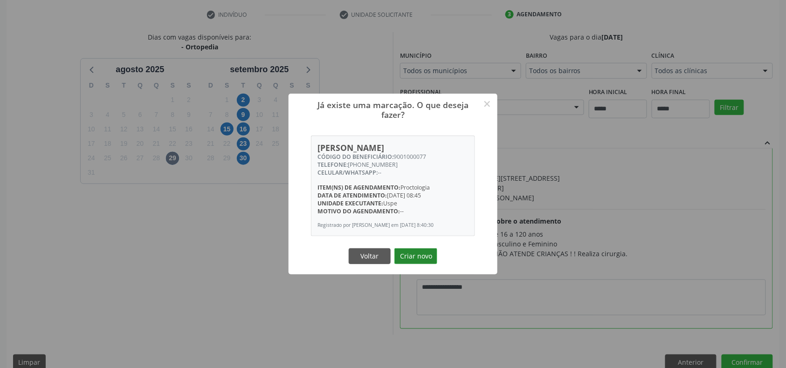
click at [416, 260] on button "Criar novo" at bounding box center [416, 257] width 43 height 16
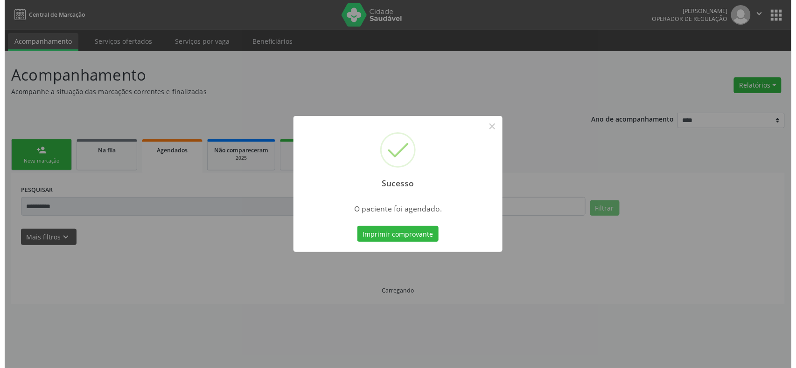
scroll to position [0, 0]
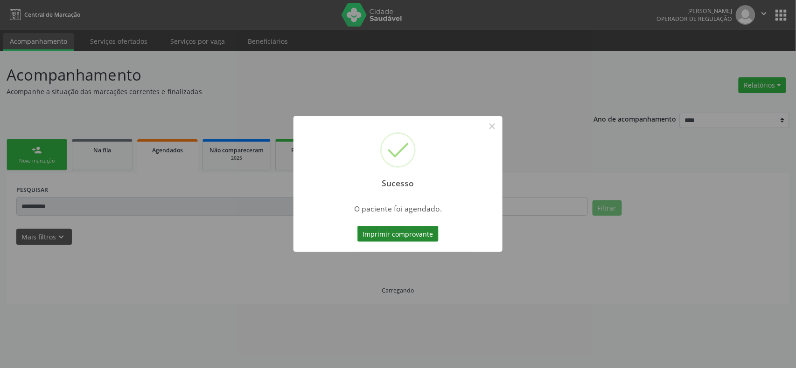
click at [379, 238] on button "Imprimir comprovante" at bounding box center [397, 234] width 81 height 16
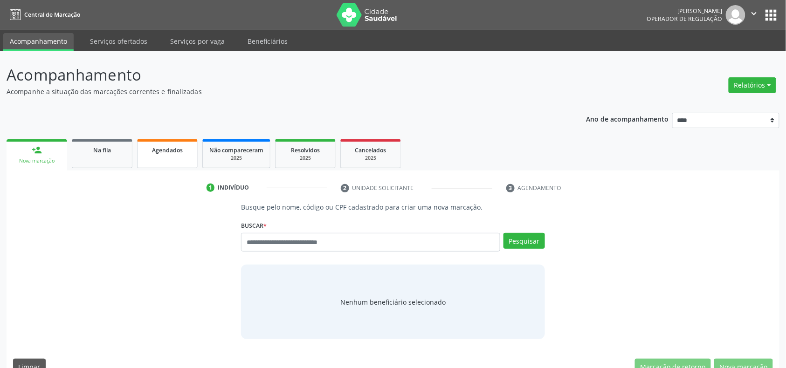
click at [150, 148] on div "Agendados" at bounding box center [167, 150] width 47 height 10
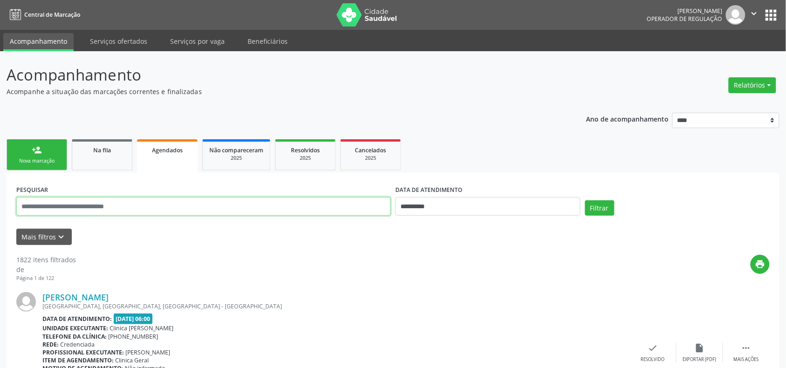
click at [363, 207] on input "text" at bounding box center [203, 206] width 374 height 19
paste input "**********"
type input "**********"
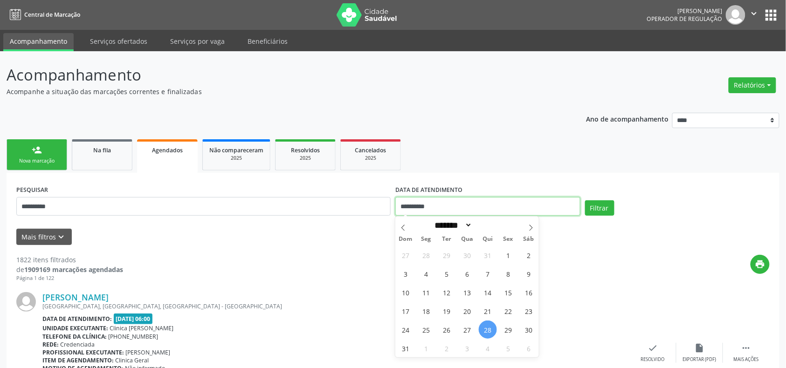
drag, startPoint x: 456, startPoint y: 206, endPoint x: 466, endPoint y: 211, distance: 11.7
click at [457, 205] on input "**********" at bounding box center [487, 206] width 185 height 19
drag, startPoint x: 590, startPoint y: 211, endPoint x: 594, endPoint y: 215, distance: 5.6
click at [594, 214] on button "Filtrar" at bounding box center [599, 209] width 29 height 16
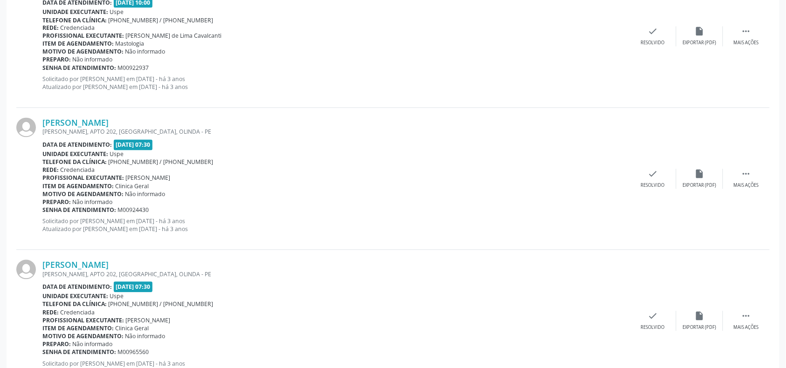
scroll to position [2095, 0]
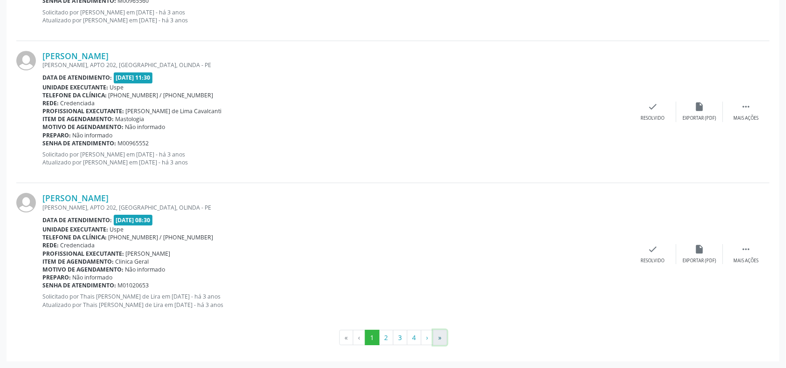
click at [444, 335] on button "»" at bounding box center [440, 338] width 14 height 16
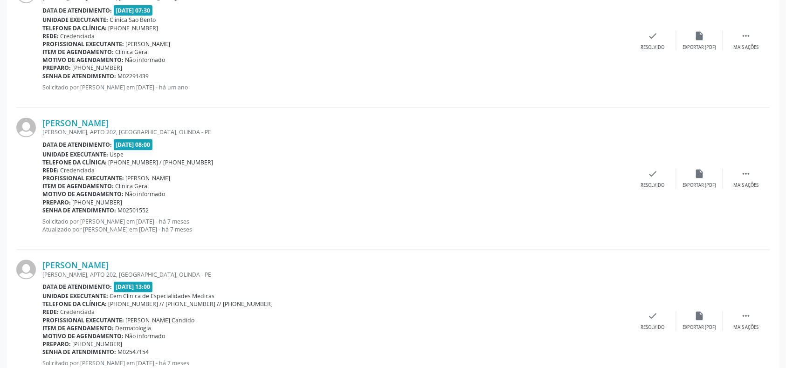
scroll to position [0, 0]
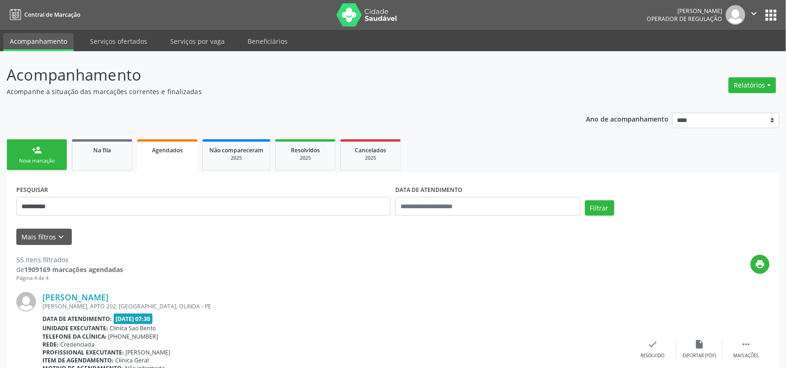
click at [22, 166] on link "person_add Nova marcação" at bounding box center [37, 154] width 61 height 31
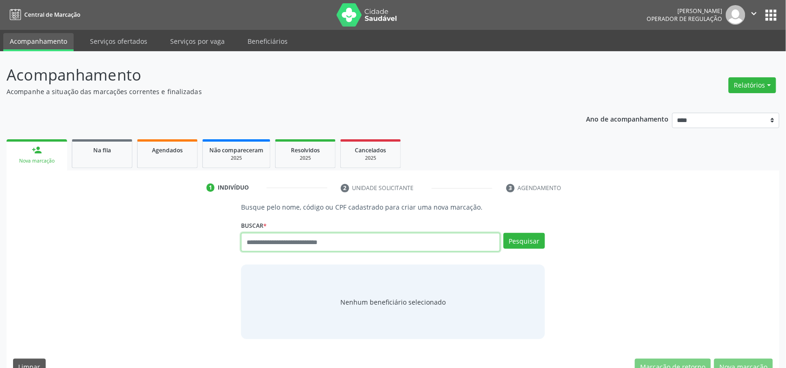
click at [342, 248] on input "text" at bounding box center [370, 242] width 259 height 19
type input "**********"
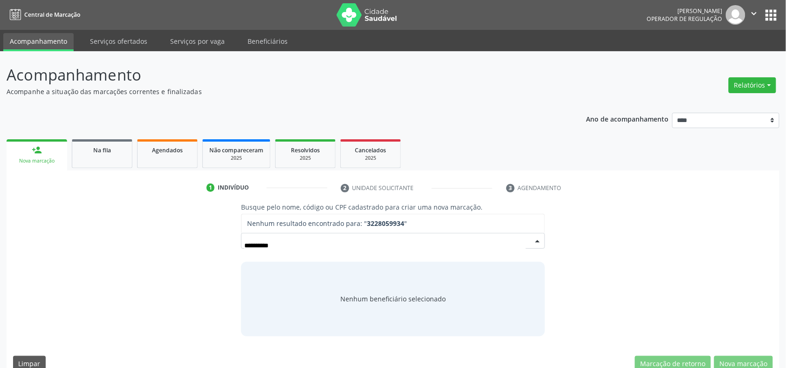
click at [250, 245] on input "**********" at bounding box center [384, 245] width 281 height 19
type input "*********"
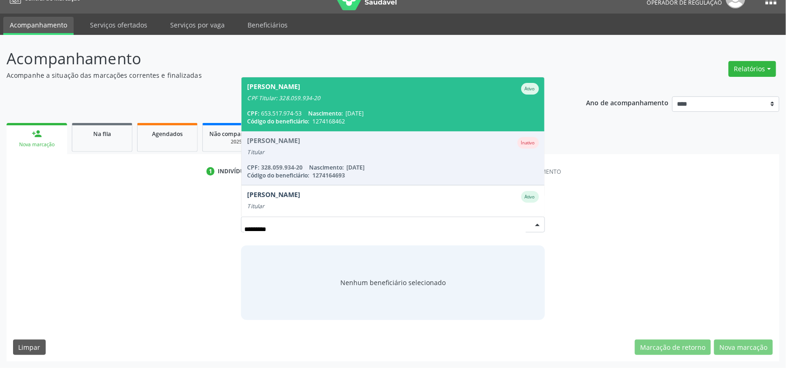
click at [381, 110] on div "CPF: 653.517.974-53 Nascimento: 13/09/1967" at bounding box center [392, 114] width 291 height 8
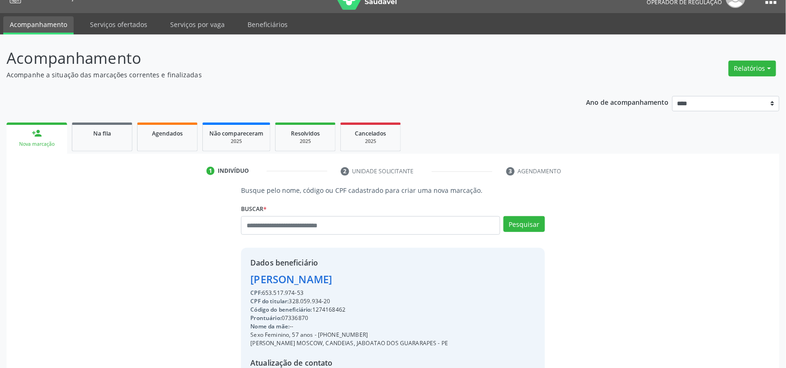
scroll to position [124, 0]
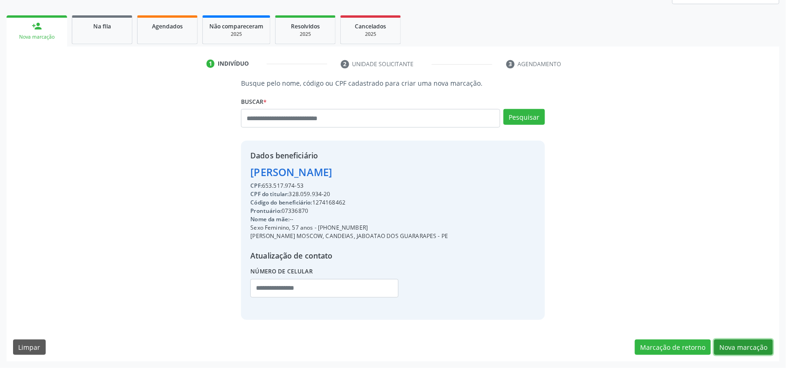
drag, startPoint x: 738, startPoint y: 343, endPoint x: 795, endPoint y: 368, distance: 62.5
click at [742, 344] on button "Nova marcação" at bounding box center [743, 348] width 59 height 16
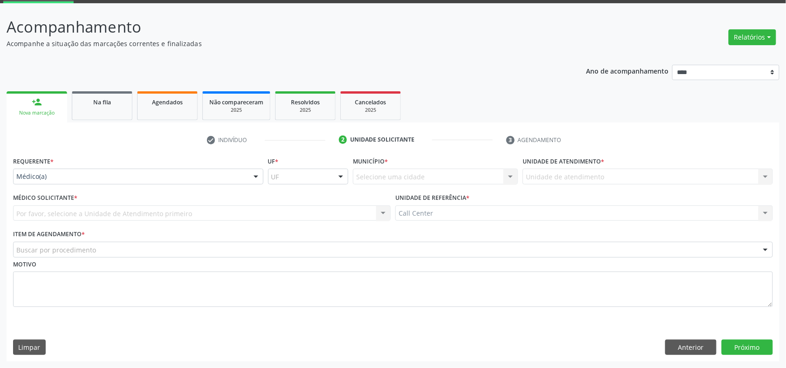
drag, startPoint x: 70, startPoint y: 170, endPoint x: 68, endPoint y: 177, distance: 7.7
click at [71, 170] on div "Médico(a)" at bounding box center [138, 177] width 250 height 16
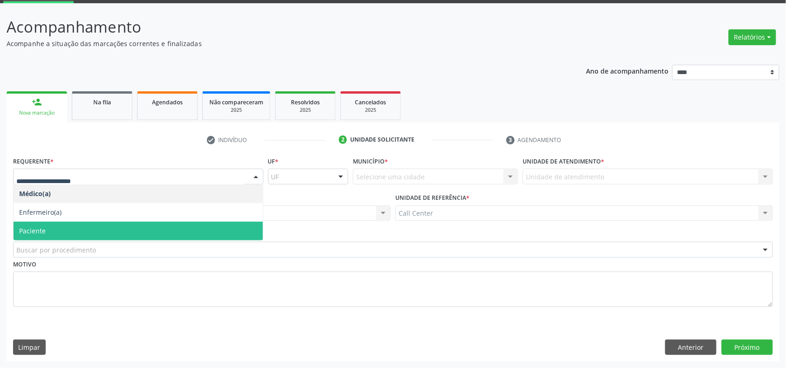
drag, startPoint x: 33, startPoint y: 230, endPoint x: 34, endPoint y: 236, distance: 6.2
click at [34, 230] on span "Paciente" at bounding box center [32, 231] width 27 height 9
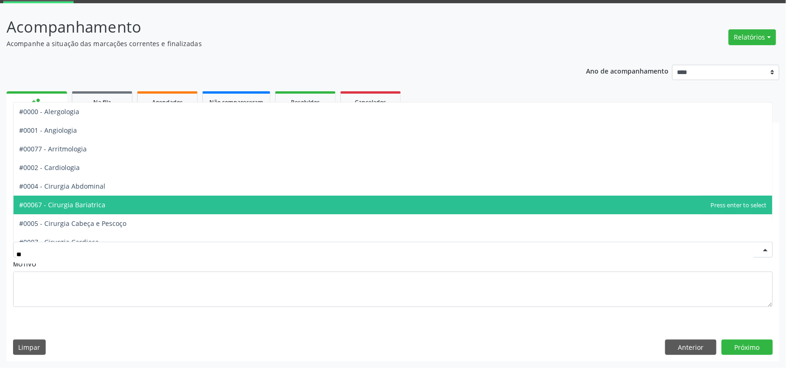
type input "***"
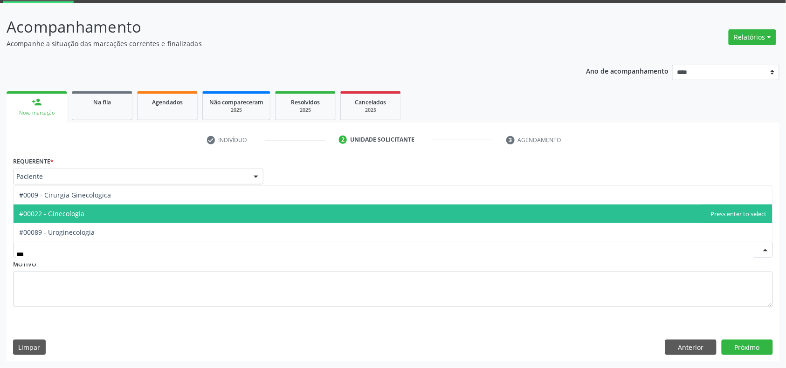
click at [89, 214] on span "#00022 - Ginecologia" at bounding box center [393, 214] width 759 height 19
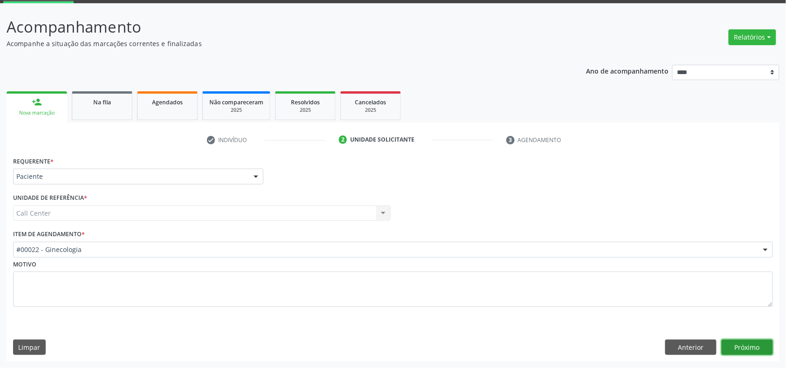
click at [752, 350] on button "Próximo" at bounding box center [747, 348] width 51 height 16
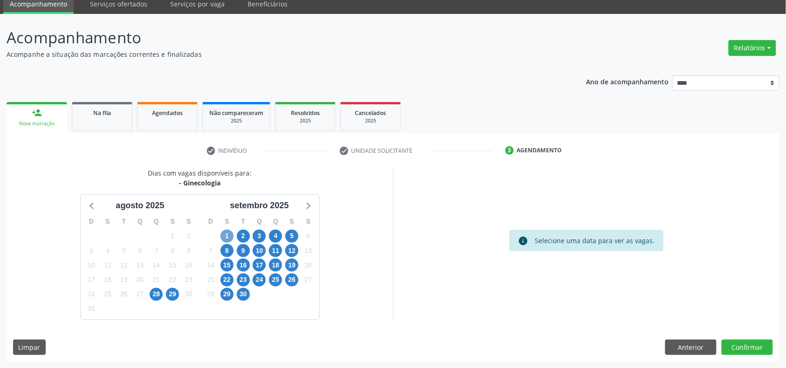
click at [232, 237] on span "1" at bounding box center [227, 236] width 13 height 13
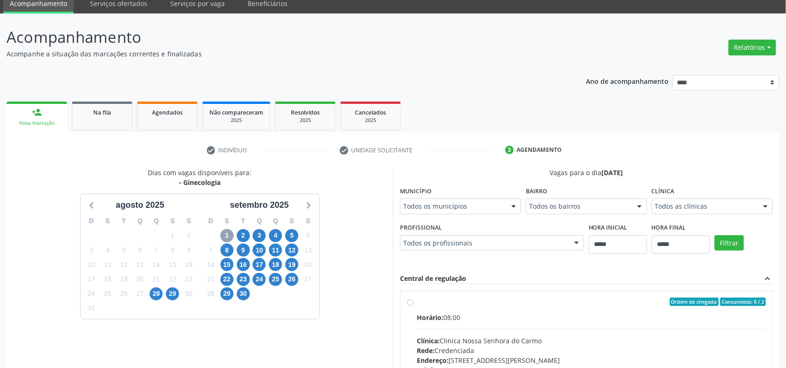
scroll to position [100, 0]
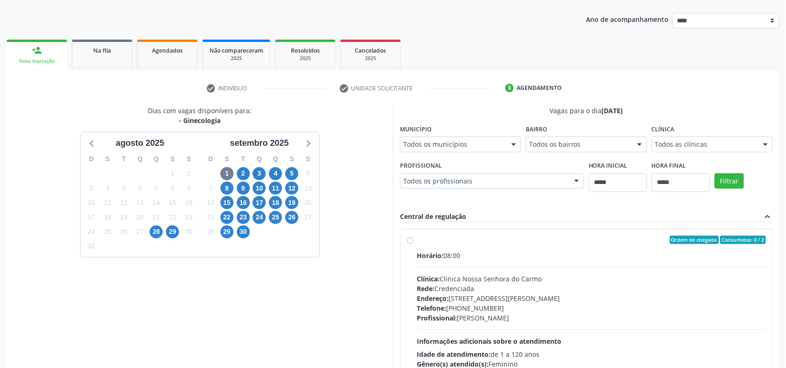
click at [447, 252] on div "Horário: 08:00" at bounding box center [591, 256] width 349 height 10
drag, startPoint x: 415, startPoint y: 176, endPoint x: 424, endPoint y: 180, distance: 9.9
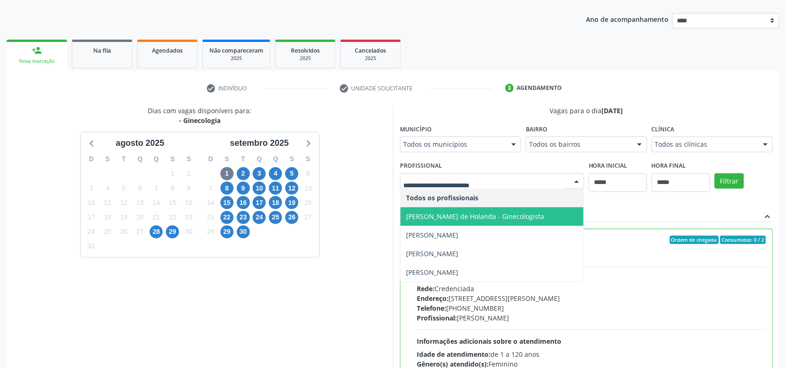
click at [454, 215] on span "Ana Lúcia Vilanova de Holanda - Ginecologista" at bounding box center [475, 216] width 138 height 9
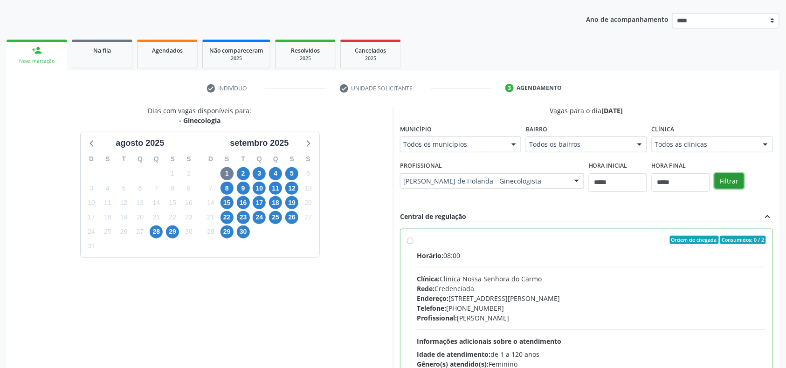
click at [722, 185] on button "Filtrar" at bounding box center [729, 181] width 29 height 16
click at [436, 244] on div "Ordem de chegada Consumidos: 15 / 25" at bounding box center [591, 240] width 349 height 8
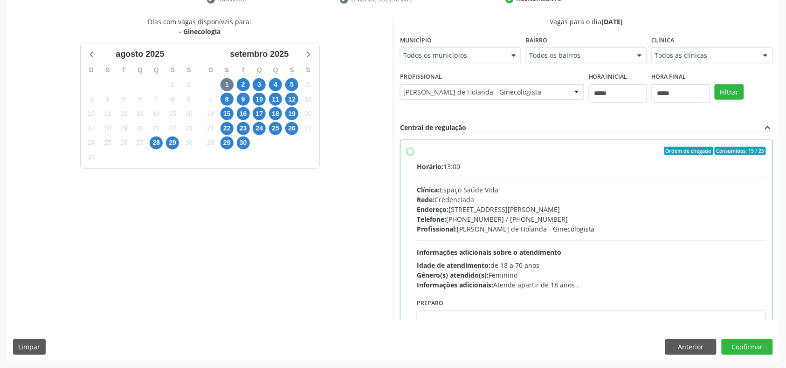
scroll to position [62, 0]
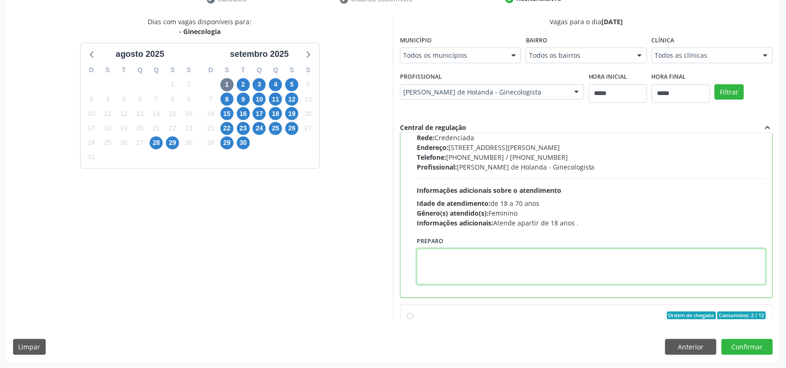
paste textarea "**********"
type textarea "**********"
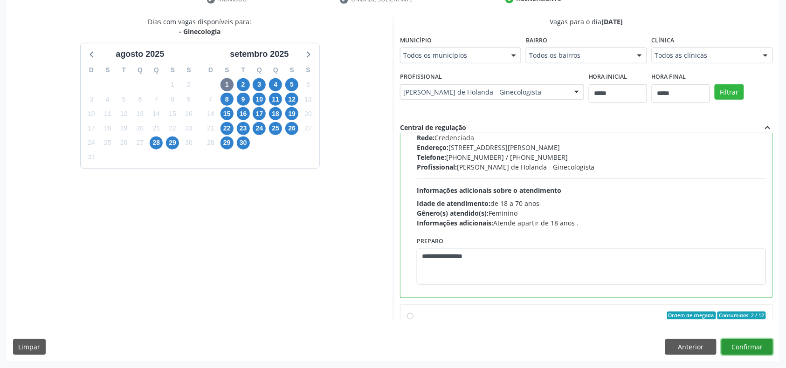
click at [739, 345] on button "Confirmar" at bounding box center [747, 347] width 51 height 16
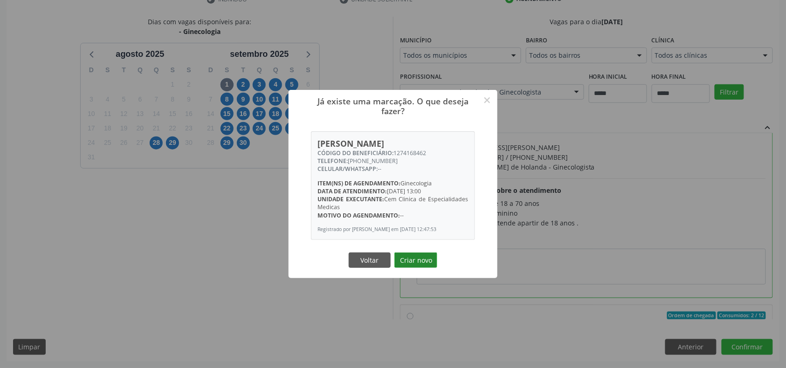
click at [429, 258] on button "Criar novo" at bounding box center [416, 261] width 43 height 16
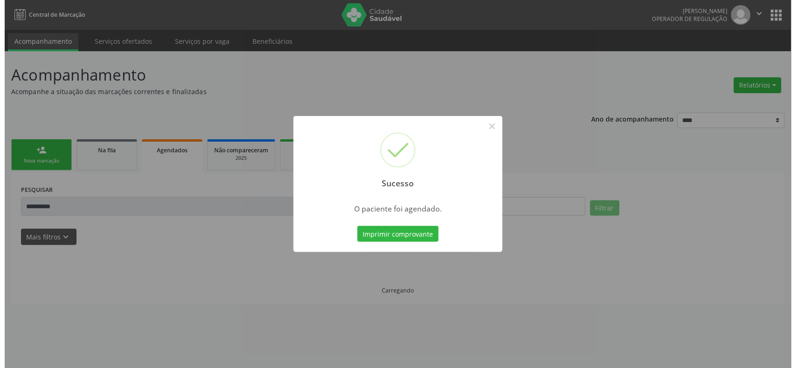
scroll to position [0, 0]
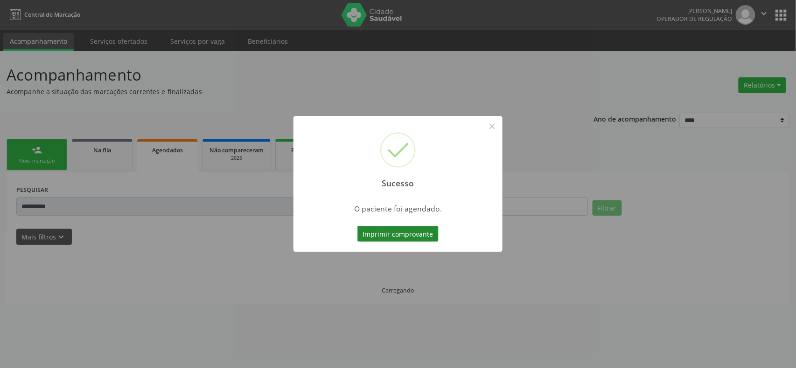
click at [412, 234] on button "Imprimir comprovante" at bounding box center [397, 234] width 81 height 16
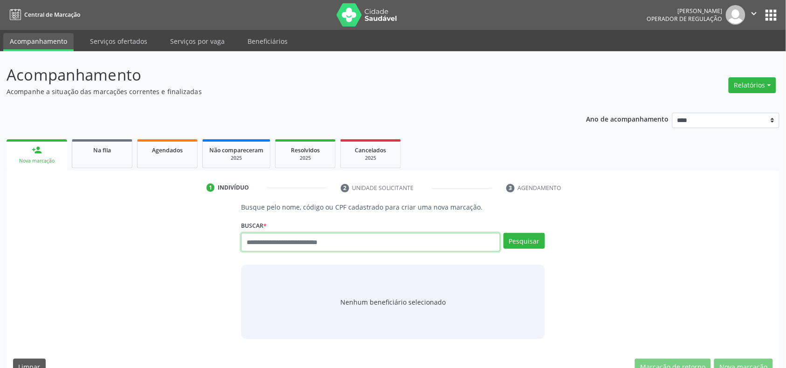
drag, startPoint x: 340, startPoint y: 236, endPoint x: 334, endPoint y: 237, distance: 6.1
paste input "**********"
type input "**********"
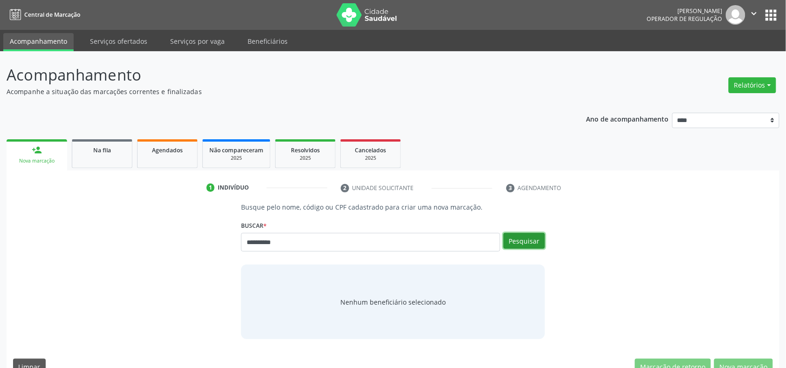
click at [534, 237] on button "Pesquisar" at bounding box center [525, 241] width 42 height 16
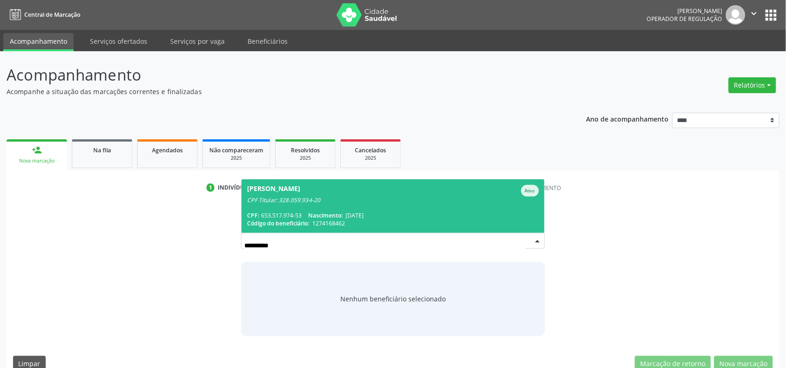
click at [411, 215] on div "CPF: 653.517.974-53 Nascimento: [DATE]" at bounding box center [392, 216] width 291 height 8
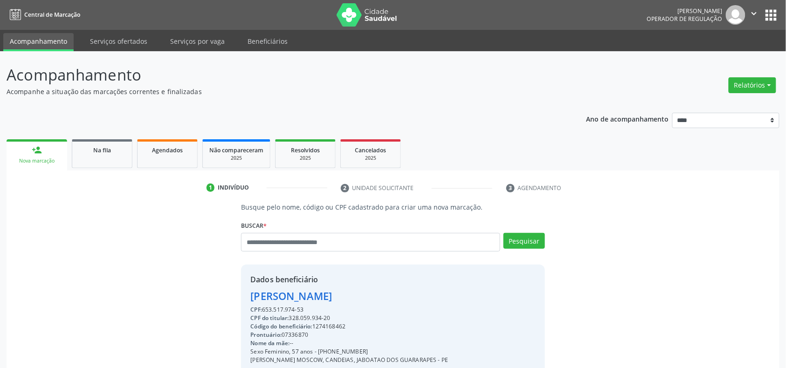
scroll to position [124, 0]
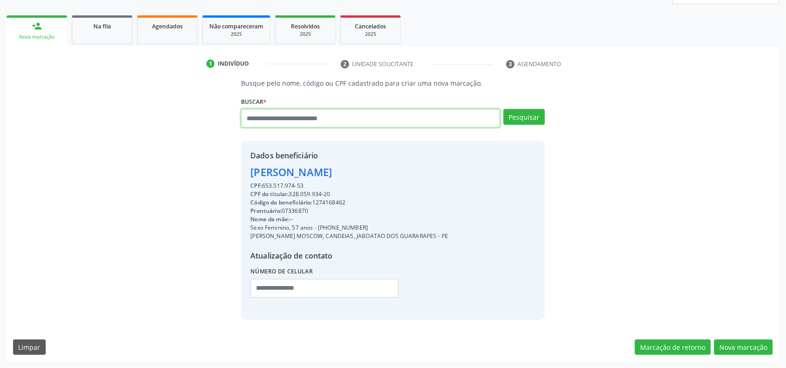
click at [367, 119] on input "text" at bounding box center [370, 118] width 259 height 19
type input "*********"
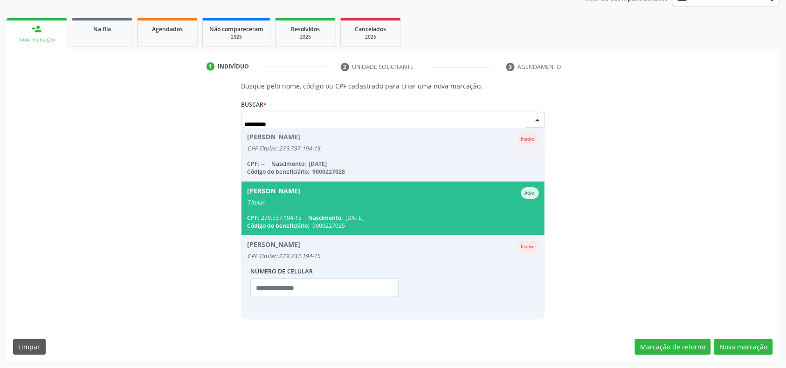
scroll to position [21, 0]
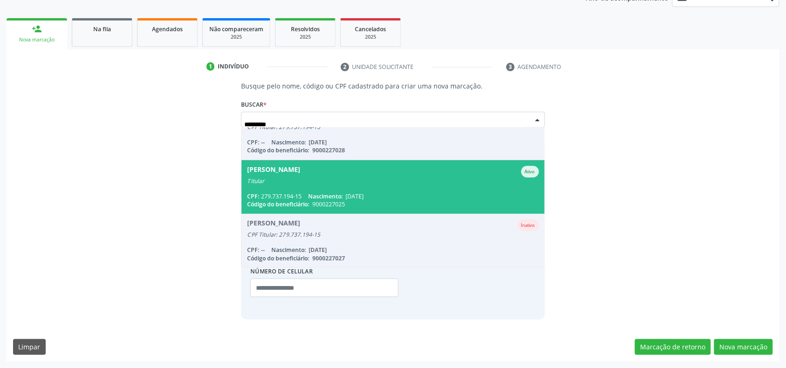
click at [424, 193] on div "CPF: 279.737.194-15 Nascimento: [DATE]" at bounding box center [392, 197] width 291 height 8
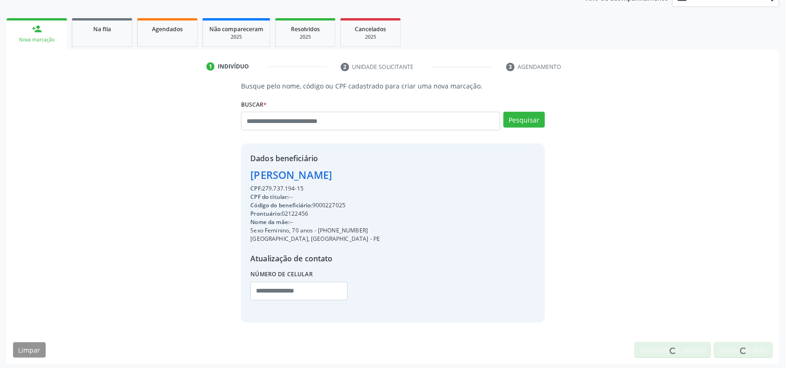
scroll to position [124, 0]
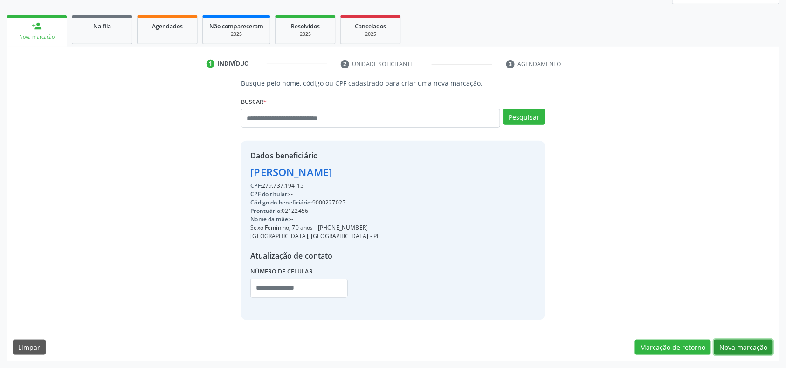
click at [743, 343] on button "Nova marcação" at bounding box center [743, 348] width 59 height 16
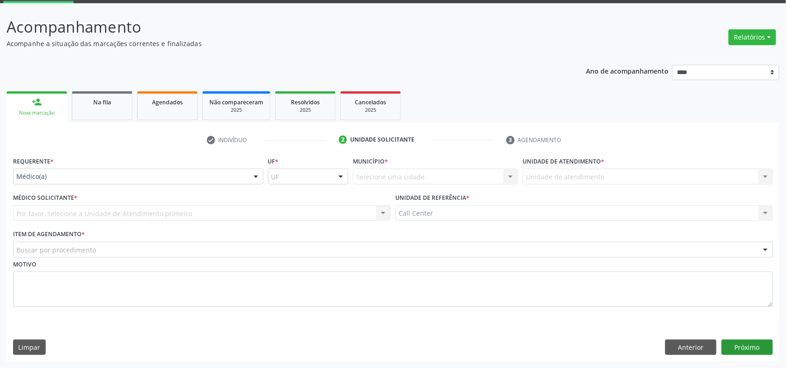
scroll to position [49, 0]
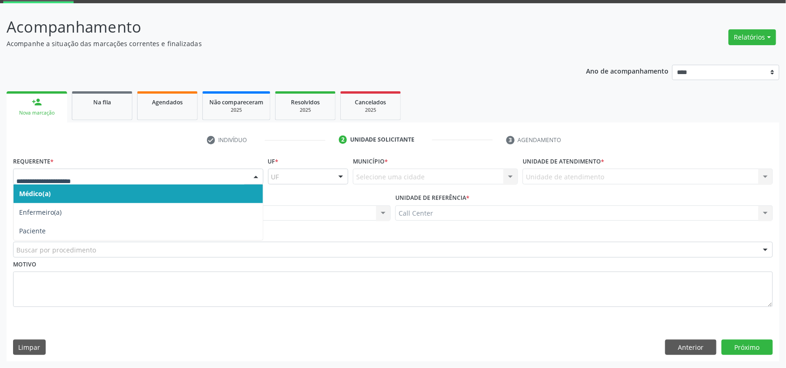
drag, startPoint x: 30, startPoint y: 179, endPoint x: 36, endPoint y: 185, distance: 8.6
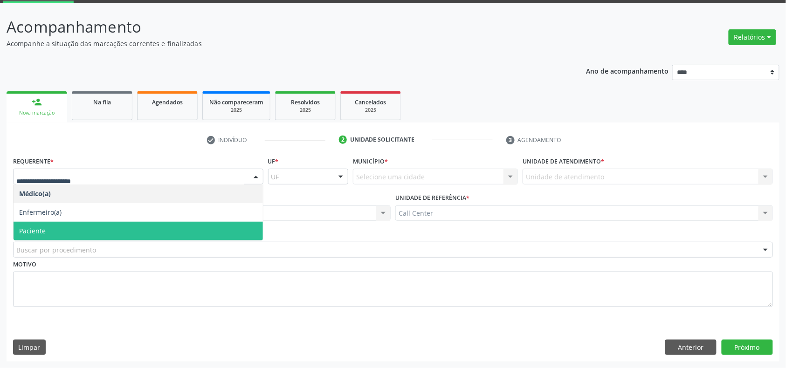
click at [87, 229] on span "Paciente" at bounding box center [138, 231] width 249 height 19
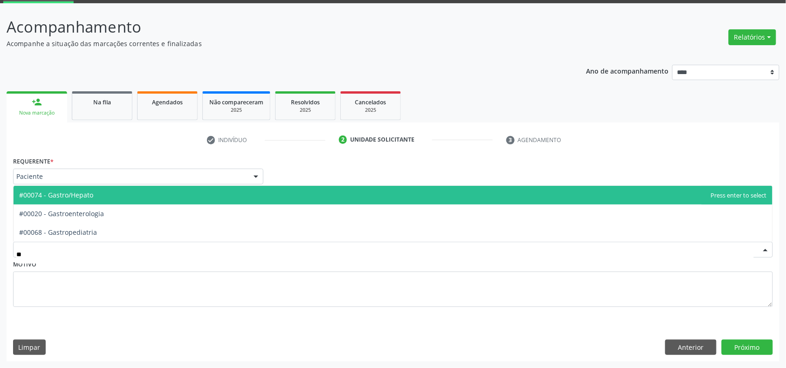
type input "***"
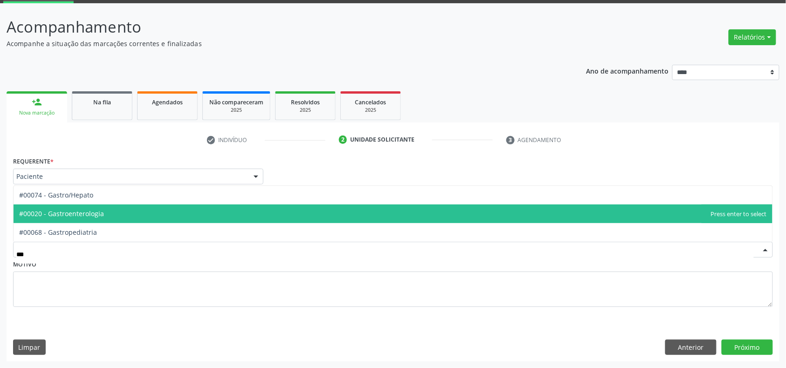
click at [93, 214] on span "#00020 - Gastroenterologia" at bounding box center [61, 213] width 85 height 9
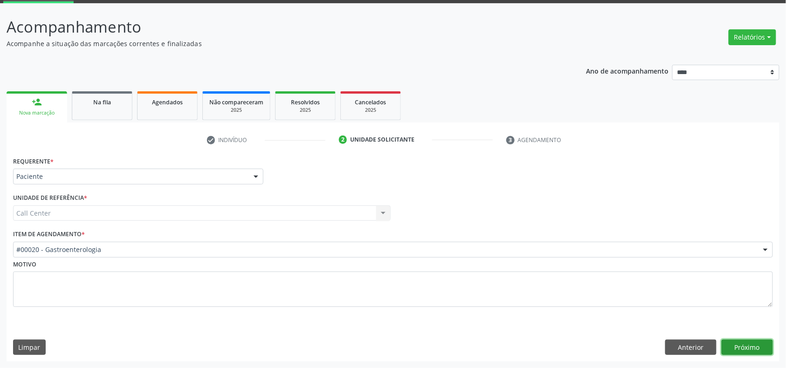
click at [755, 347] on button "Próximo" at bounding box center [747, 348] width 51 height 16
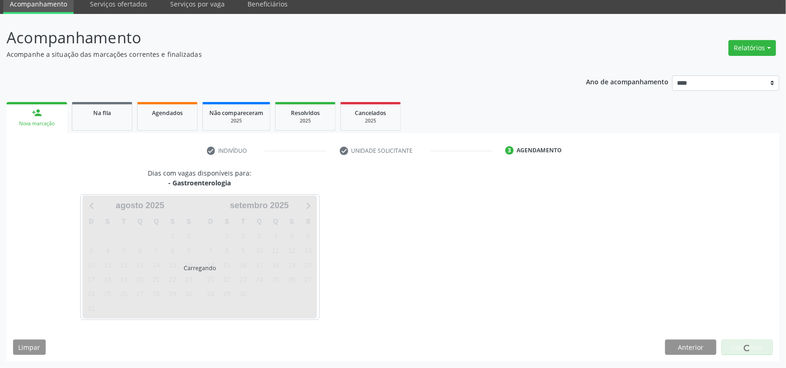
scroll to position [38, 0]
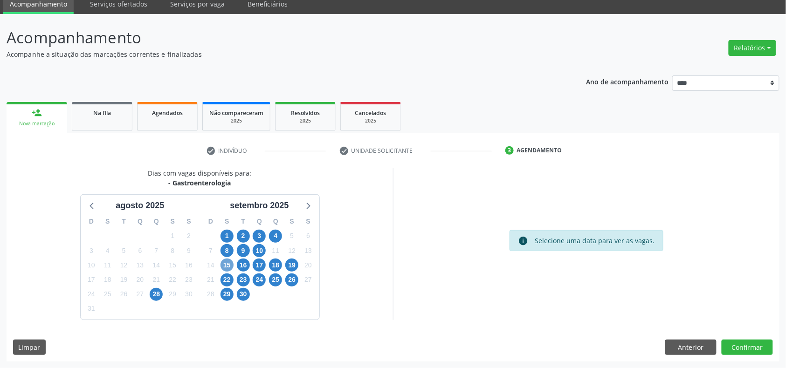
click at [224, 264] on span "15" at bounding box center [227, 265] width 13 height 13
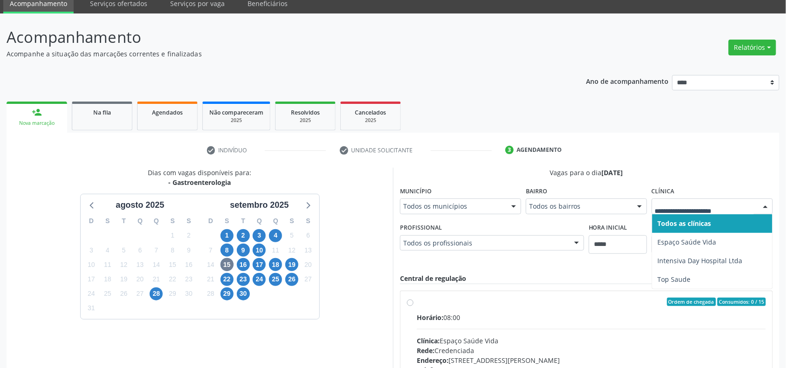
click at [249, 260] on div "16" at bounding box center [243, 265] width 13 height 14
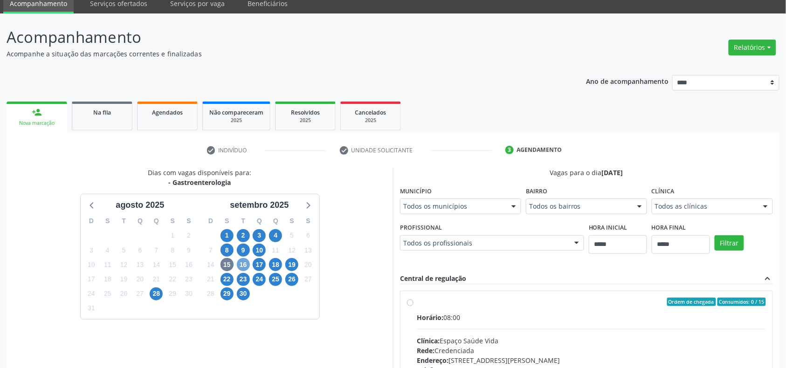
click at [241, 263] on span "16" at bounding box center [243, 264] width 13 height 13
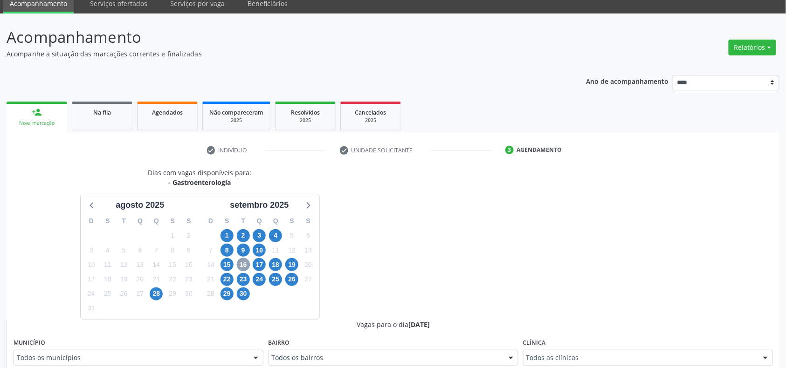
scroll to position [224, 0]
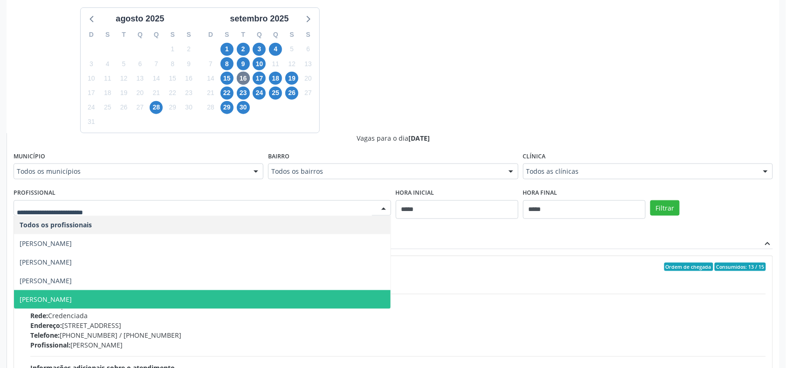
drag, startPoint x: 116, startPoint y: 293, endPoint x: 129, endPoint y: 292, distance: 13.1
click at [116, 293] on span "[PERSON_NAME]" at bounding box center [202, 300] width 377 height 19
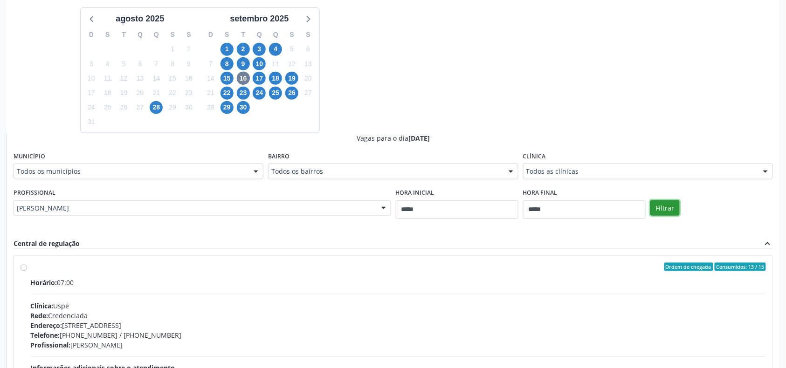
click at [672, 214] on button "Filtrar" at bounding box center [665, 209] width 29 height 16
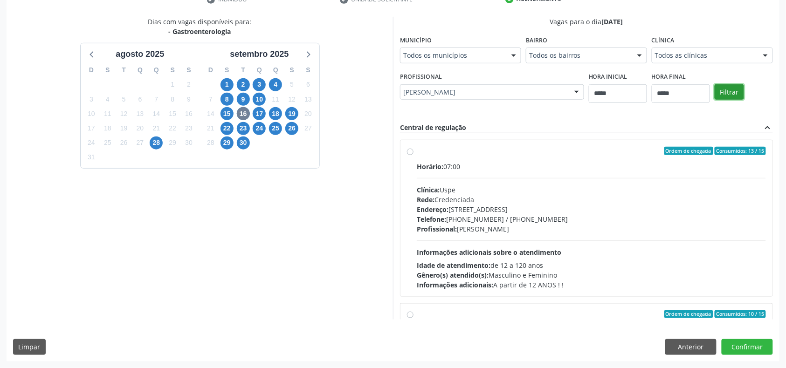
scroll to position [148, 0]
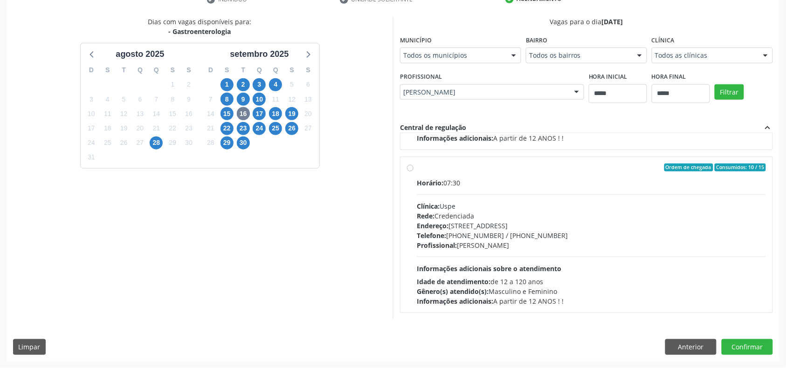
click at [495, 271] on span "Informações adicionais sobre o atendimento" at bounding box center [489, 268] width 145 height 9
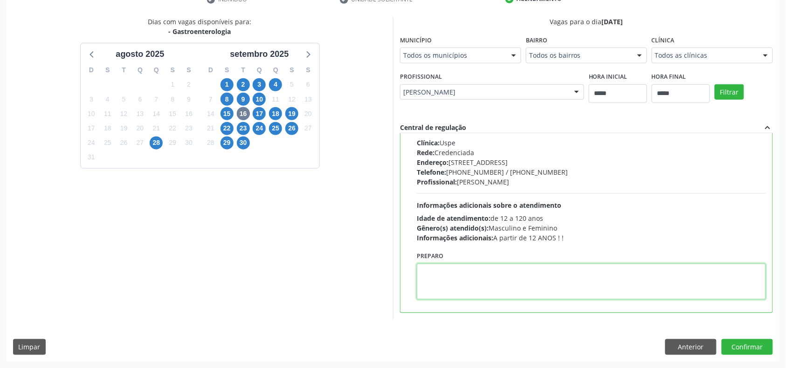
paste textarea "**********"
type textarea "**********"
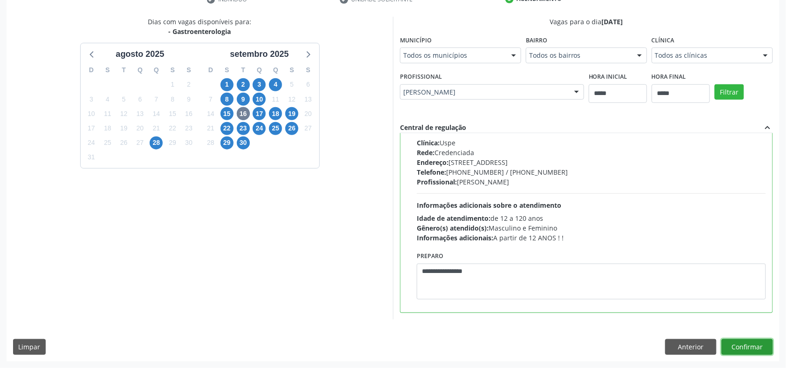
click at [733, 351] on button "Confirmar" at bounding box center [747, 347] width 51 height 16
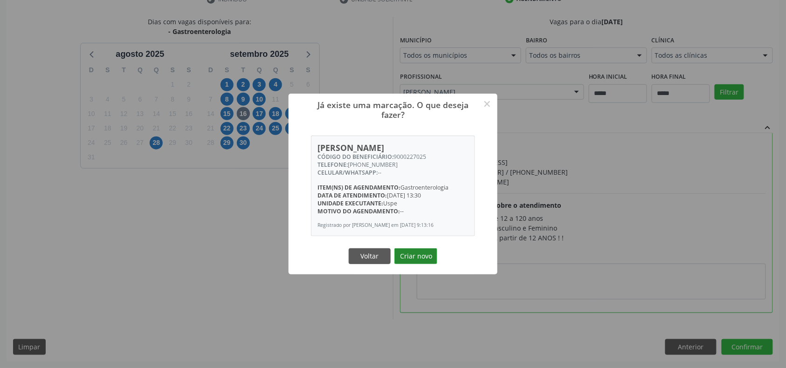
click at [426, 262] on button "Criar novo" at bounding box center [416, 257] width 43 height 16
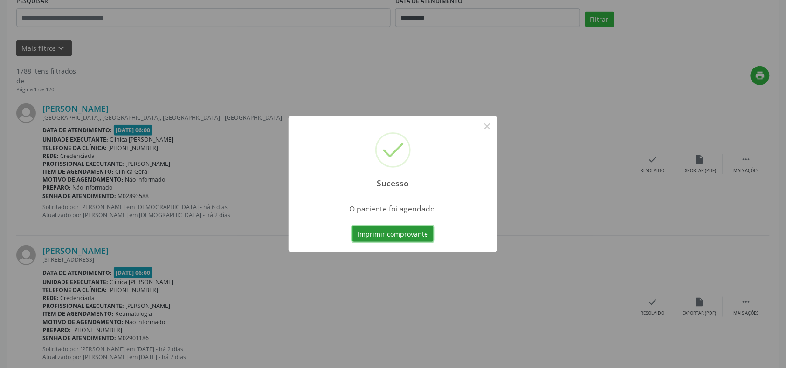
scroll to position [0, 0]
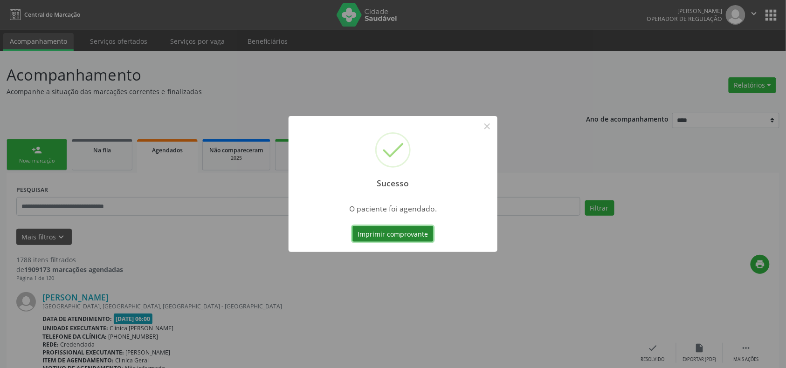
click at [414, 231] on button "Imprimir comprovante" at bounding box center [393, 234] width 81 height 16
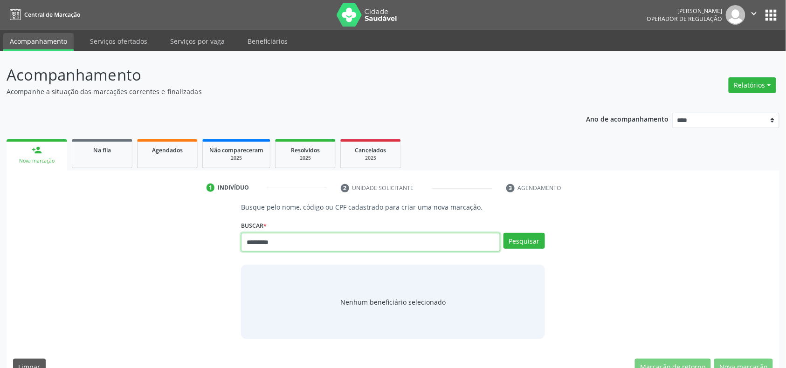
type input "*********"
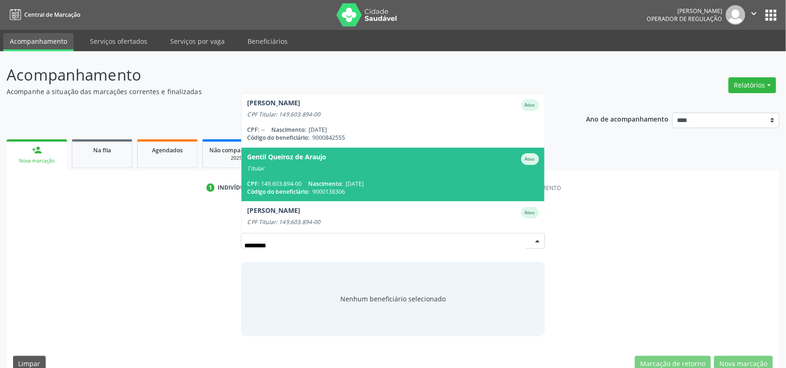
click at [439, 183] on div "CPF: 149.603.894-00 Nascimento: [DATE]" at bounding box center [392, 184] width 291 height 8
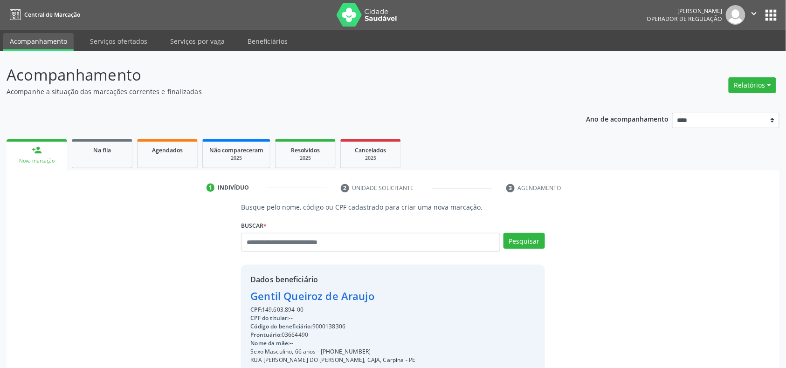
scroll to position [124, 0]
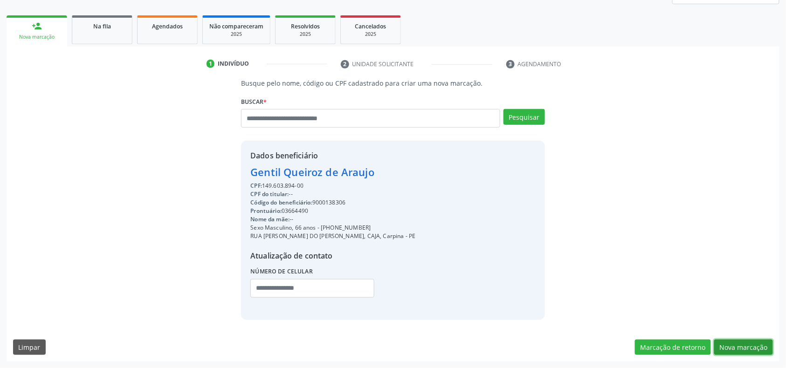
click at [737, 342] on button "Nova marcação" at bounding box center [743, 348] width 59 height 16
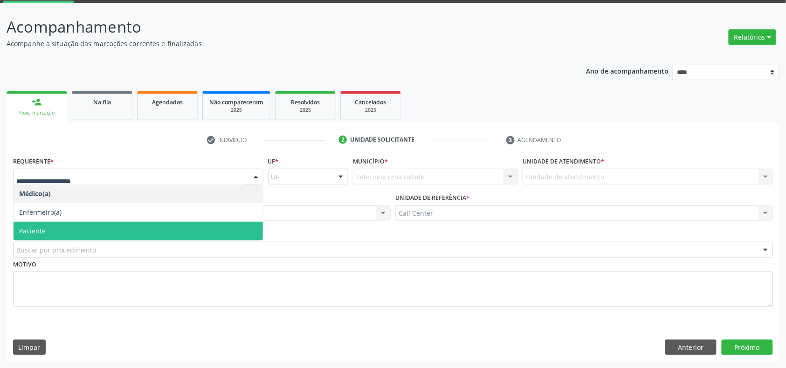
click at [73, 230] on span "Paciente" at bounding box center [138, 231] width 249 height 19
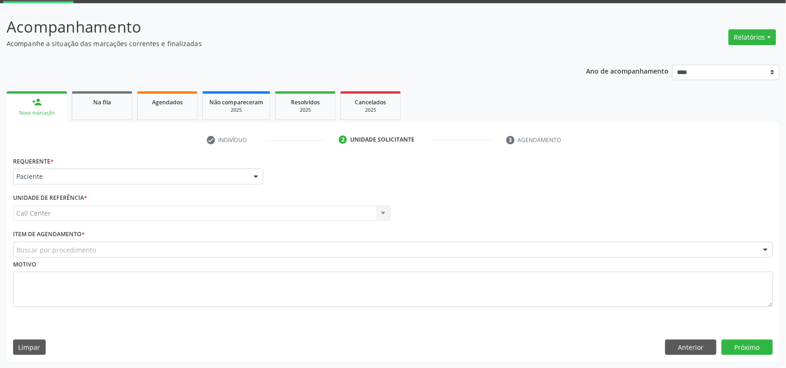
click at [96, 243] on div "Buscar por procedimento" at bounding box center [393, 250] width 760 height 16
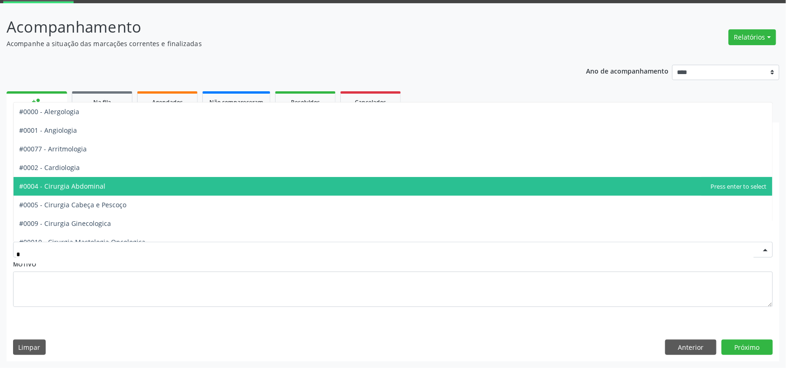
type input "**"
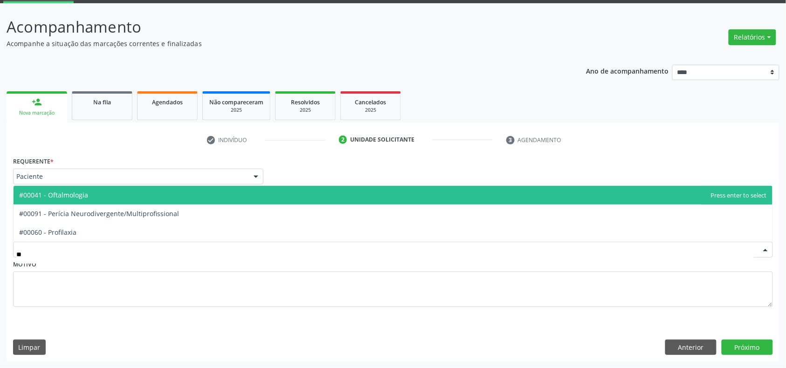
click at [119, 198] on span "#00041 - Oftalmologia" at bounding box center [393, 195] width 759 height 19
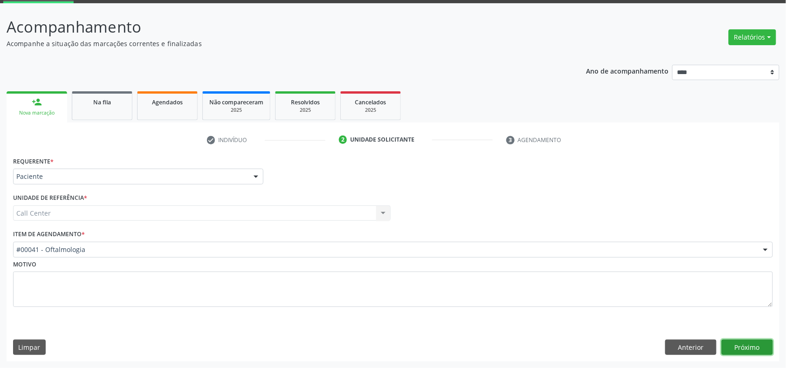
click at [741, 346] on button "Próximo" at bounding box center [747, 348] width 51 height 16
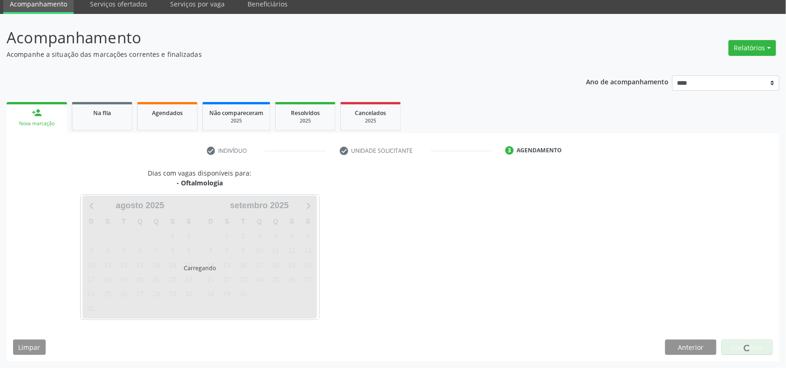
scroll to position [38, 0]
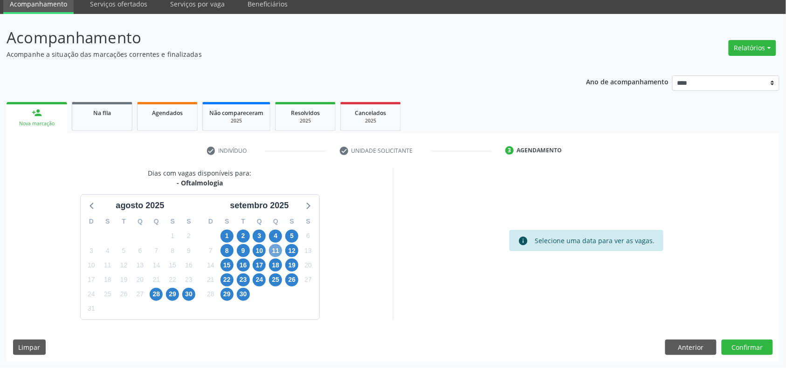
click at [280, 252] on span "11" at bounding box center [275, 250] width 13 height 13
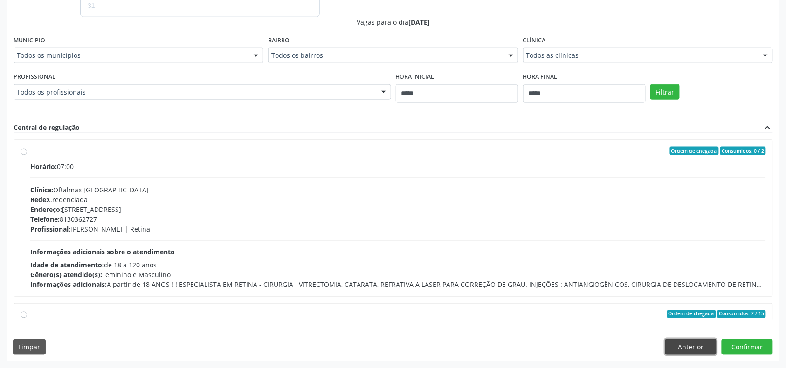
click at [681, 351] on button "Anterior" at bounding box center [690, 347] width 51 height 16
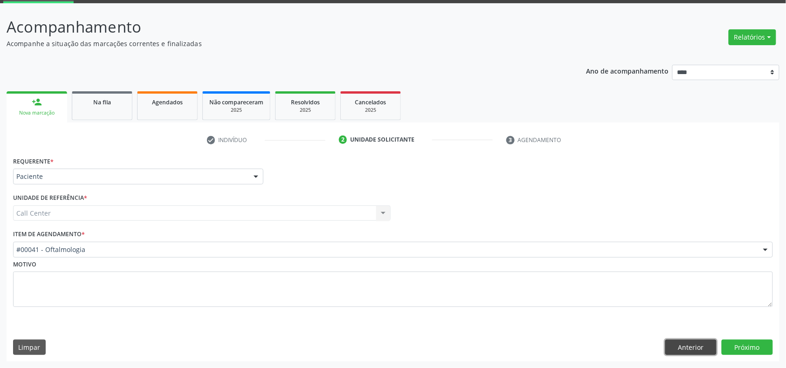
click at [681, 351] on button "Anterior" at bounding box center [690, 348] width 51 height 16
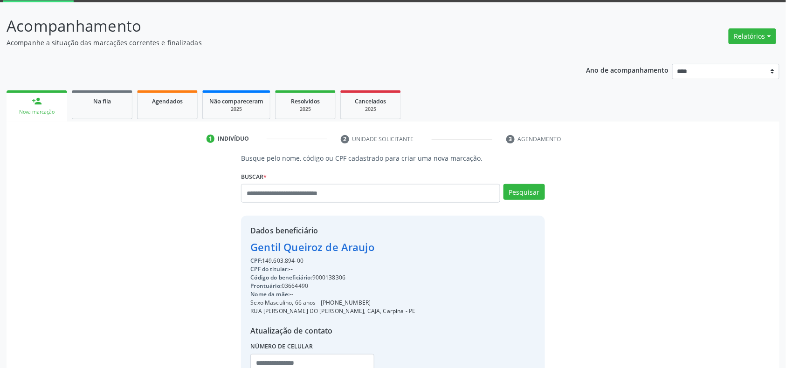
click at [328, 274] on div "Código do beneficiário: 9000138306" at bounding box center [332, 278] width 165 height 8
copy div "9000138306"
click at [163, 91] on link "Agendados" at bounding box center [167, 104] width 61 height 29
select select "*"
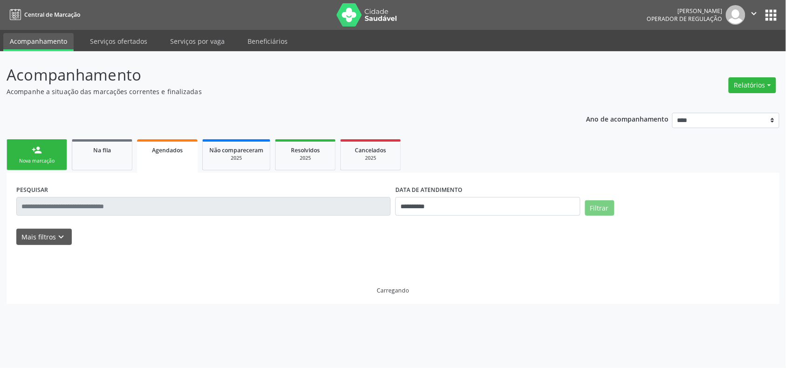
scroll to position [0, 0]
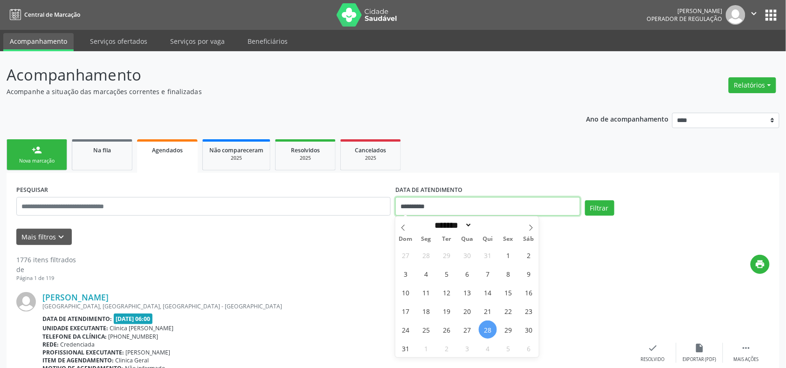
drag, startPoint x: 425, startPoint y: 205, endPoint x: 438, endPoint y: 205, distance: 13.1
click at [426, 206] on input "**********" at bounding box center [487, 206] width 185 height 19
click at [492, 348] on span "4" at bounding box center [488, 348] width 18 height 18
type input "**********"
click at [492, 352] on span "4" at bounding box center [488, 348] width 18 height 18
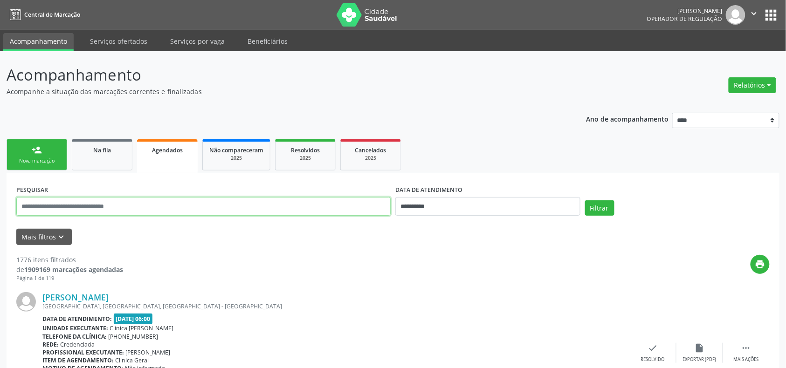
paste input "**********"
type input "**********"
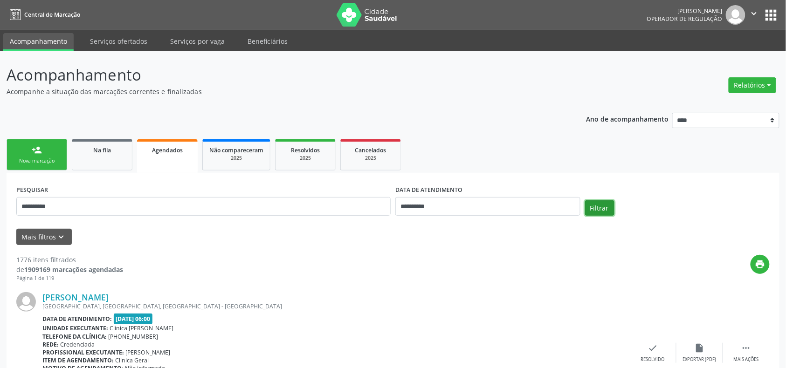
click at [603, 208] on button "Filtrar" at bounding box center [599, 209] width 29 height 16
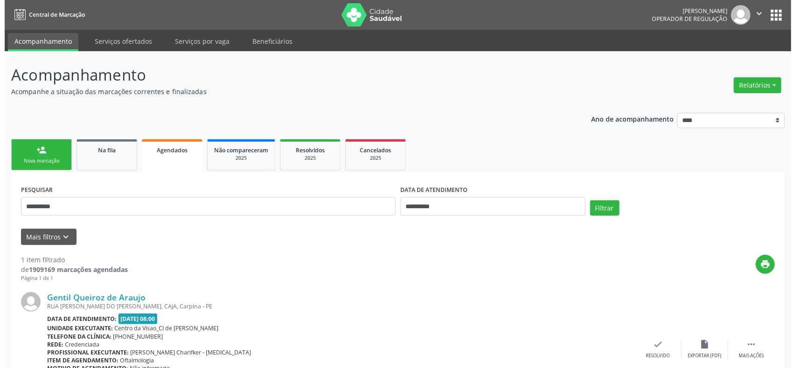
scroll to position [64, 0]
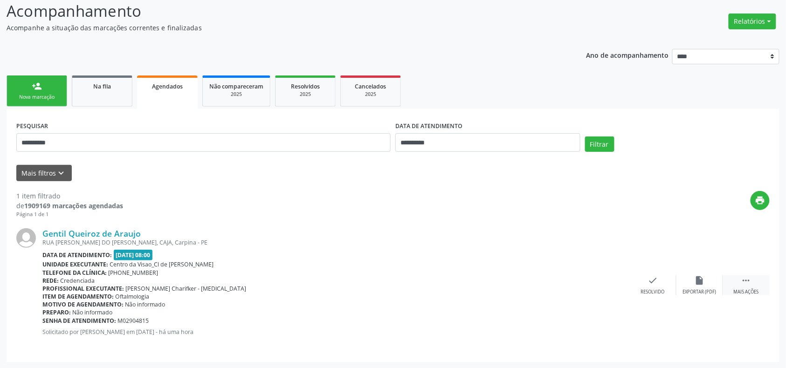
click at [748, 281] on icon "" at bounding box center [746, 281] width 10 height 10
click at [599, 282] on div "cancel Cancelar" at bounding box center [606, 286] width 47 height 20
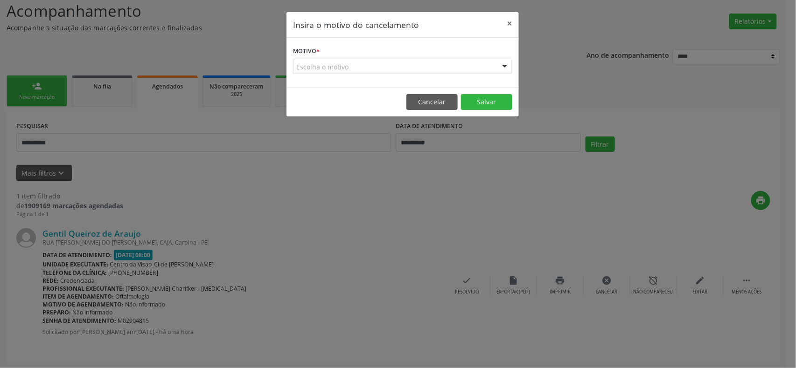
click at [398, 64] on div "Escolha o motivo" at bounding box center [402, 67] width 219 height 16
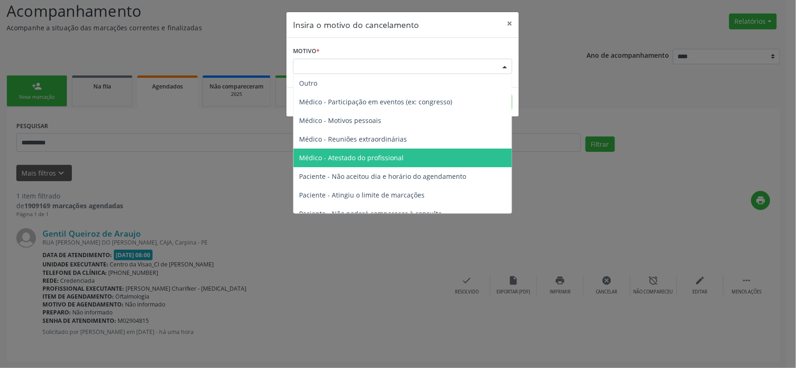
scroll to position [47, 0]
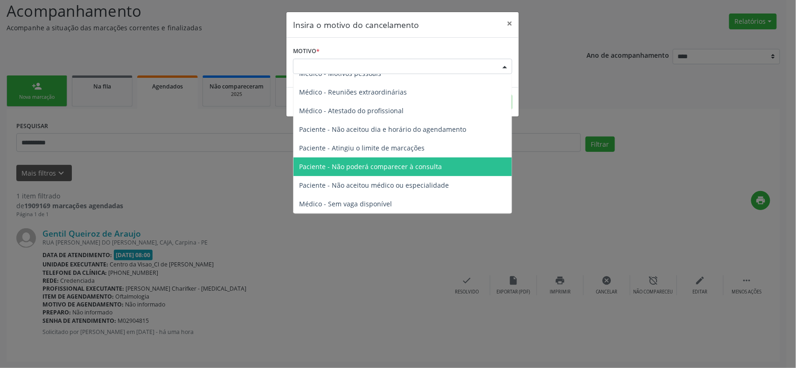
click at [409, 165] on span "Paciente - Não poderá comparecer à consulta" at bounding box center [370, 166] width 143 height 9
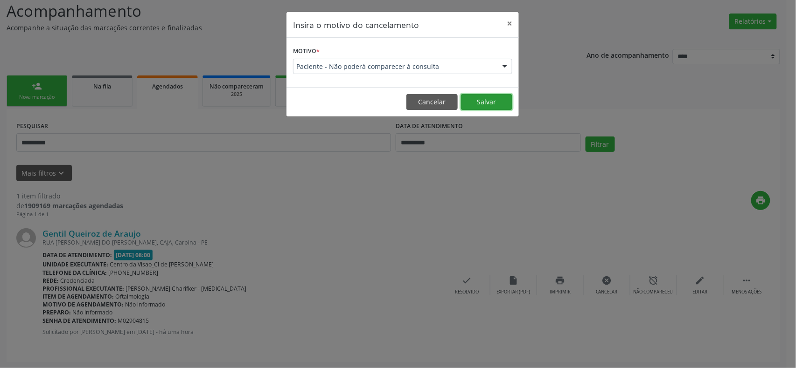
click at [480, 97] on button "Salvar" at bounding box center [486, 102] width 51 height 16
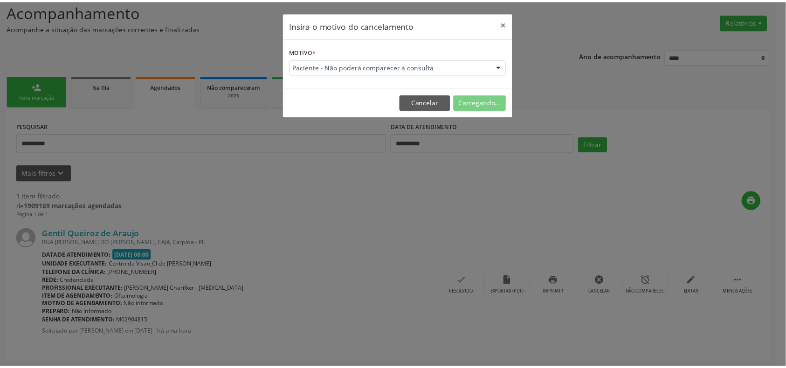
scroll to position [0, 0]
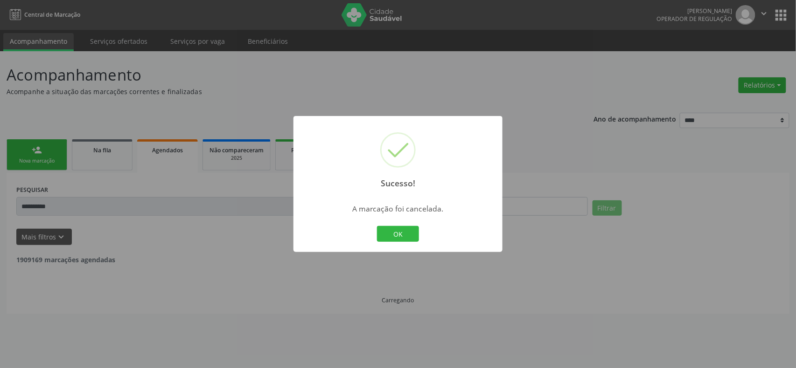
click at [36, 98] on div "Sucesso! × A marcação foi cancelada. OK Cancel" at bounding box center [398, 184] width 796 height 368
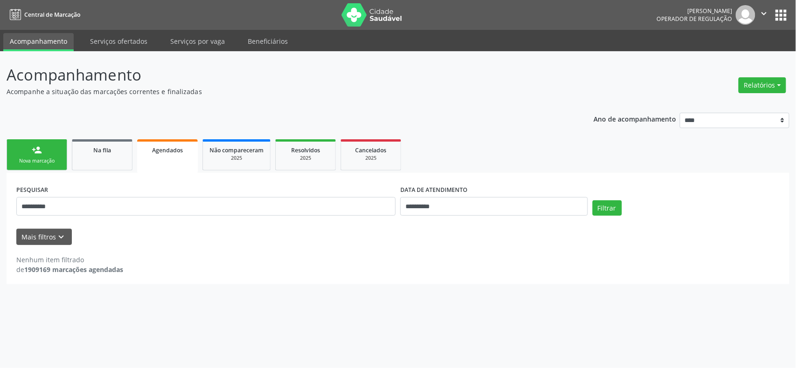
click at [35, 148] on div "person_add" at bounding box center [37, 150] width 10 height 10
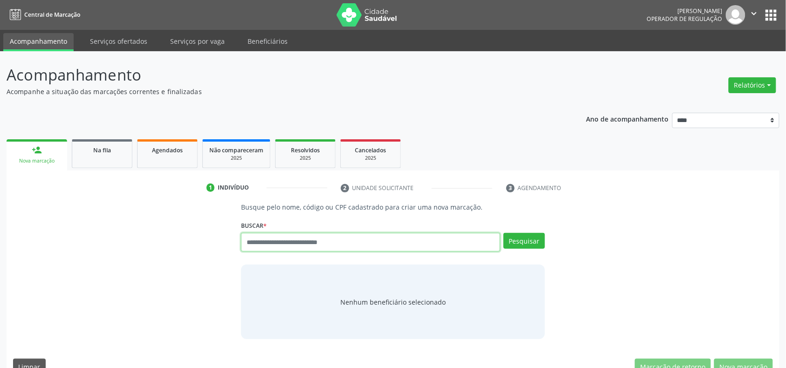
paste input "**********"
type input "**********"
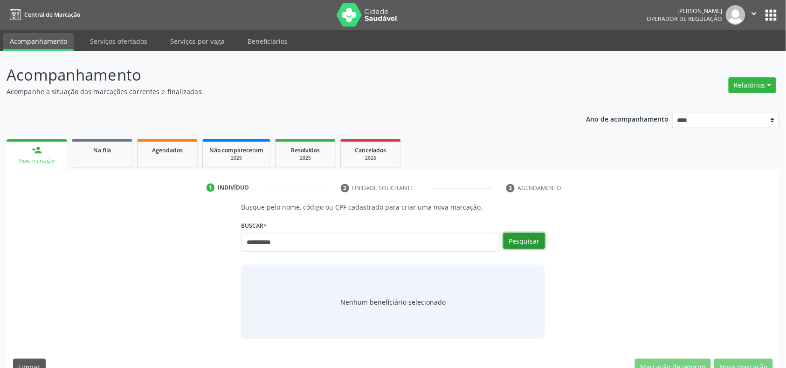
click at [517, 239] on button "Pesquisar" at bounding box center [525, 241] width 42 height 16
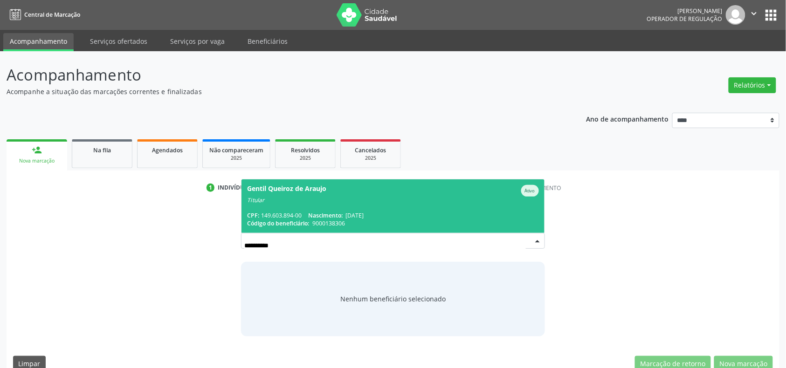
click at [281, 202] on div "Titular" at bounding box center [392, 200] width 291 height 7
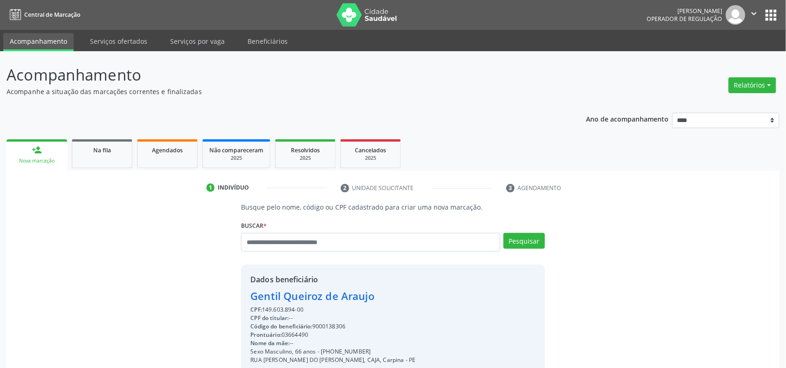
scroll to position [124, 0]
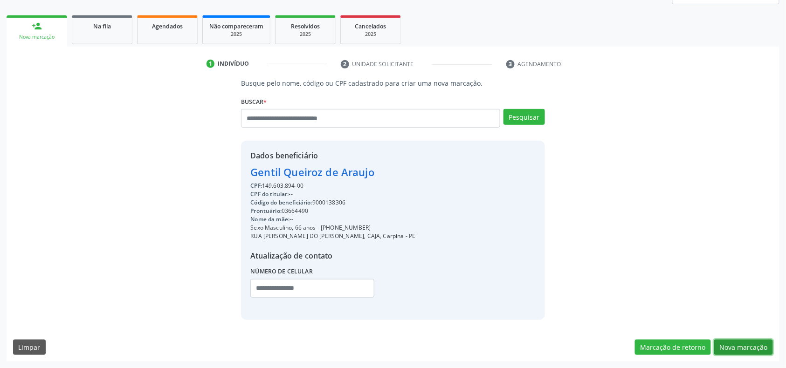
click at [737, 349] on button "Nova marcação" at bounding box center [743, 348] width 59 height 16
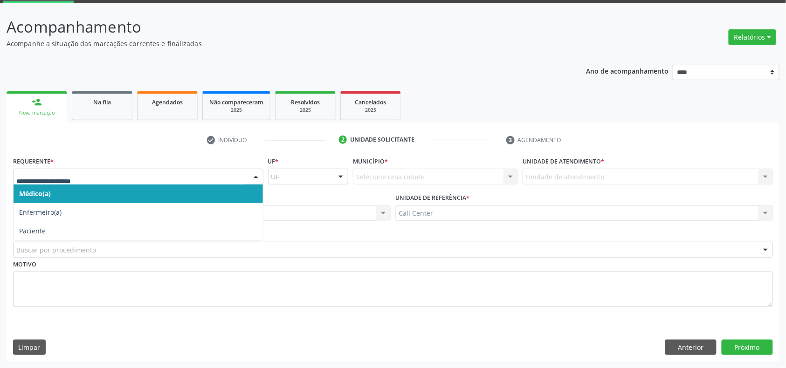
click at [79, 169] on div at bounding box center [138, 177] width 250 height 16
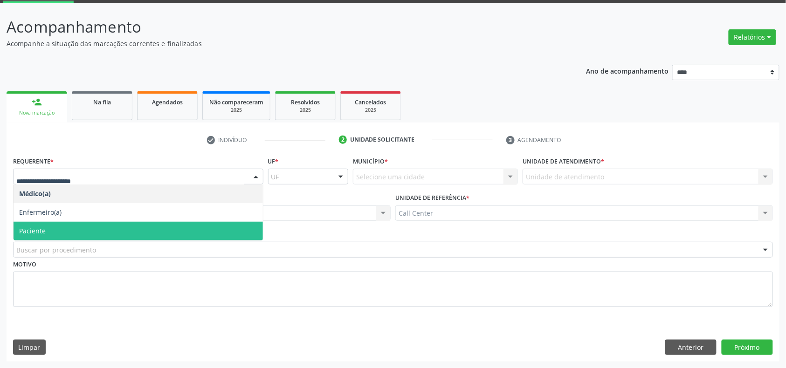
click at [66, 222] on span "Paciente" at bounding box center [138, 231] width 249 height 19
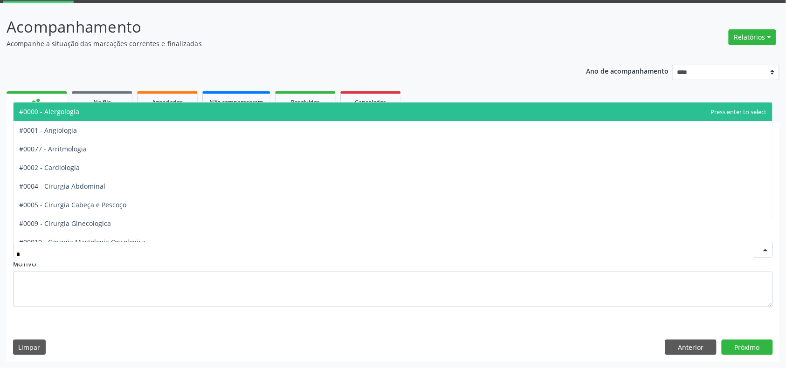
type input "**"
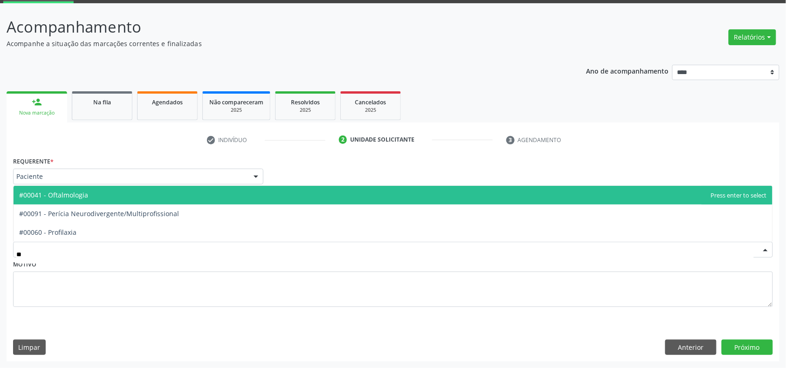
click at [92, 194] on span "#00041 - Oftalmologia" at bounding box center [393, 195] width 759 height 19
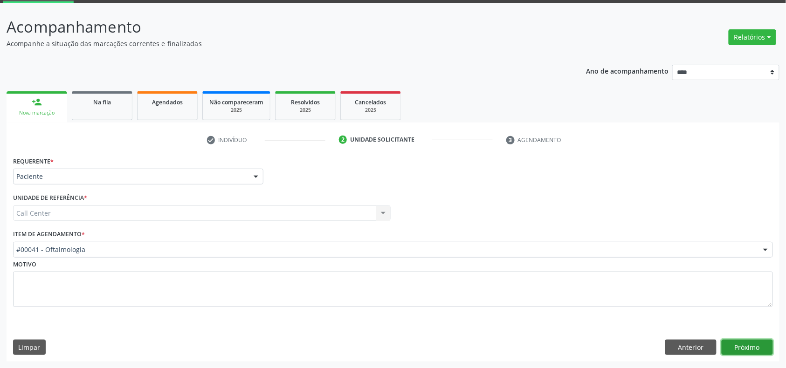
click at [754, 344] on button "Próximo" at bounding box center [747, 348] width 51 height 16
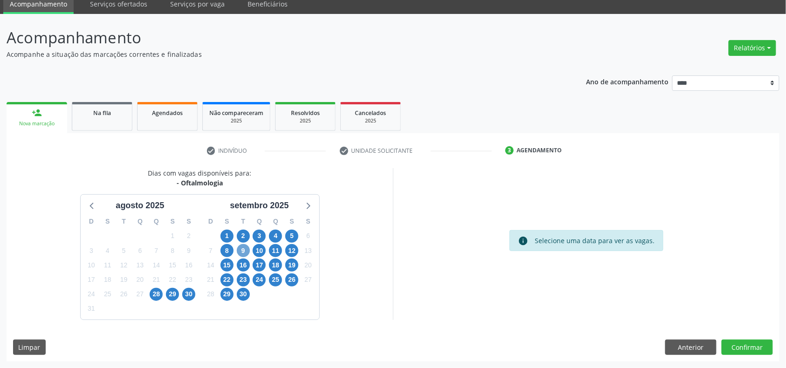
click at [247, 250] on span "9" at bounding box center [243, 250] width 13 height 13
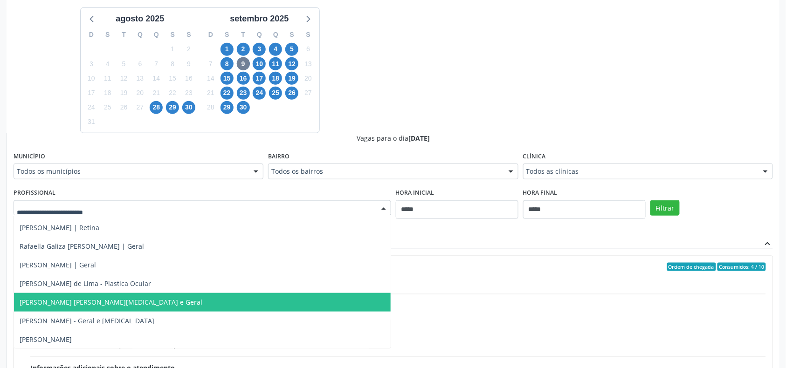
scroll to position [340, 0]
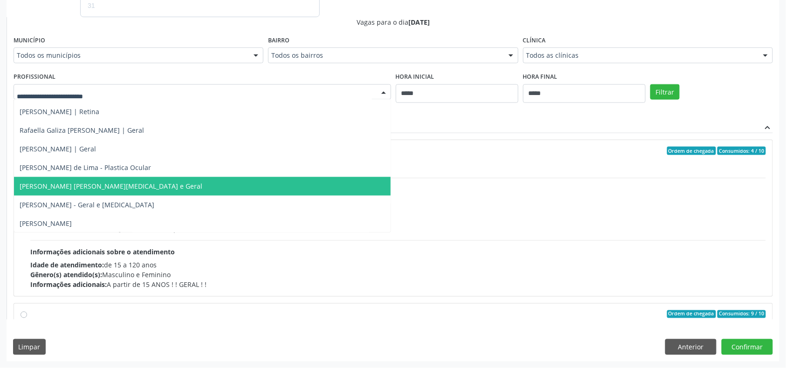
click at [530, 118] on div "Vagas para o dia 09/09/2025 Município Todos os municípios Todos os municípios A…" at bounding box center [394, 168] width 760 height 303
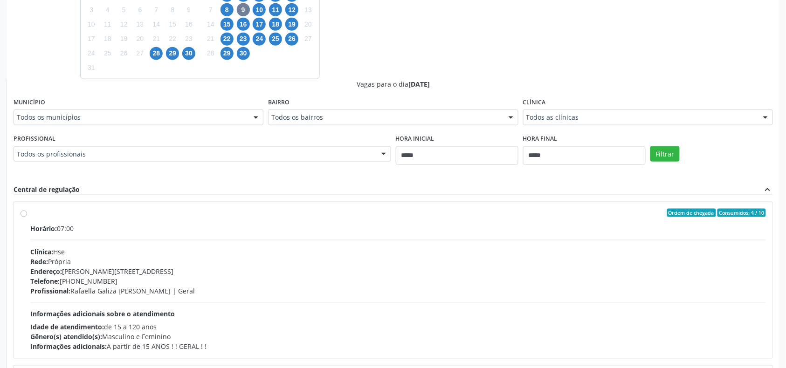
scroll to position [216, 0]
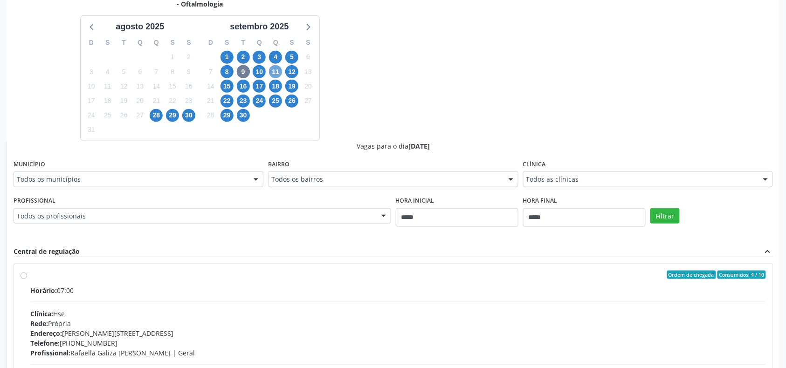
click at [278, 75] on span "11" at bounding box center [275, 71] width 13 height 13
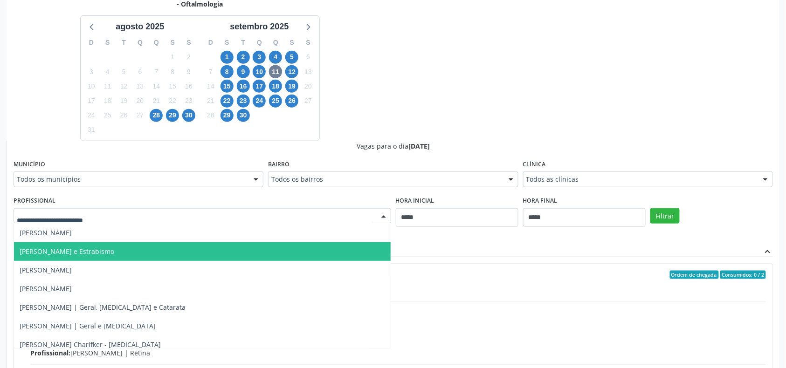
scroll to position [249, 0]
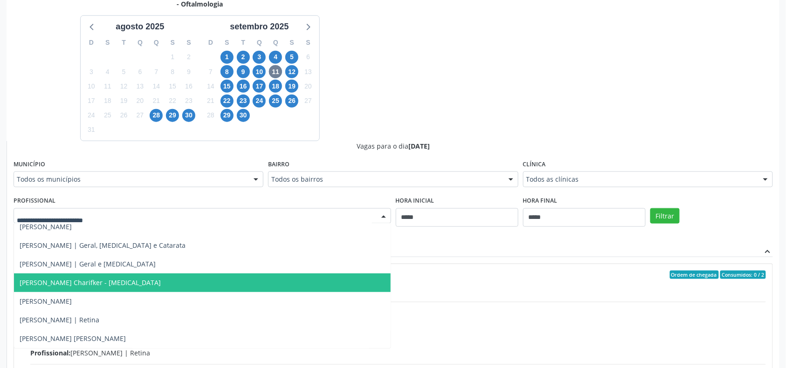
click at [154, 280] on span "Mirella Foinquinos Charifker - Glaucoma" at bounding box center [202, 283] width 377 height 19
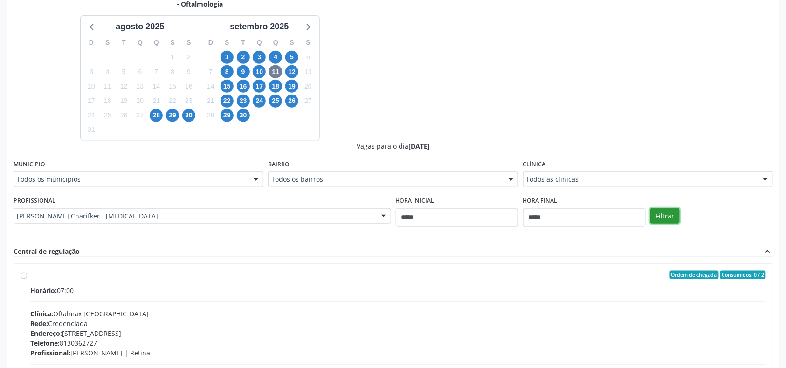
click at [663, 218] on button "Filtrar" at bounding box center [665, 216] width 29 height 16
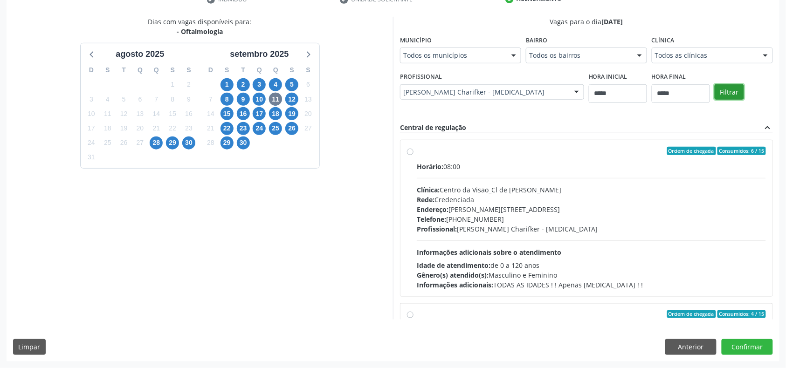
scroll to position [189, 0]
click at [454, 213] on div "Endereço: Av Rosa e Silva, nº 528, Espinheiro, Recife - PE" at bounding box center [591, 210] width 349 height 10
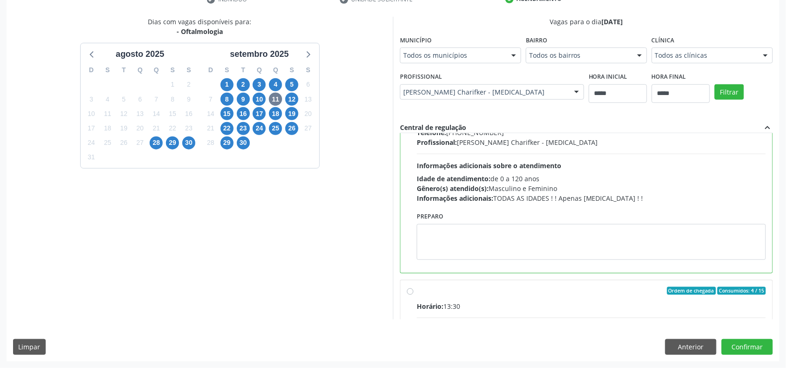
scroll to position [149, 0]
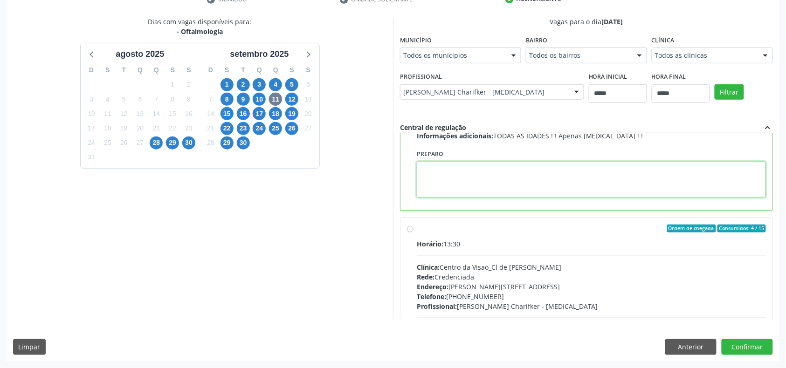
paste textarea "**********"
type textarea "**********"
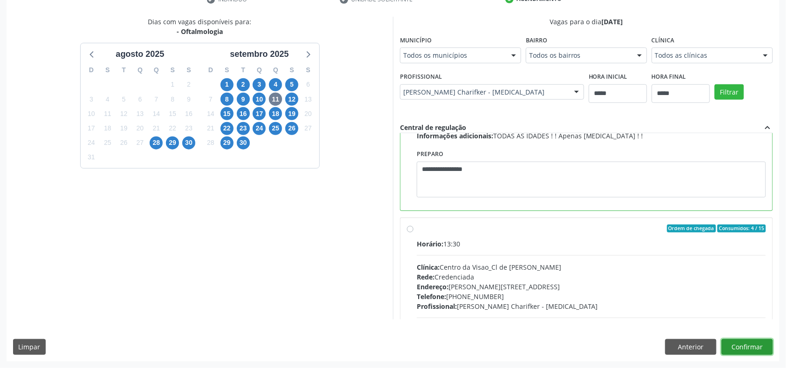
click at [740, 346] on button "Confirmar" at bounding box center [747, 347] width 51 height 16
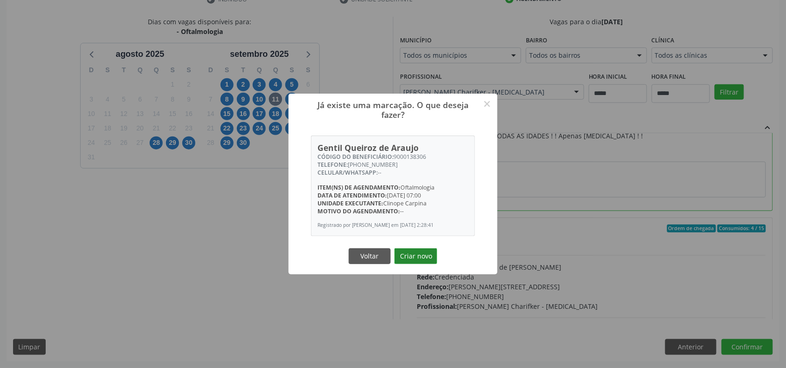
click at [426, 256] on button "Criar novo" at bounding box center [416, 257] width 43 height 16
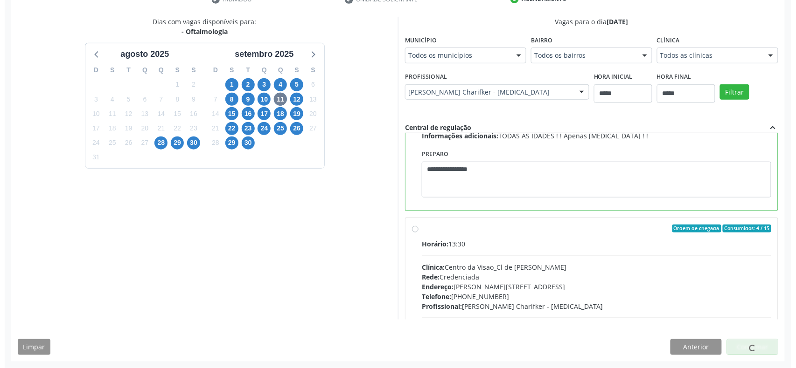
scroll to position [0, 0]
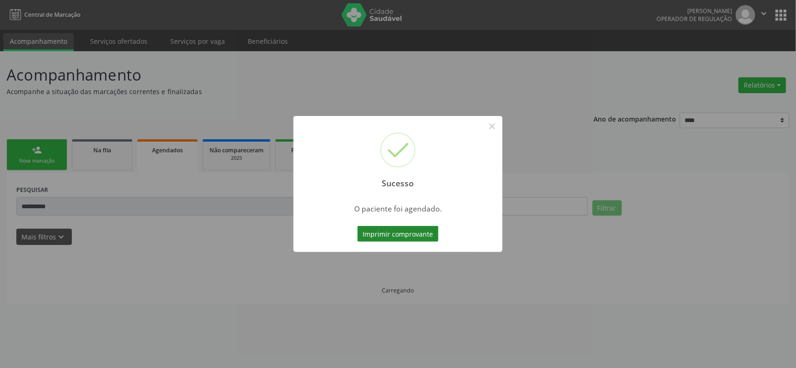
click at [403, 236] on button "Imprimir comprovante" at bounding box center [397, 234] width 81 height 16
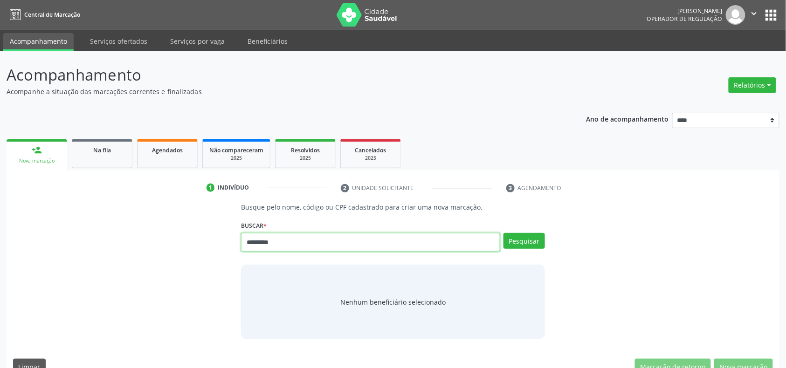
type input "*********"
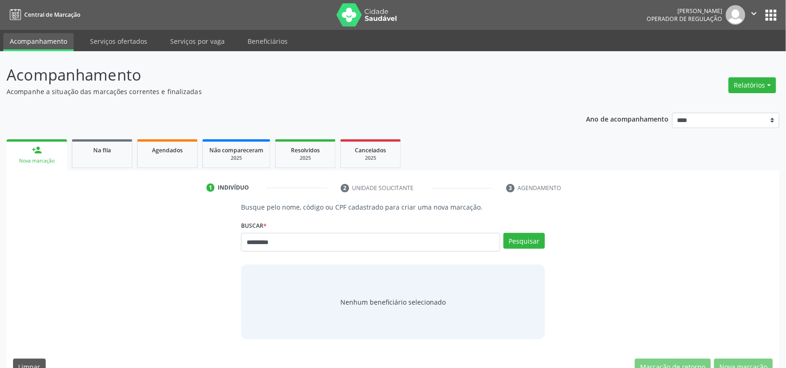
type input "*********"
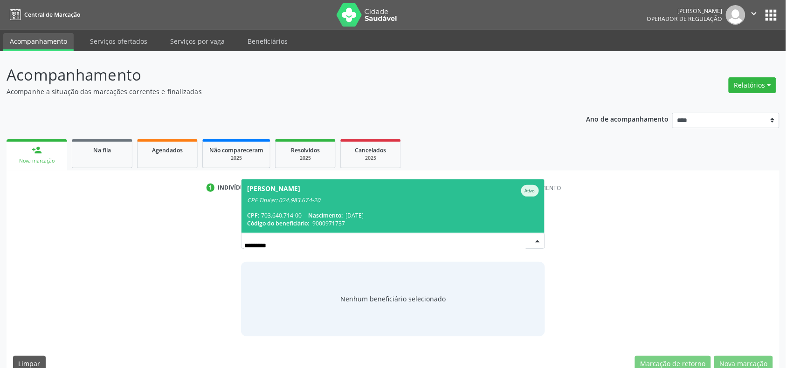
click at [374, 202] on span "[PERSON_NAME] Ativo CPF Titular: 024.983.674-20 CPF: 703.640.714-00 Nascimento:…" at bounding box center [393, 207] width 303 height 54
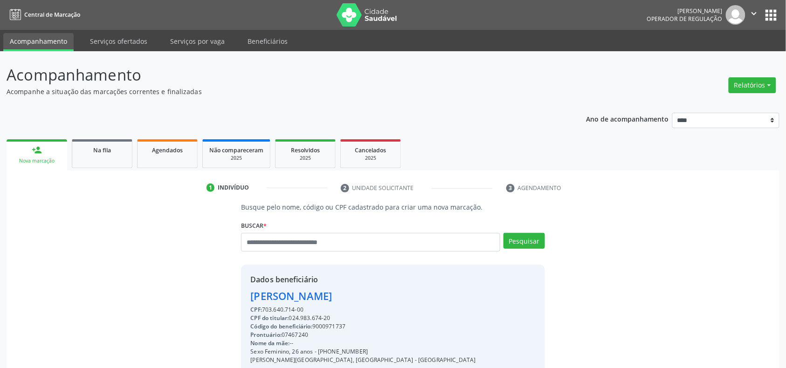
scroll to position [124, 0]
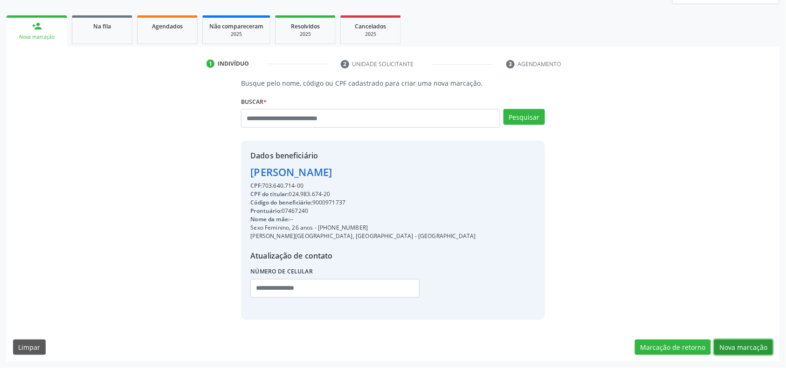
click at [748, 340] on button "Nova marcação" at bounding box center [743, 348] width 59 height 16
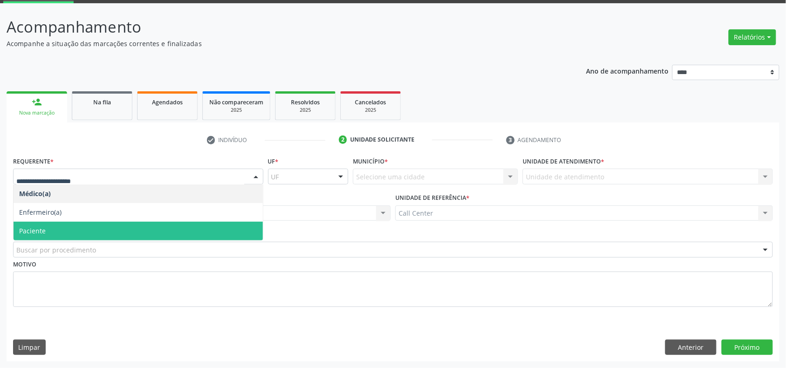
click at [59, 231] on span "Paciente" at bounding box center [138, 231] width 249 height 19
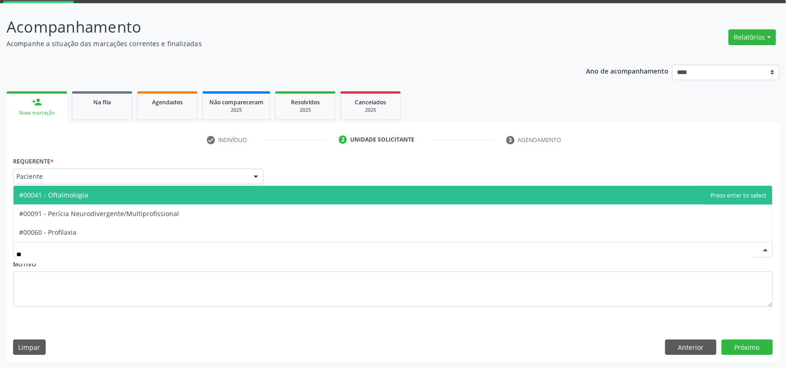
type input "***"
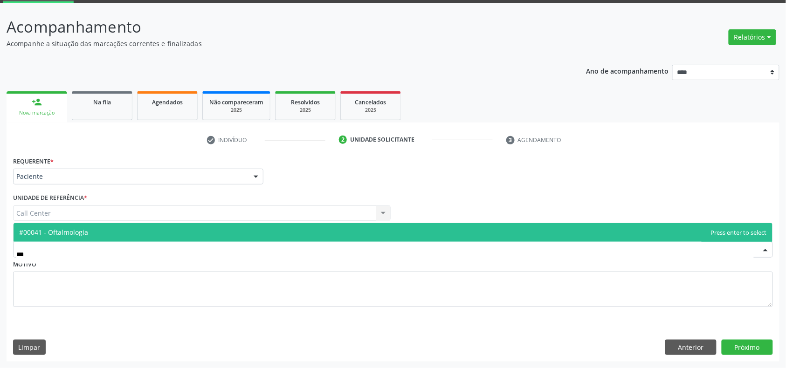
click at [60, 228] on span "#00041 - Oftalmologia" at bounding box center [53, 232] width 69 height 9
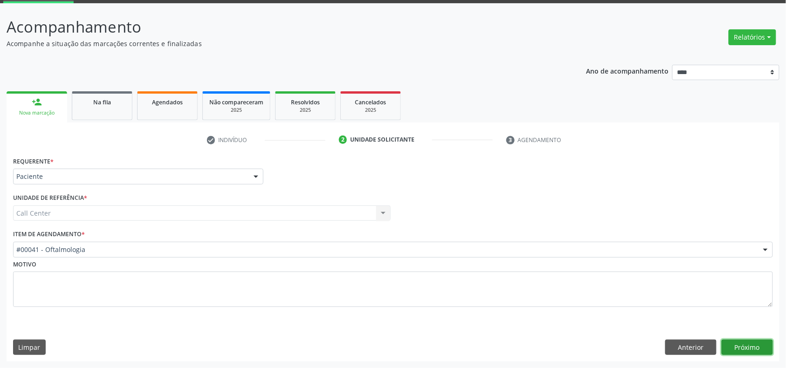
click at [744, 344] on button "Próximo" at bounding box center [747, 348] width 51 height 16
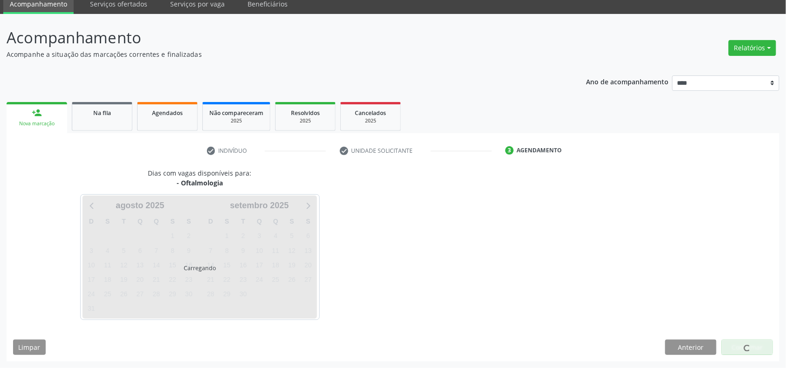
scroll to position [38, 0]
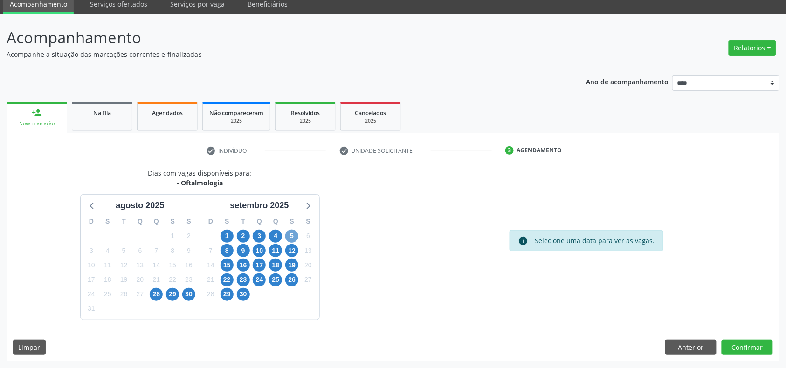
click at [288, 232] on span "5" at bounding box center [291, 236] width 13 height 13
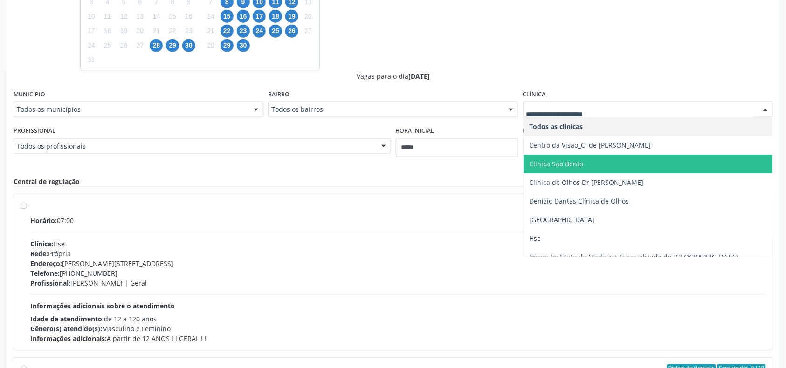
scroll to position [66, 0]
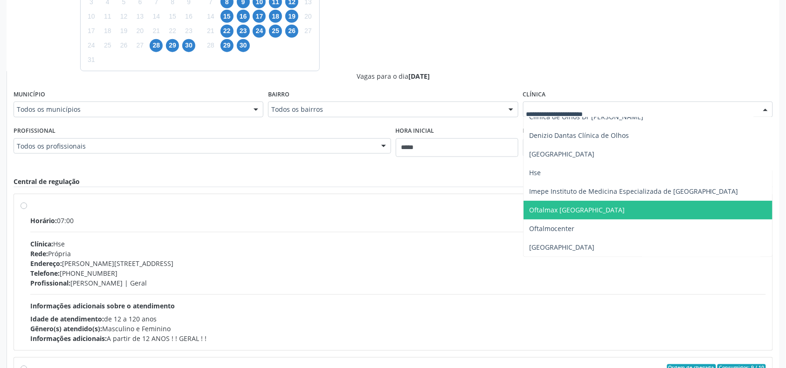
click at [584, 215] on span "Oftalmax [GEOGRAPHIC_DATA]" at bounding box center [577, 210] width 96 height 9
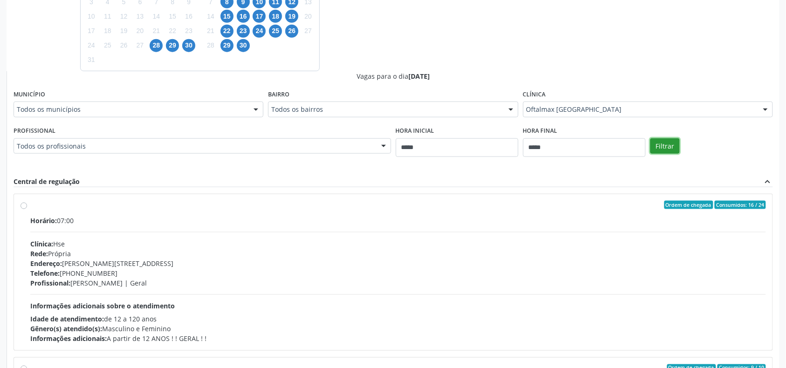
click at [669, 151] on button "Filtrar" at bounding box center [665, 147] width 29 height 16
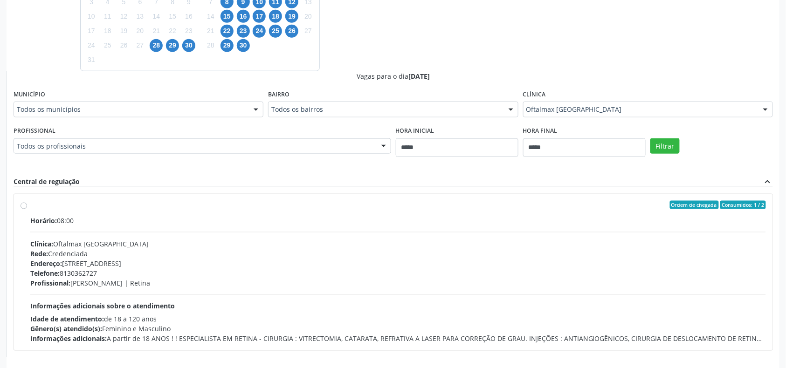
click at [180, 286] on div "Profissional: [PERSON_NAME] | Retina" at bounding box center [398, 283] width 736 height 10
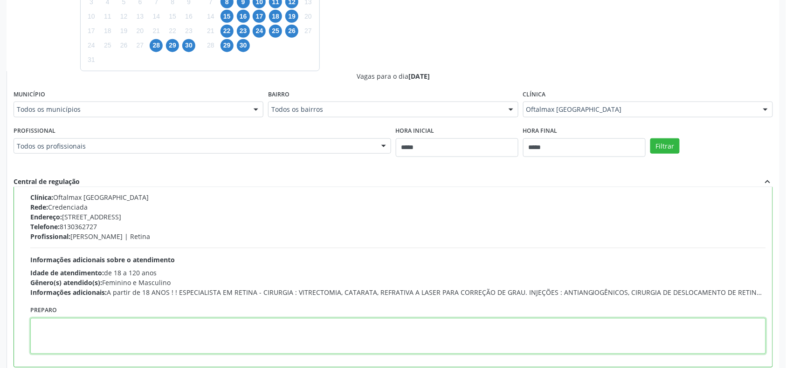
drag, startPoint x: 181, startPoint y: 319, endPoint x: 174, endPoint y: 319, distance: 7.0
paste textarea "**********"
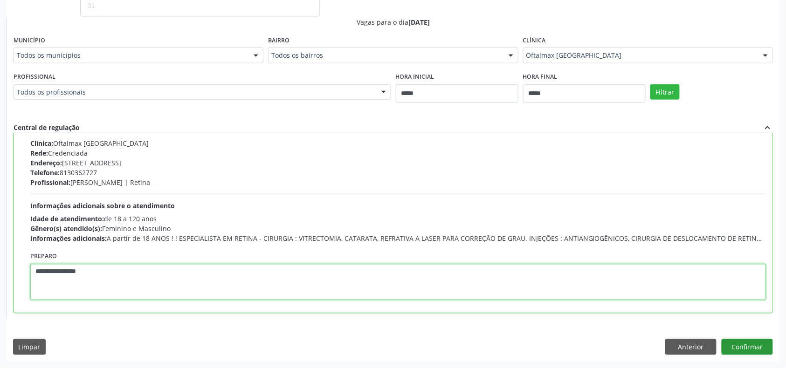
type textarea "**********"
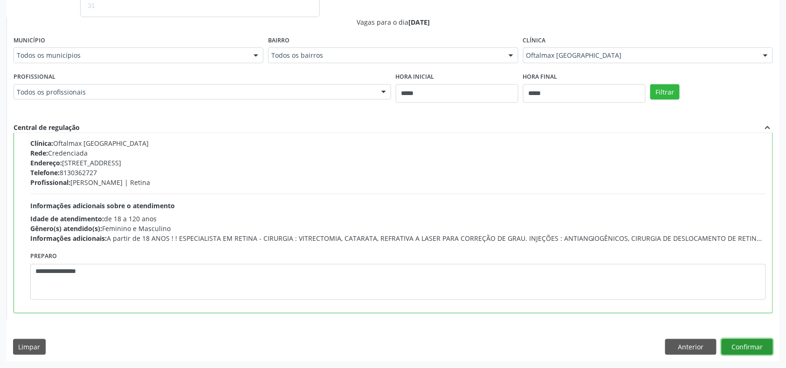
click at [748, 342] on button "Confirmar" at bounding box center [747, 347] width 51 height 16
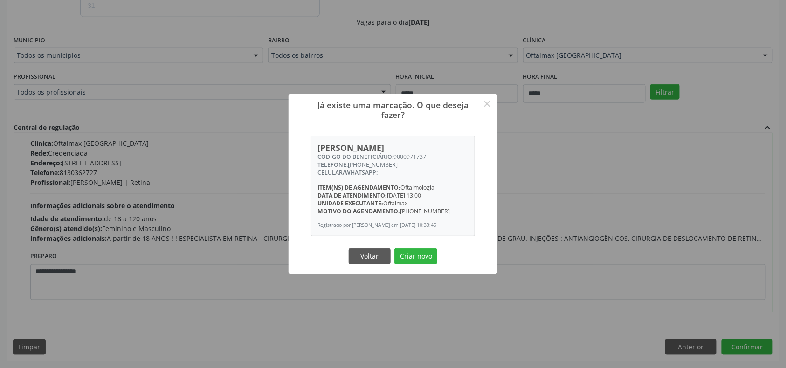
scroll to position [154, 0]
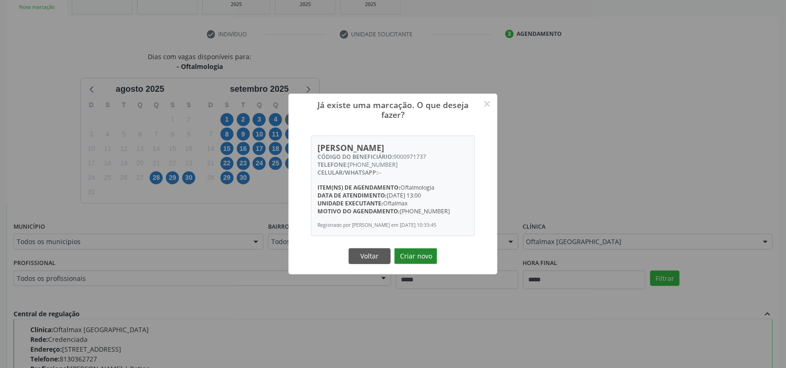
click at [417, 260] on button "Criar novo" at bounding box center [416, 257] width 43 height 16
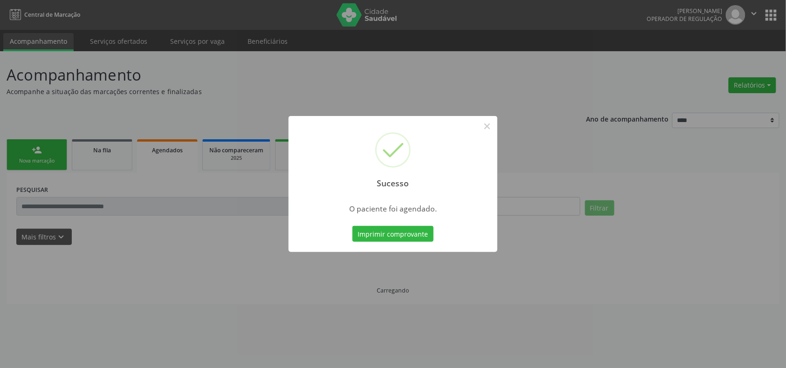
scroll to position [0, 0]
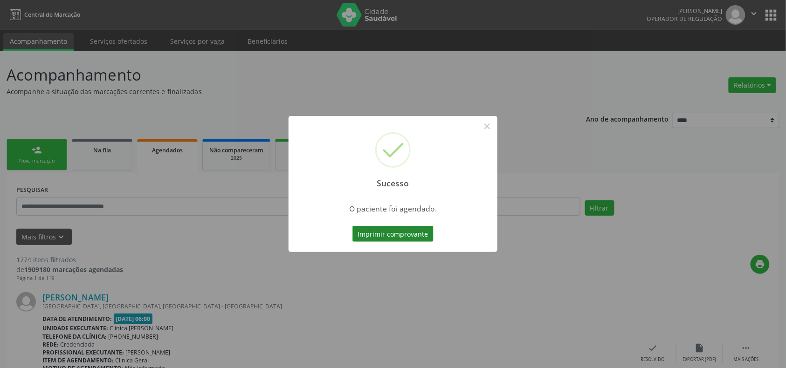
click at [426, 230] on button "Imprimir comprovante" at bounding box center [393, 234] width 81 height 16
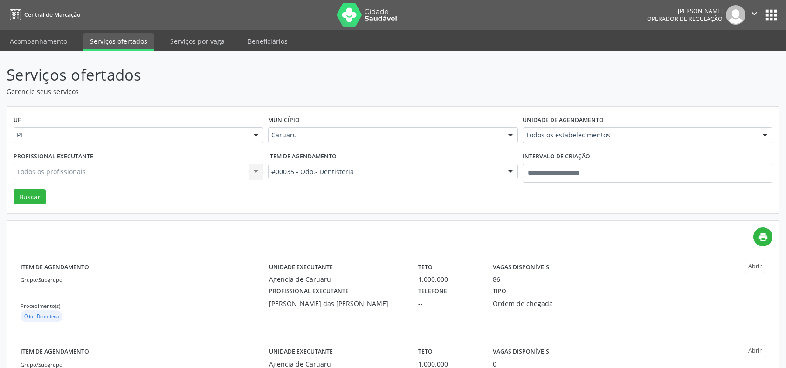
scroll to position [124, 0]
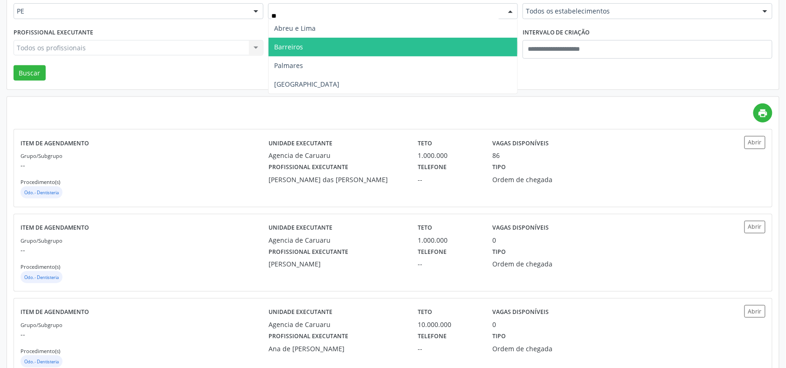
type input "***"
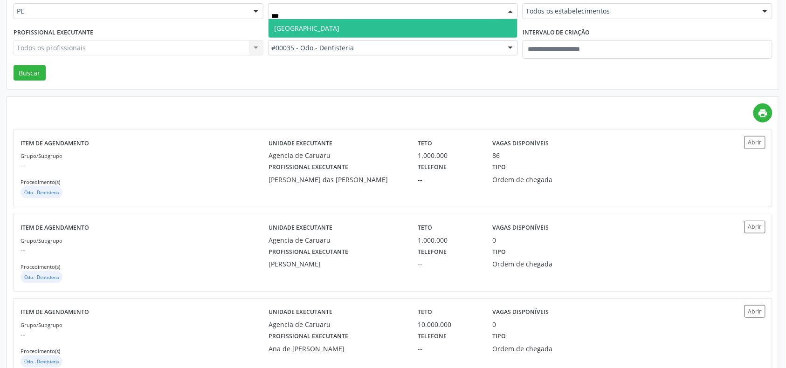
click at [346, 32] on span "Recife" at bounding box center [393, 28] width 249 height 19
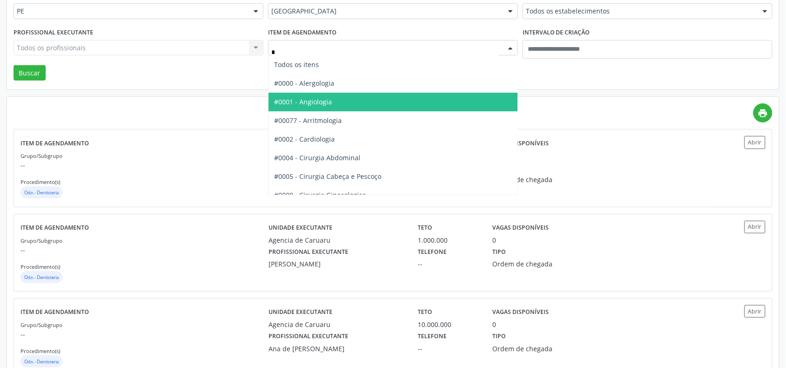
type input "**"
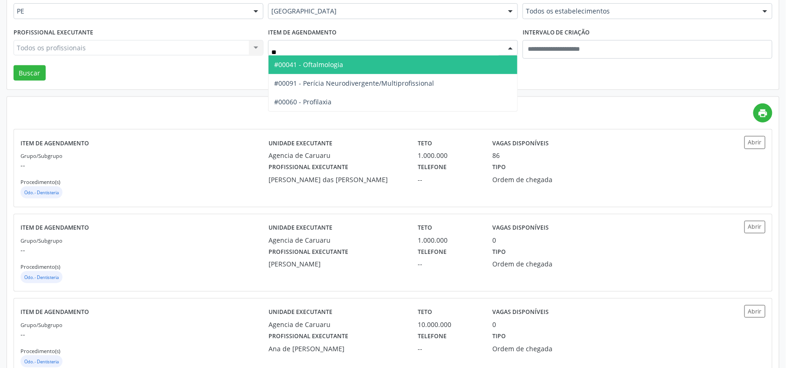
click at [340, 60] on span "#00041 - Oftalmologia" at bounding box center [308, 64] width 69 height 9
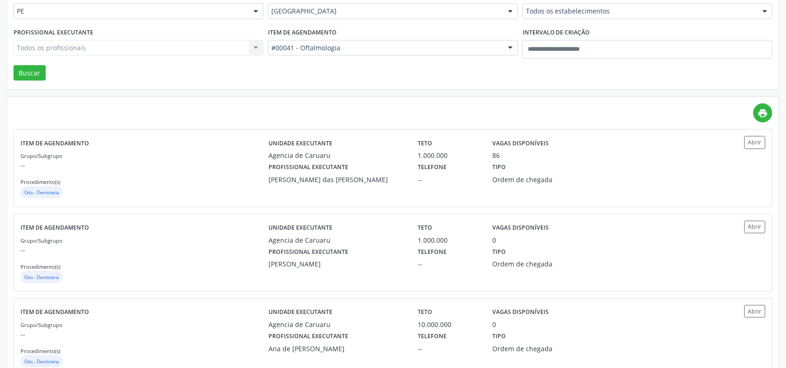
click at [610, 5] on div "Todos os estabelecimentos" at bounding box center [648, 11] width 250 height 16
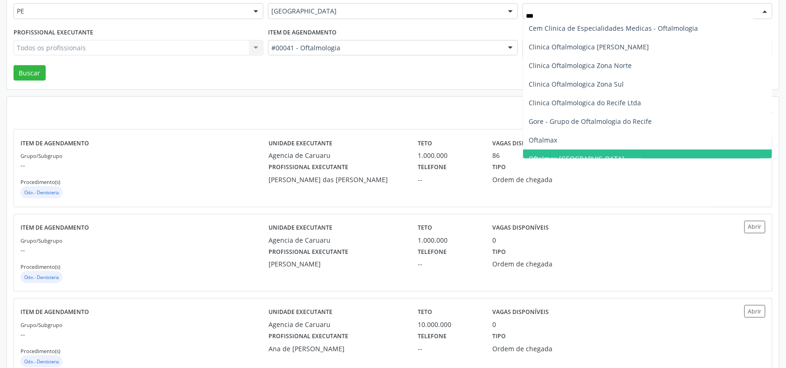
click at [597, 154] on span "Oftalmax [GEOGRAPHIC_DATA]" at bounding box center [577, 158] width 96 height 9
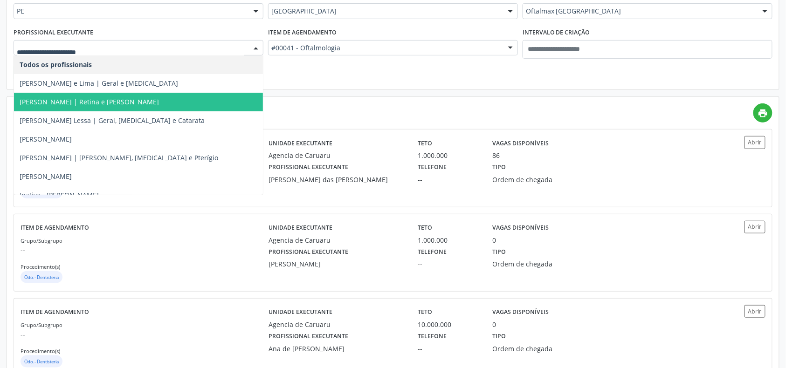
click at [103, 99] on span "Arthur Borges | Retina e Catarata" at bounding box center [89, 101] width 139 height 9
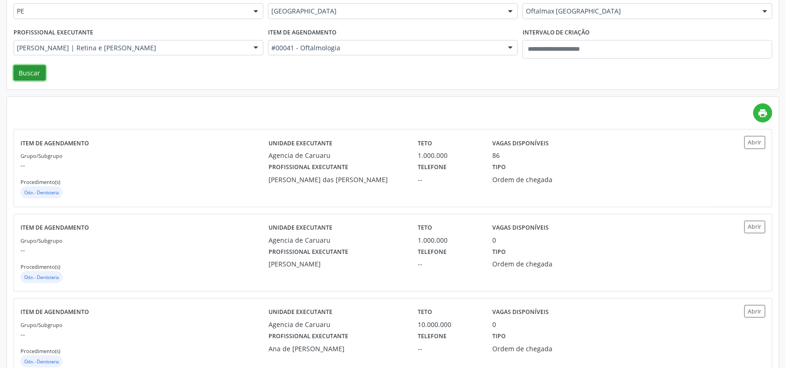
click at [16, 69] on button "Buscar" at bounding box center [30, 73] width 32 height 16
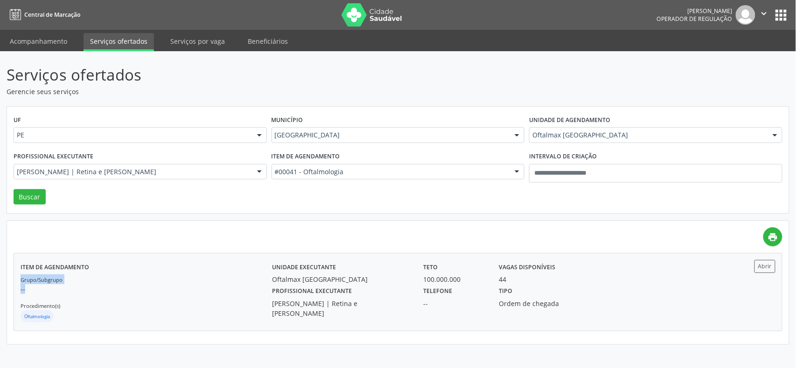
drag, startPoint x: 186, startPoint y: 283, endPoint x: 180, endPoint y: 280, distance: 6.3
click at [180, 280] on div "Grupo/Subgrupo -- Procedimento(s) Oftalmologia" at bounding box center [146, 300] width 251 height 50
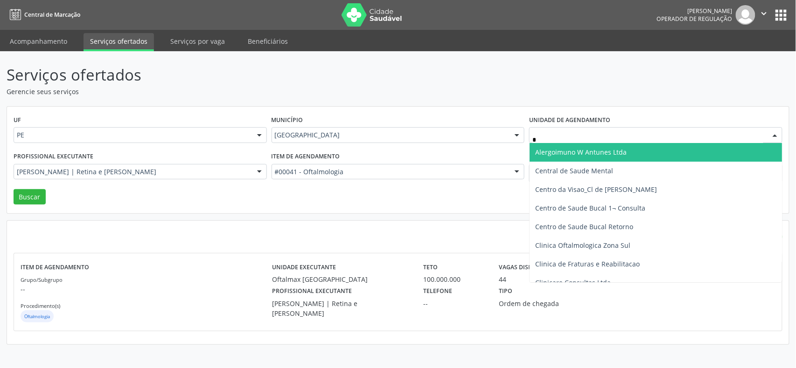
type input "**"
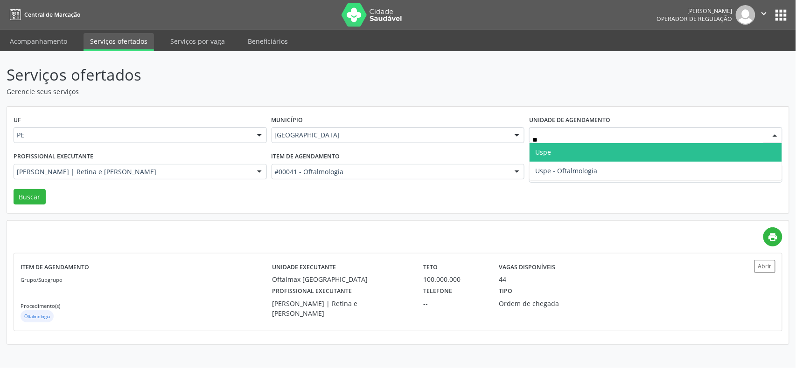
click at [592, 156] on span "Uspe" at bounding box center [655, 152] width 252 height 19
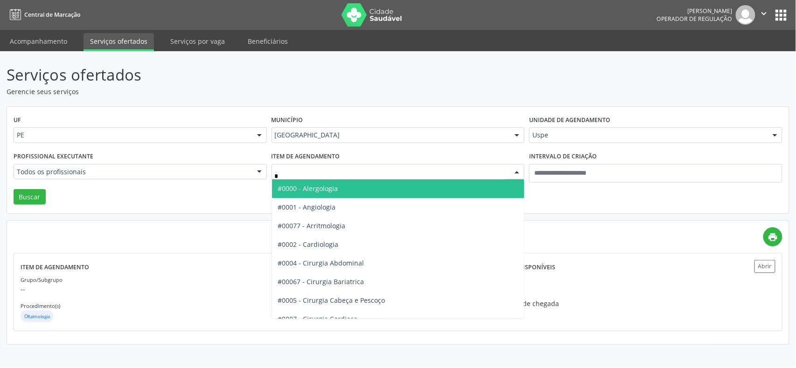
type input "**"
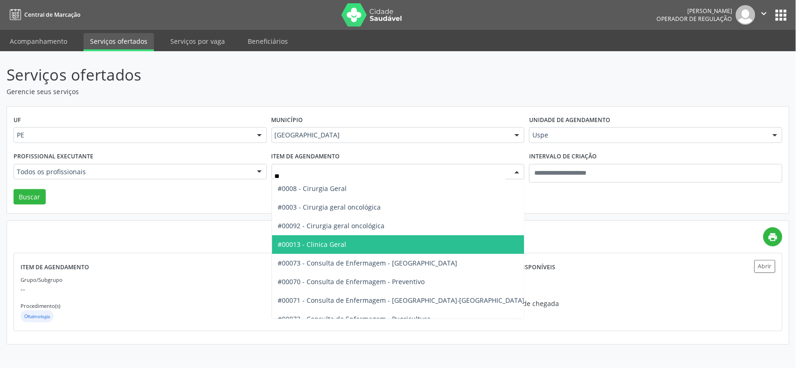
click at [372, 244] on span "#00013 - Clinica Geral" at bounding box center [401, 244] width 258 height 19
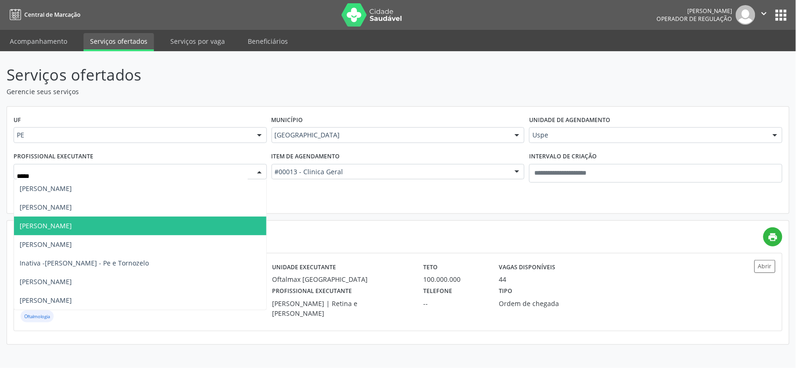
click at [72, 230] on span "Eduardo Cesar dos Santos Montezuma" at bounding box center [46, 226] width 52 height 9
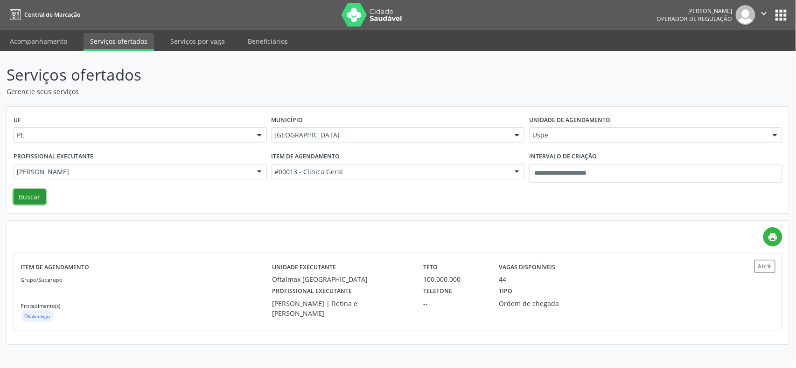
click at [31, 198] on button "Buscar" at bounding box center [30, 197] width 32 height 16
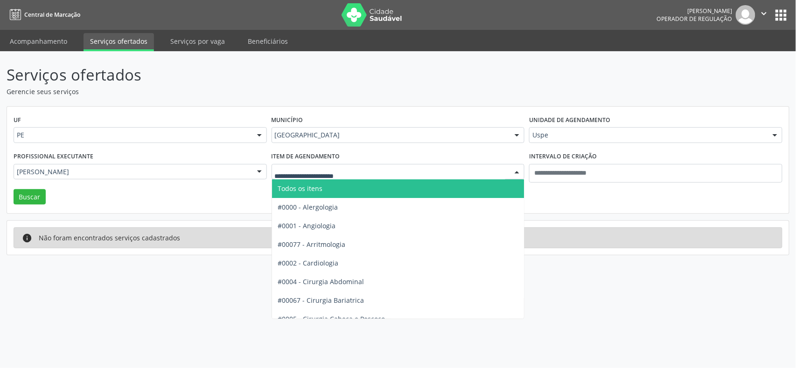
click at [371, 185] on span "Todos os itens" at bounding box center [401, 189] width 258 height 19
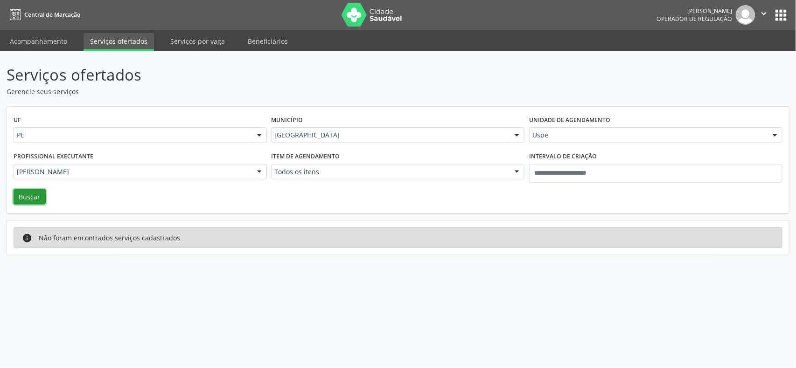
click at [34, 190] on button "Buscar" at bounding box center [30, 197] width 32 height 16
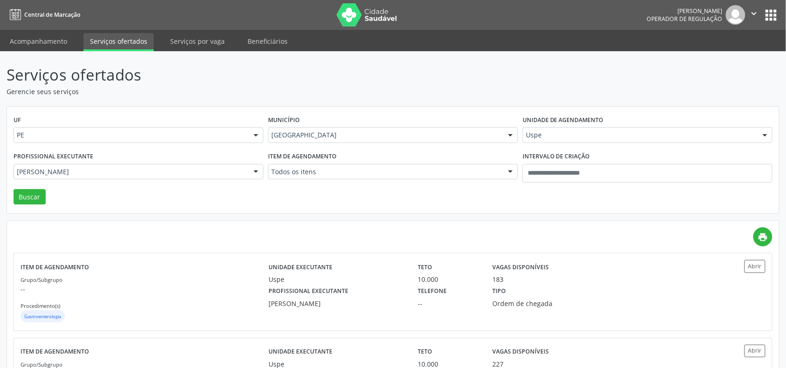
scroll to position [69, 0]
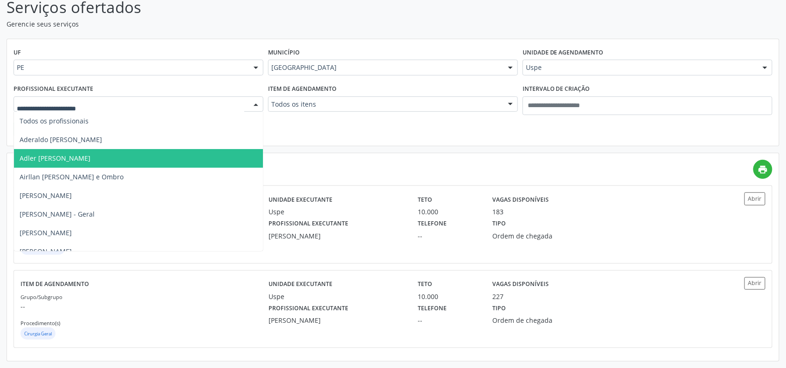
drag, startPoint x: 224, startPoint y: 101, endPoint x: 224, endPoint y: 107, distance: 5.6
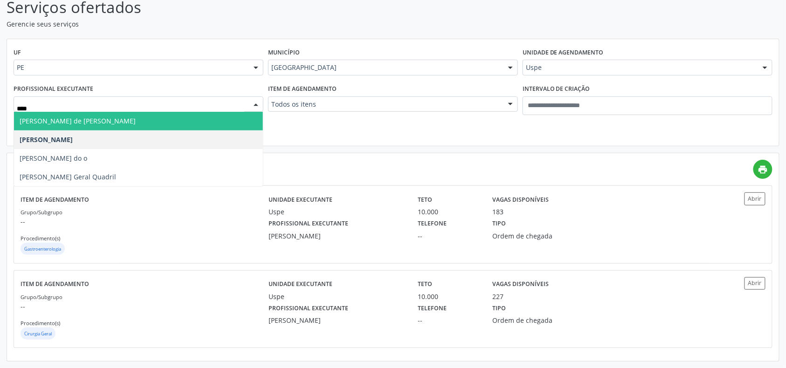
click at [189, 121] on span "Eduardo Cavalcanti de Carvalho Sansolo" at bounding box center [138, 121] width 249 height 19
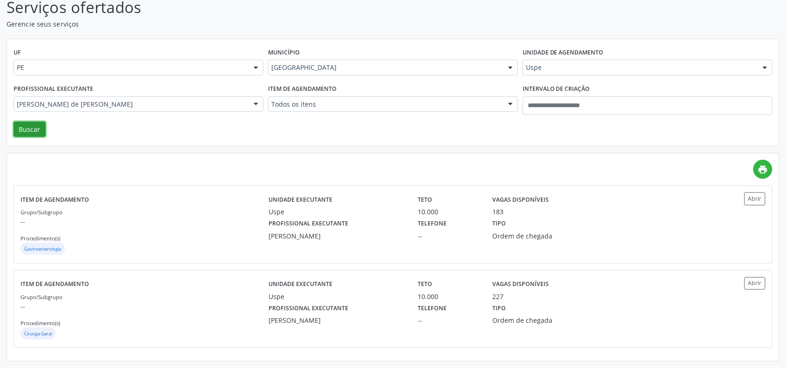
click at [30, 129] on button "Buscar" at bounding box center [30, 130] width 32 height 16
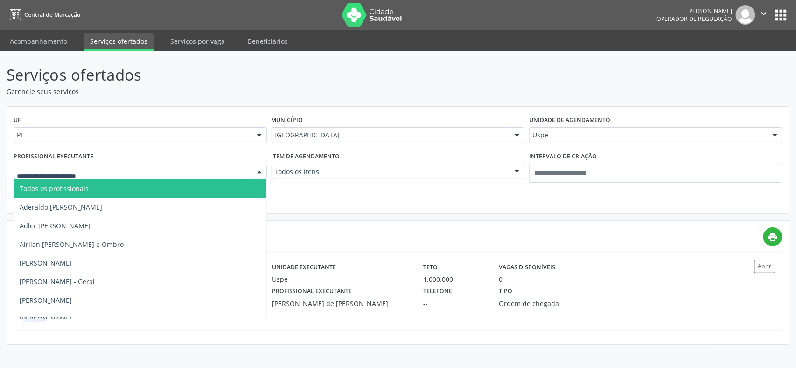
click at [454, 200] on div "UF PE PE Nenhum resultado encontrado para: " " Não há nenhuma opção para ser ex…" at bounding box center [398, 160] width 782 height 107
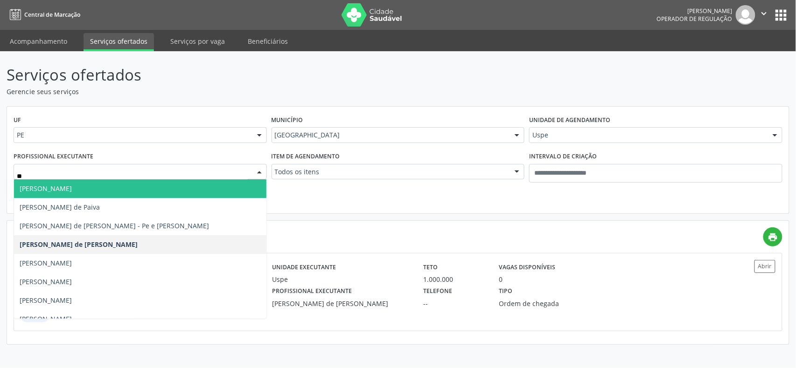
type input "***"
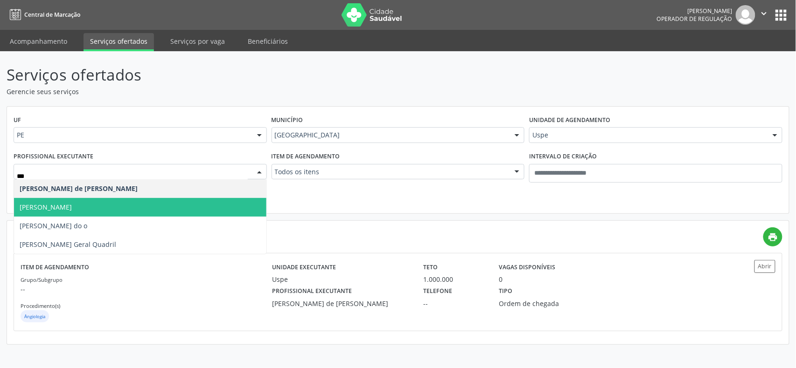
click at [161, 203] on span "Eduardo Cesar dos Santos Montezuma" at bounding box center [140, 207] width 252 height 19
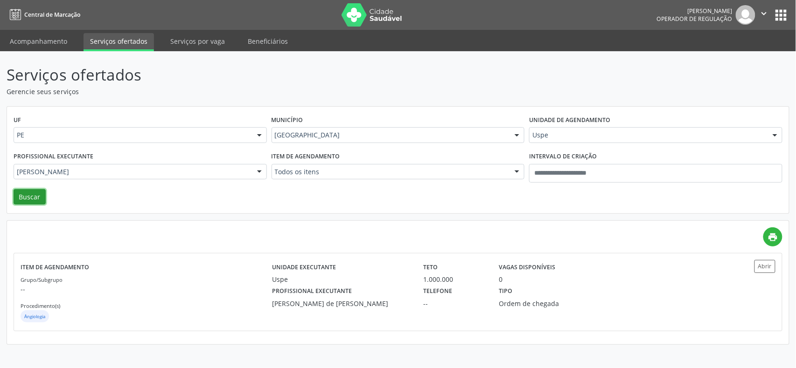
click at [40, 190] on button "Buscar" at bounding box center [30, 197] width 32 height 16
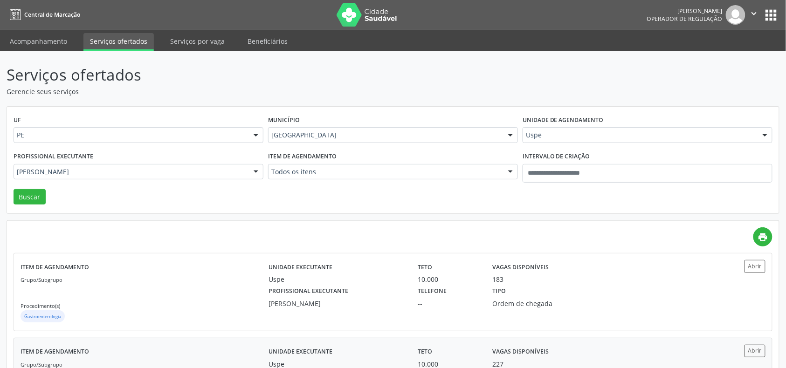
scroll to position [69, 0]
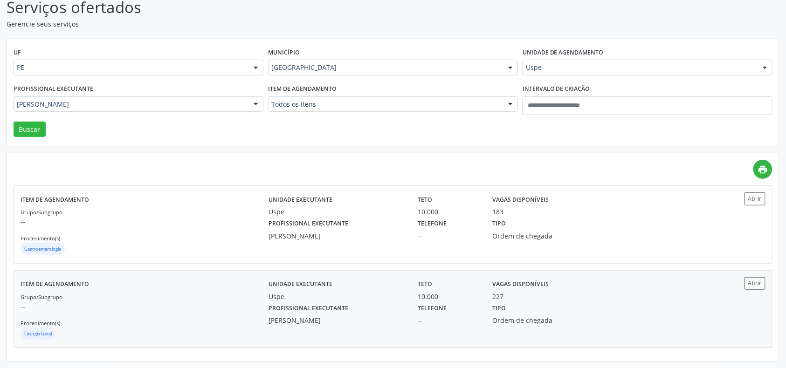
click at [235, 308] on p "--" at bounding box center [145, 307] width 249 height 10
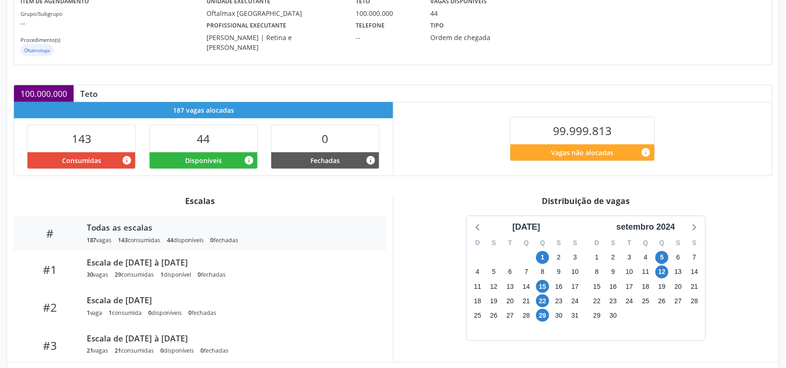
scroll to position [224, 0]
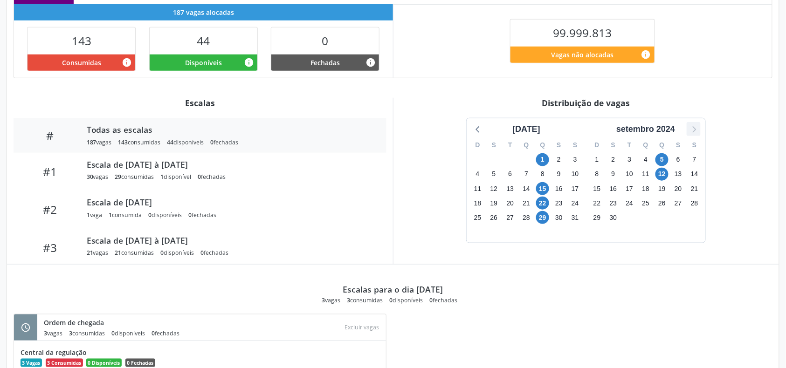
click at [691, 133] on icon at bounding box center [694, 129] width 12 height 12
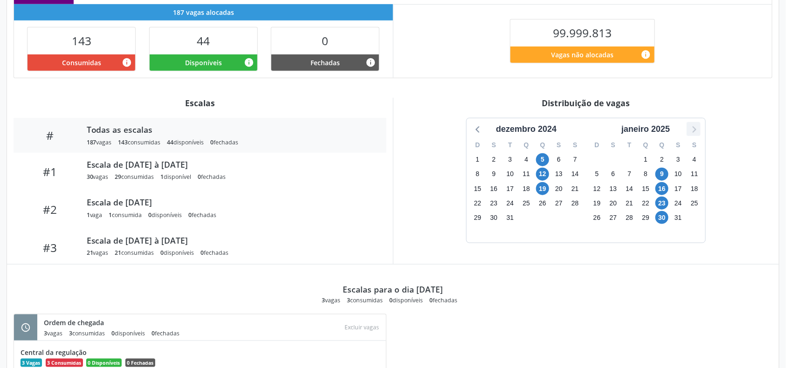
click at [691, 133] on icon at bounding box center [694, 129] width 12 height 12
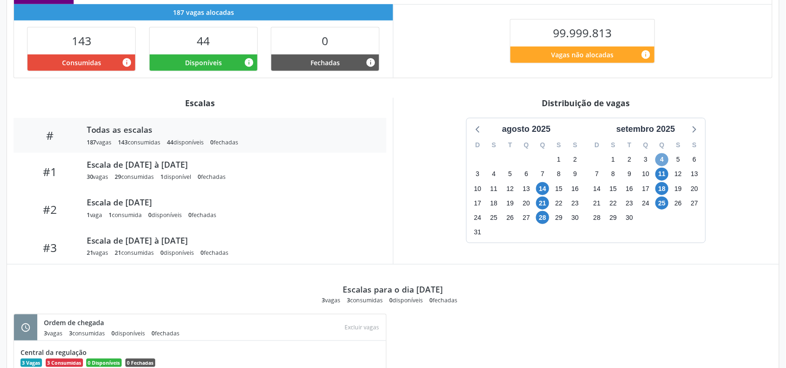
click at [660, 161] on span "4" at bounding box center [662, 159] width 13 height 13
click at [695, 132] on icon at bounding box center [694, 129] width 12 height 12
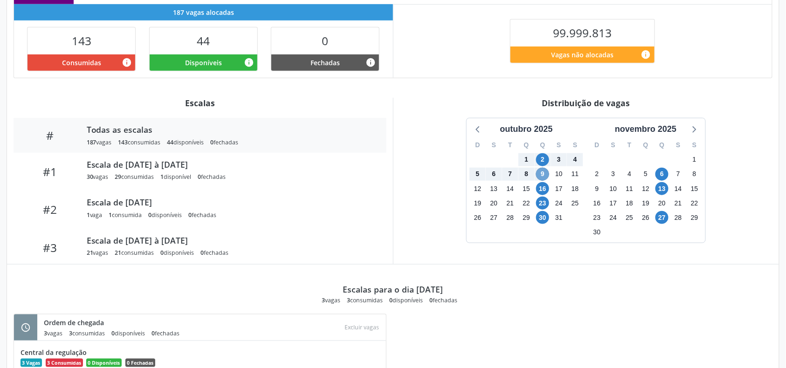
click at [542, 174] on span "9" at bounding box center [542, 174] width 13 height 13
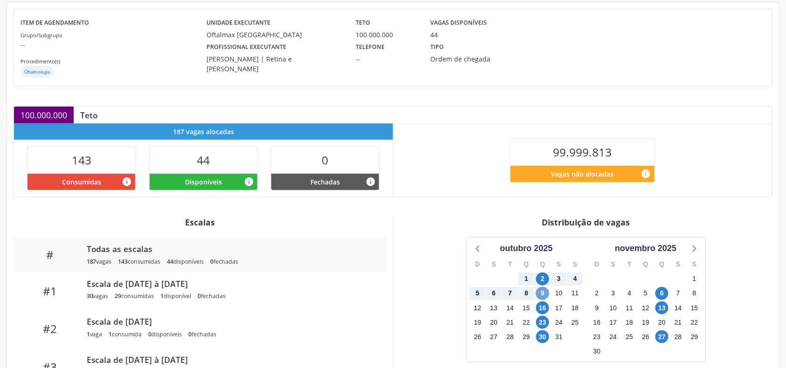
scroll to position [0, 0]
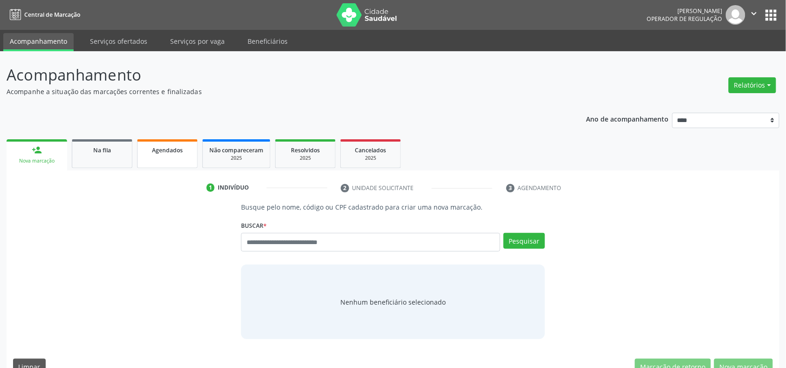
click at [173, 144] on link "Agendados" at bounding box center [167, 153] width 61 height 29
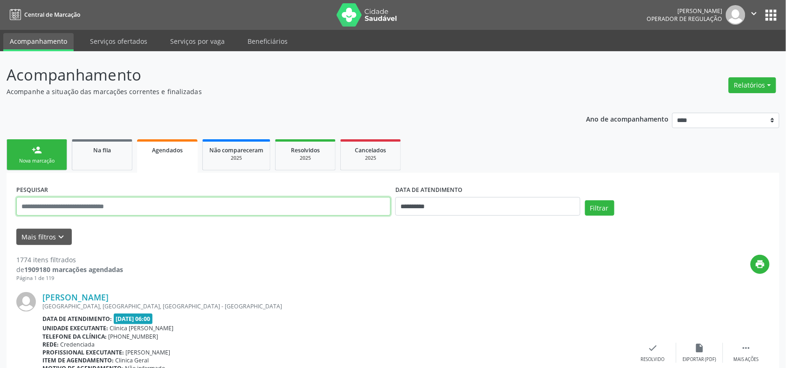
paste input "**********"
type input "**********"
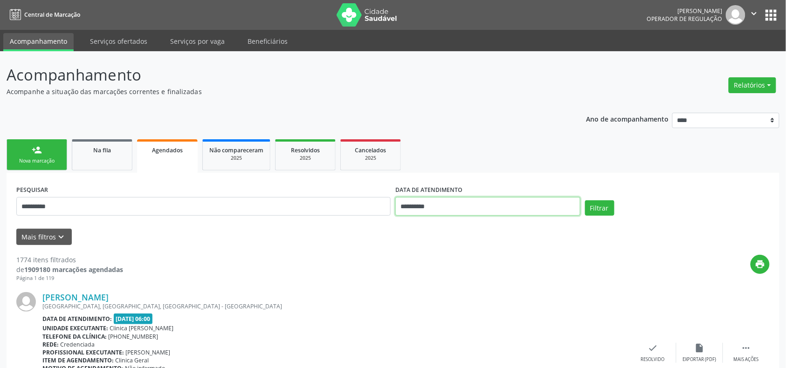
click at [528, 207] on input "**********" at bounding box center [487, 206] width 185 height 19
click at [613, 206] on button "Filtrar" at bounding box center [599, 209] width 29 height 16
click at [312, 152] on span "Resolvidos" at bounding box center [305, 150] width 29 height 8
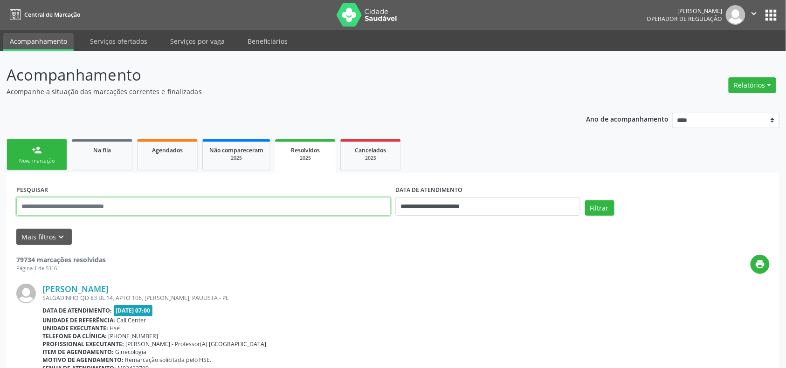
paste input "**********"
type input "**********"
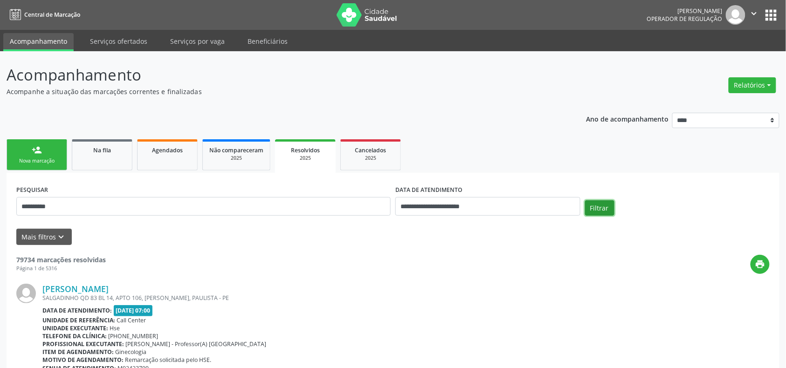
click at [610, 209] on button "Filtrar" at bounding box center [599, 209] width 29 height 16
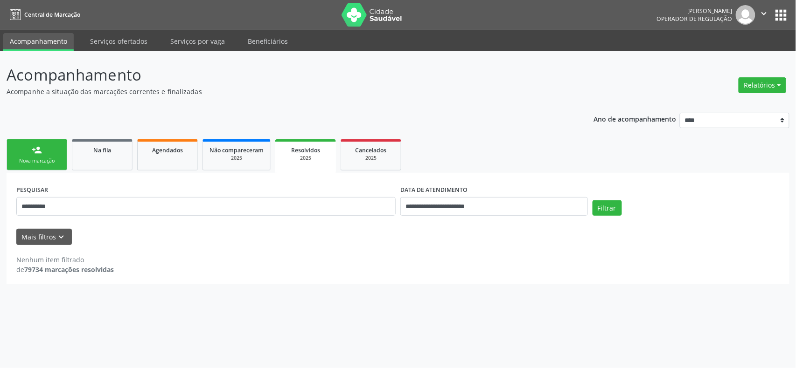
click at [47, 152] on link "person_add Nova marcação" at bounding box center [37, 154] width 61 height 31
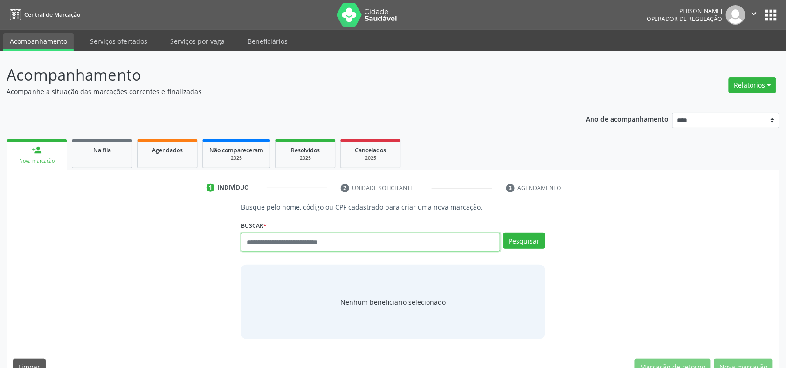
click at [293, 240] on input "text" at bounding box center [370, 242] width 259 height 19
type input "*********"
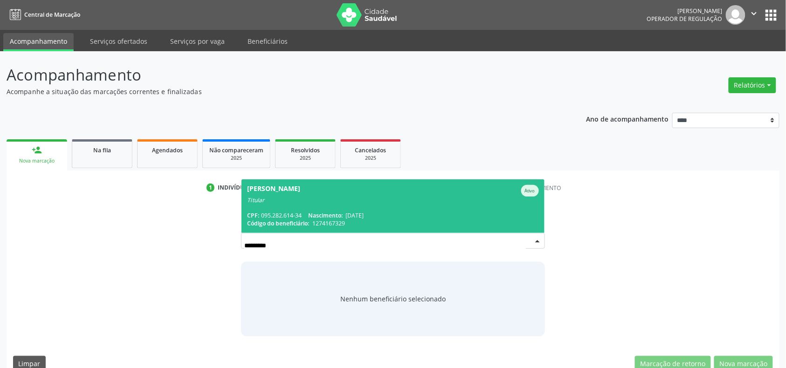
click at [349, 200] on div "Titular" at bounding box center [392, 200] width 291 height 7
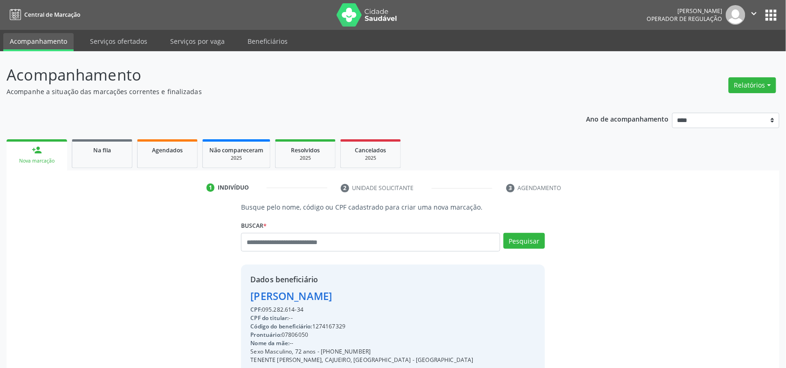
scroll to position [124, 0]
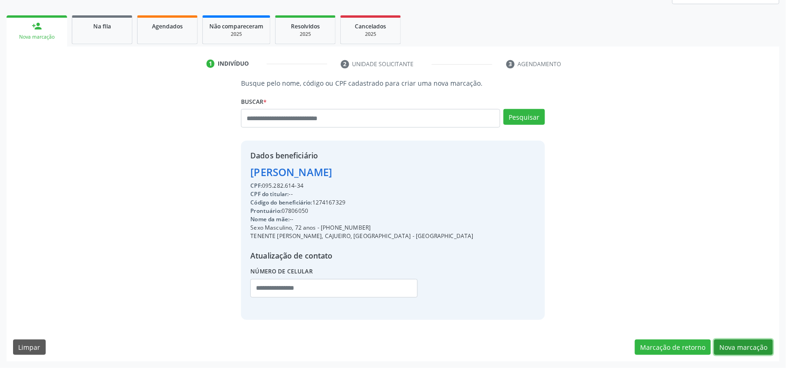
click at [748, 349] on button "Nova marcação" at bounding box center [743, 348] width 59 height 16
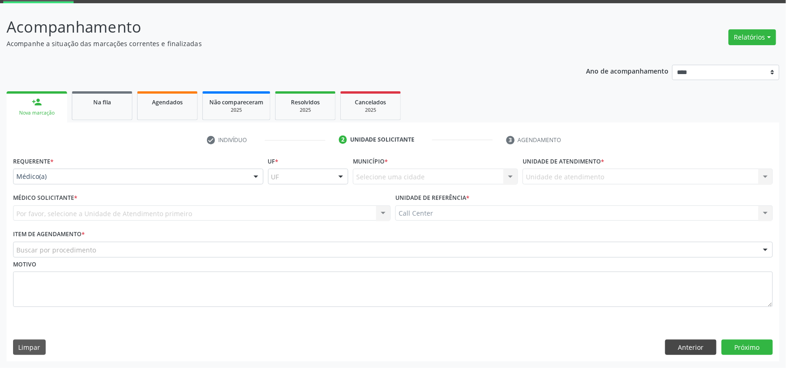
scroll to position [49, 0]
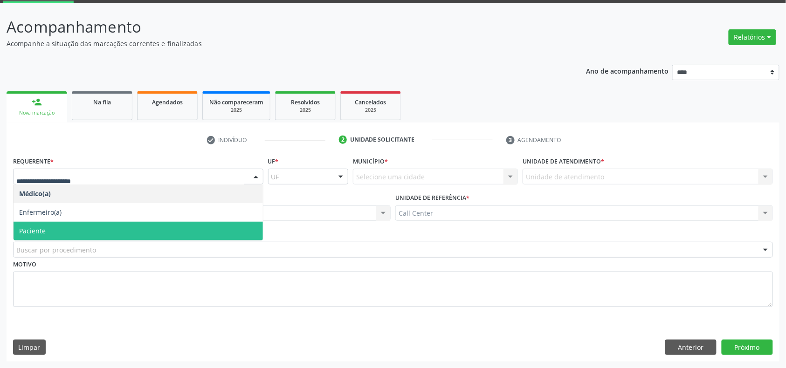
click at [103, 230] on span "Paciente" at bounding box center [138, 231] width 249 height 19
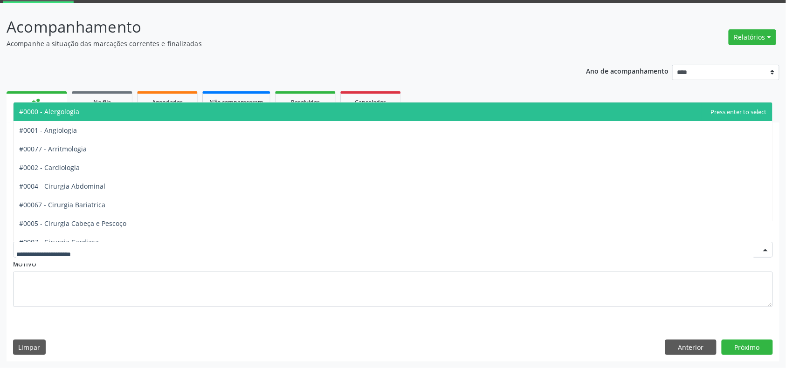
click at [114, 252] on div at bounding box center [393, 250] width 760 height 16
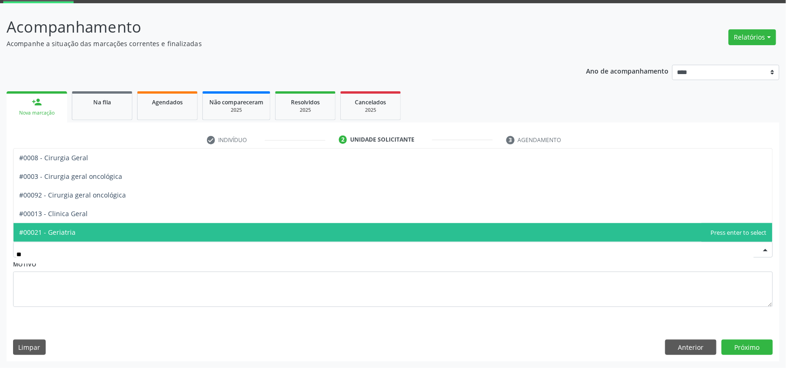
type input "***"
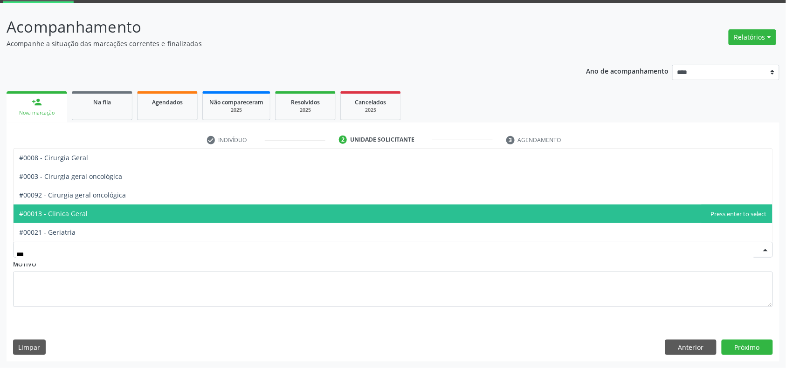
click at [142, 221] on span "#00013 - Clinica Geral" at bounding box center [393, 214] width 759 height 19
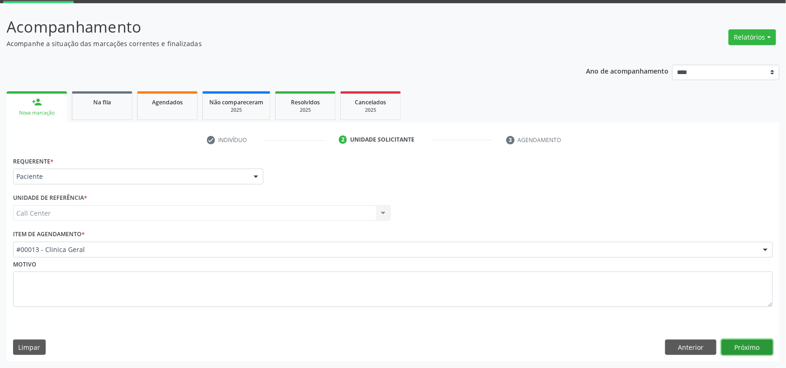
click at [762, 342] on button "Próximo" at bounding box center [747, 348] width 51 height 16
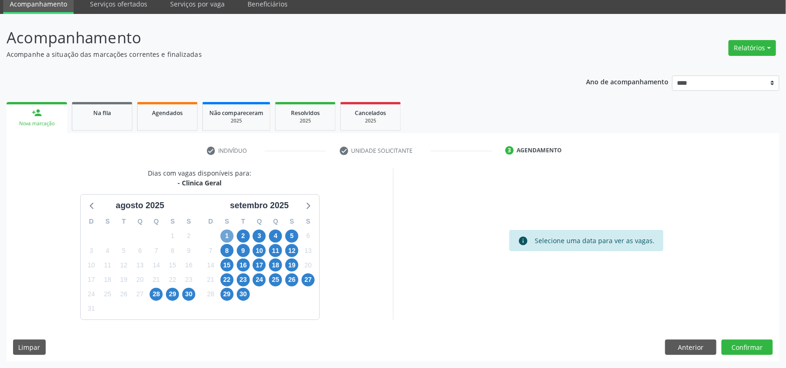
click at [231, 235] on span "1" at bounding box center [227, 236] width 13 height 13
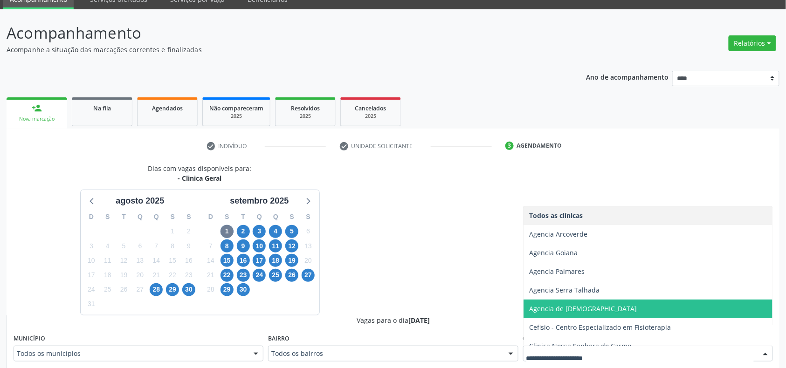
scroll to position [122, 0]
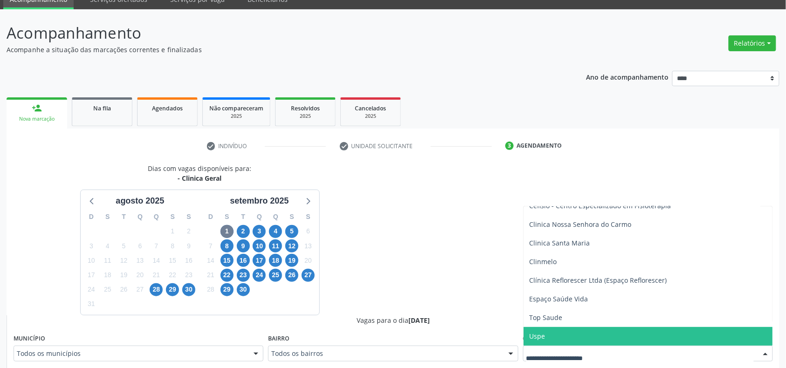
click at [595, 338] on span "Uspe" at bounding box center [648, 336] width 249 height 19
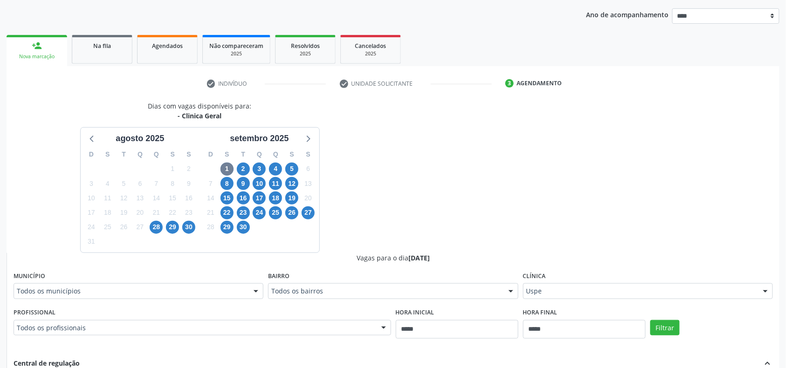
scroll to position [166, 0]
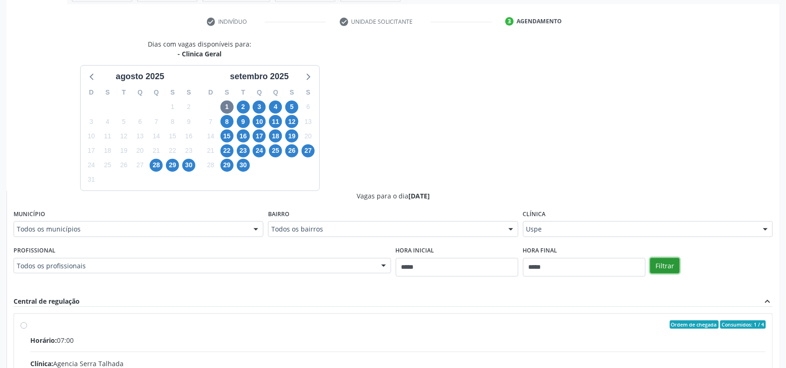
click at [674, 265] on button "Filtrar" at bounding box center [665, 266] width 29 height 16
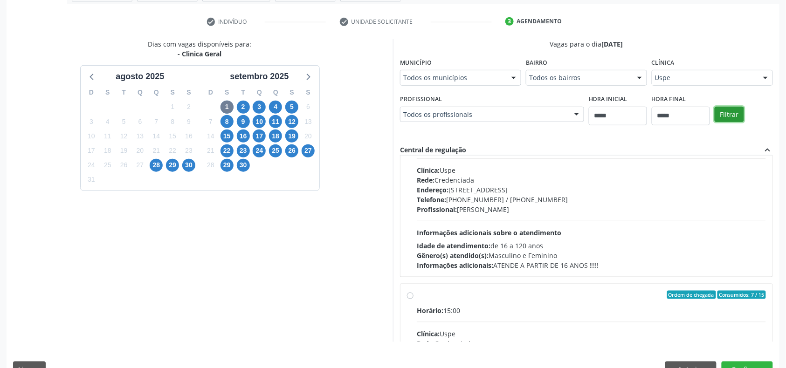
scroll to position [143, 0]
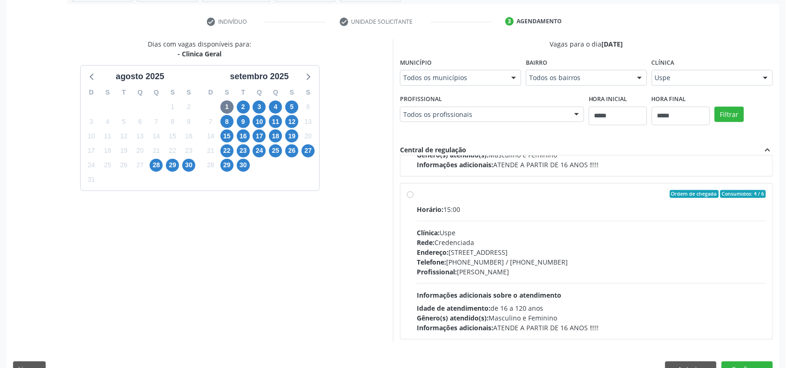
click at [499, 260] on div "Telefone: (81) 3221-8850 / 3035-7616" at bounding box center [591, 262] width 349 height 10
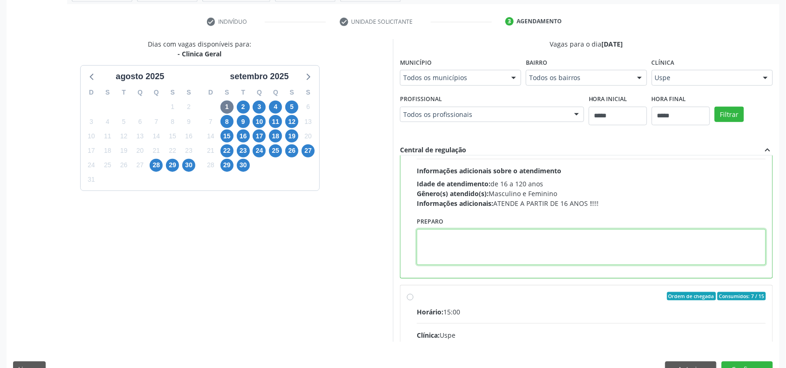
paste textarea "**********"
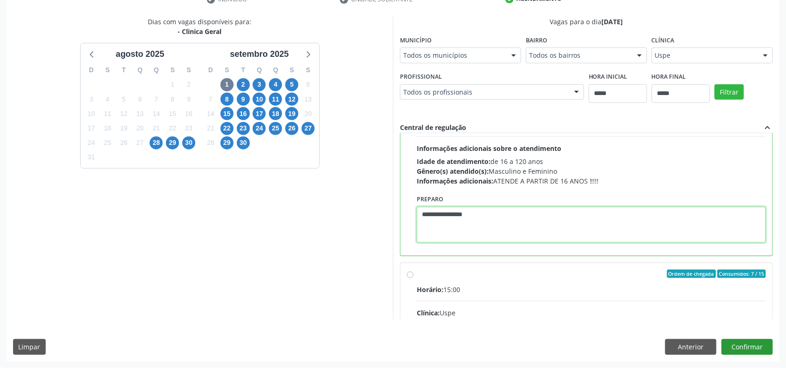
type textarea "**********"
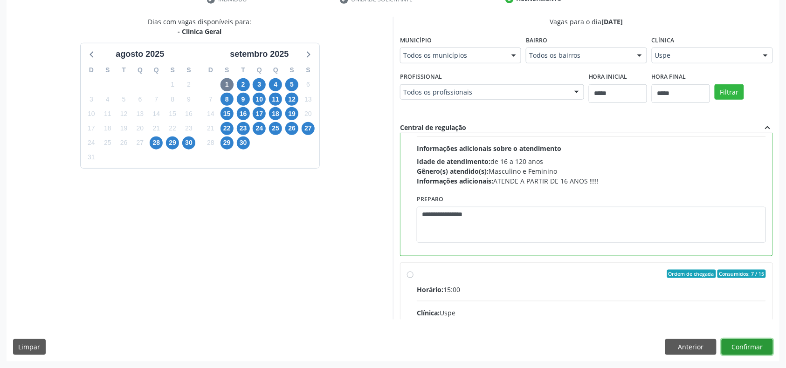
click at [759, 350] on button "Confirmar" at bounding box center [747, 347] width 51 height 16
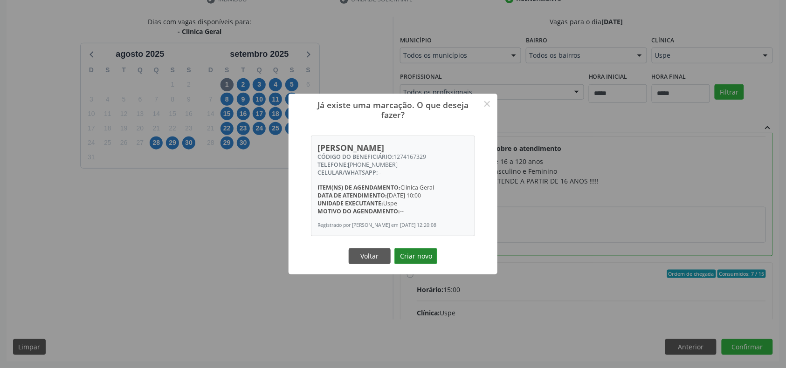
click at [411, 264] on button "Criar novo" at bounding box center [416, 257] width 43 height 16
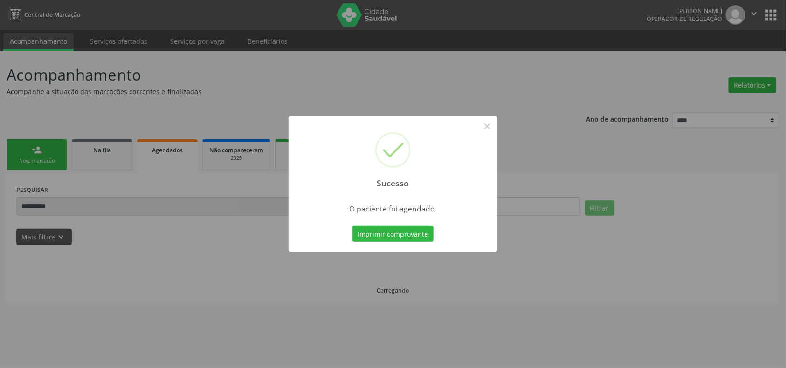
scroll to position [0, 0]
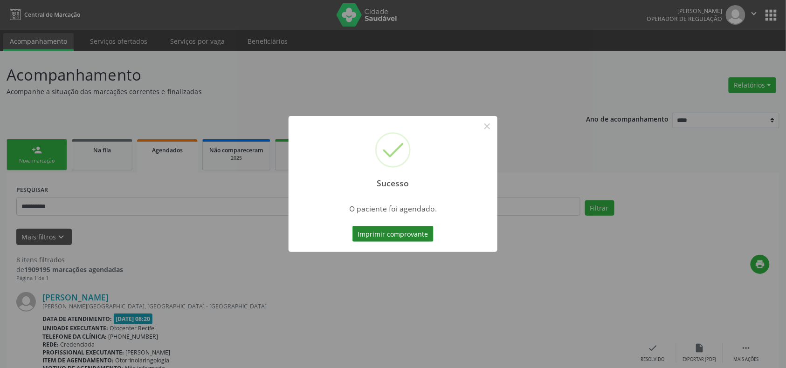
click at [366, 237] on button "Imprimir comprovante" at bounding box center [393, 234] width 81 height 16
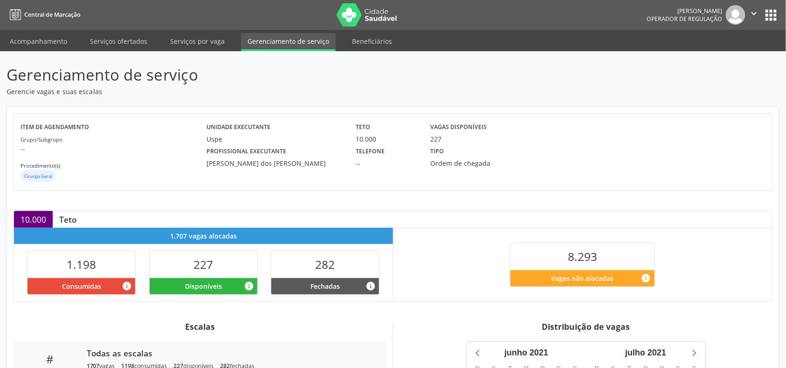
scroll to position [176, 0]
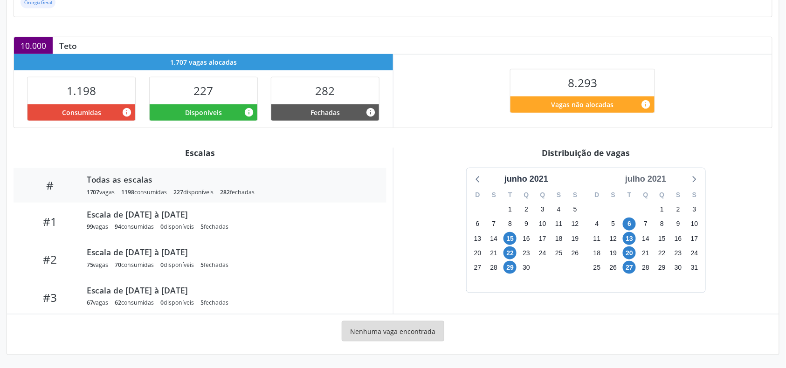
click at [661, 175] on div "julho 2021" at bounding box center [646, 179] width 48 height 13
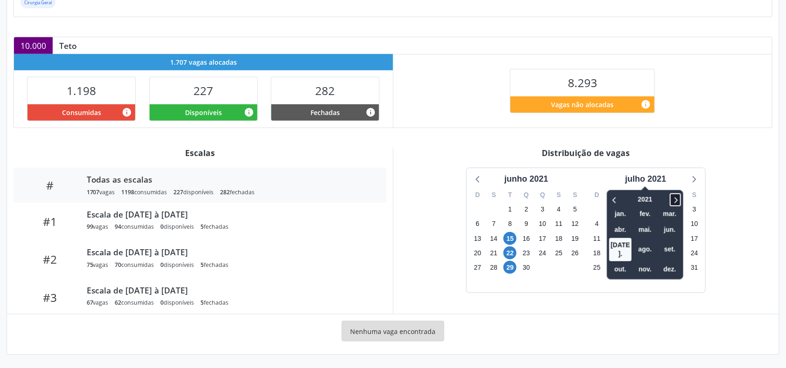
click at [676, 198] on icon at bounding box center [676, 200] width 3 height 6
click at [675, 198] on icon at bounding box center [675, 199] width 9 height 11
click at [661, 243] on span "set." at bounding box center [670, 249] width 22 height 14
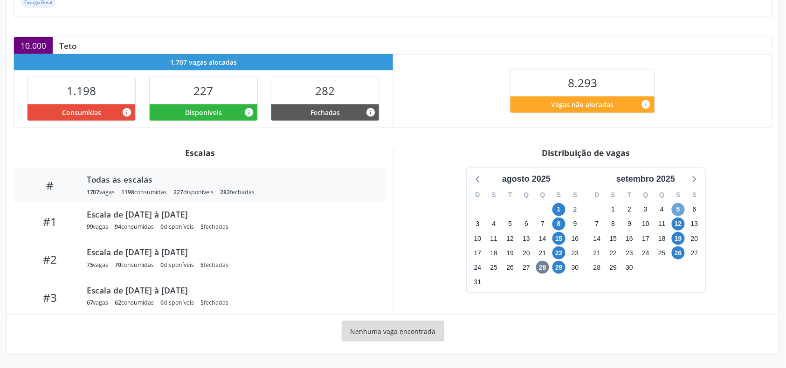
click at [683, 208] on span "5" at bounding box center [678, 209] width 13 height 13
click at [692, 179] on icon at bounding box center [694, 179] width 12 height 12
click at [562, 222] on span "10" at bounding box center [559, 224] width 13 height 13
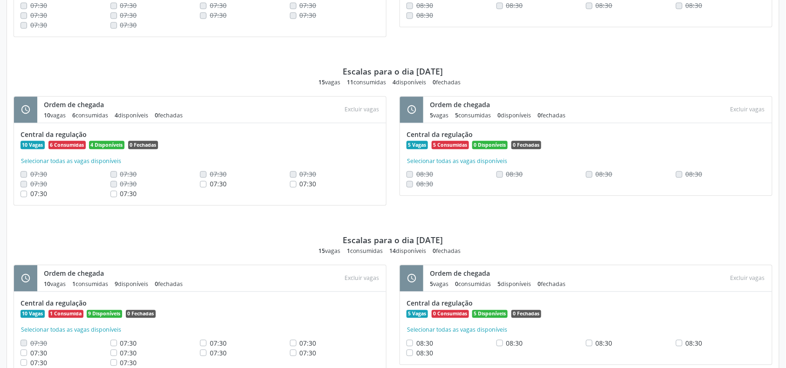
scroll to position [300, 0]
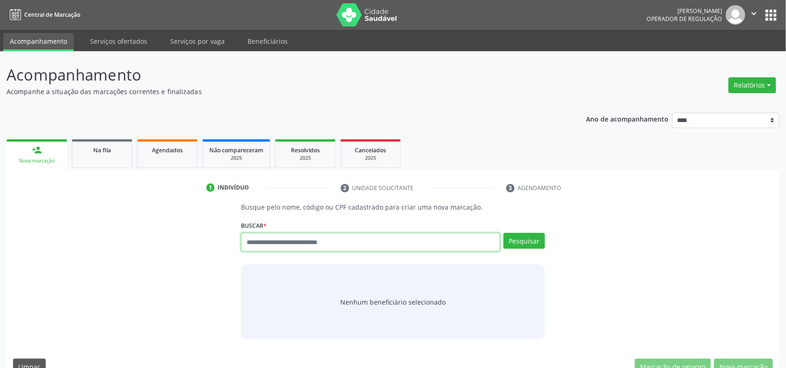
click at [281, 241] on input "text" at bounding box center [370, 242] width 259 height 19
type input "*********"
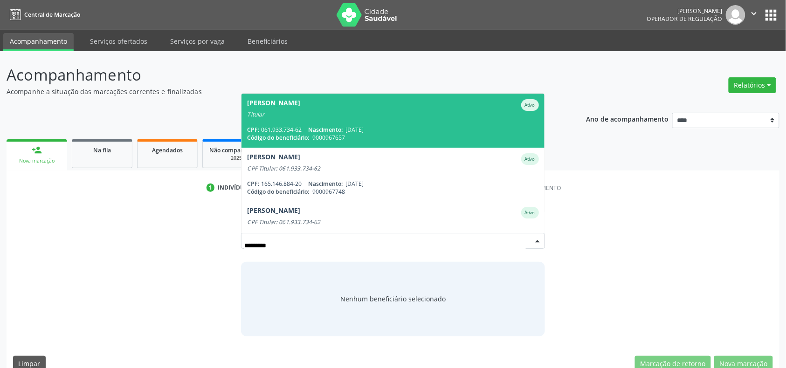
click at [286, 118] on div "Titular" at bounding box center [392, 114] width 291 height 7
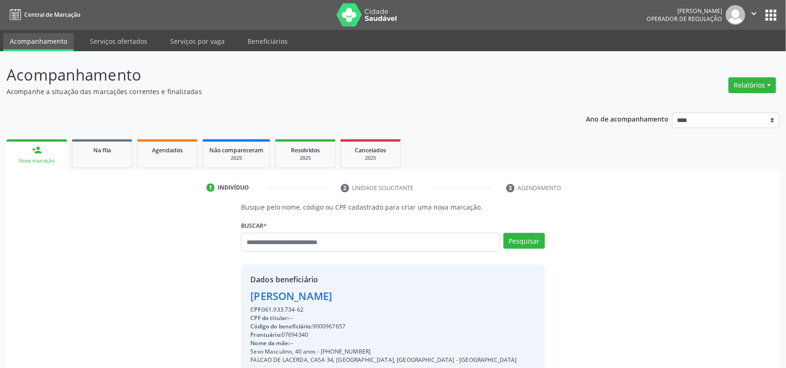
click at [329, 326] on div "Código do beneficiário: 9000967657" at bounding box center [383, 327] width 267 height 8
drag, startPoint x: 329, startPoint y: 326, endPoint x: 323, endPoint y: 324, distance: 6.7
click at [323, 324] on div "Código do beneficiário: 9000967657" at bounding box center [383, 327] width 267 height 8
drag, startPoint x: 323, startPoint y: 324, endPoint x: 324, endPoint y: 329, distance: 5.2
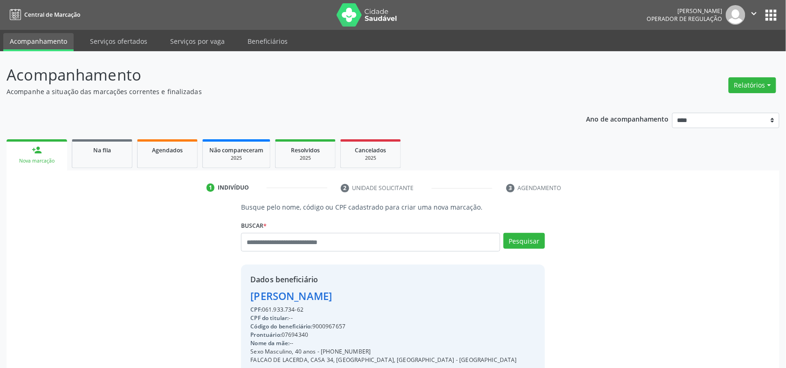
click at [324, 329] on div "Código do beneficiário: 9000967657" at bounding box center [383, 327] width 267 height 8
click at [329, 326] on div "Código do beneficiário: 9000967657" at bounding box center [383, 327] width 267 height 8
click at [333, 323] on div "Código do beneficiário: 9000967657" at bounding box center [383, 327] width 267 height 8
click at [327, 327] on div "Código do beneficiário: 9000967657" at bounding box center [383, 327] width 267 height 8
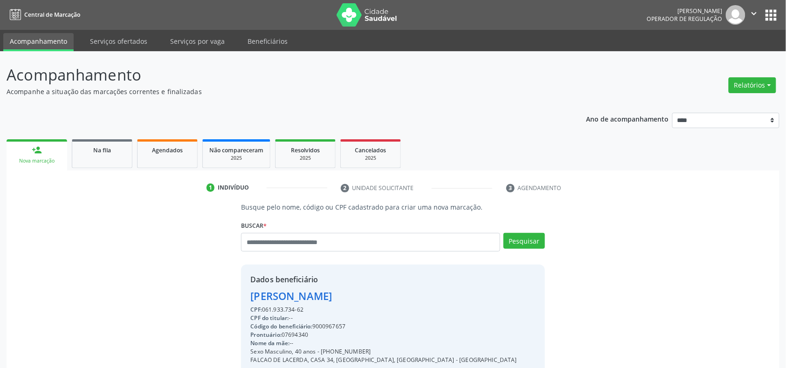
click at [328, 330] on div "Código do beneficiário: 9000967657" at bounding box center [383, 327] width 267 height 8
copy div "9000967657"
click at [178, 151] on span "Agendados" at bounding box center [167, 150] width 31 height 8
select select "*"
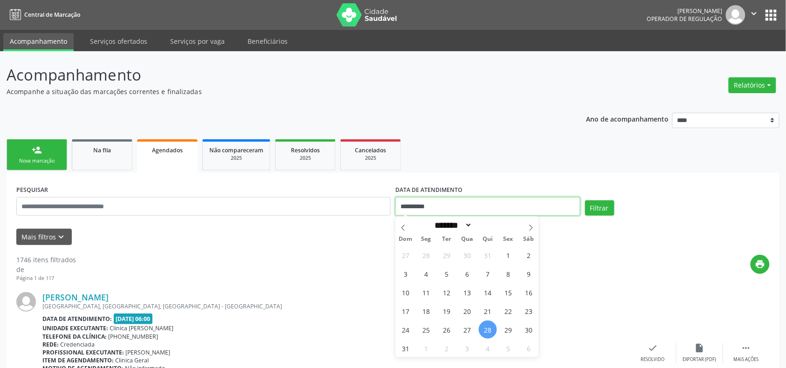
click at [449, 208] on input "**********" at bounding box center [487, 206] width 185 height 19
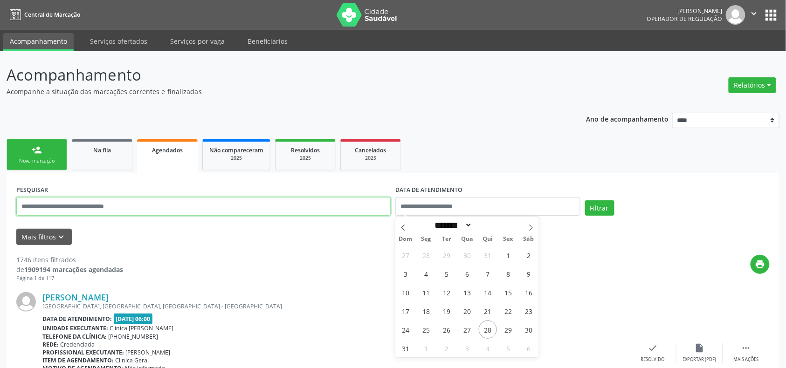
click at [327, 212] on input "text" at bounding box center [203, 206] width 374 height 19
paste input "**********"
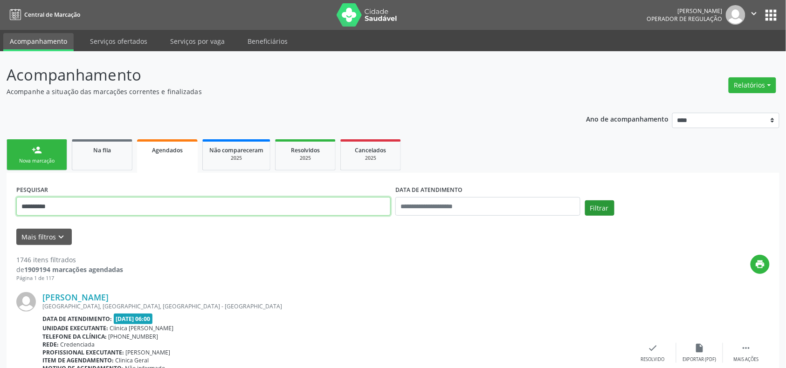
type input "**********"
click at [590, 205] on button "Filtrar" at bounding box center [599, 209] width 29 height 16
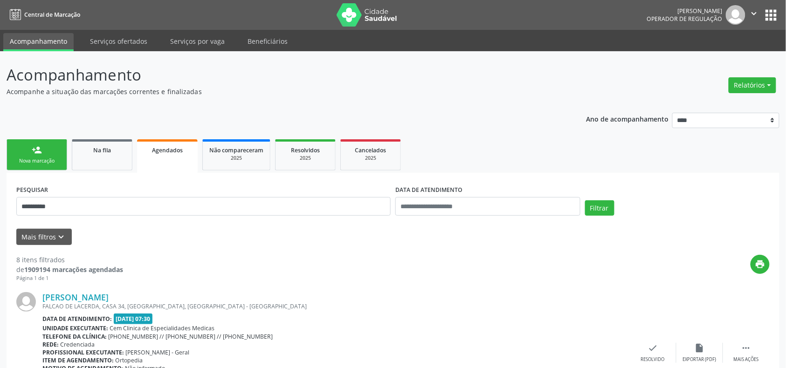
click at [32, 148] on div "person_add" at bounding box center [37, 150] width 10 height 10
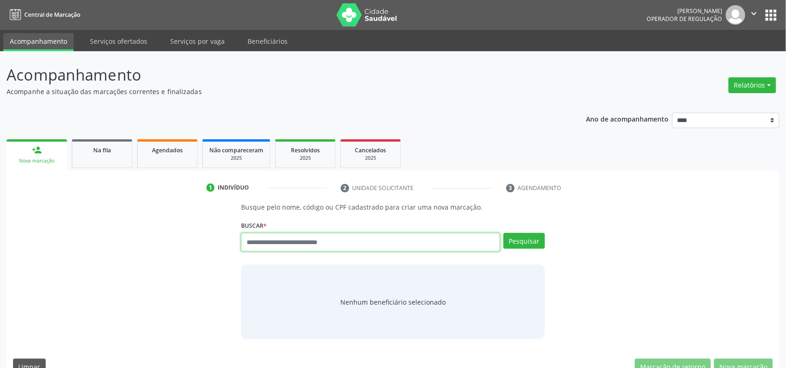
paste input "**********"
type input "**********"
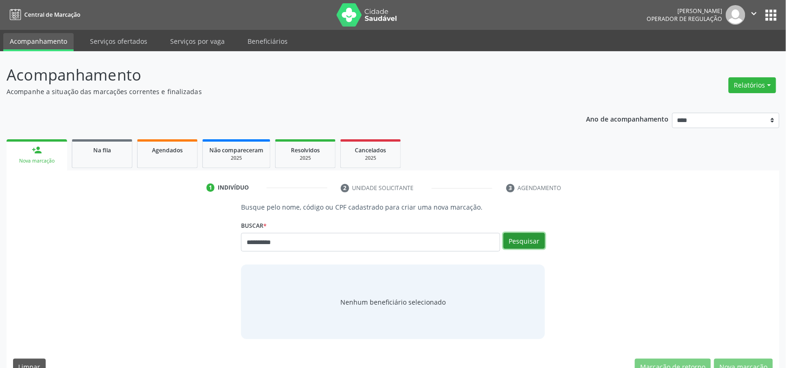
click at [509, 234] on button "Pesquisar" at bounding box center [525, 241] width 42 height 16
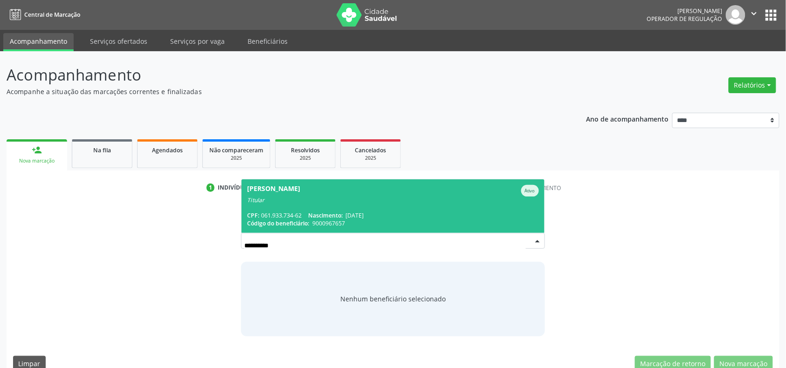
click at [322, 201] on div "Titular" at bounding box center [392, 200] width 291 height 7
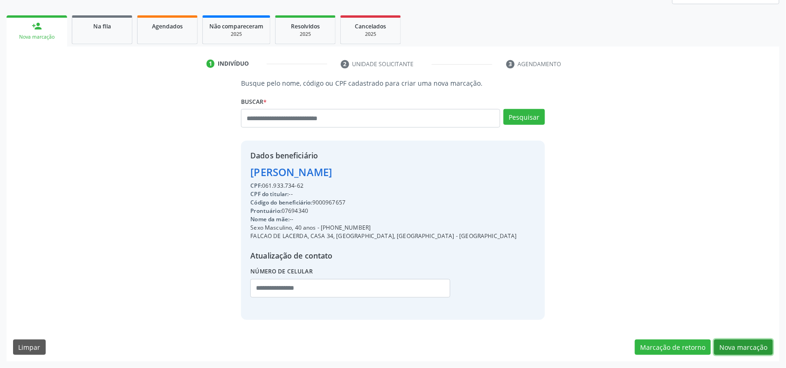
click at [738, 340] on button "Nova marcação" at bounding box center [743, 348] width 59 height 16
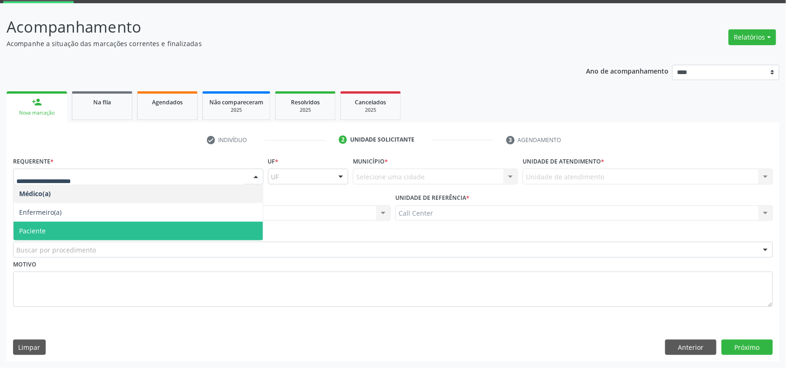
click at [90, 239] on span "Paciente" at bounding box center [138, 231] width 249 height 19
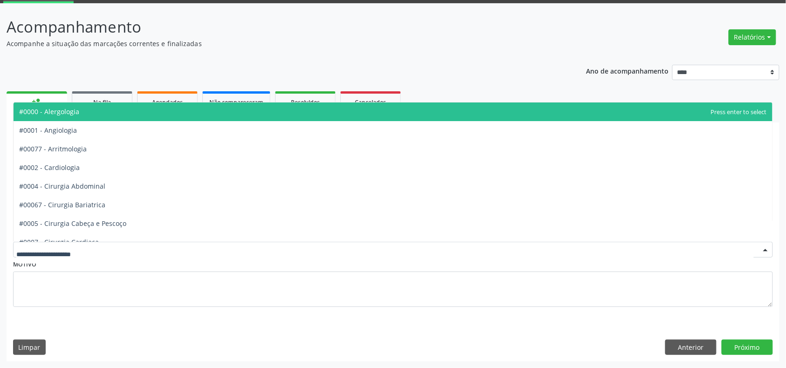
click at [103, 250] on div at bounding box center [393, 250] width 760 height 16
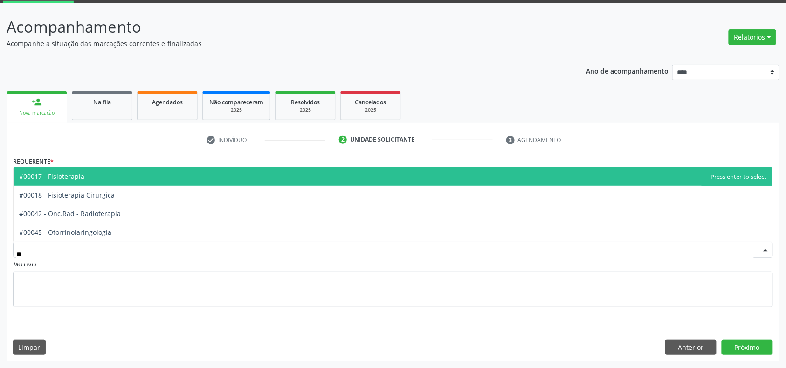
type input "***"
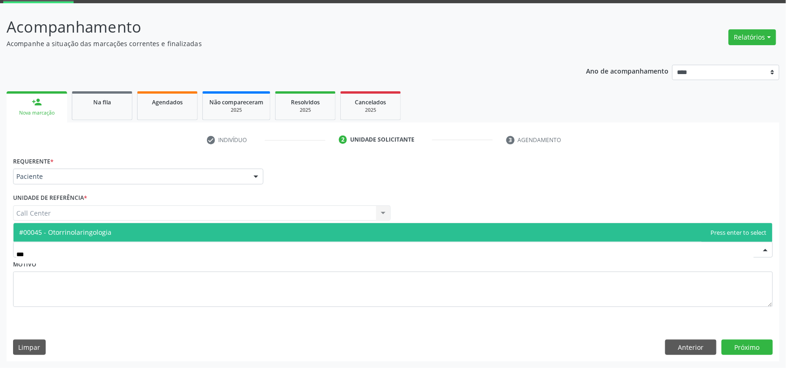
click at [111, 232] on span "#00045 - Otorrinolaringologia" at bounding box center [65, 232] width 92 height 9
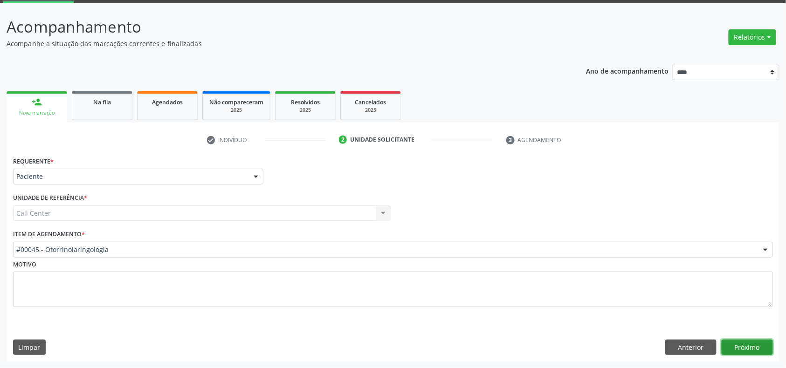
click at [748, 345] on button "Próximo" at bounding box center [747, 348] width 51 height 16
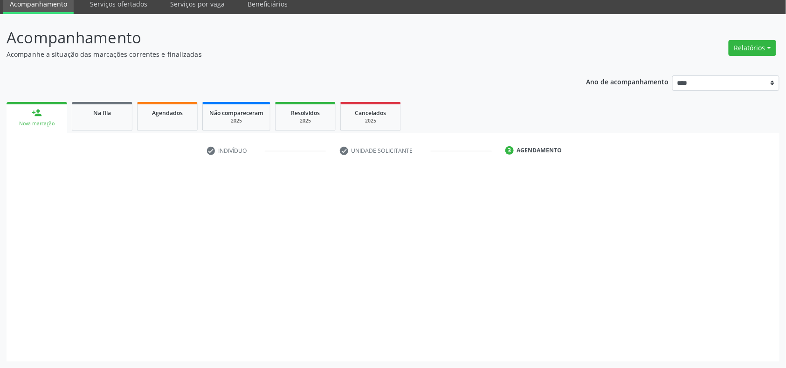
scroll to position [38, 0]
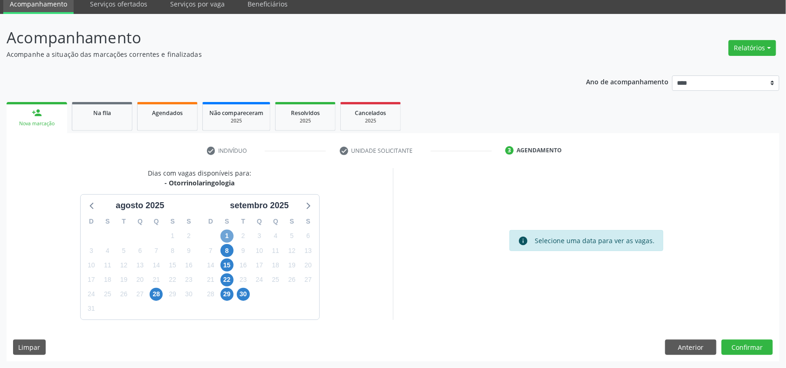
click at [226, 232] on span "1" at bounding box center [227, 236] width 13 height 13
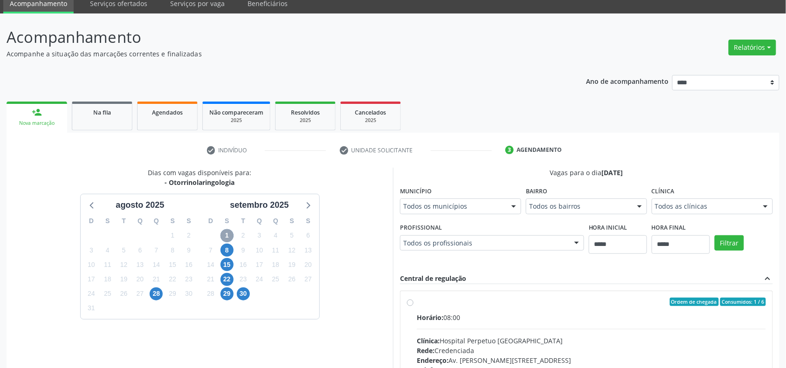
scroll to position [162, 0]
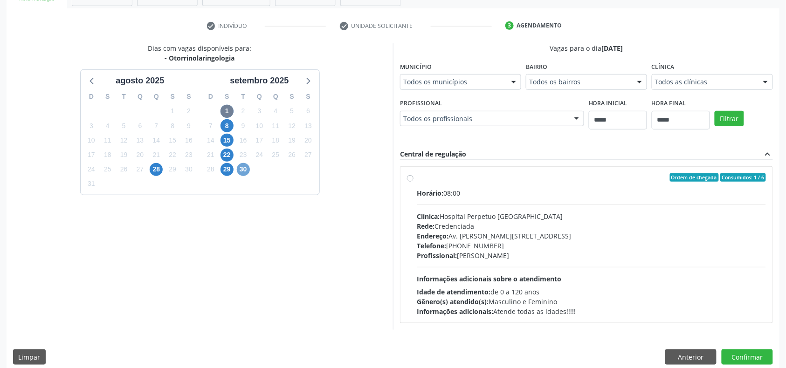
click at [249, 171] on span "30" at bounding box center [243, 169] width 13 height 13
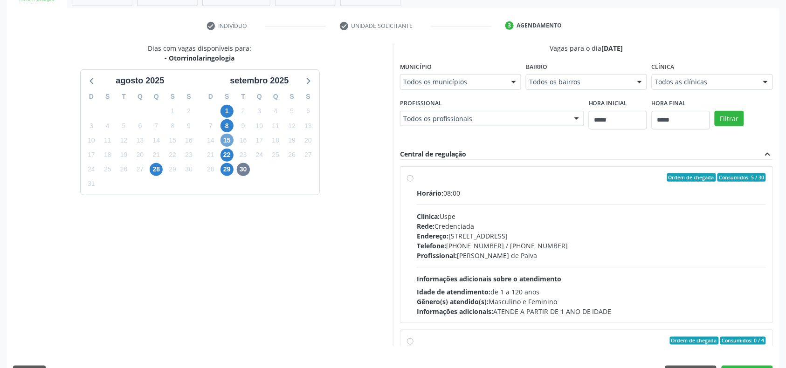
click at [229, 135] on span "15" at bounding box center [227, 140] width 13 height 13
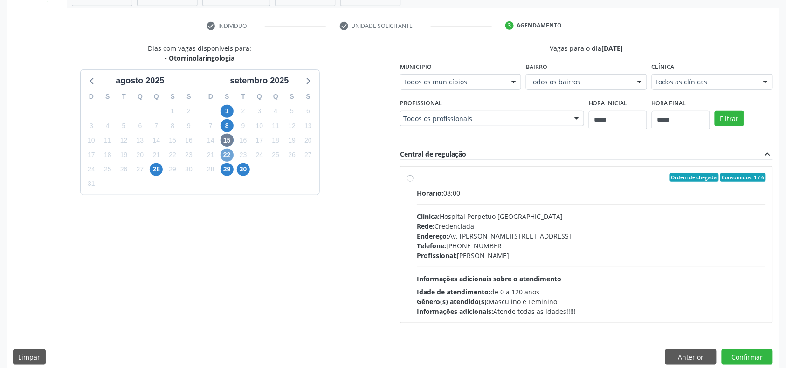
drag, startPoint x: 226, startPoint y: 157, endPoint x: 236, endPoint y: 161, distance: 11.3
click at [227, 157] on span "22" at bounding box center [227, 155] width 13 height 13
click at [159, 165] on span "28" at bounding box center [156, 169] width 13 height 13
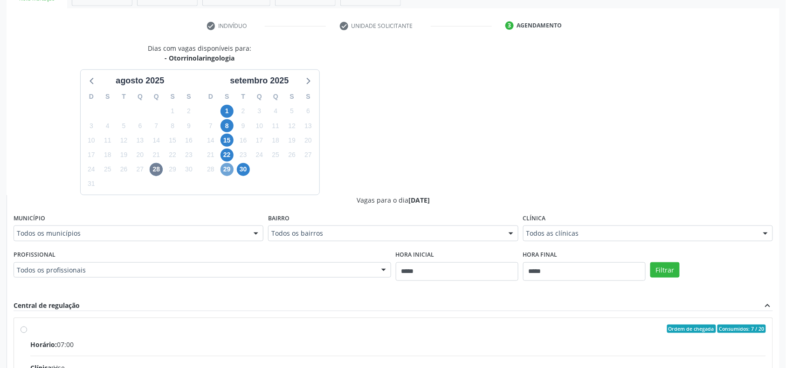
click at [229, 167] on span "29" at bounding box center [227, 169] width 13 height 13
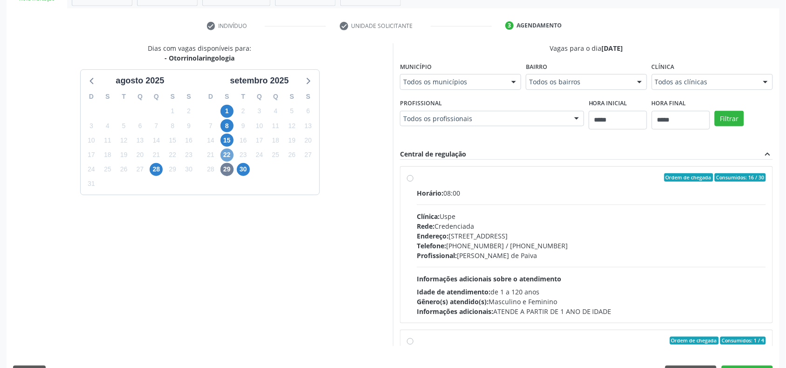
click at [226, 157] on span "22" at bounding box center [227, 155] width 13 height 13
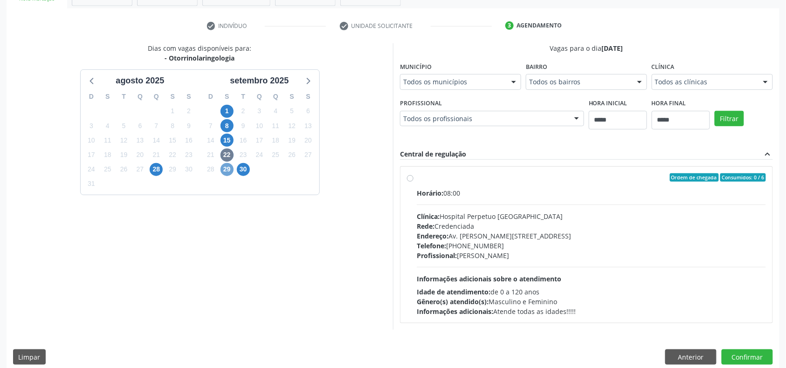
click at [231, 170] on span "29" at bounding box center [227, 169] width 13 height 13
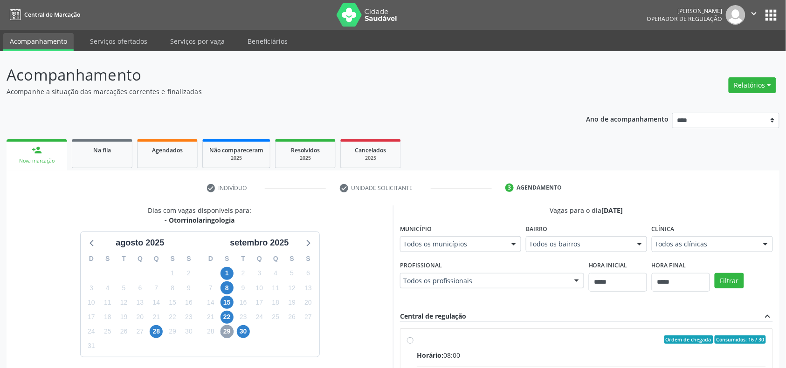
scroll to position [187, 0]
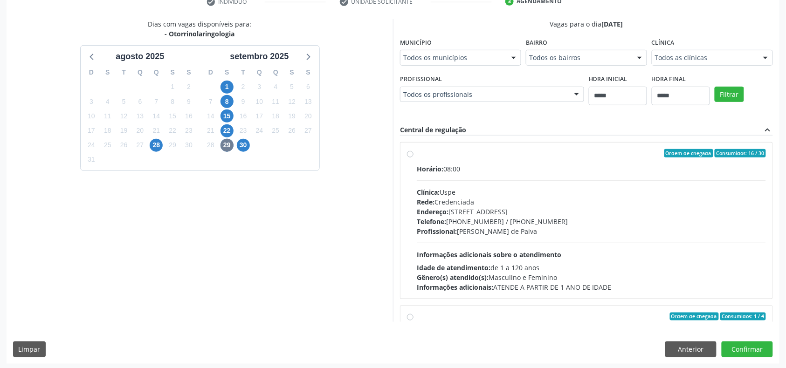
click at [517, 234] on div "Profissional: Carlos Augusto Guedes de Paiva" at bounding box center [591, 232] width 349 height 10
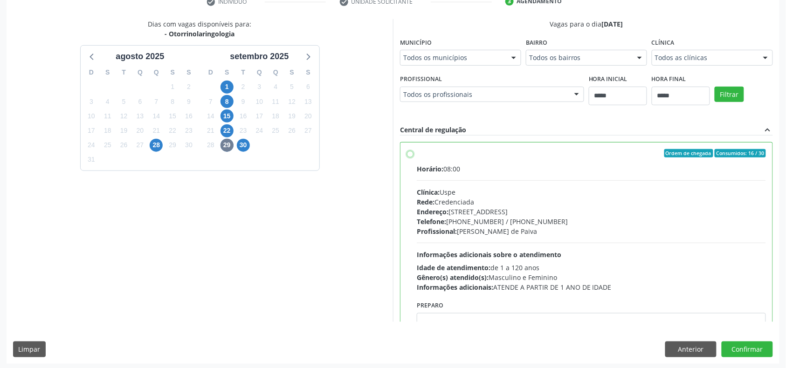
scroll to position [124, 0]
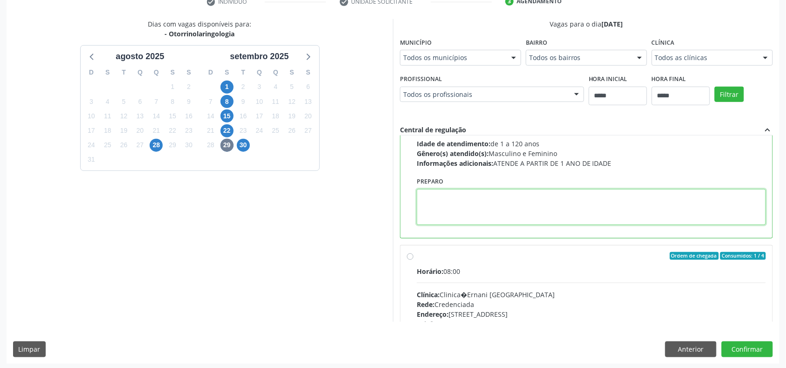
drag, startPoint x: 452, startPoint y: 207, endPoint x: 447, endPoint y: 211, distance: 7.0
paste textarea "**********"
type textarea "**********"
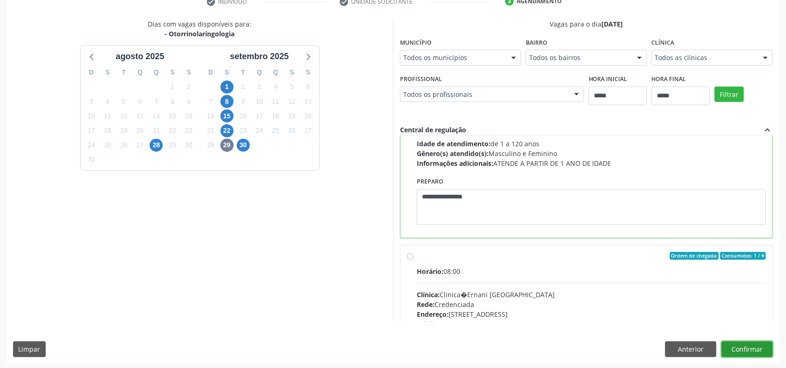
click at [754, 347] on button "Confirmar" at bounding box center [747, 350] width 51 height 16
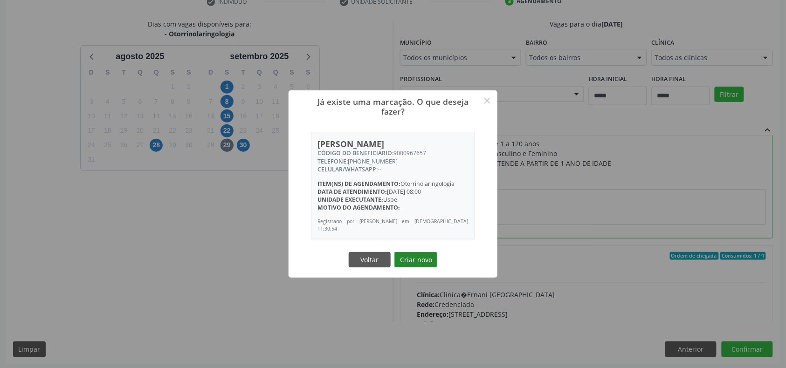
drag, startPoint x: 428, startPoint y: 253, endPoint x: 434, endPoint y: 252, distance: 5.6
click at [434, 252] on button "Criar novo" at bounding box center [416, 260] width 43 height 16
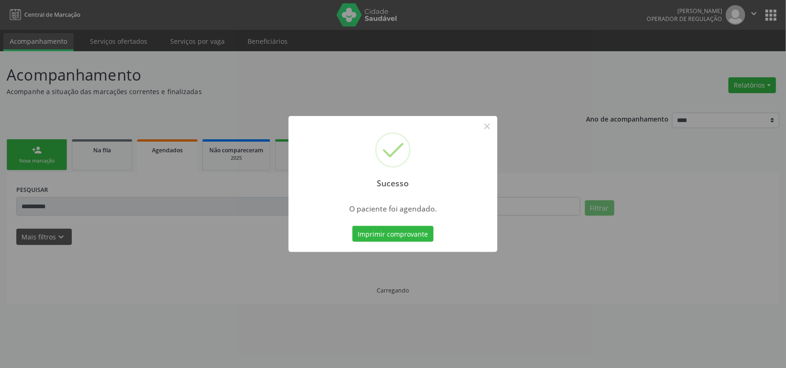
scroll to position [0, 0]
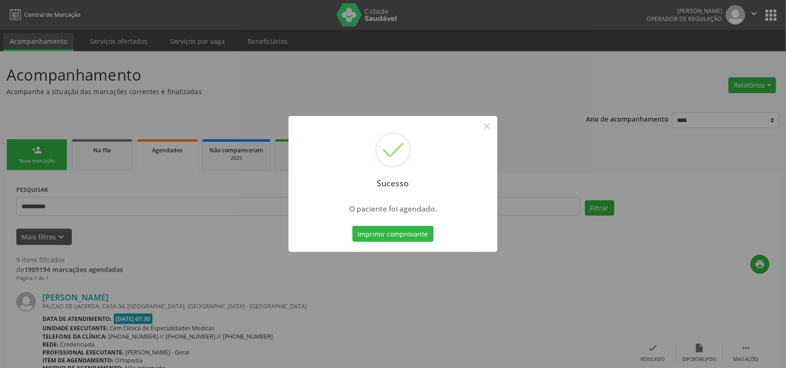
click at [201, 298] on div "Sucesso × O paciente foi agendado. Imprimir comprovante Cancel" at bounding box center [393, 184] width 786 height 368
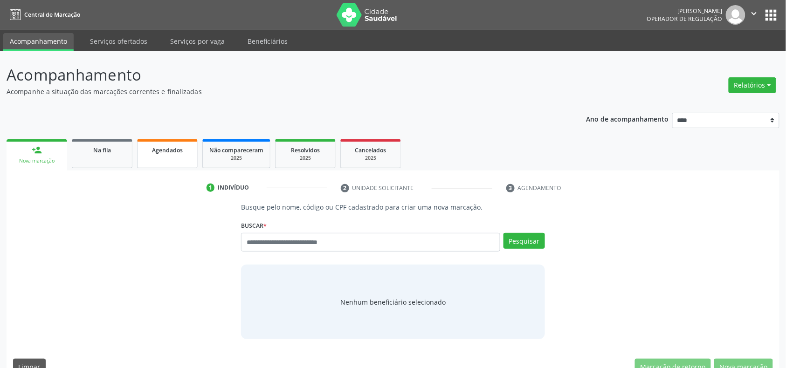
click at [159, 155] on link "Agendados" at bounding box center [167, 153] width 61 height 29
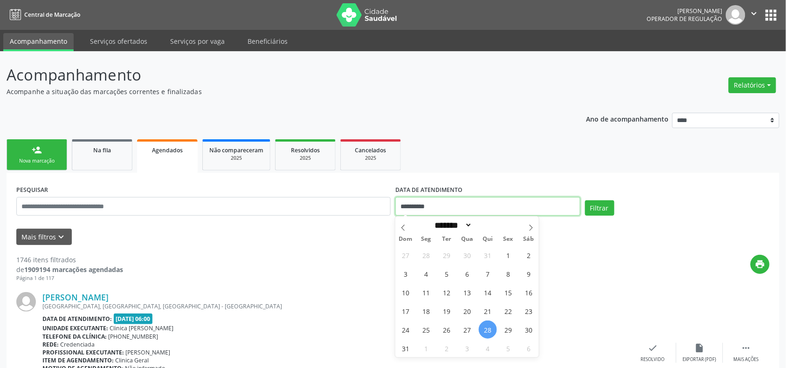
click at [427, 205] on input "**********" at bounding box center [487, 206] width 185 height 19
click at [525, 228] on span at bounding box center [531, 225] width 16 height 16
select select "*"
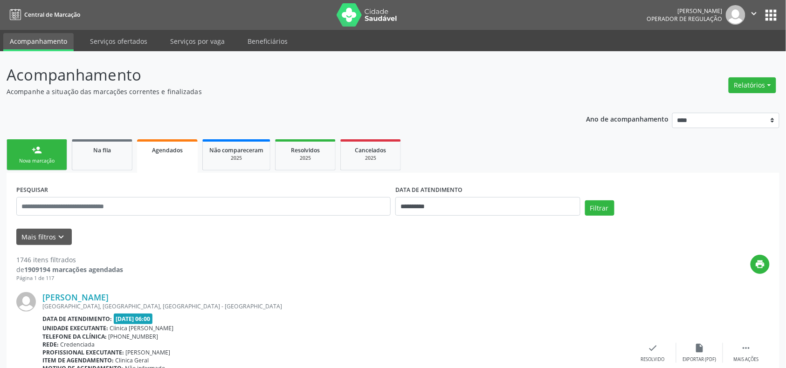
click at [38, 150] on div "person_add" at bounding box center [37, 150] width 10 height 10
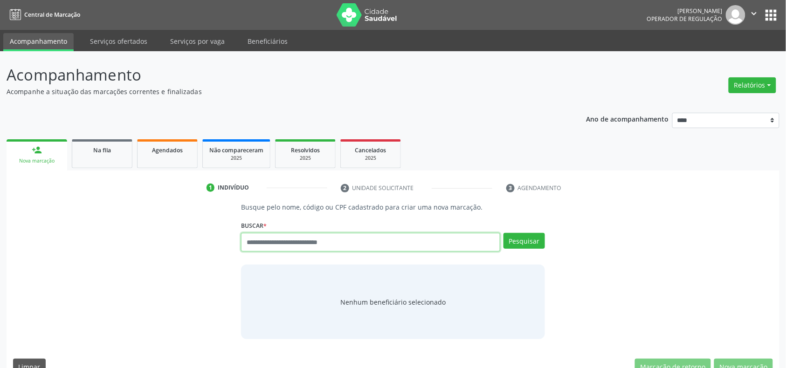
click at [286, 250] on input "text" at bounding box center [370, 242] width 259 height 19
type input "********"
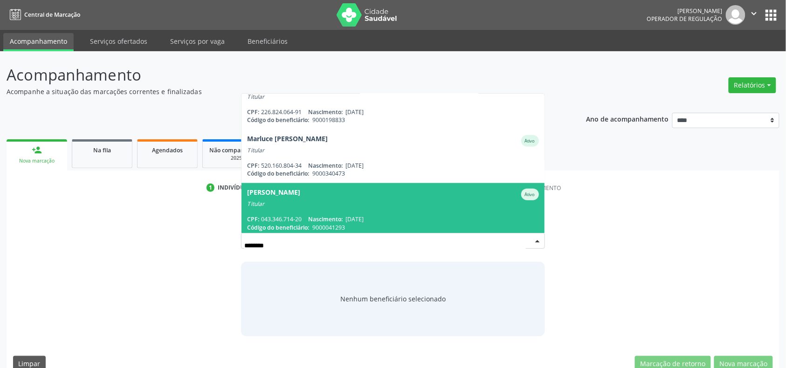
scroll to position [164, 0]
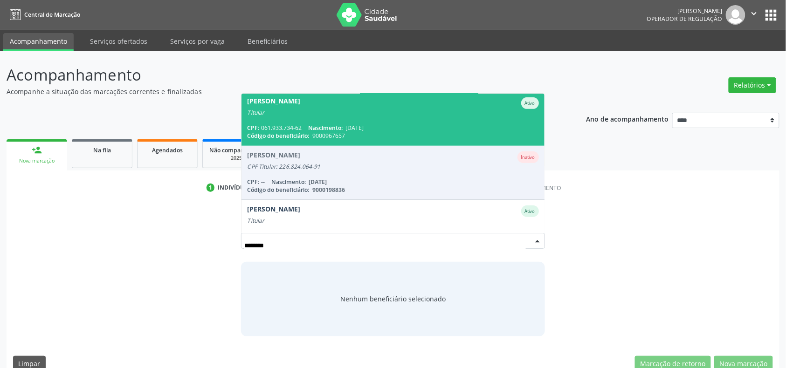
click at [342, 125] on span "Nascimento:" at bounding box center [325, 128] width 35 height 8
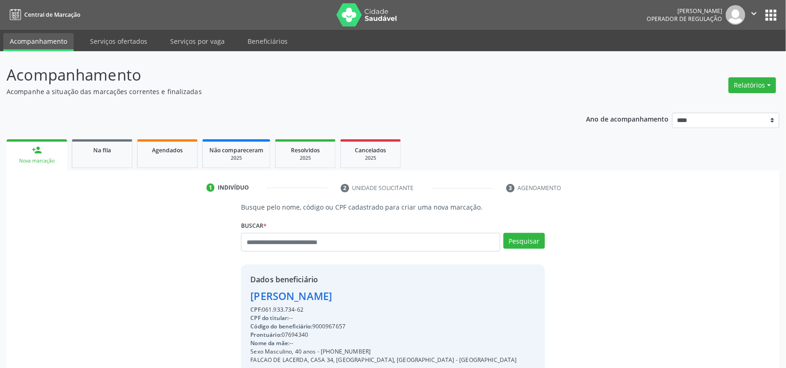
scroll to position [124, 0]
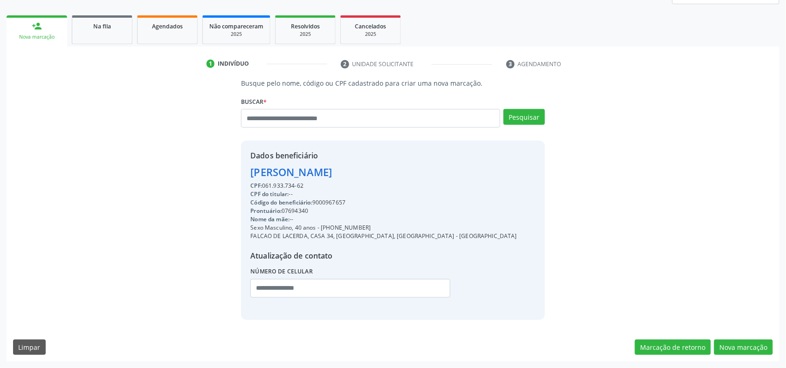
click at [334, 201] on div "Código do beneficiário: 9000967657" at bounding box center [383, 203] width 267 height 8
copy div "9000967657"
click at [157, 22] on span "Agendados" at bounding box center [167, 26] width 31 height 8
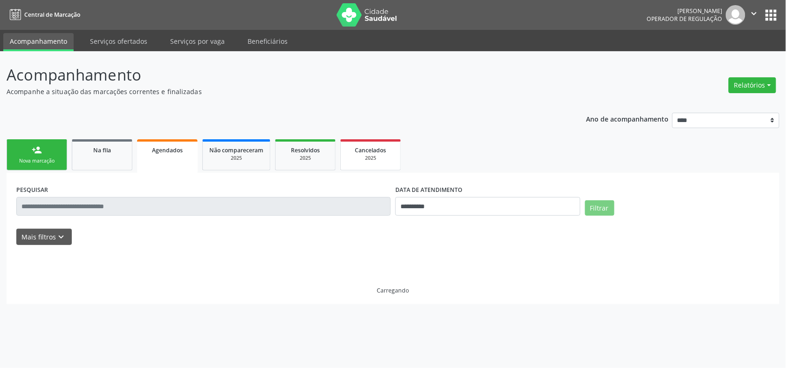
scroll to position [0, 0]
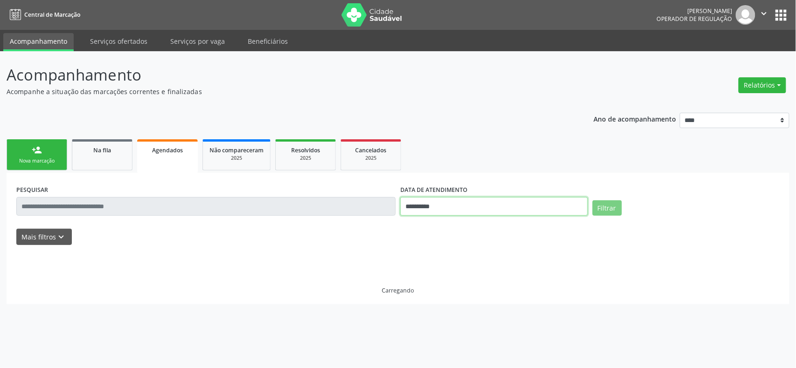
click at [441, 206] on input "**********" at bounding box center [493, 206] width 187 height 19
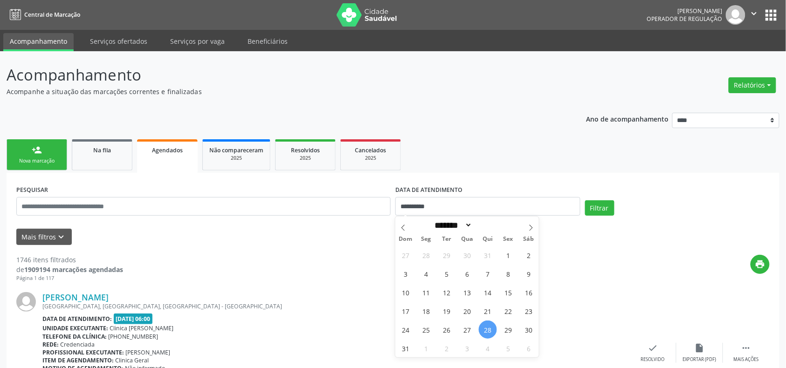
click at [532, 233] on div "Dom Seg Ter Qua Qui Sex Sáb" at bounding box center [467, 239] width 144 height 13
click at [533, 230] on icon at bounding box center [531, 228] width 7 height 7
select select "*"
click at [422, 326] on span "29" at bounding box center [426, 330] width 18 height 18
type input "**********"
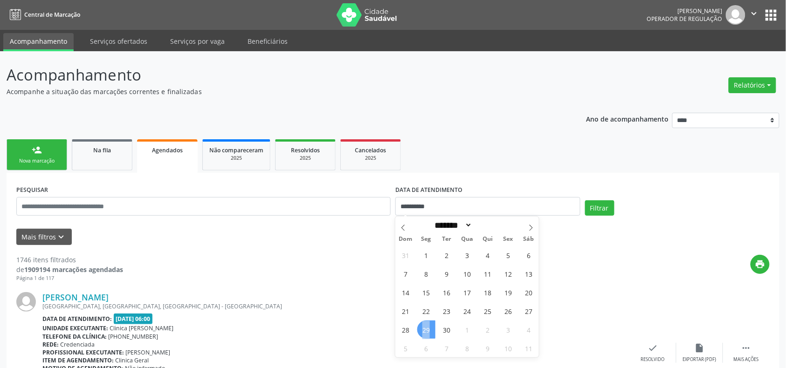
click at [422, 326] on span "29" at bounding box center [426, 330] width 18 height 18
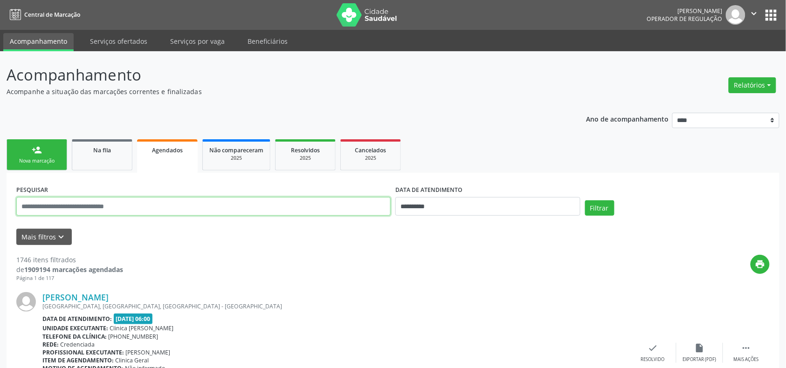
paste input "**********"
type input "**********"
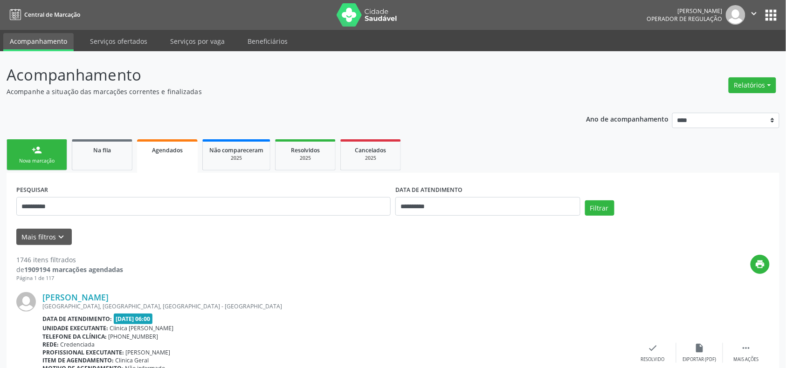
click at [601, 198] on div "**********" at bounding box center [393, 203] width 758 height 40
click at [611, 205] on button "Filtrar" at bounding box center [599, 209] width 29 height 16
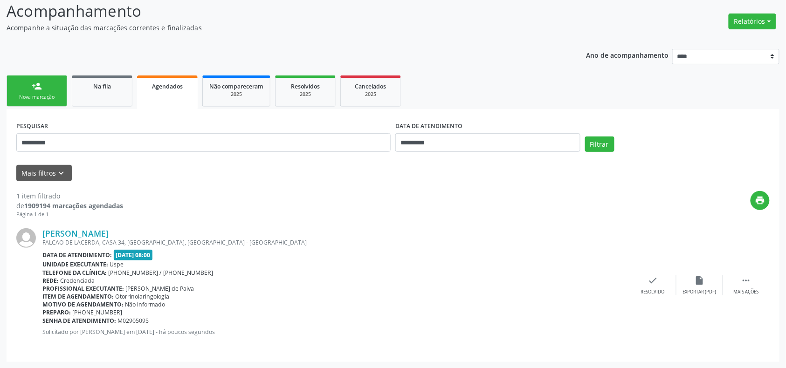
click at [12, 89] on link "person_add Nova marcação" at bounding box center [37, 91] width 61 height 31
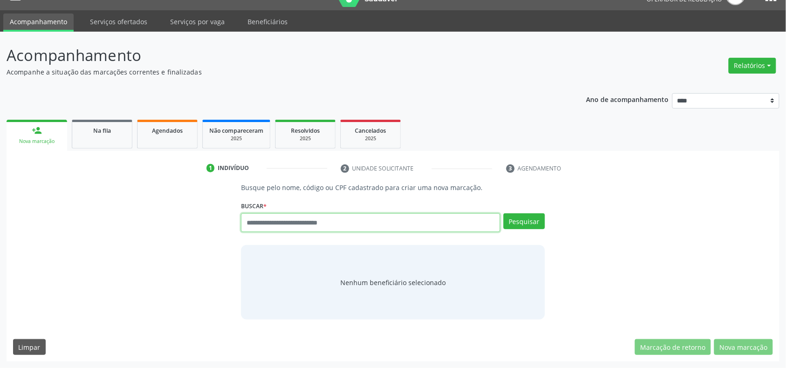
paste input "**********"
type input "**********"
click at [540, 221] on button "Pesquisar" at bounding box center [525, 222] width 42 height 16
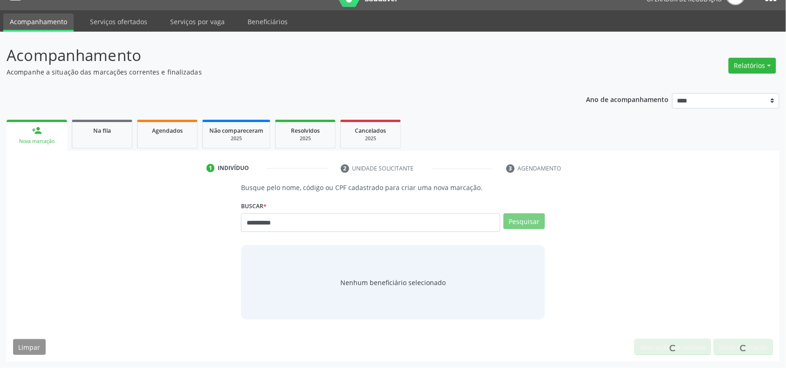
scroll to position [17, 0]
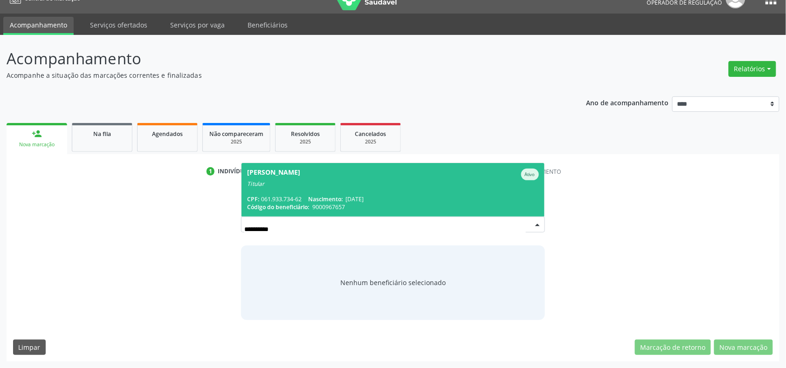
click at [327, 202] on span "Nascimento:" at bounding box center [325, 199] width 35 height 8
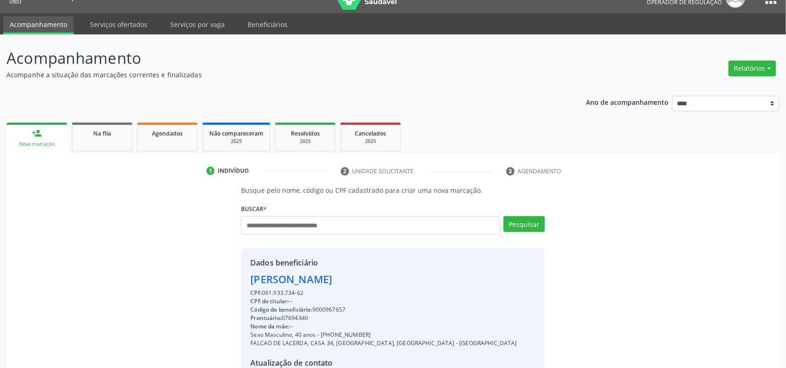
scroll to position [124, 0]
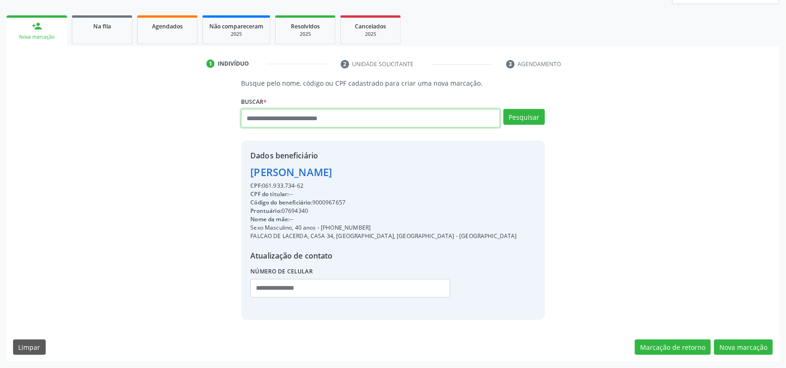
click at [305, 125] on input "text" at bounding box center [370, 118] width 259 height 19
type input "*********"
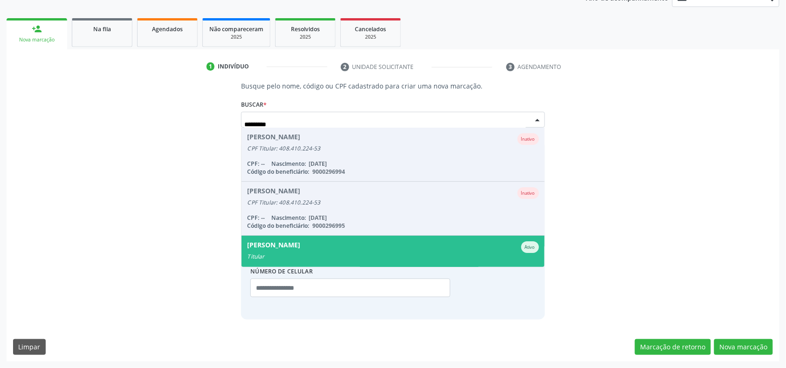
scroll to position [75, 0]
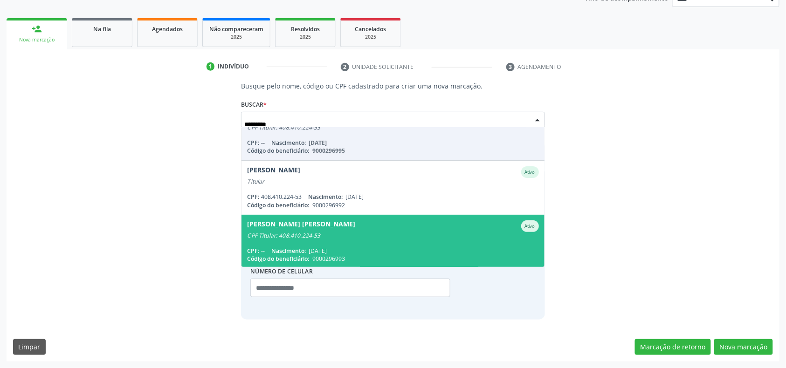
click at [390, 241] on span "Simone de Oliveira Pessoa Lucena Ativo CPF Titular: 408.410.224-53 CPF: -- Nasc…" at bounding box center [393, 242] width 303 height 54
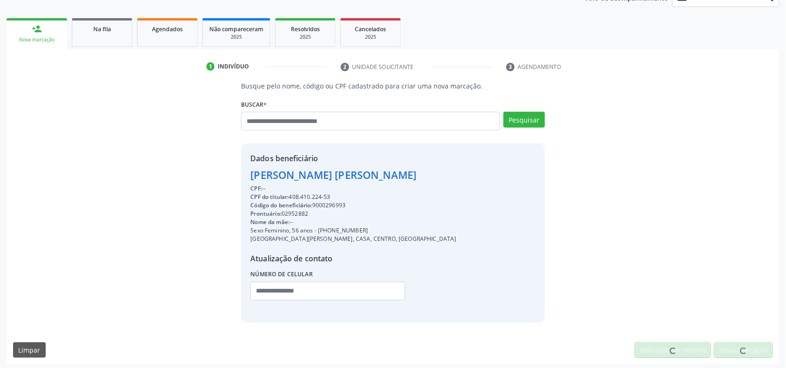
scroll to position [124, 0]
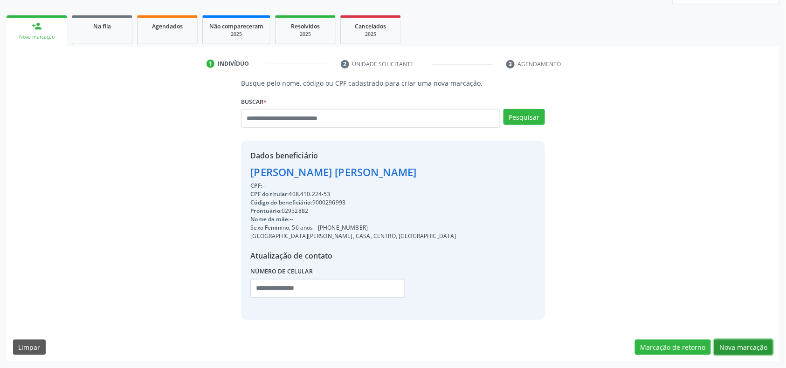
click at [728, 344] on button "Nova marcação" at bounding box center [743, 348] width 59 height 16
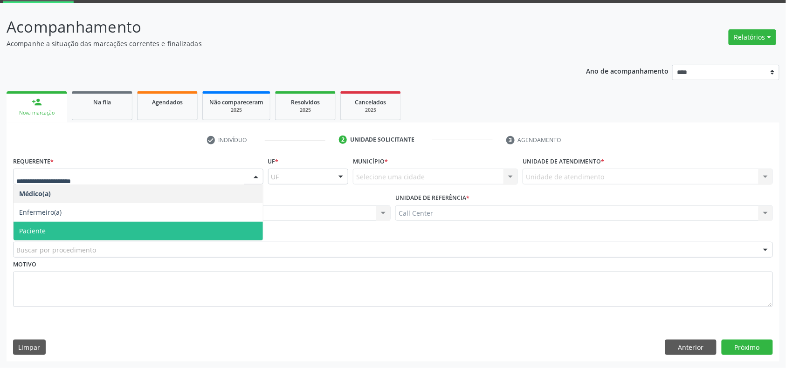
click at [57, 226] on span "Paciente" at bounding box center [138, 231] width 249 height 19
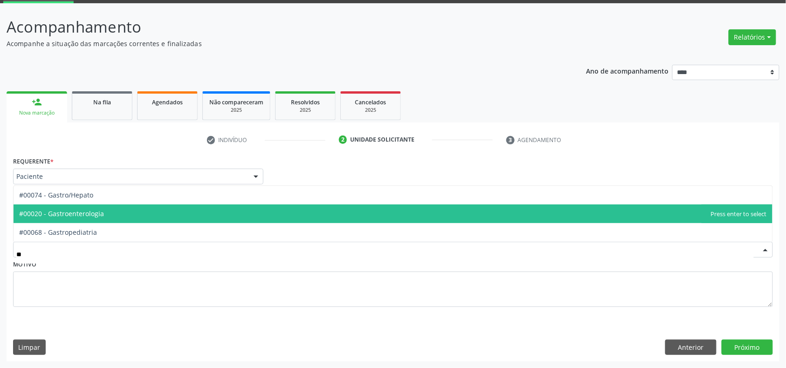
type input "***"
click at [66, 210] on span "#00020 - Gastroenterologia" at bounding box center [61, 213] width 85 height 9
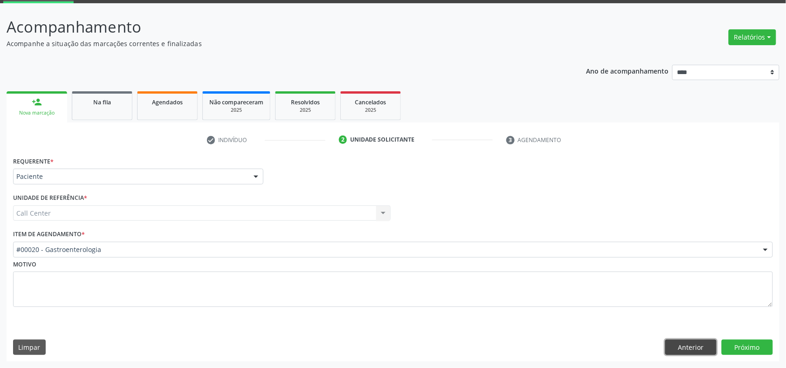
click at [700, 347] on button "Anterior" at bounding box center [690, 348] width 51 height 16
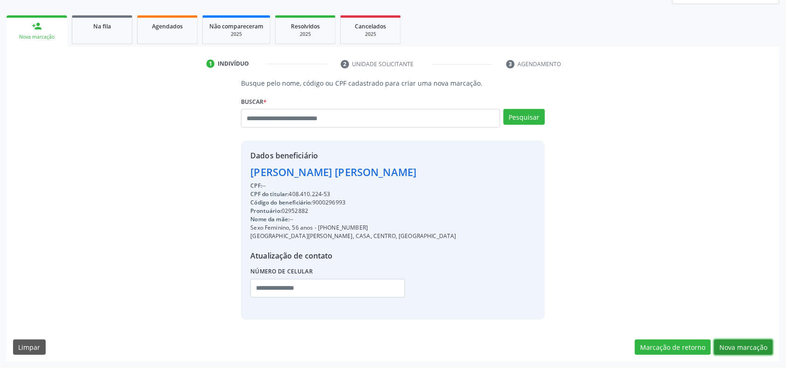
click at [733, 345] on button "Nova marcação" at bounding box center [743, 348] width 59 height 16
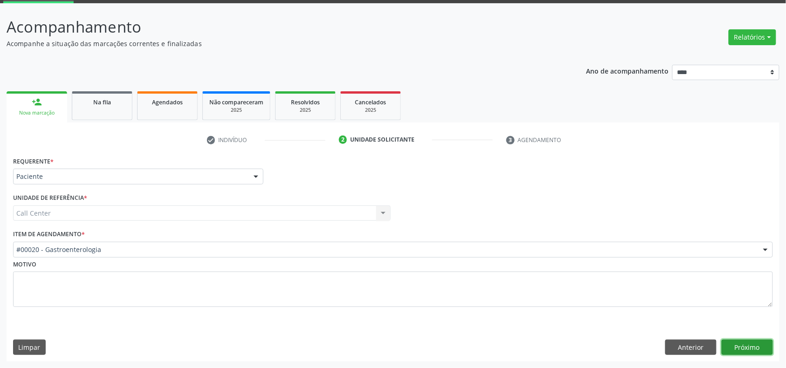
click at [734, 345] on button "Próximo" at bounding box center [747, 348] width 51 height 16
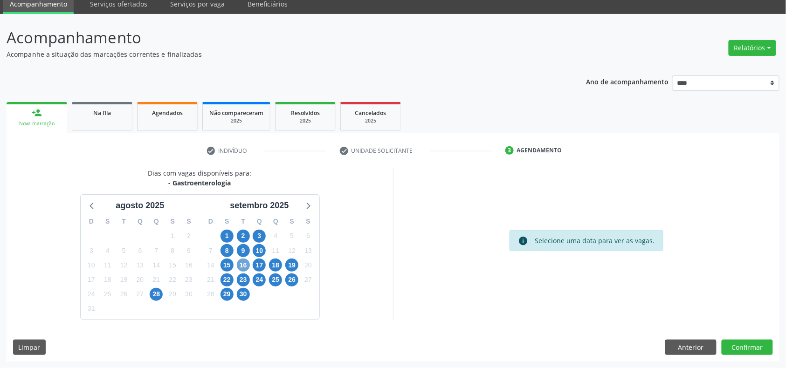
click at [240, 267] on span "16" at bounding box center [243, 265] width 13 height 13
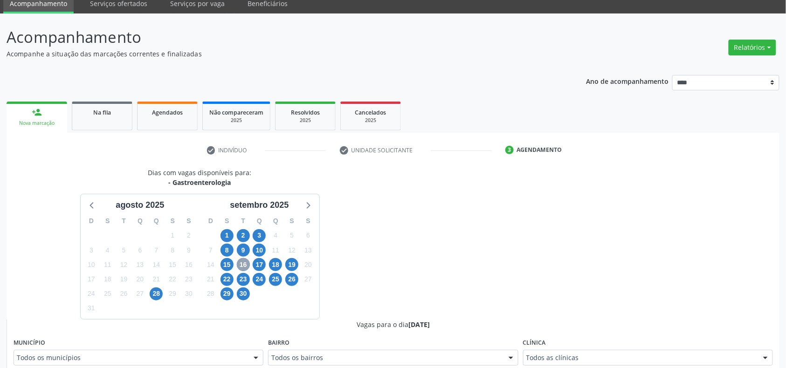
scroll to position [162, 0]
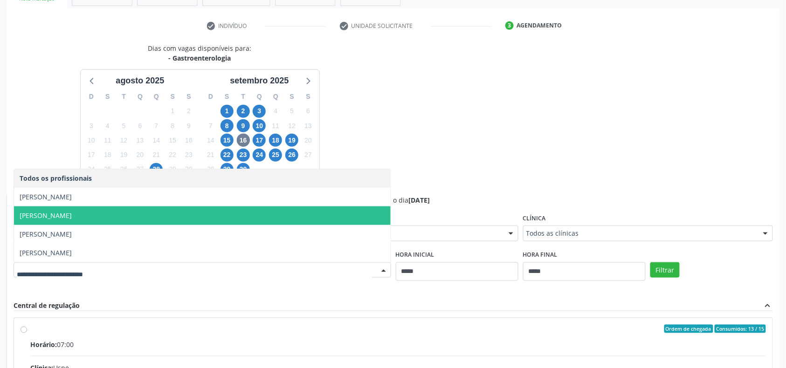
click at [116, 222] on span "[PERSON_NAME]" at bounding box center [202, 216] width 377 height 19
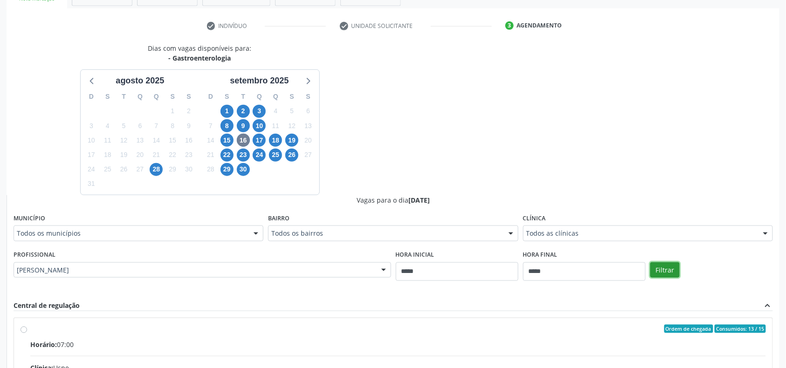
click at [658, 273] on button "Filtrar" at bounding box center [665, 271] width 29 height 16
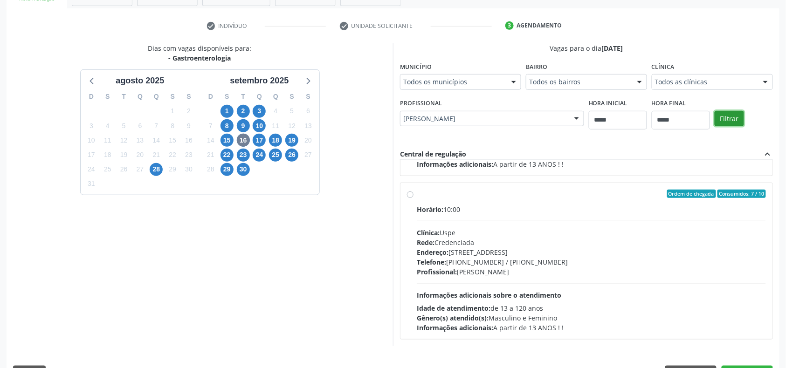
scroll to position [187, 0]
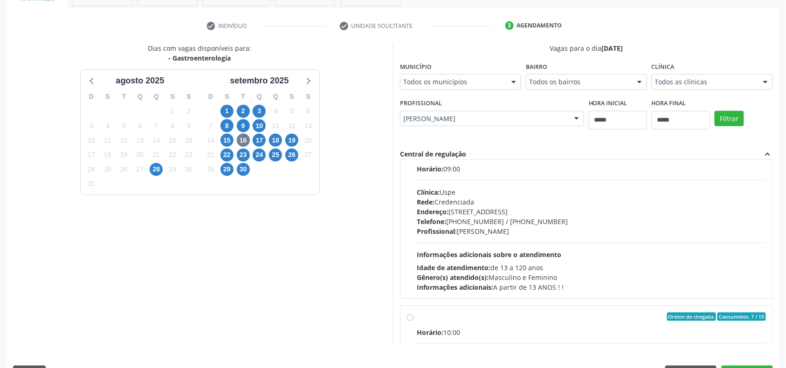
click at [429, 253] on span "Informações adicionais sobre o atendimento" at bounding box center [489, 254] width 145 height 9
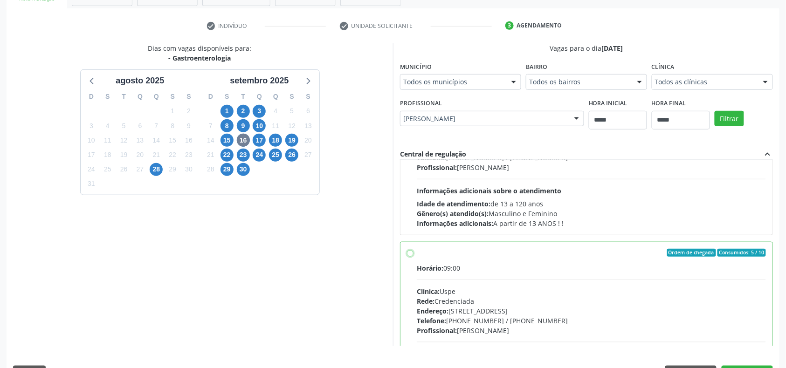
scroll to position [213, 0]
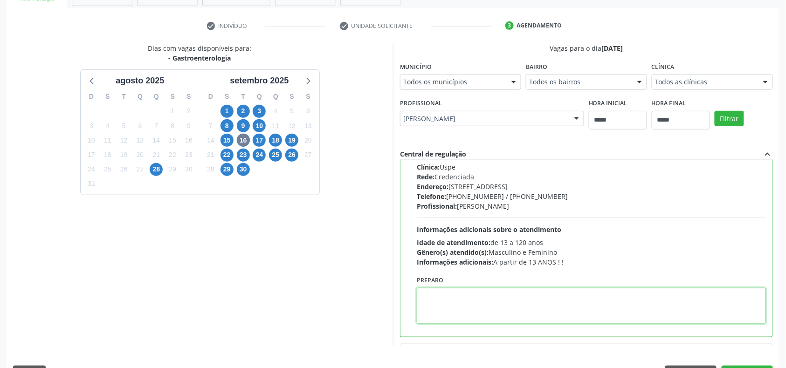
paste textarea "**********"
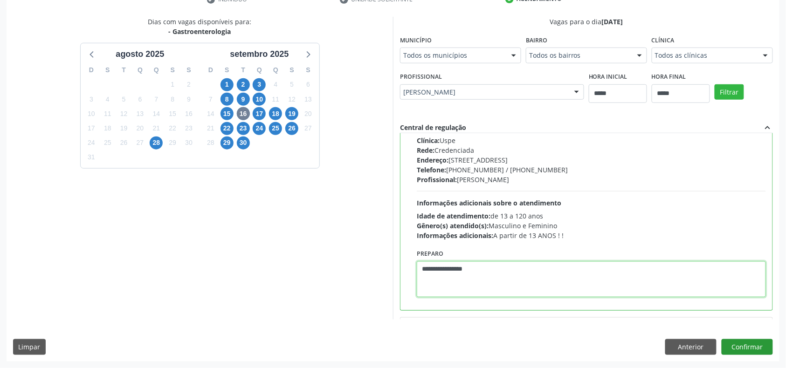
type textarea "**********"
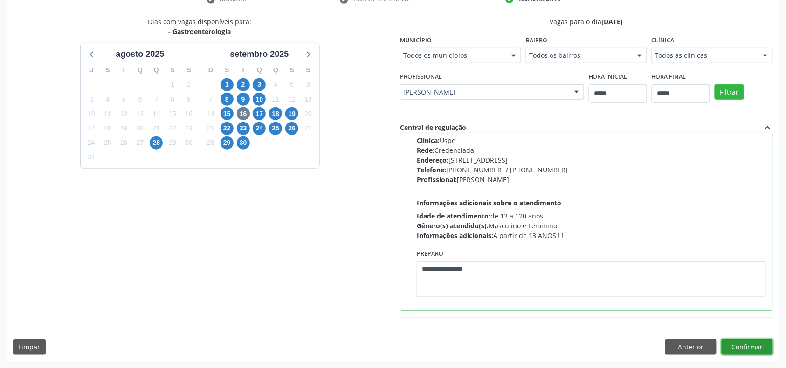
click at [746, 349] on button "Confirmar" at bounding box center [747, 347] width 51 height 16
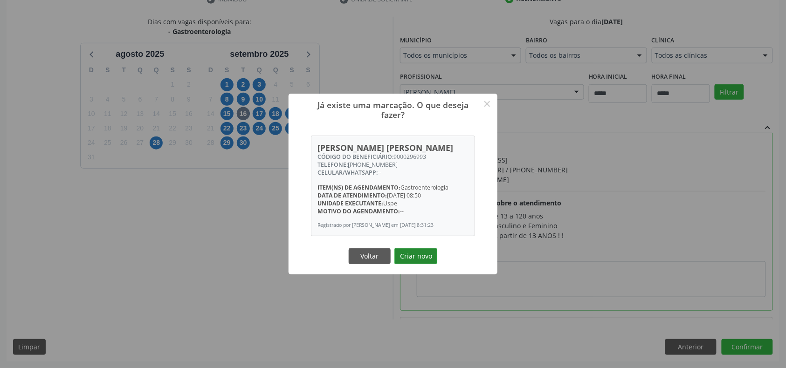
click at [423, 258] on button "Criar novo" at bounding box center [416, 257] width 43 height 16
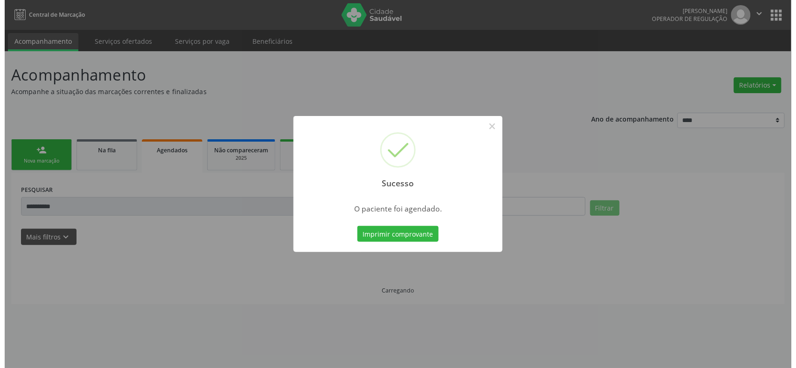
scroll to position [0, 0]
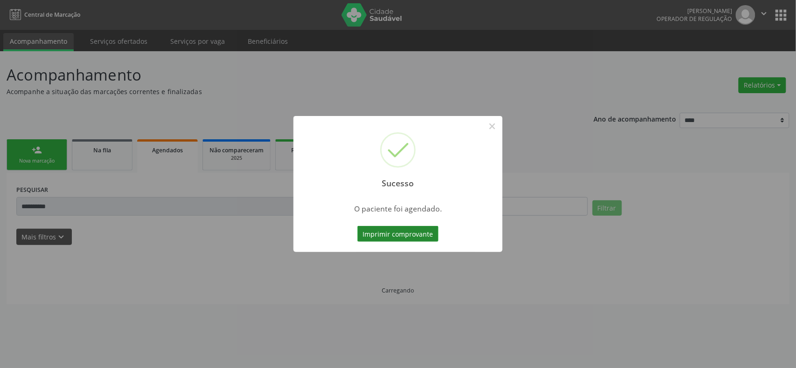
click at [383, 231] on button "Imprimir comprovante" at bounding box center [397, 234] width 81 height 16
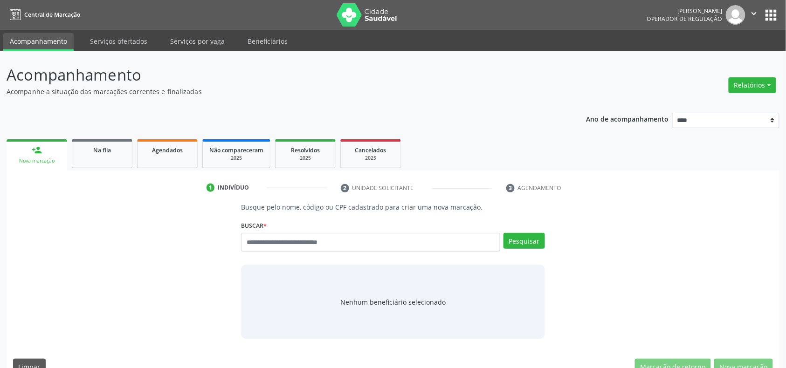
click at [487, 142] on ul "person_add Nova marcação Na fila Agendados Não compareceram 2025 Resolvidos 202…" at bounding box center [393, 154] width 773 height 34
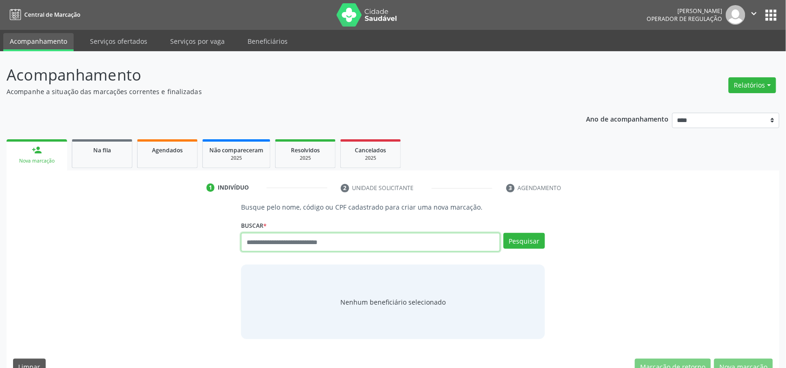
click at [278, 242] on input "text" at bounding box center [370, 242] width 259 height 19
type input "*********"
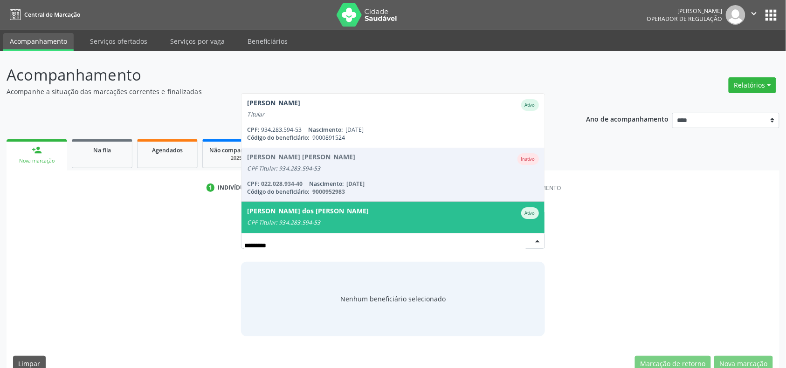
scroll to position [75, 0]
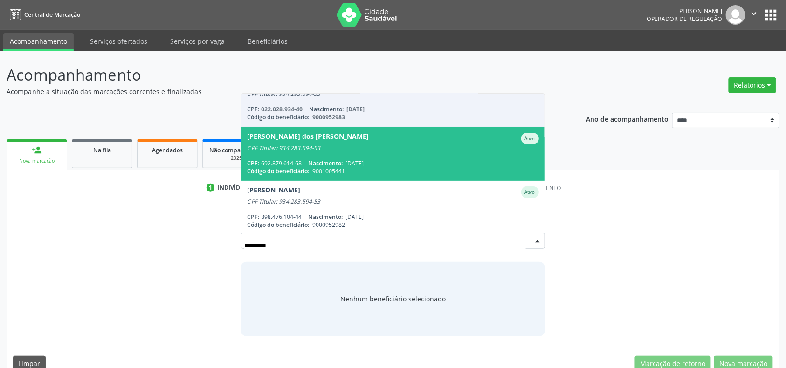
click at [364, 160] on span "[DATE]" at bounding box center [355, 163] width 18 height 8
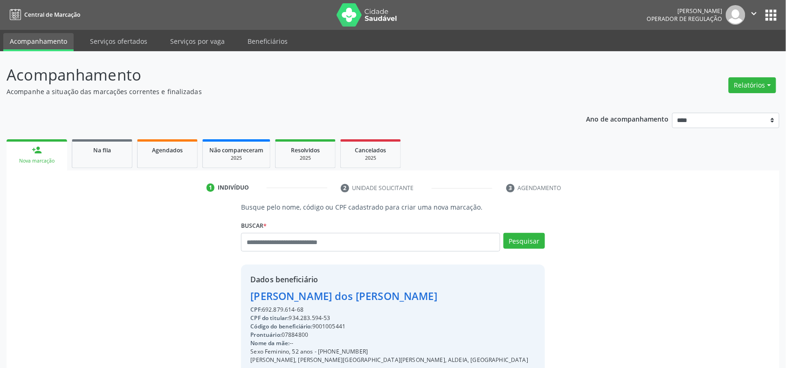
scroll to position [124, 0]
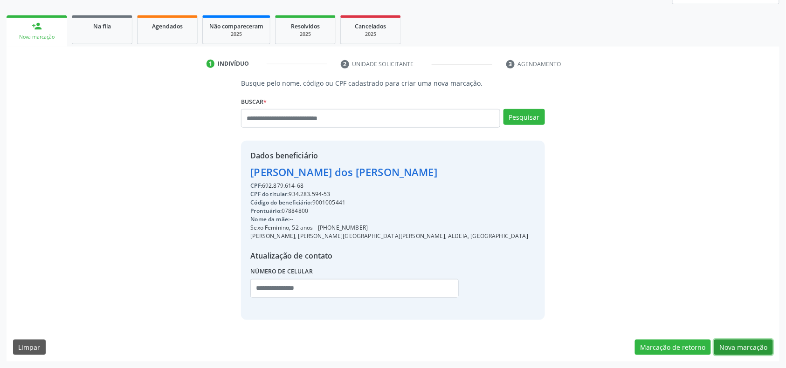
click at [740, 346] on button "Nova marcação" at bounding box center [743, 348] width 59 height 16
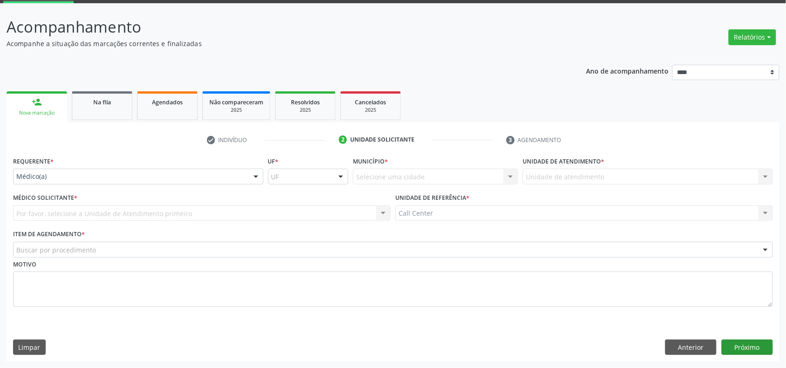
scroll to position [49, 0]
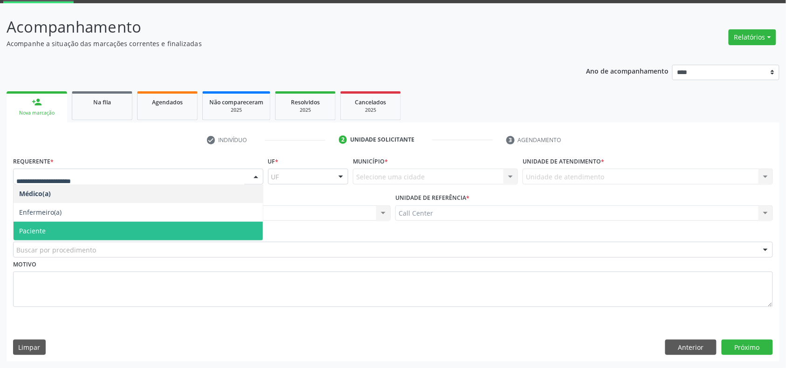
click at [87, 228] on span "Paciente" at bounding box center [138, 231] width 249 height 19
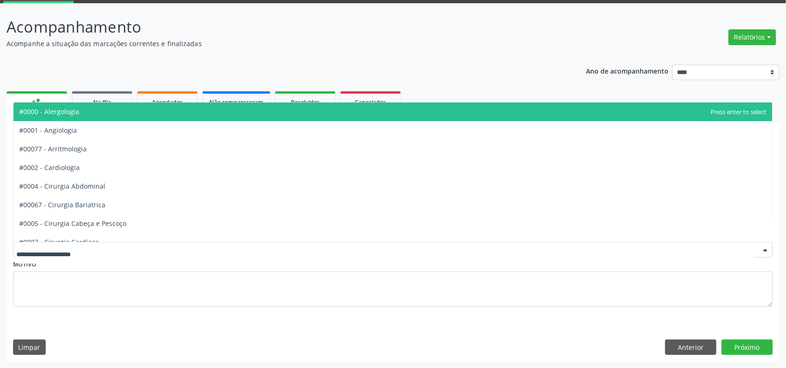
click at [96, 243] on div at bounding box center [393, 250] width 760 height 16
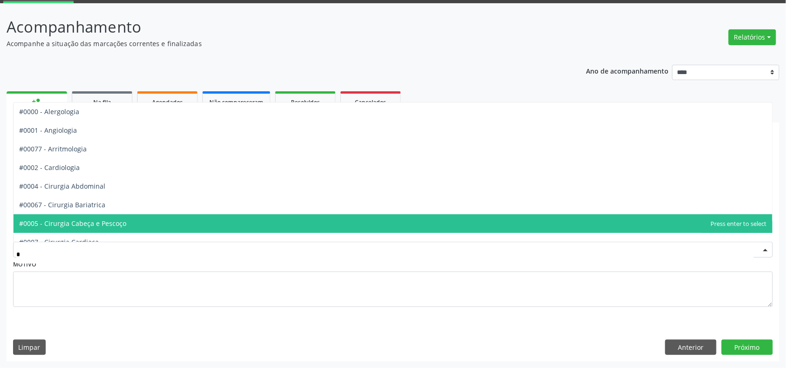
type input "**"
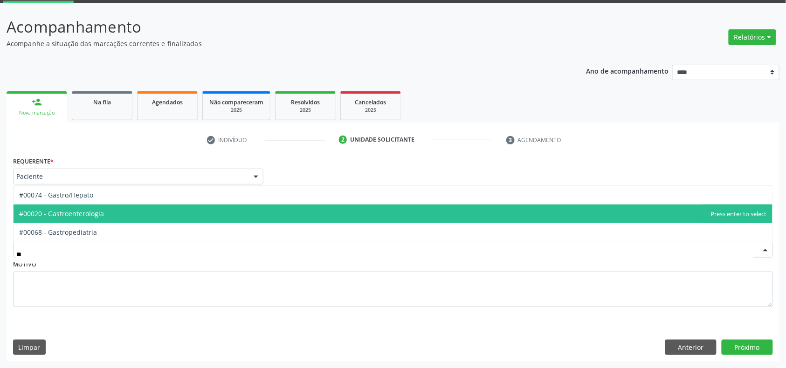
click at [90, 215] on span "#00020 - Gastroenterologia" at bounding box center [61, 213] width 85 height 9
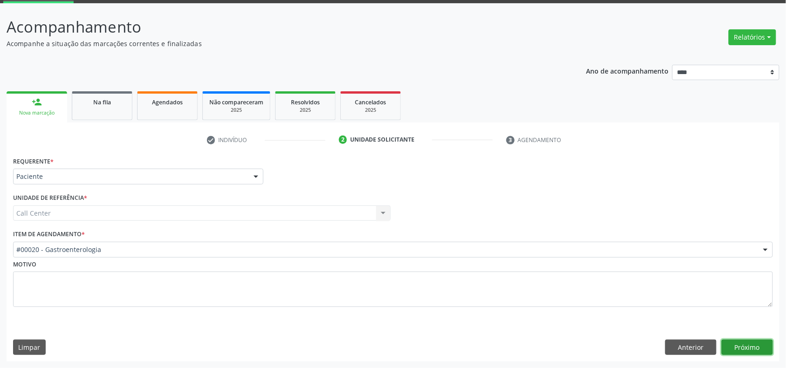
click at [747, 346] on button "Próximo" at bounding box center [747, 348] width 51 height 16
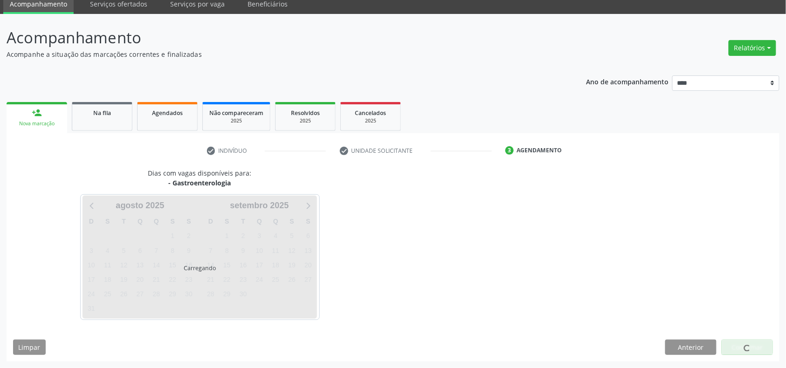
scroll to position [38, 0]
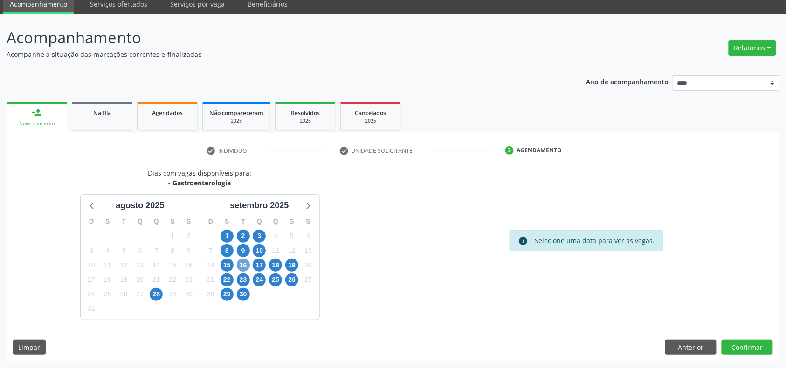
click at [241, 267] on span "16" at bounding box center [243, 265] width 13 height 13
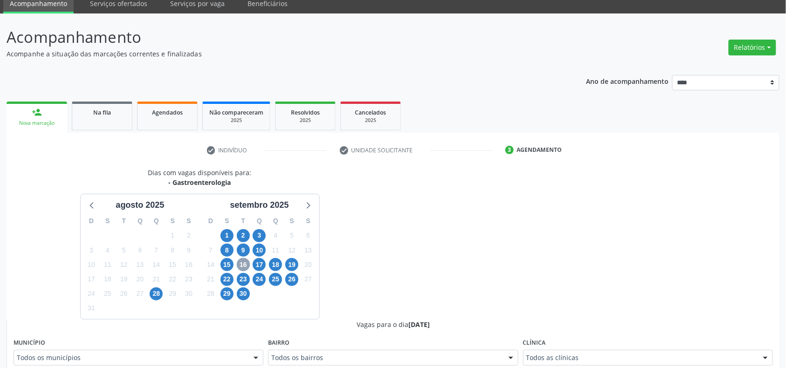
scroll to position [224, 0]
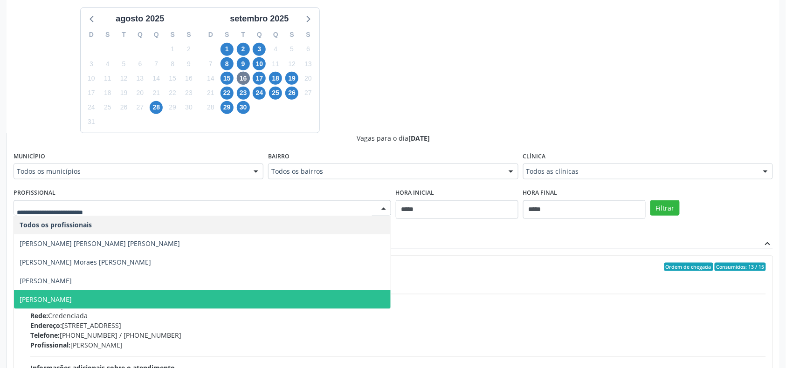
drag, startPoint x: 140, startPoint y: 297, endPoint x: 178, endPoint y: 298, distance: 37.4
click at [142, 297] on span "[PERSON_NAME]" at bounding box center [202, 300] width 377 height 19
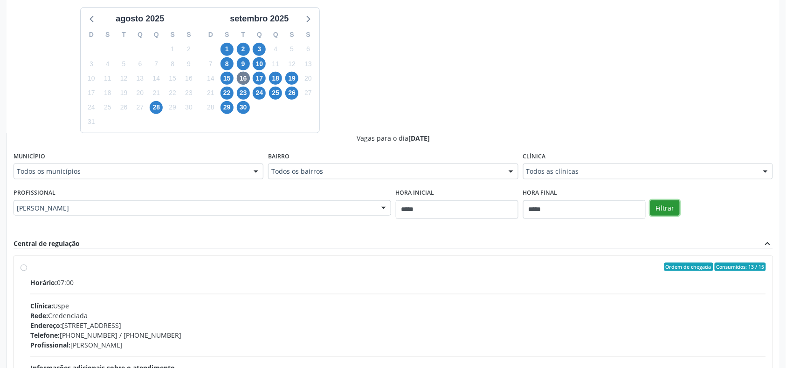
click at [662, 209] on button "Filtrar" at bounding box center [665, 209] width 29 height 16
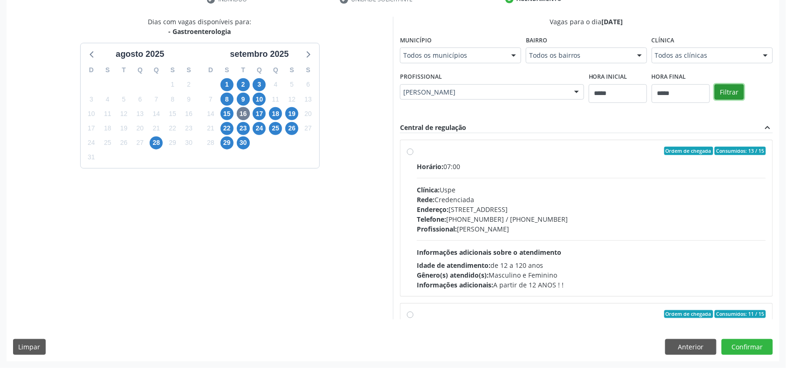
scroll to position [148, 0]
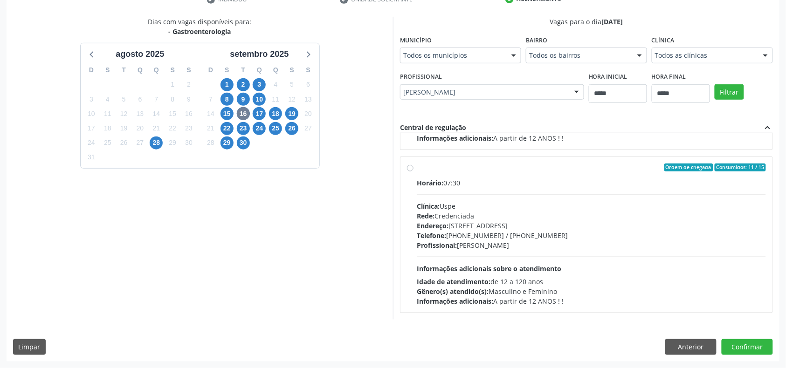
click at [502, 236] on div "Telefone: [PHONE_NUMBER] / [PHONE_NUMBER]" at bounding box center [591, 236] width 349 height 10
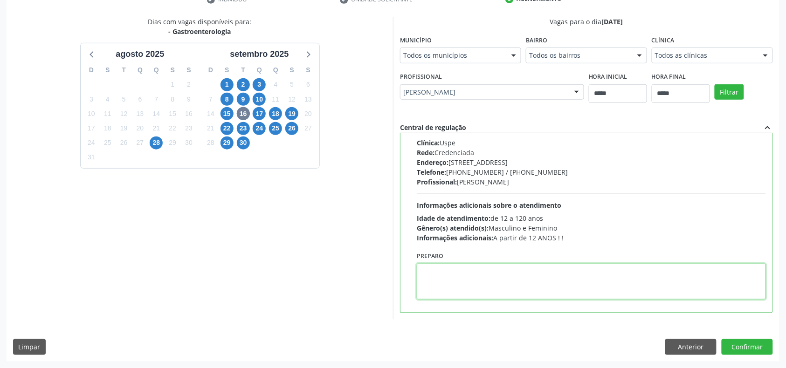
drag, startPoint x: 493, startPoint y: 286, endPoint x: 489, endPoint y: 288, distance: 4.9
paste textarea "**********"
type textarea "**********"
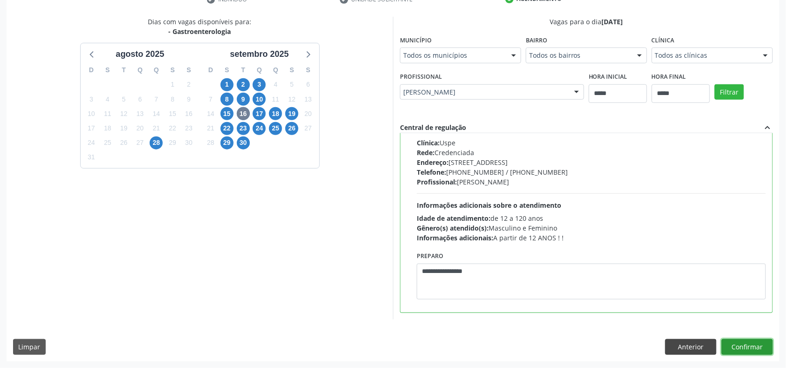
drag, startPoint x: 752, startPoint y: 350, endPoint x: 713, endPoint y: 346, distance: 39.3
click at [754, 350] on button "Confirmar" at bounding box center [747, 347] width 51 height 16
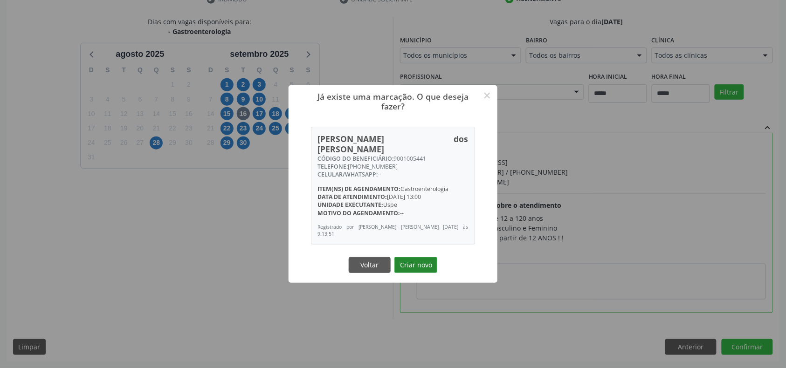
click at [431, 260] on button "Criar novo" at bounding box center [416, 257] width 43 height 16
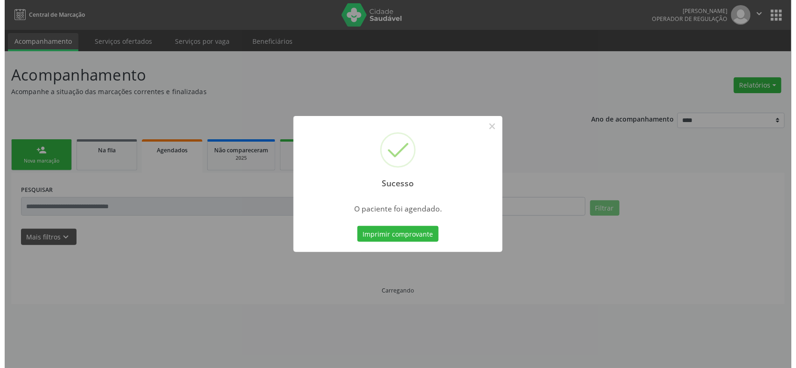
scroll to position [0, 0]
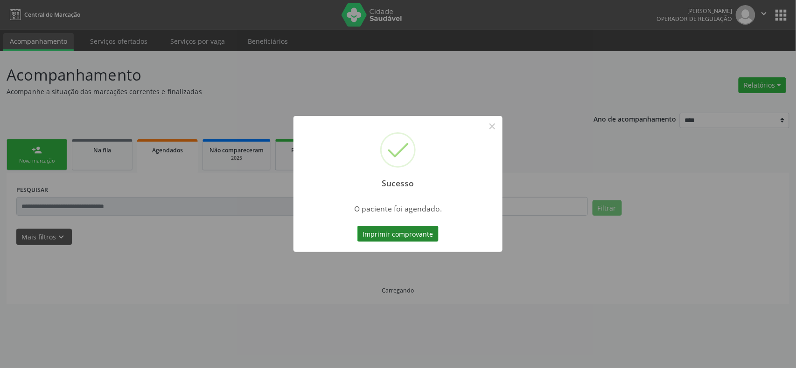
click at [411, 233] on button "Imprimir comprovante" at bounding box center [397, 234] width 81 height 16
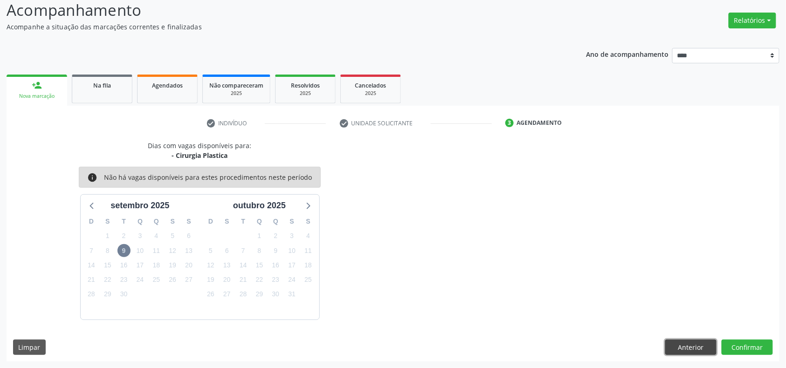
click at [697, 352] on button "Anterior" at bounding box center [690, 348] width 51 height 16
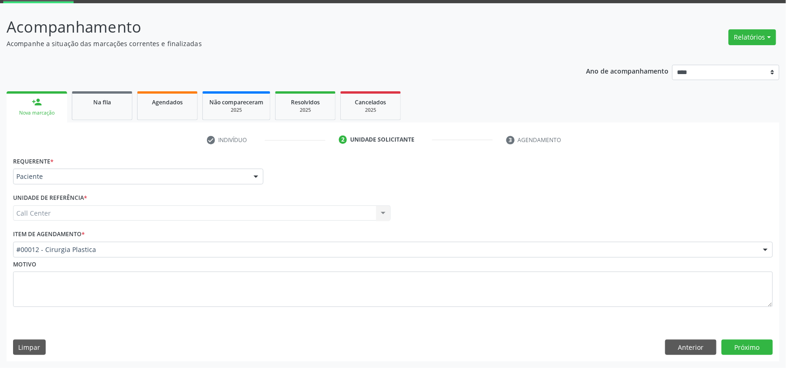
click at [331, 262] on div "Motivo" at bounding box center [393, 282] width 760 height 49
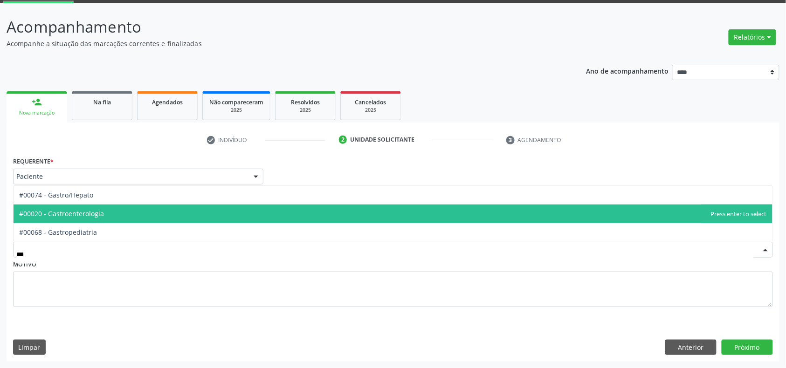
click at [219, 218] on span "#00020 - Gastroenterologia" at bounding box center [393, 214] width 759 height 19
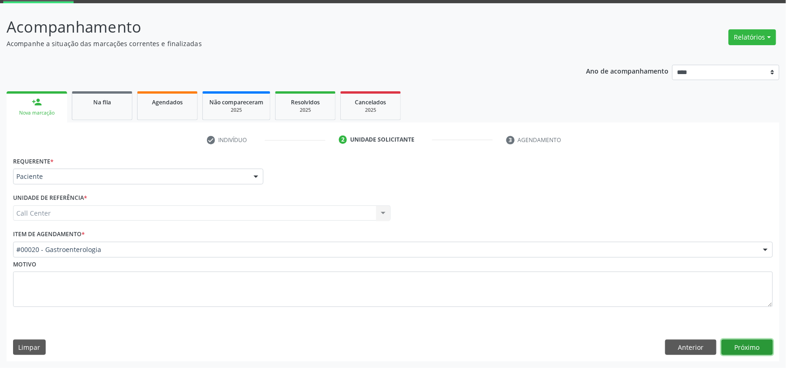
click at [740, 347] on button "Próximo" at bounding box center [747, 348] width 51 height 16
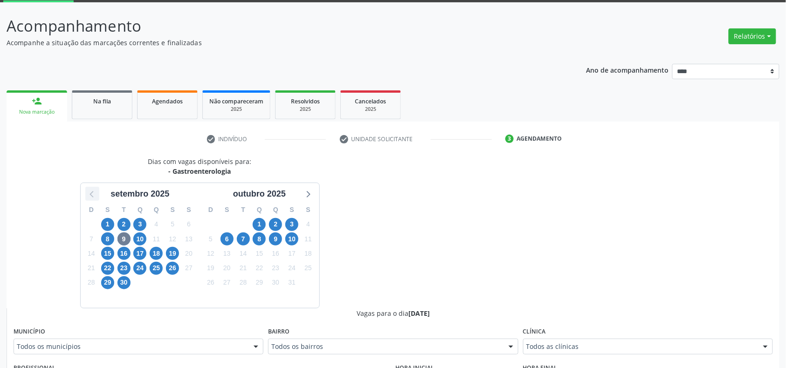
click at [93, 188] on icon at bounding box center [92, 194] width 12 height 12
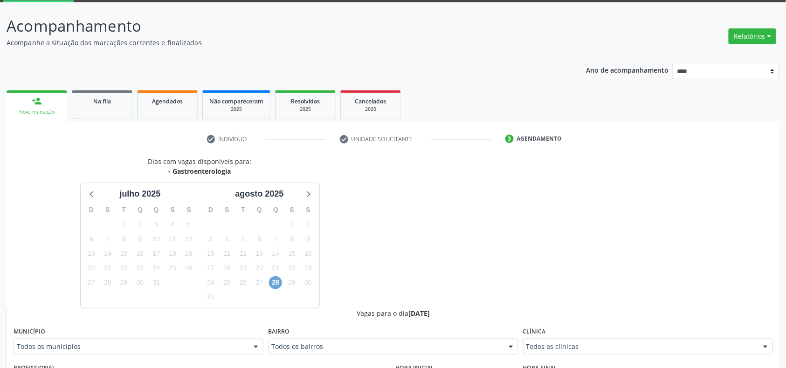
click at [273, 282] on span "28" at bounding box center [275, 283] width 13 height 13
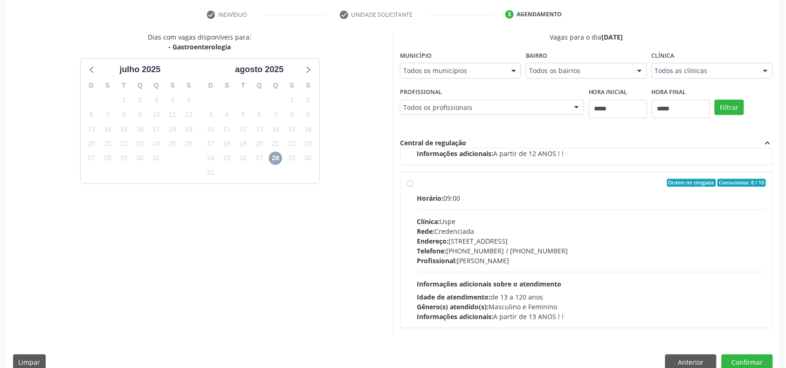
scroll to position [189, 0]
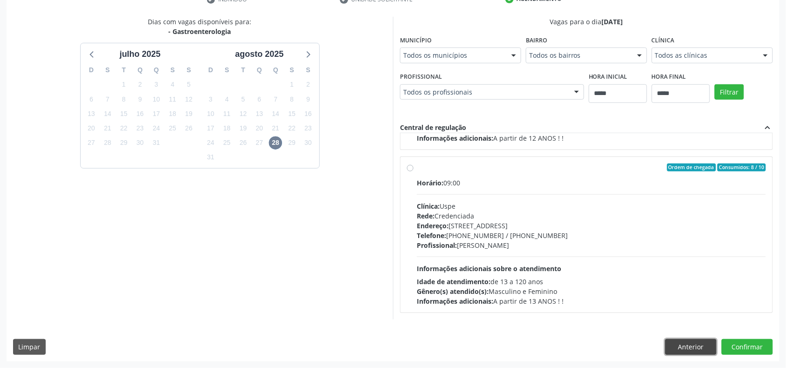
click at [696, 342] on button "Anterior" at bounding box center [690, 347] width 51 height 16
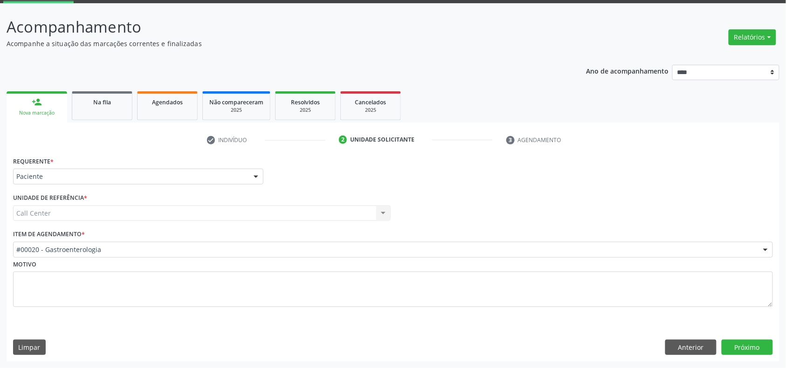
scroll to position [49, 0]
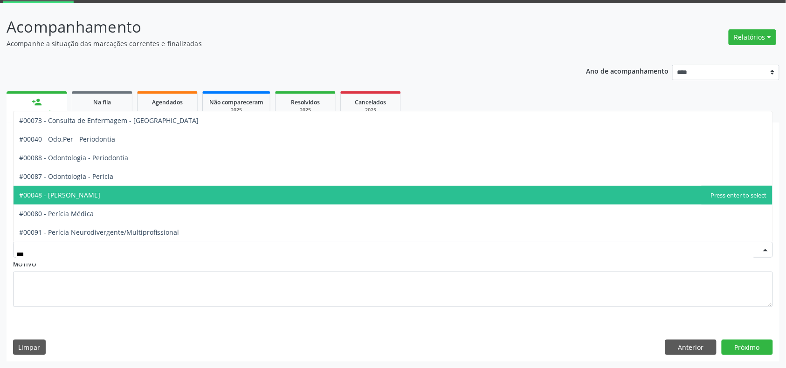
click at [100, 197] on span "#00048 - [PERSON_NAME]" at bounding box center [59, 195] width 81 height 9
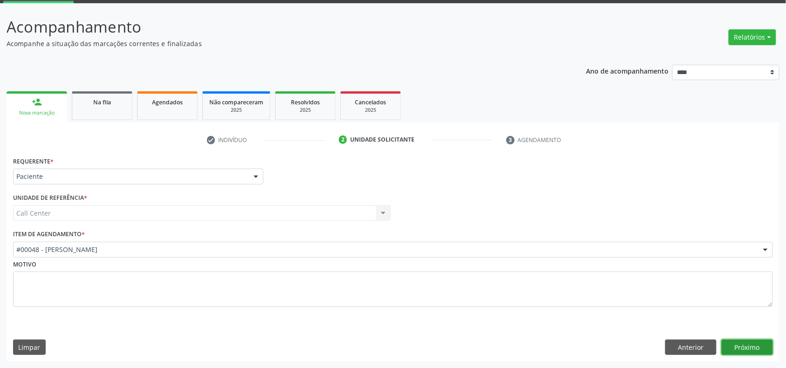
click at [736, 351] on button "Próximo" at bounding box center [747, 348] width 51 height 16
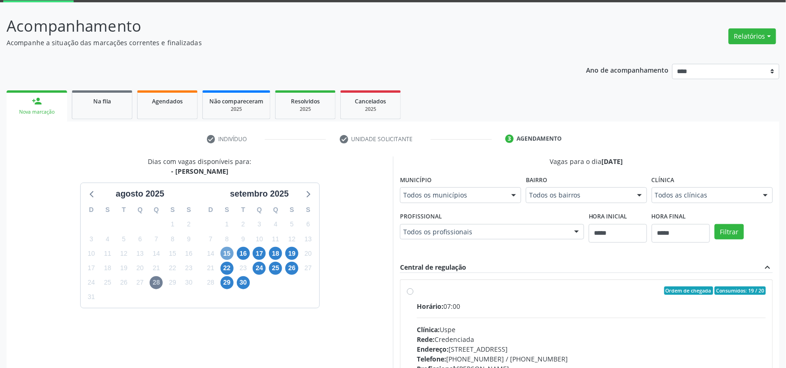
click at [221, 254] on span "15" at bounding box center [227, 253] width 13 height 13
click at [239, 256] on span "16" at bounding box center [243, 253] width 13 height 13
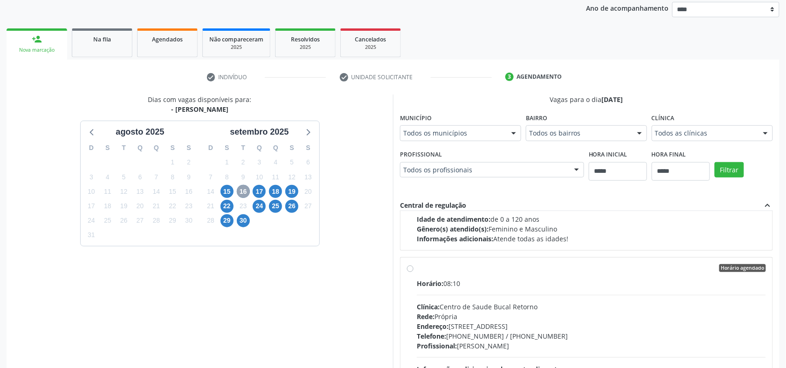
scroll to position [189, 0]
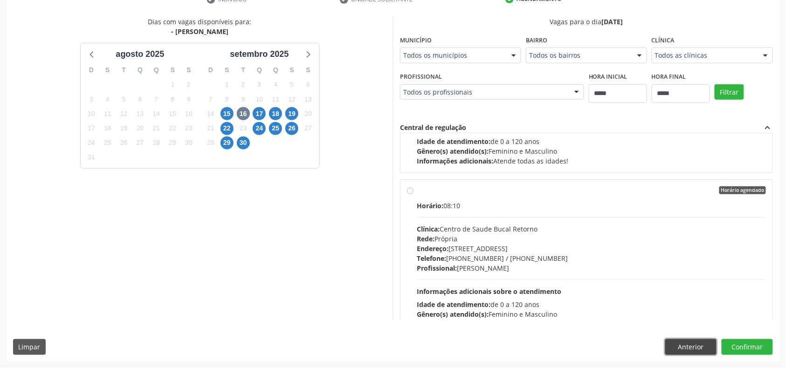
click at [706, 349] on button "Anterior" at bounding box center [690, 347] width 51 height 16
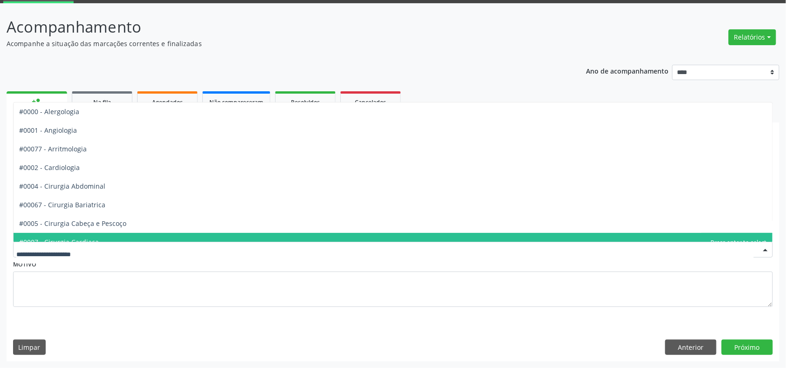
click at [229, 254] on div at bounding box center [393, 250] width 760 height 16
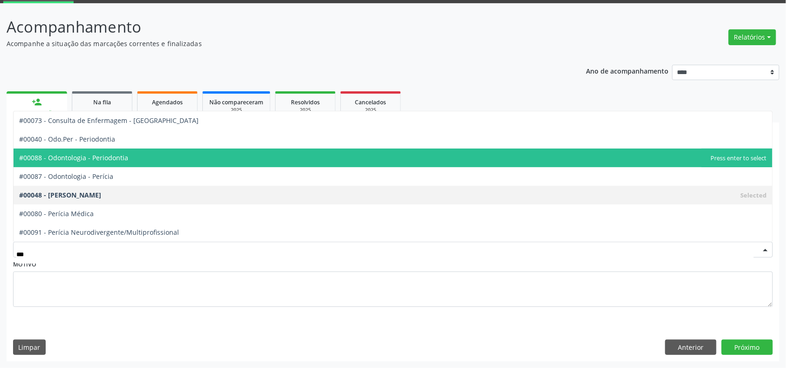
click at [169, 151] on span "#00088 - Odontologia - Periodontia" at bounding box center [393, 158] width 759 height 19
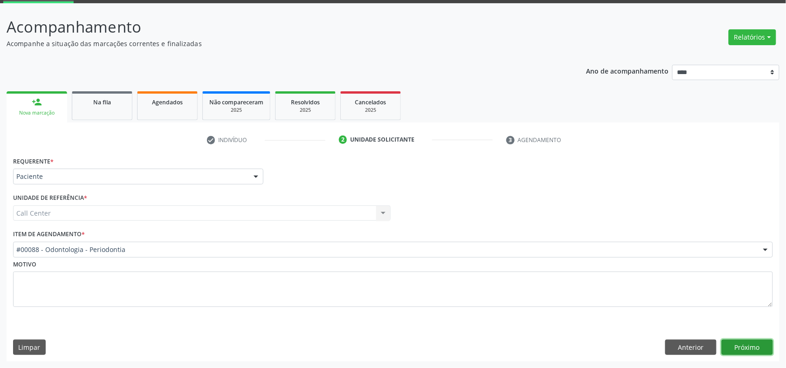
click at [742, 340] on button "Próximo" at bounding box center [747, 348] width 51 height 16
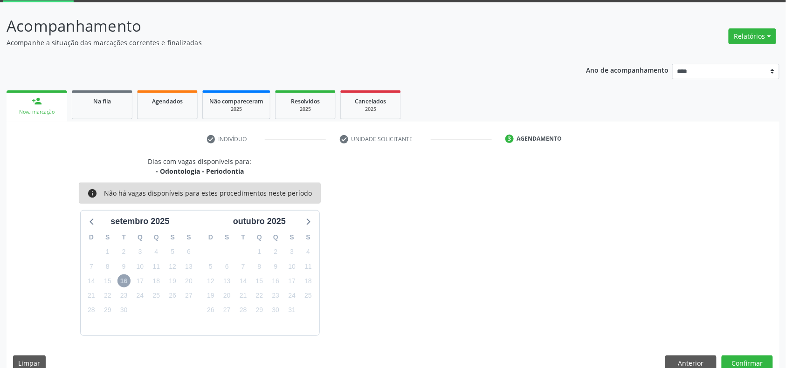
click at [123, 281] on span "16" at bounding box center [124, 281] width 13 height 13
click at [81, 221] on div "setembro 2025" at bounding box center [140, 219] width 119 height 17
click at [90, 219] on icon at bounding box center [92, 221] width 12 height 12
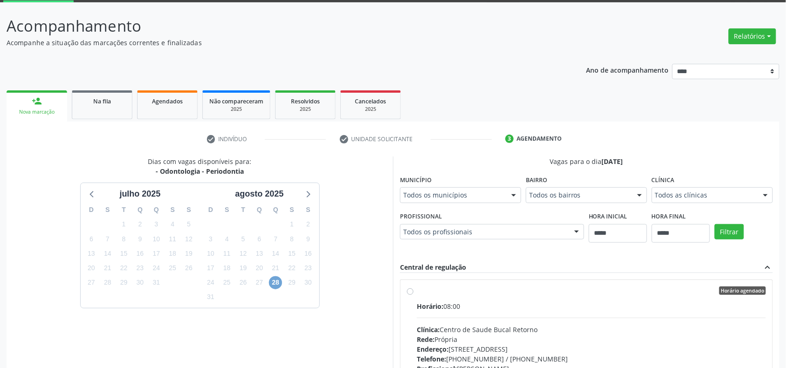
click at [273, 286] on span "28" at bounding box center [275, 283] width 13 height 13
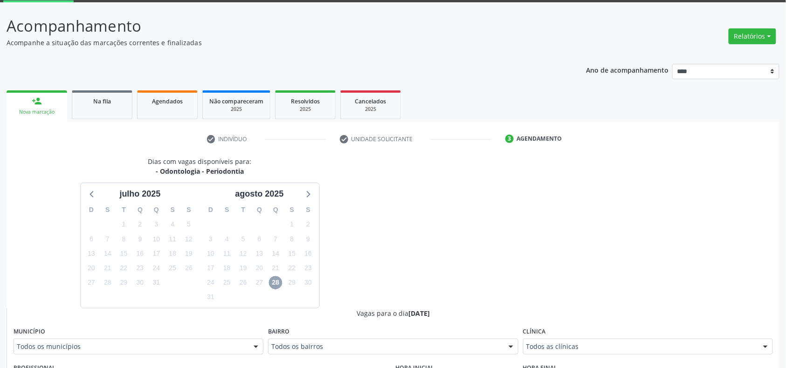
scroll to position [325, 0]
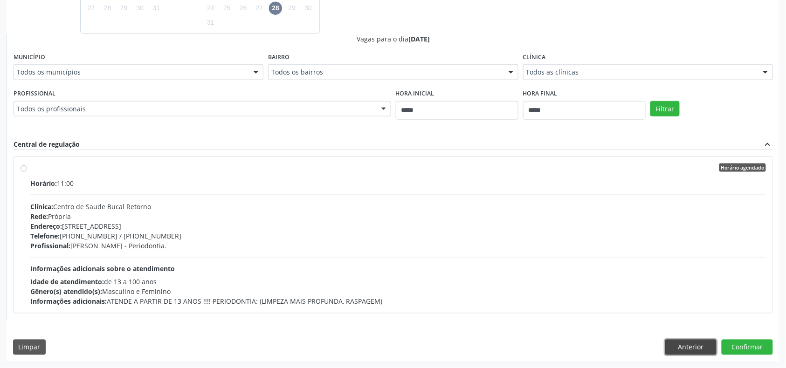
click at [688, 350] on button "Anterior" at bounding box center [690, 348] width 51 height 16
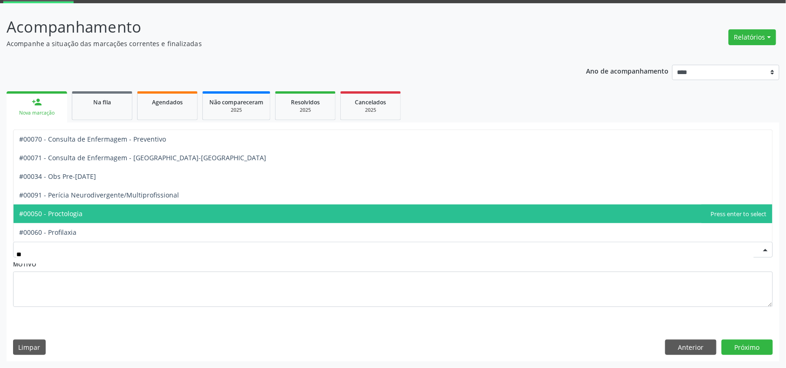
type input "***"
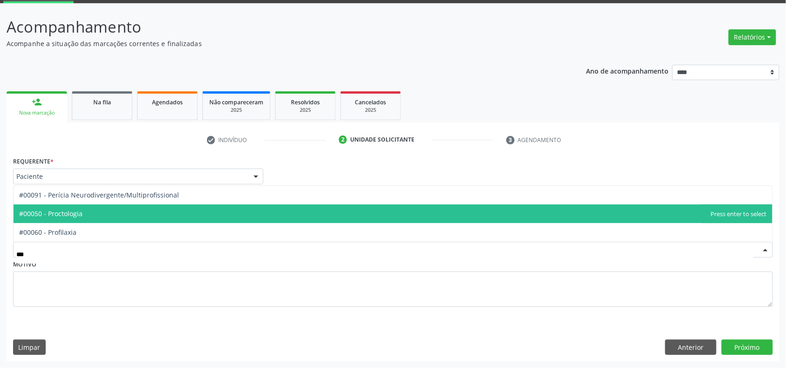
click at [208, 214] on span "#00050 - Proctologia" at bounding box center [393, 214] width 759 height 19
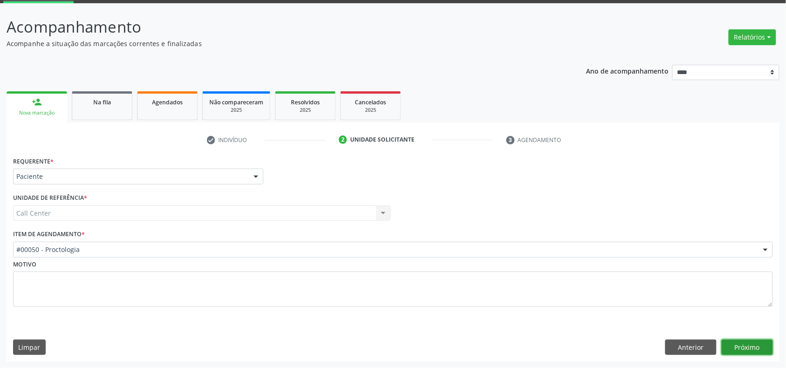
click at [733, 350] on button "Próximo" at bounding box center [747, 348] width 51 height 16
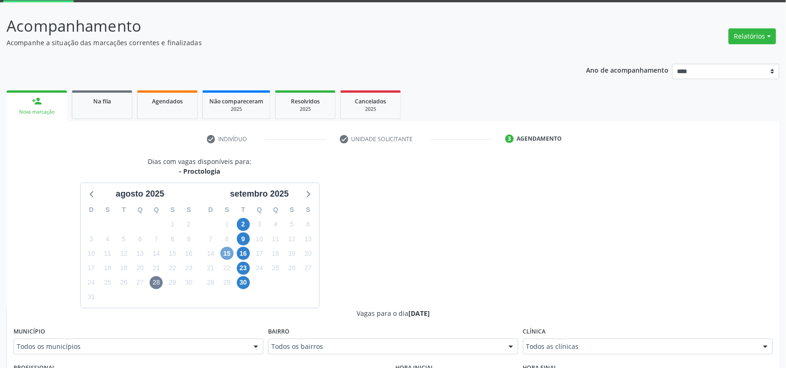
click at [222, 253] on span "15" at bounding box center [227, 253] width 13 height 13
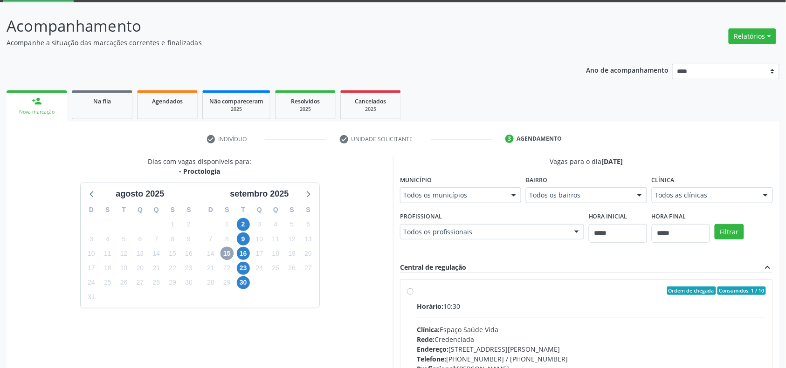
scroll to position [173, 0]
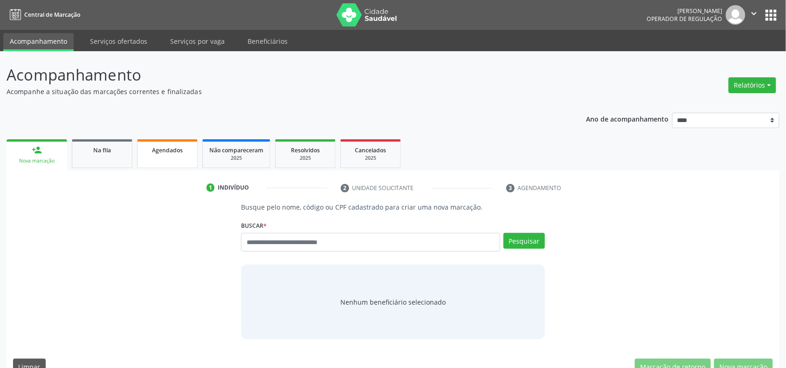
click at [168, 159] on link "Agendados" at bounding box center [167, 153] width 61 height 29
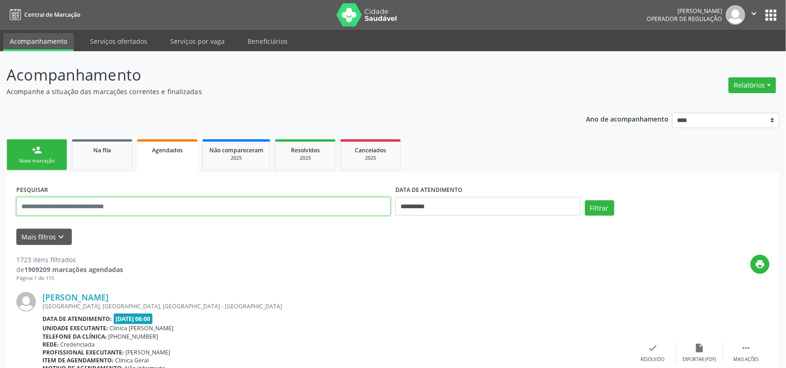
paste input "**********"
type input "**********"
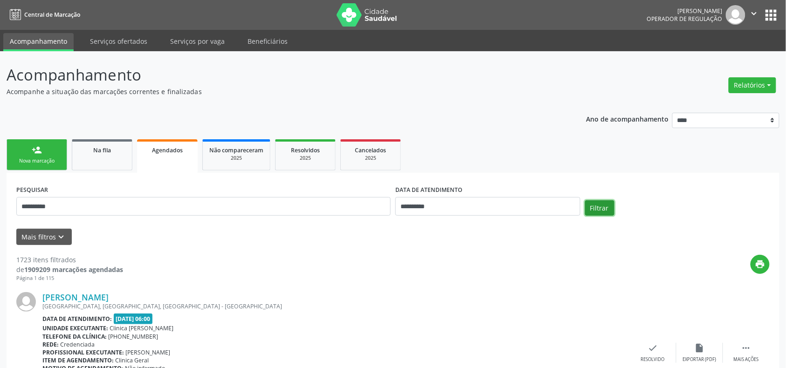
click at [601, 202] on button "Filtrar" at bounding box center [599, 209] width 29 height 16
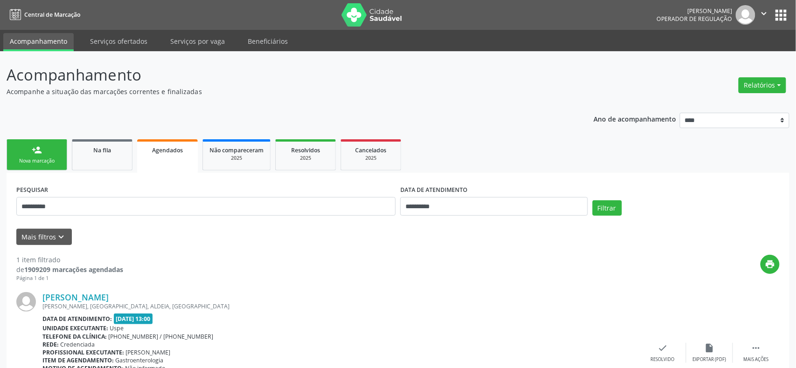
scroll to position [72, 0]
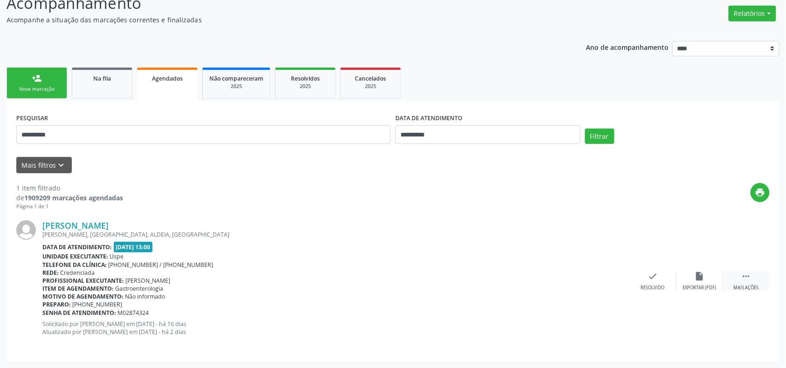
click at [753, 281] on div " Mais ações" at bounding box center [746, 281] width 47 height 20
click at [612, 275] on div "cancel Cancelar" at bounding box center [606, 281] width 47 height 20
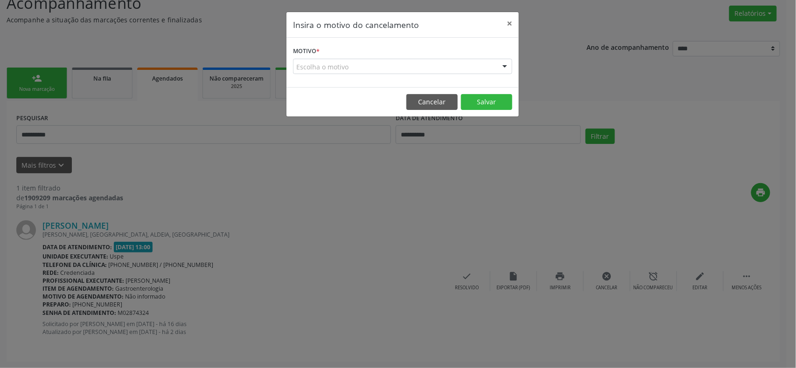
click at [409, 69] on div "Escolha o motivo" at bounding box center [402, 67] width 219 height 16
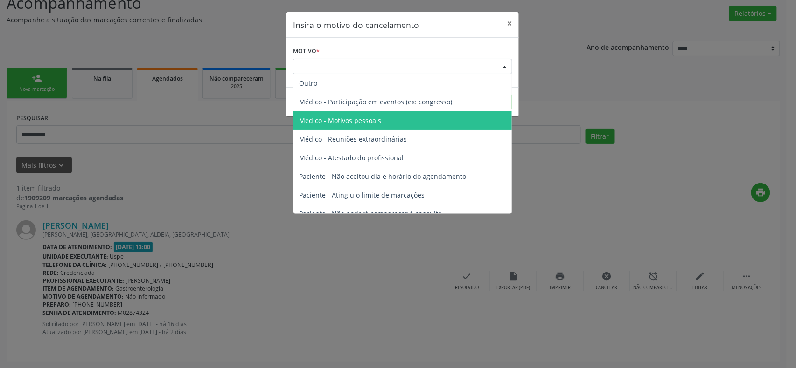
scroll to position [47, 0]
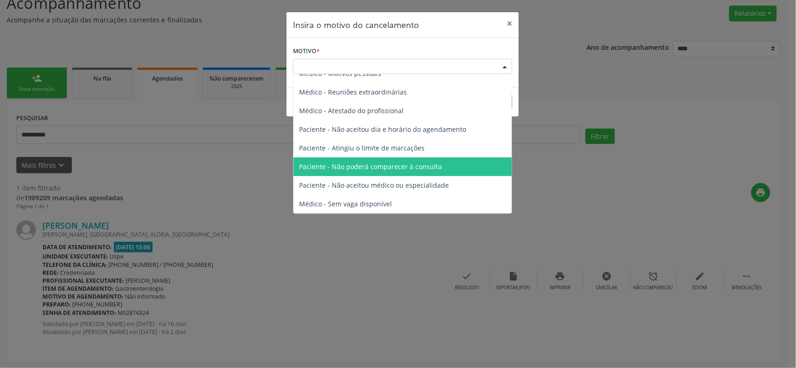
click at [418, 161] on span "Paciente - Não poderá comparecer à consulta" at bounding box center [402, 167] width 218 height 19
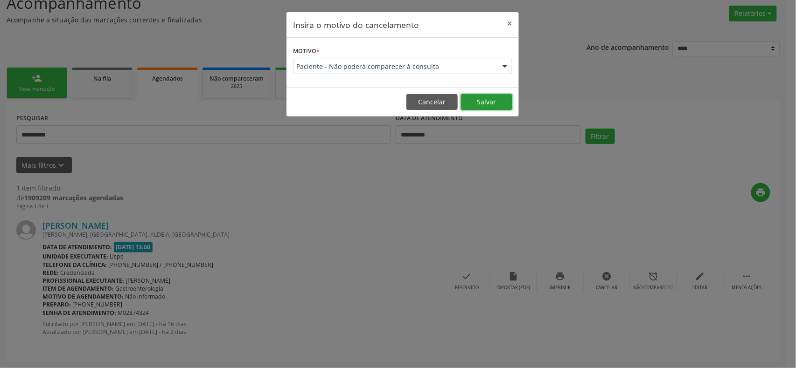
drag, startPoint x: 482, startPoint y: 105, endPoint x: 477, endPoint y: 101, distance: 6.6
click at [483, 105] on button "Salvar" at bounding box center [486, 102] width 51 height 16
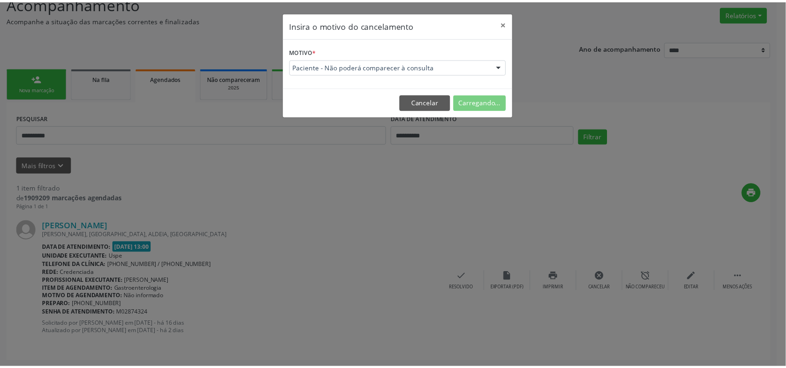
scroll to position [0, 0]
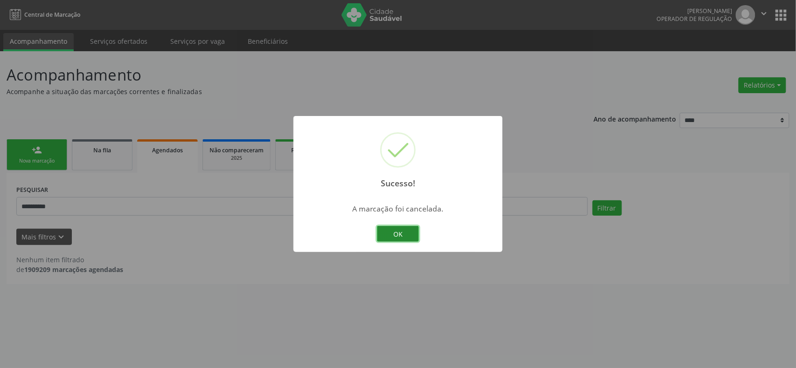
click at [385, 235] on button "OK" at bounding box center [398, 234] width 42 height 16
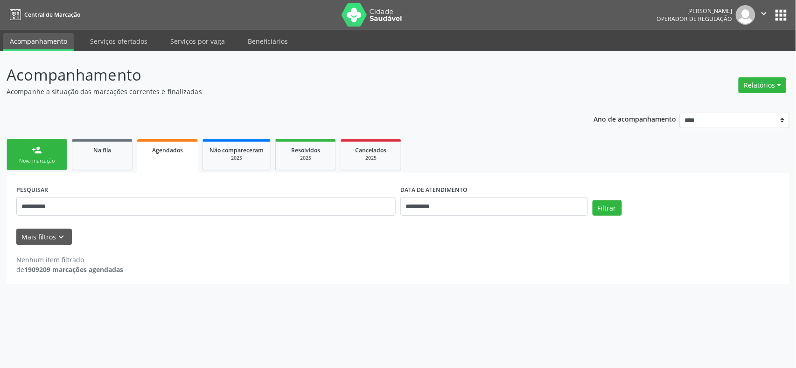
click at [58, 149] on link "person_add Nova marcação" at bounding box center [37, 154] width 61 height 31
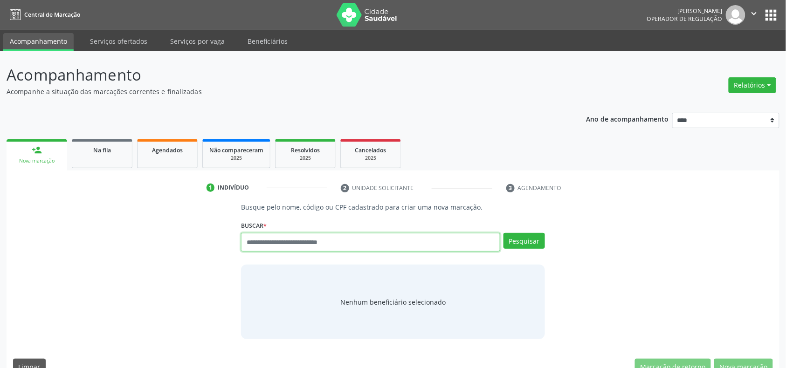
click at [308, 246] on input "text" at bounding box center [370, 242] width 259 height 19
type input "*********"
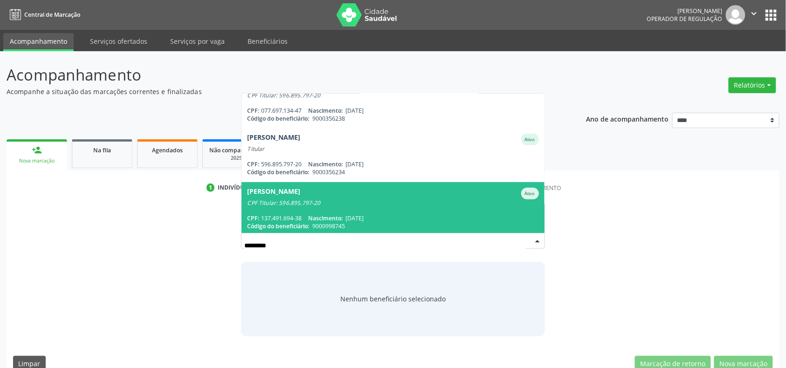
scroll to position [2, 0]
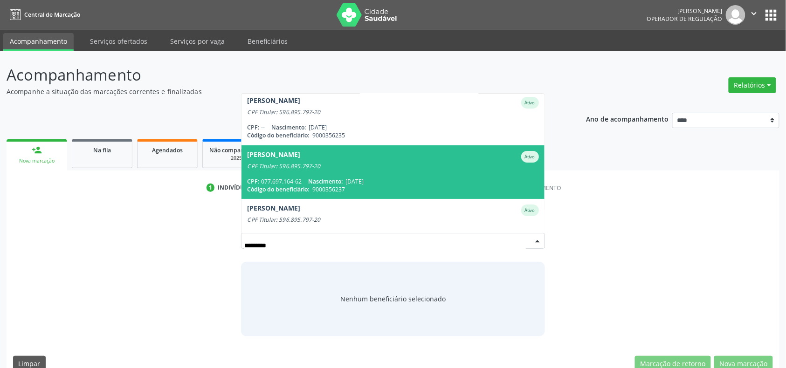
click at [383, 165] on div "CPF Titular: 596.895.797-20" at bounding box center [392, 166] width 291 height 7
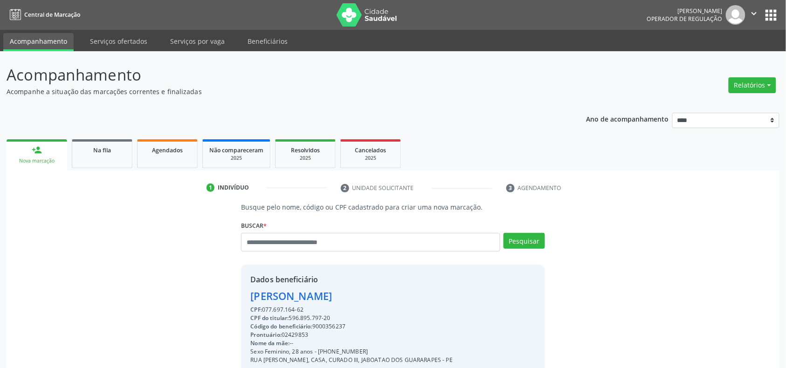
scroll to position [124, 0]
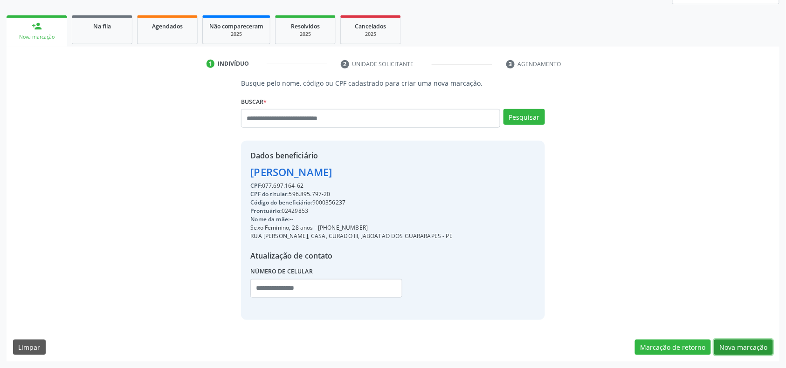
click at [752, 347] on button "Nova marcação" at bounding box center [743, 348] width 59 height 16
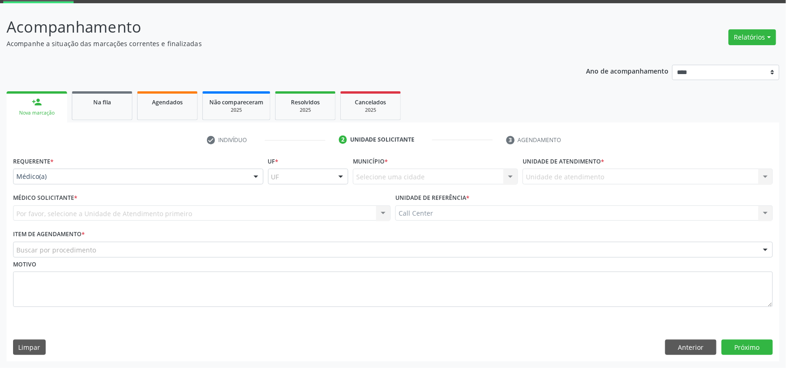
click at [129, 182] on div "Médico(a)" at bounding box center [138, 177] width 250 height 16
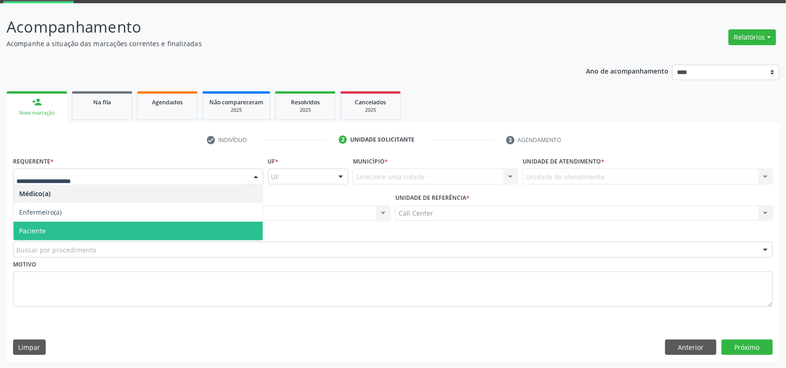
click at [90, 228] on span "Paciente" at bounding box center [138, 231] width 249 height 19
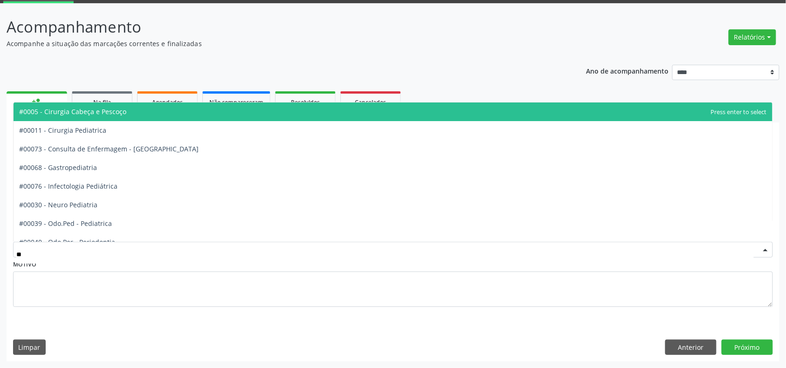
type input "***"
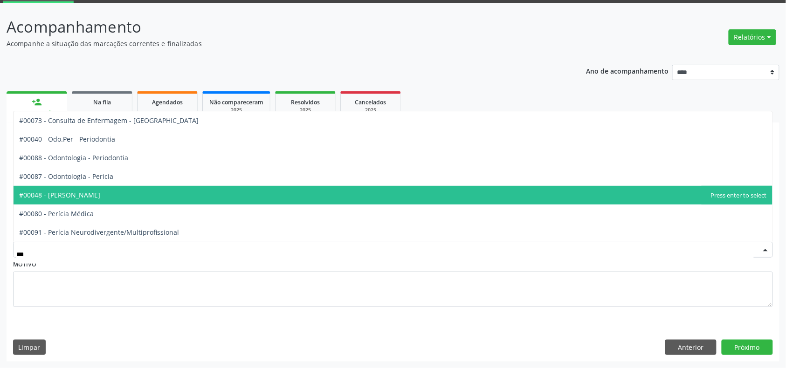
click at [80, 196] on span "#00048 - [PERSON_NAME]" at bounding box center [59, 195] width 81 height 9
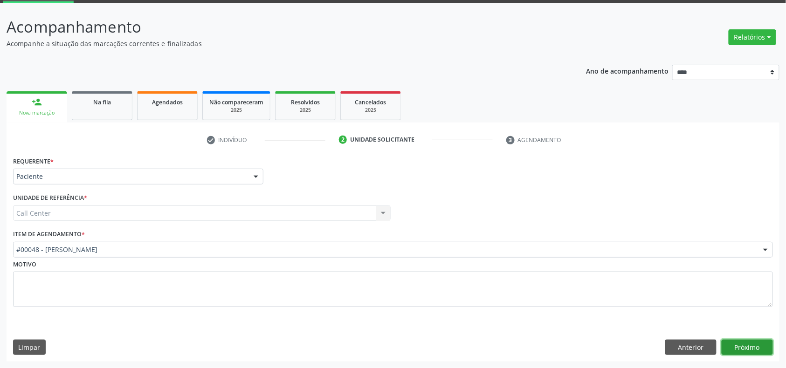
click at [756, 348] on button "Próximo" at bounding box center [747, 348] width 51 height 16
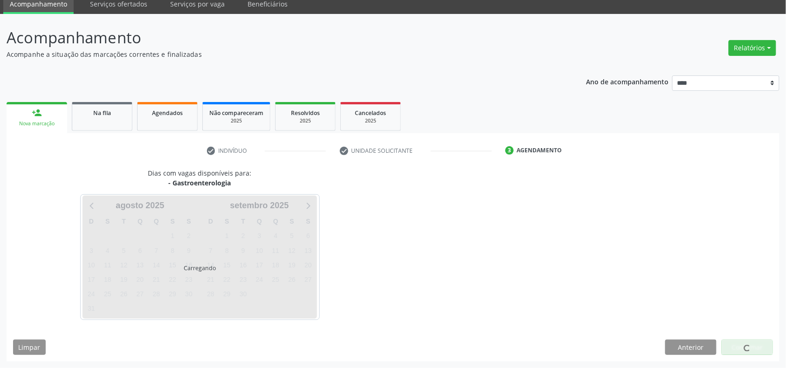
scroll to position [38, 0]
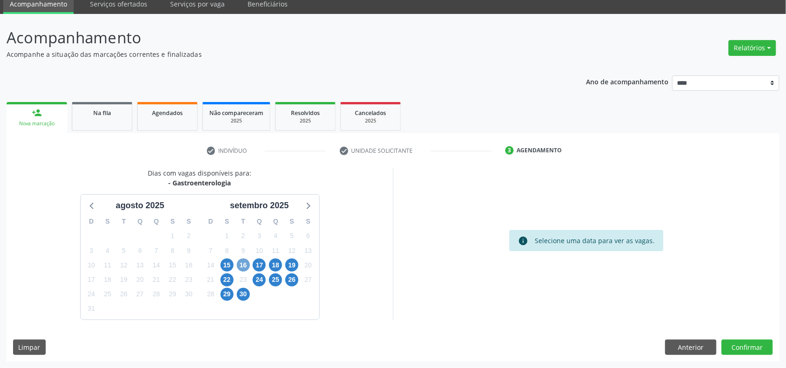
click at [240, 263] on span "16" at bounding box center [243, 265] width 13 height 13
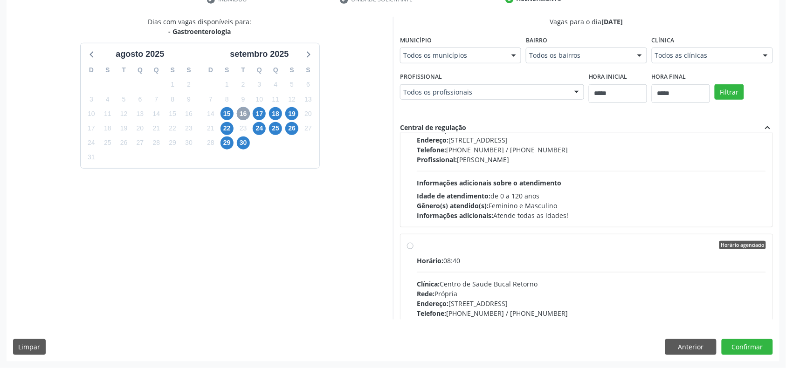
scroll to position [684, 0]
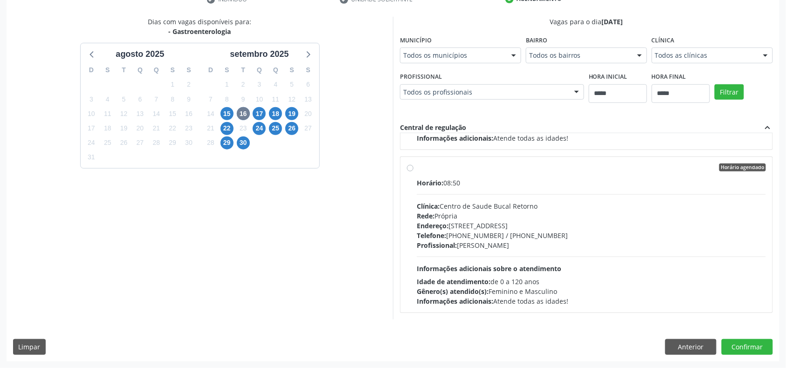
click at [463, 260] on div "Horário: 08:50 Clínica: Centro de Saude Bucal Retorno Rede: Própria Endereço: R…" at bounding box center [591, 242] width 349 height 128
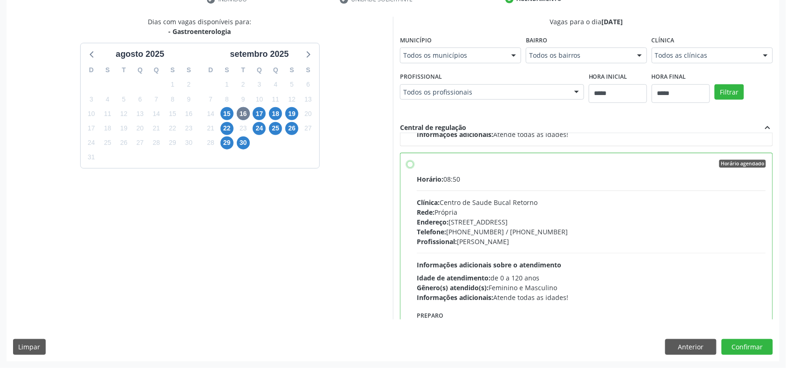
scroll to position [868, 0]
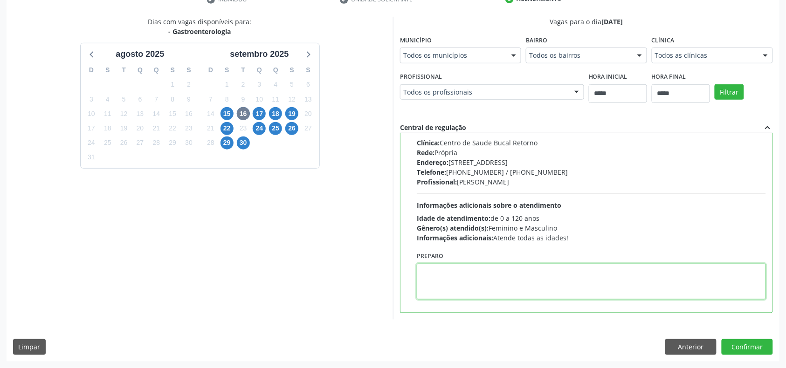
paste textarea "**********"
type textarea "**********"
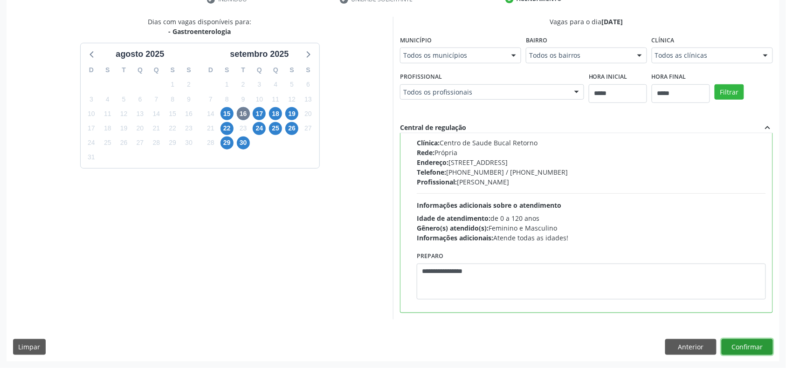
click at [735, 349] on button "Confirmar" at bounding box center [747, 347] width 51 height 16
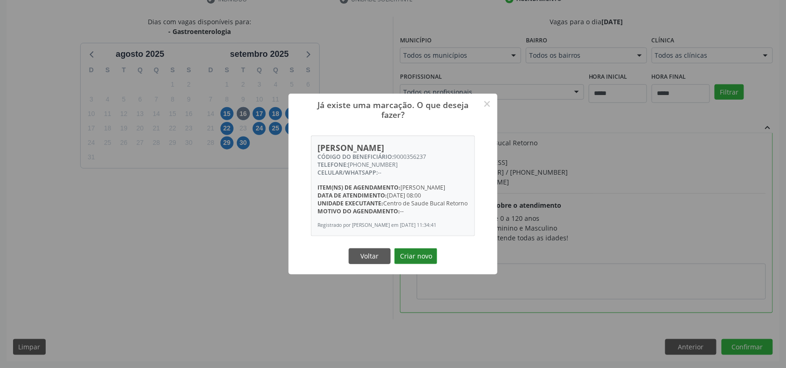
click at [426, 260] on button "Criar novo" at bounding box center [416, 257] width 43 height 16
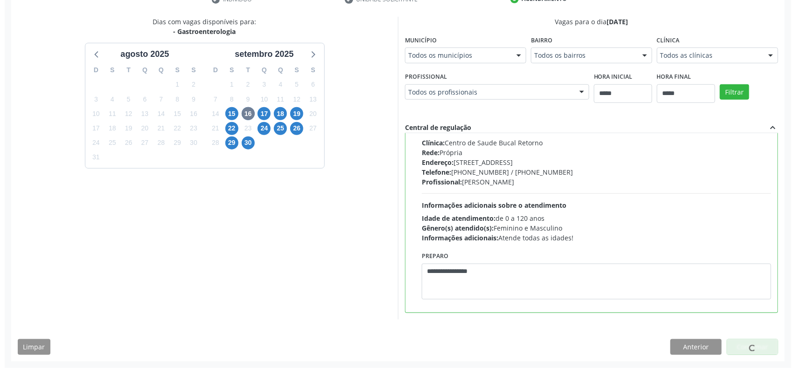
scroll to position [0, 0]
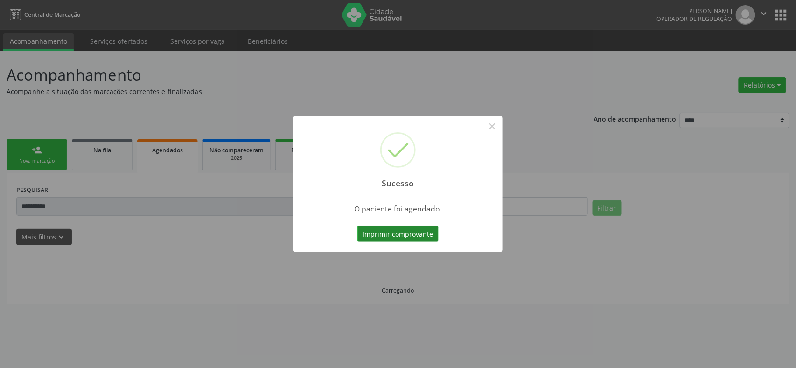
click at [411, 236] on button "Imprimir comprovante" at bounding box center [397, 234] width 81 height 16
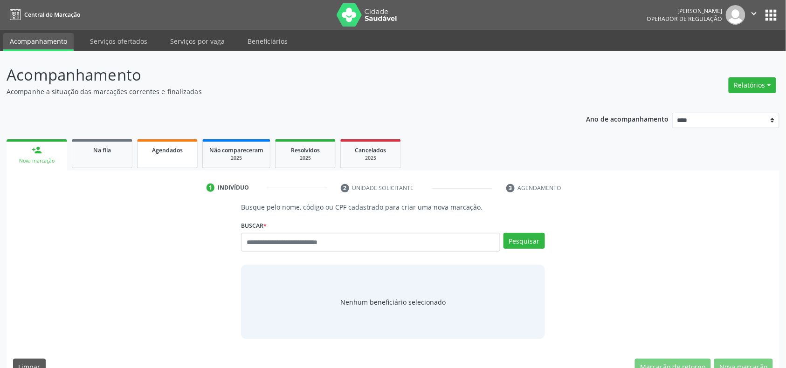
click at [155, 150] on span "Agendados" at bounding box center [167, 150] width 31 height 8
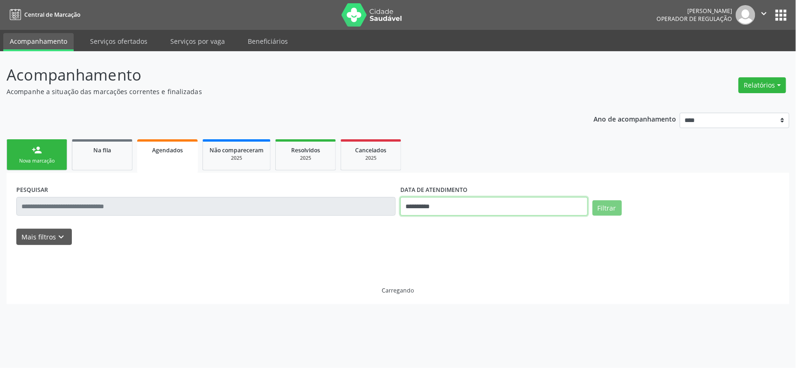
click at [471, 201] on input "**********" at bounding box center [493, 206] width 187 height 19
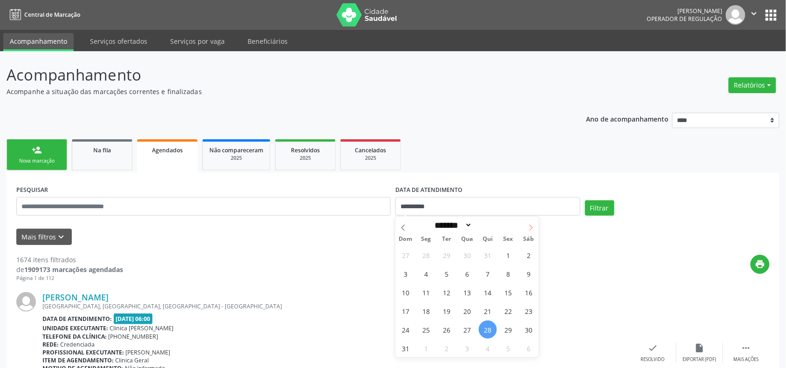
click at [529, 225] on icon at bounding box center [531, 228] width 7 height 7
select select "*"
click at [492, 294] on span "18" at bounding box center [488, 293] width 18 height 18
type input "**********"
click at [485, 292] on span "18" at bounding box center [488, 293] width 18 height 18
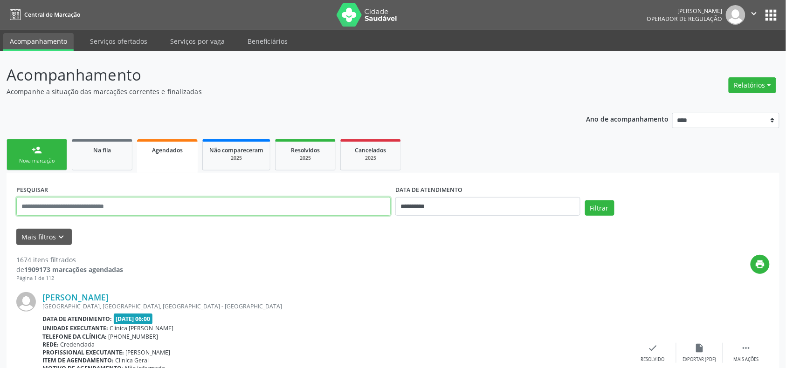
drag, startPoint x: 317, startPoint y: 204, endPoint x: 311, endPoint y: 204, distance: 6.5
paste input "**********"
type input "**********"
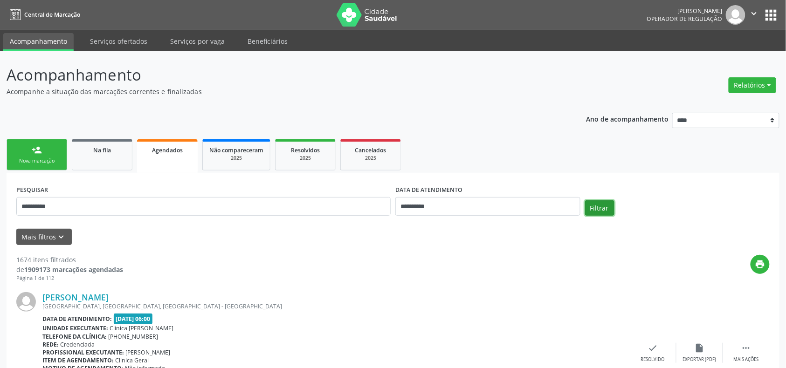
click at [603, 206] on button "Filtrar" at bounding box center [599, 209] width 29 height 16
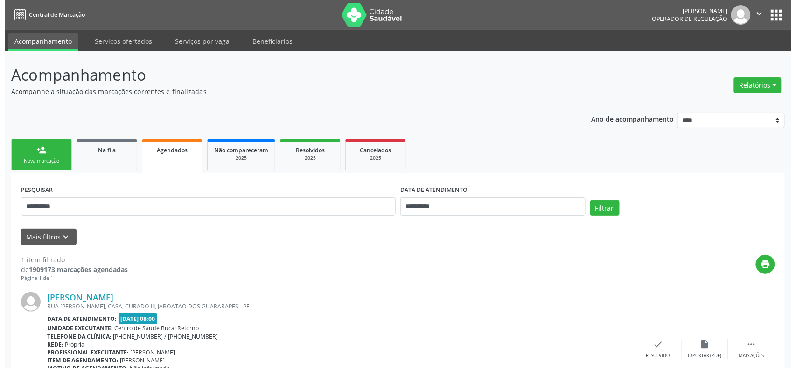
scroll to position [64, 0]
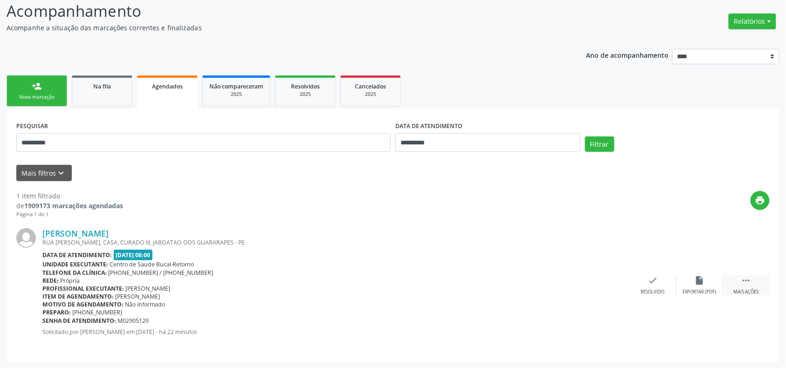
click at [750, 284] on icon "" at bounding box center [746, 281] width 10 height 10
click at [598, 284] on div "cancel Cancelar" at bounding box center [606, 286] width 47 height 20
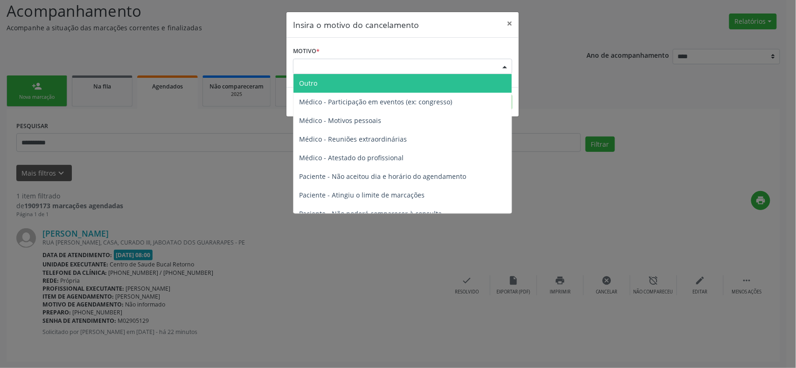
click at [383, 68] on div "Escolha o motivo" at bounding box center [402, 67] width 219 height 16
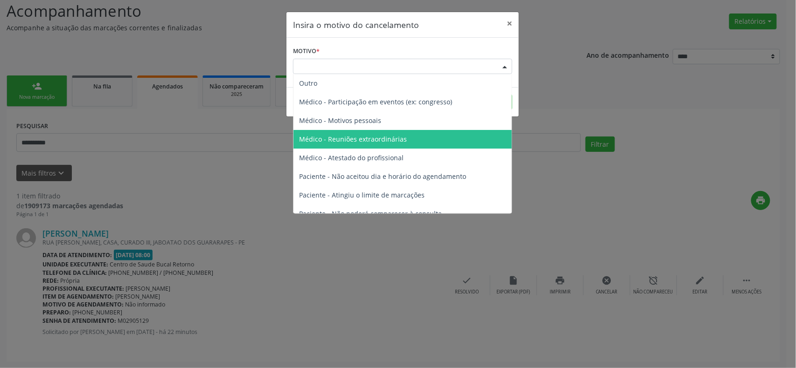
scroll to position [47, 0]
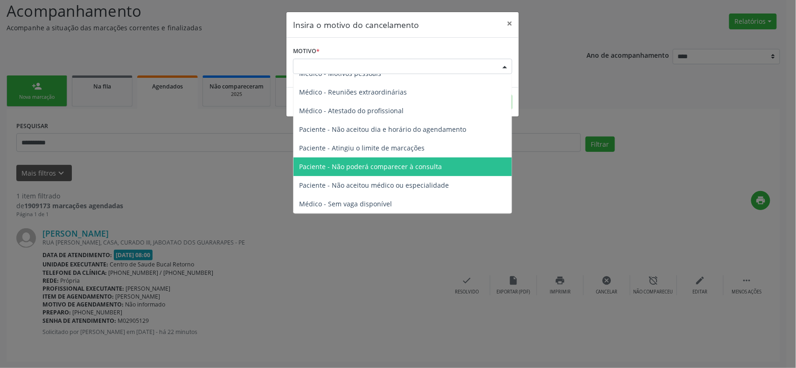
click at [415, 165] on span "Paciente - Não poderá comparecer à consulta" at bounding box center [370, 166] width 143 height 9
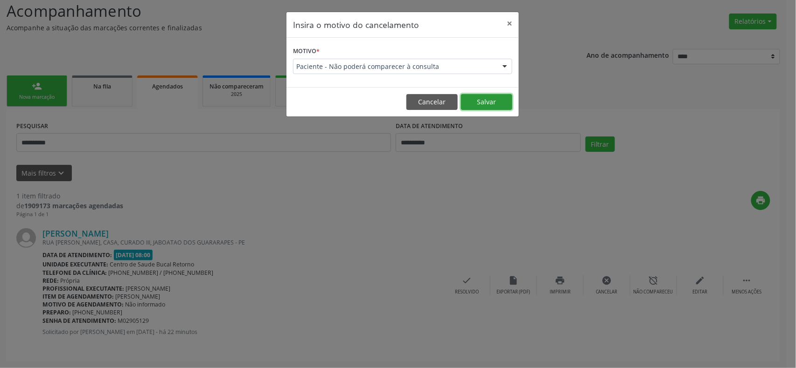
click at [482, 103] on button "Salvar" at bounding box center [486, 102] width 51 height 16
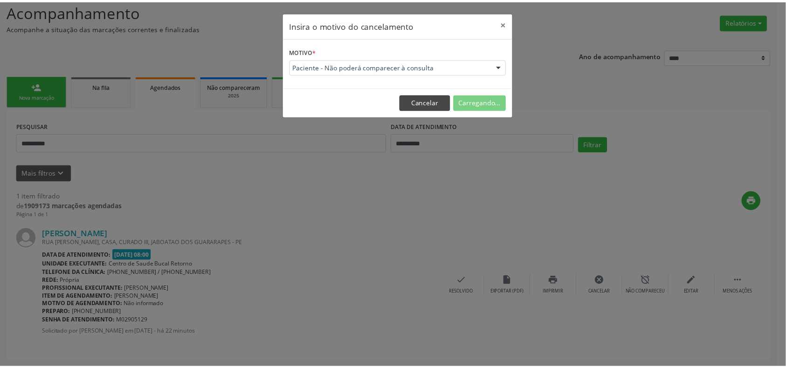
scroll to position [0, 0]
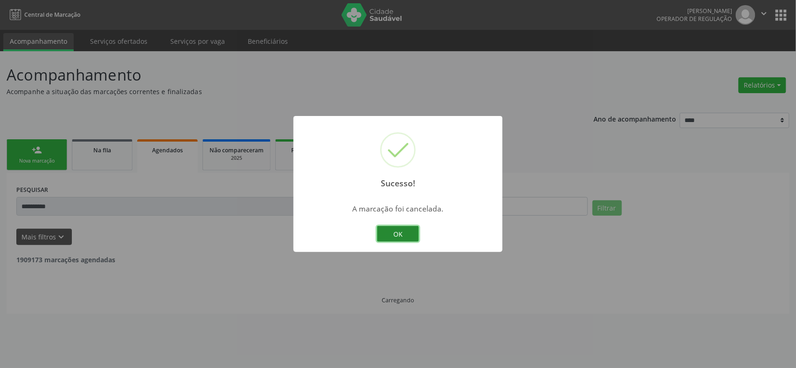
click at [400, 238] on button "OK" at bounding box center [398, 234] width 42 height 16
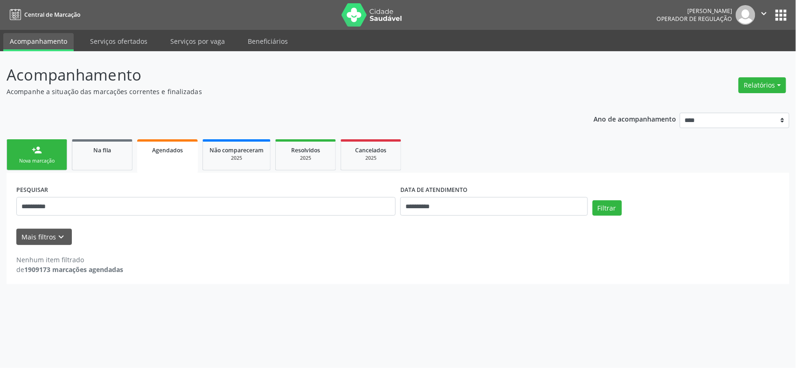
click at [26, 158] on div "Nova marcação" at bounding box center [37, 161] width 47 height 7
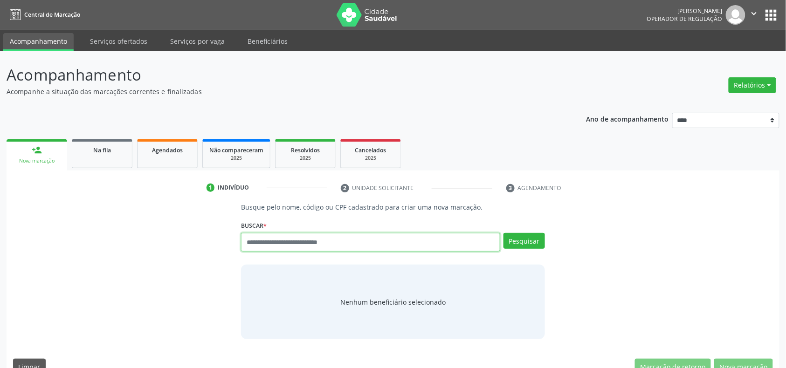
click at [355, 243] on input "text" at bounding box center [370, 242] width 259 height 19
type input "*********"
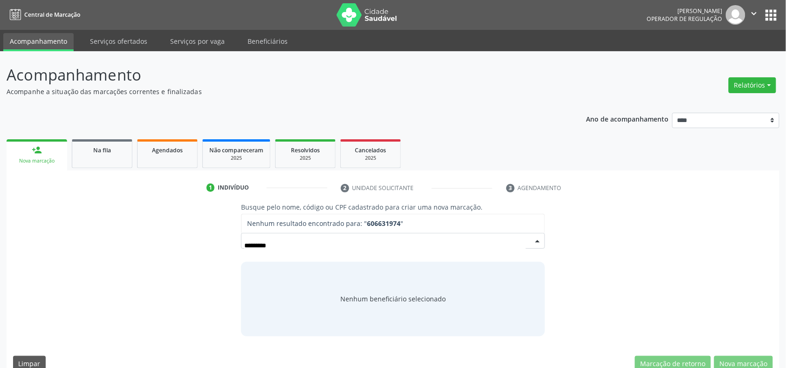
click at [257, 247] on input "*********" at bounding box center [384, 245] width 281 height 19
drag, startPoint x: 290, startPoint y: 247, endPoint x: 136, endPoint y: 258, distance: 153.8
click at [136, 258] on div "Busque pelo nome, código ou CPF cadastrado para criar uma nova marcação. [GEOGR…" at bounding box center [393, 269] width 760 height 134
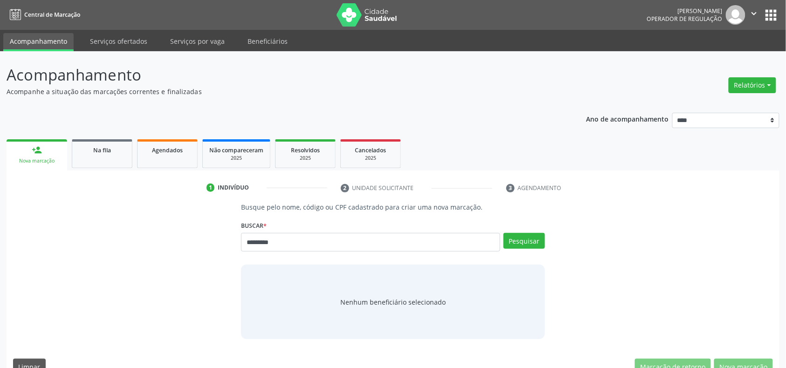
type input "*********"
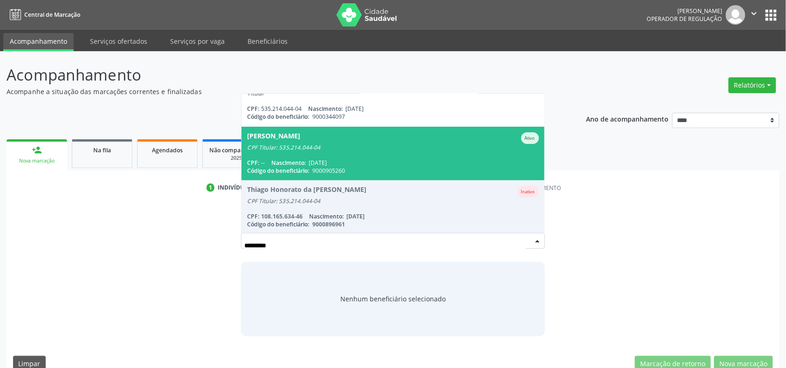
scroll to position [17, 0]
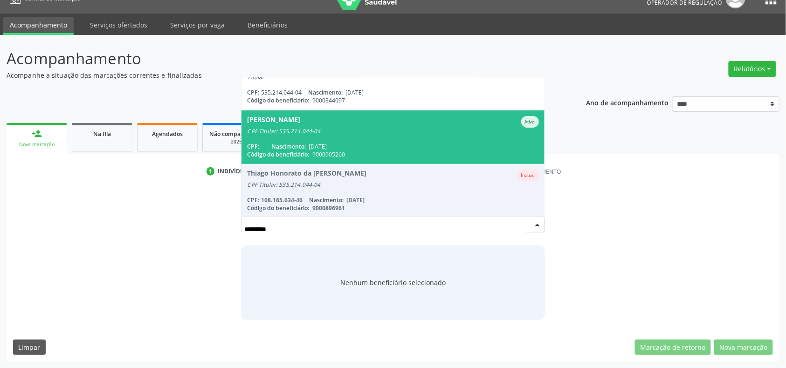
click at [379, 143] on div "CPF: -- Nascimento: [DATE]" at bounding box center [392, 147] width 291 height 8
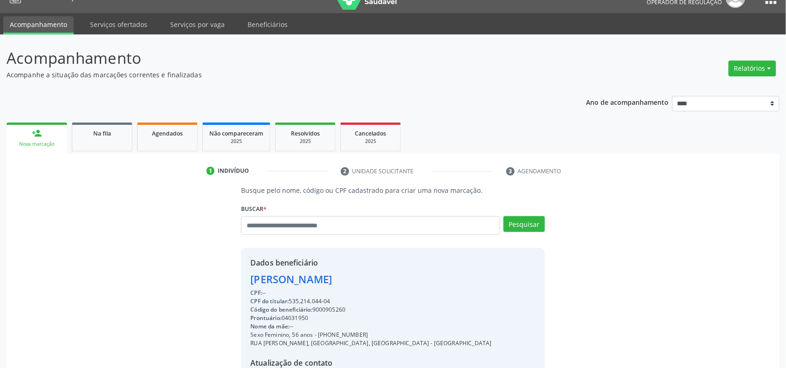
scroll to position [124, 0]
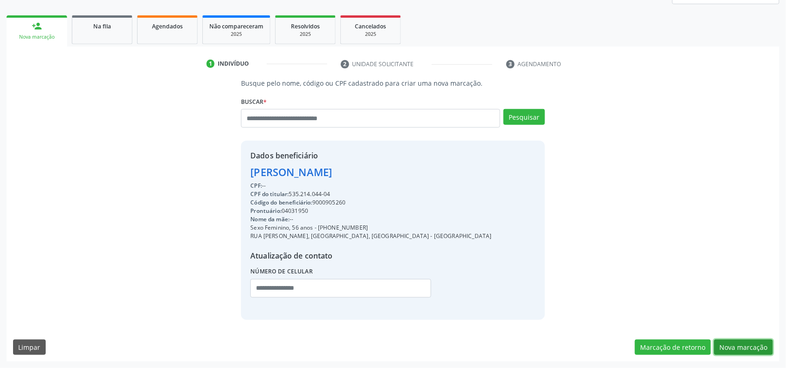
click at [732, 346] on button "Nova marcação" at bounding box center [743, 348] width 59 height 16
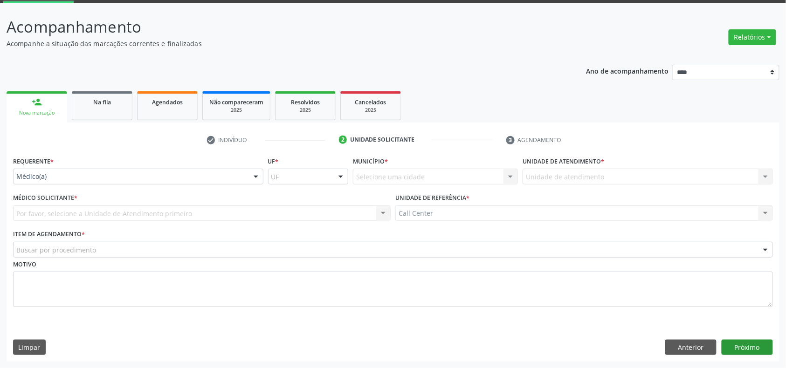
scroll to position [49, 0]
click at [686, 342] on button "Anterior" at bounding box center [690, 348] width 51 height 16
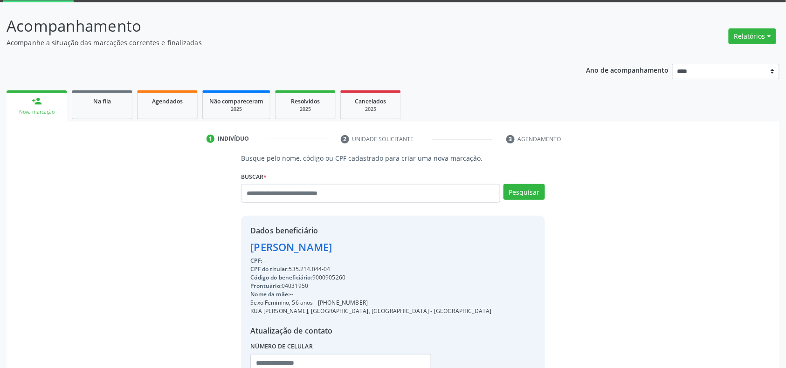
scroll to position [124, 0]
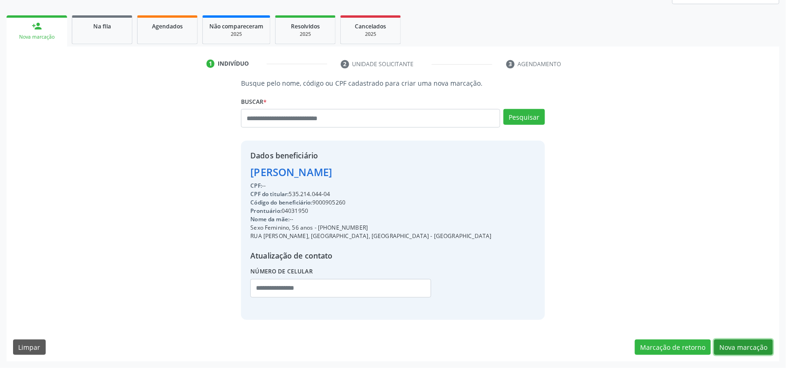
drag, startPoint x: 748, startPoint y: 344, endPoint x: 740, endPoint y: 339, distance: 9.4
click at [748, 344] on button "Nova marcação" at bounding box center [743, 348] width 59 height 16
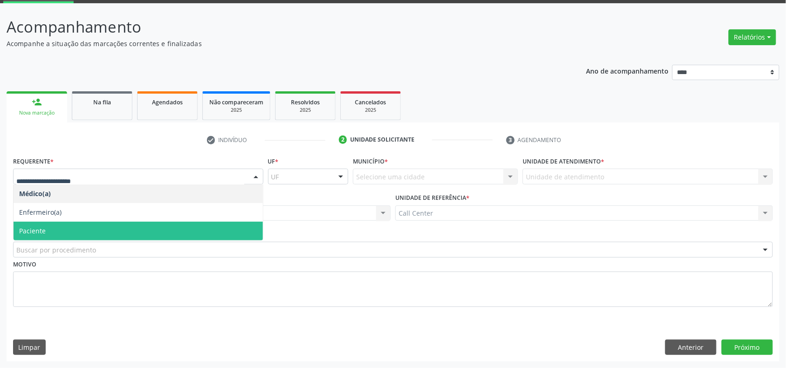
click at [47, 230] on span "Paciente" at bounding box center [138, 231] width 249 height 19
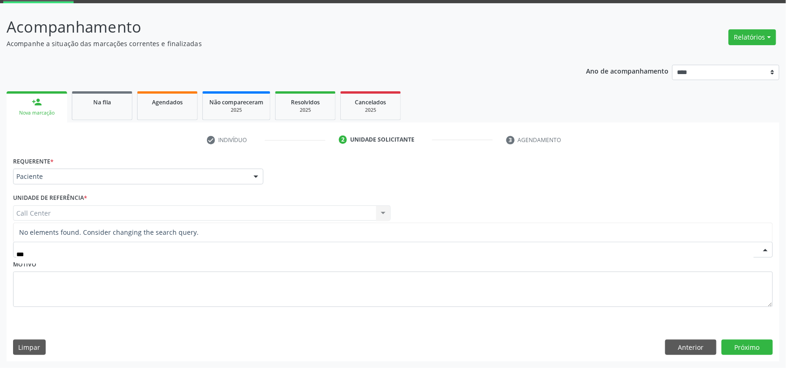
type input "**"
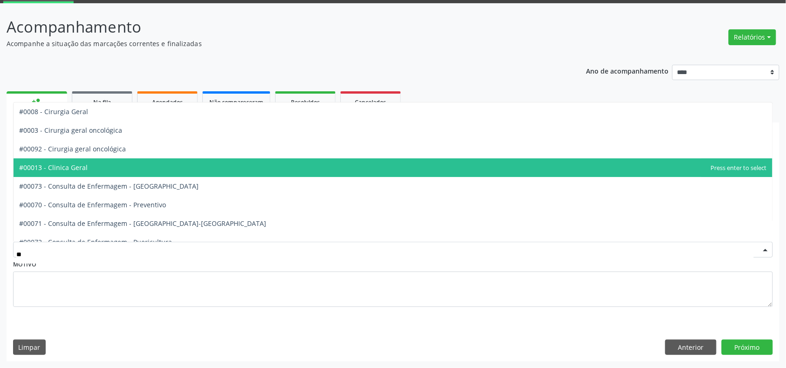
click at [97, 167] on span "#00013 - Clinica Geral" at bounding box center [393, 168] width 759 height 19
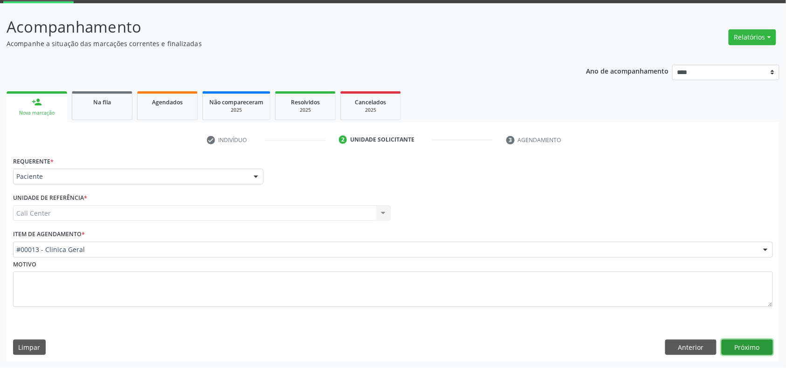
click at [736, 344] on button "Próximo" at bounding box center [747, 348] width 51 height 16
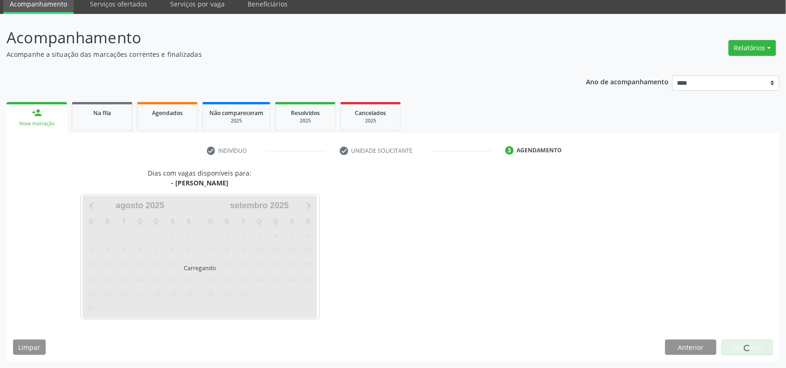
scroll to position [38, 0]
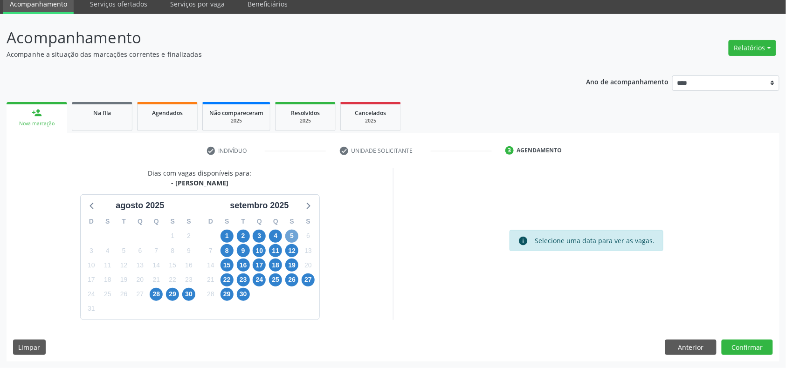
click at [288, 234] on span "5" at bounding box center [291, 236] width 13 height 13
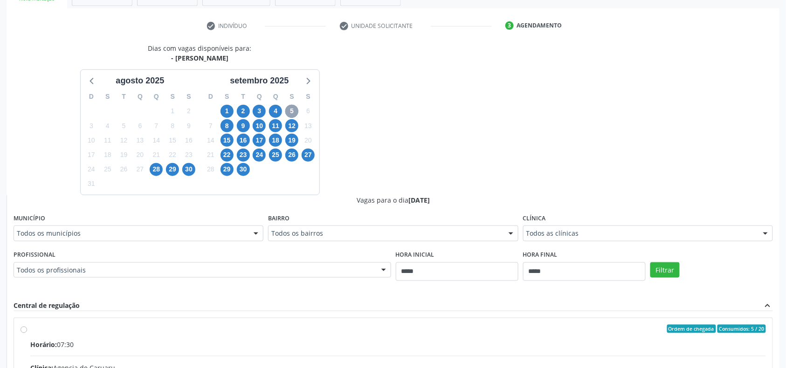
scroll to position [224, 0]
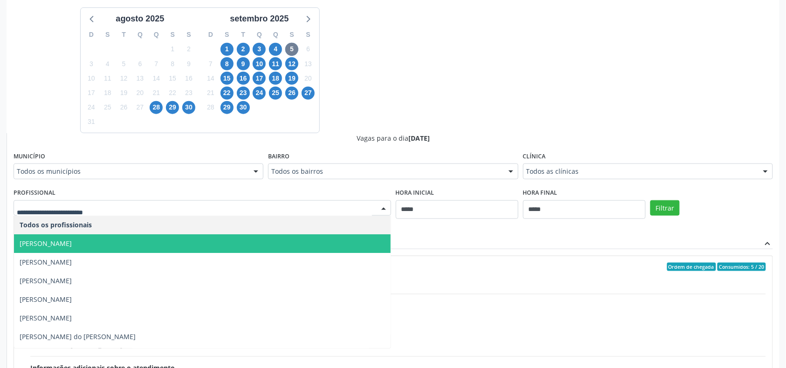
drag, startPoint x: 172, startPoint y: 243, endPoint x: 167, endPoint y: 245, distance: 5.5
click at [170, 247] on span "[PERSON_NAME]" at bounding box center [202, 244] width 377 height 19
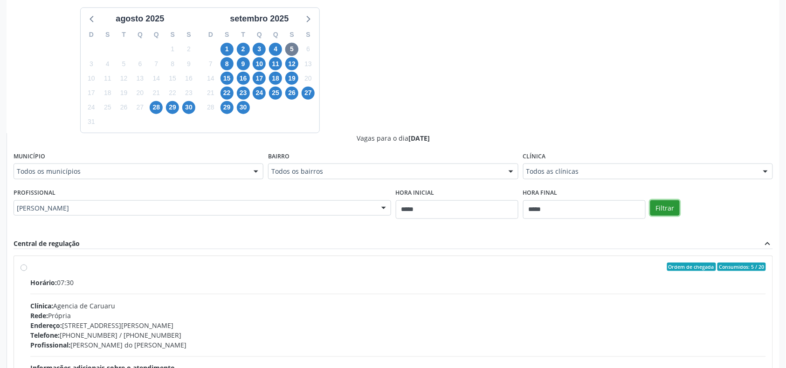
click at [661, 214] on button "Filtrar" at bounding box center [665, 209] width 29 height 16
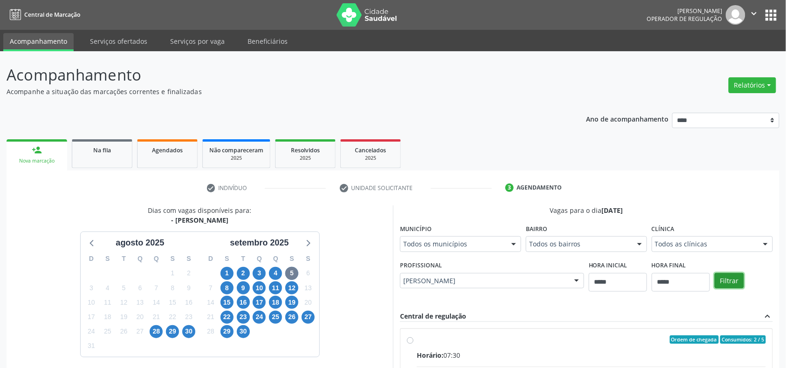
scroll to position [189, 0]
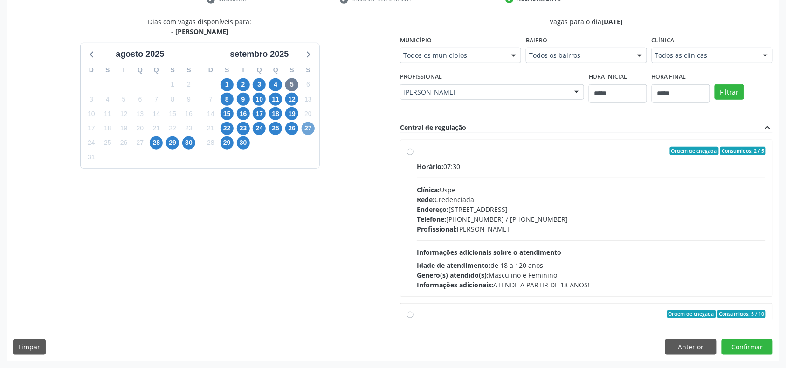
click at [311, 129] on span "27" at bounding box center [308, 128] width 13 height 13
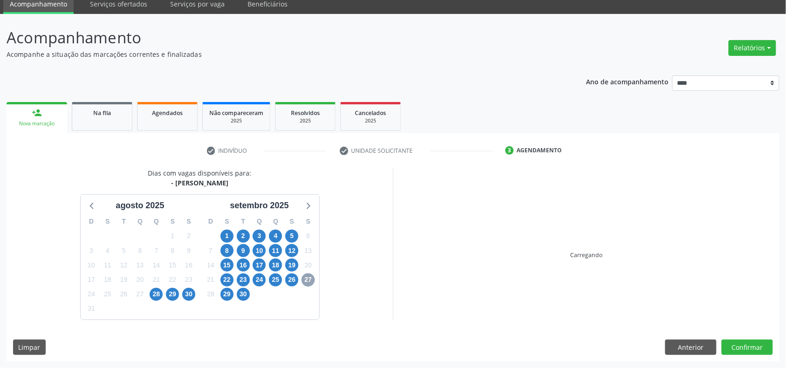
scroll to position [173, 0]
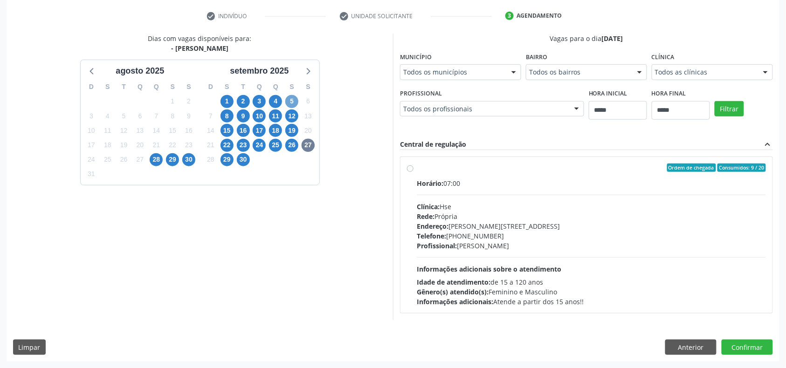
click at [291, 99] on span "5" at bounding box center [291, 101] width 13 height 13
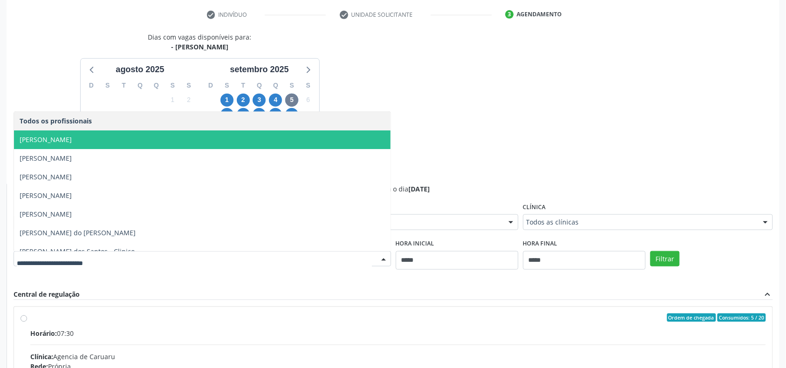
click at [250, 145] on span "Elias Jose de Melo" at bounding box center [202, 140] width 377 height 19
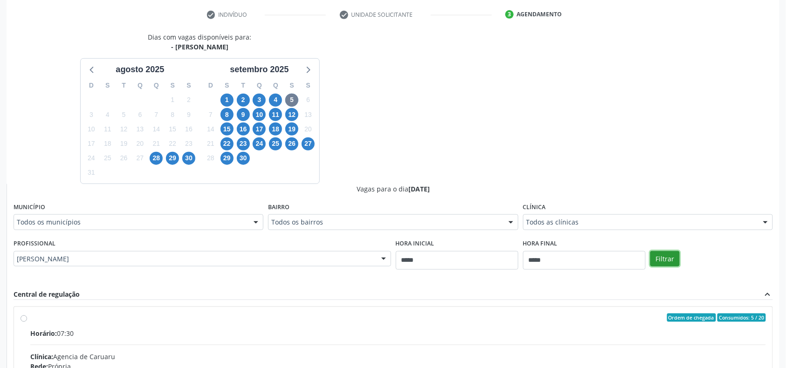
click at [665, 260] on button "Filtrar" at bounding box center [665, 259] width 29 height 16
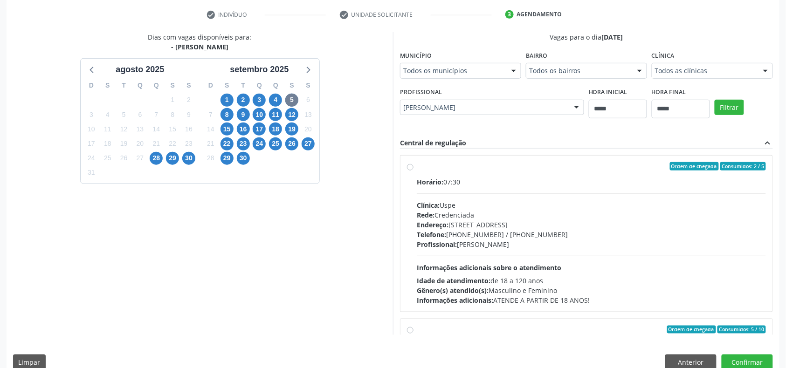
click at [478, 235] on div "Telefone: (81) 3221-8850 / 3035-7616" at bounding box center [591, 235] width 349 height 10
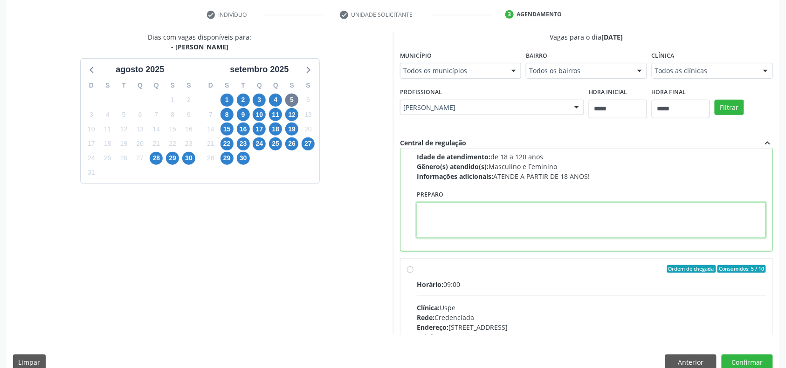
paste textarea "**********"
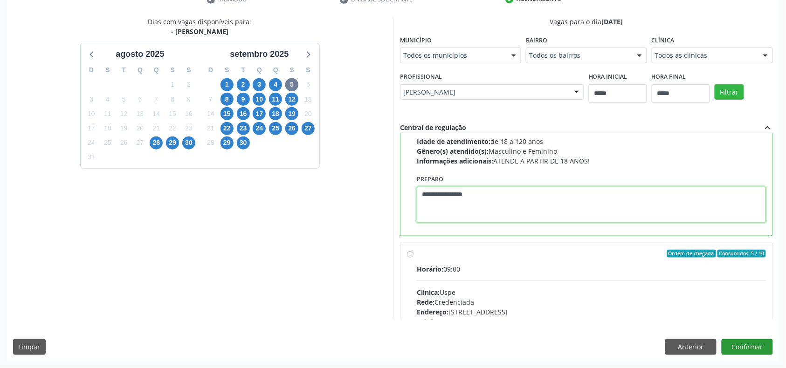
type textarea "**********"
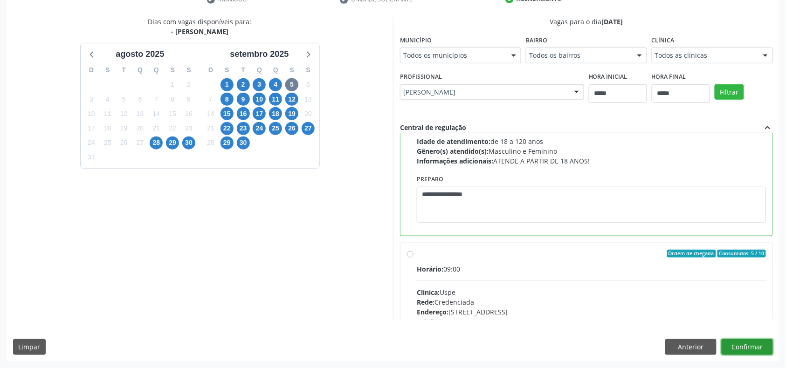
click at [754, 349] on button "Confirmar" at bounding box center [747, 347] width 51 height 16
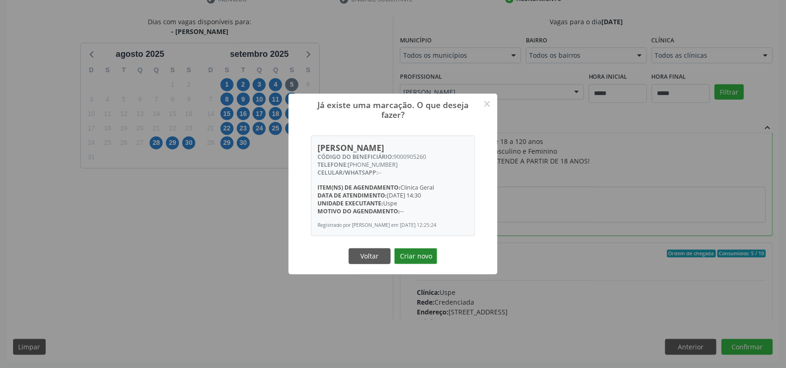
click at [411, 260] on button "Criar novo" at bounding box center [416, 257] width 43 height 16
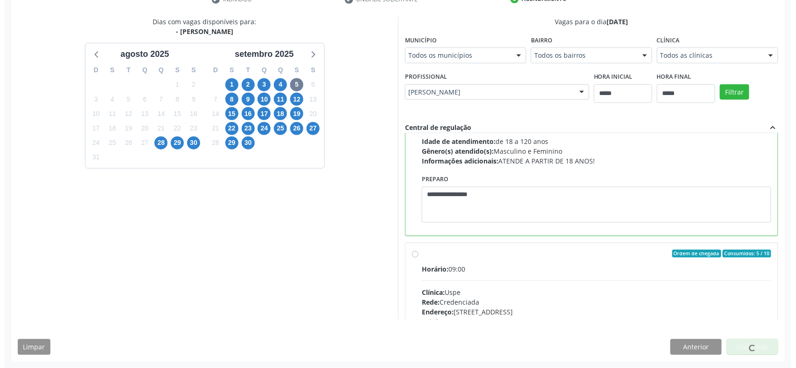
scroll to position [0, 0]
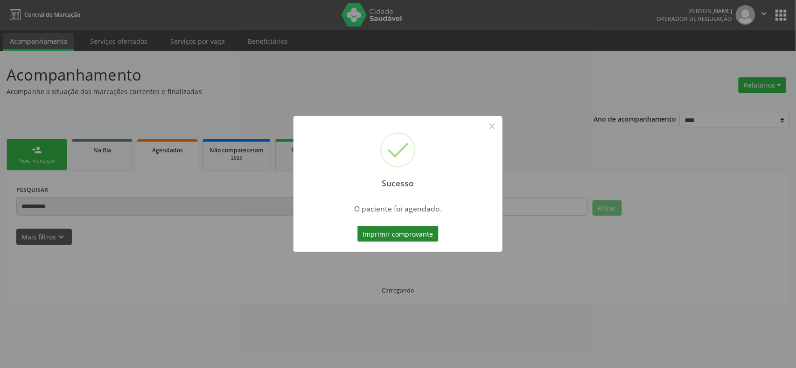
click at [432, 230] on button "Imprimir comprovante" at bounding box center [397, 234] width 81 height 16
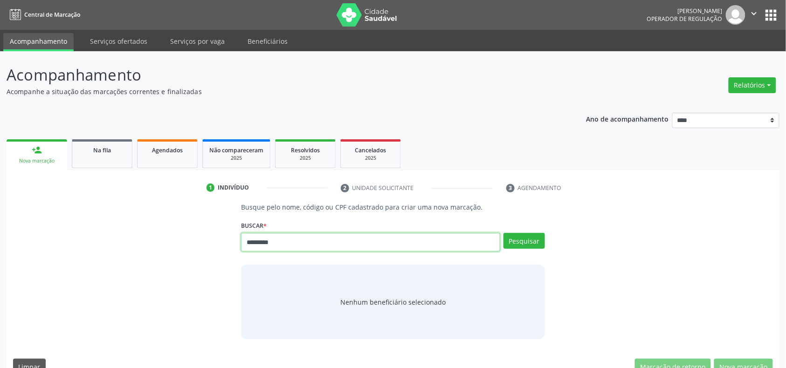
type input "*********"
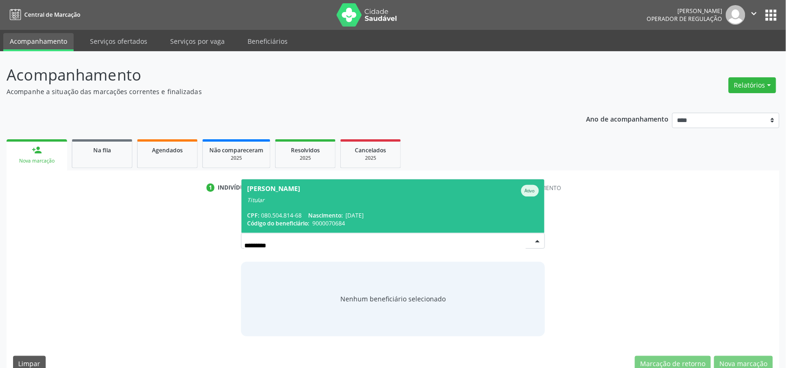
click at [340, 212] on span "Nascimento:" at bounding box center [325, 216] width 35 height 8
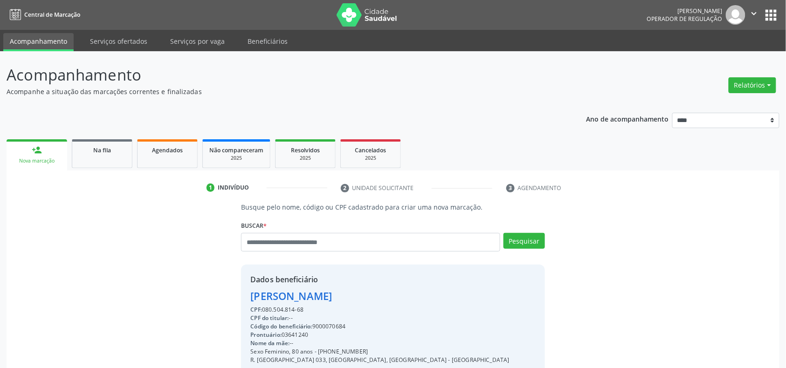
scroll to position [124, 0]
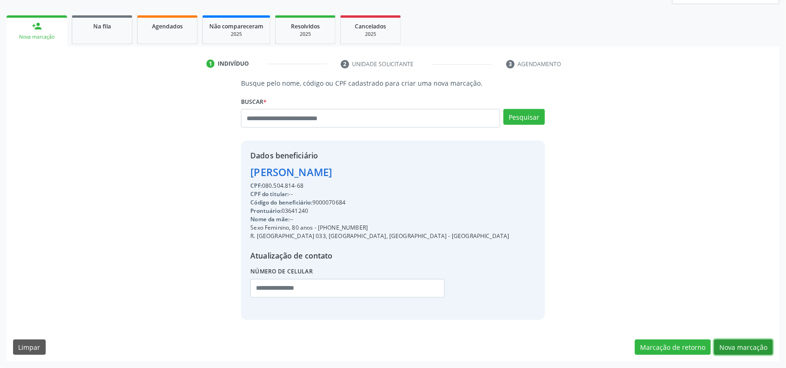
click at [740, 348] on button "Nova marcação" at bounding box center [743, 348] width 59 height 16
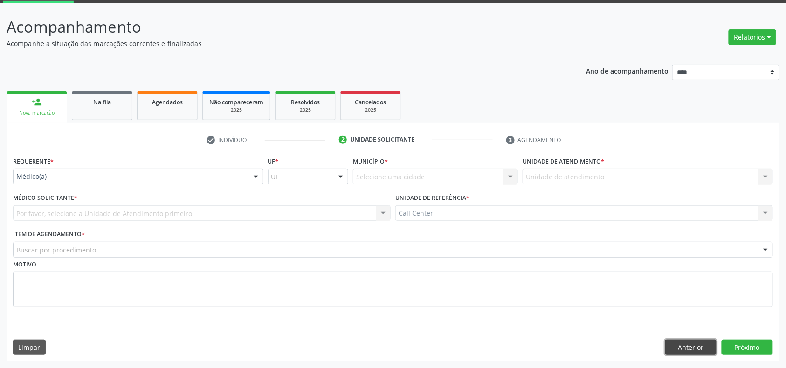
click at [679, 349] on button "Anterior" at bounding box center [690, 348] width 51 height 16
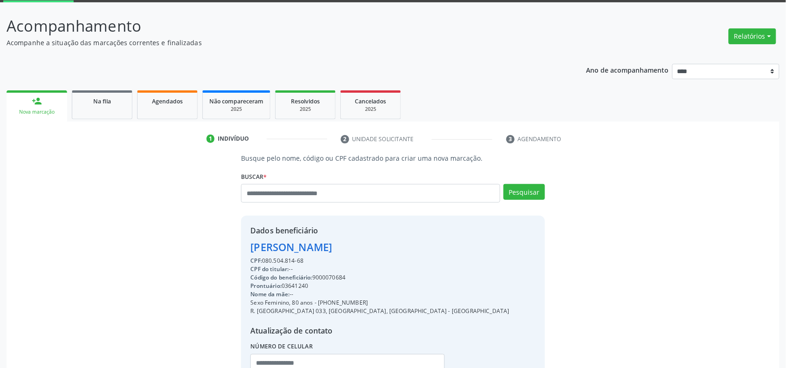
scroll to position [124, 0]
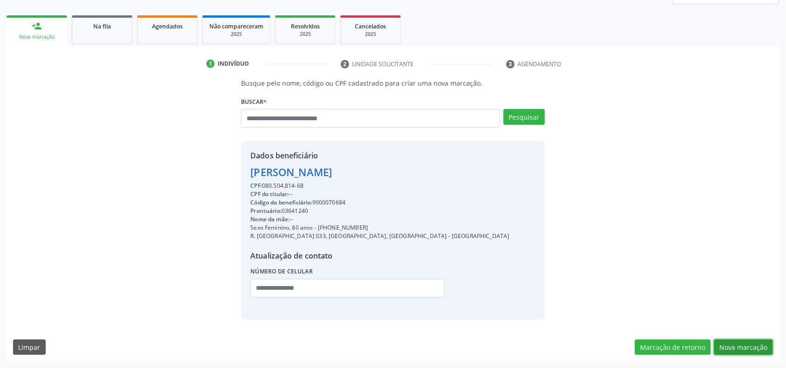
click at [738, 342] on button "Nova marcação" at bounding box center [743, 348] width 59 height 16
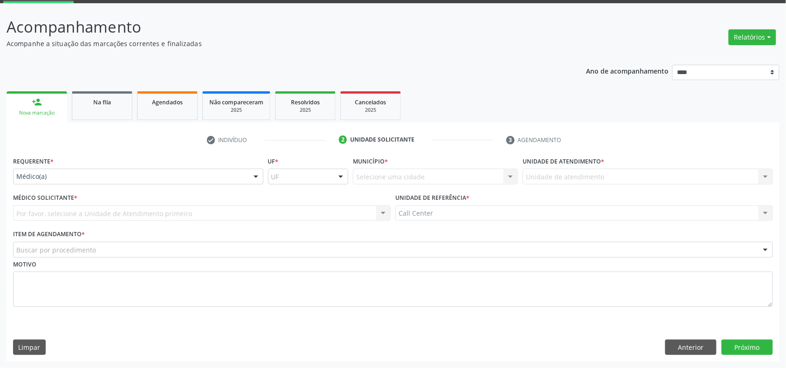
click at [57, 181] on div "Médico(a)" at bounding box center [138, 177] width 250 height 16
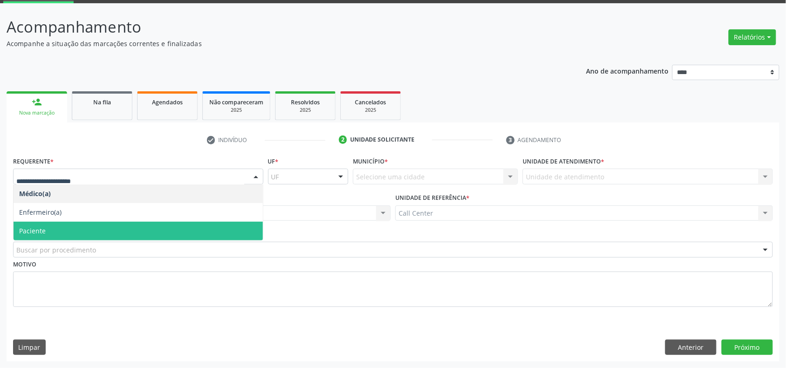
click at [60, 234] on span "Paciente" at bounding box center [138, 231] width 249 height 19
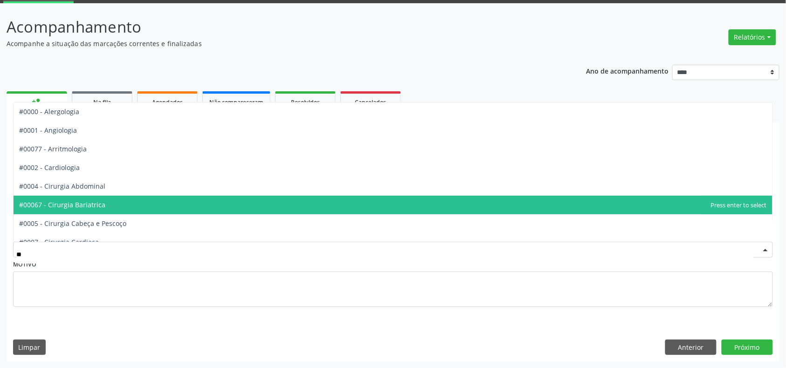
type input "***"
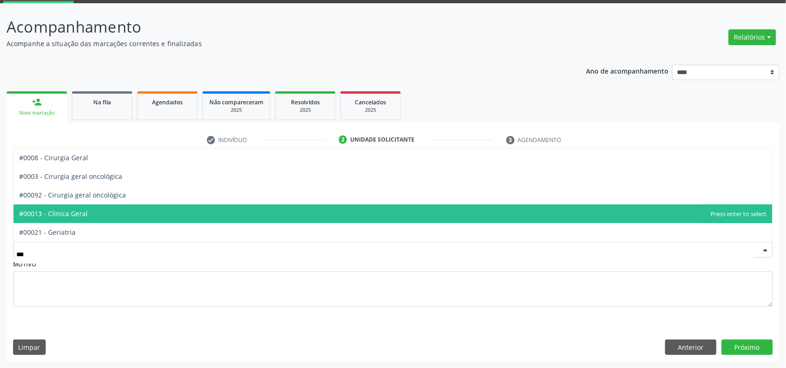
click at [116, 211] on span "#00013 - Clinica Geral" at bounding box center [393, 214] width 759 height 19
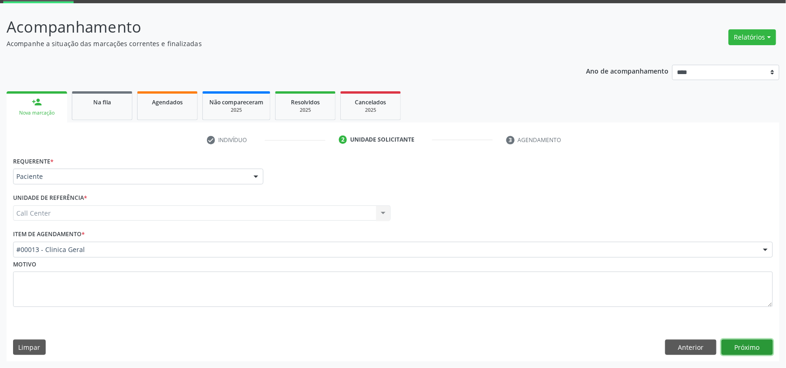
click at [758, 349] on button "Próximo" at bounding box center [747, 348] width 51 height 16
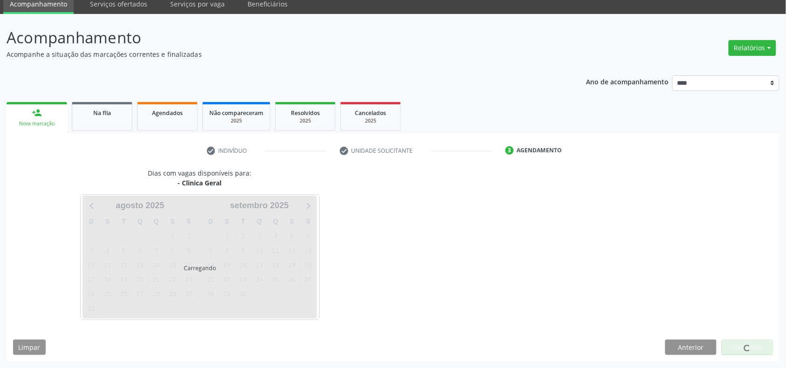
scroll to position [38, 0]
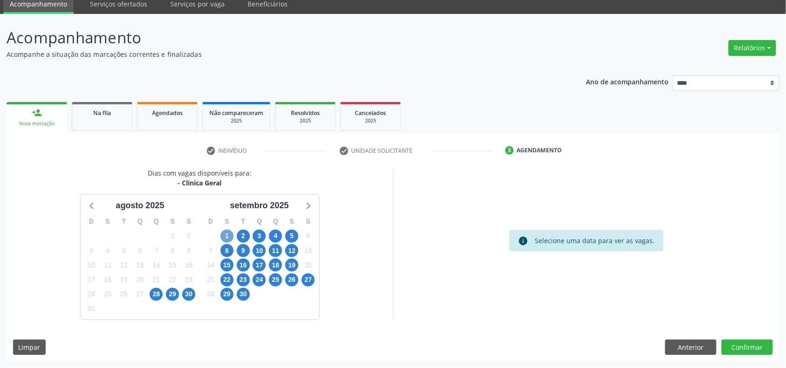
click at [225, 235] on span "1" at bounding box center [227, 236] width 13 height 13
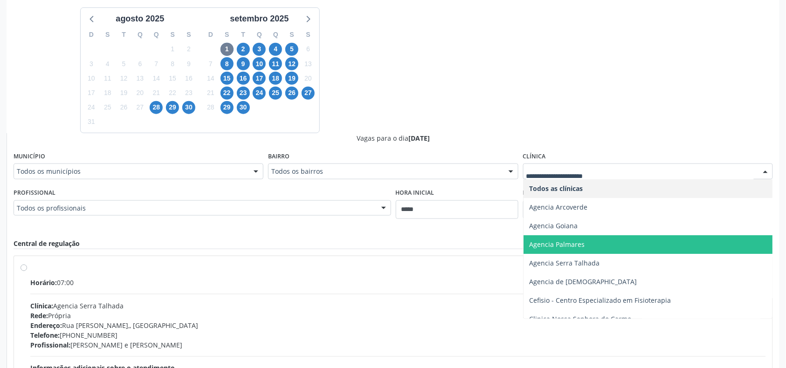
scroll to position [122, 0]
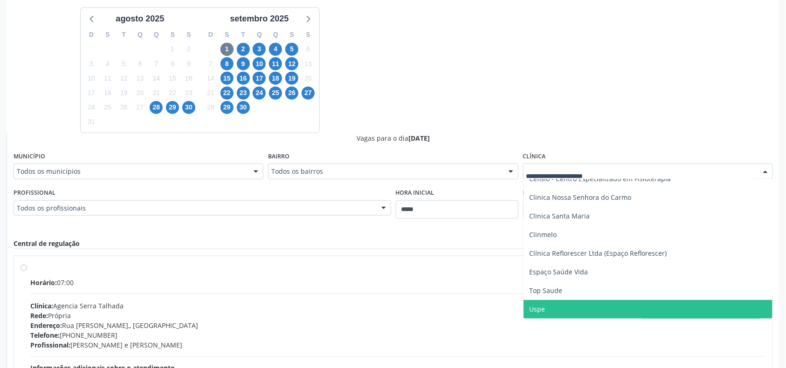
click at [556, 307] on span "Uspe" at bounding box center [648, 309] width 249 height 19
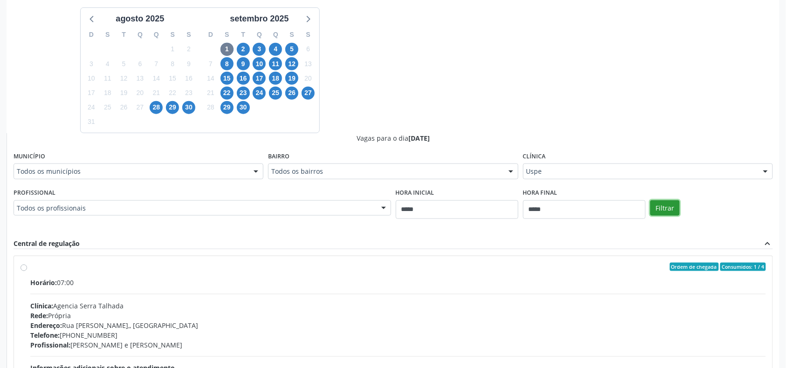
click at [668, 206] on button "Filtrar" at bounding box center [665, 209] width 29 height 16
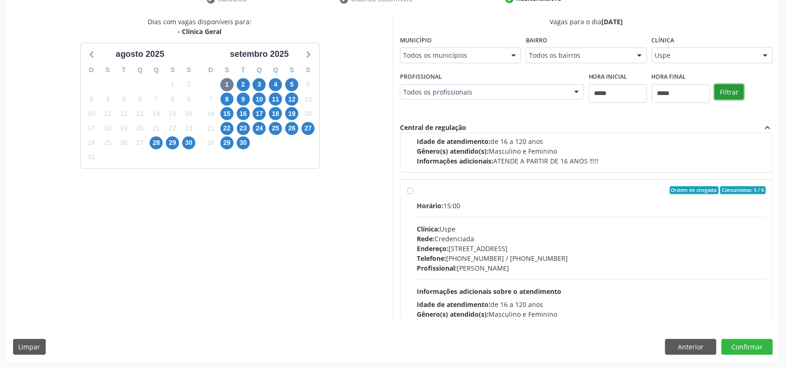
scroll to position [0, 0]
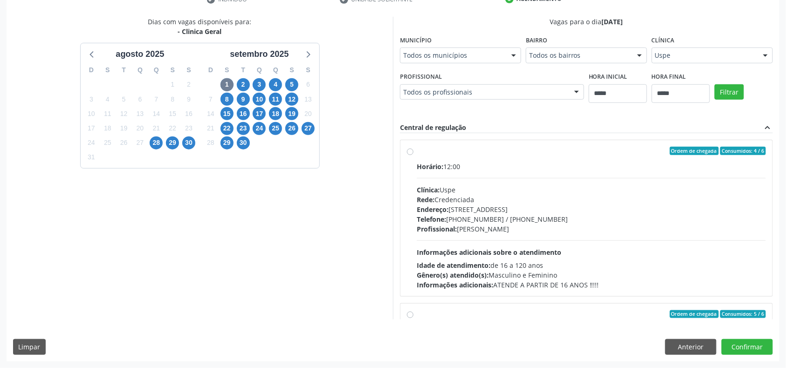
click at [480, 250] on span "Informações adicionais sobre o atendimento" at bounding box center [489, 252] width 145 height 9
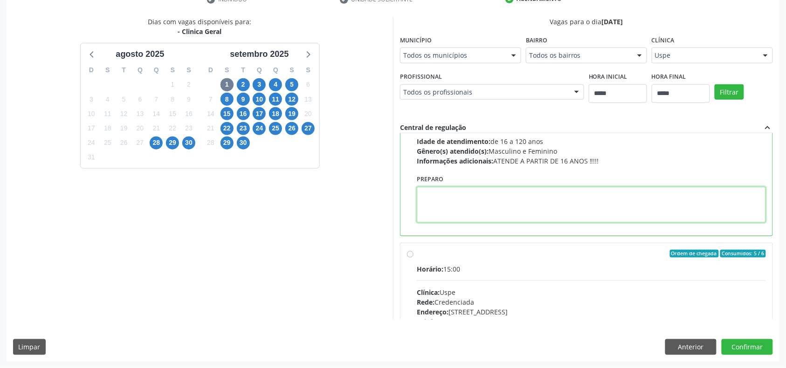
drag, startPoint x: 493, startPoint y: 198, endPoint x: 471, endPoint y: 206, distance: 23.7
paste textarea "**********"
type textarea "**********"
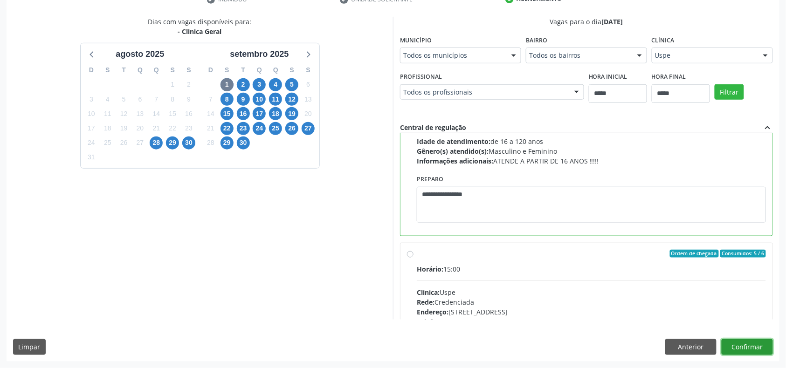
click at [752, 342] on button "Confirmar" at bounding box center [747, 347] width 51 height 16
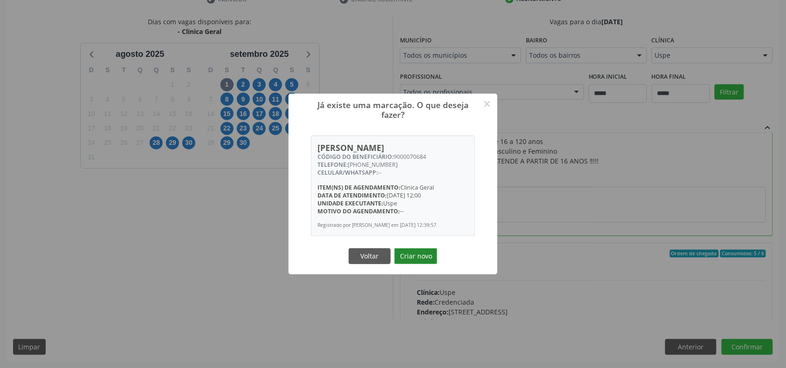
click at [407, 261] on button "Criar novo" at bounding box center [416, 257] width 43 height 16
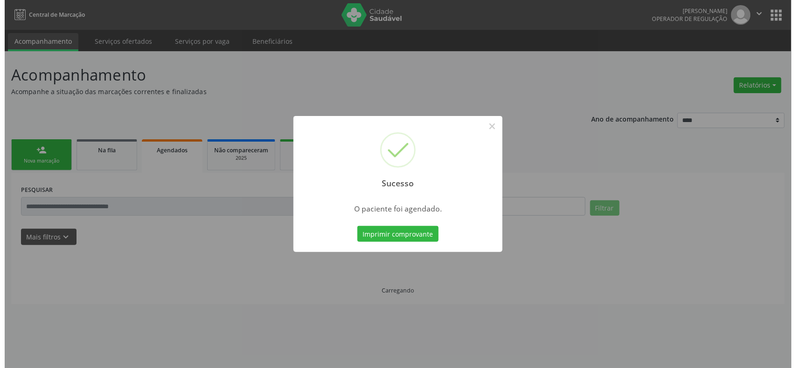
scroll to position [0, 0]
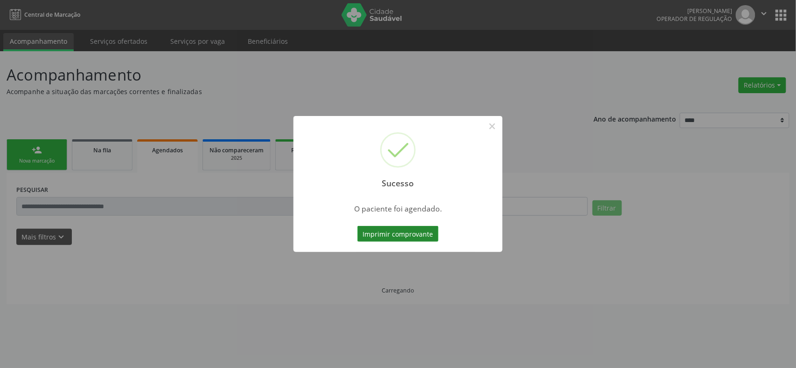
click at [420, 234] on button "Imprimir comprovante" at bounding box center [397, 234] width 81 height 16
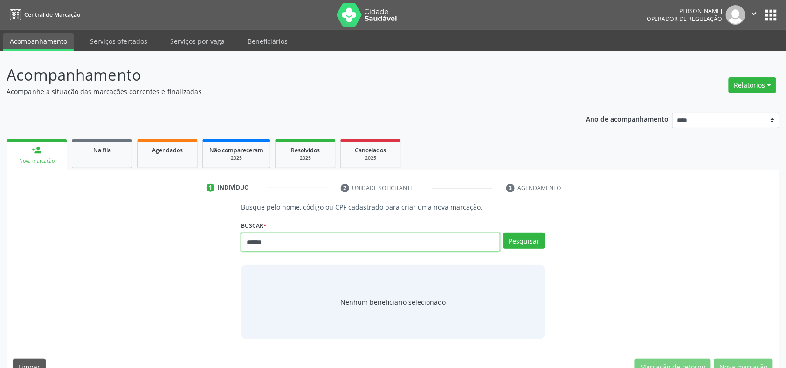
type input "******"
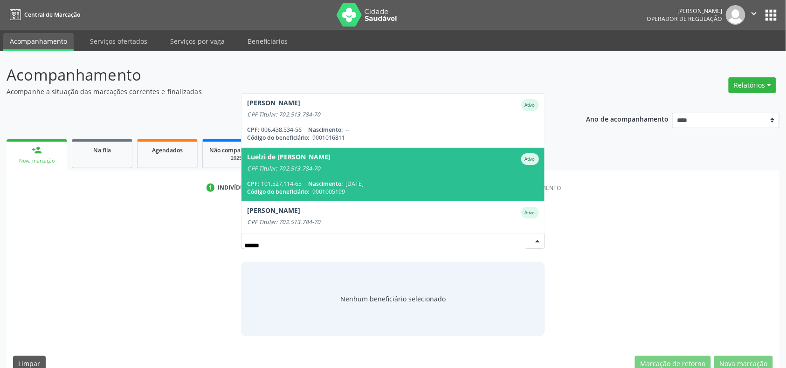
scroll to position [74, 0]
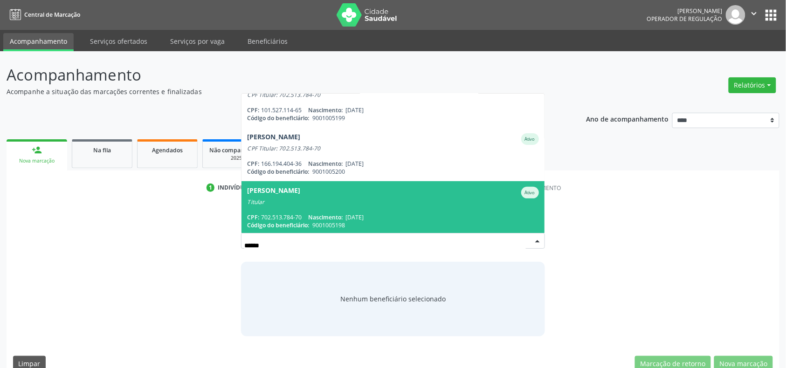
click at [400, 204] on span "[PERSON_NAME] Ativo Titular CPF: 702.513.784-70 Nascimento: [DATE] Código do be…" at bounding box center [393, 208] width 303 height 54
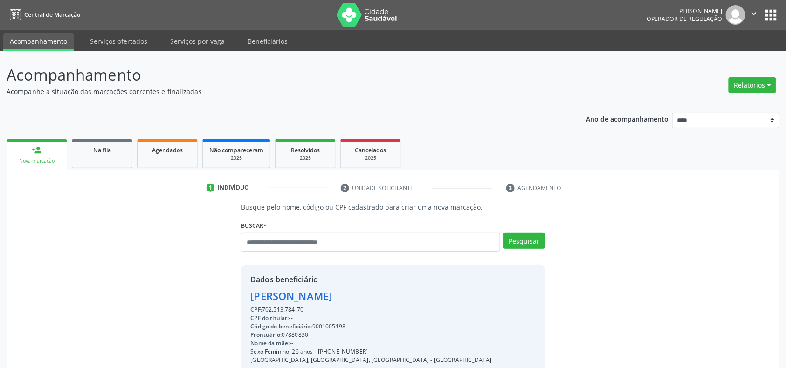
scroll to position [124, 0]
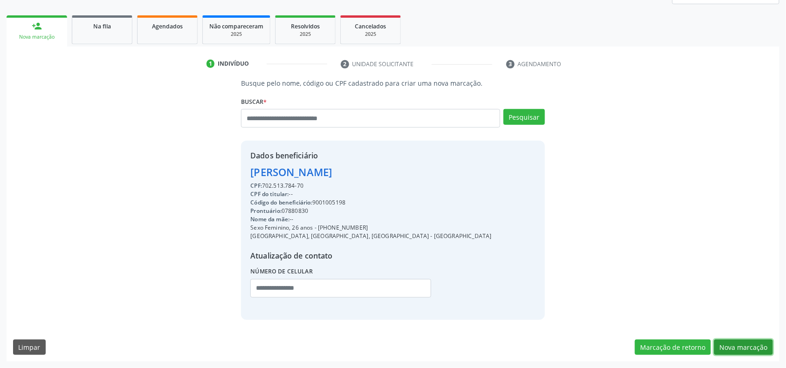
click at [757, 345] on button "Nova marcação" at bounding box center [743, 348] width 59 height 16
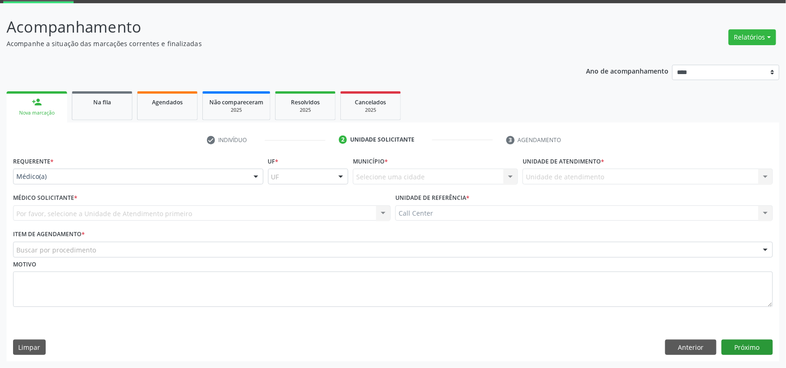
scroll to position [49, 0]
drag, startPoint x: 50, startPoint y: 178, endPoint x: 58, endPoint y: 183, distance: 9.7
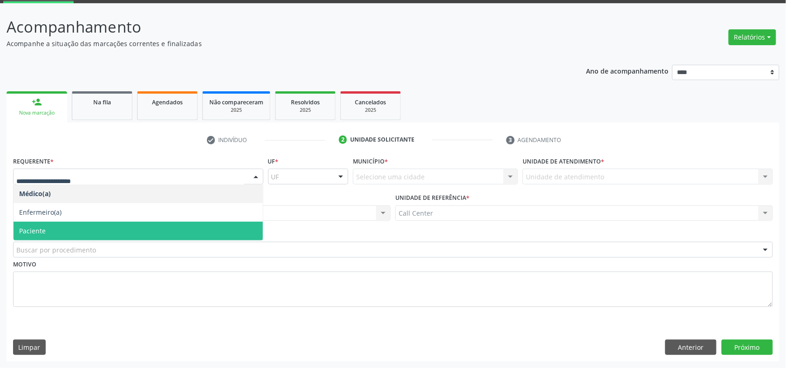
click at [73, 221] on ul "Médico(a) Enfermeiro(a) Paciente Nenhum resultado encontrado para: " " Não há n…" at bounding box center [138, 213] width 249 height 56
drag, startPoint x: 75, startPoint y: 234, endPoint x: 84, endPoint y: 239, distance: 10.2
click at [77, 235] on span "Paciente" at bounding box center [138, 231] width 249 height 19
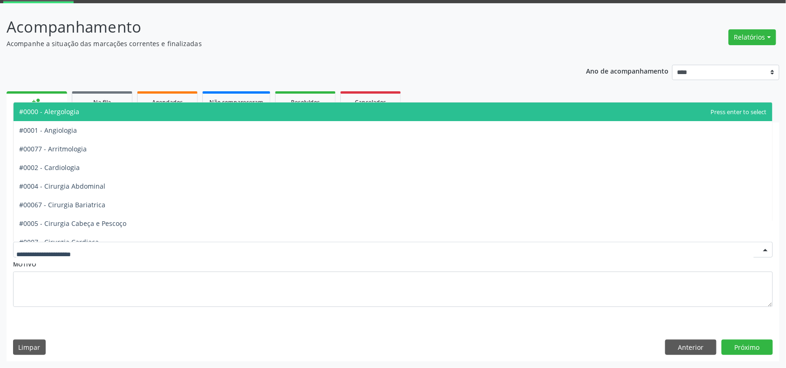
click at [94, 256] on div at bounding box center [393, 250] width 760 height 16
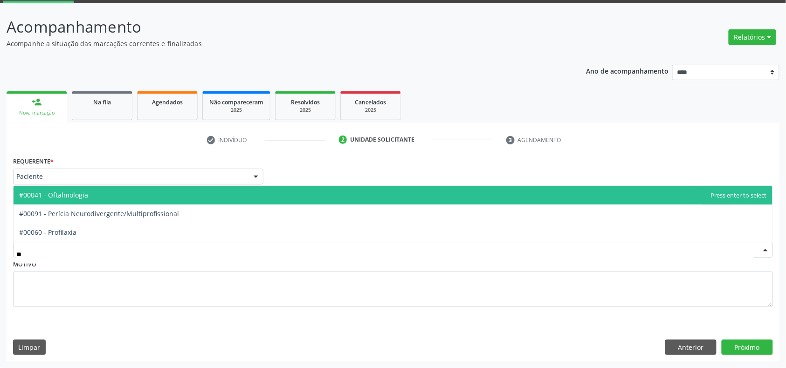
type input "***"
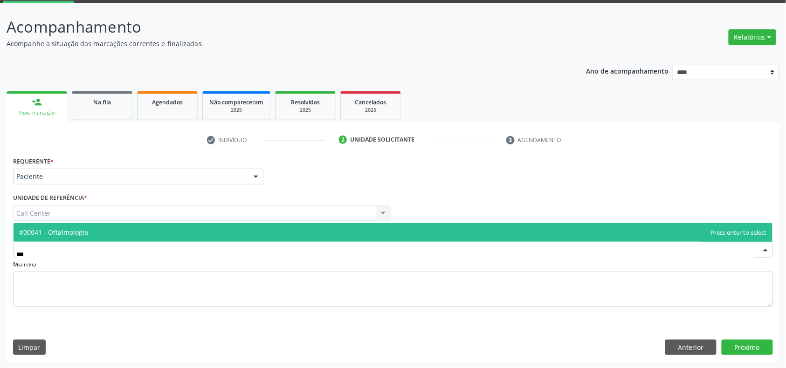
click at [111, 226] on span "#00041 - Oftalmologia" at bounding box center [393, 232] width 759 height 19
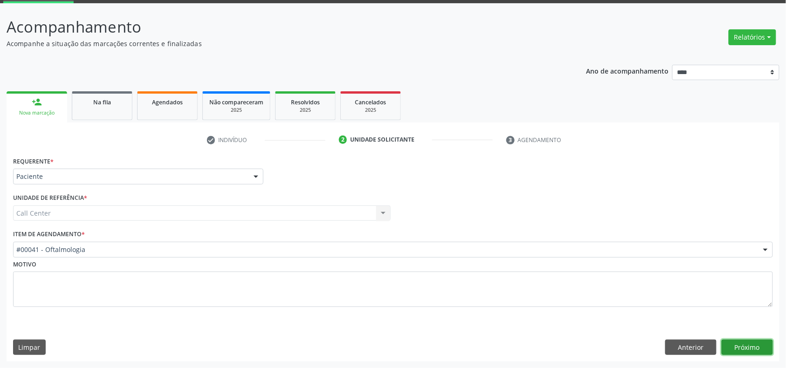
click at [742, 347] on button "Próximo" at bounding box center [747, 348] width 51 height 16
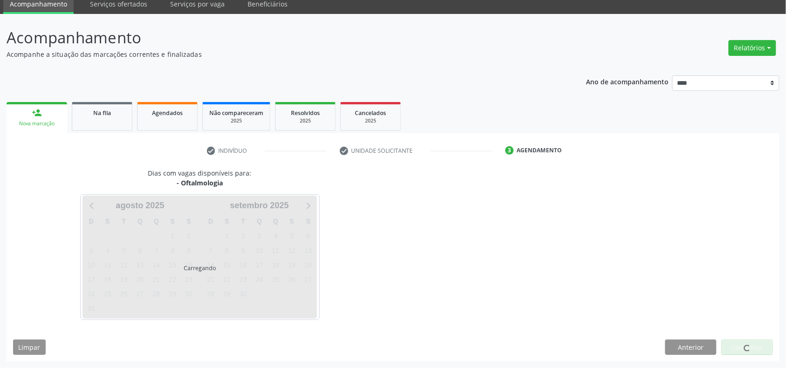
scroll to position [38, 0]
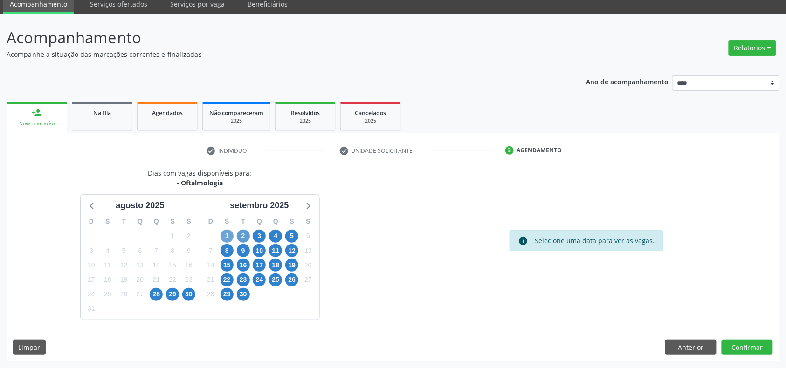
drag, startPoint x: 226, startPoint y: 238, endPoint x: 246, endPoint y: 235, distance: 20.2
click at [228, 238] on span "1" at bounding box center [227, 236] width 13 height 13
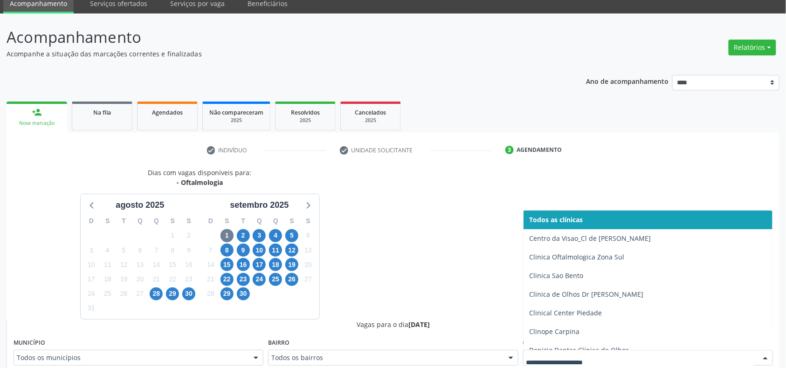
scroll to position [42, 0]
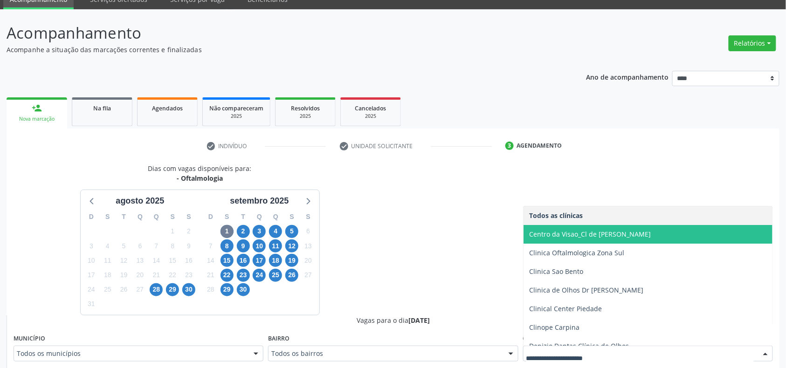
click at [627, 236] on span "Centro da Visao_Cl de Olhos Guilherme Ribeir" at bounding box center [590, 234] width 122 height 9
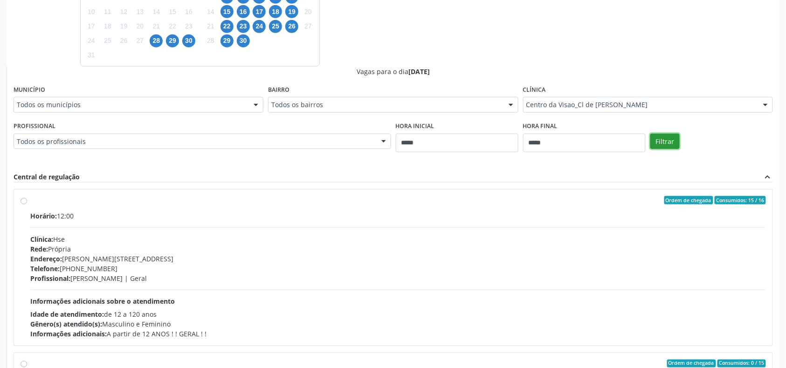
click at [668, 141] on button "Filtrar" at bounding box center [665, 142] width 29 height 16
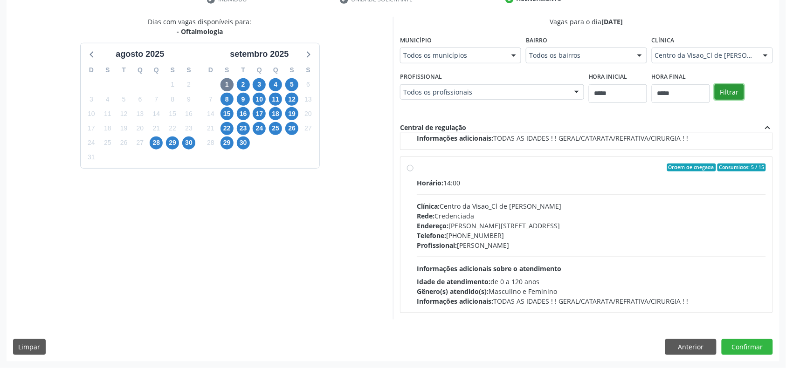
scroll to position [0, 0]
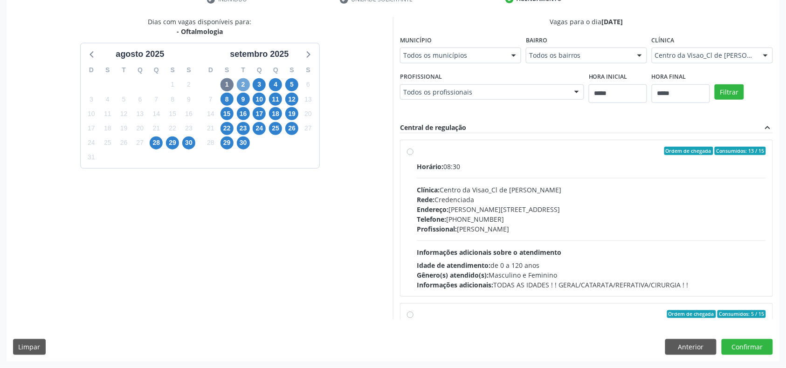
click at [241, 83] on span "2" at bounding box center [243, 84] width 13 height 13
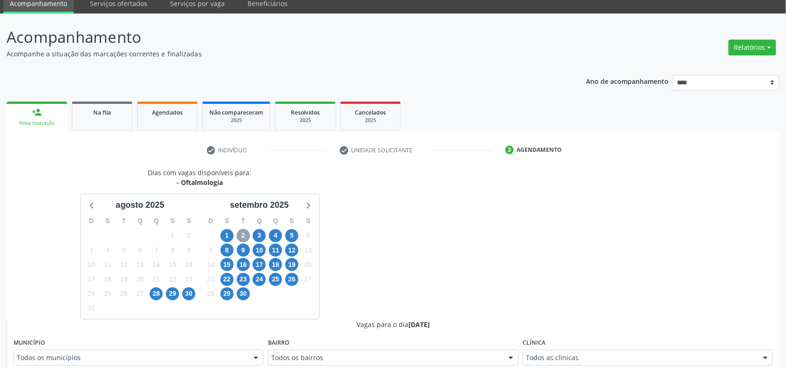
scroll to position [189, 0]
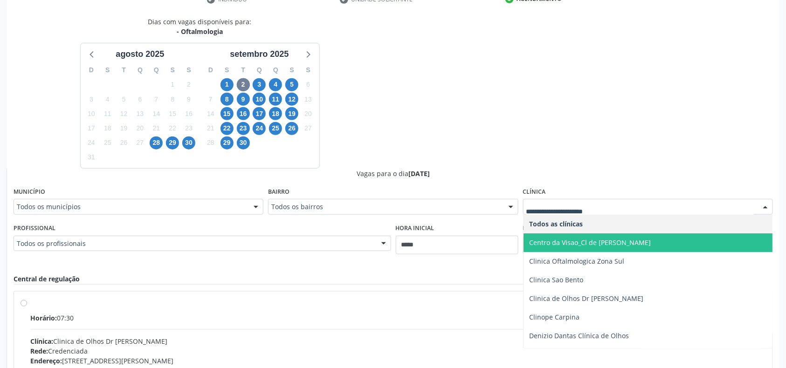
click at [573, 247] on span "Centro da Visao_Cl de Olhos Guilherme Ribeir" at bounding box center [590, 242] width 122 height 9
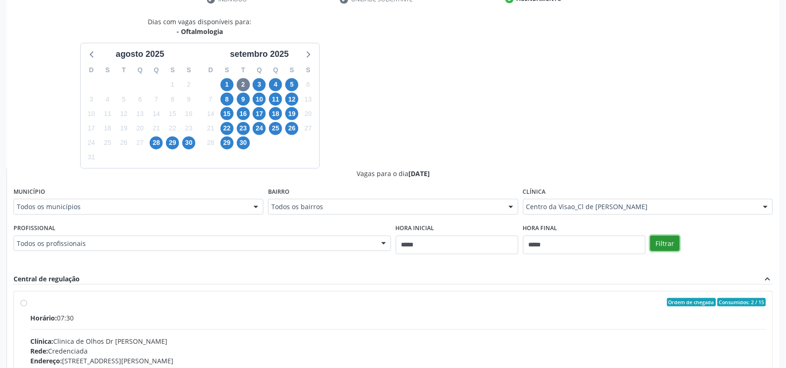
click at [668, 250] on button "Filtrar" at bounding box center [665, 244] width 29 height 16
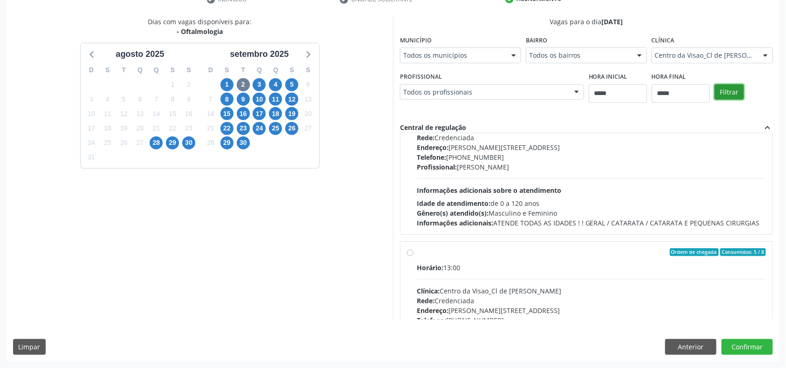
scroll to position [0, 0]
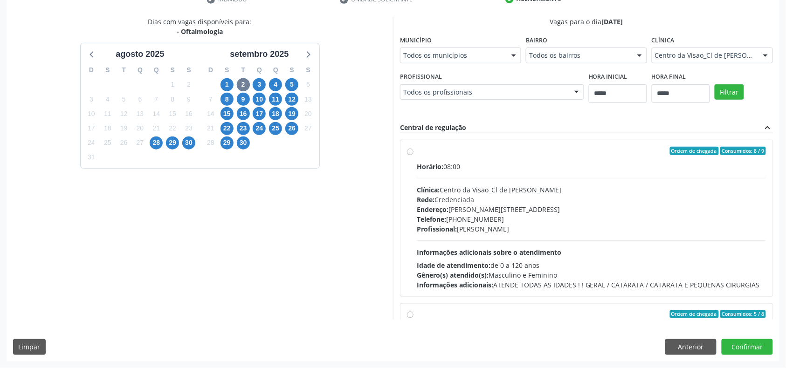
click at [417, 235] on div "Horário: 08:00 Clínica: Centro da Visao_Cl de Olhos Guilherme Ribeir Rede: Cred…" at bounding box center [591, 226] width 349 height 128
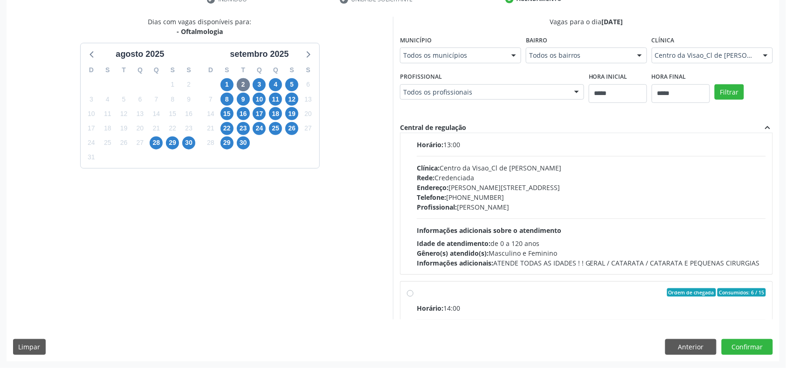
scroll to position [124, 0]
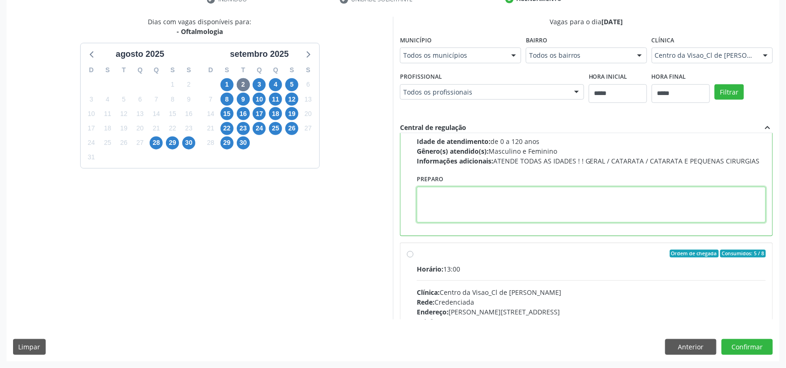
paste textarea "**********"
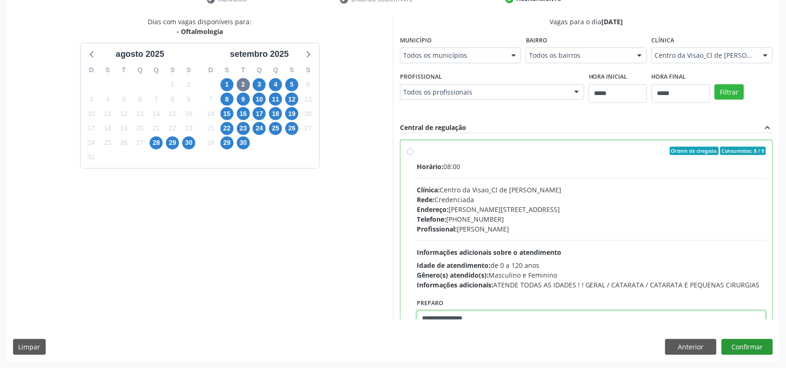
type textarea "**********"
click at [750, 345] on button "Confirmar" at bounding box center [747, 347] width 51 height 16
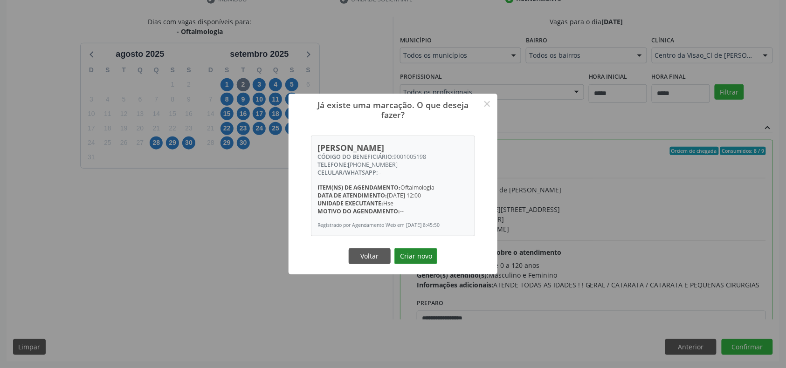
click at [415, 260] on button "Criar novo" at bounding box center [416, 257] width 43 height 16
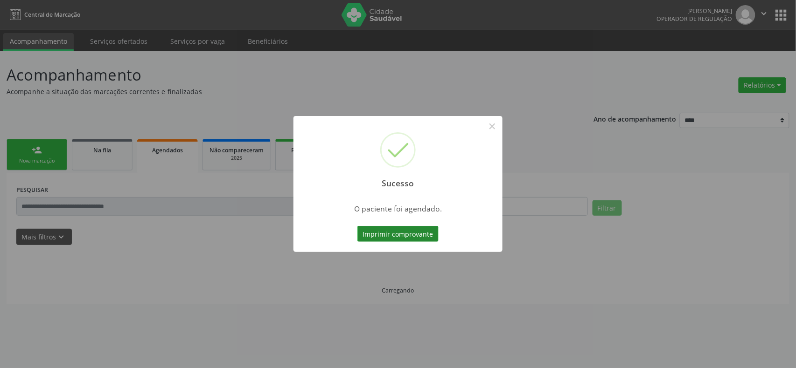
click at [408, 237] on button "Imprimir comprovante" at bounding box center [397, 234] width 81 height 16
